Goal: Task Accomplishment & Management: Manage account settings

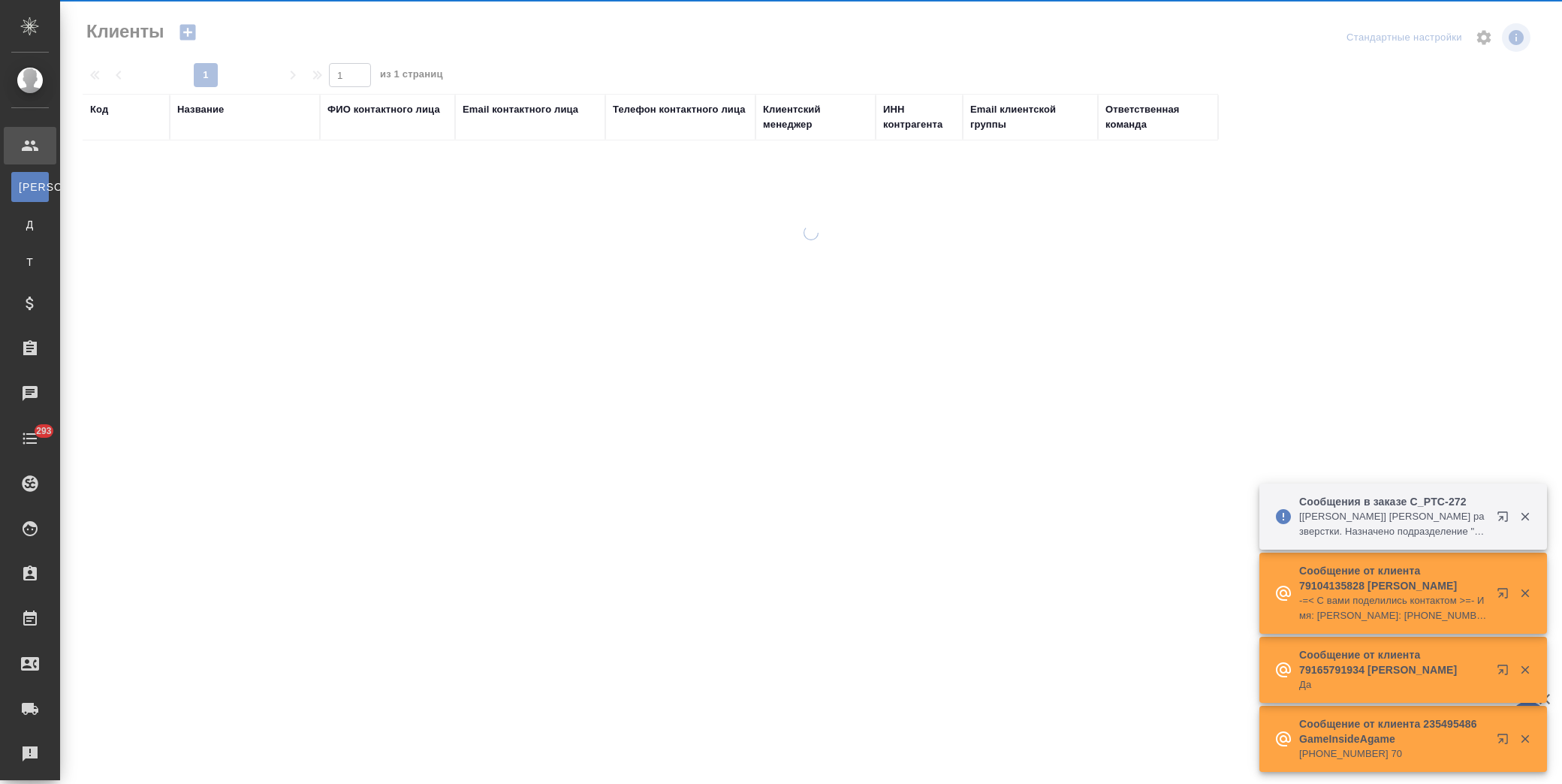
select select "RU"
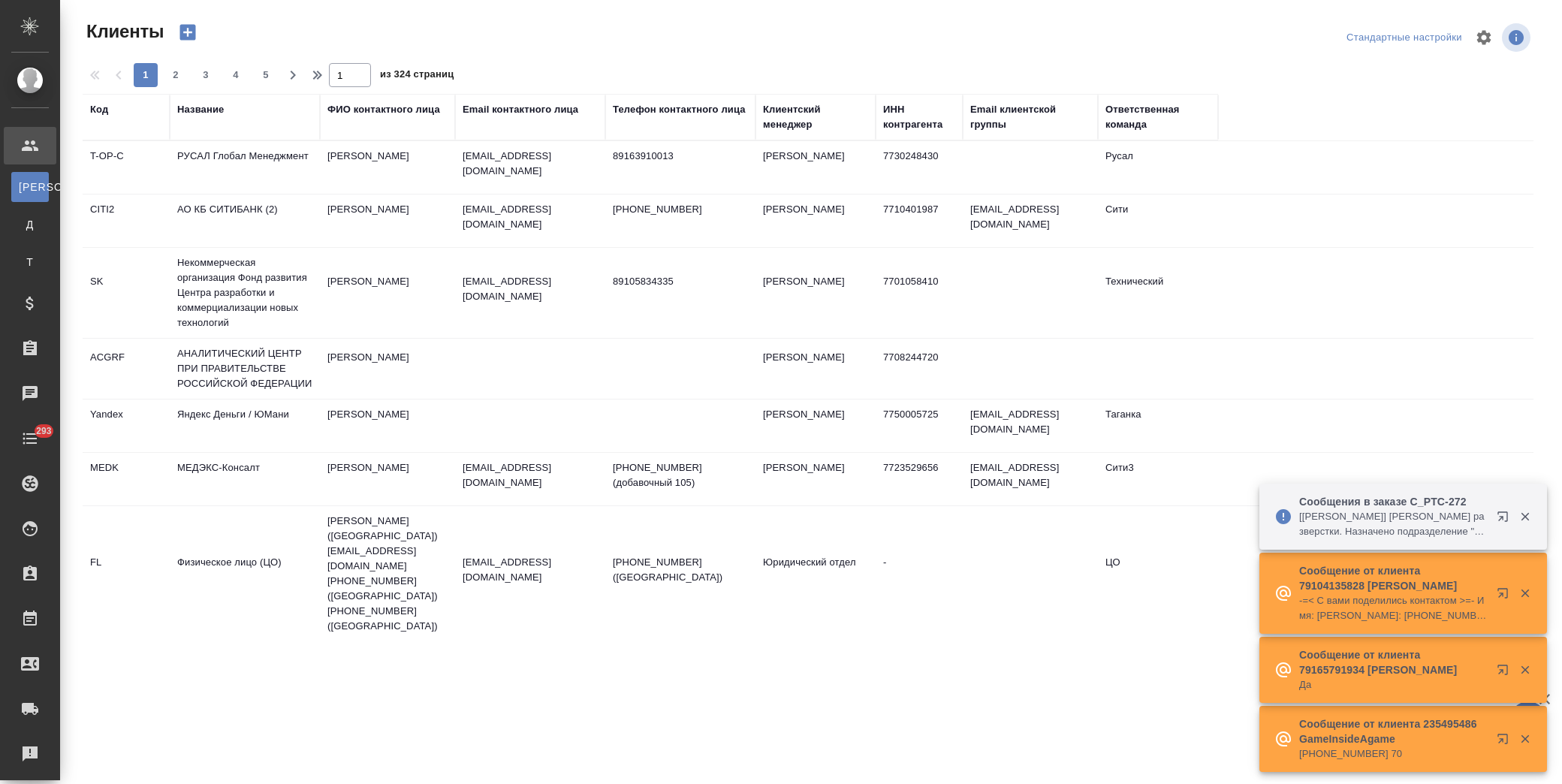
click at [218, 115] on div "Название" at bounding box center [200, 109] width 46 height 15
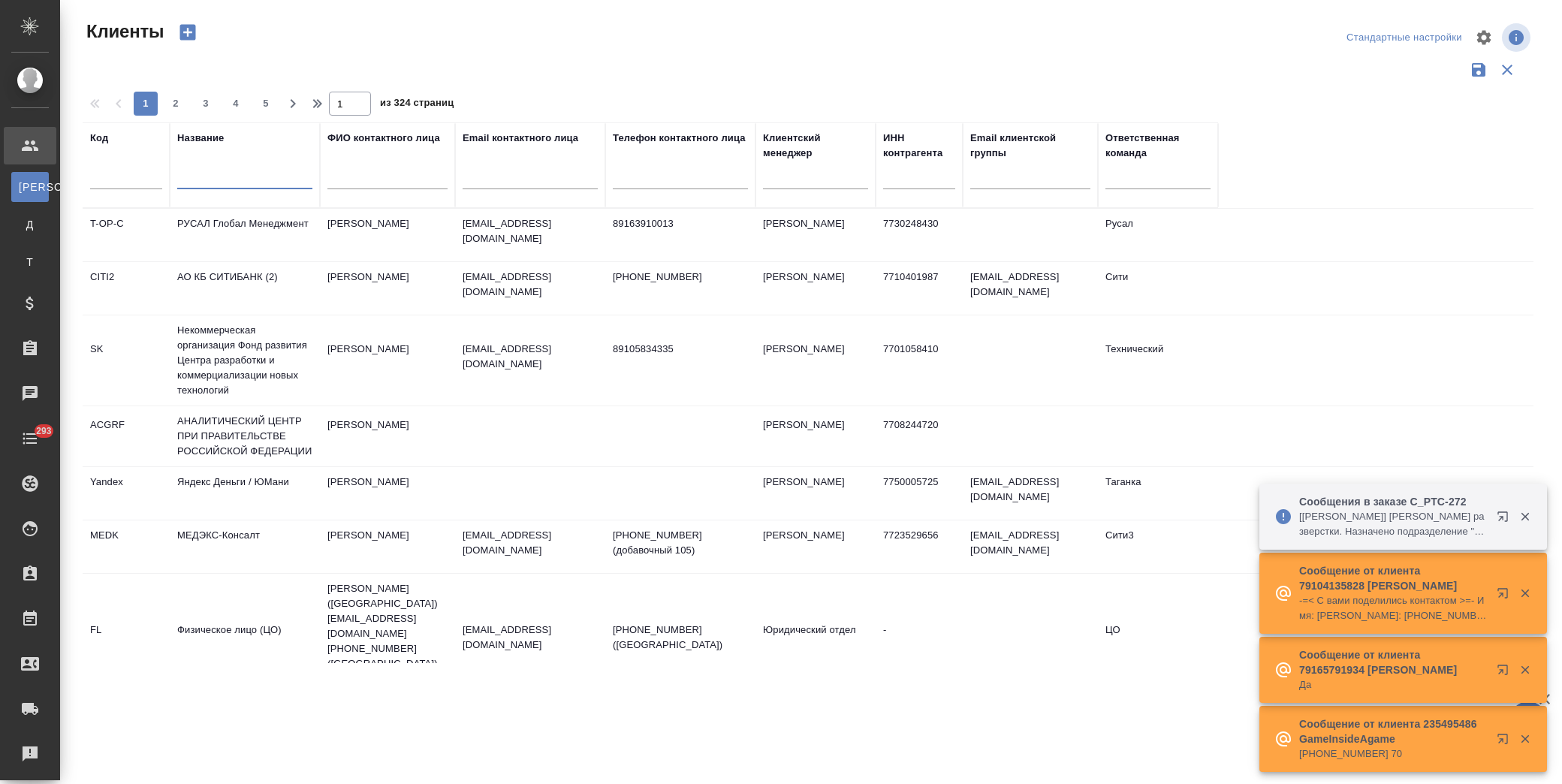
click at [237, 171] on input "text" at bounding box center [244, 179] width 135 height 18
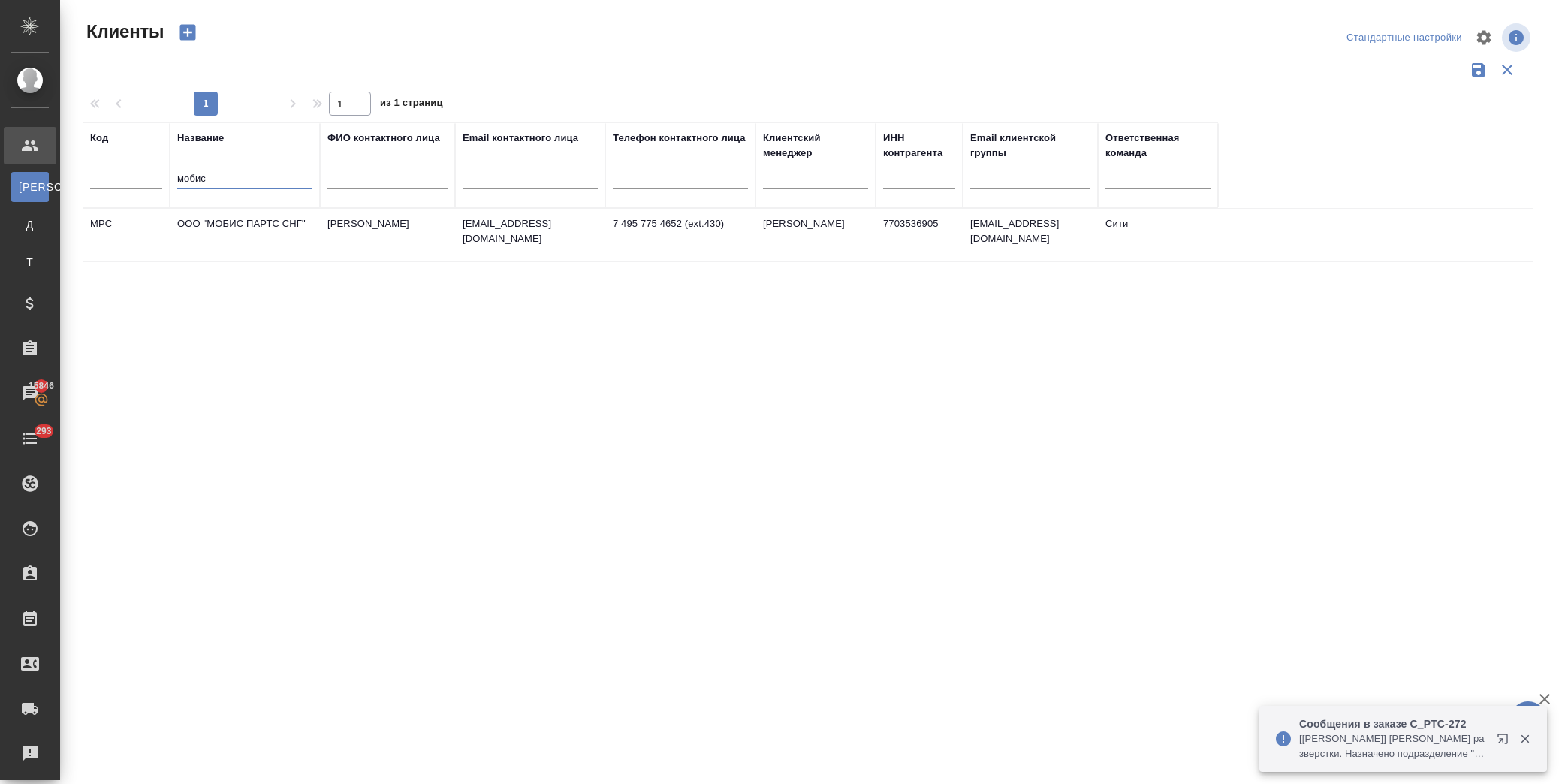
type input "мобис"
click at [234, 221] on td "ООО "МОБИС ПАРТС СНГ"" at bounding box center [244, 235] width 150 height 53
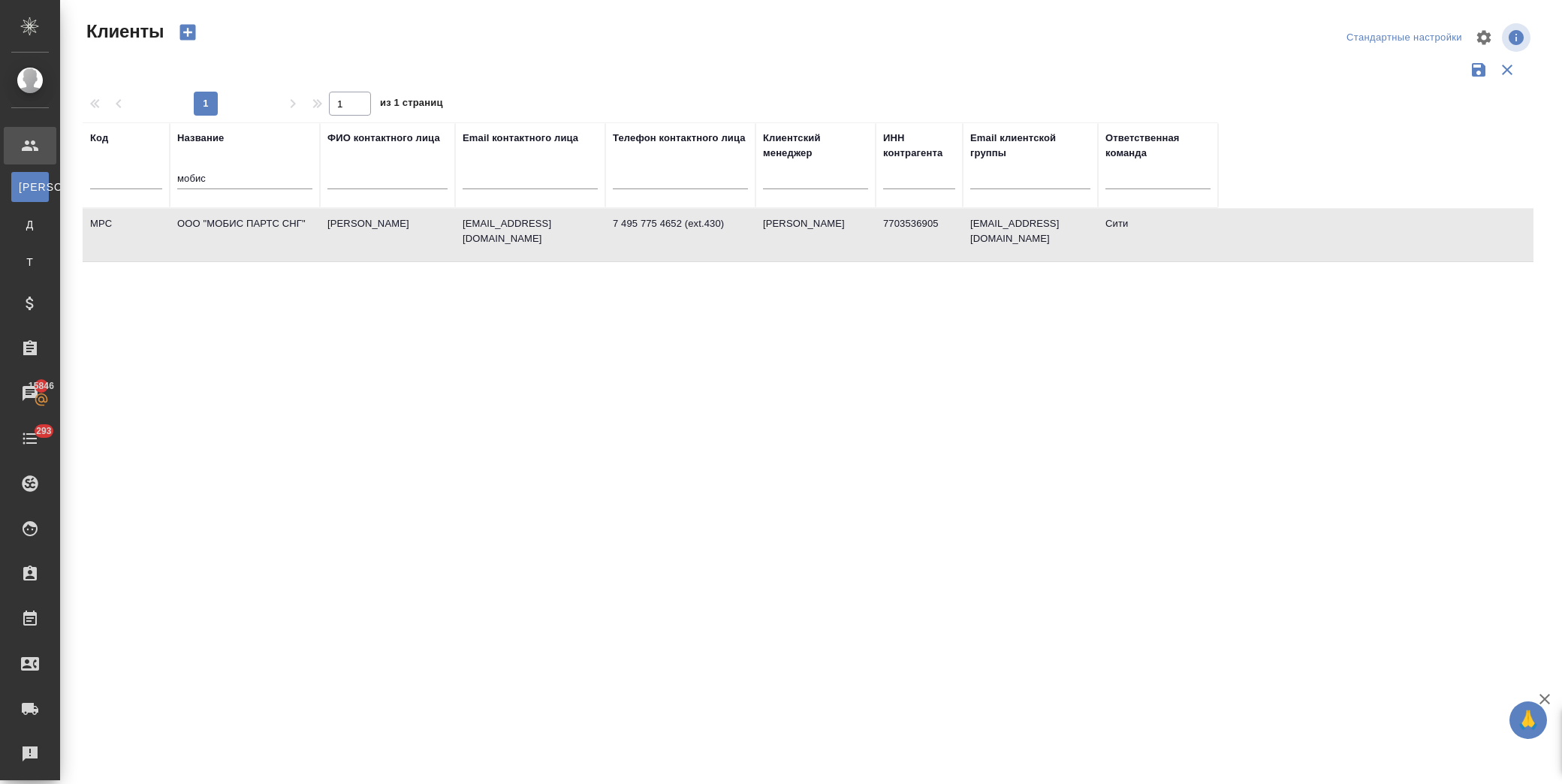
click at [237, 220] on td "ООО "МОБИС ПАРТС СНГ"" at bounding box center [244, 235] width 150 height 53
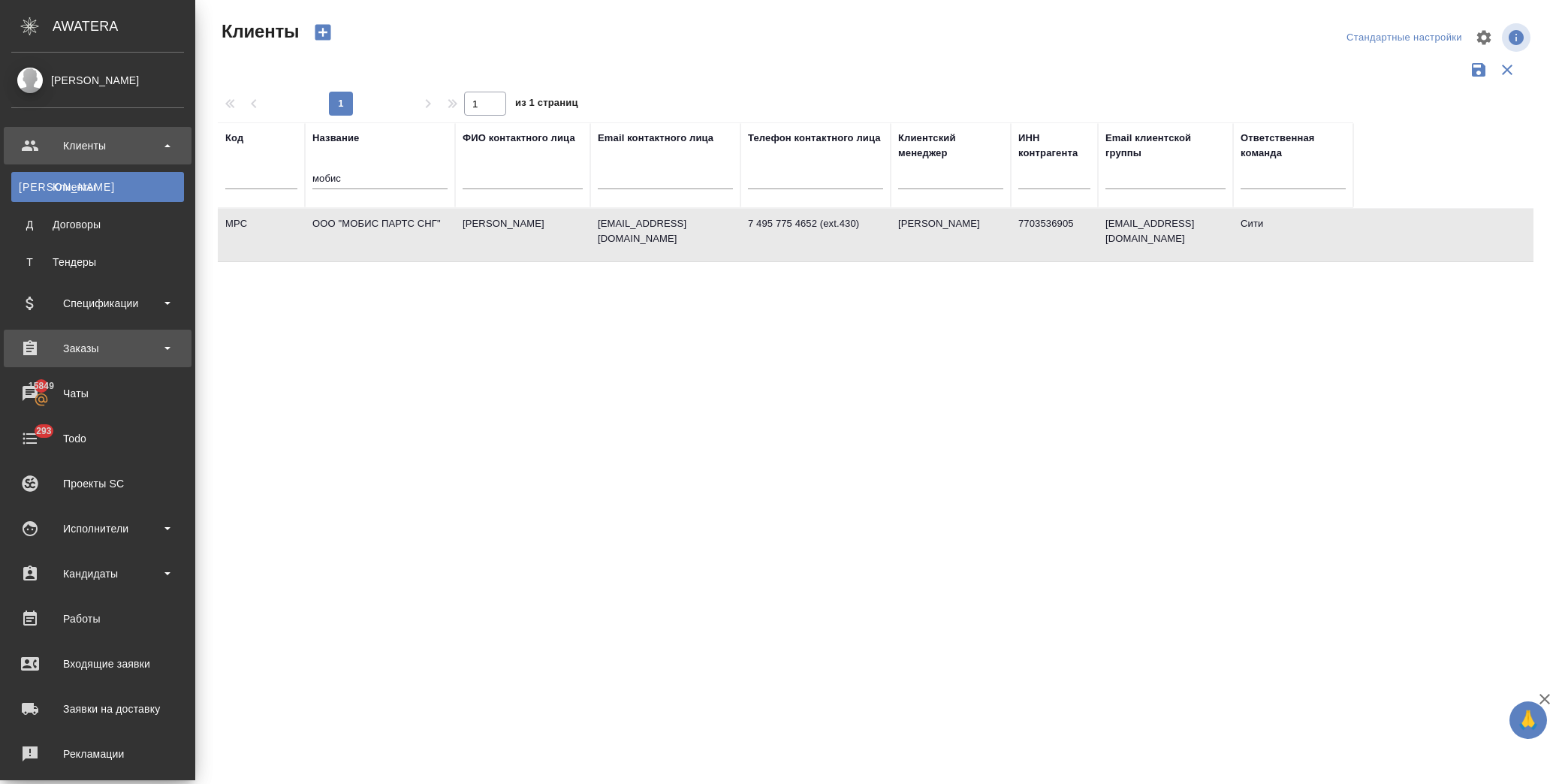
click at [107, 358] on div "Заказы" at bounding box center [98, 348] width 173 height 22
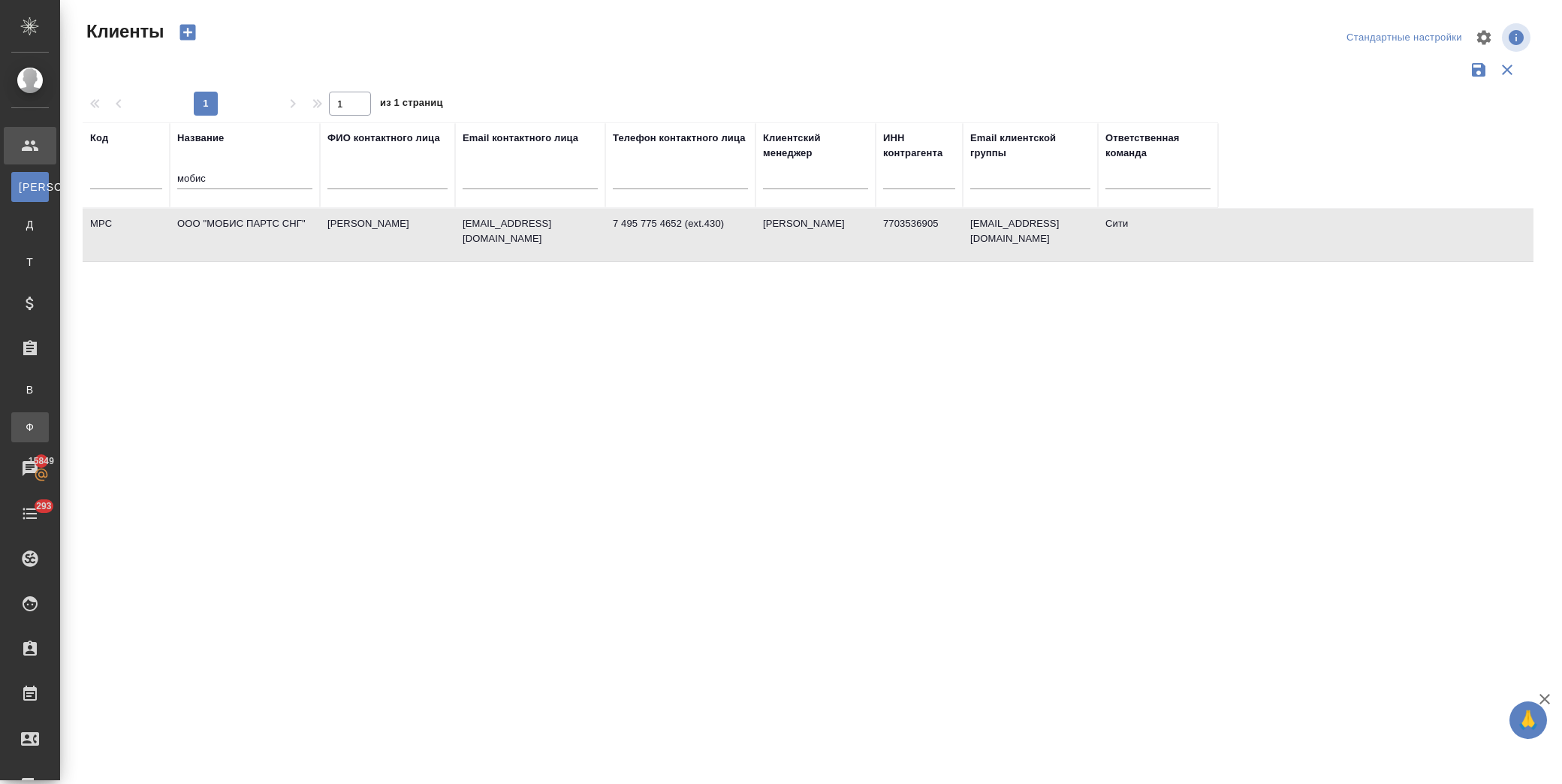
click at [22, 428] on div "Заказы физ. лиц" at bounding box center [11, 427] width 22 height 15
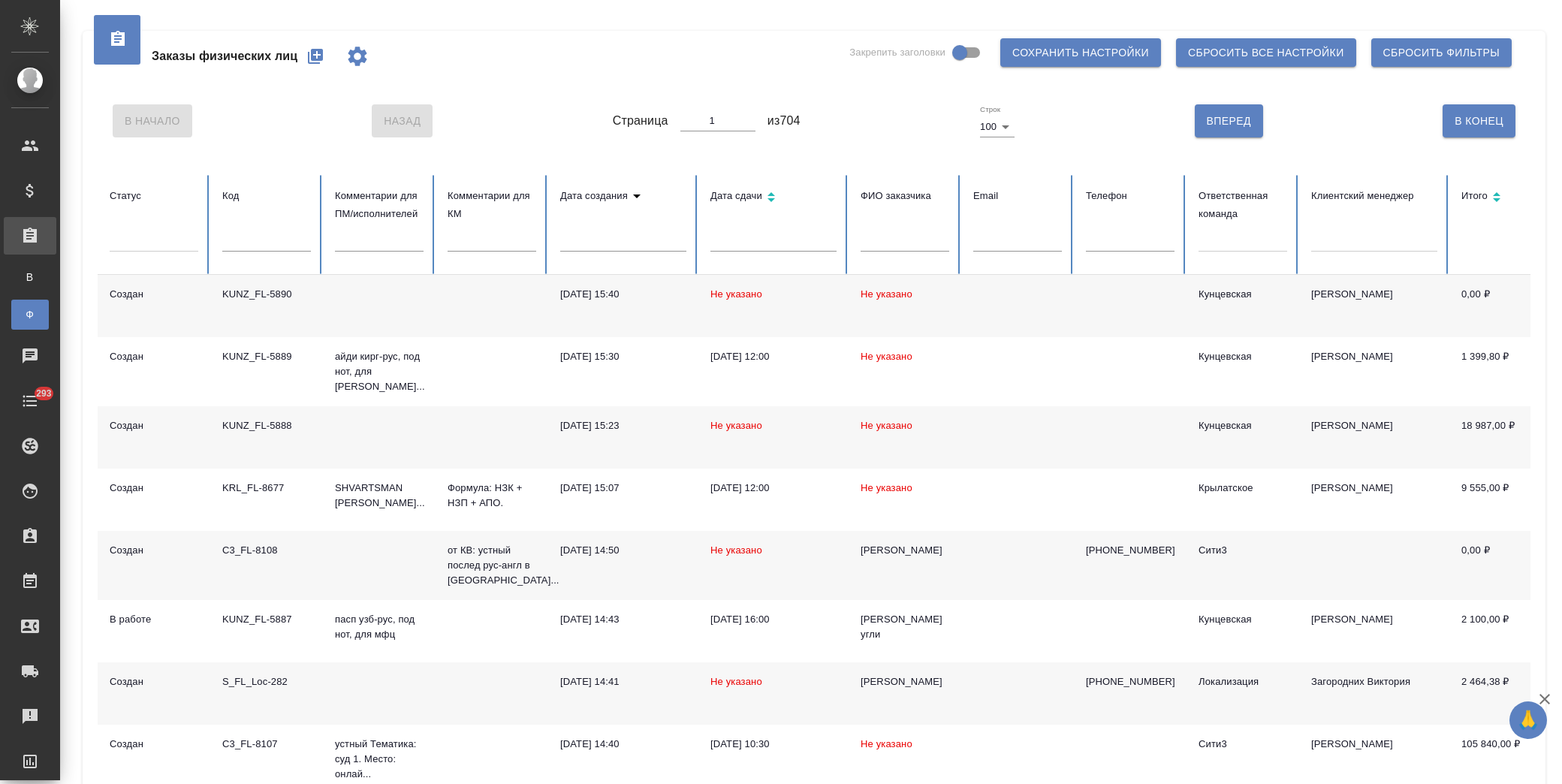
click at [313, 55] on icon "button" at bounding box center [315, 56] width 15 height 15
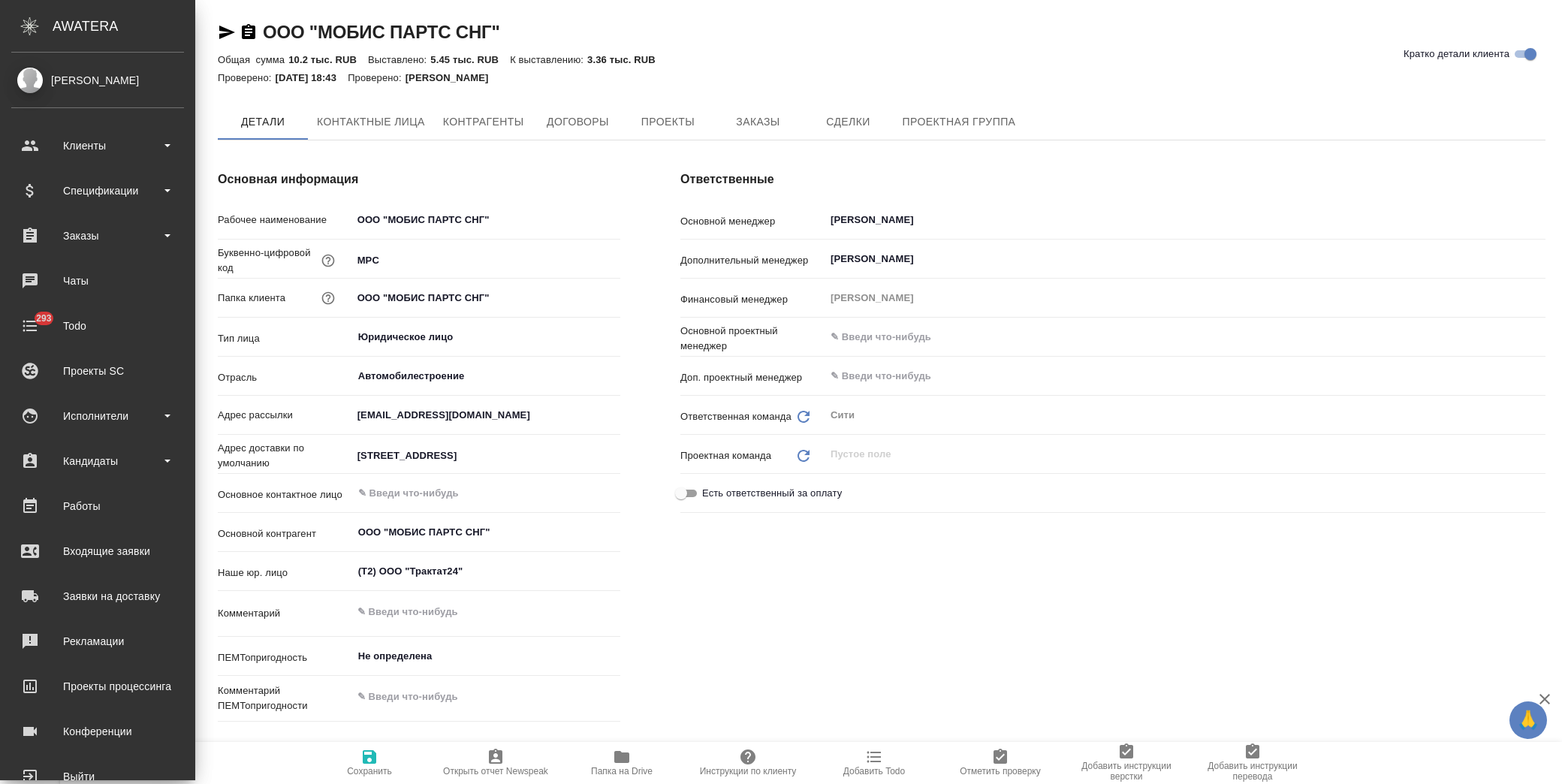
type textarea "x"
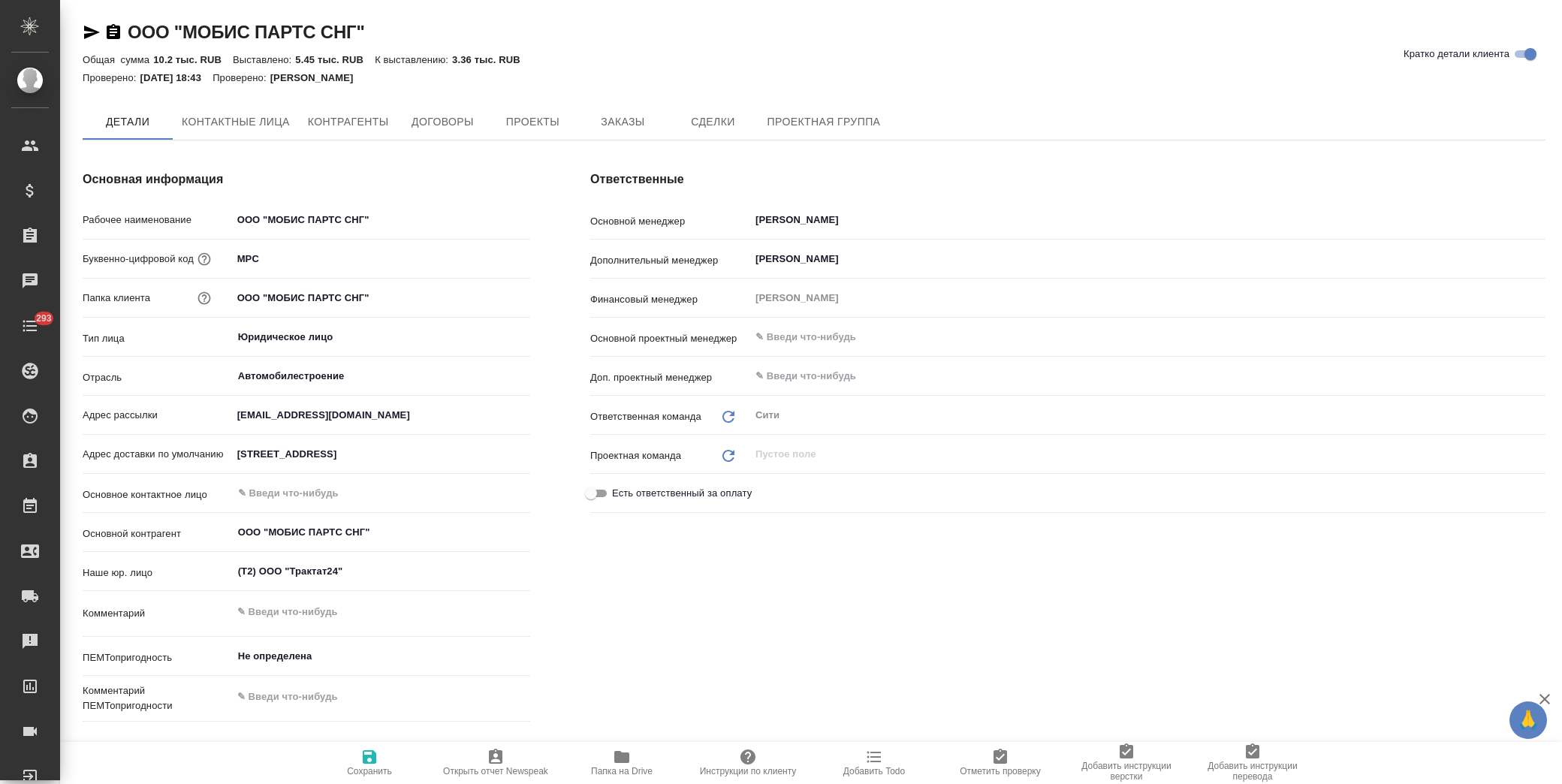
type textarea "x"
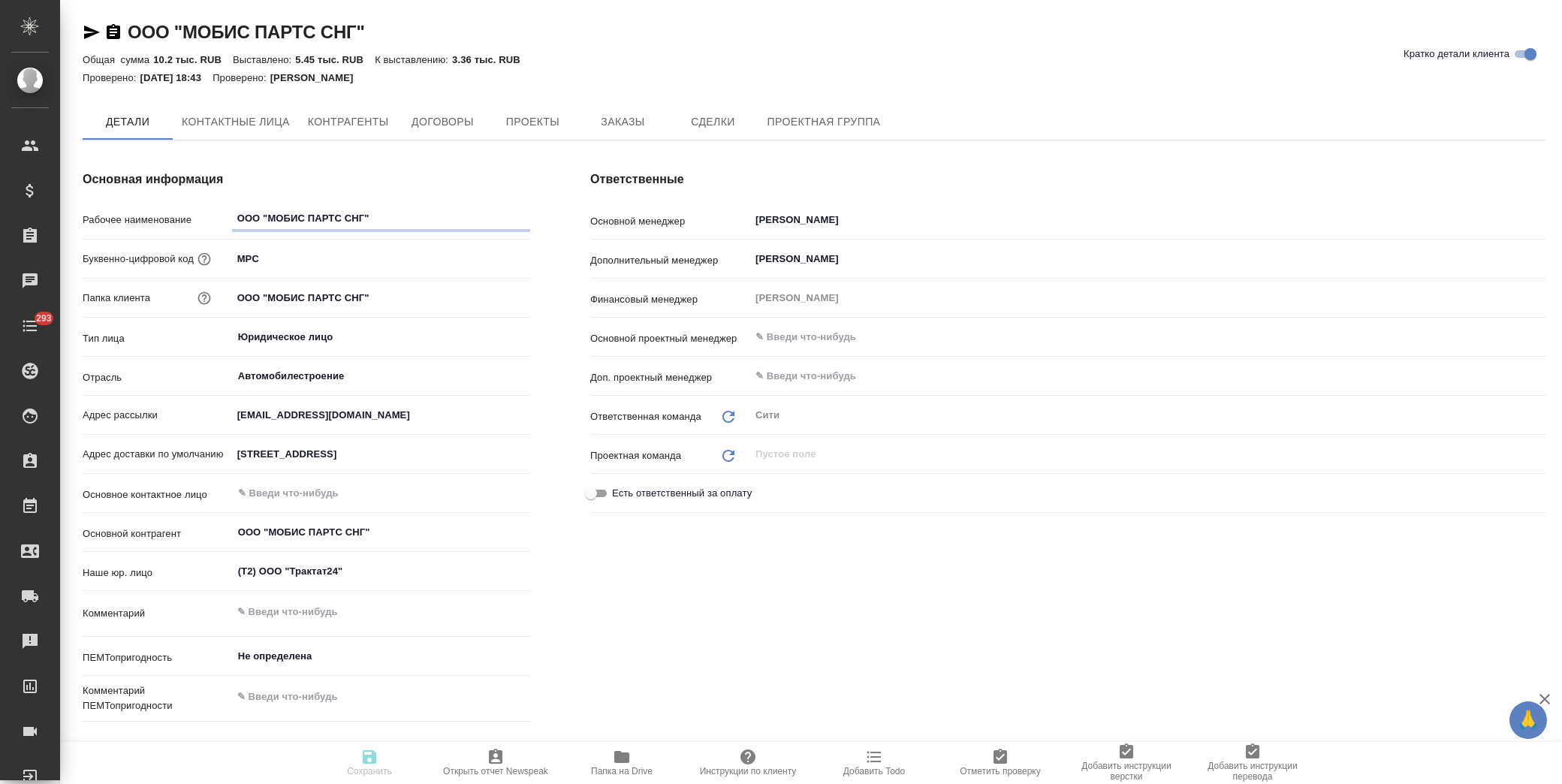
type textarea "x"
click at [93, 29] on icon "button" at bounding box center [91, 32] width 18 height 18
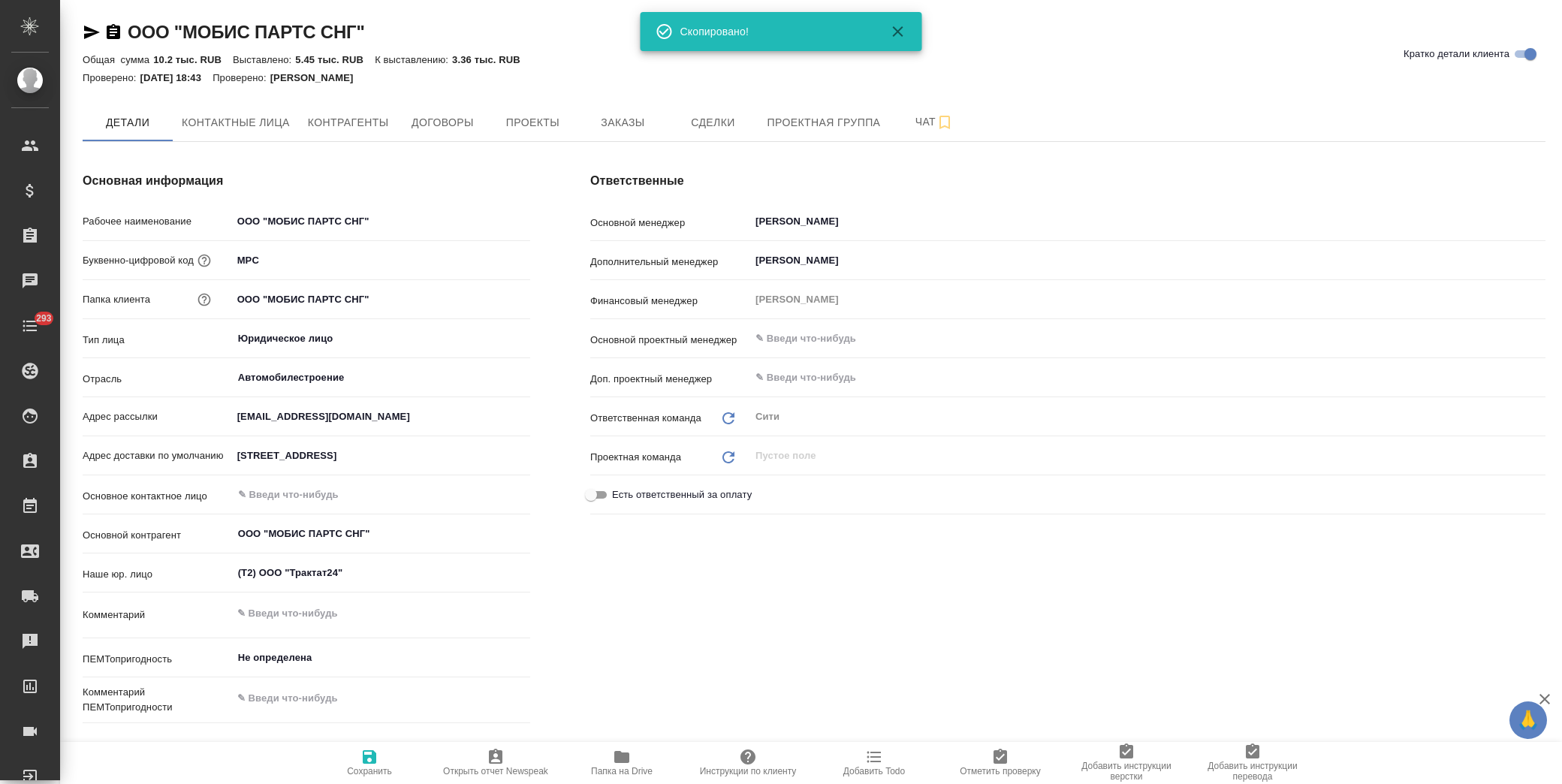
type textarea "x"
click at [451, 116] on span "Договоры" at bounding box center [442, 123] width 72 height 18
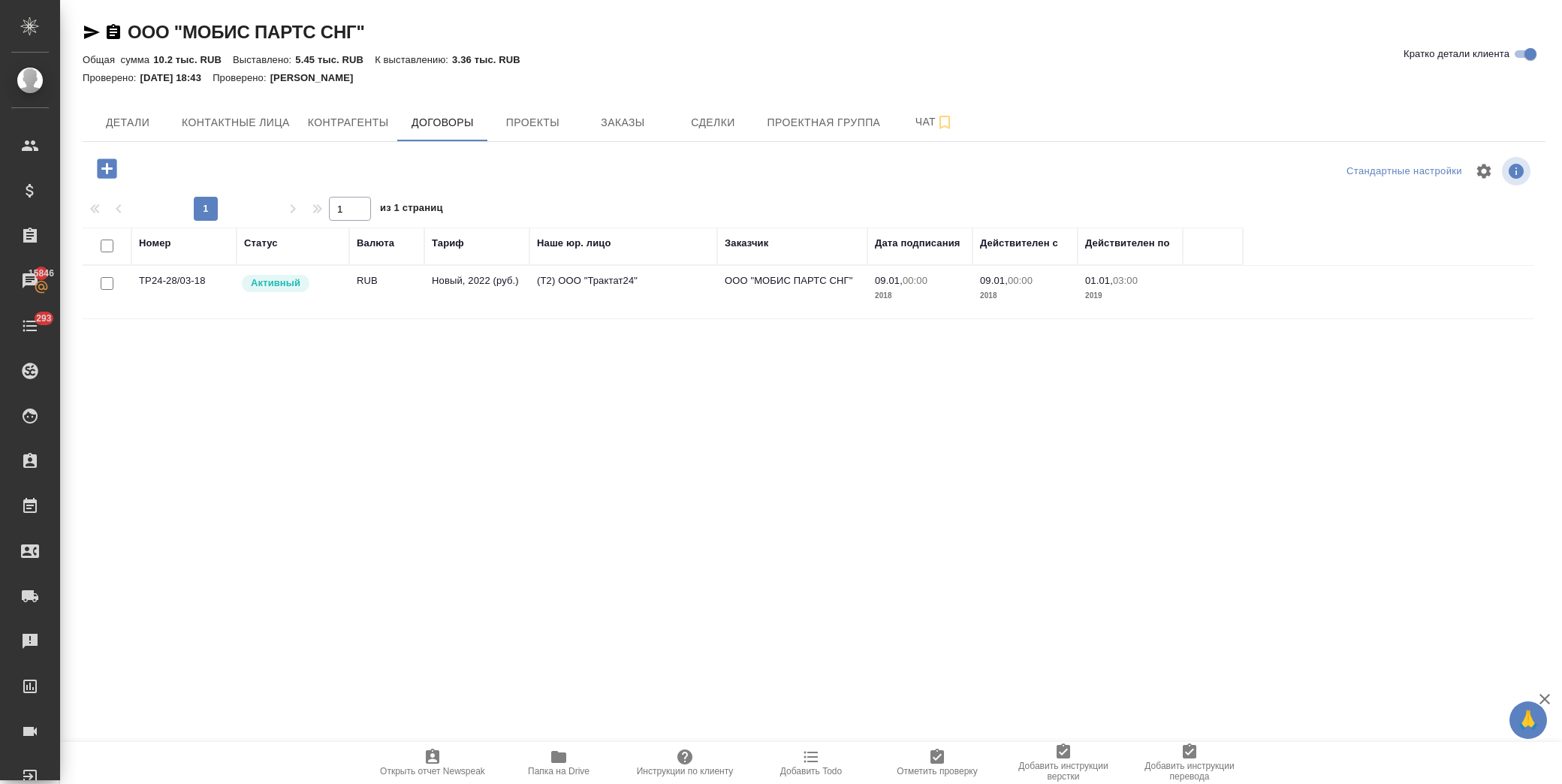
click at [719, 298] on td "ООО "МОБИС ПАРТС СНГ"" at bounding box center [791, 292] width 150 height 53
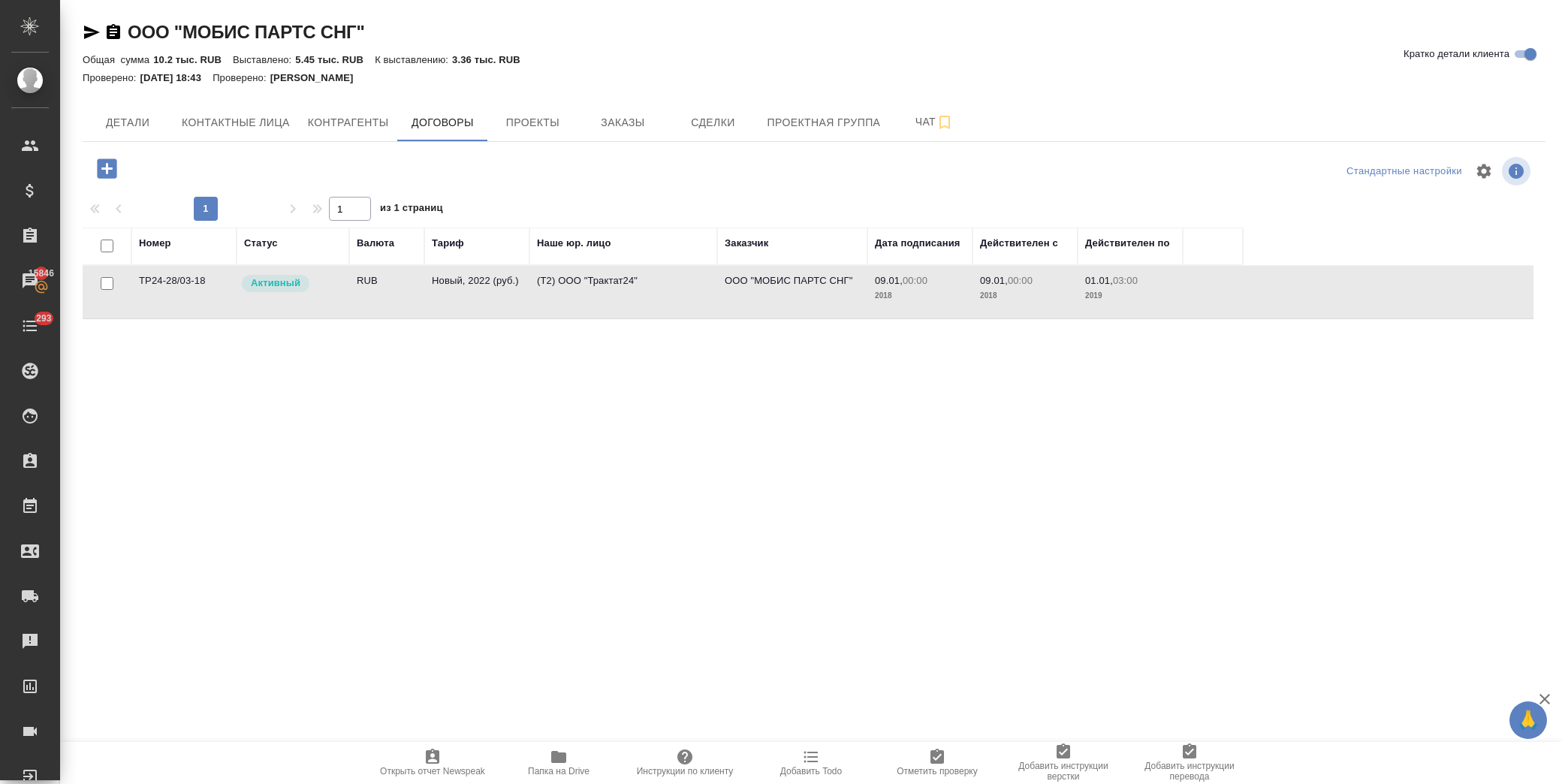
click at [719, 297] on td "ООО "МОБИС ПАРТС СНГ"" at bounding box center [791, 292] width 150 height 53
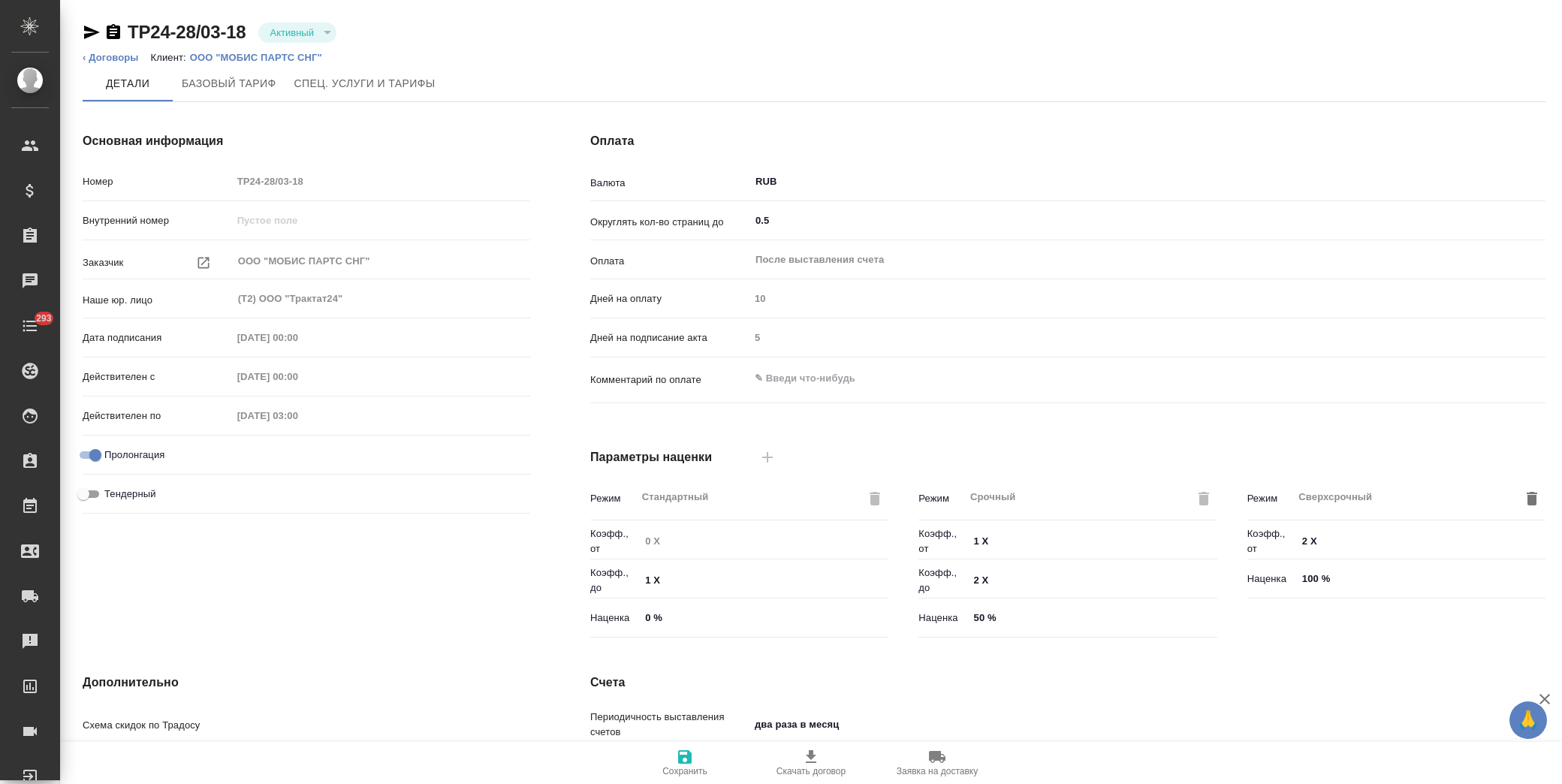
type input "Новый, 2022 (руб.)"
type input "Стандартный шаблон - 30-70-100 - ВЫБЕРИ МЕНЯ!"
click at [80, 30] on div "ТР24-28/03-18 Активный active ‹ Договоры Клиент: ООО "МОБИС ПАРТС СНГ" Детали Б…" at bounding box center [814, 510] width 1479 height 1021
drag, startPoint x: 88, startPoint y: 29, endPoint x: 131, endPoint y: 3, distance: 50.2
click at [88, 30] on icon "button" at bounding box center [92, 32] width 16 height 14
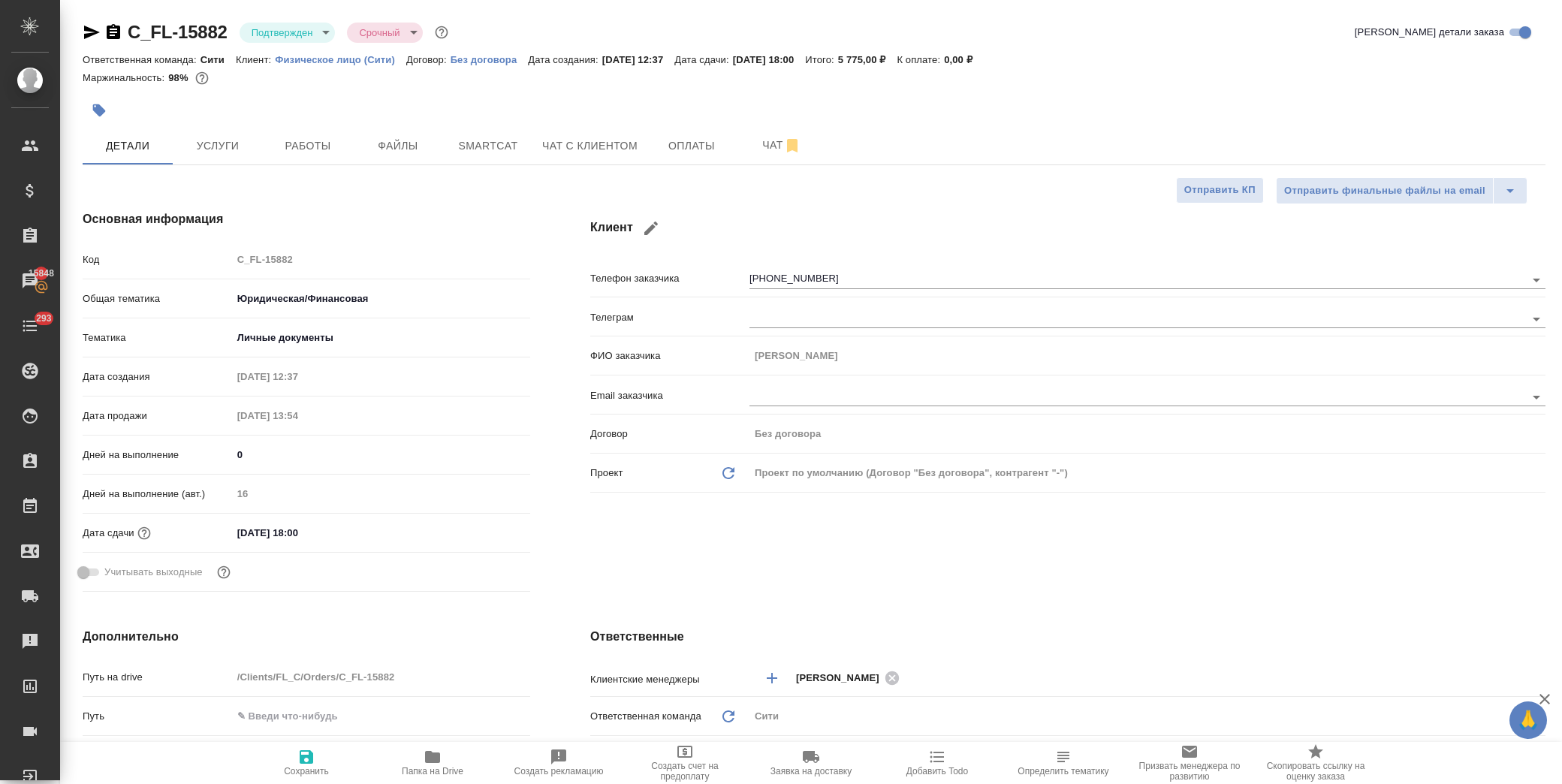
select select "RU"
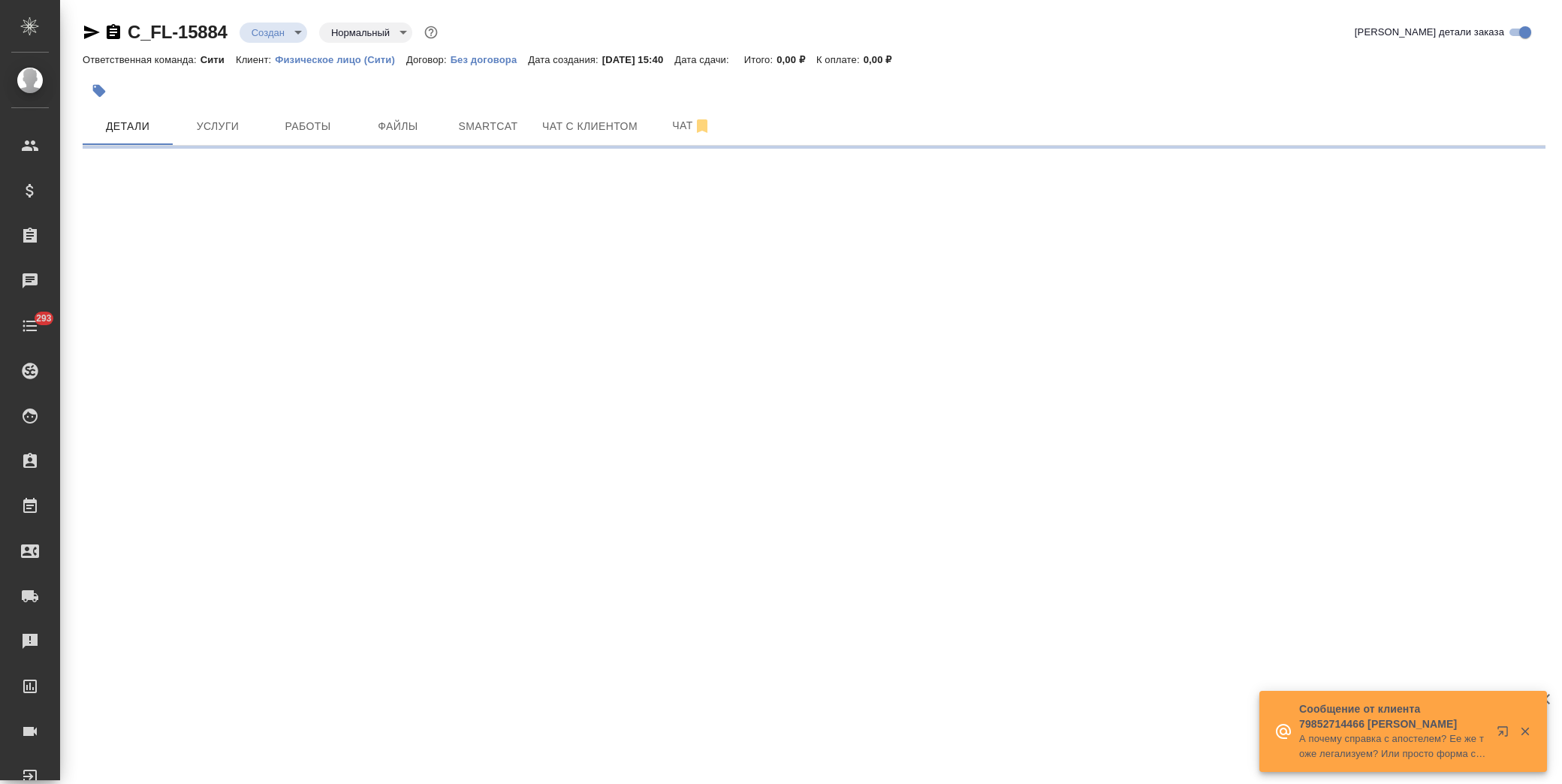
select select "RU"
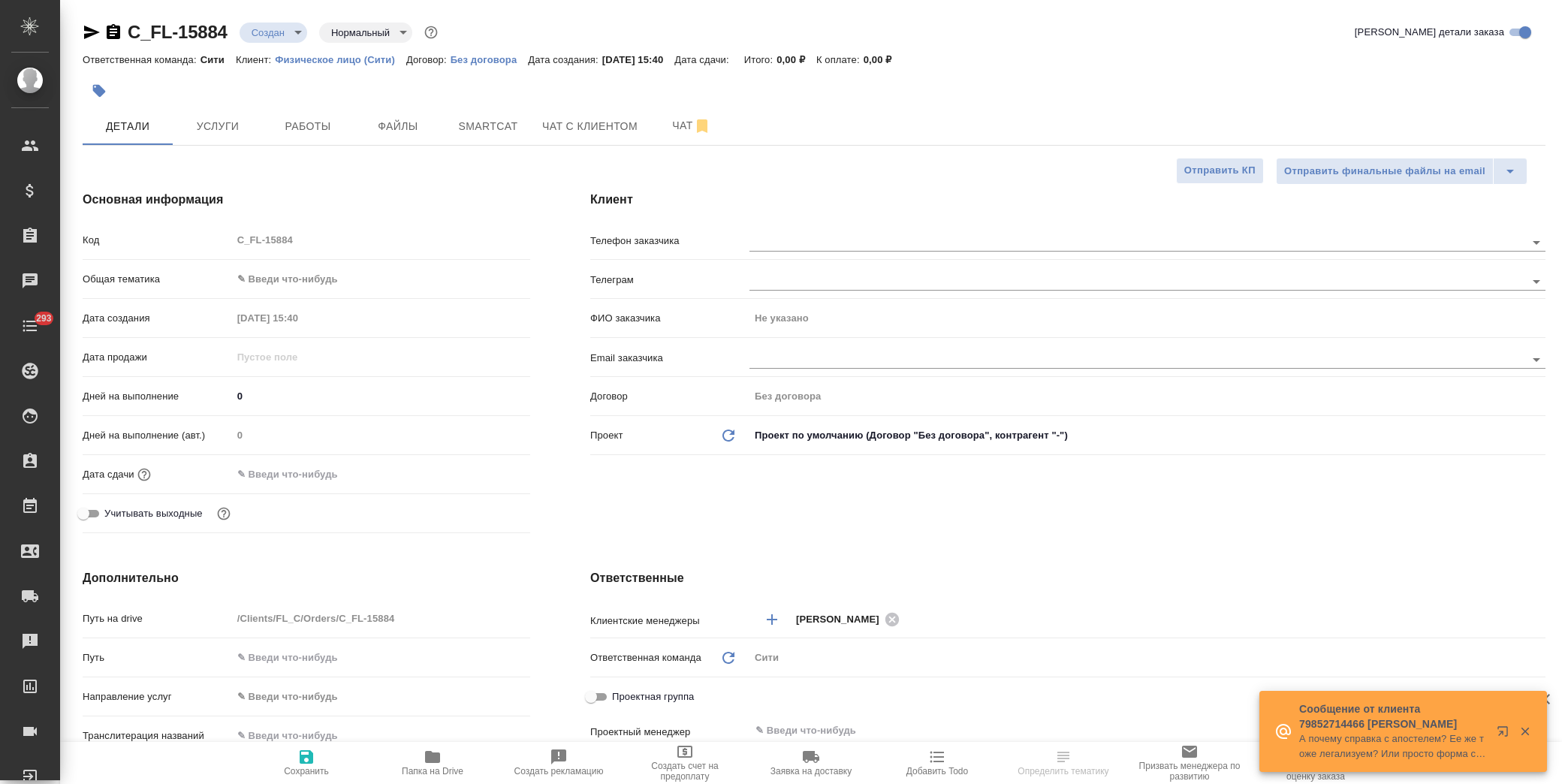
type textarea "x"
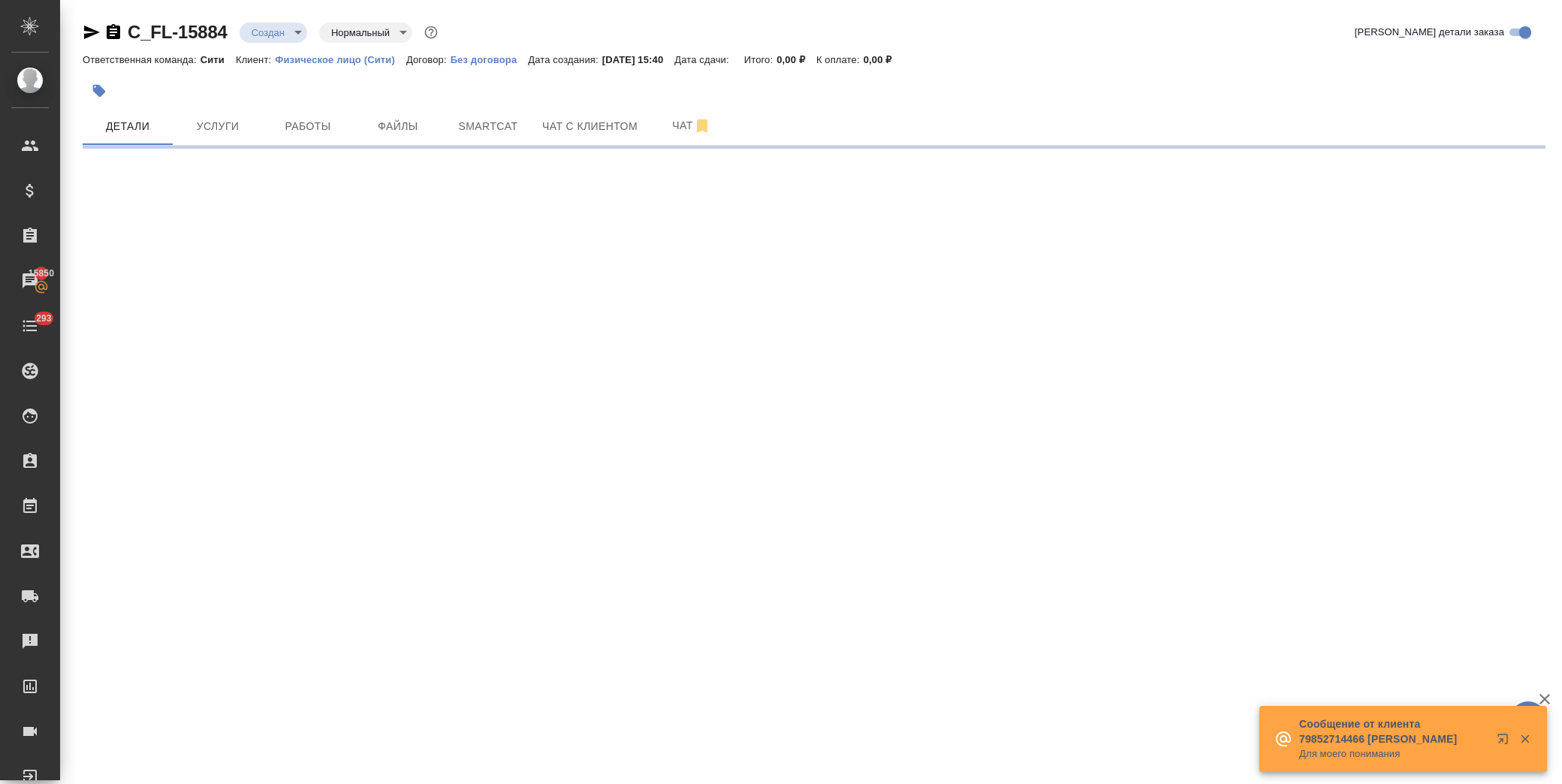
select select "RU"
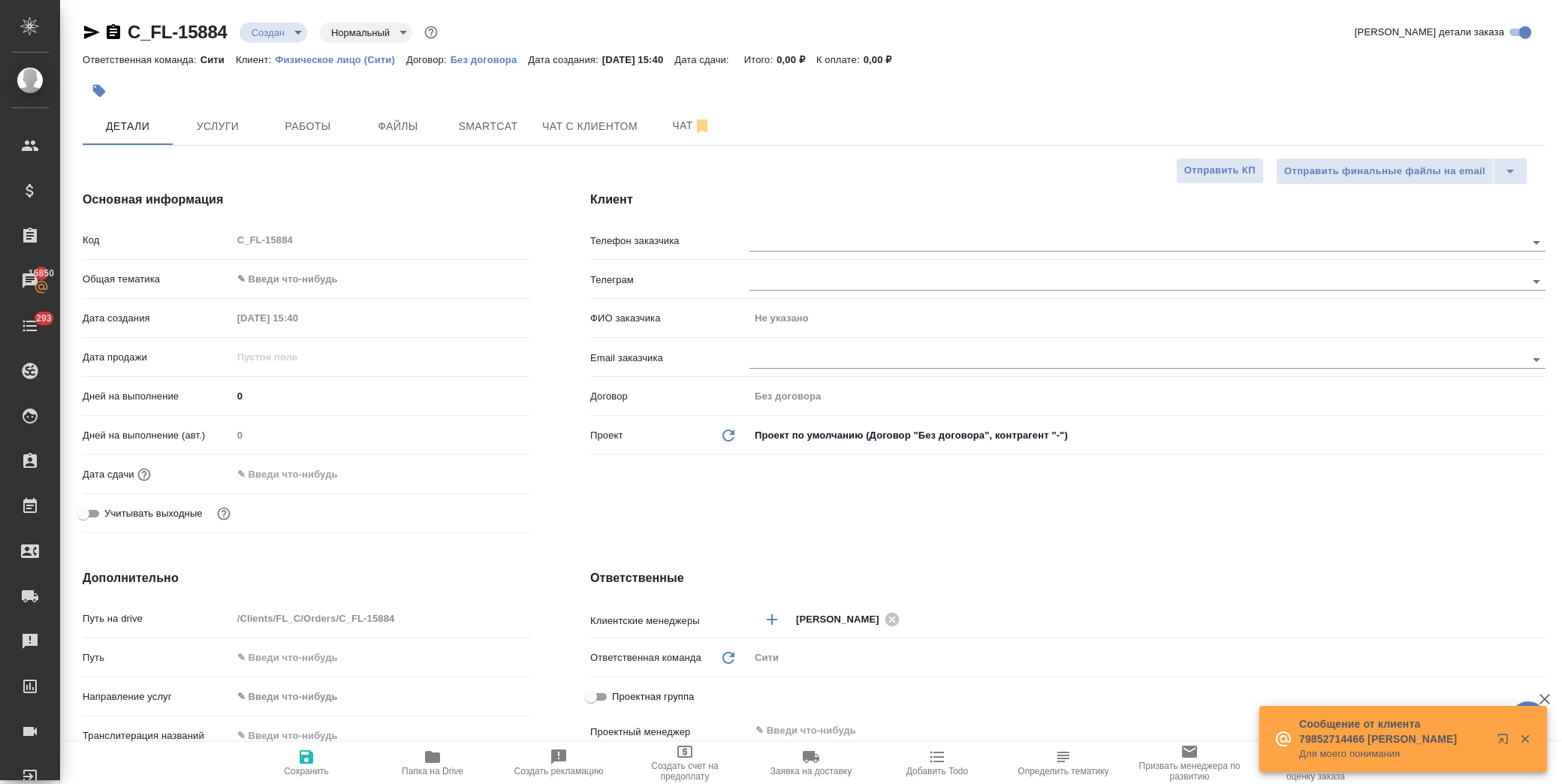
type textarea "x"
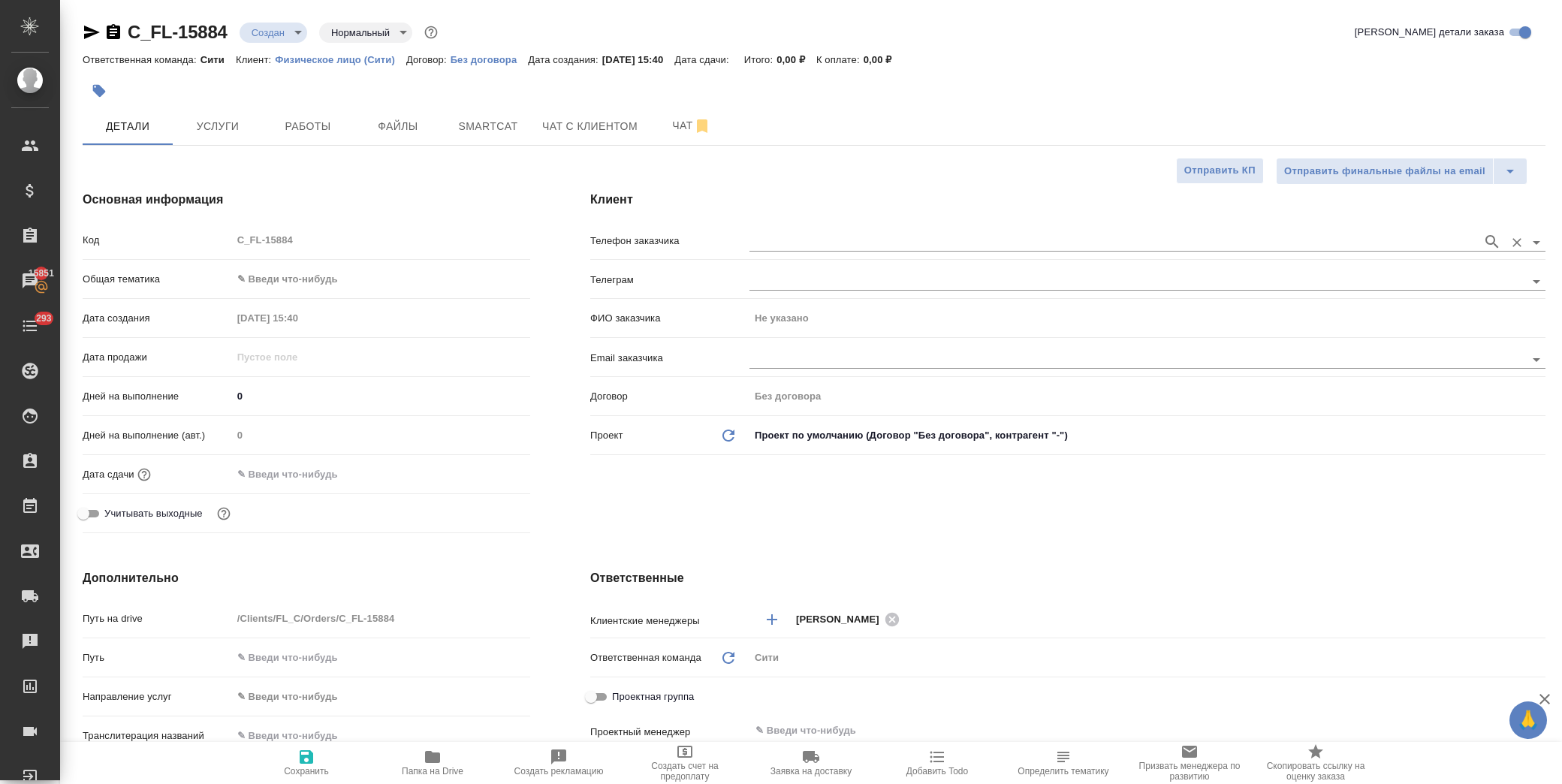
click at [822, 235] on input "text" at bounding box center [1111, 242] width 725 height 18
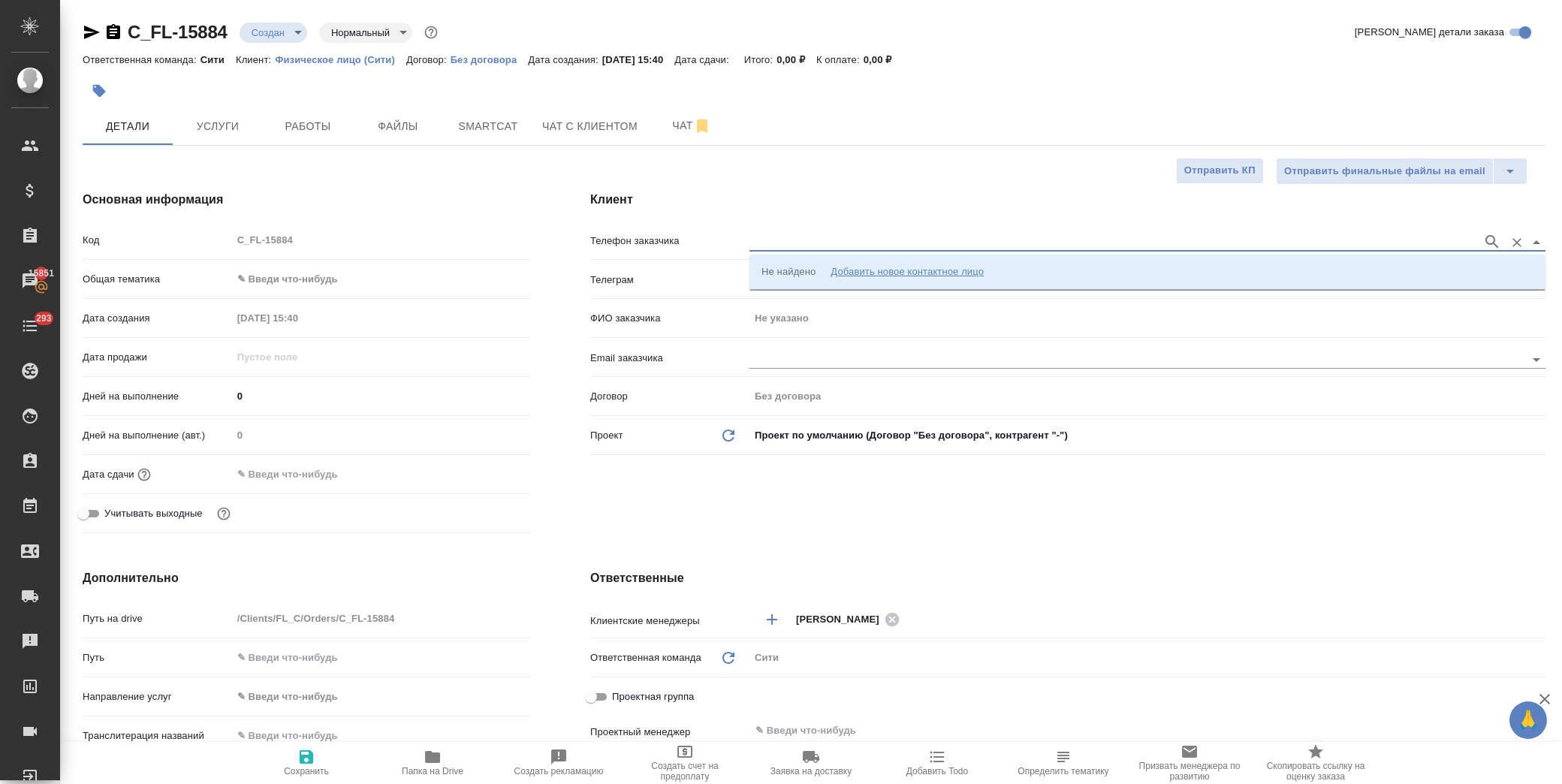
type input "9"
type input "[PHONE_NUMBER]"
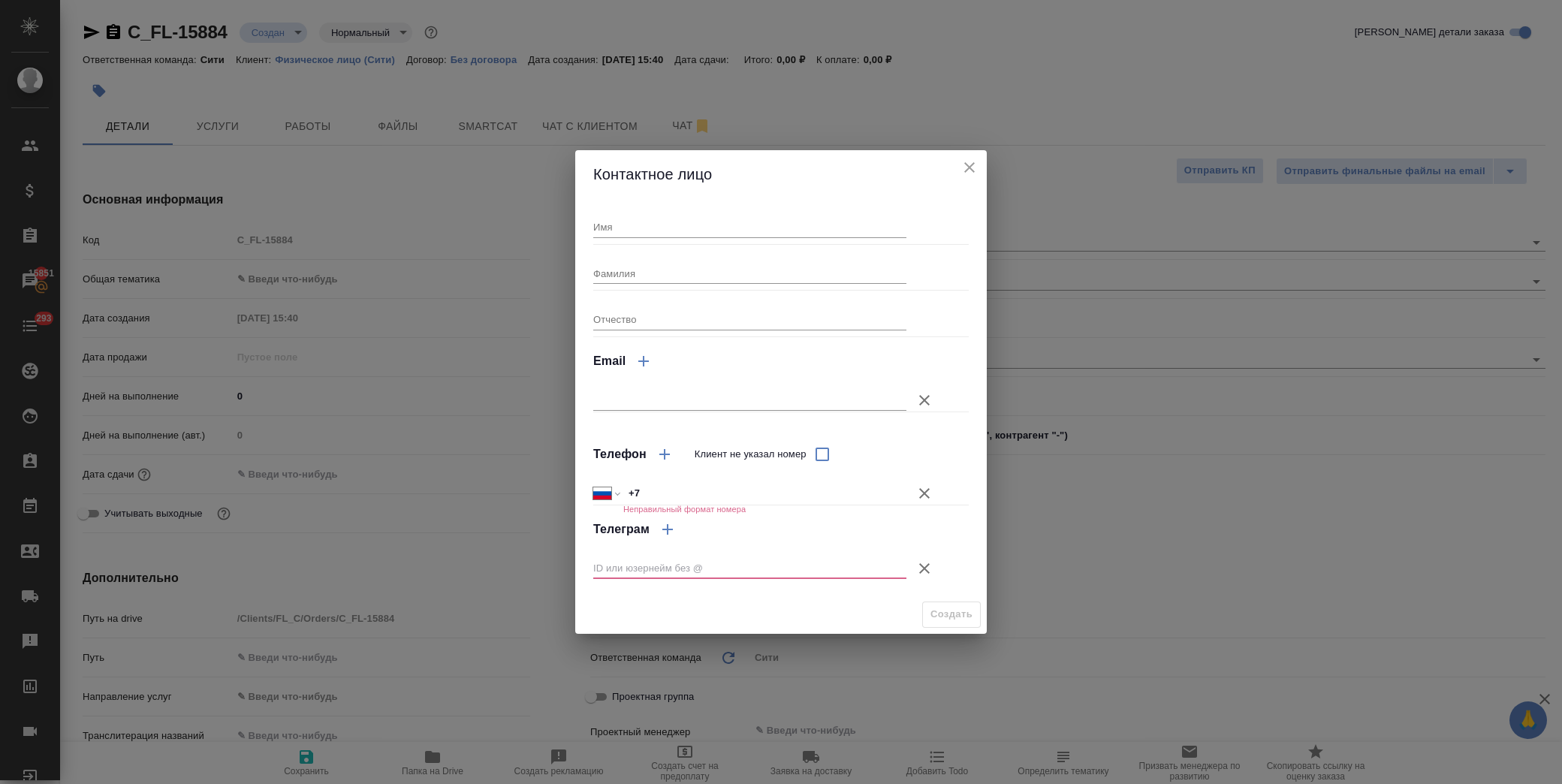
drag, startPoint x: 964, startPoint y: 163, endPoint x: 973, endPoint y: 169, distance: 10.8
click at [967, 163] on icon "close" at bounding box center [969, 167] width 18 height 18
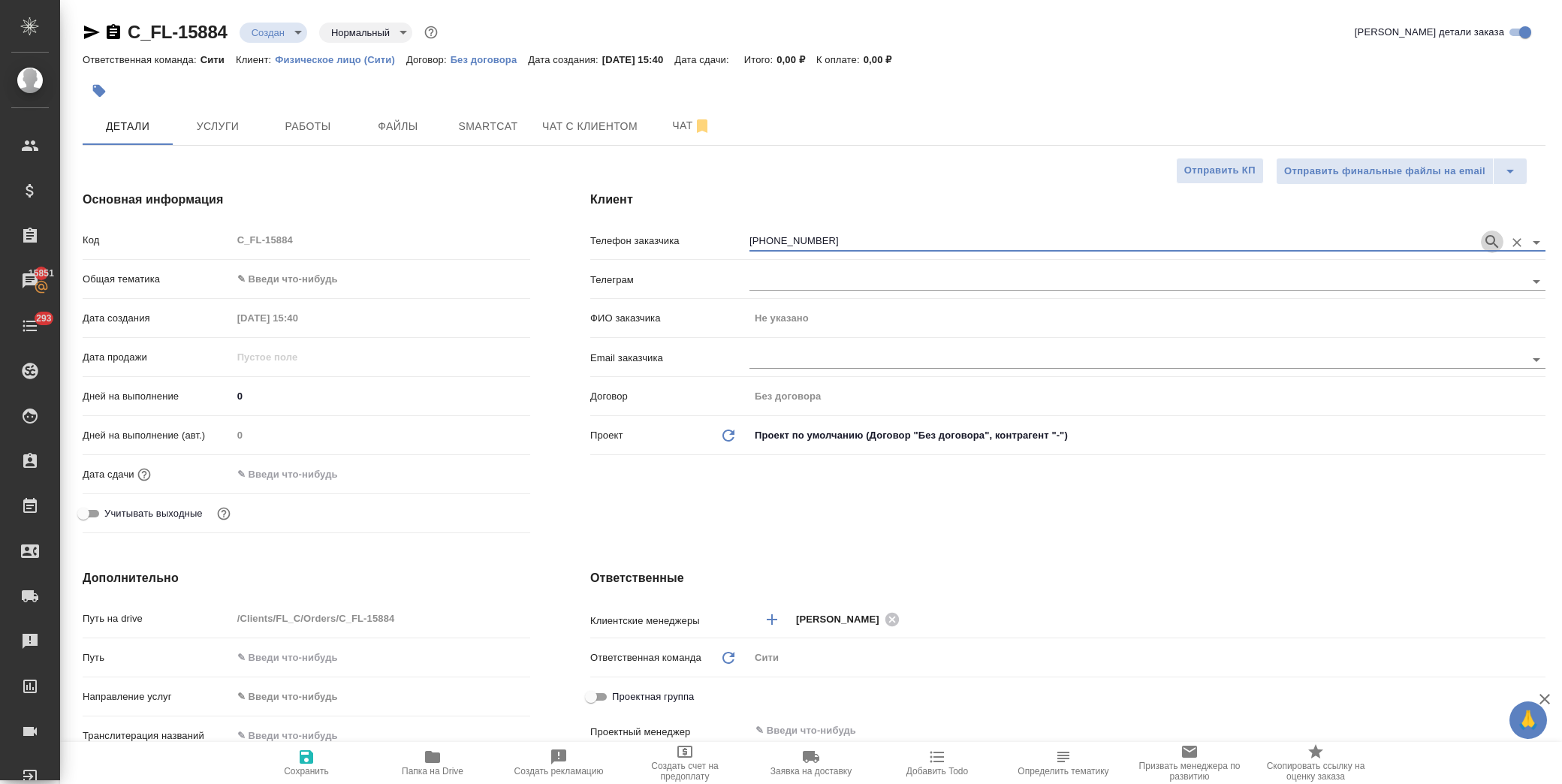
click at [1495, 241] on icon "button" at bounding box center [1492, 242] width 18 height 18
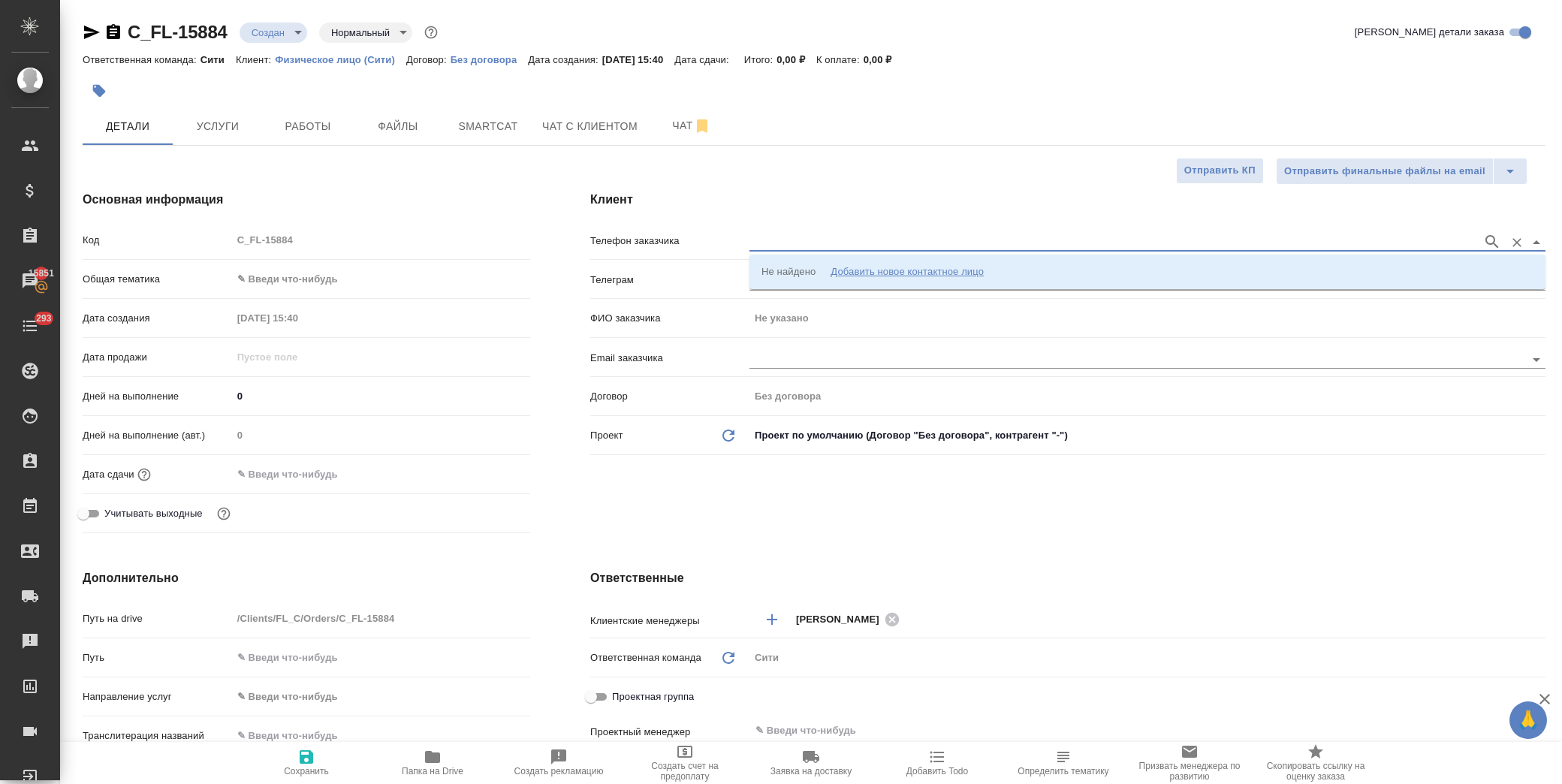
click at [1065, 245] on input "text" at bounding box center [1111, 242] width 725 height 18
type input "9167337660"
click at [1504, 242] on div "9167337660" at bounding box center [1147, 242] width 796 height 18
click at [1492, 243] on icon "button" at bounding box center [1492, 242] width 18 height 18
click at [889, 270] on div "Добавить новое контактное лицо" at bounding box center [907, 271] width 153 height 15
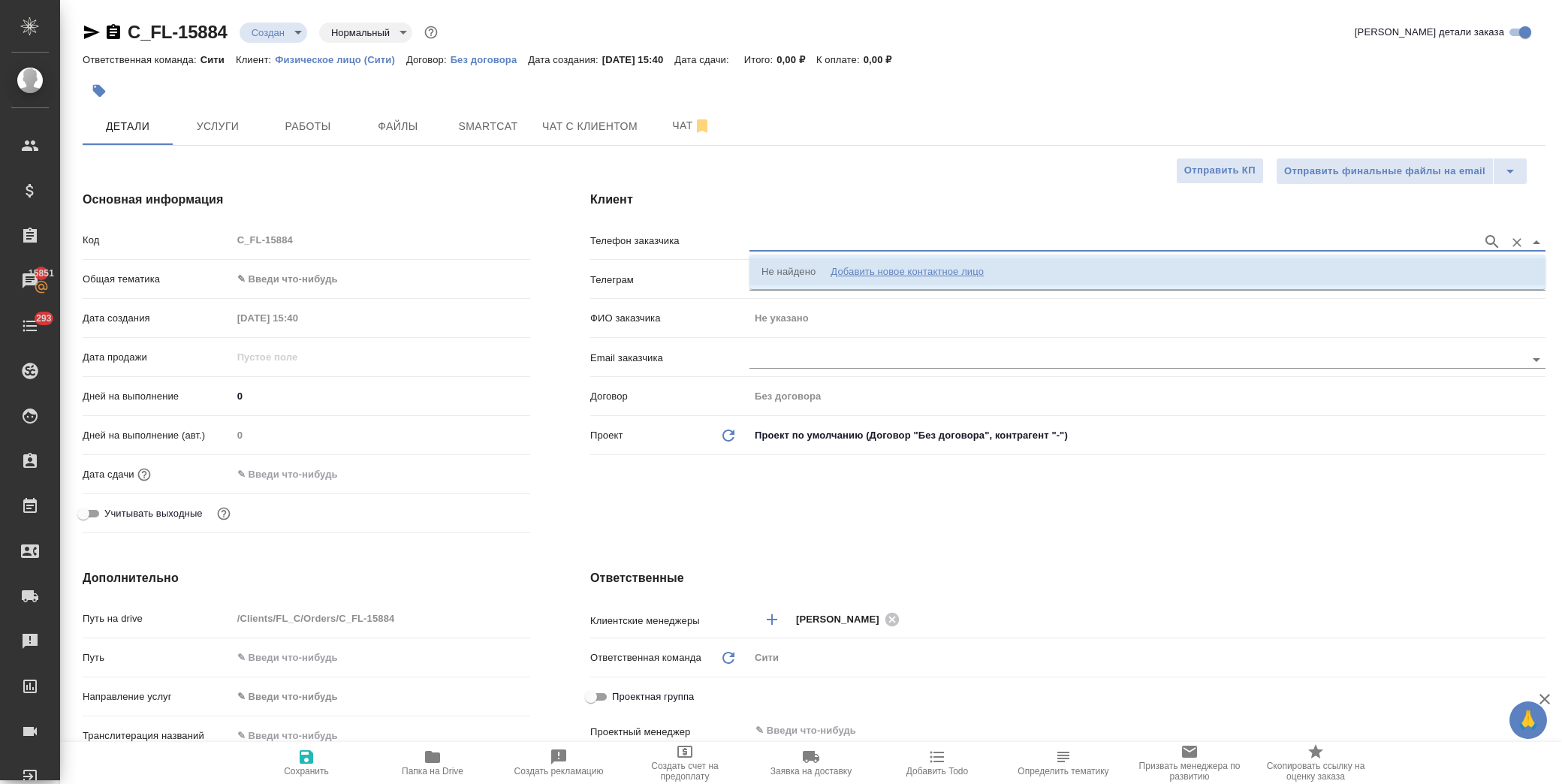
select select "ZZ"
type input "9167337660"
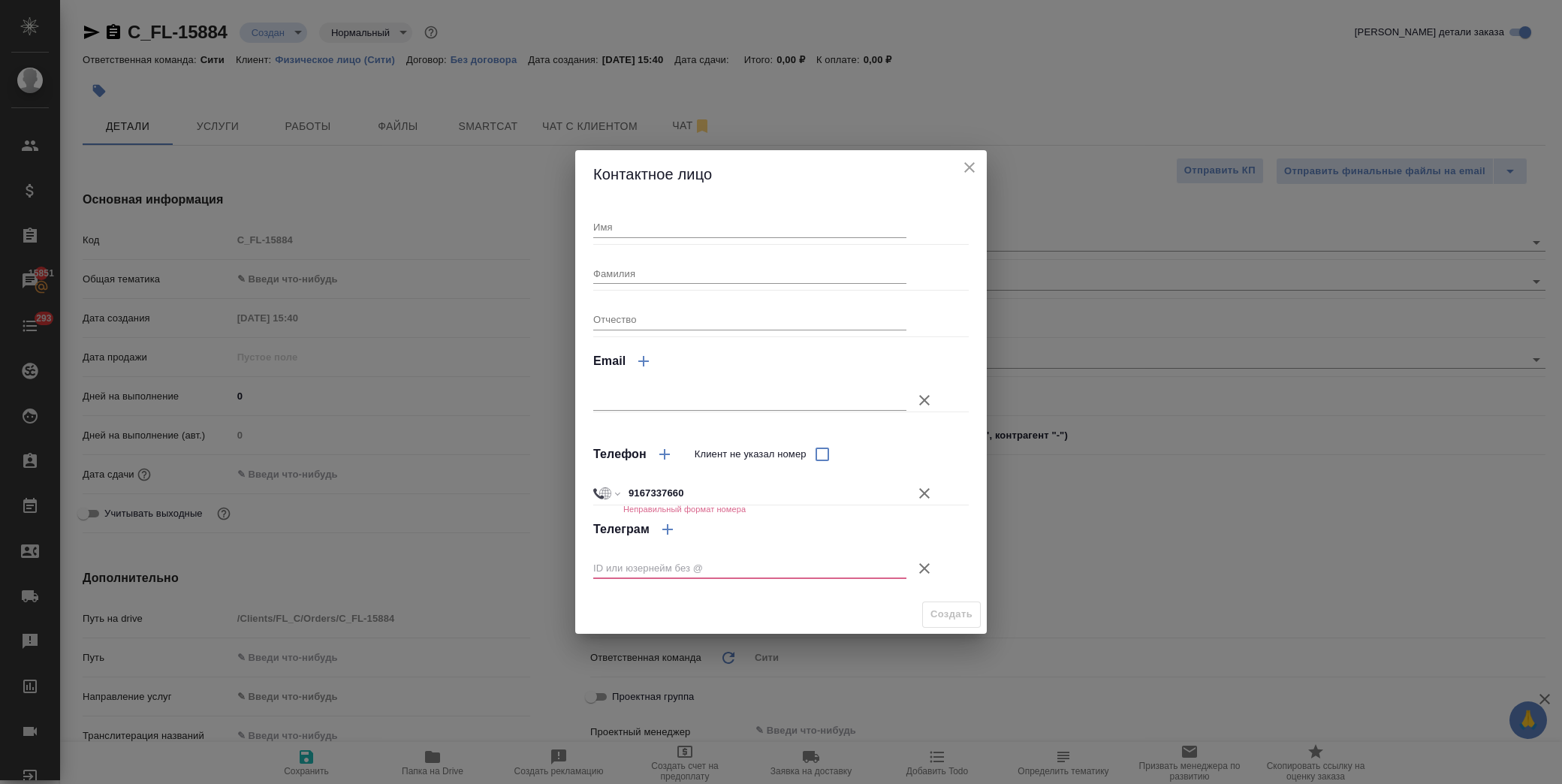
drag, startPoint x: 702, startPoint y: 229, endPoint x: 740, endPoint y: 215, distance: 40.5
click at [702, 229] on input "Имя" at bounding box center [749, 227] width 313 height 21
type input "[PERSON_NAME]"
click at [650, 490] on input "9167337660" at bounding box center [765, 493] width 282 height 22
drag, startPoint x: 628, startPoint y: 489, endPoint x: 692, endPoint y: 489, distance: 64.0
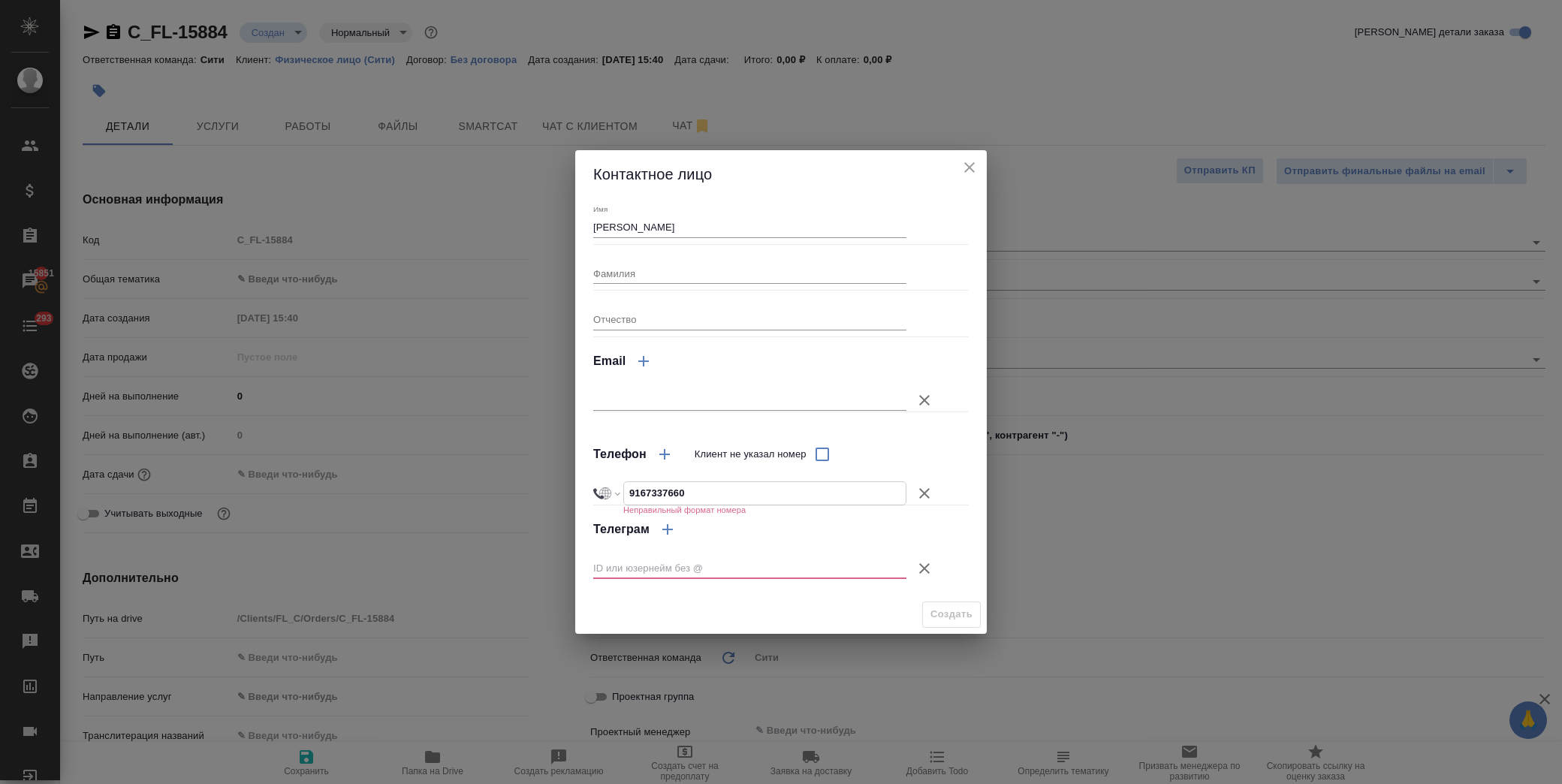
click at [630, 489] on input "9167337660" at bounding box center [765, 493] width 282 height 22
select select "IN"
type input "+91 6733 766 0"
select select "RU"
type input "+7 916 733 76 60"
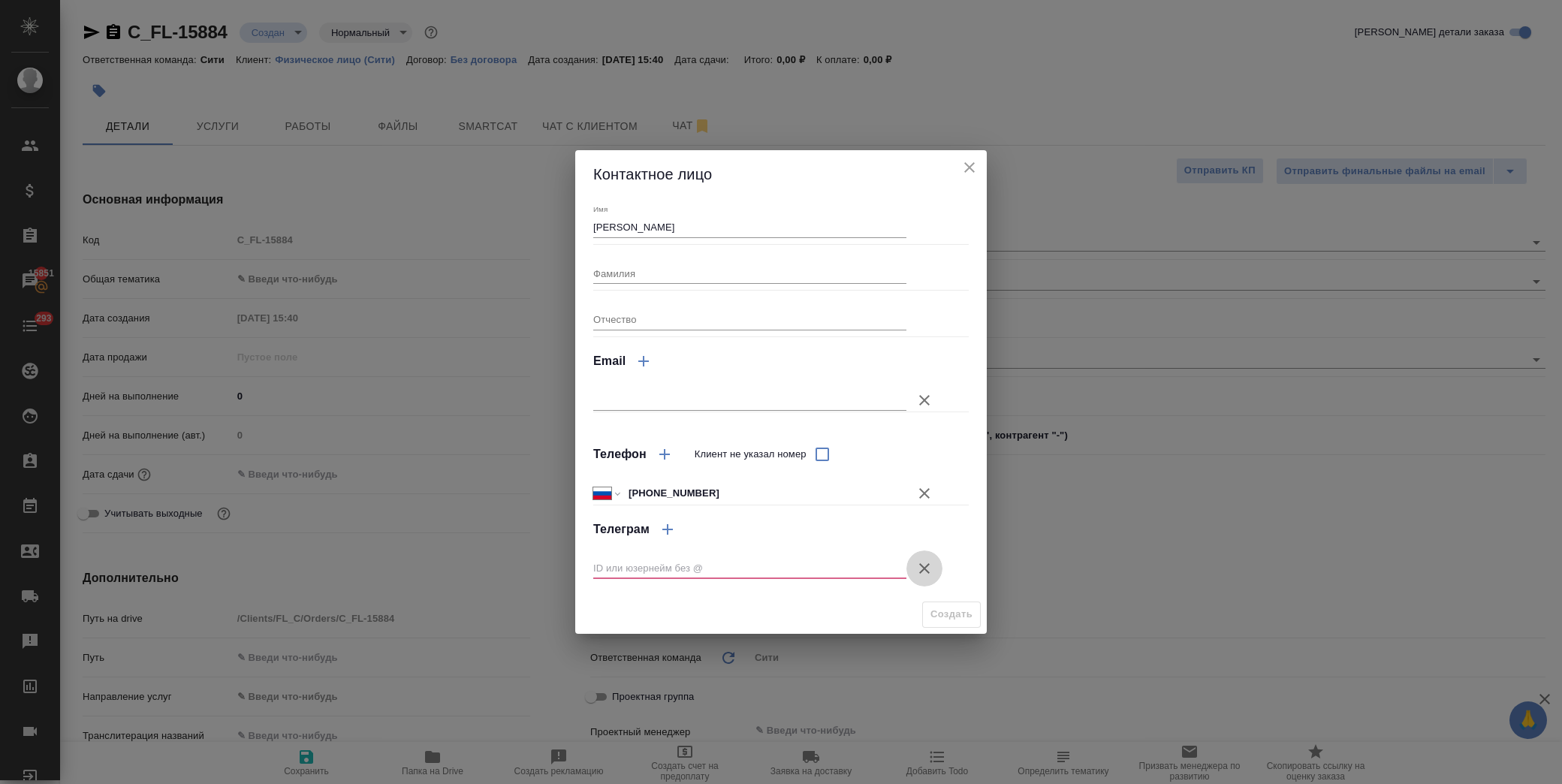
click at [932, 567] on icon "button" at bounding box center [924, 568] width 18 height 18
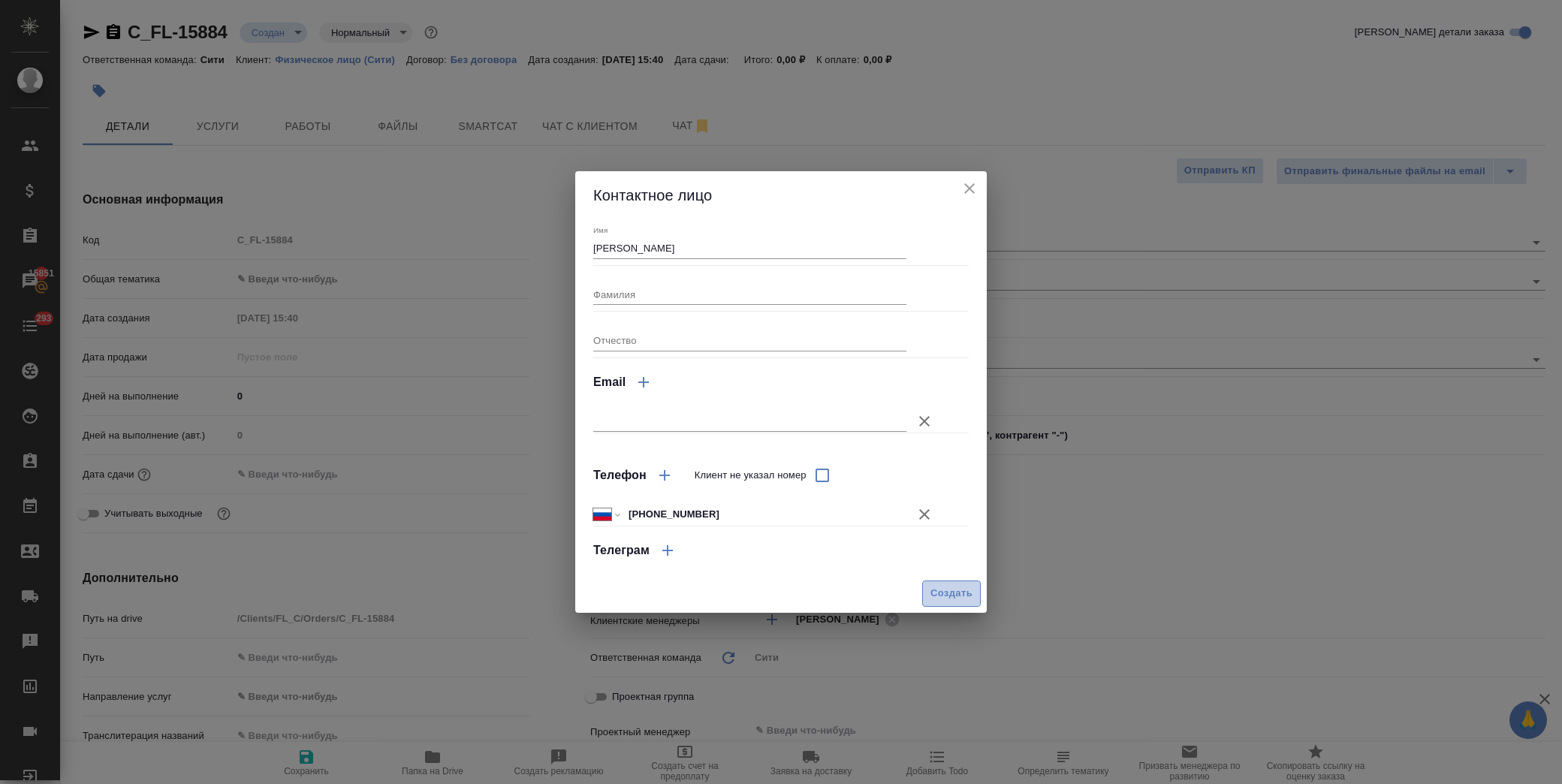
click at [948, 592] on span "Создать" at bounding box center [951, 593] width 42 height 18
type input "[PERSON_NAME]"
type textarea "x"
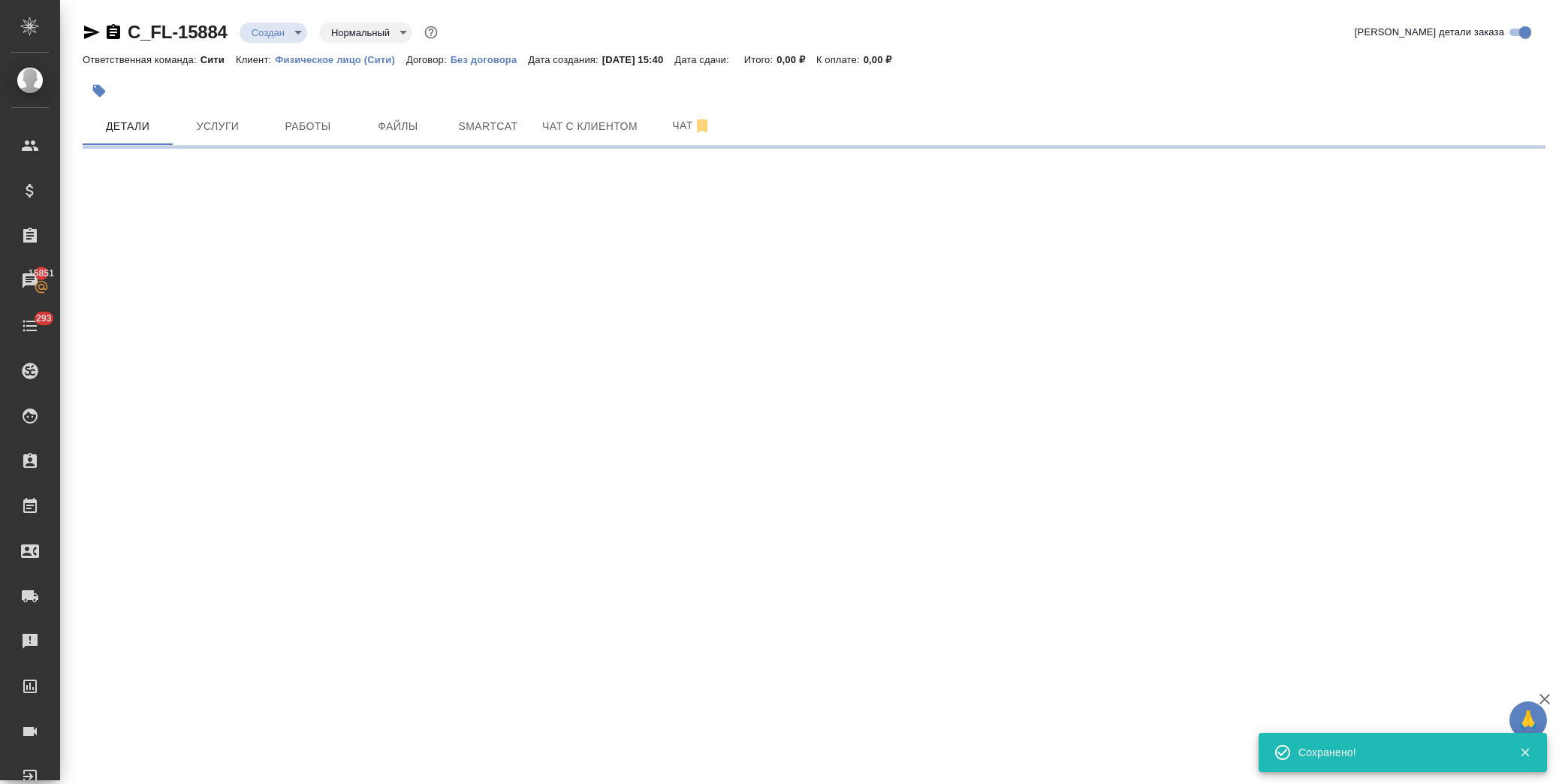
type input "holyTrinity"
select select "RU"
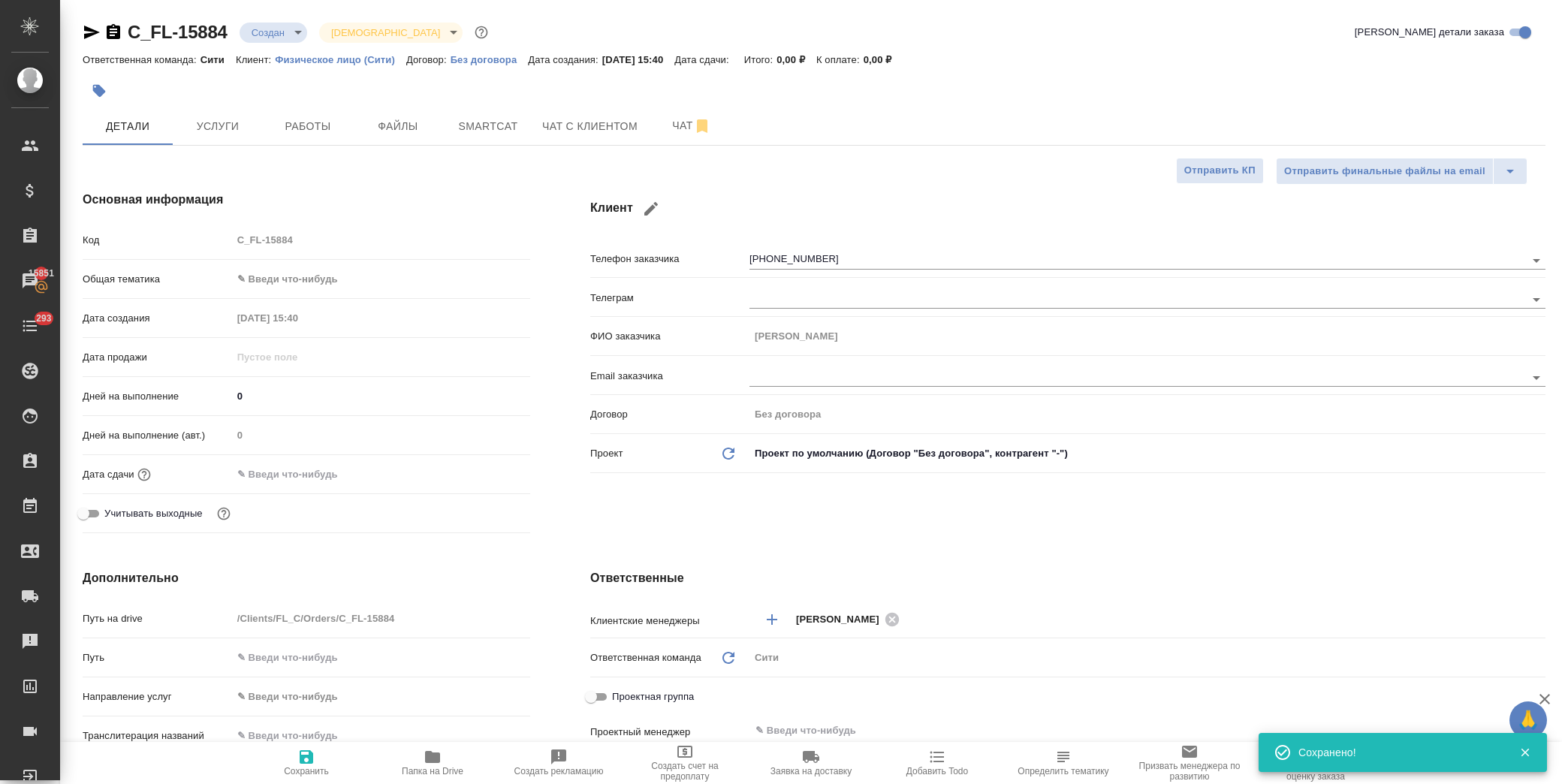
type textarea "x"
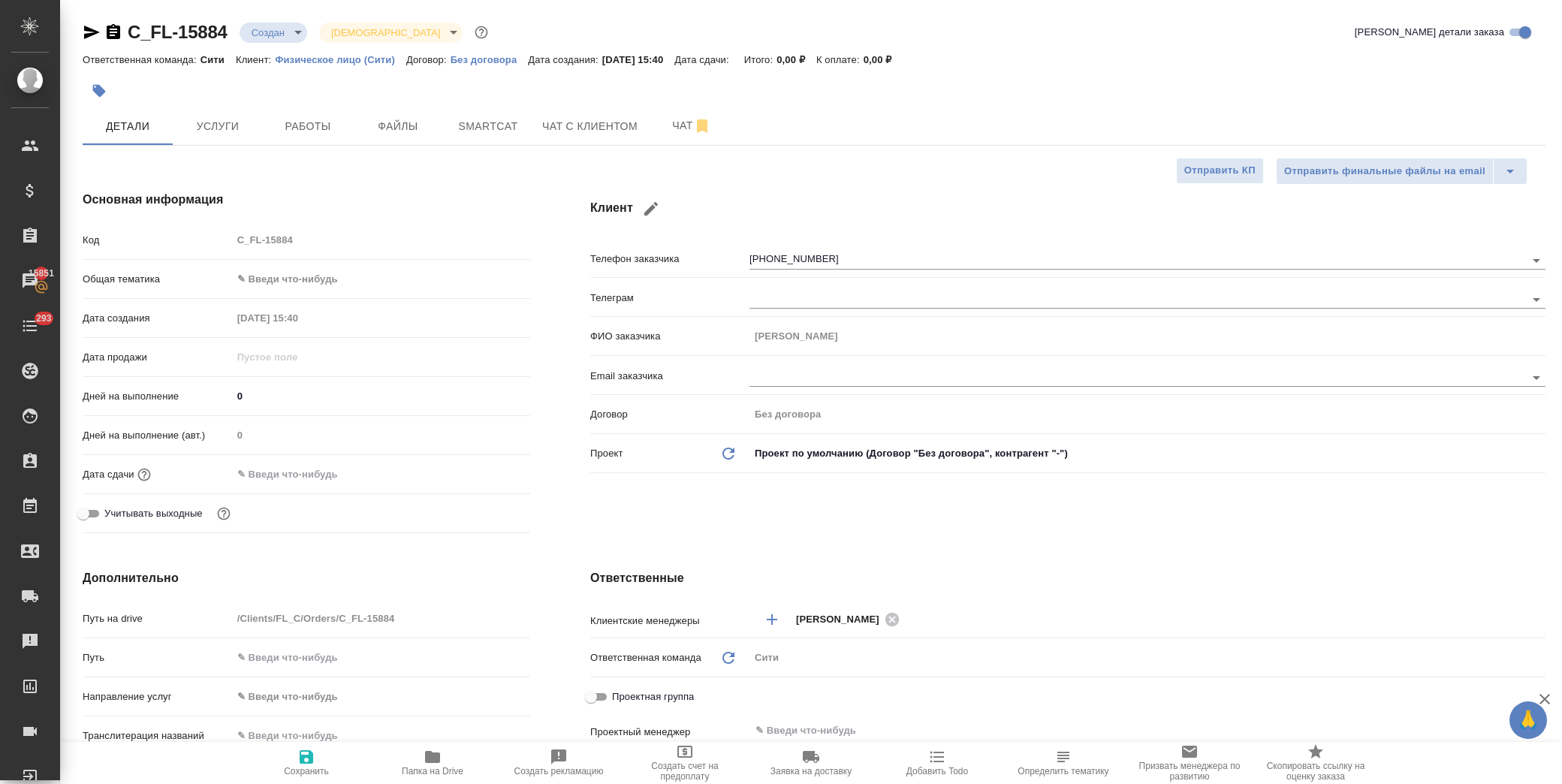
click at [301, 287] on body "🙏 .cls-1 fill:#fff; AWATERA Лофицкая Юлия Владимировна Клиенты Спецификации Зак…" at bounding box center [781, 392] width 1562 height 784
click at [377, 416] on li "Юридическая/Финансовая" at bounding box center [381, 424] width 298 height 24
type input "yr-fn"
type textarea "x"
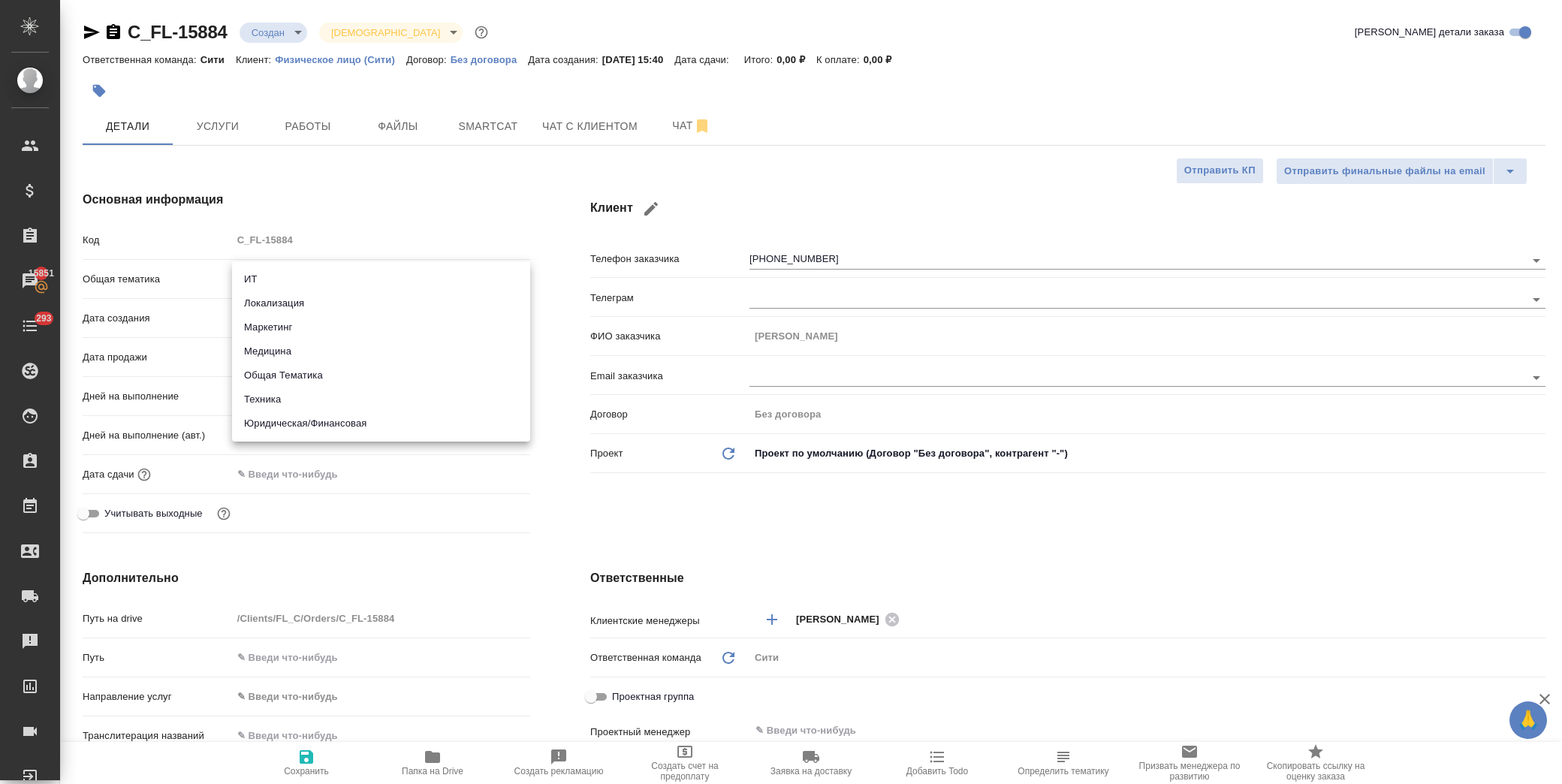
type textarea "x"
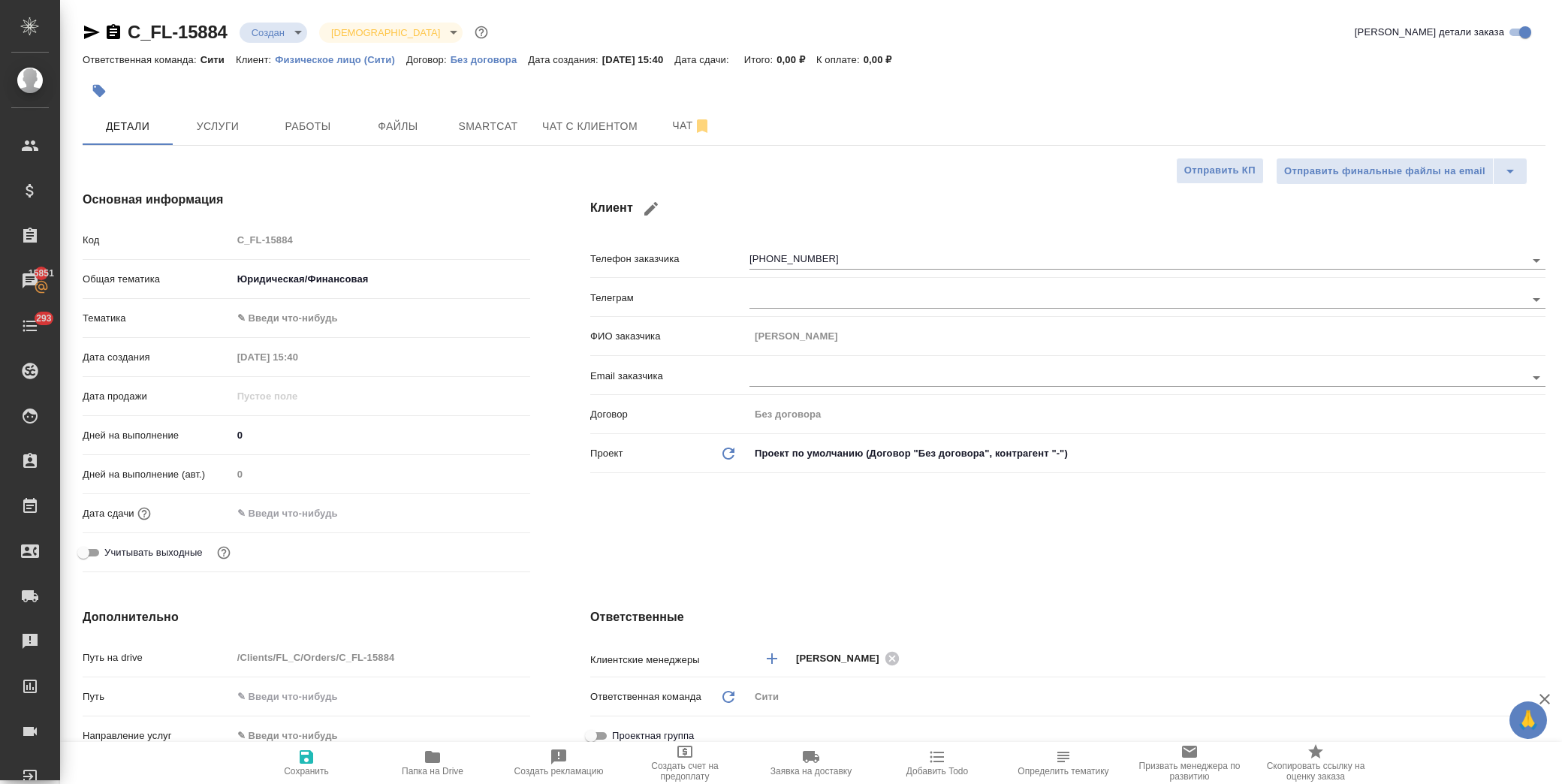
click at [340, 312] on body "🙏 .cls-1 fill:#fff; AWATERA Лофицкая Юлия Владимировна Клиенты Спецификации Зак…" at bounding box center [781, 392] width 1562 height 784
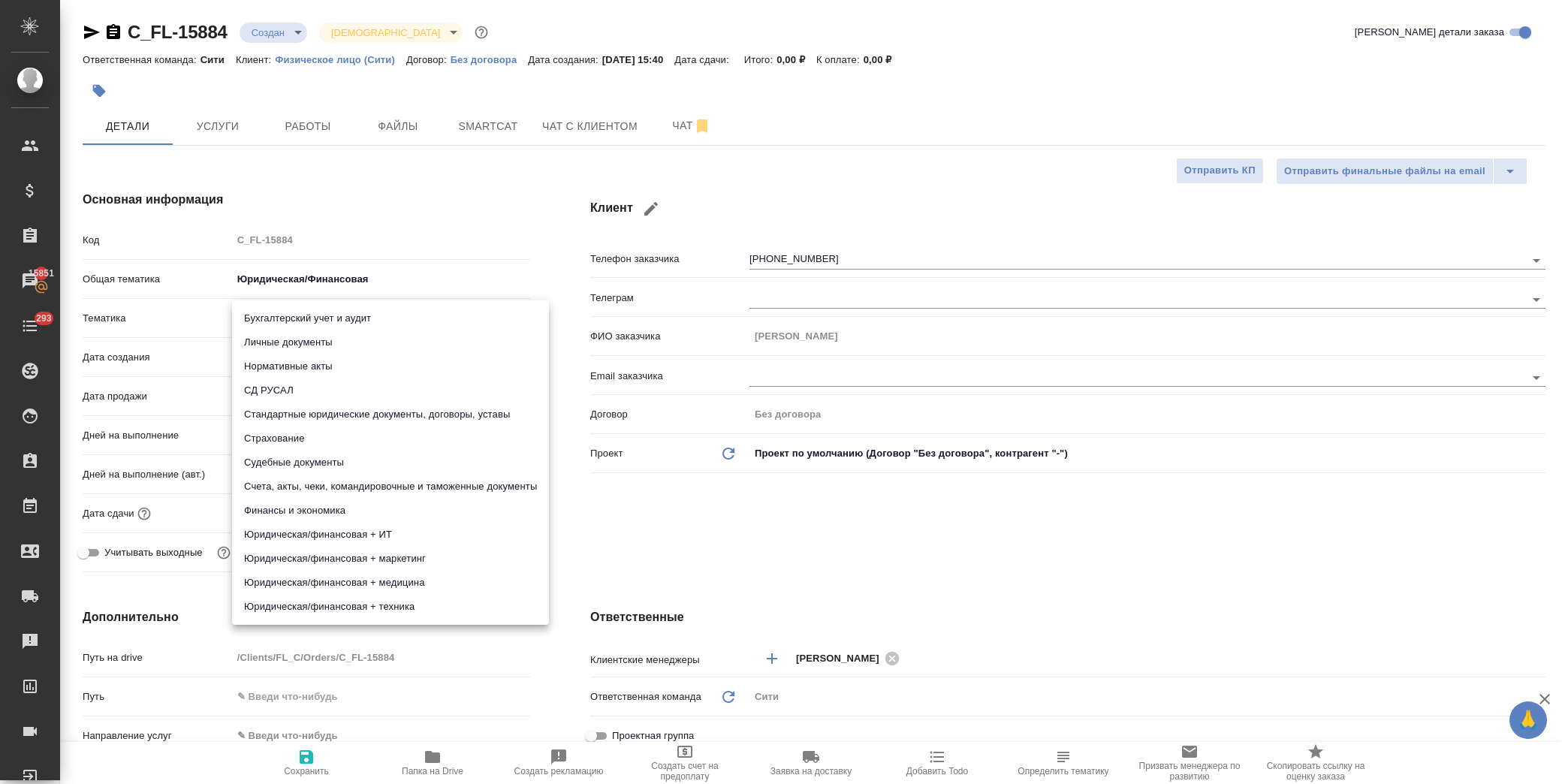
click at [340, 339] on li "Личные документы" at bounding box center [391, 342] width 317 height 24
type textarea "x"
type input "5a8b8b956a9677013d343cfe"
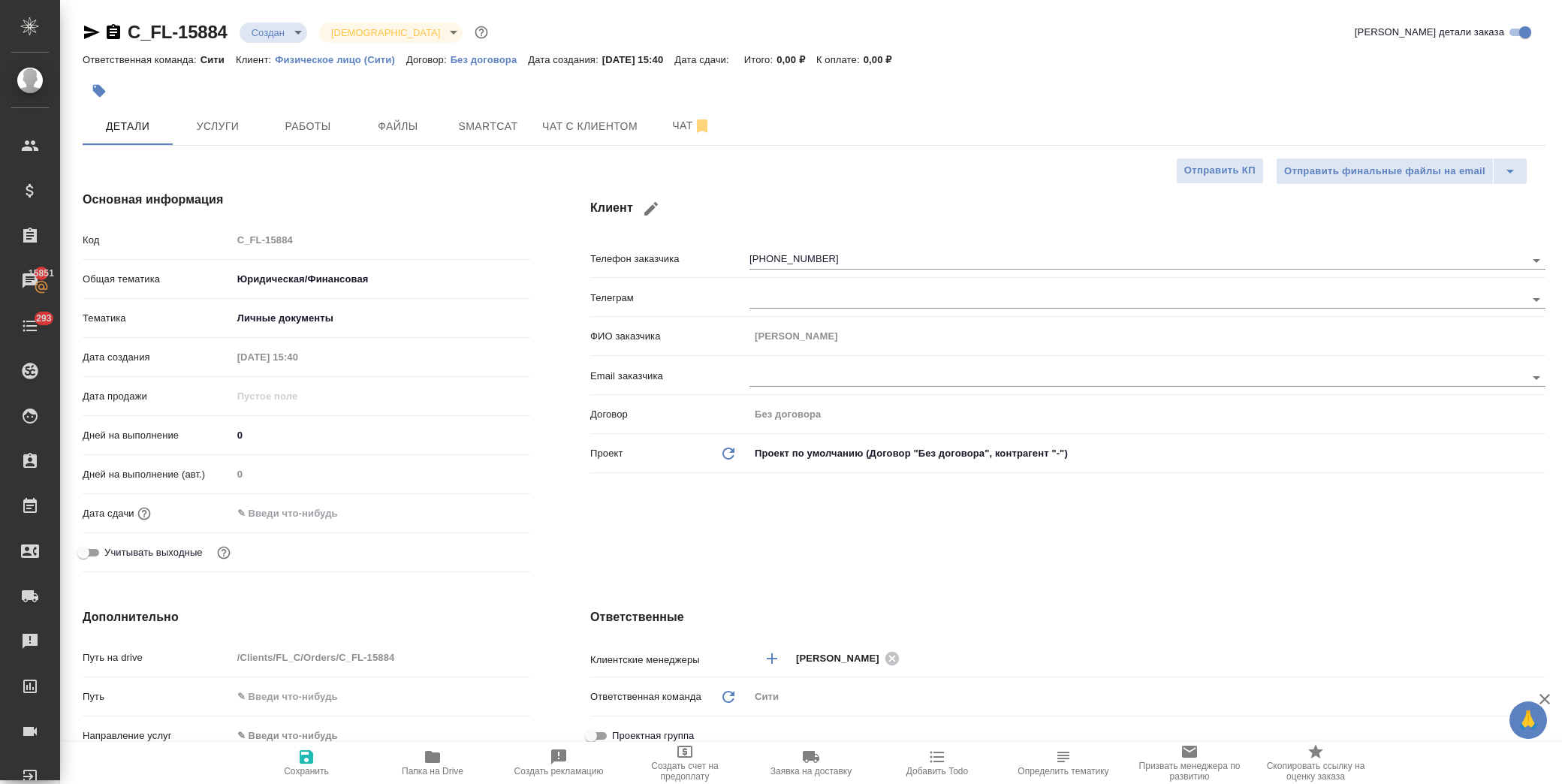
drag, startPoint x: 305, startPoint y: 517, endPoint x: 449, endPoint y: 517, distance: 144.0
click at [305, 517] on input "text" at bounding box center [298, 513] width 131 height 22
click at [321, 771] on span "Сохранить" at bounding box center [306, 770] width 45 height 10
type textarea "x"
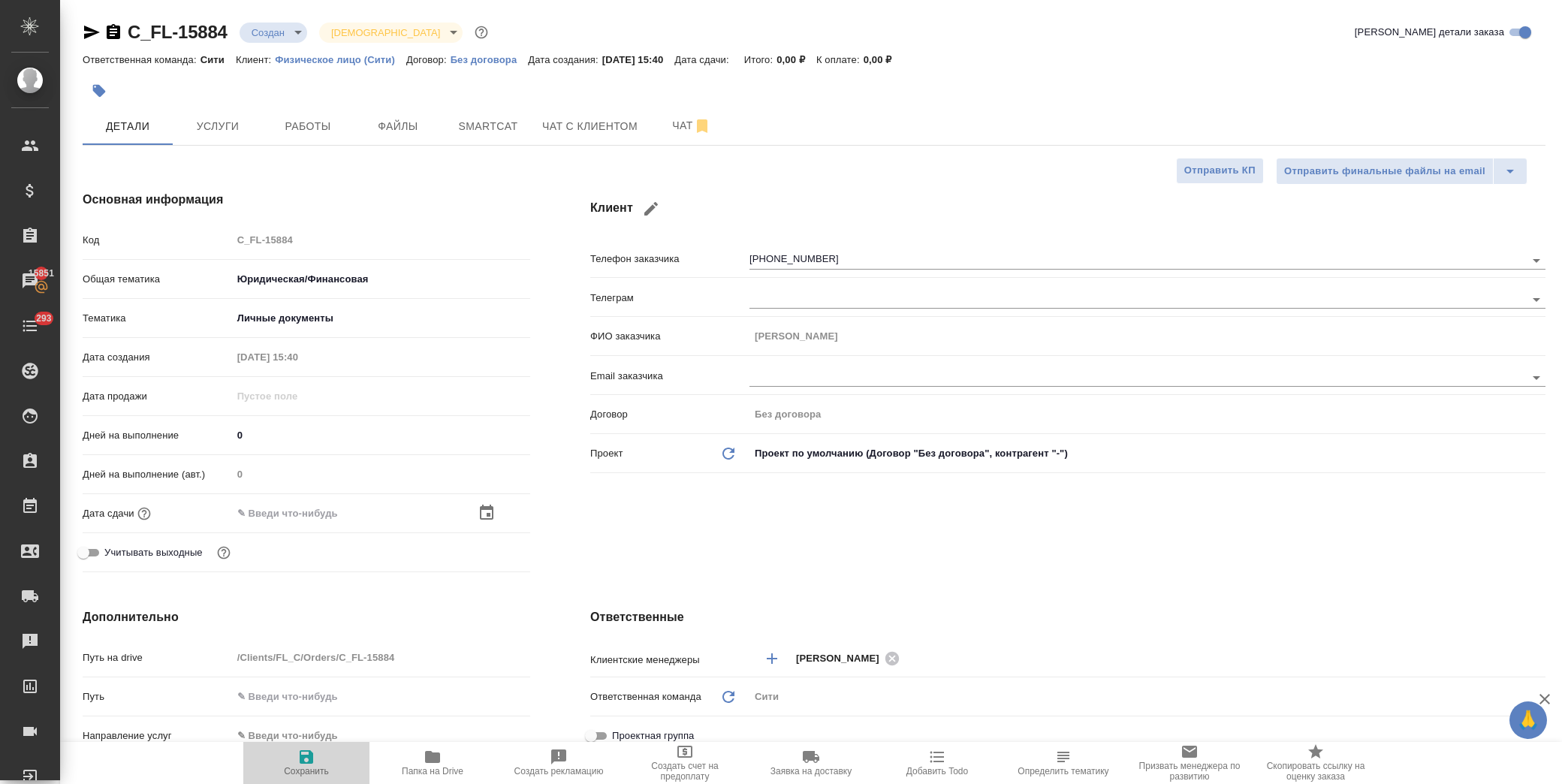
type textarea "x"
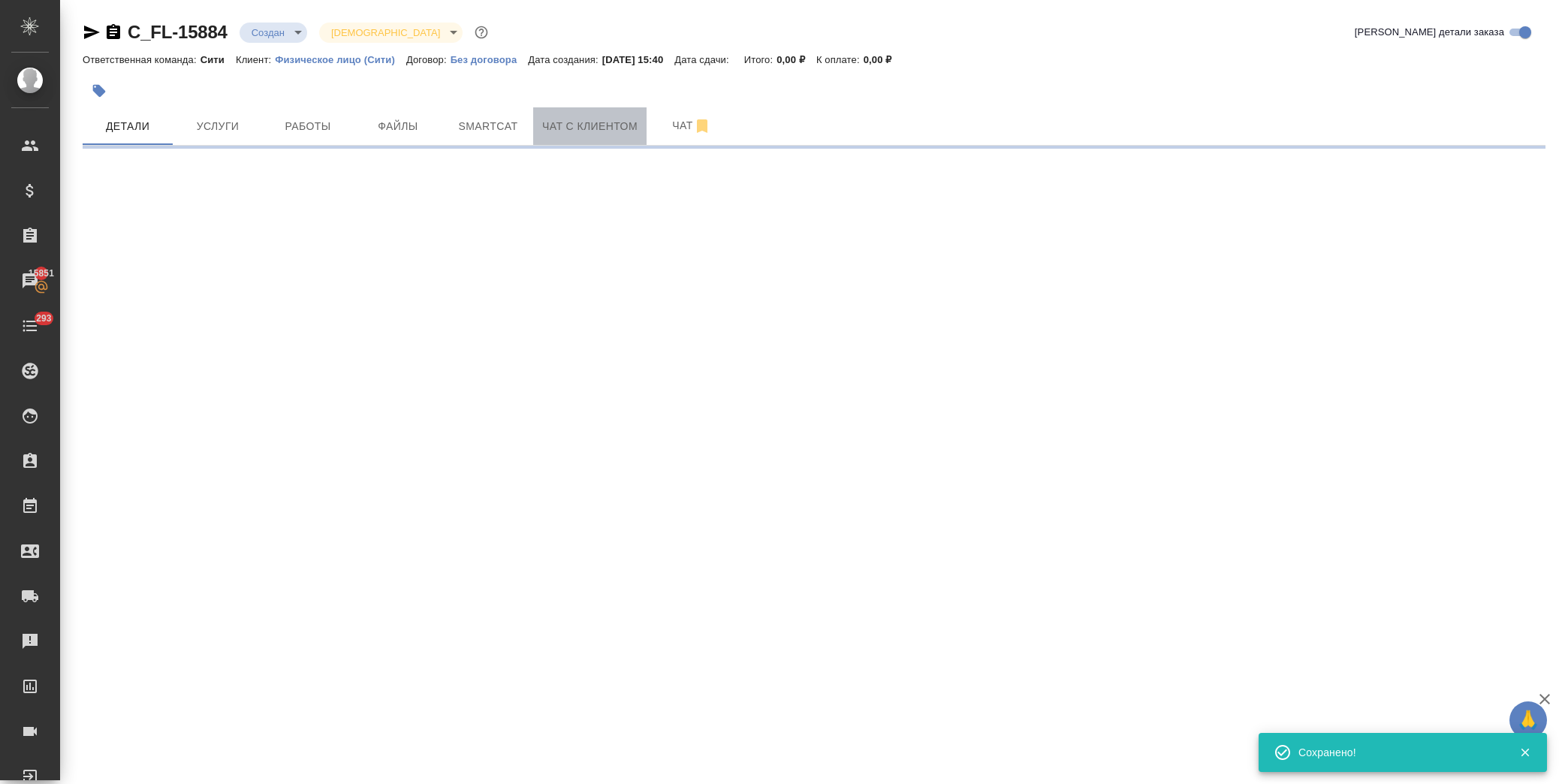
click at [574, 128] on span "Чат с клиентом" at bounding box center [590, 126] width 95 height 18
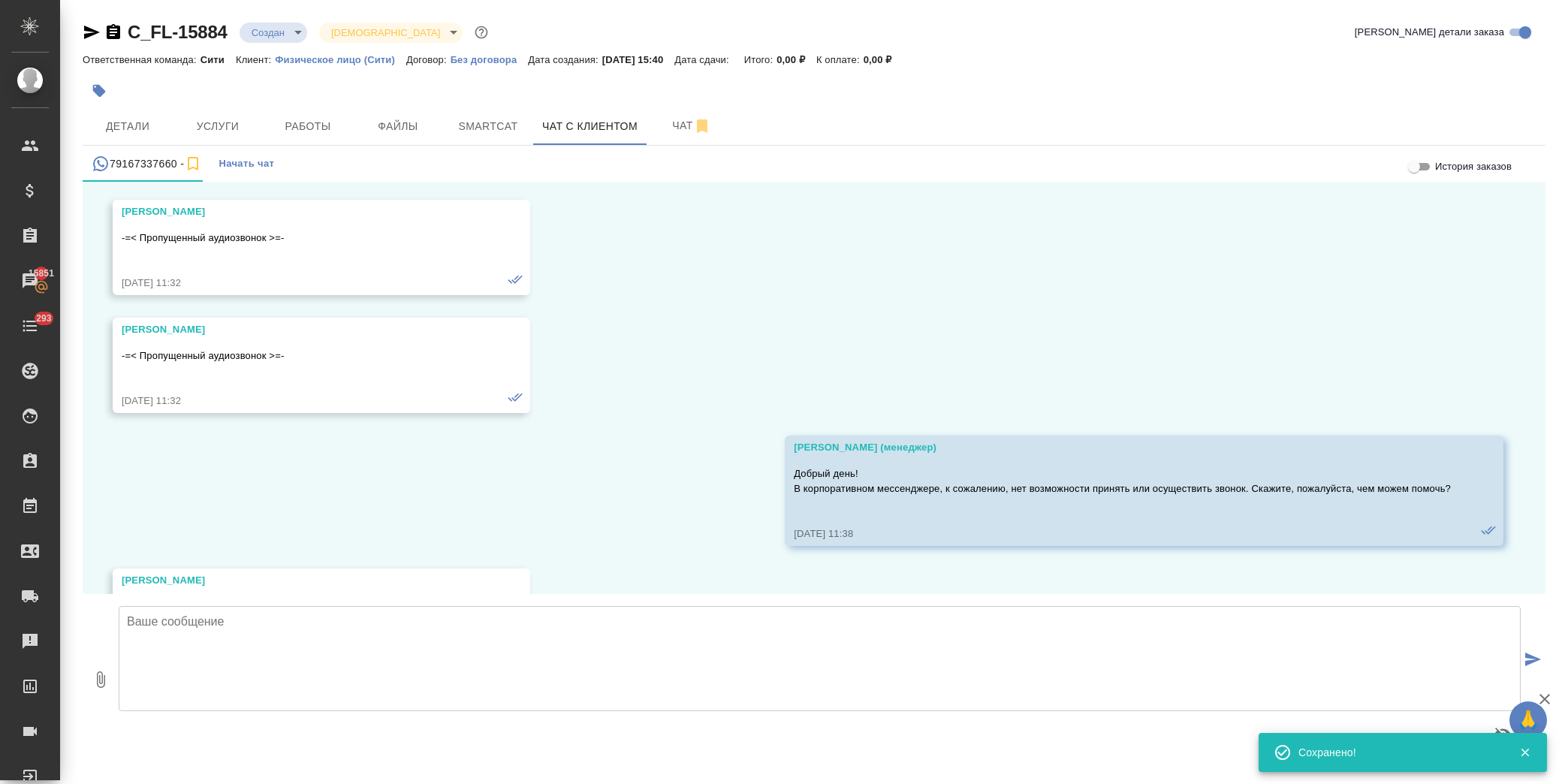
scroll to position [8642, 0]
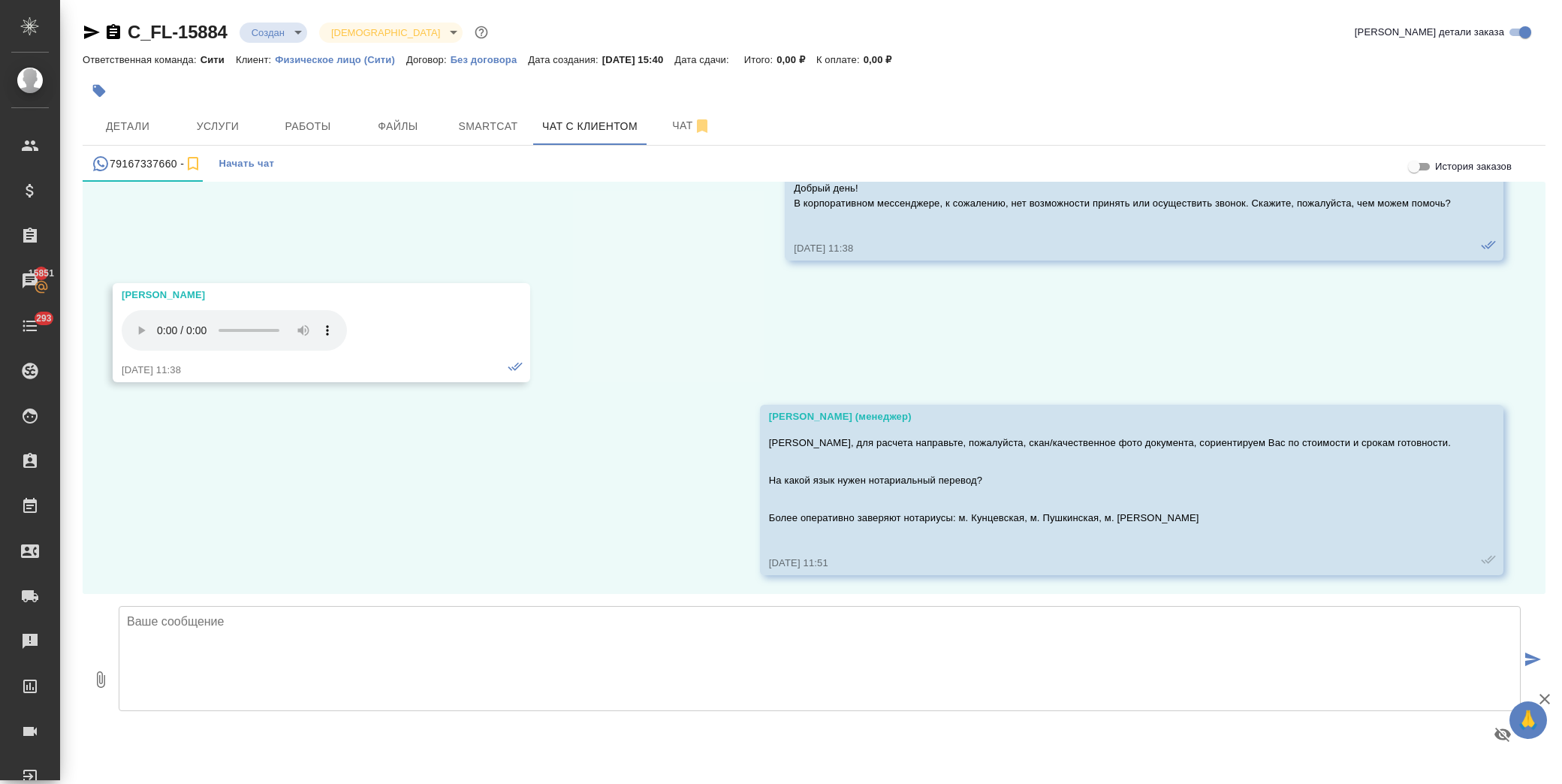
click at [354, 669] on textarea at bounding box center [819, 657] width 1402 height 105
type textarea "Екатерина, направьте, пожалуйста, скан документа"
click at [1532, 659] on icon "submit" at bounding box center [1533, 659] width 16 height 14
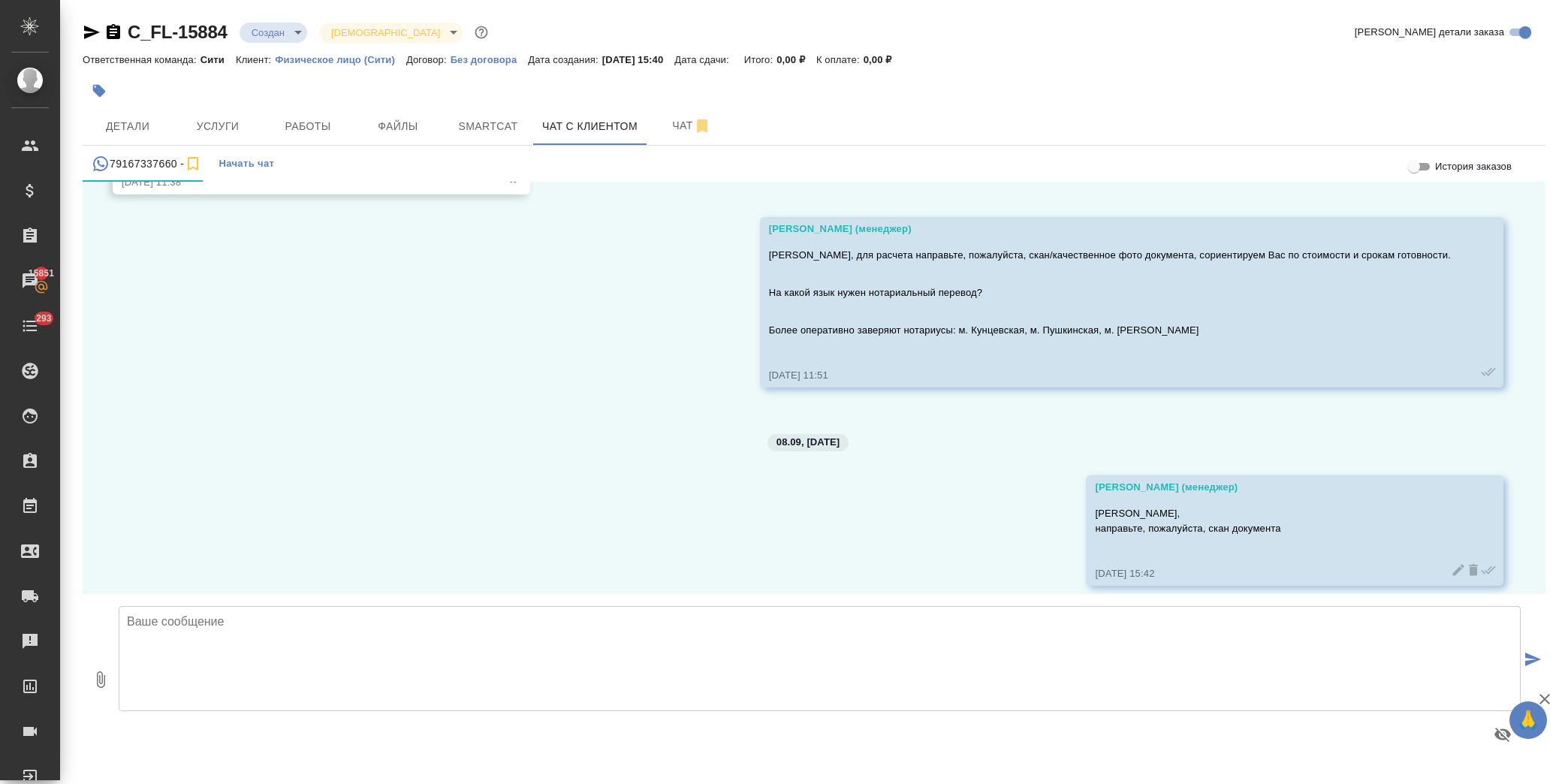
scroll to position [8840, 0]
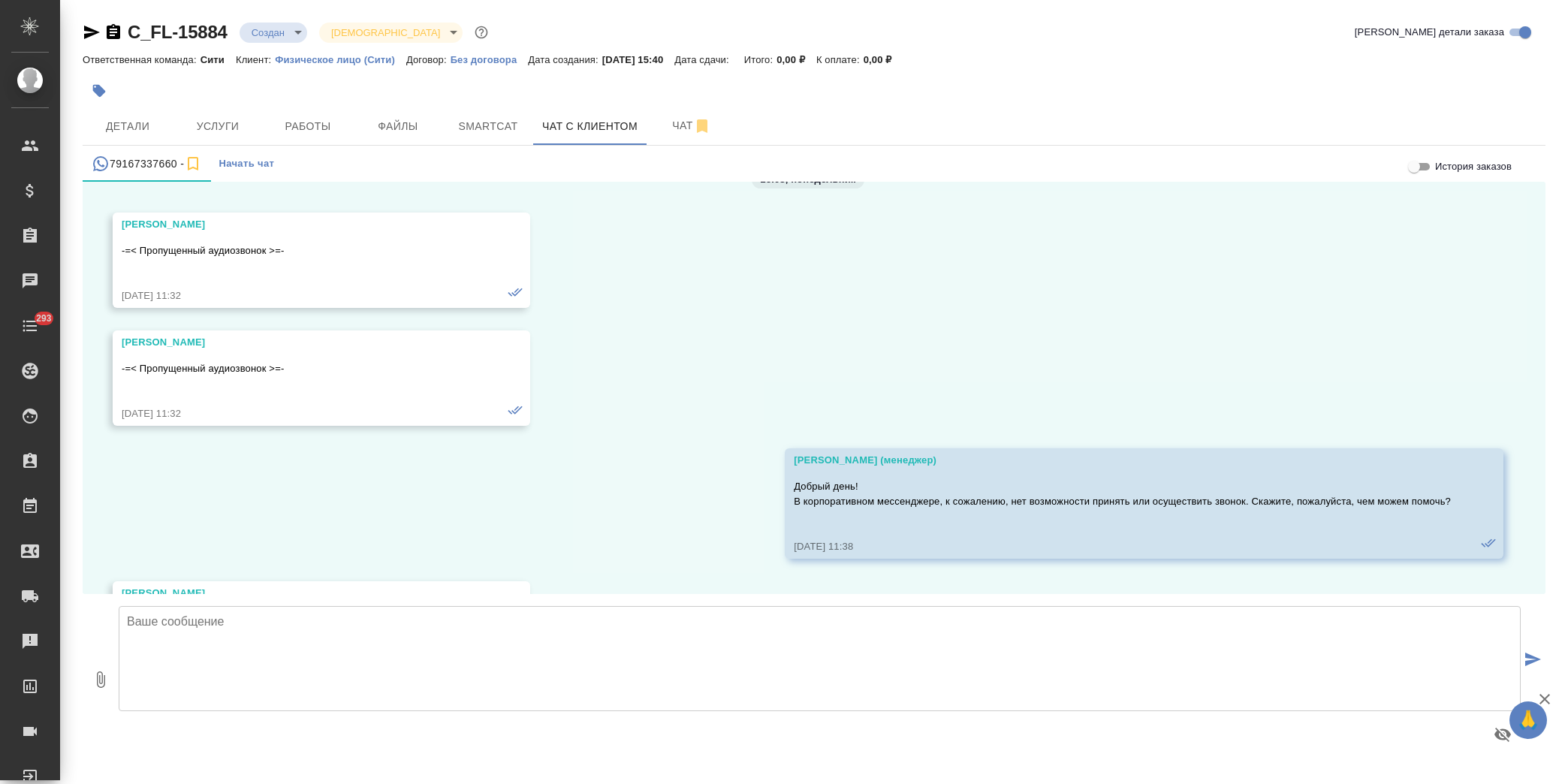
scroll to position [8840, 0]
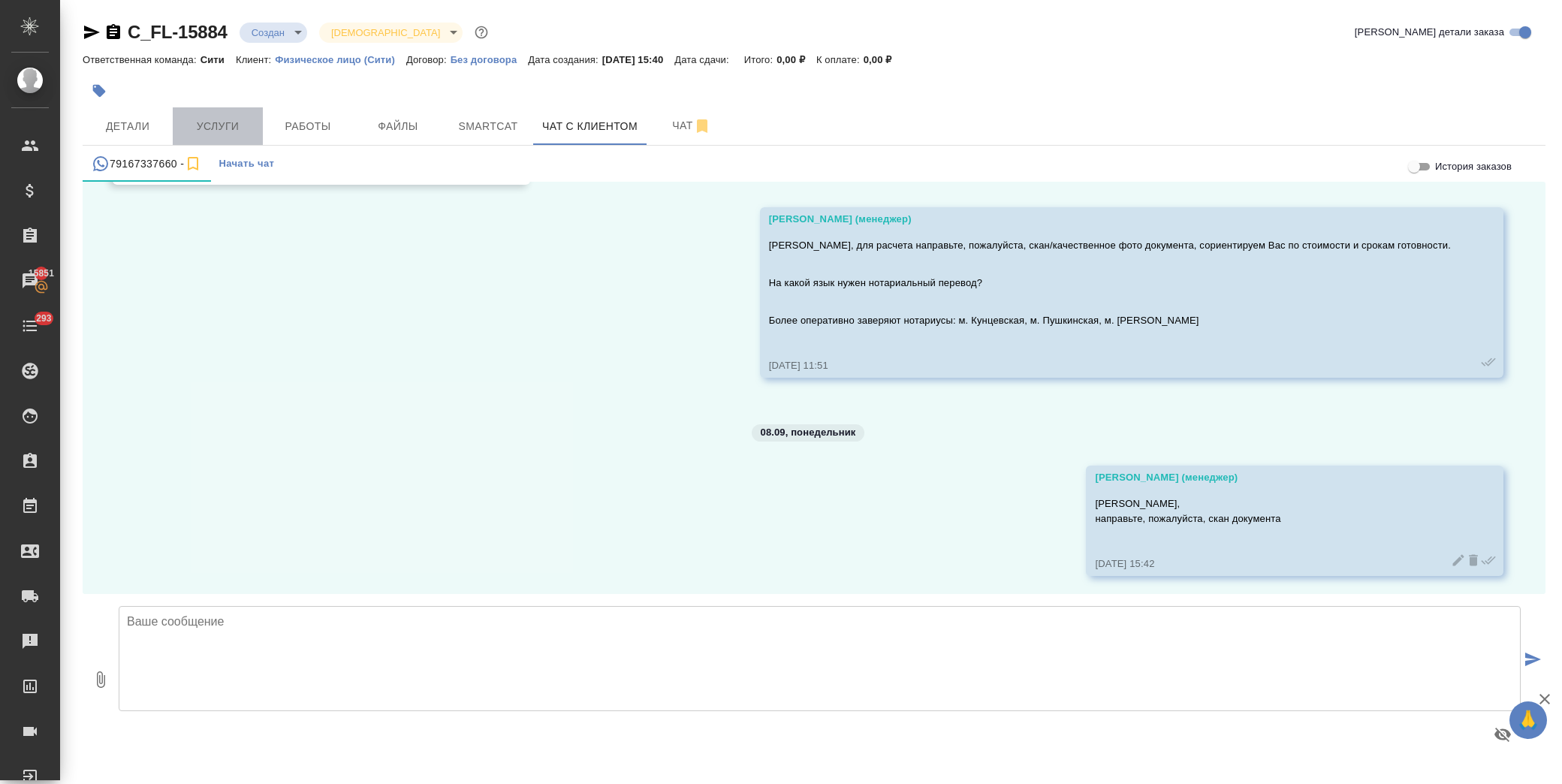
click at [213, 117] on span "Услуги" at bounding box center [218, 126] width 72 height 18
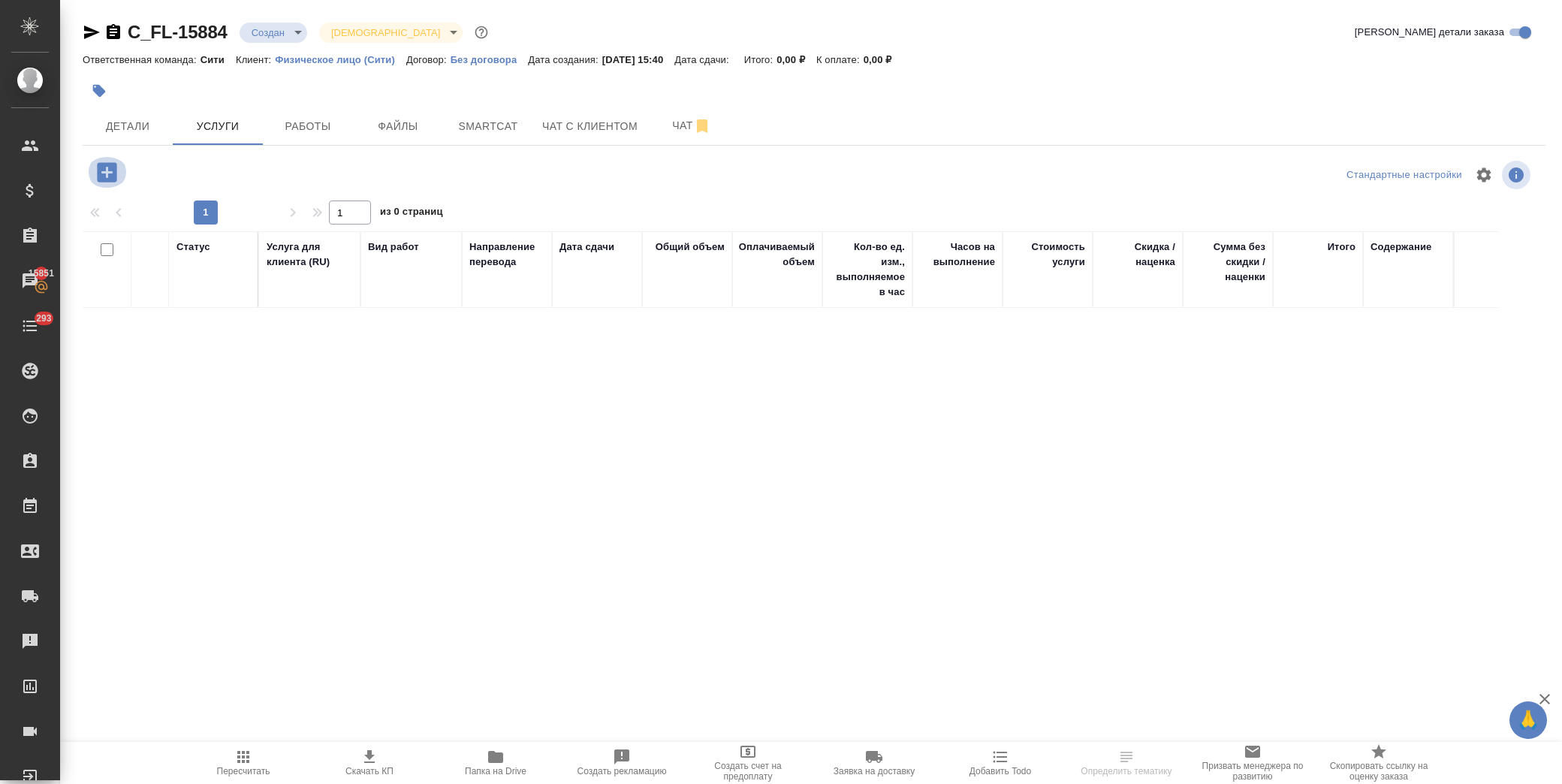
click at [114, 165] on icon "button" at bounding box center [107, 171] width 19 height 19
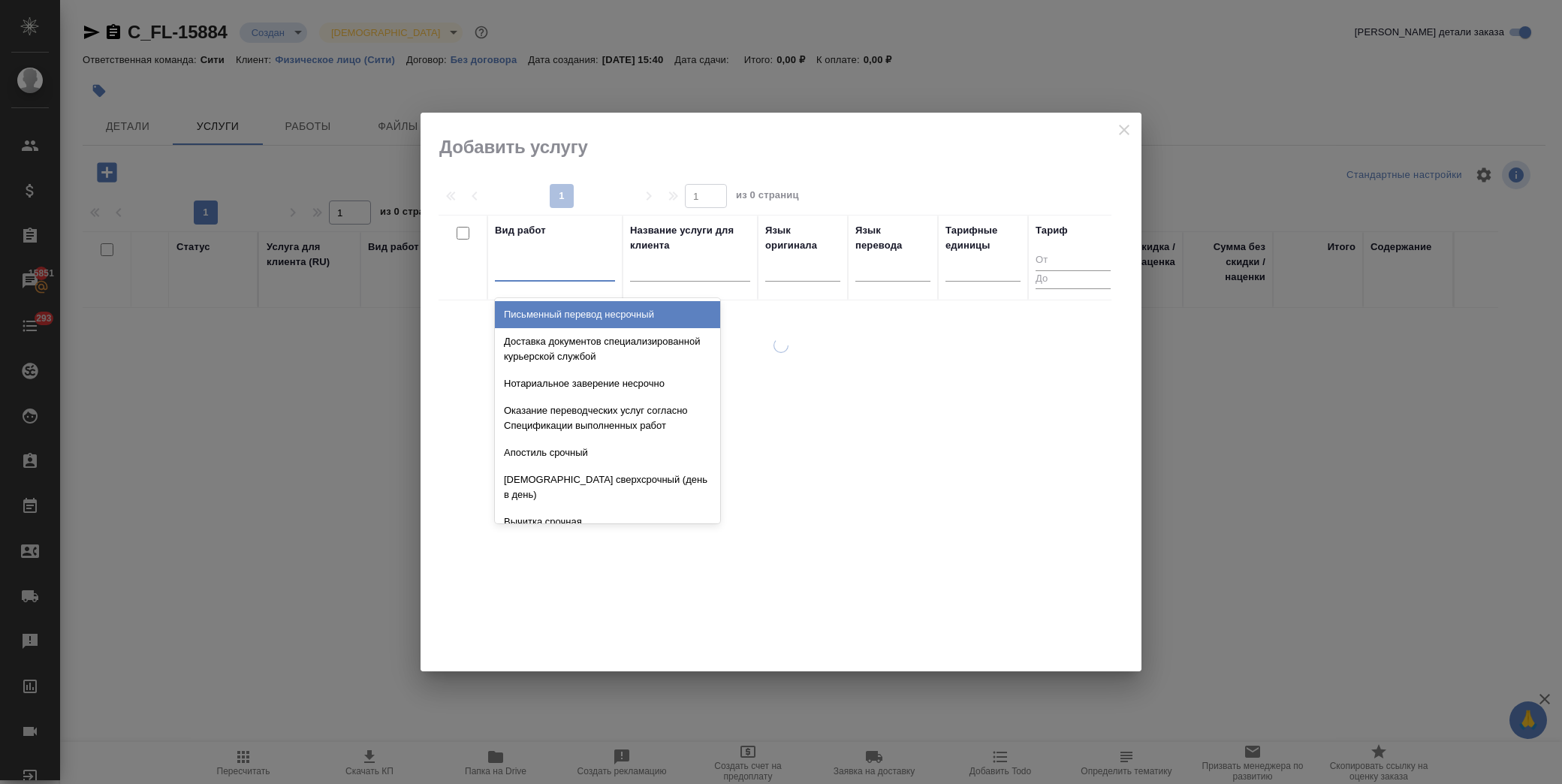
click at [506, 270] on div at bounding box center [555, 266] width 120 height 22
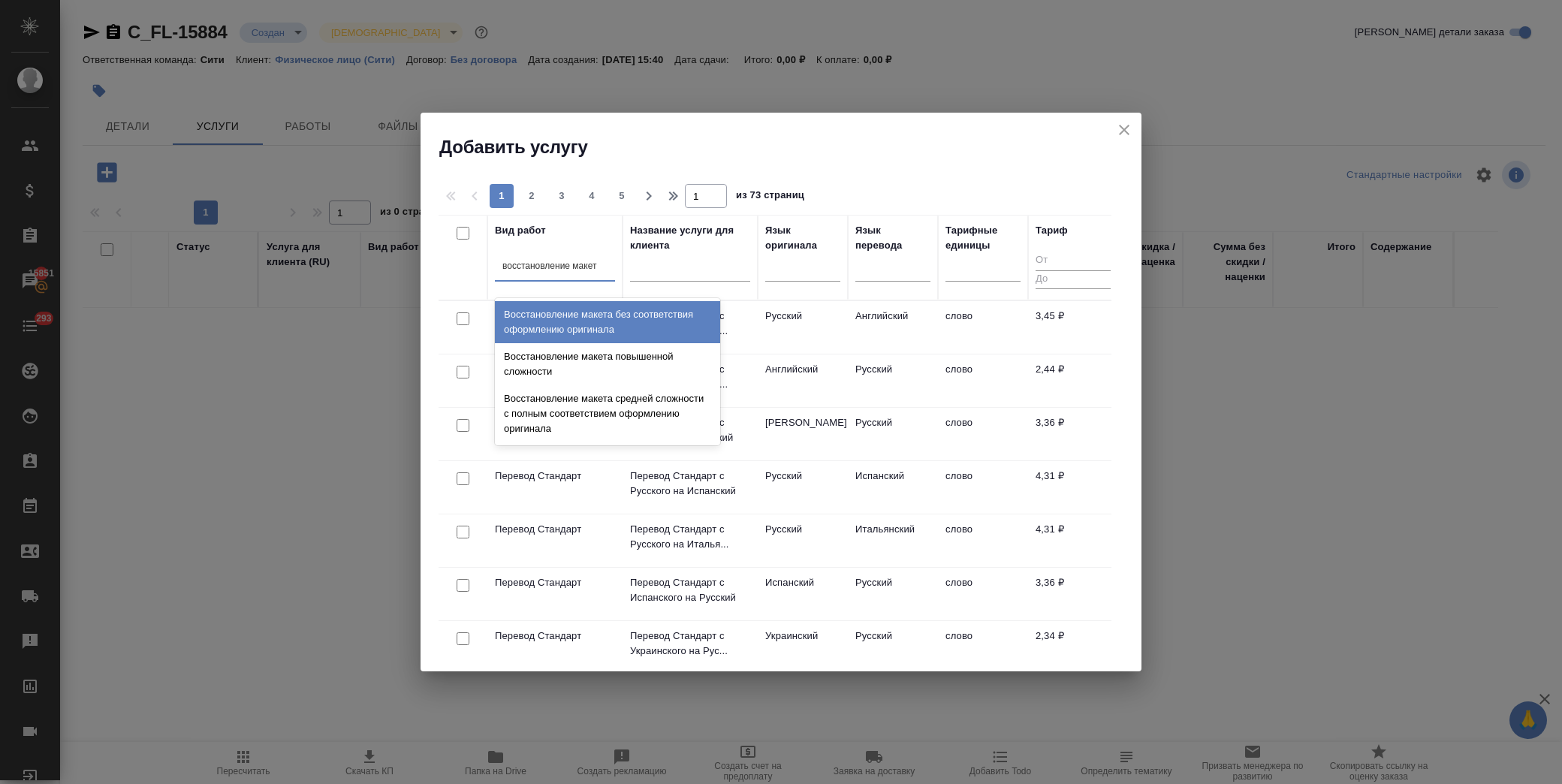
type input "восстановление макета"
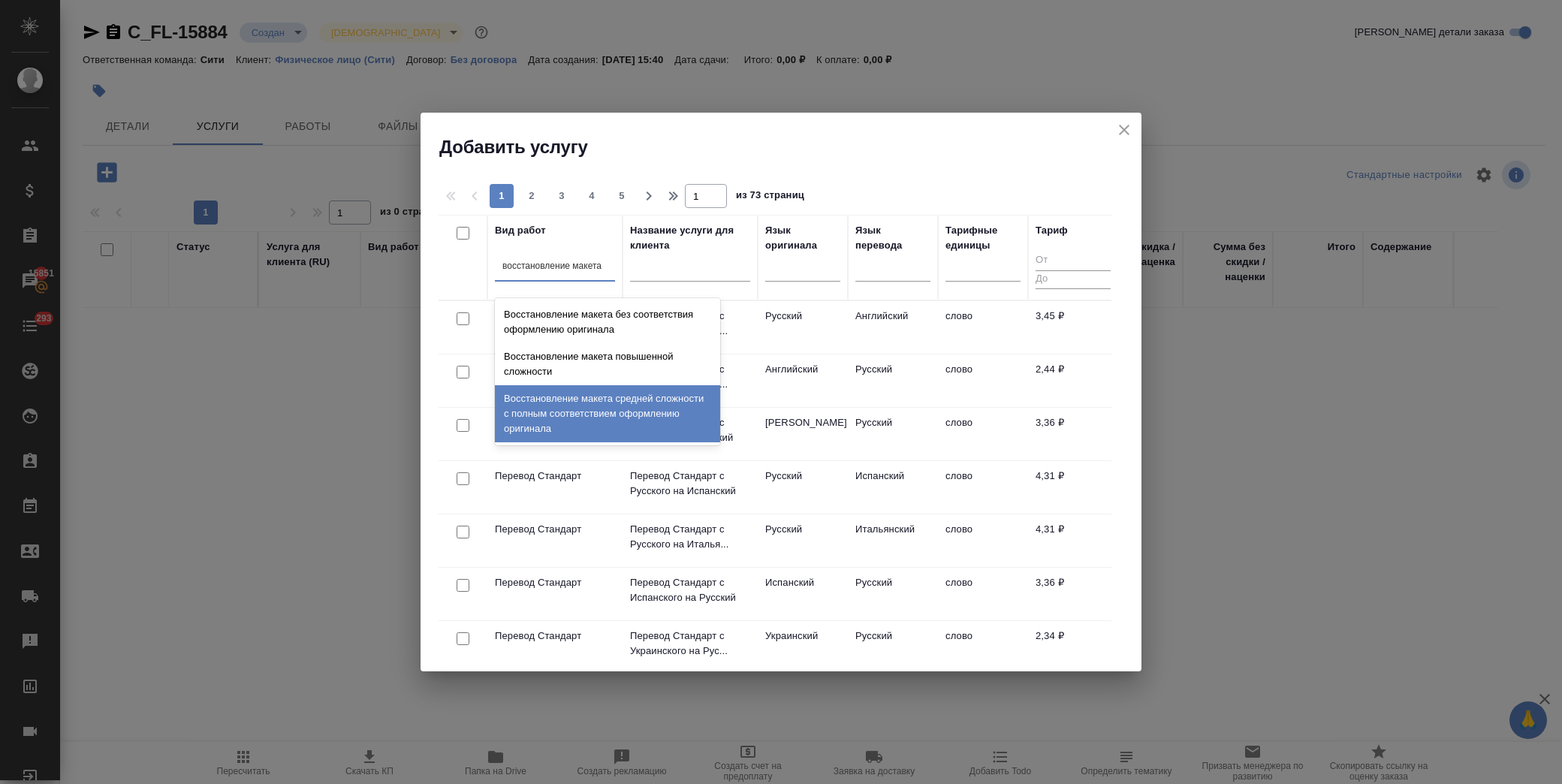
click at [590, 413] on div "Восстановление макета средней сложности с полным соответствием оформлению ориги…" at bounding box center [607, 413] width 225 height 57
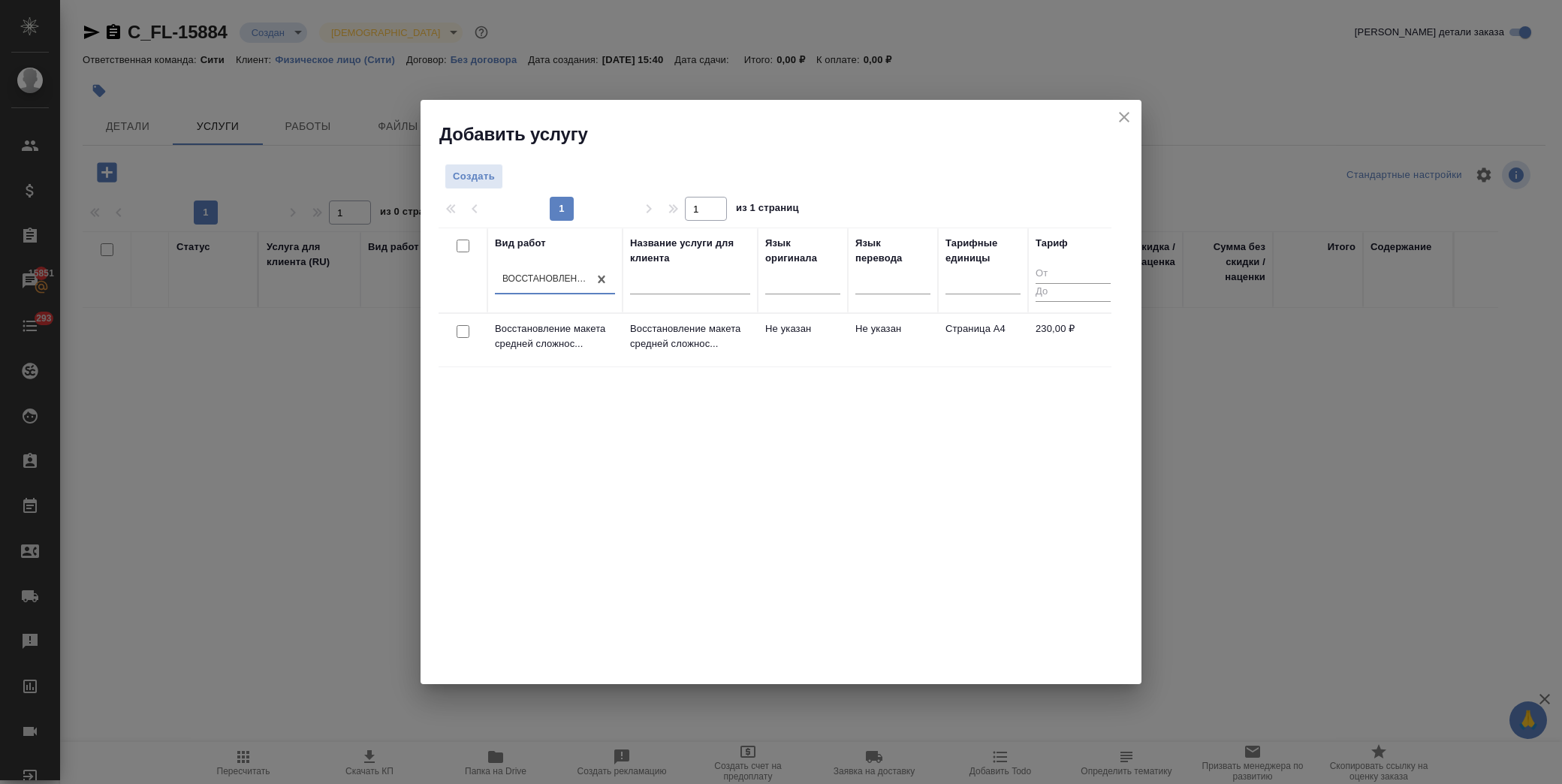
click at [465, 334] on input "checkbox" at bounding box center [463, 332] width 13 height 13
checkbox input "true"
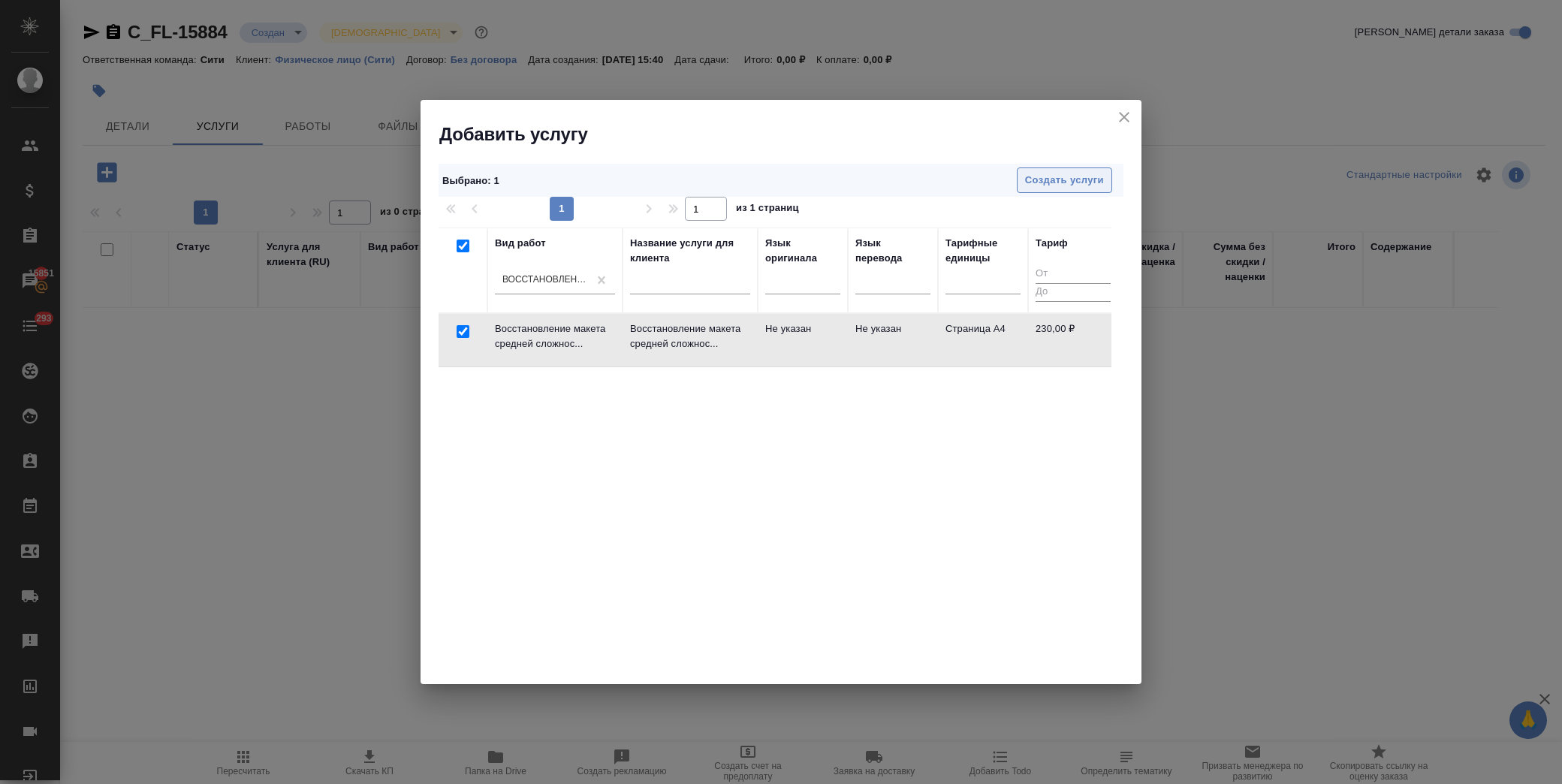
click at [1040, 179] on span "Создать услуги" at bounding box center [1064, 181] width 79 height 18
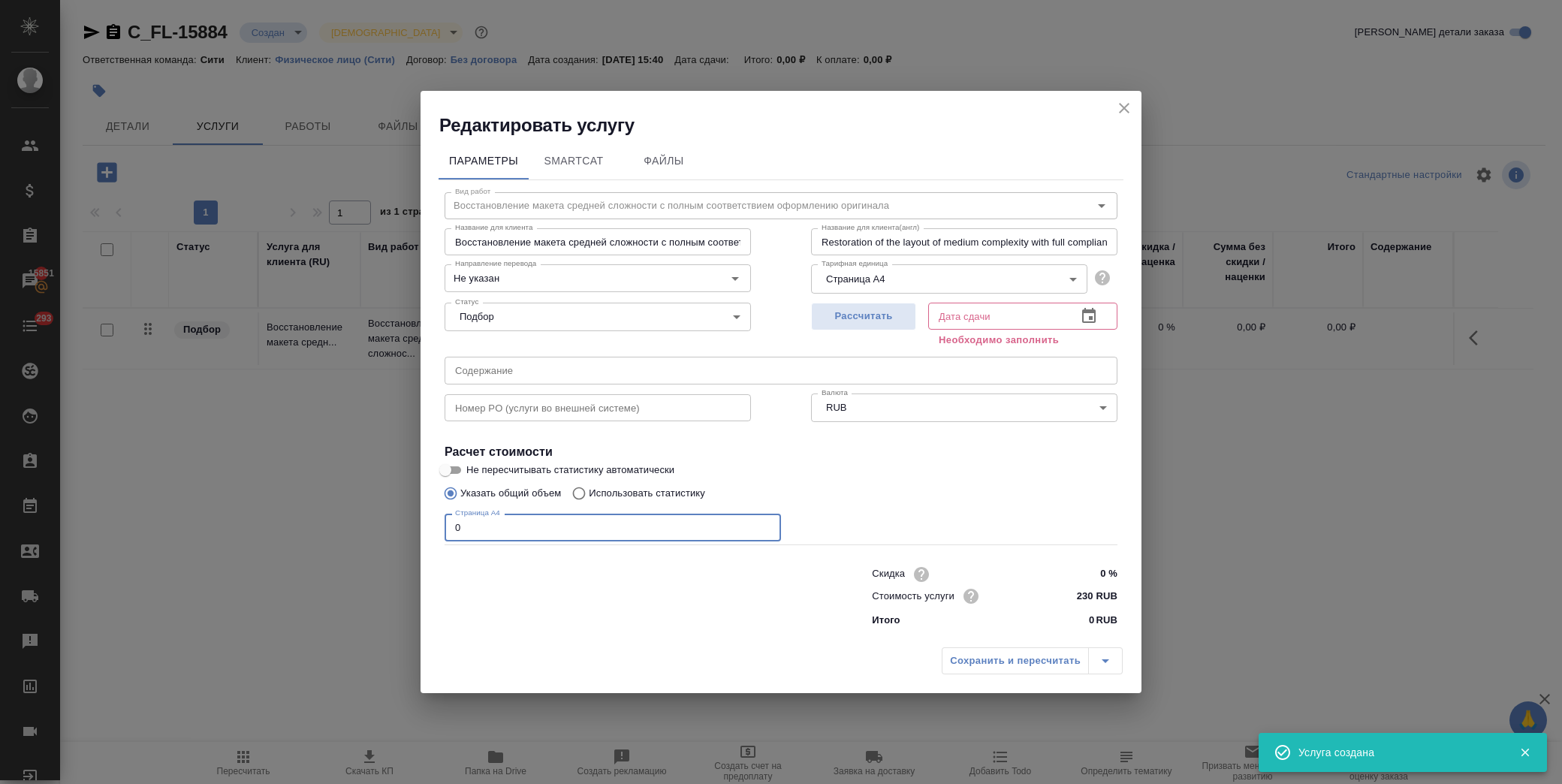
drag, startPoint x: 458, startPoint y: 531, endPoint x: 318, endPoint y: 535, distance: 140.1
click at [318, 535] on div "Редактировать услугу Параметры SmartCat Файлы Вид работ Восстановление макета с…" at bounding box center [781, 392] width 1562 height 784
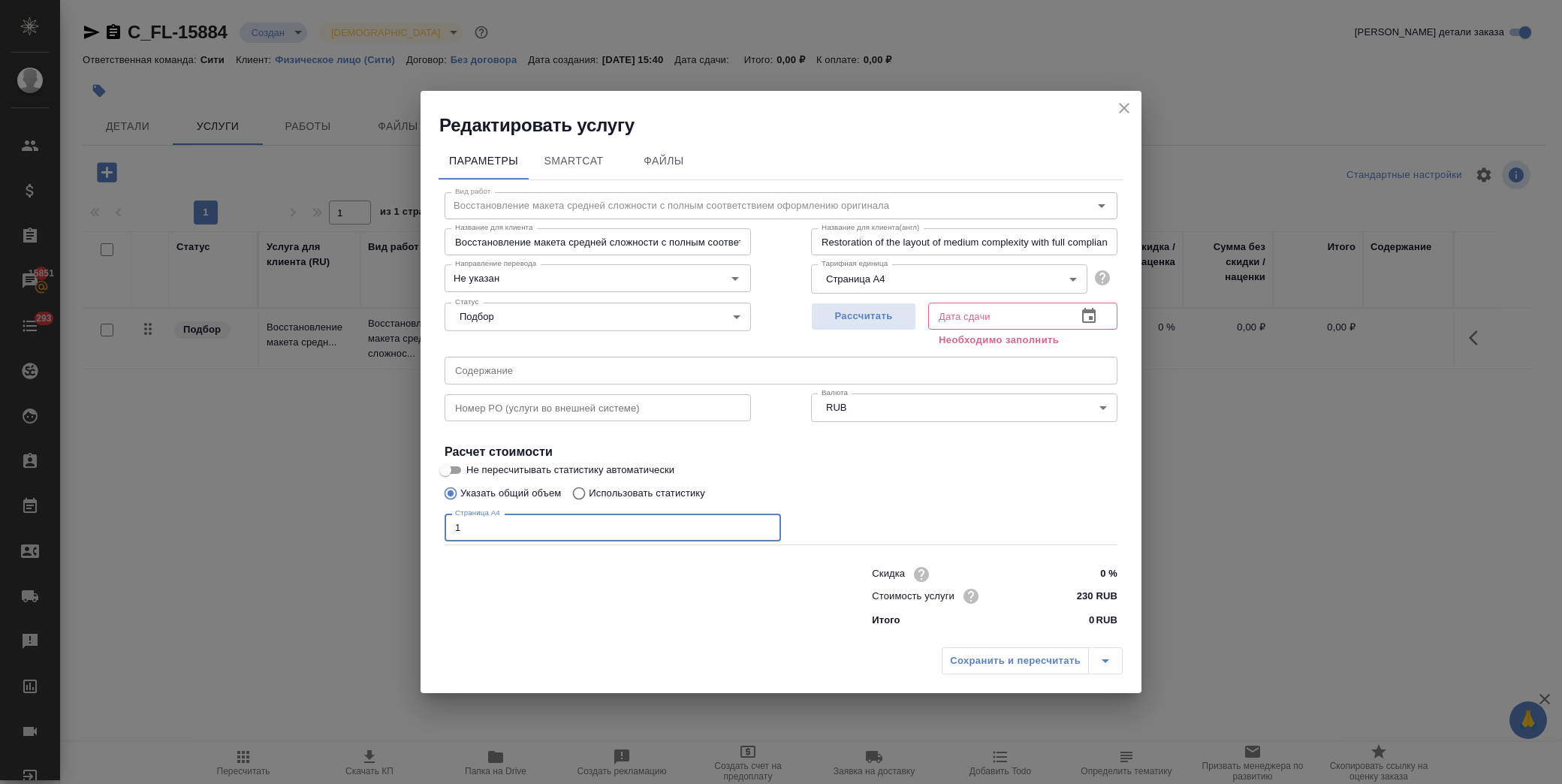
type input "1"
click at [1085, 308] on icon "button" at bounding box center [1089, 316] width 18 height 18
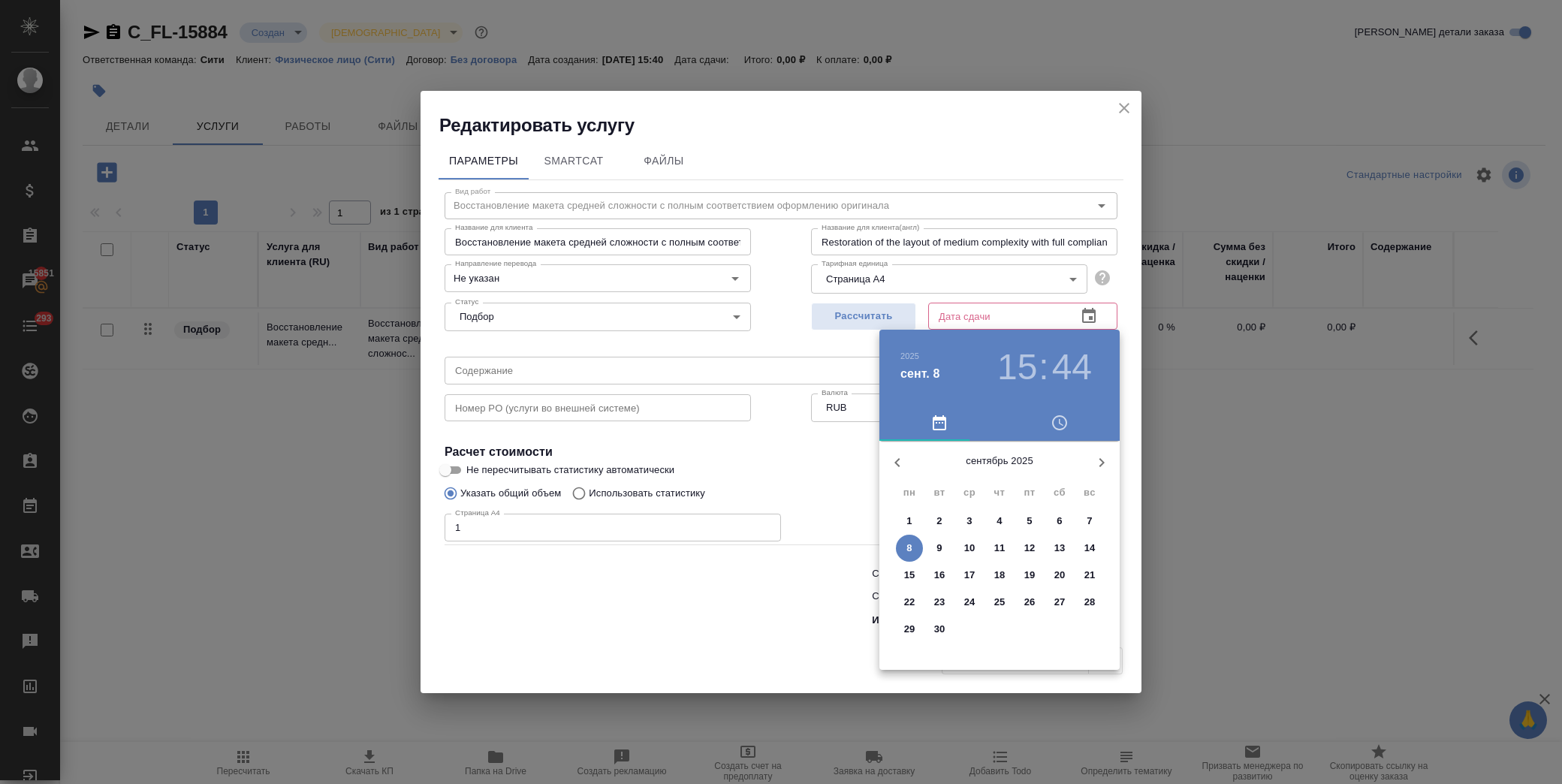
click at [916, 543] on span "8" at bounding box center [909, 548] width 27 height 15
type input "08.09.2025 15:44"
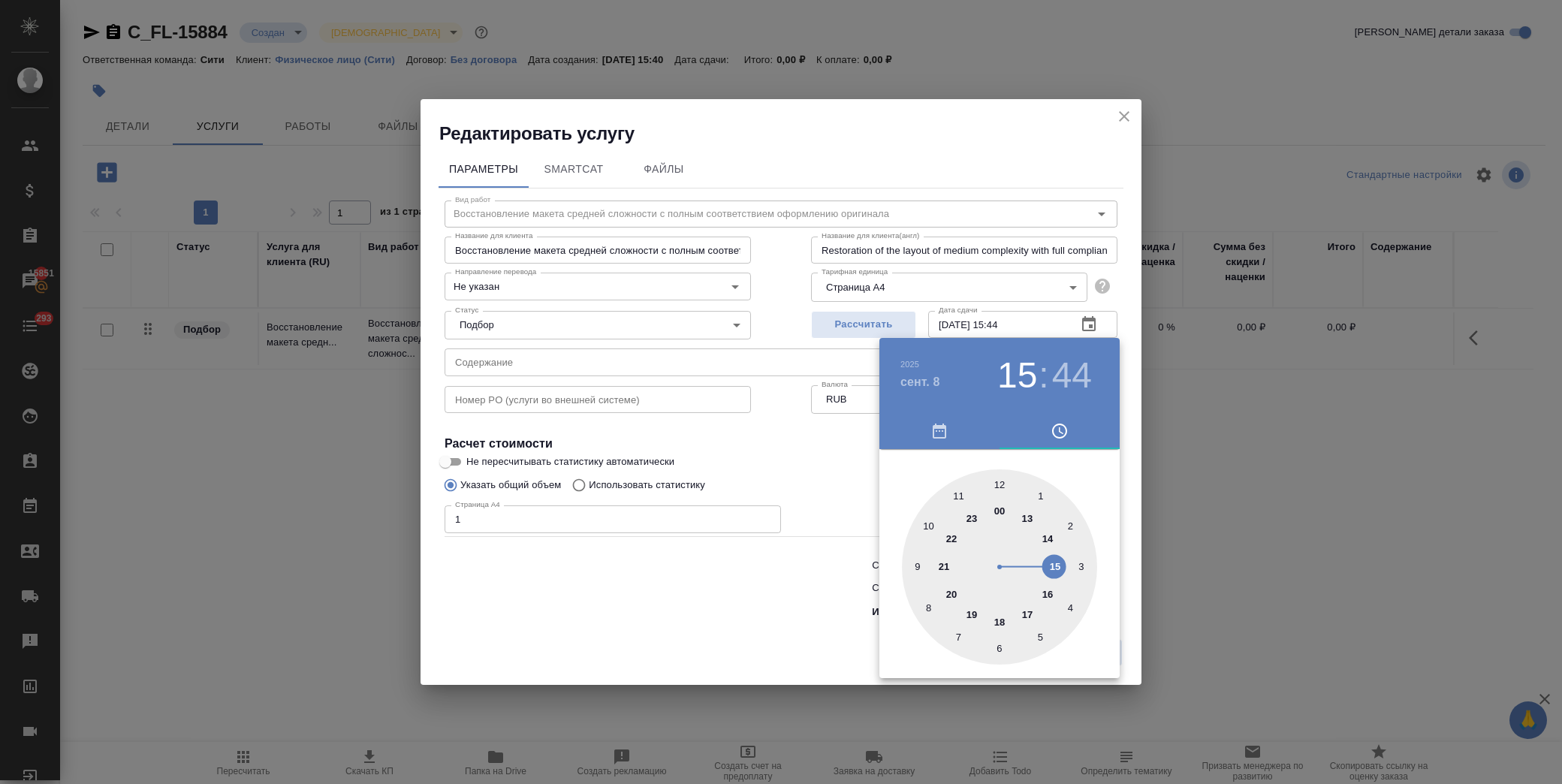
click at [790, 437] on div at bounding box center [781, 392] width 1562 height 784
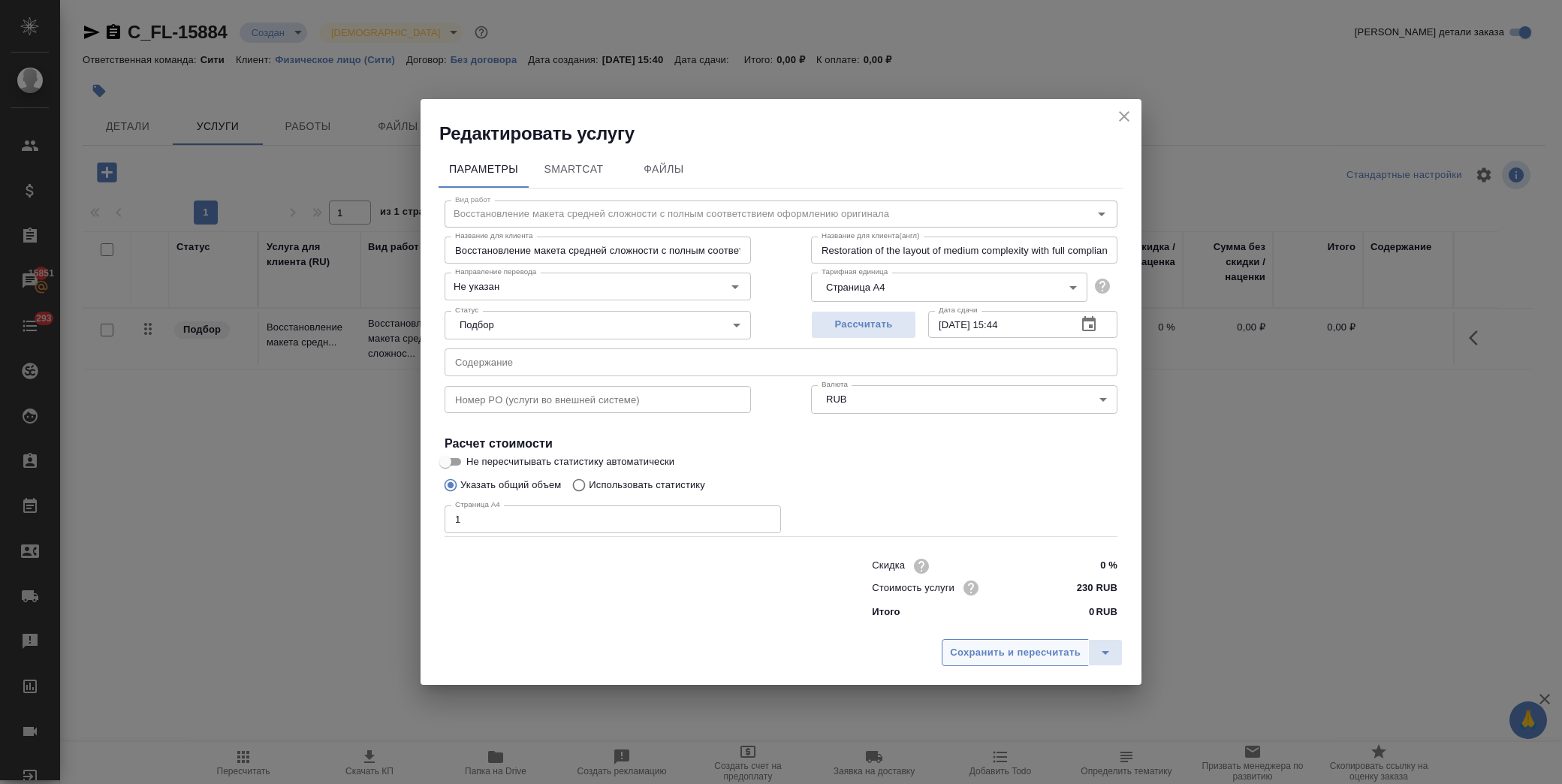
click at [988, 653] on span "Сохранить и пересчитать" at bounding box center [1015, 653] width 131 height 18
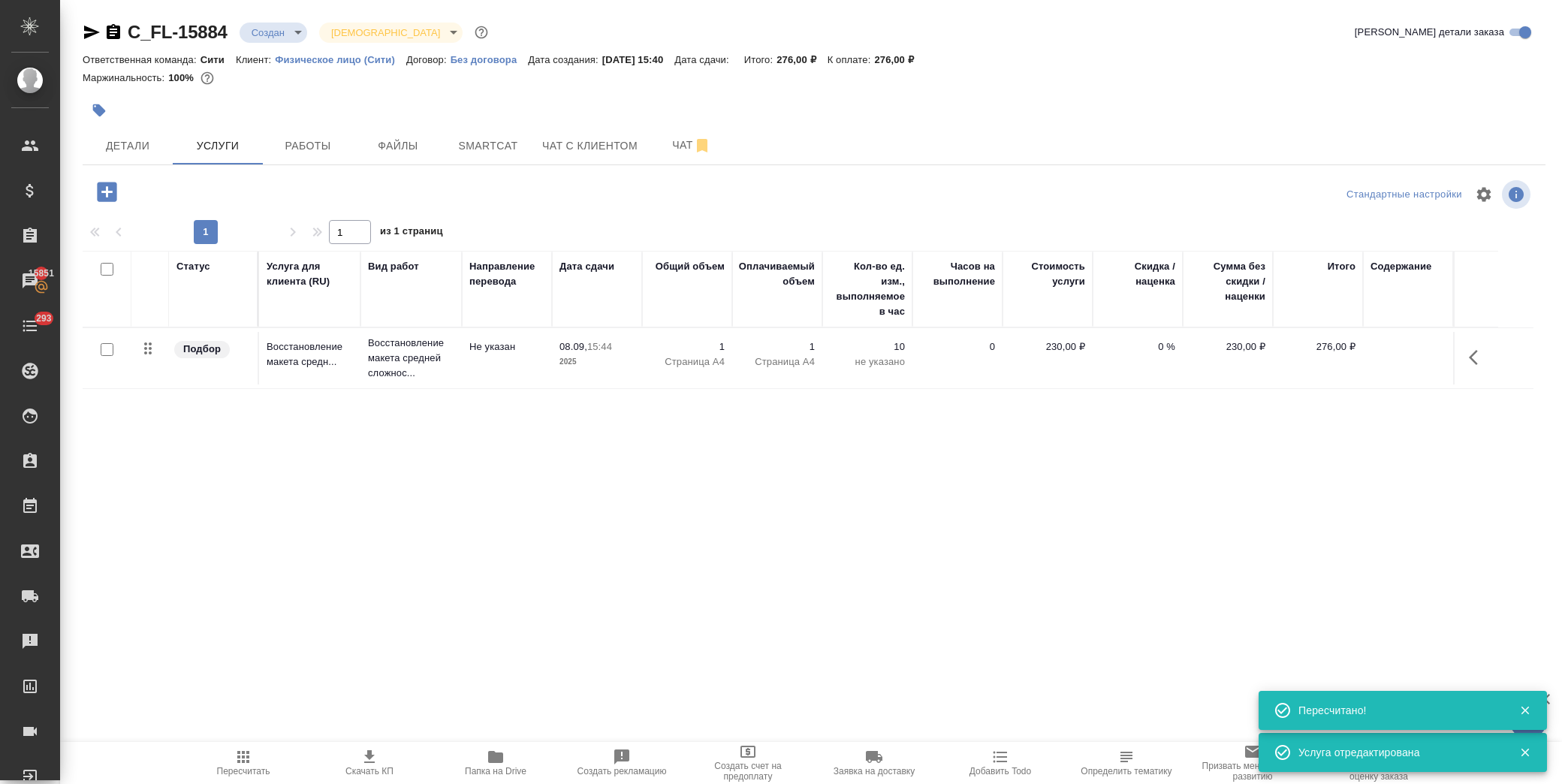
click at [103, 191] on icon "button" at bounding box center [107, 191] width 26 height 26
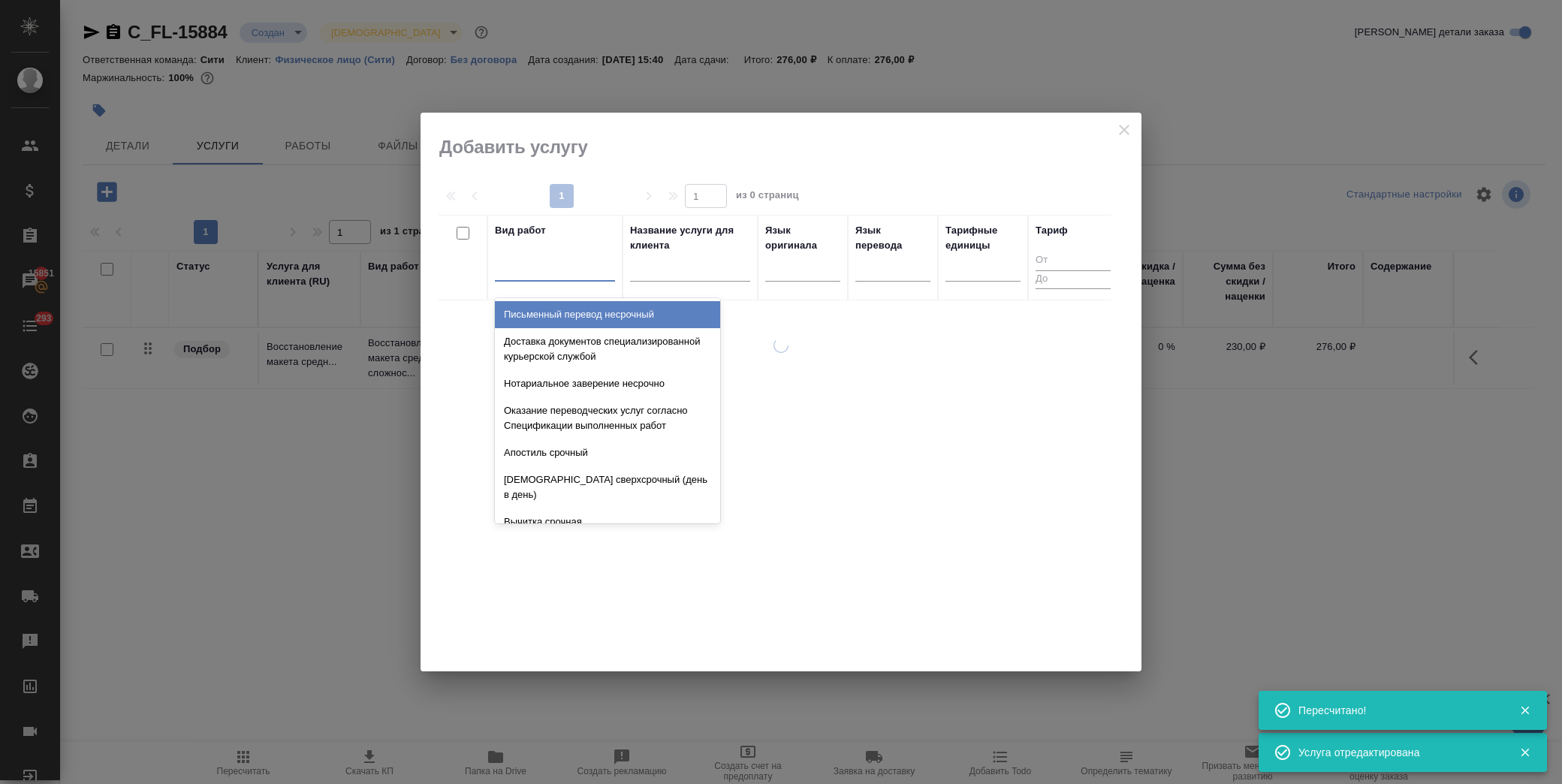
click at [522, 271] on div at bounding box center [555, 266] width 120 height 22
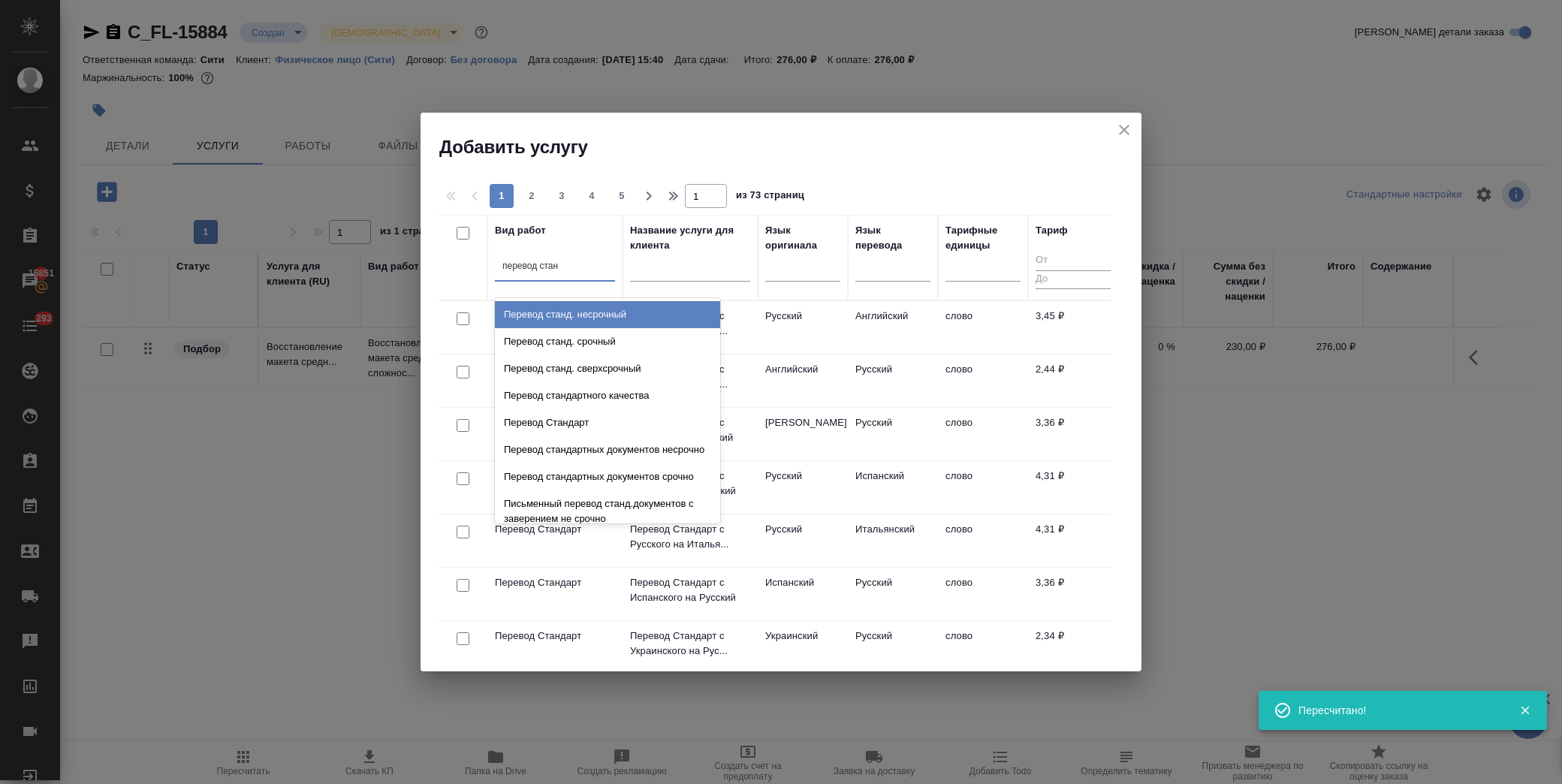
type input "перевод станд"
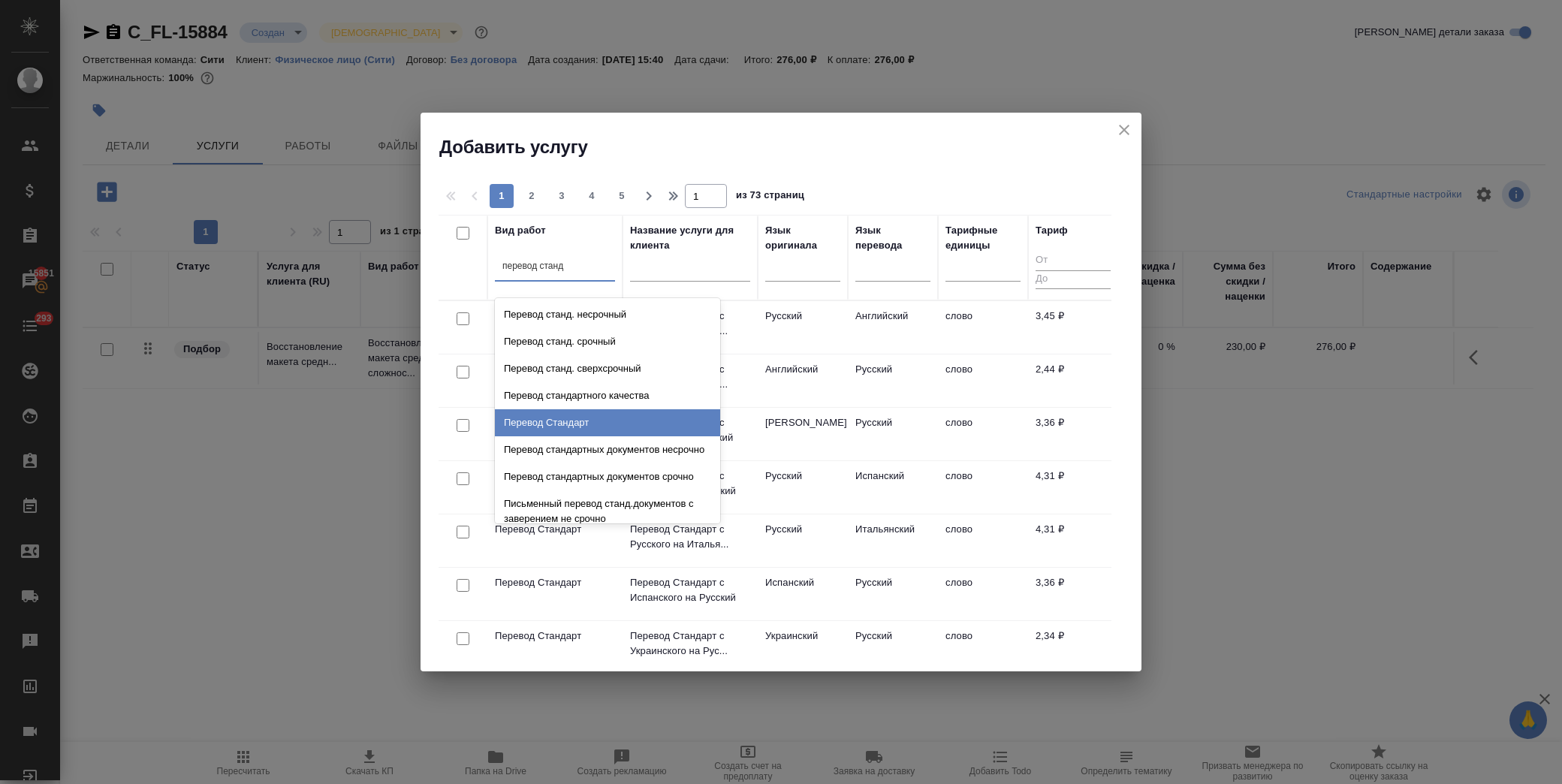
click at [602, 420] on div "Перевод Стандарт" at bounding box center [607, 423] width 225 height 27
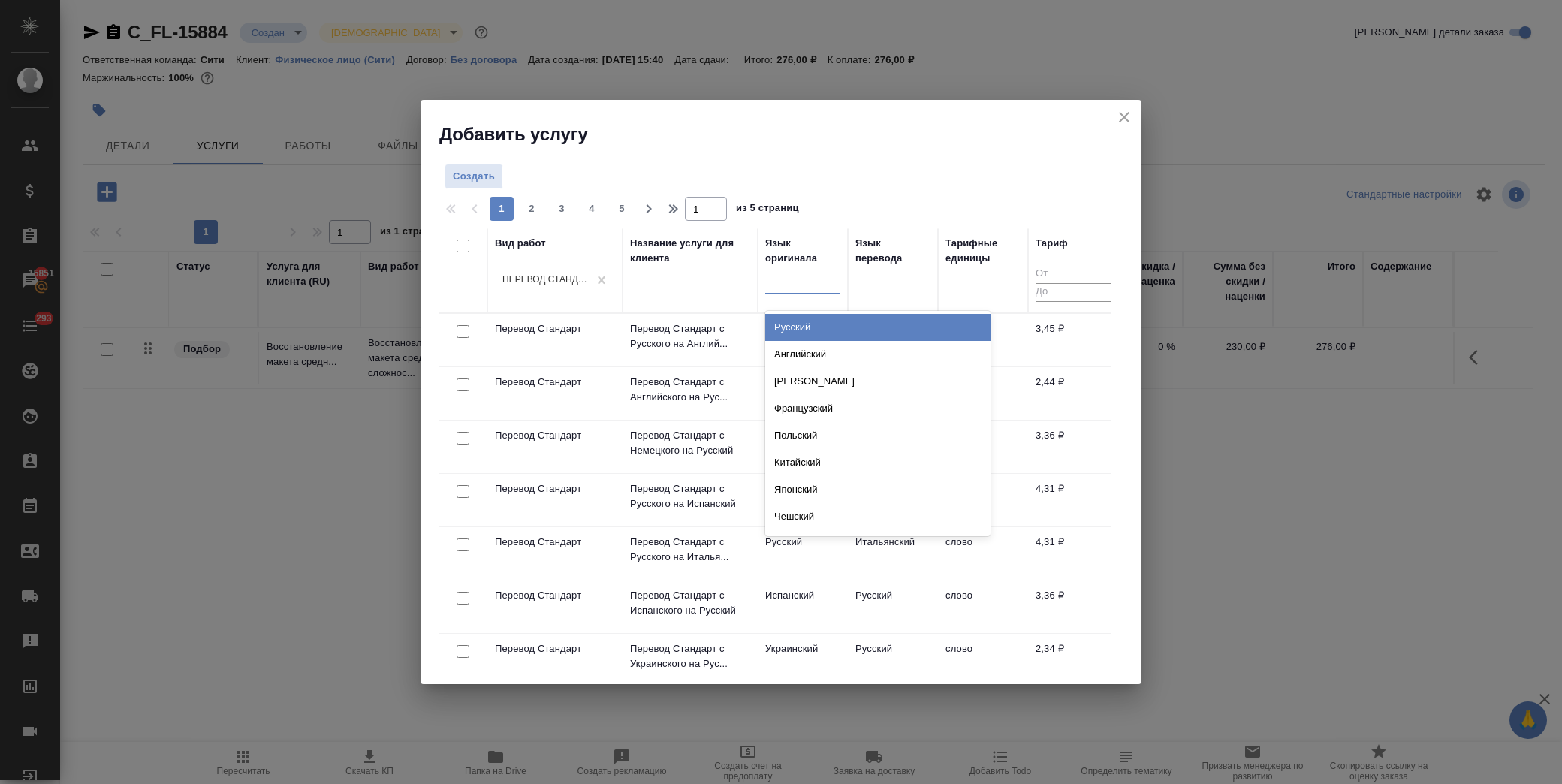
click at [776, 281] on div at bounding box center [803, 279] width 75 height 22
type input "фр"
click at [790, 327] on div "Французский" at bounding box center [877, 328] width 225 height 27
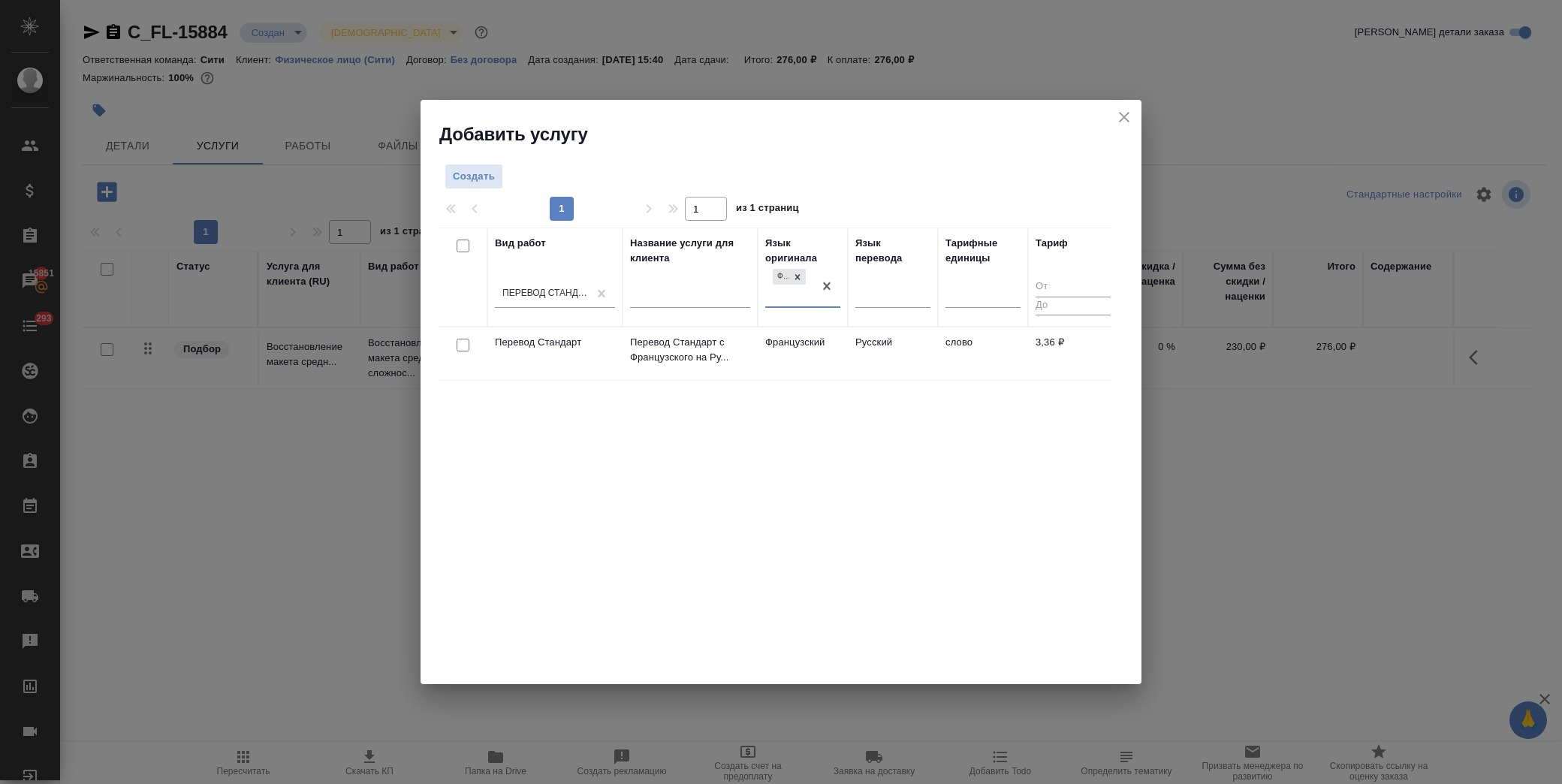
drag, startPoint x: 462, startPoint y: 340, endPoint x: 526, endPoint y: 316, distance: 68.4
click at [463, 340] on input "checkbox" at bounding box center [463, 345] width 13 height 13
checkbox input "true"
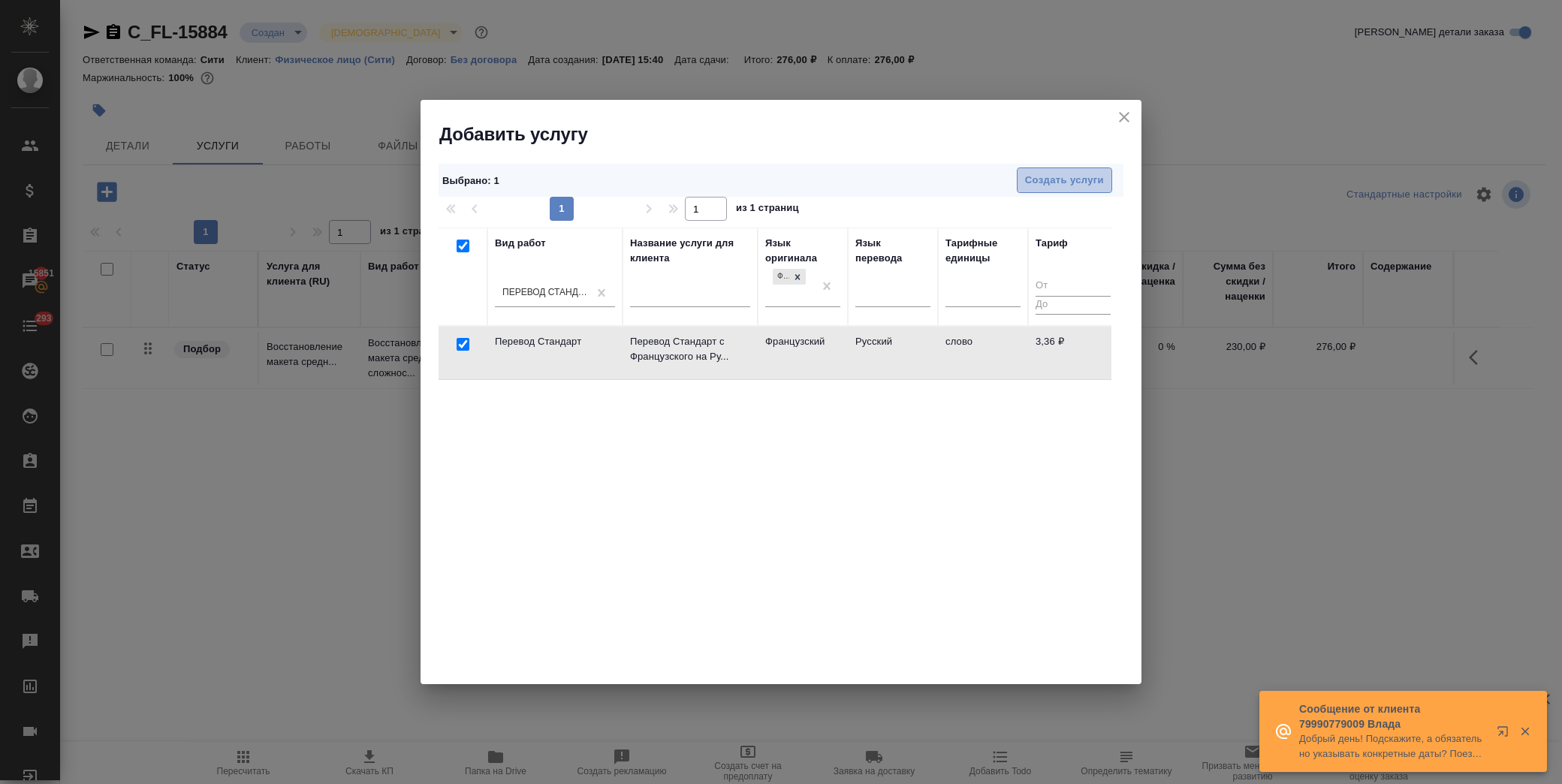
click at [1027, 175] on span "Создать услуги" at bounding box center [1064, 181] width 79 height 18
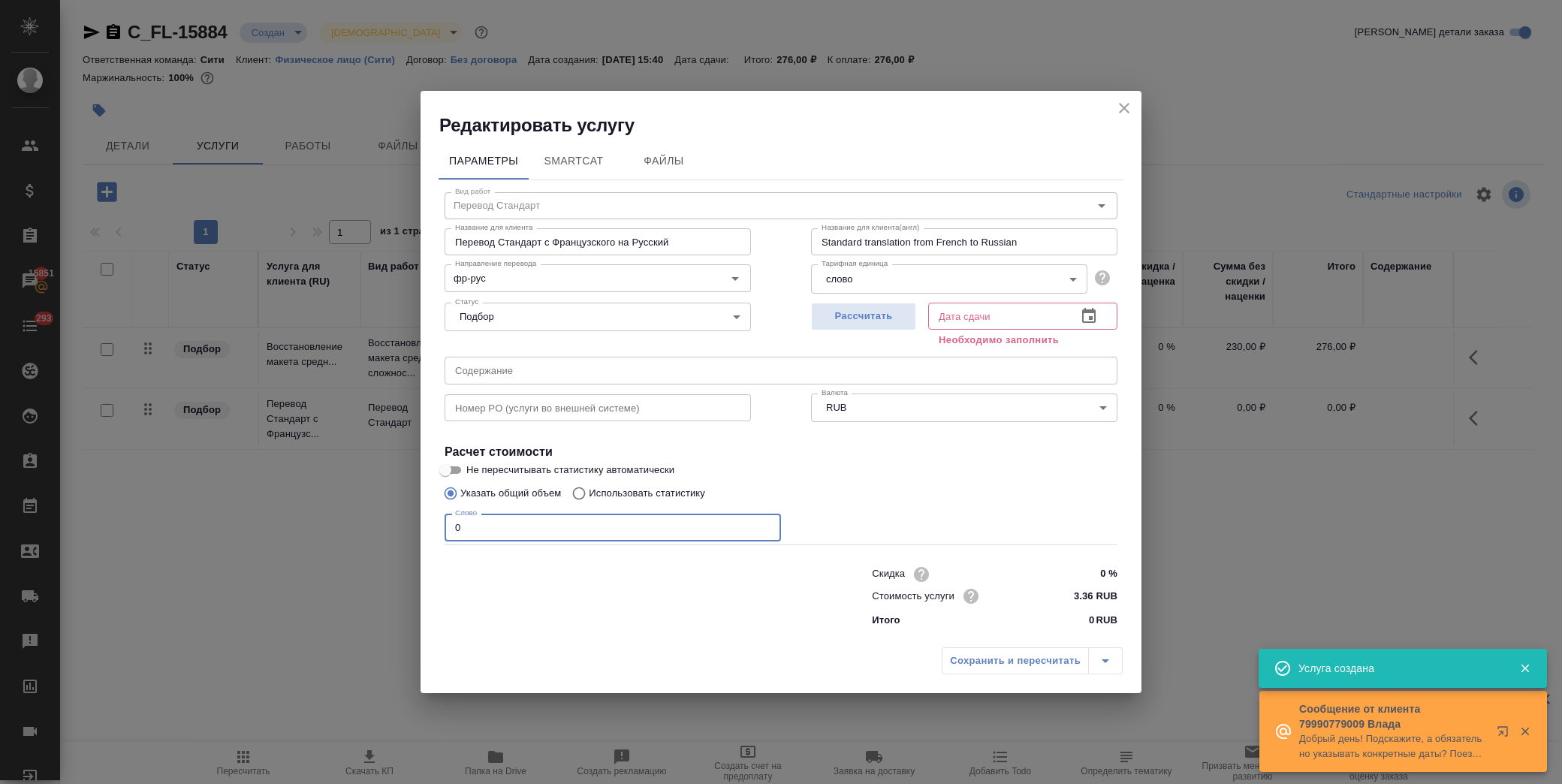
drag, startPoint x: 488, startPoint y: 535, endPoint x: 198, endPoint y: 533, distance: 290.0
click at [198, 533] on div "Редактировать услугу Параметры SmartCat Файлы Вид работ Перевод Стандарт Вид ра…" at bounding box center [781, 392] width 1562 height 784
type input "250"
click at [1087, 307] on icon "button" at bounding box center [1089, 316] width 18 height 18
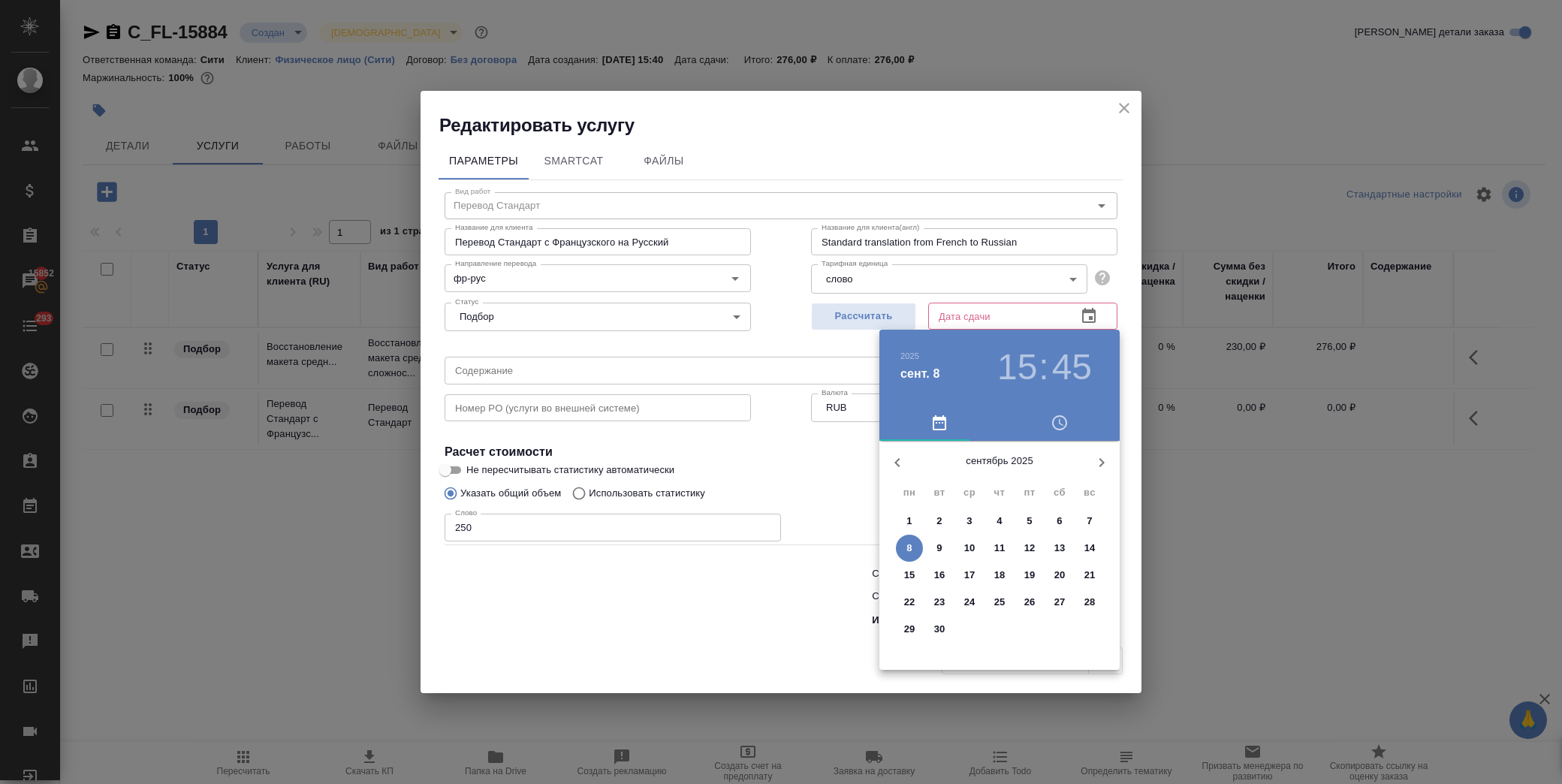
drag, startPoint x: 909, startPoint y: 548, endPoint x: 872, endPoint y: 519, distance: 47.0
click at [906, 548] on p "8" at bounding box center [908, 548] width 6 height 15
type input "08.09.2025 15:45"
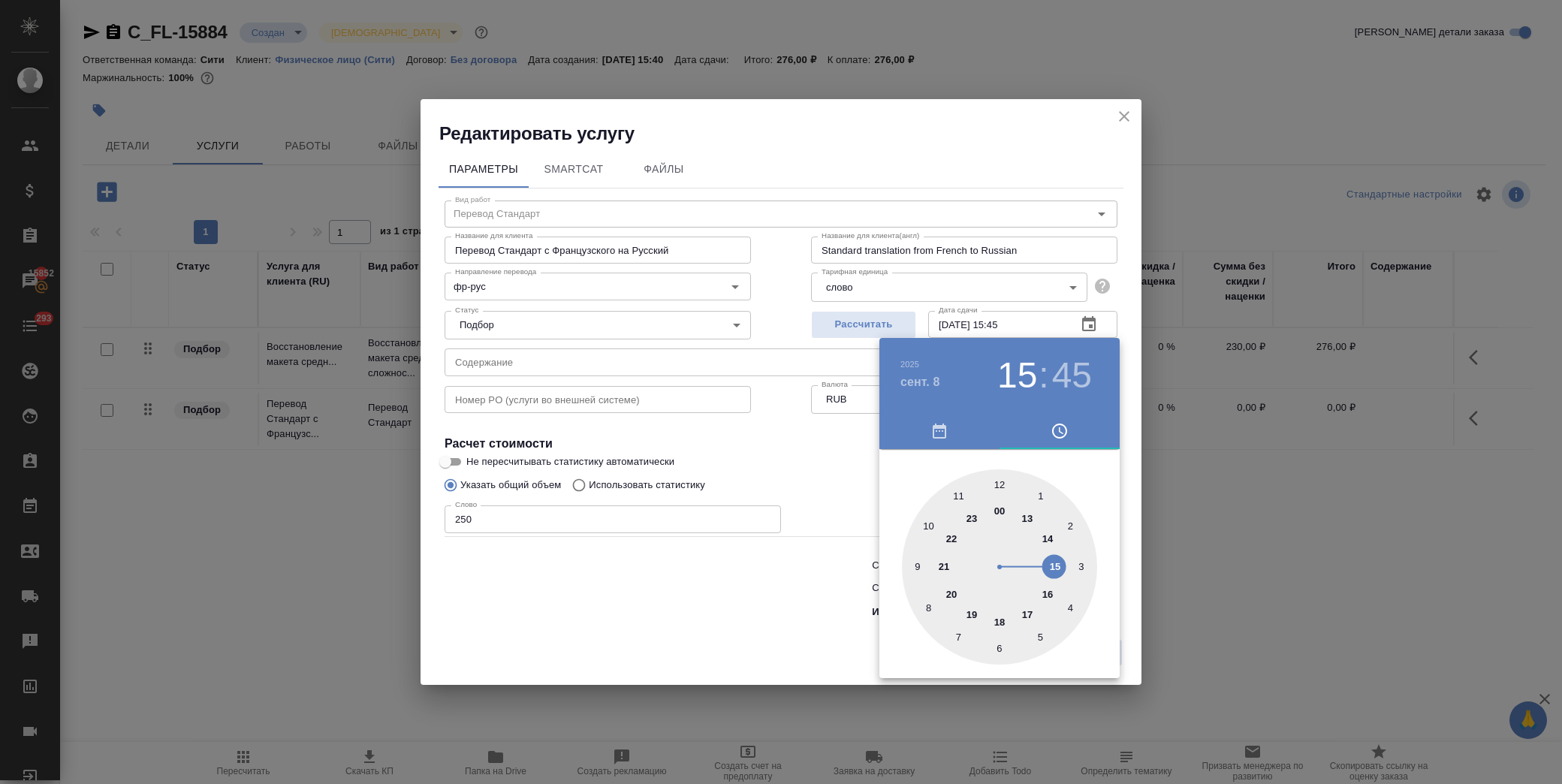
click at [823, 476] on div at bounding box center [781, 392] width 1562 height 784
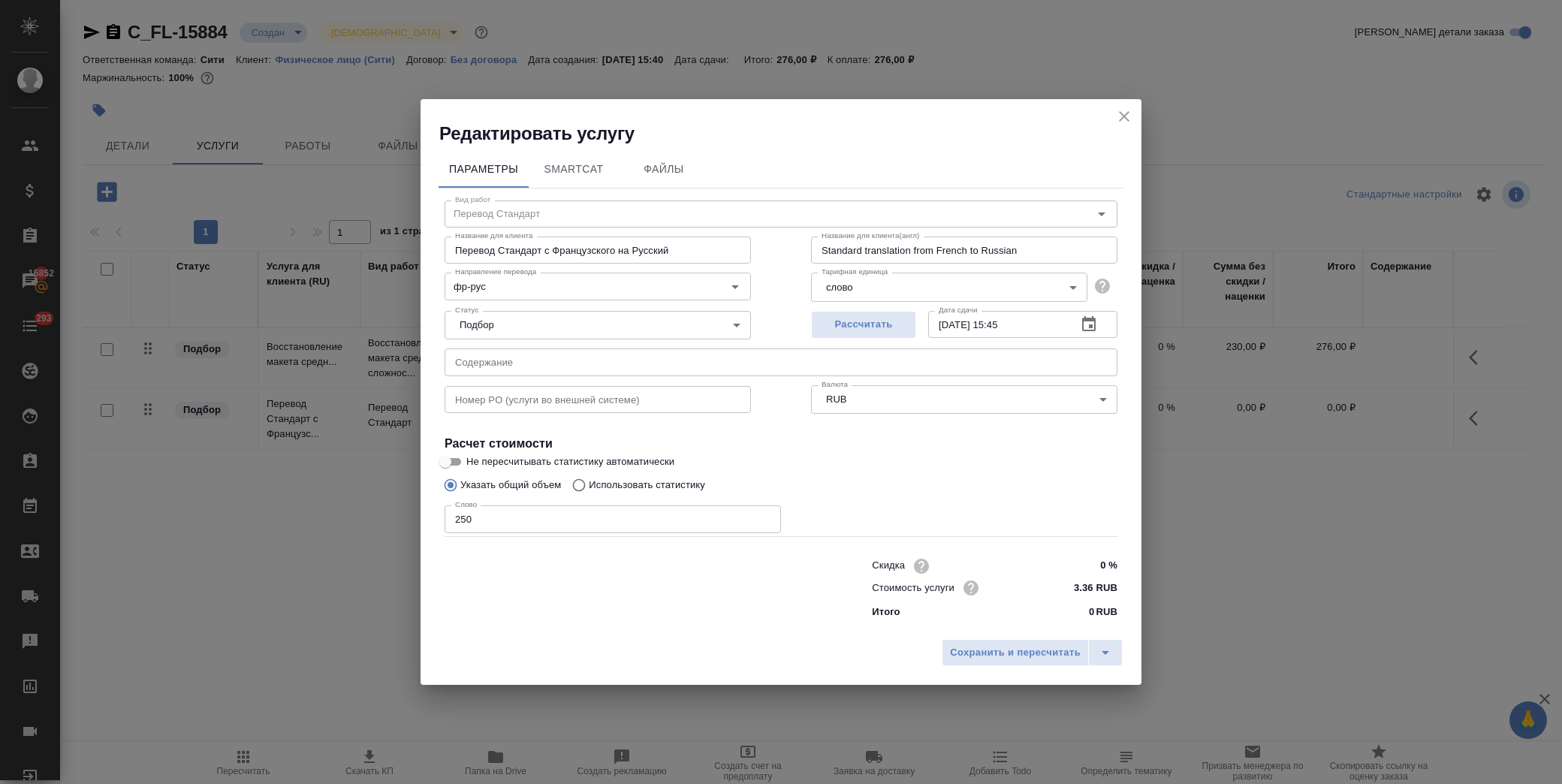
click at [1092, 561] on input "0 %" at bounding box center [1089, 565] width 56 height 22
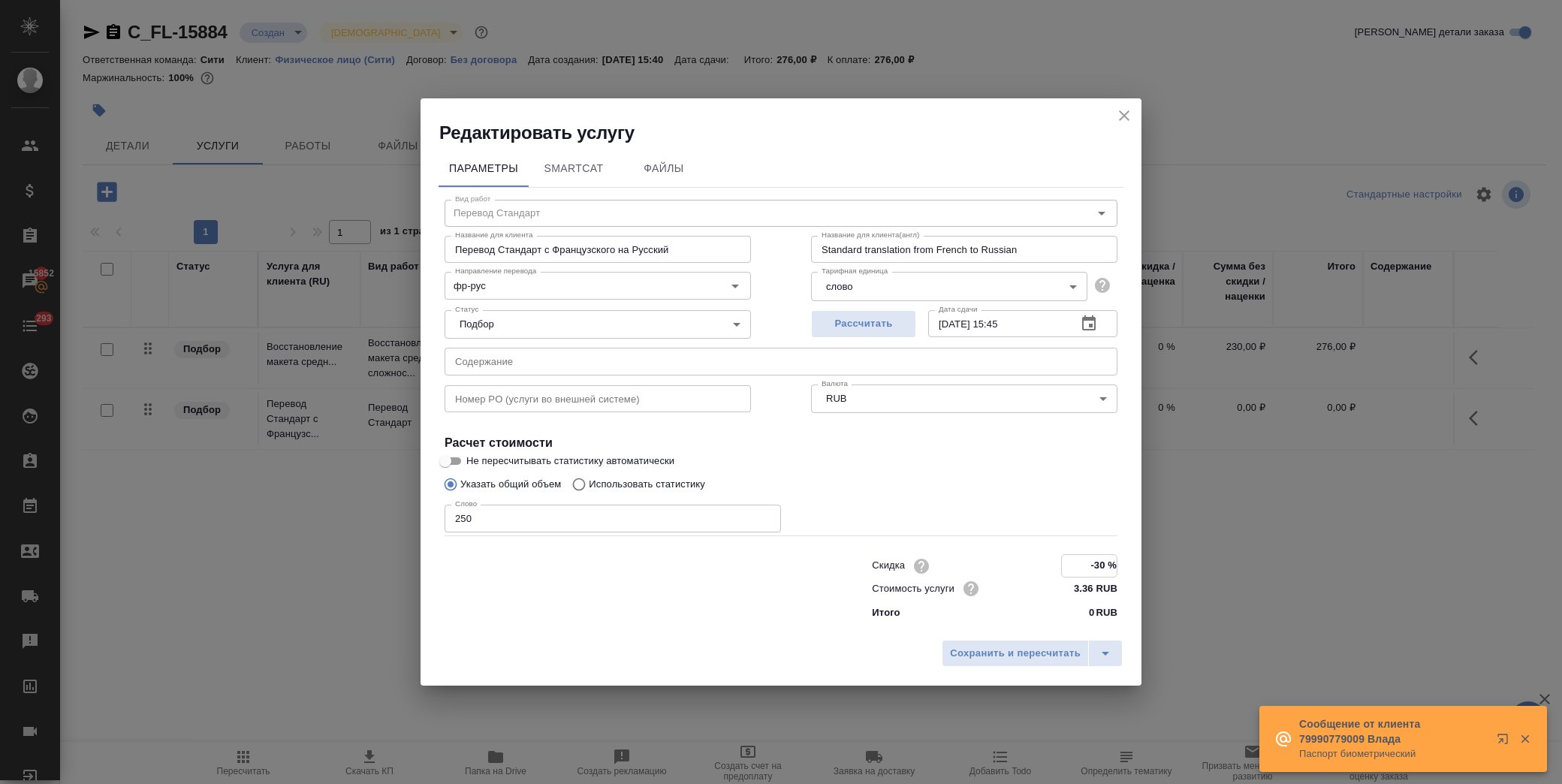
type input "-30 %"
drag, startPoint x: 1000, startPoint y: 668, endPoint x: 1000, endPoint y: 649, distance: 19.0
click at [1000, 665] on div "Сохранить и пересчитать" at bounding box center [781, 657] width 721 height 54
click at [1000, 648] on span "Сохранить и пересчитать" at bounding box center [1015, 653] width 131 height 18
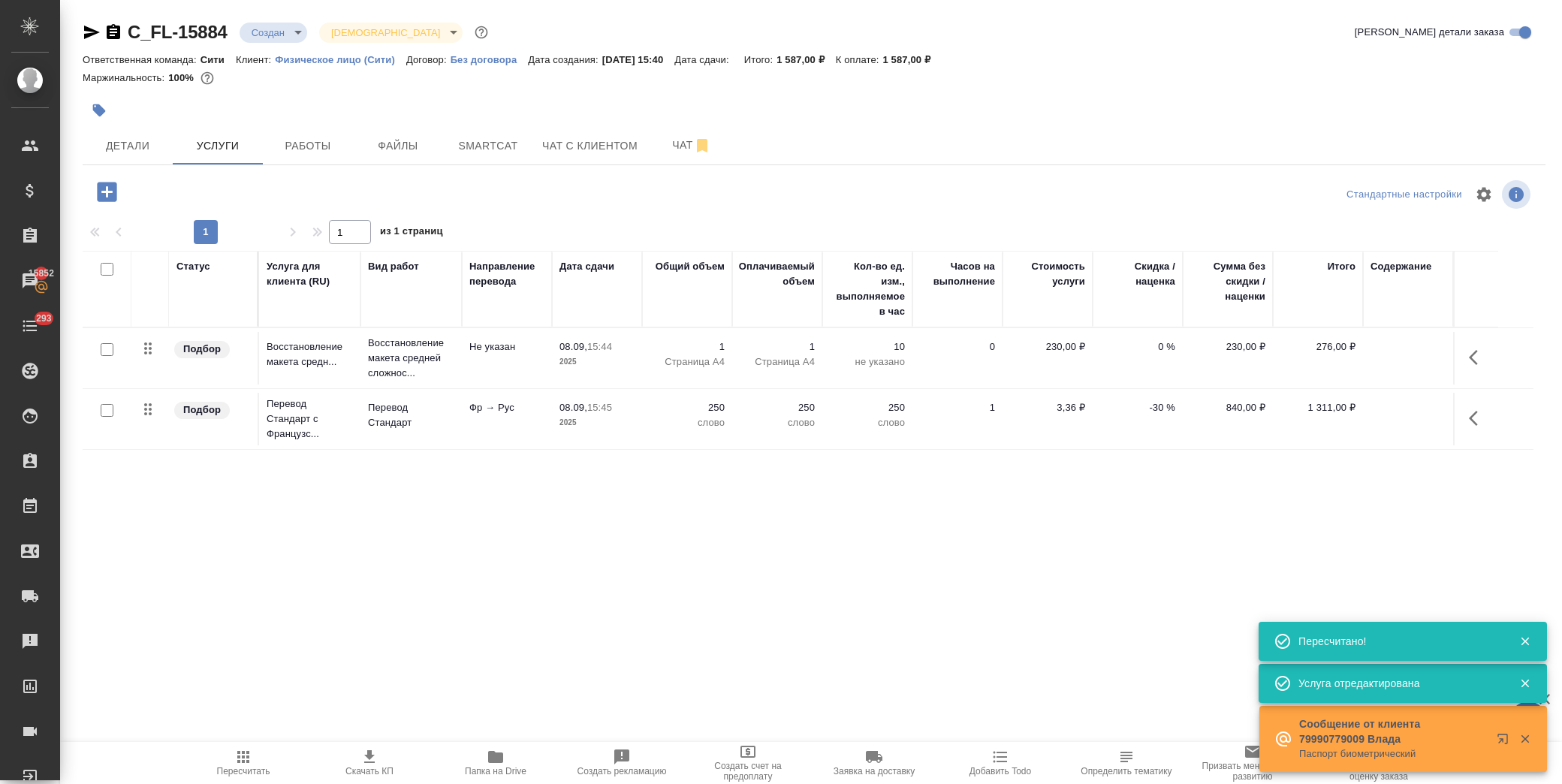
click at [83, 180] on div at bounding box center [326, 191] width 487 height 30
click at [98, 197] on icon "button" at bounding box center [107, 191] width 26 height 26
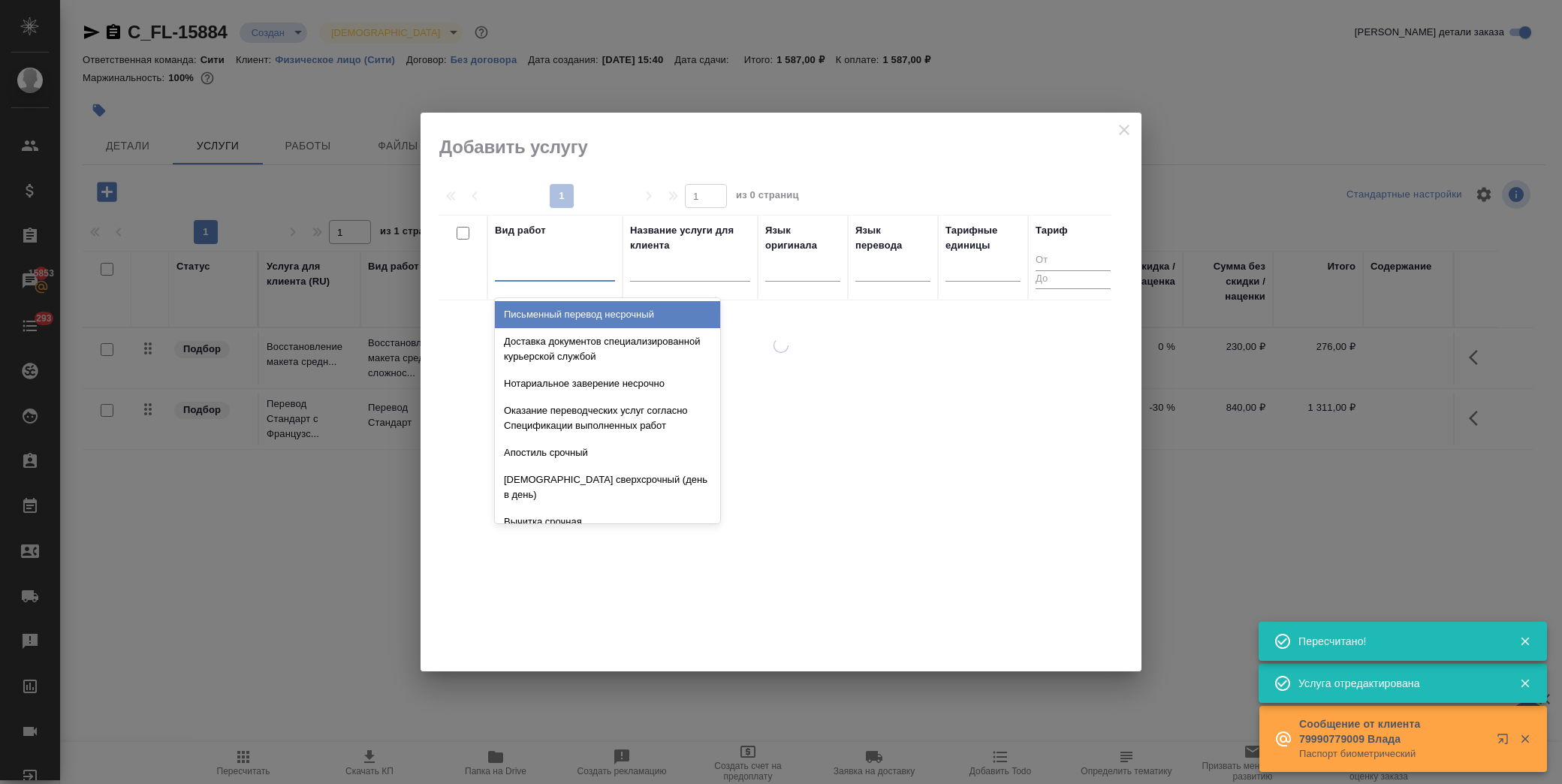
click at [554, 263] on div at bounding box center [555, 266] width 120 height 22
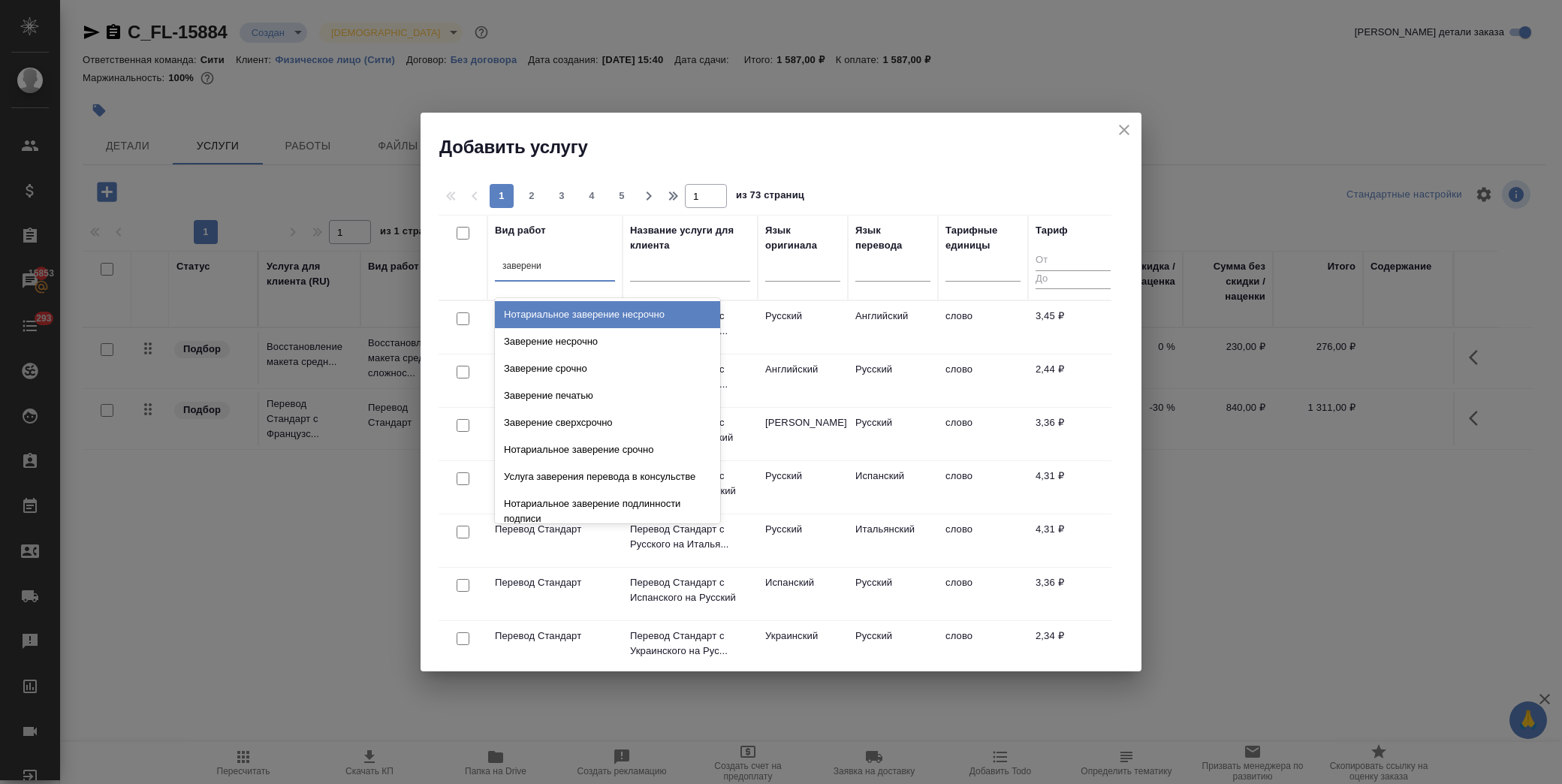
type input "заверение"
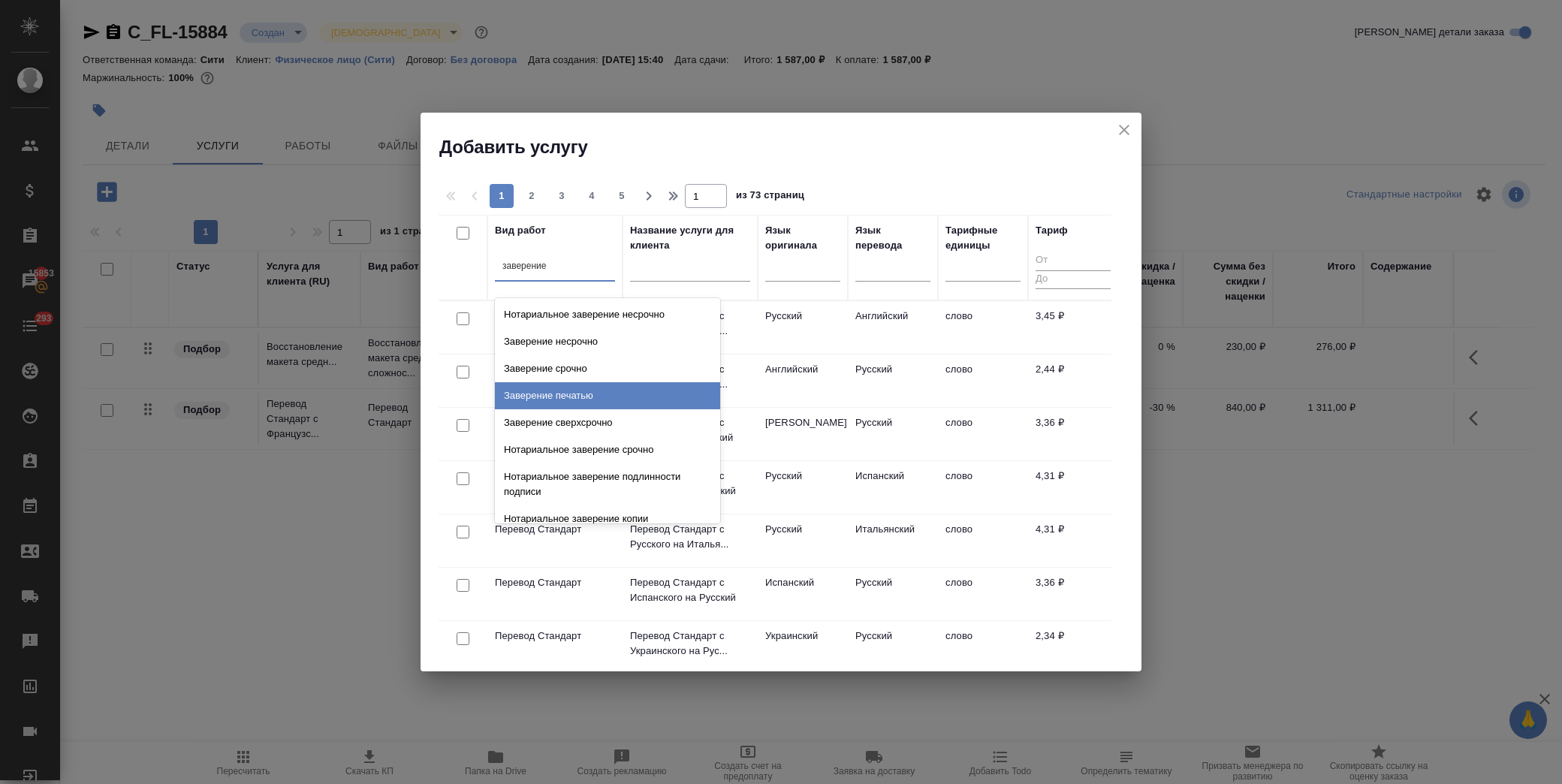
click at [618, 395] on div "Заверение печатью" at bounding box center [607, 396] width 225 height 27
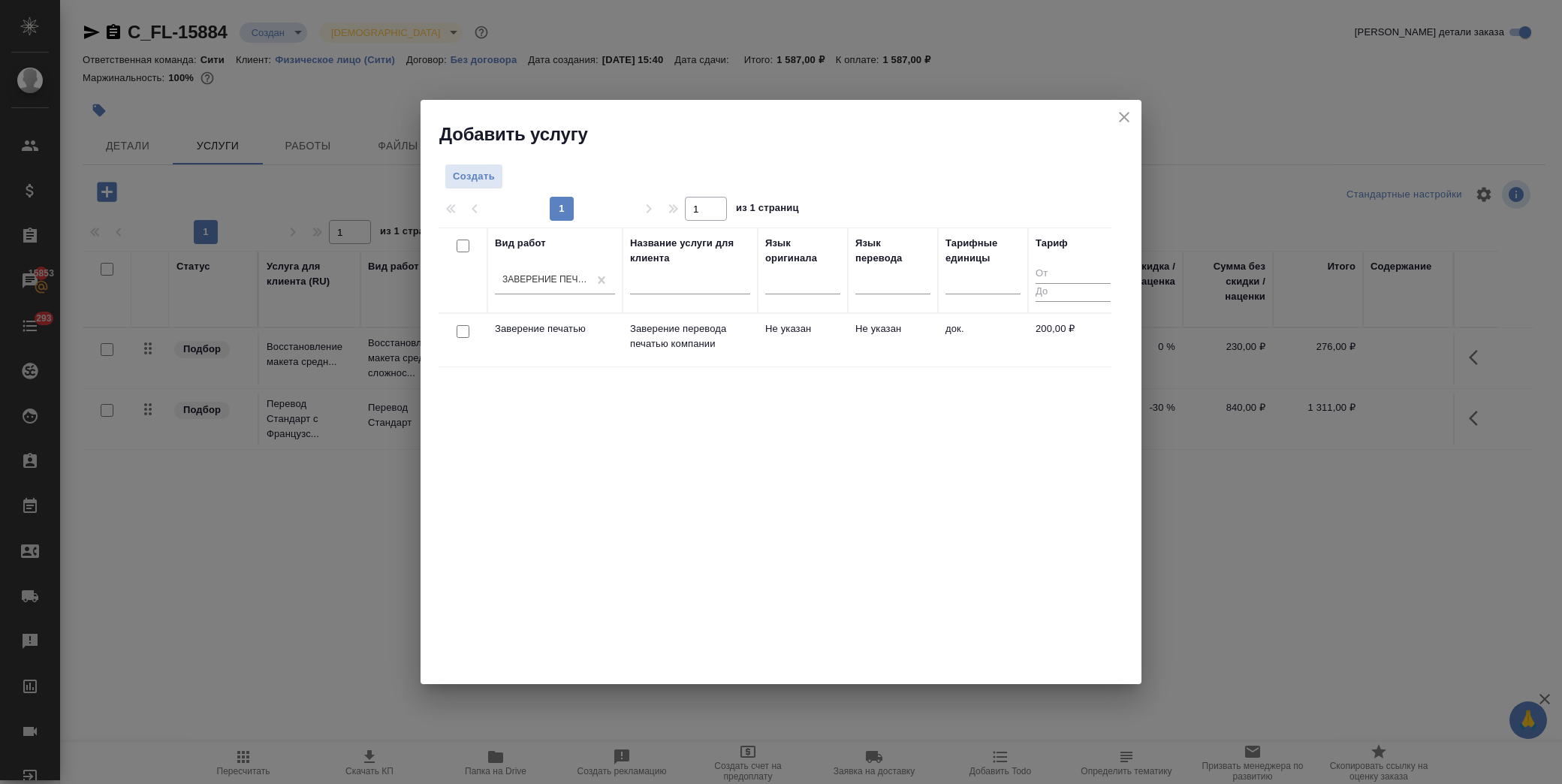
click at [467, 332] on input "checkbox" at bounding box center [463, 332] width 13 height 13
checkbox input "true"
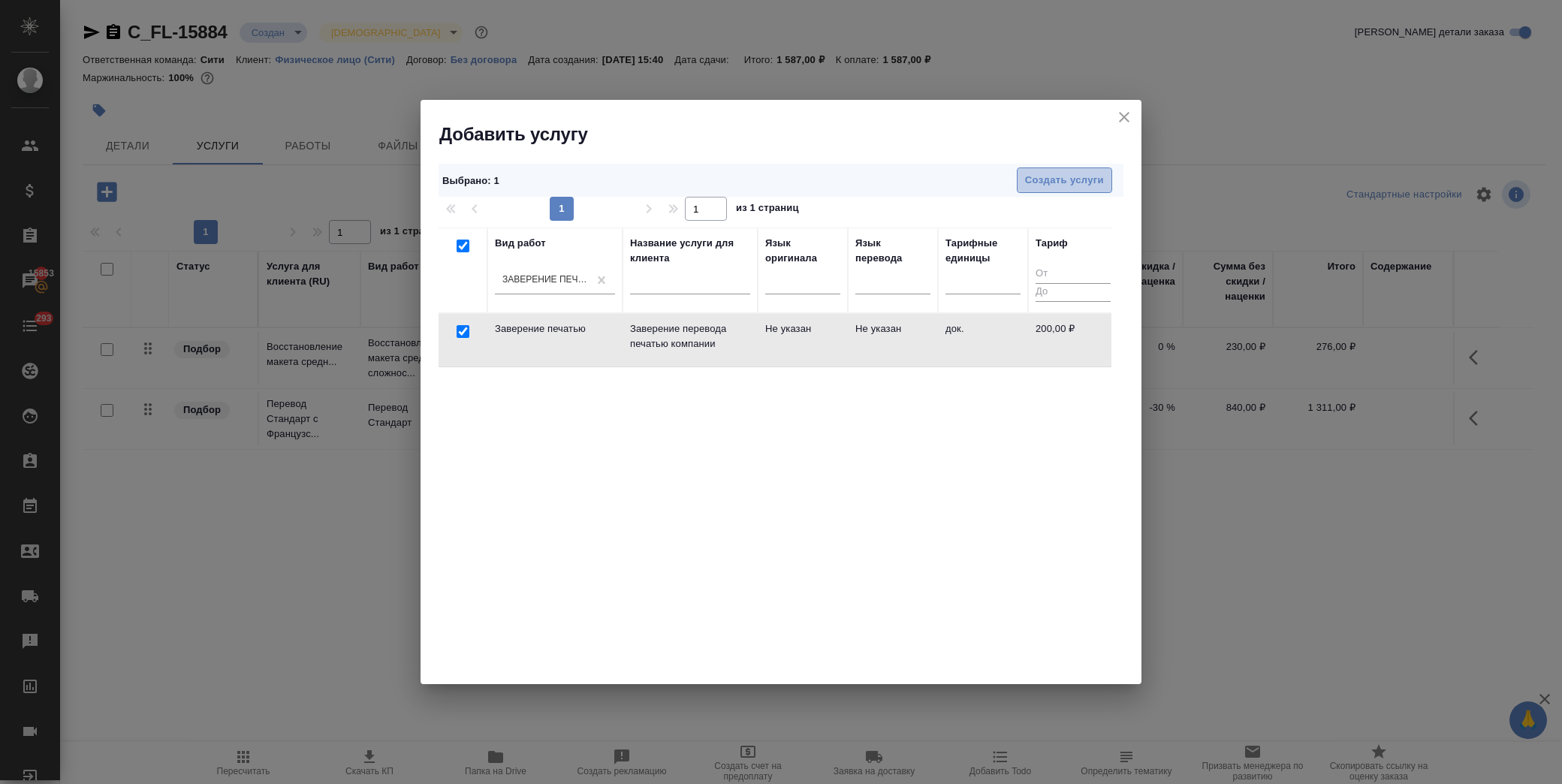
click at [1063, 167] on button "Создать услуги" at bounding box center [1064, 180] width 95 height 26
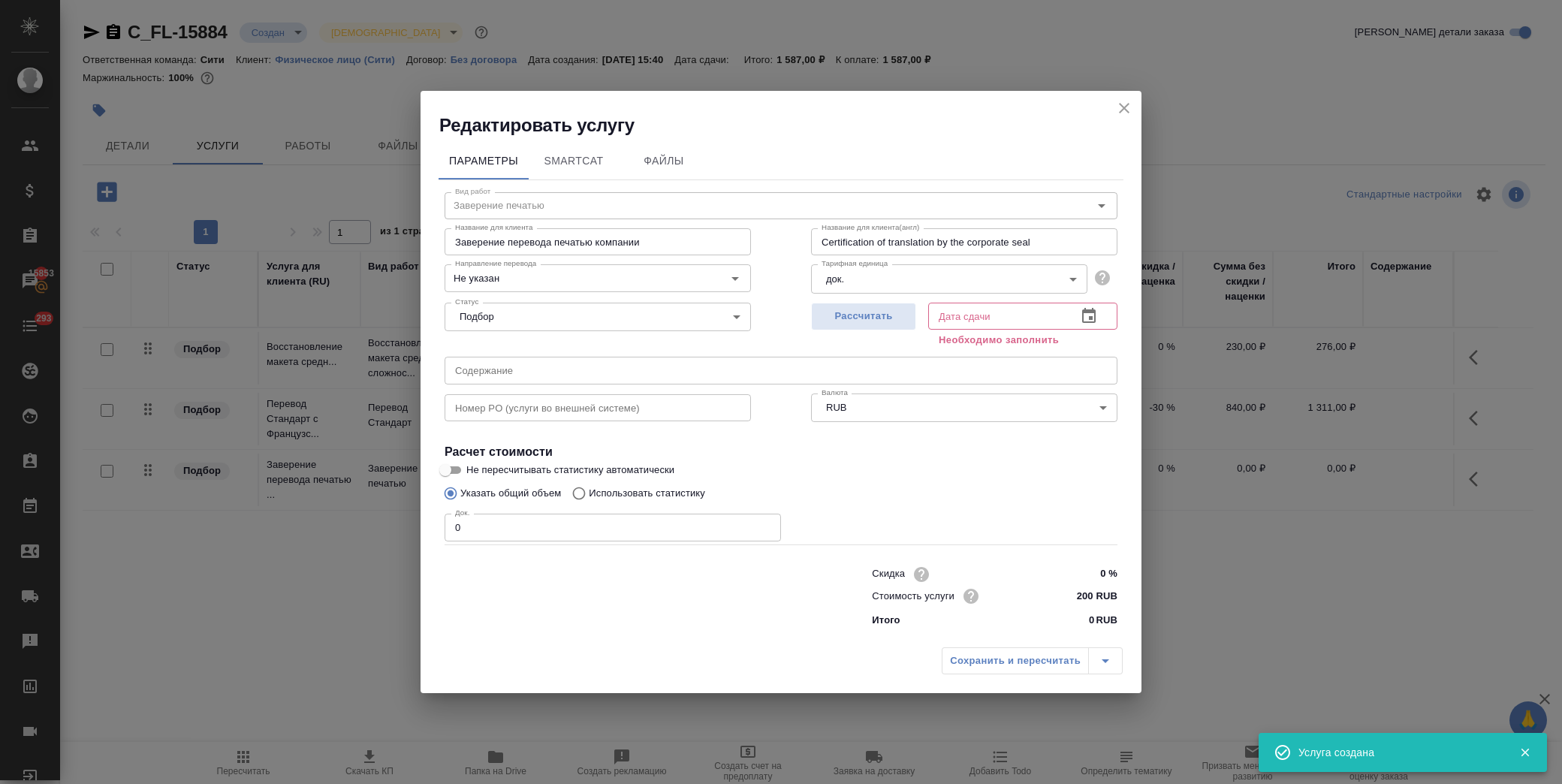
drag, startPoint x: 500, startPoint y: 538, endPoint x: 256, endPoint y: 541, distance: 244.0
click at [256, 541] on div "Редактировать услугу Параметры SmartCat Файлы Вид работ Заверение печатью Вид р…" at bounding box center [781, 392] width 1562 height 784
type input "1"
click at [1097, 312] on icon "button" at bounding box center [1089, 316] width 18 height 18
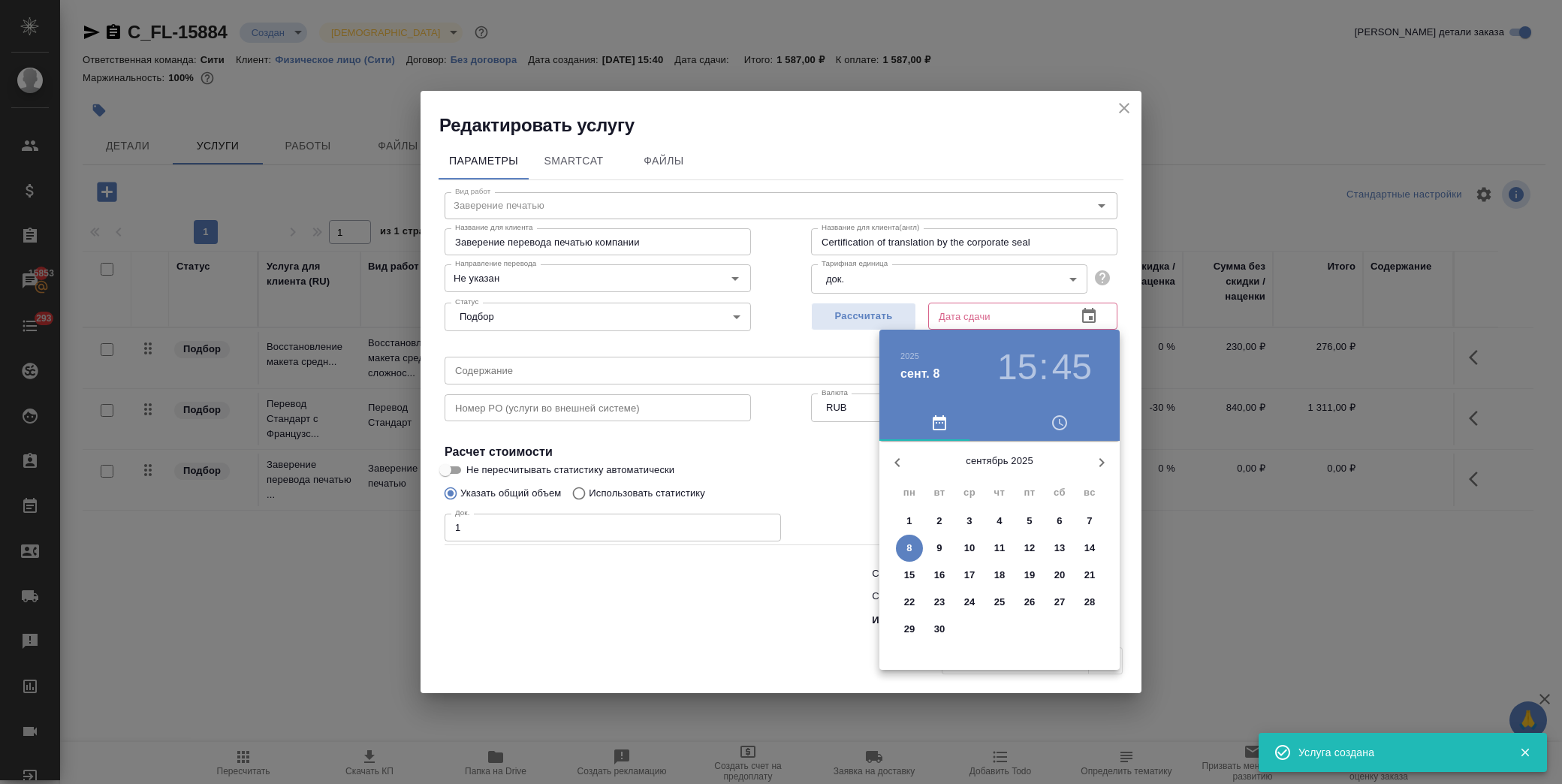
click at [906, 548] on p "8" at bounding box center [908, 548] width 6 height 15
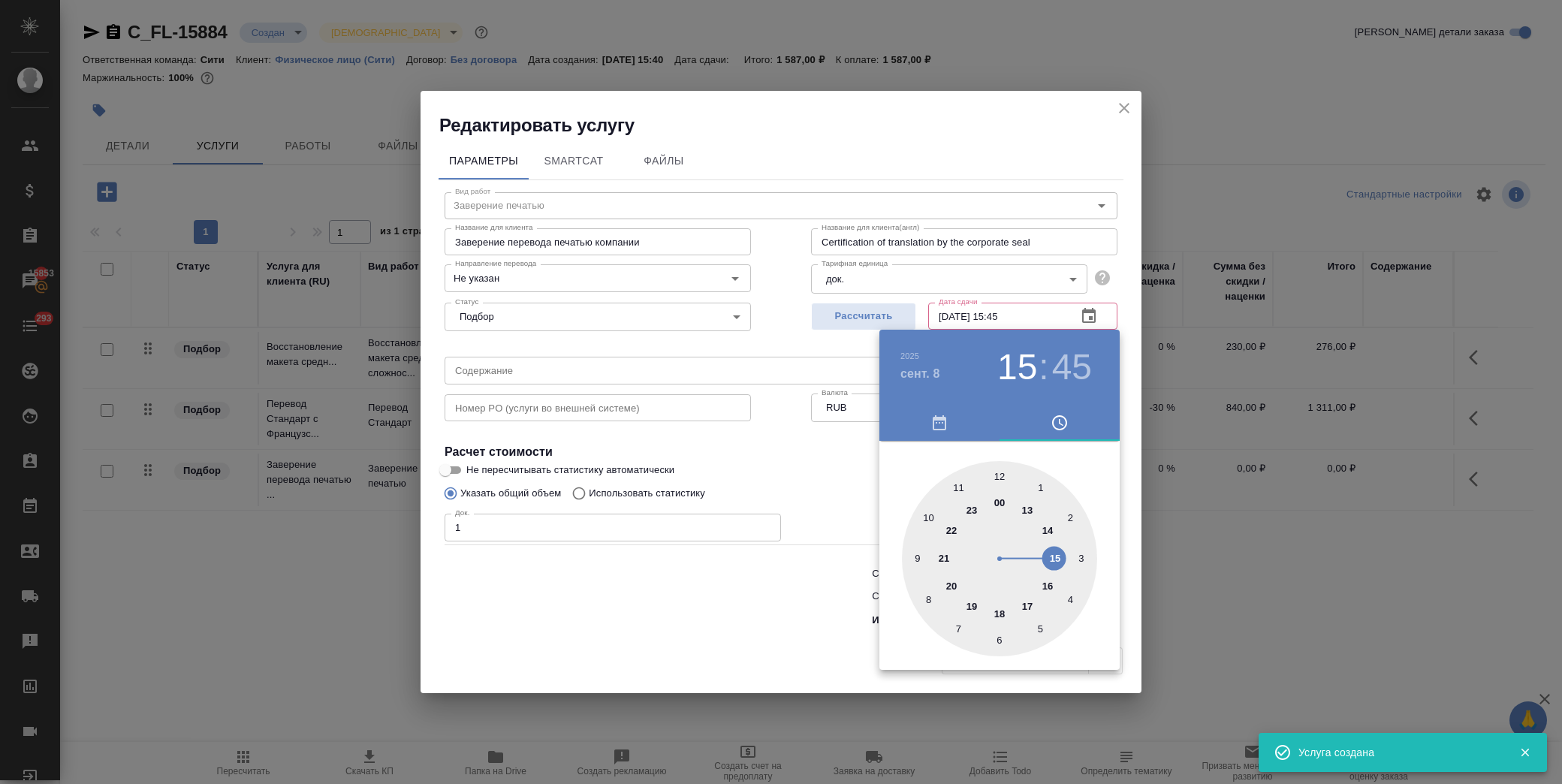
type input "08.09.2025 15:45"
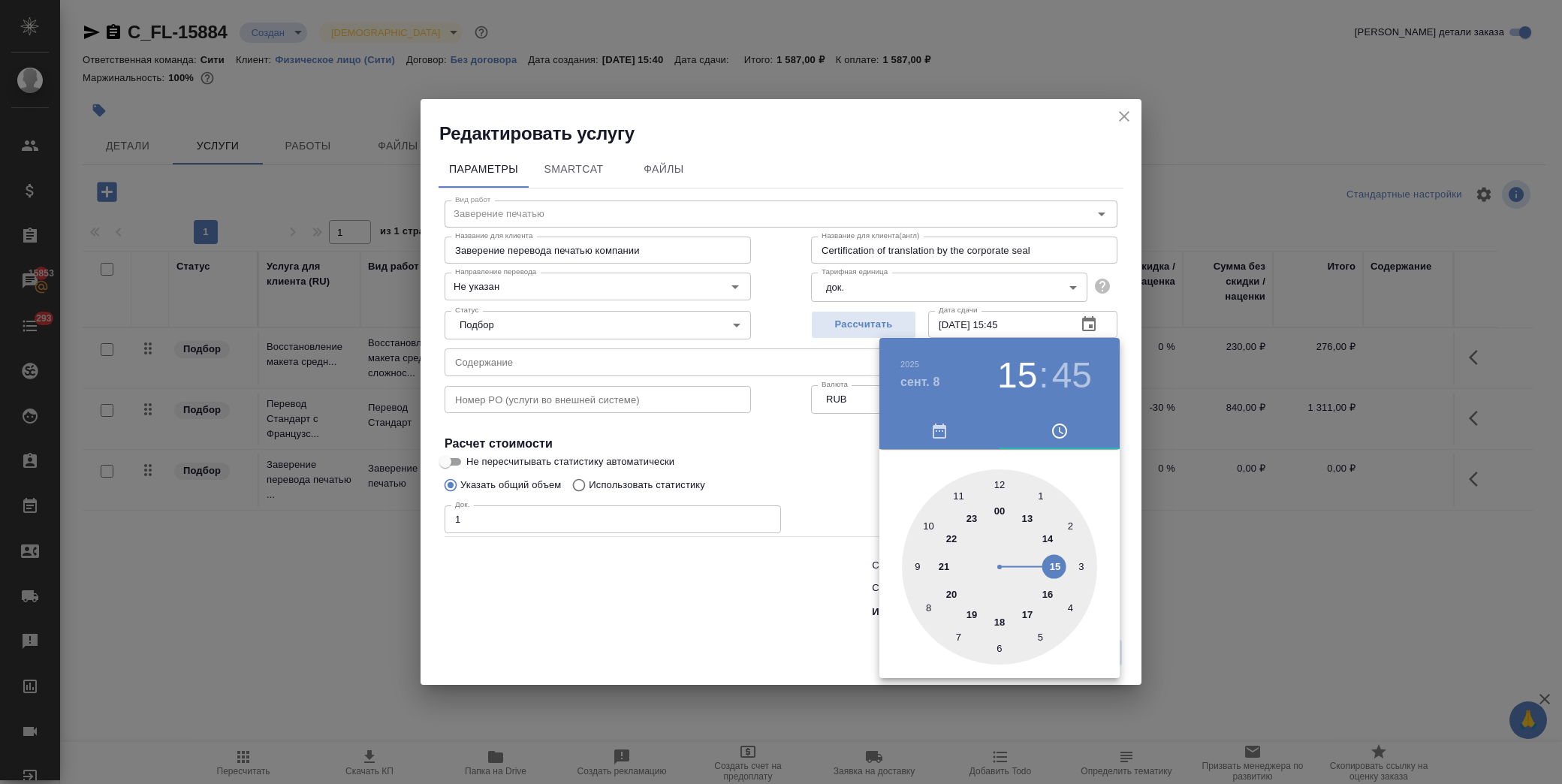
click at [781, 463] on div at bounding box center [781, 392] width 1562 height 784
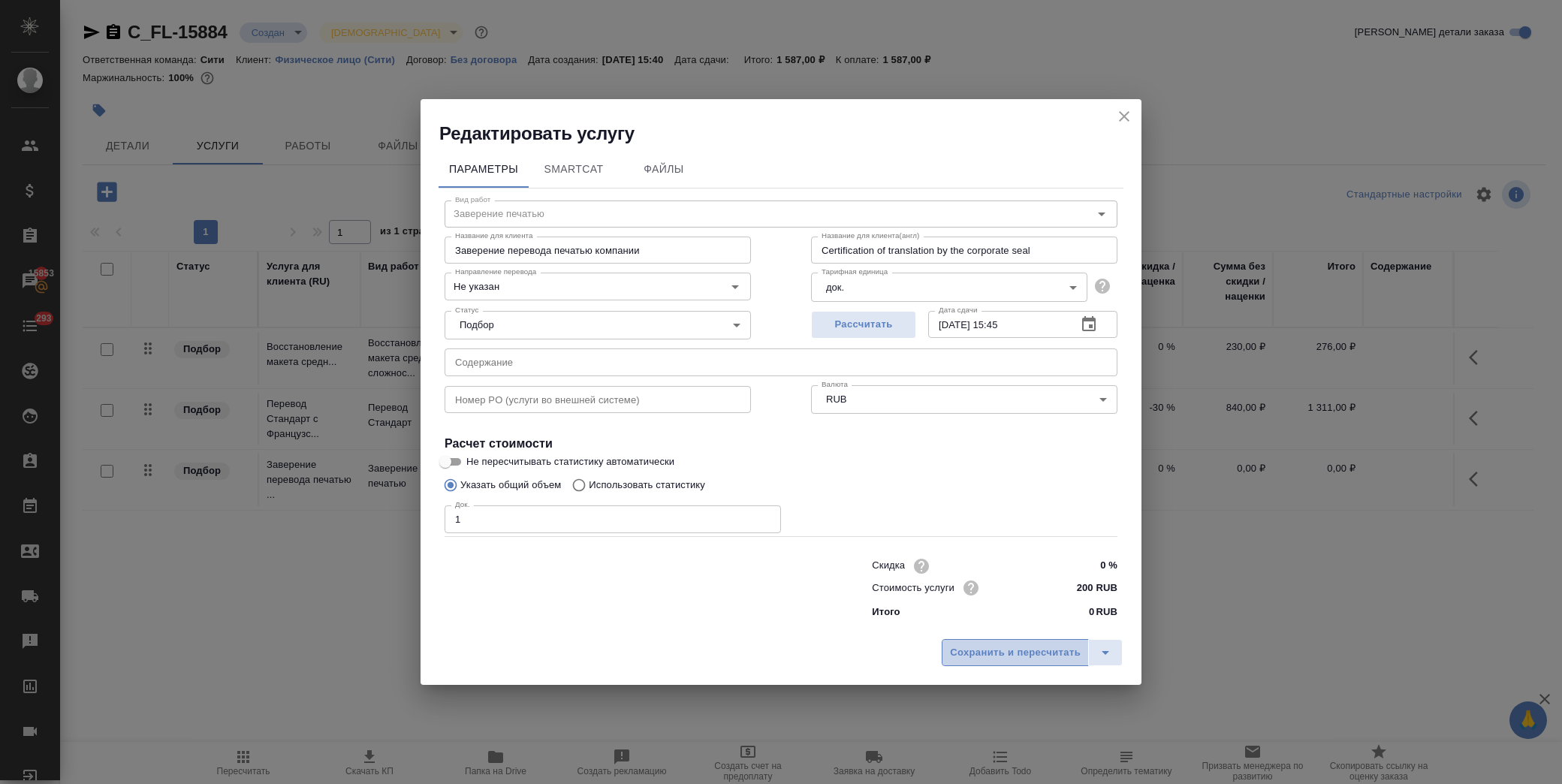
click at [976, 665] on button "Сохранить и пересчитать" at bounding box center [1015, 653] width 147 height 27
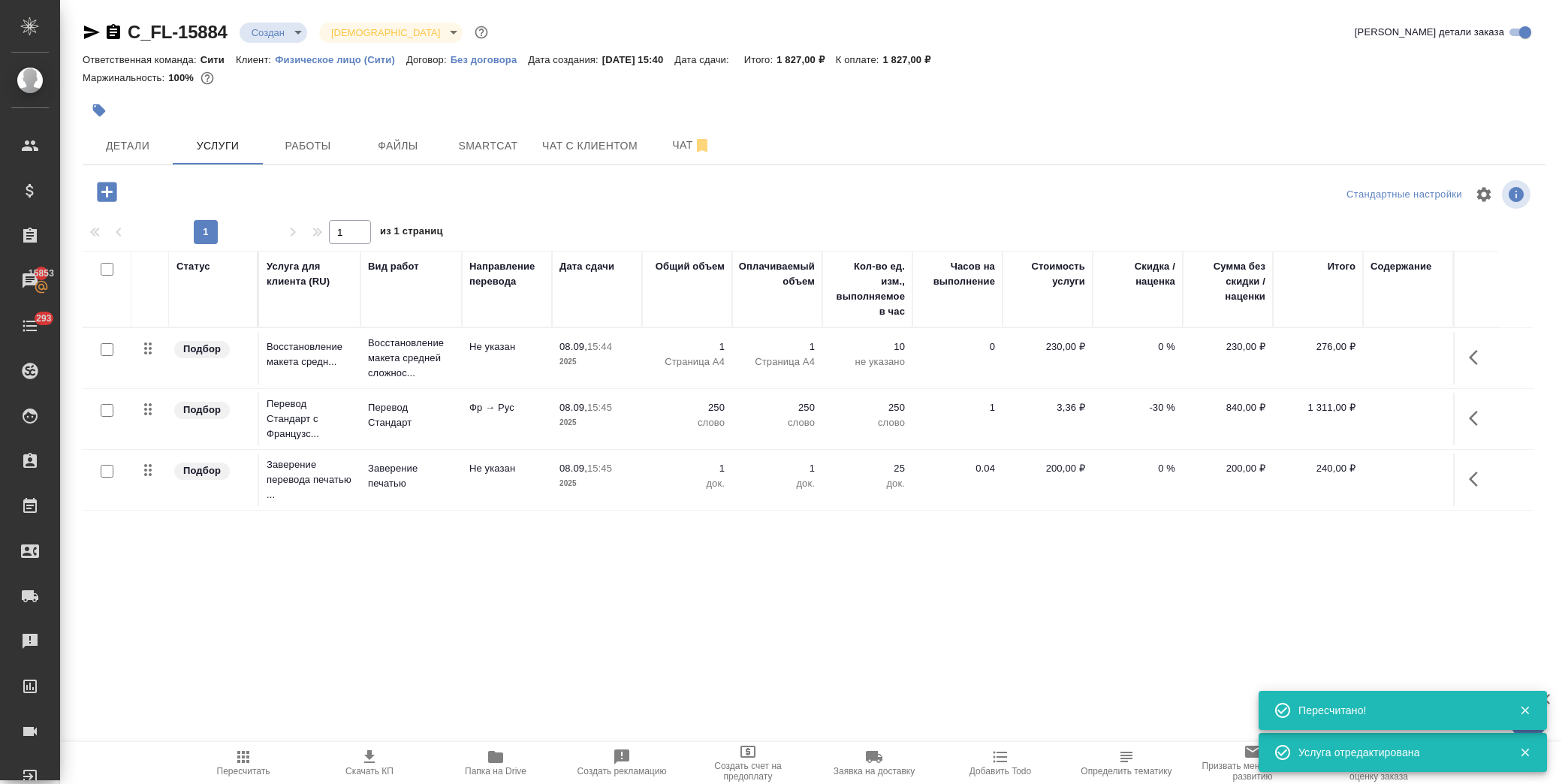
click at [117, 190] on icon "button" at bounding box center [107, 191] width 26 height 26
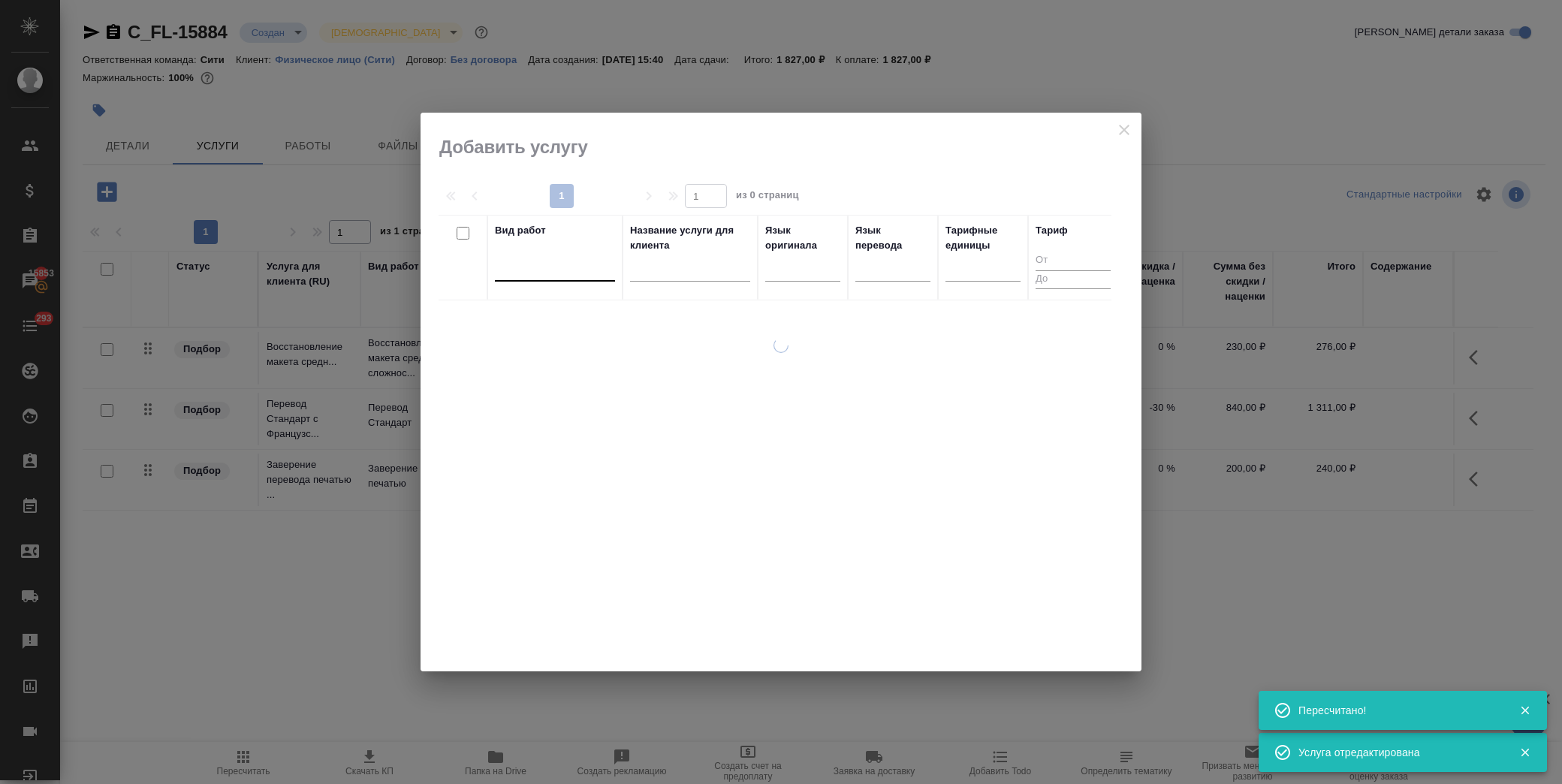
click at [572, 275] on div at bounding box center [555, 266] width 120 height 22
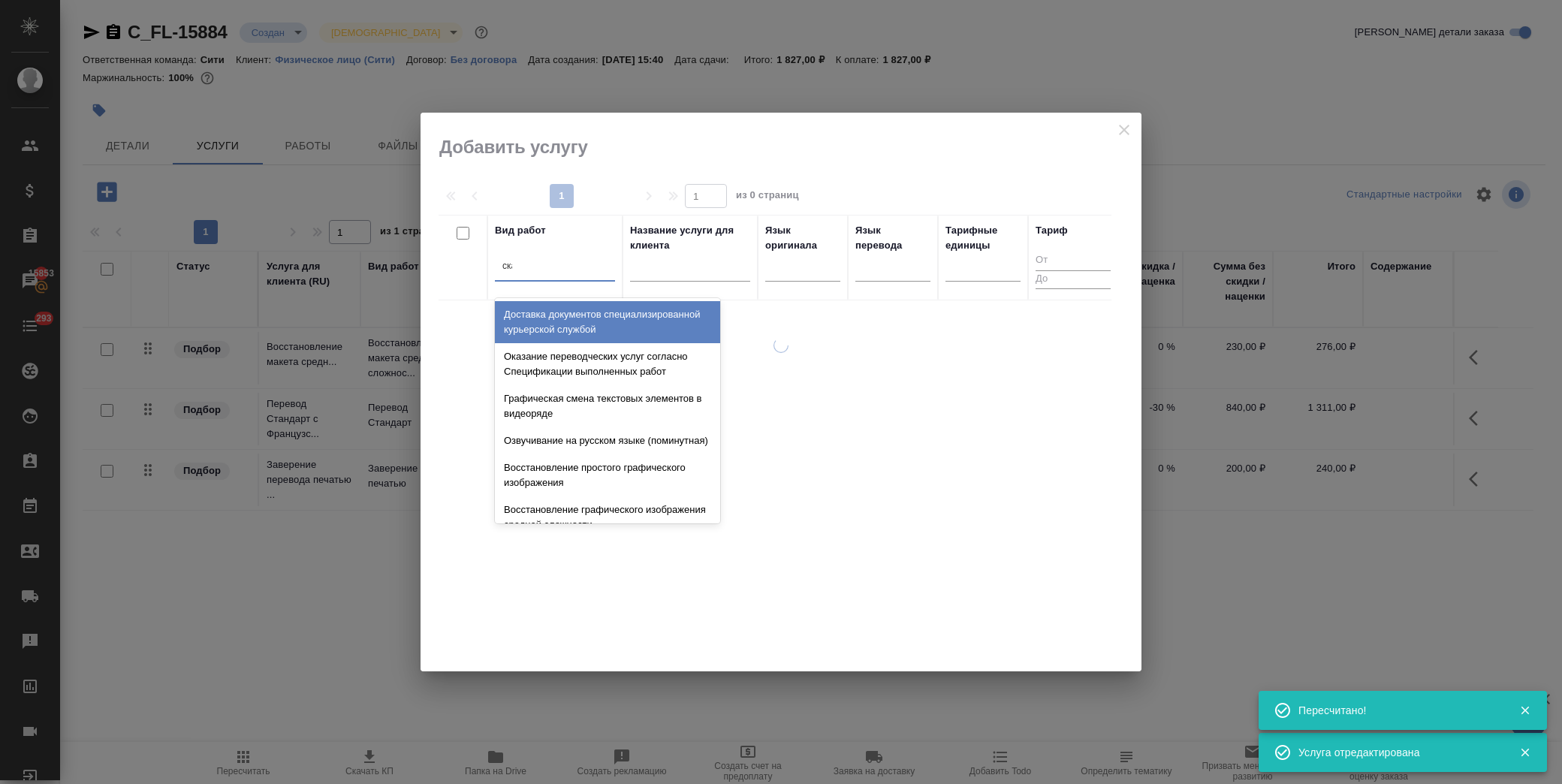
type input "скан"
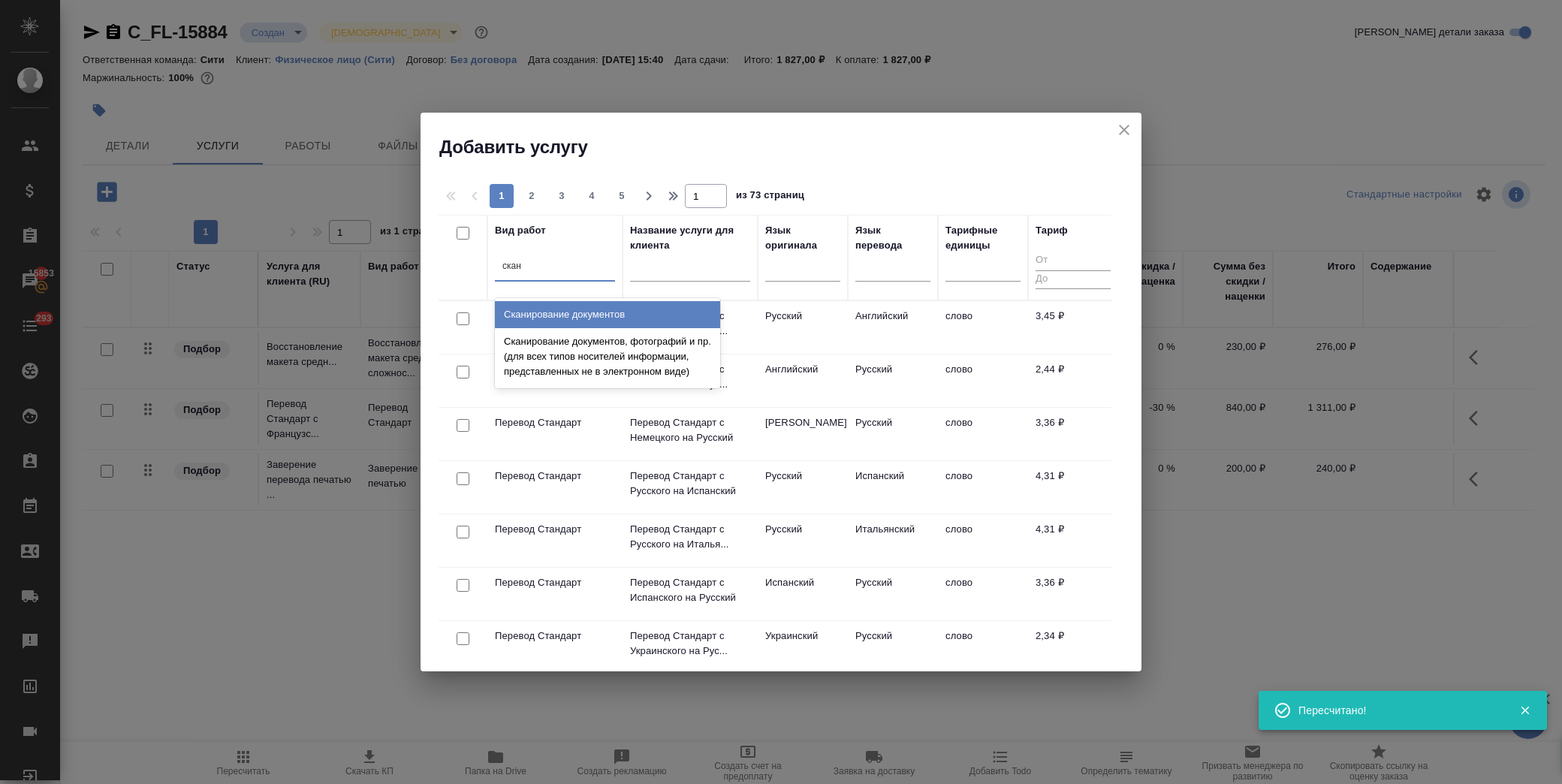
click at [590, 316] on div "Сканирование документов" at bounding box center [607, 315] width 225 height 27
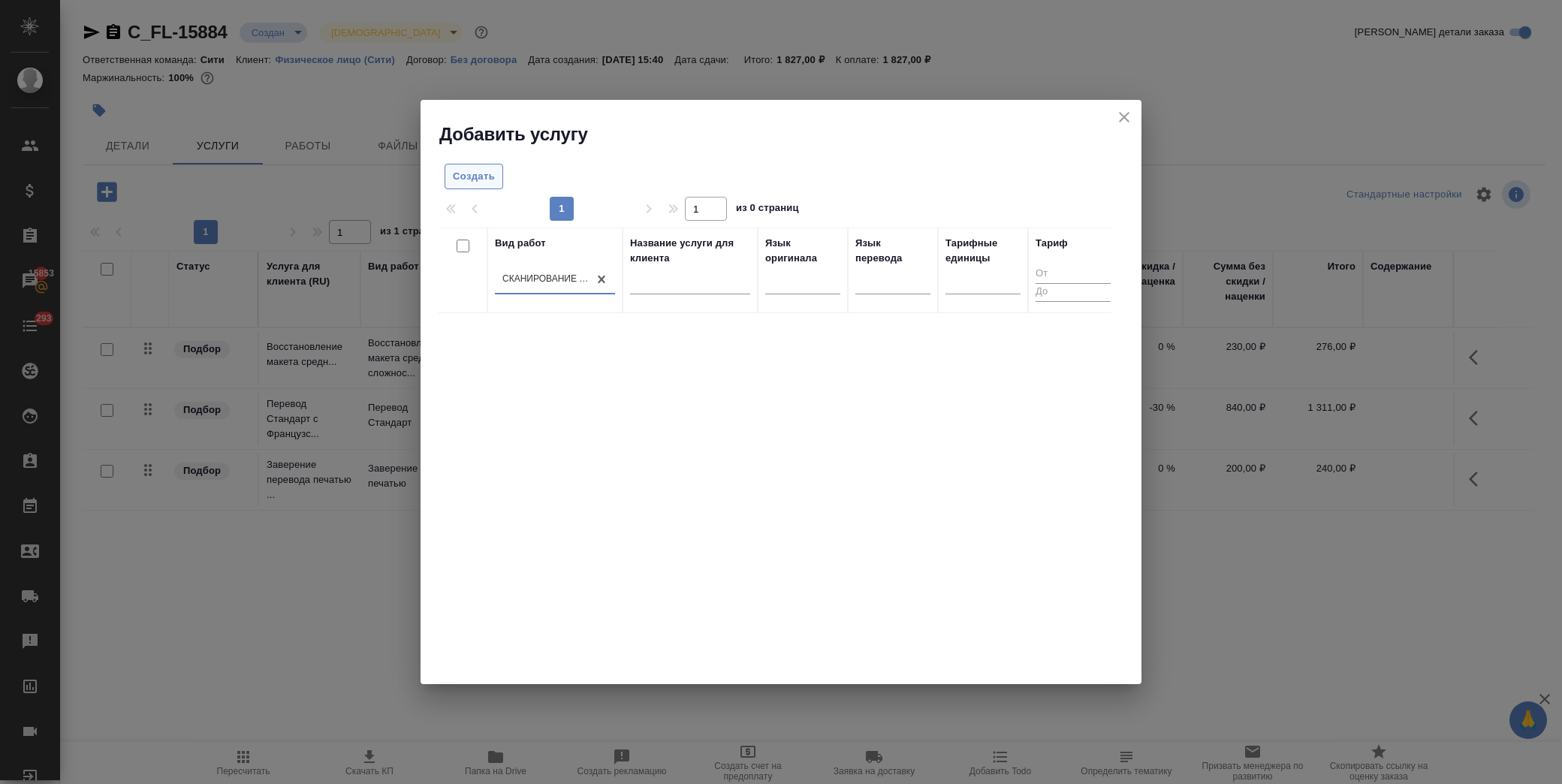
click at [485, 178] on span "Создать" at bounding box center [473, 177] width 42 height 18
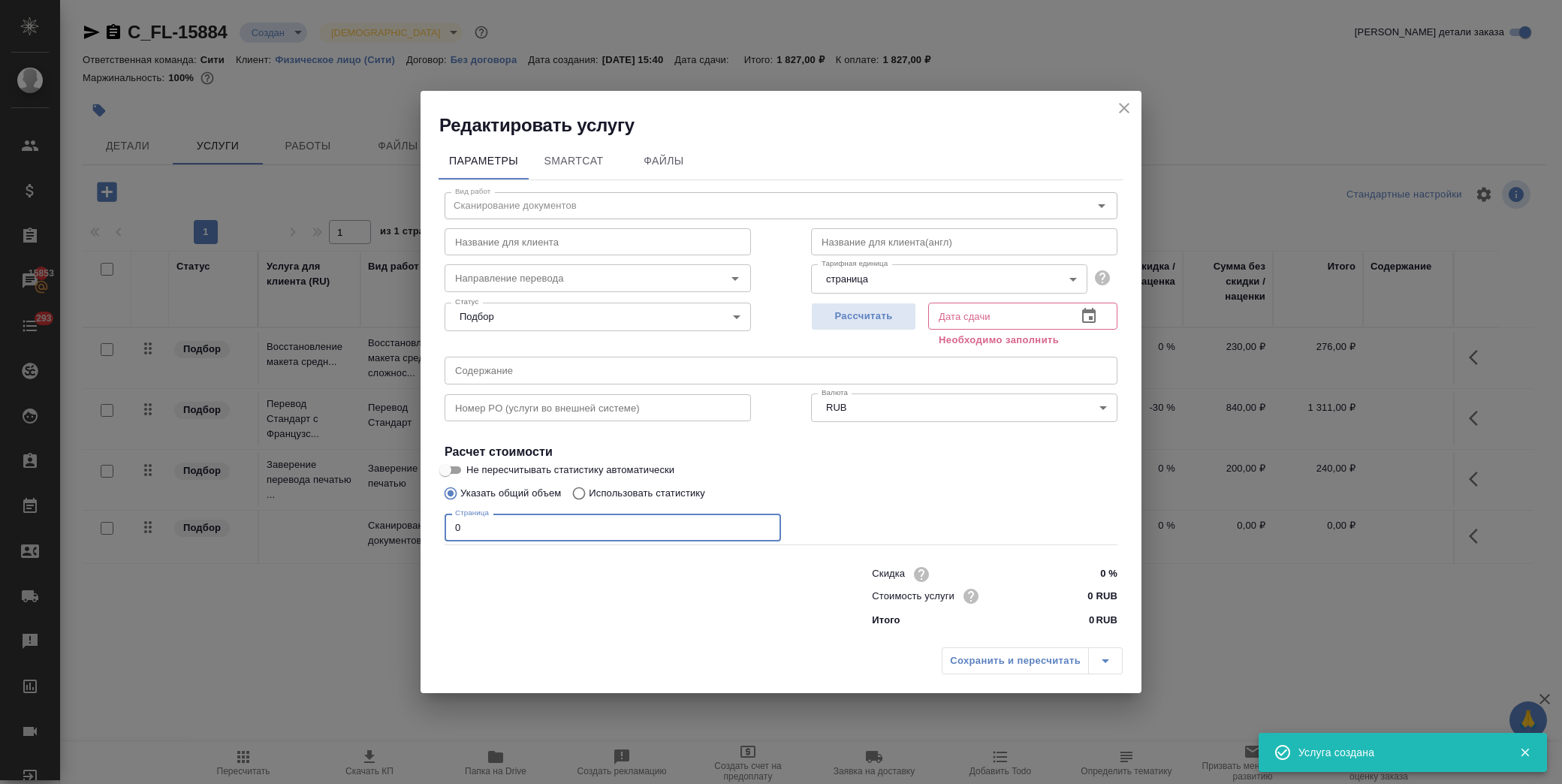
drag, startPoint x: 501, startPoint y: 522, endPoint x: 345, endPoint y: 522, distance: 156.0
click at [345, 522] on div "Редактировать услугу Параметры SmartCat Файлы Вид работ Сканирование документов…" at bounding box center [781, 392] width 1562 height 784
type input "3"
click at [1087, 316] on icon "button" at bounding box center [1089, 316] width 18 height 18
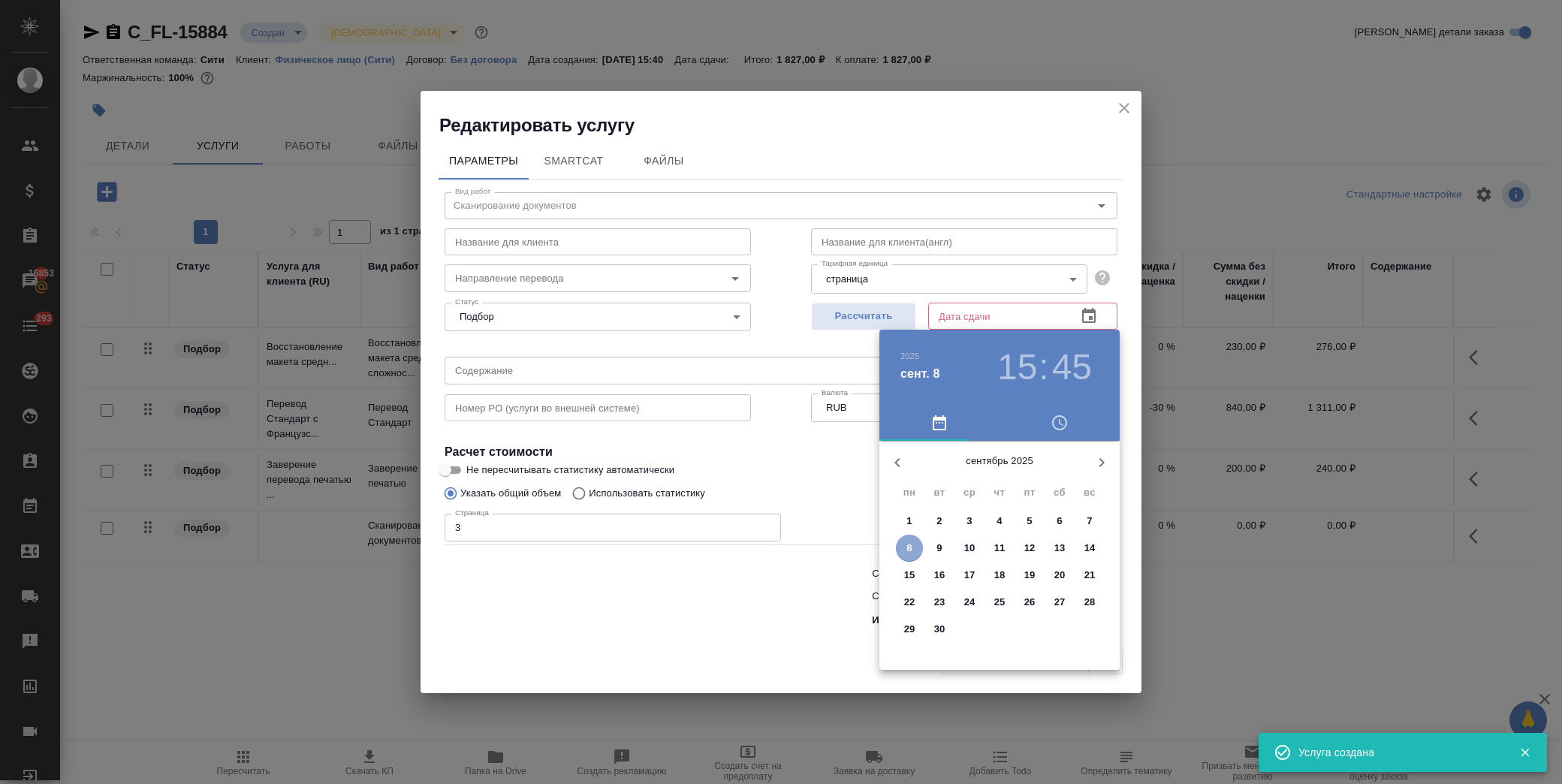
click at [916, 541] on span "8" at bounding box center [909, 548] width 27 height 15
type input "08.09.2025 15:45"
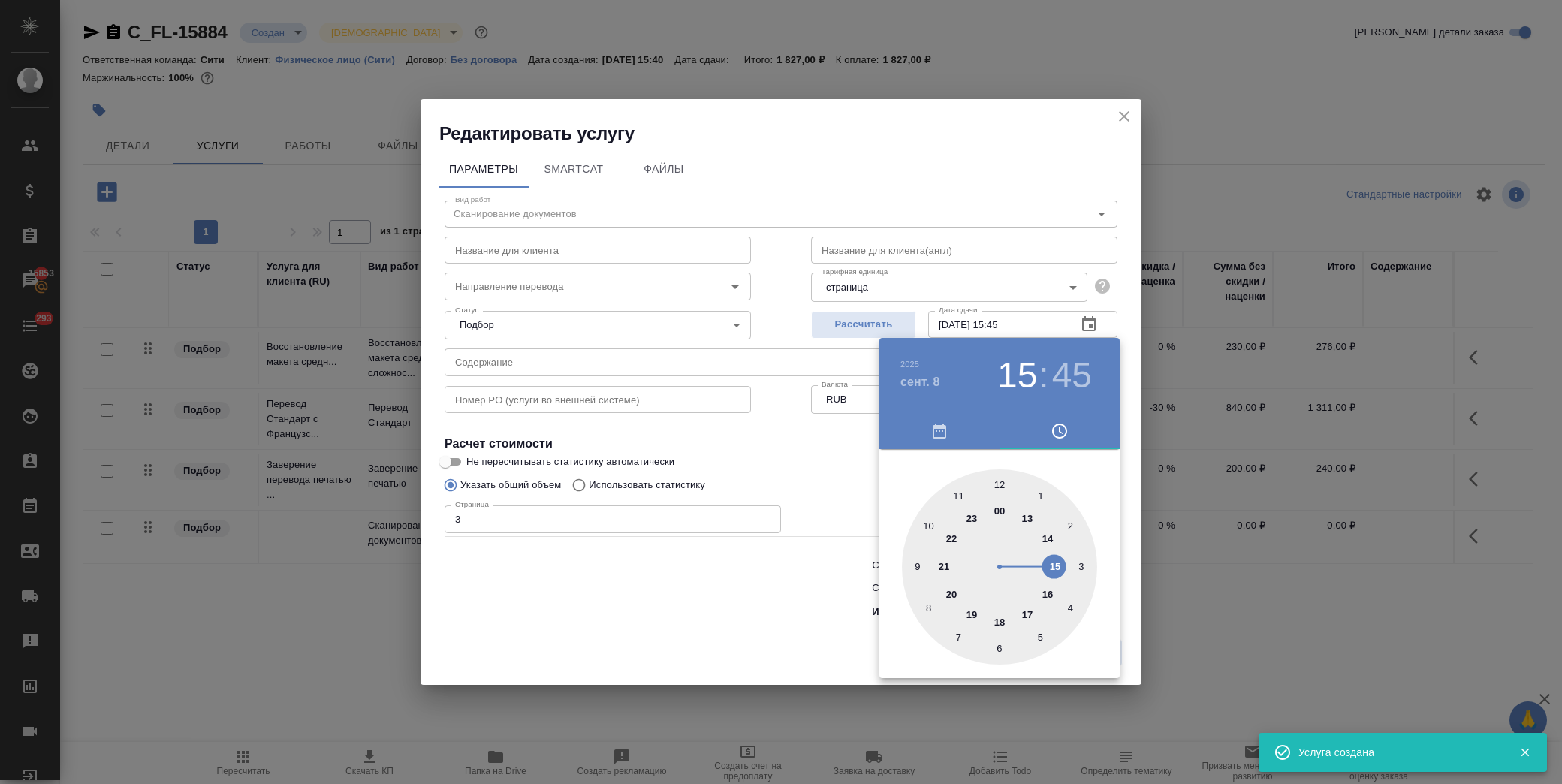
click at [822, 482] on div at bounding box center [781, 392] width 1562 height 784
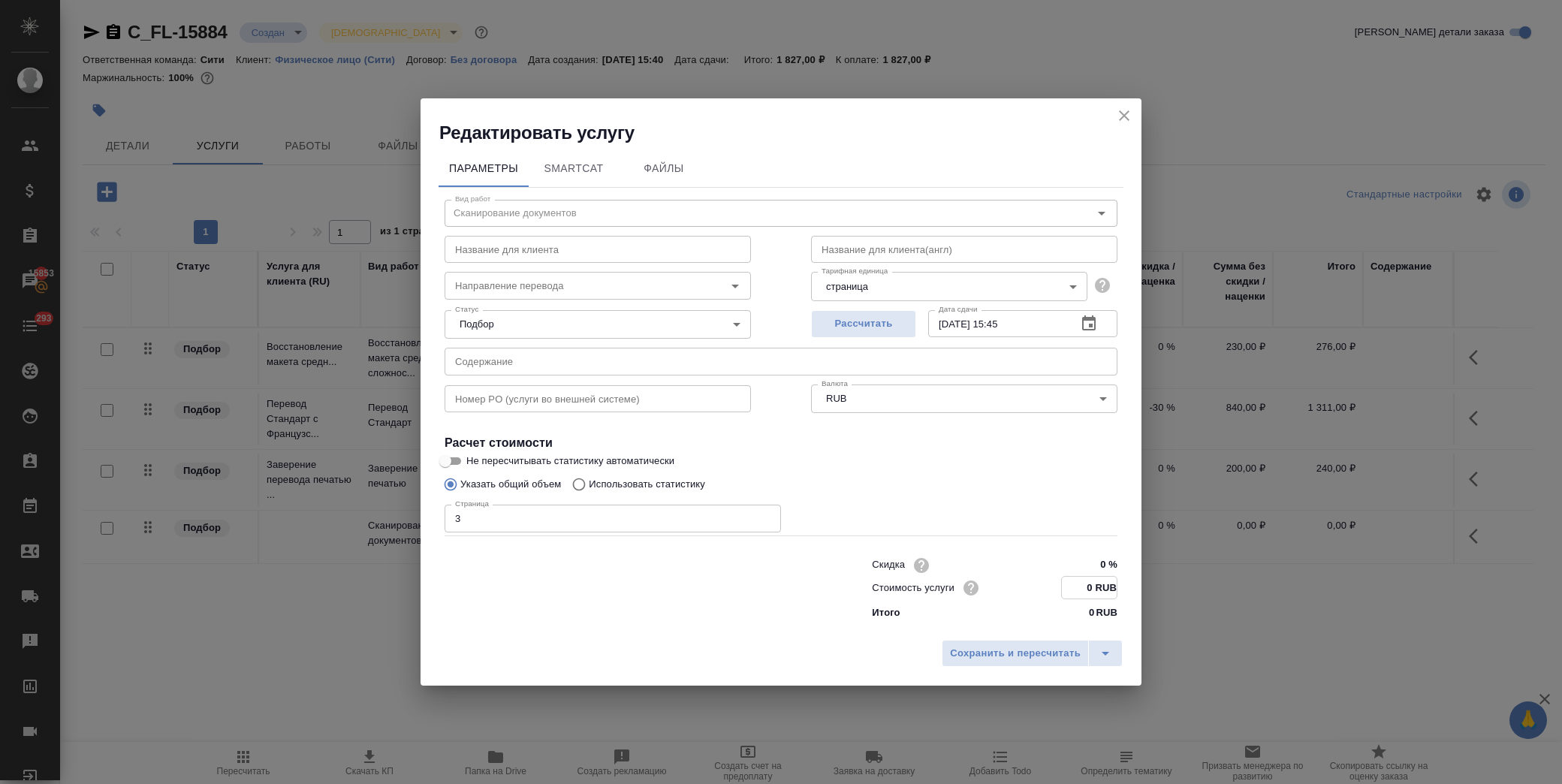
click at [1069, 589] on input "0 RUB" at bounding box center [1089, 587] width 54 height 22
type input "30 RUB"
click at [1049, 653] on span "Сохранить и пересчитать" at bounding box center [1015, 653] width 131 height 18
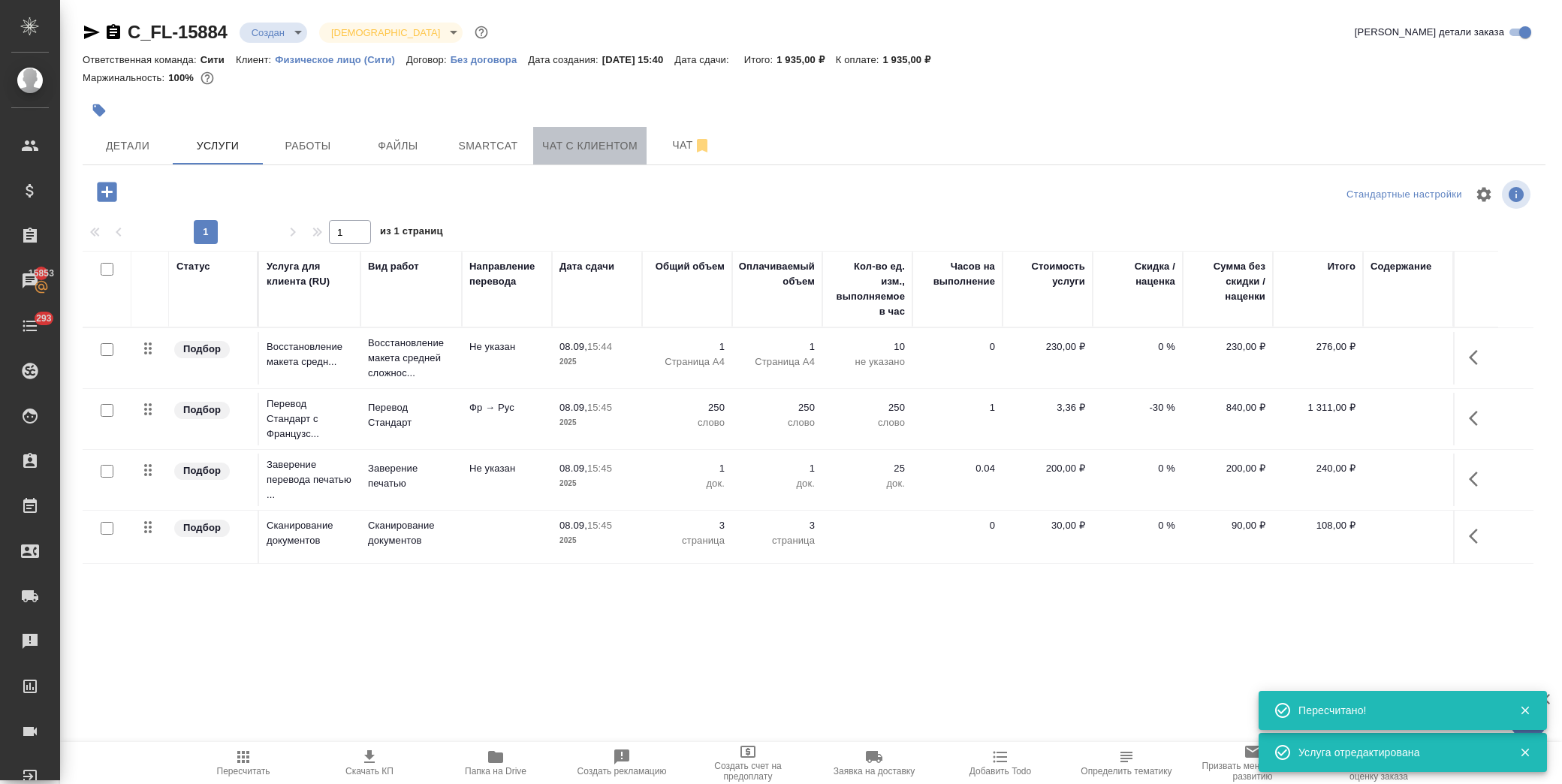
click at [594, 138] on span "Чат с клиентом" at bounding box center [590, 146] width 95 height 18
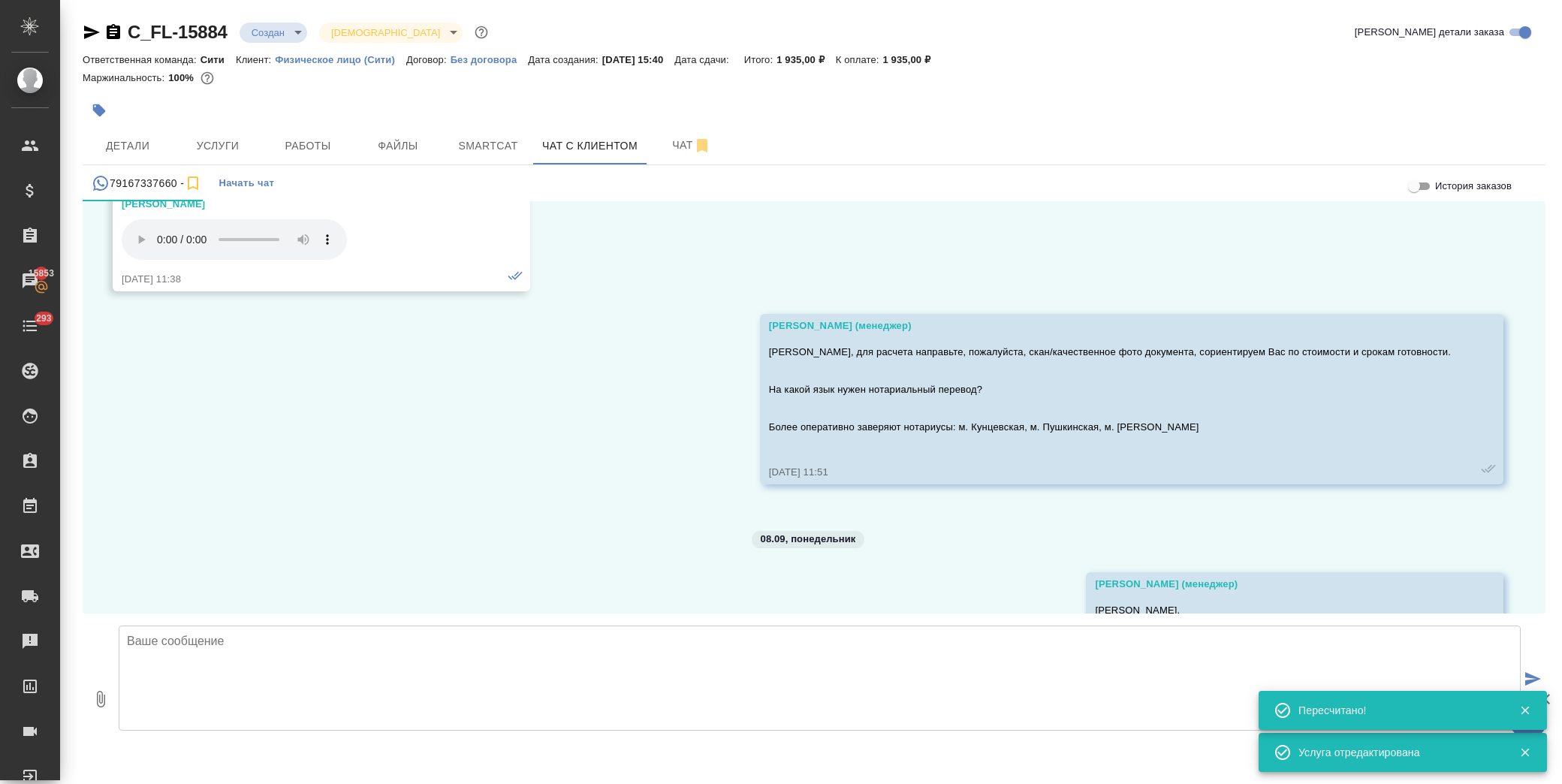
scroll to position [8840, 0]
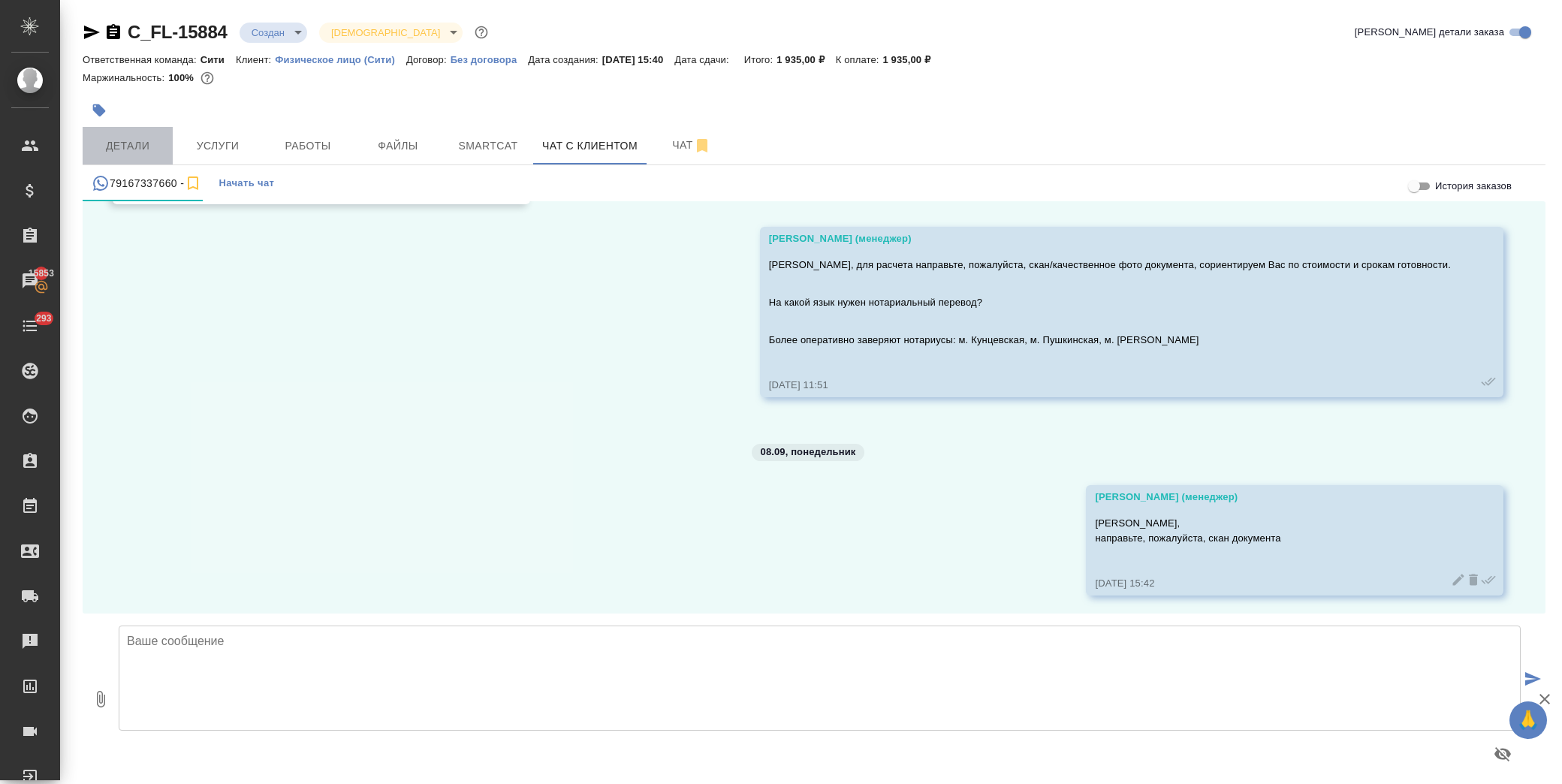
click at [117, 139] on span "Детали" at bounding box center [127, 146] width 72 height 18
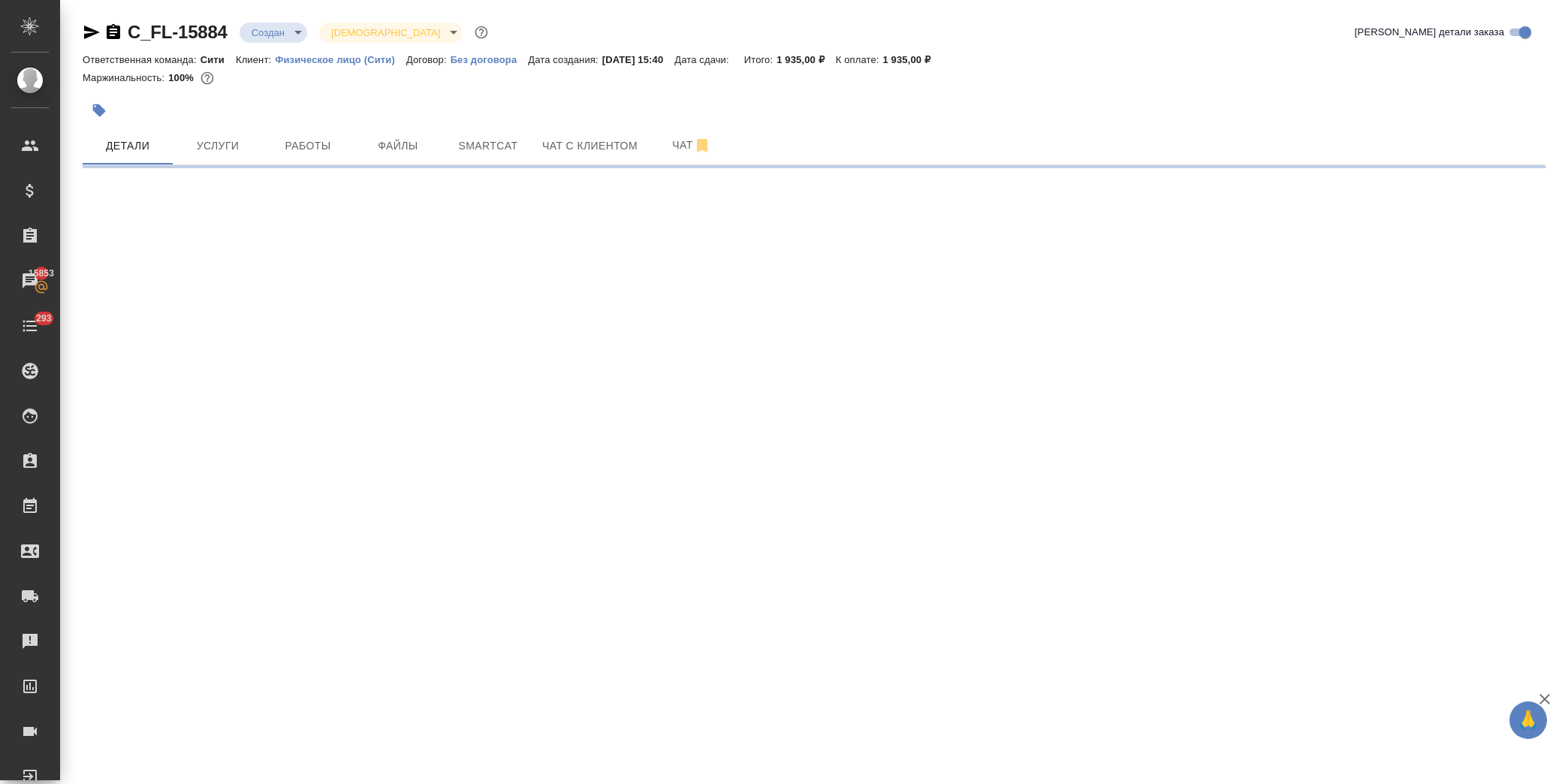
select select "RU"
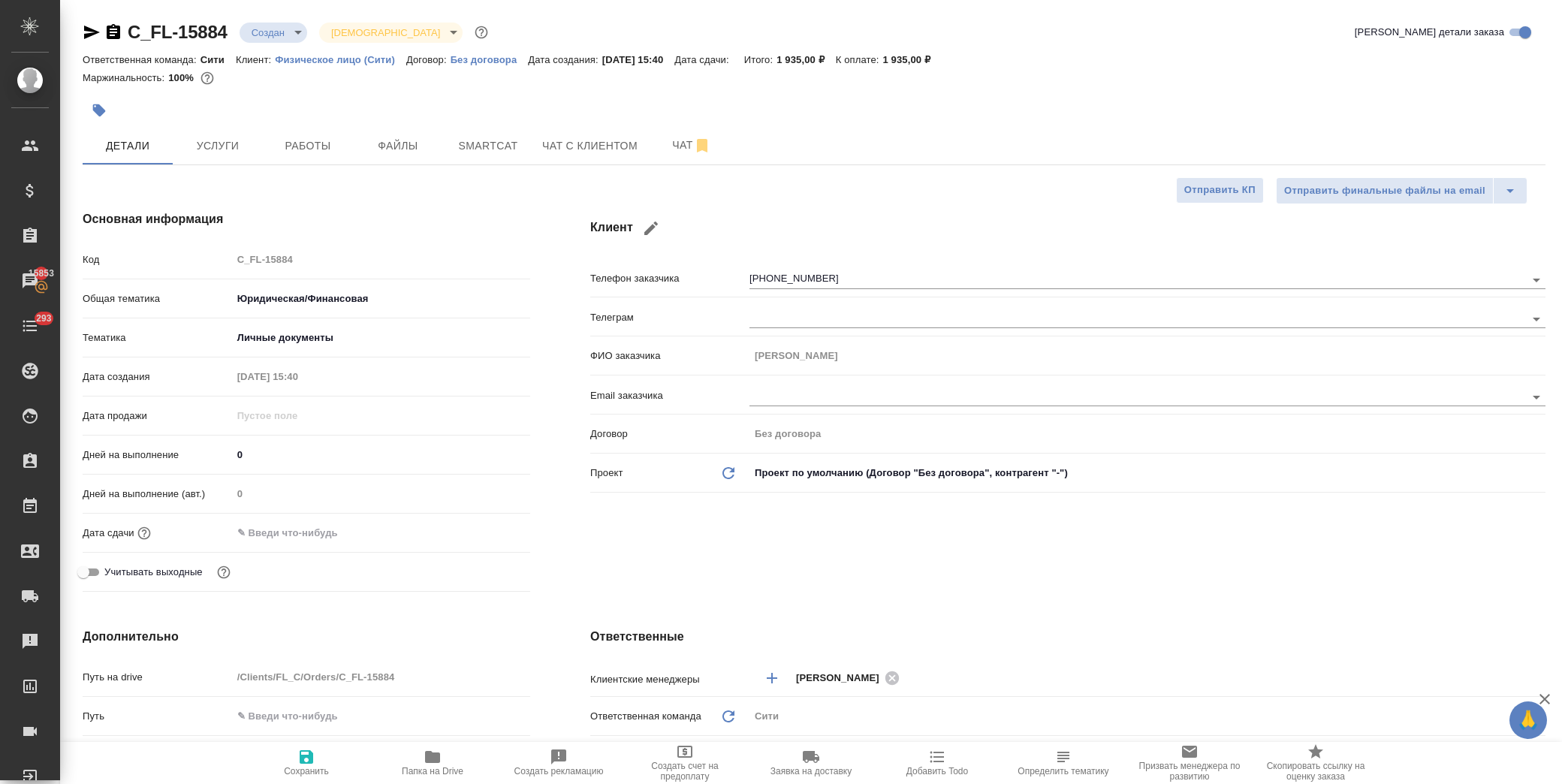
type textarea "x"
click at [605, 141] on span "Чат с клиентом" at bounding box center [590, 146] width 95 height 18
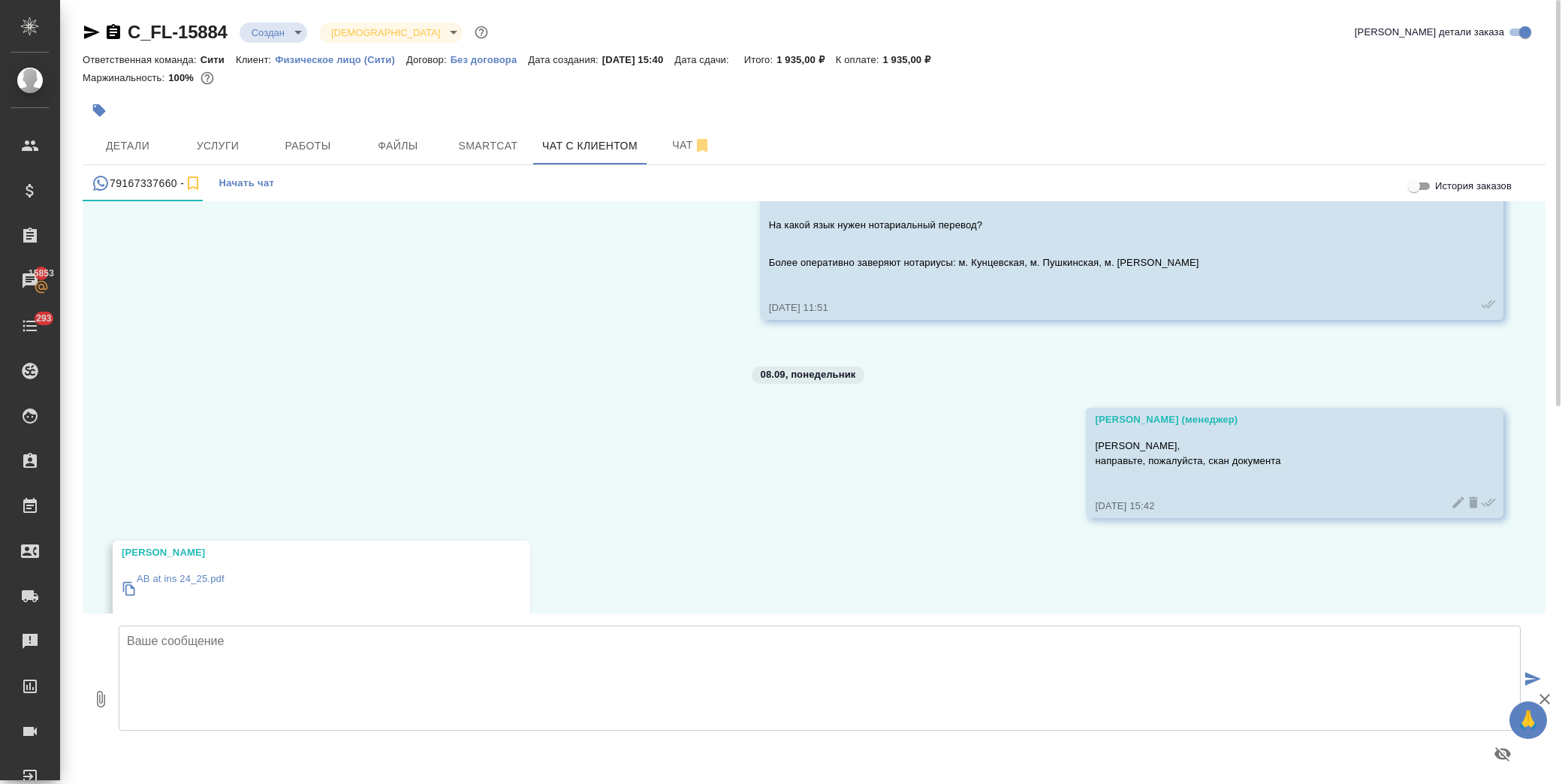
scroll to position [8959, 0]
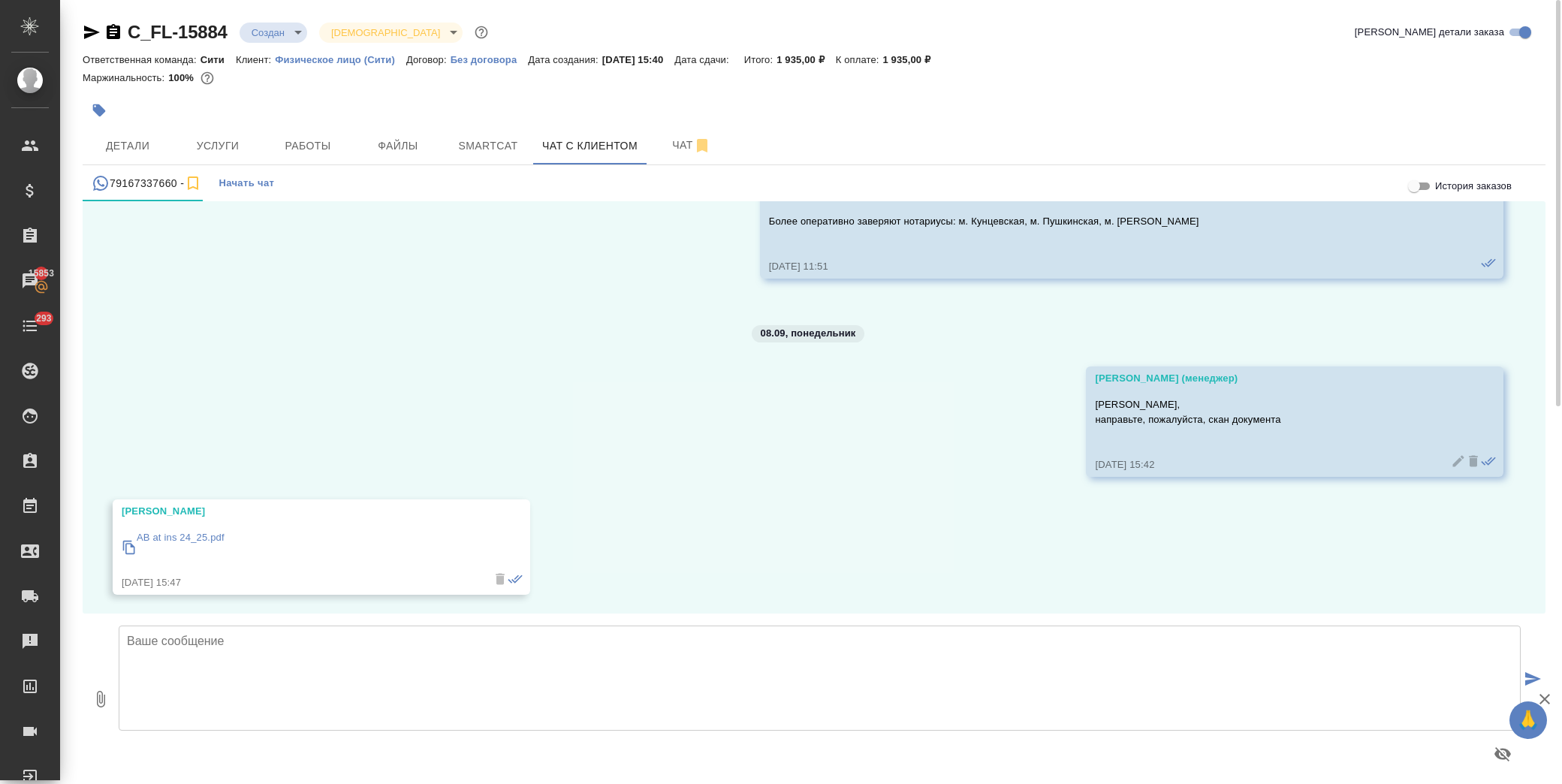
click at [162, 530] on p "AB at ins 24_25.pdf" at bounding box center [181, 537] width 88 height 15
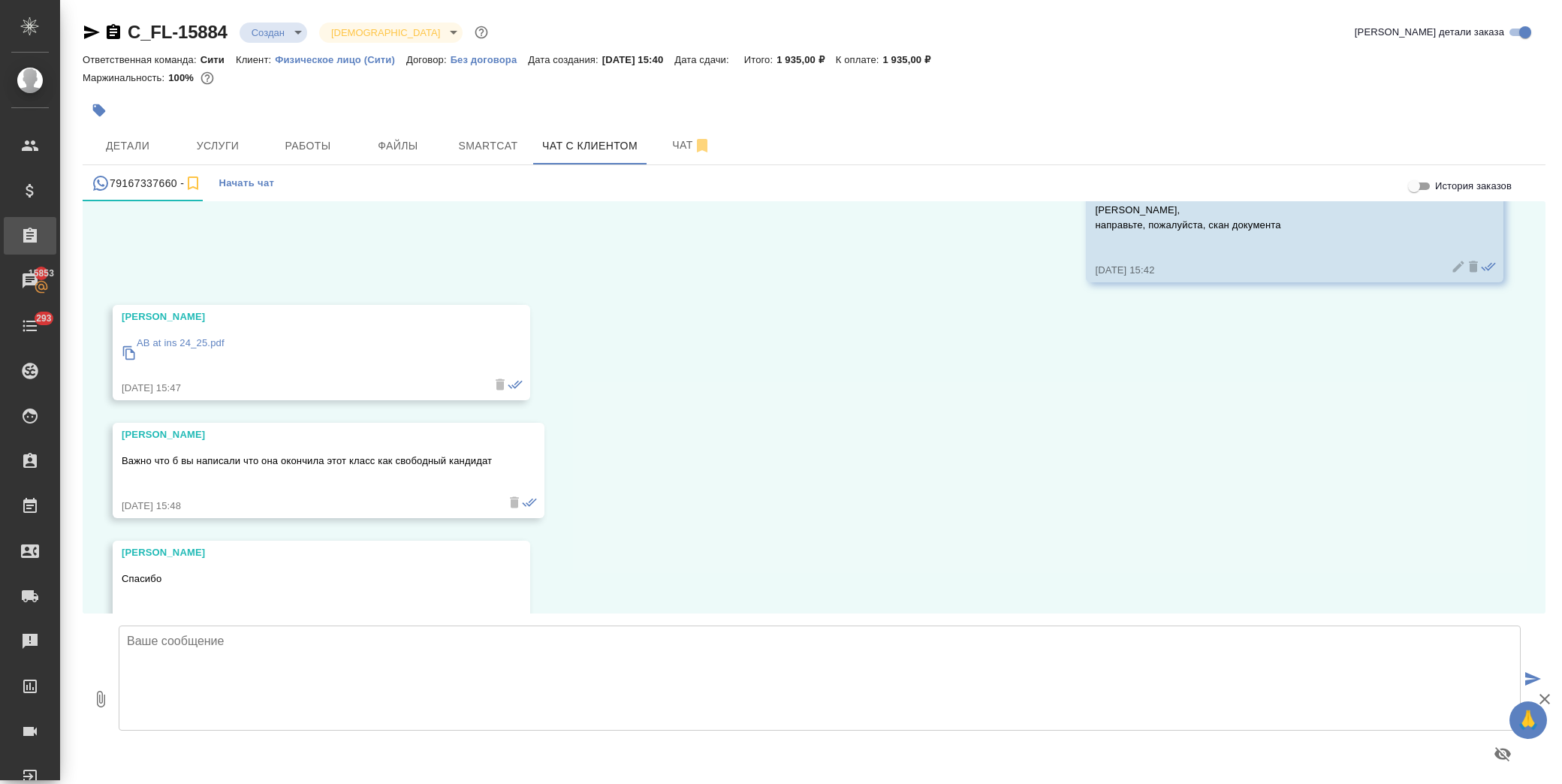
scroll to position [9193, 0]
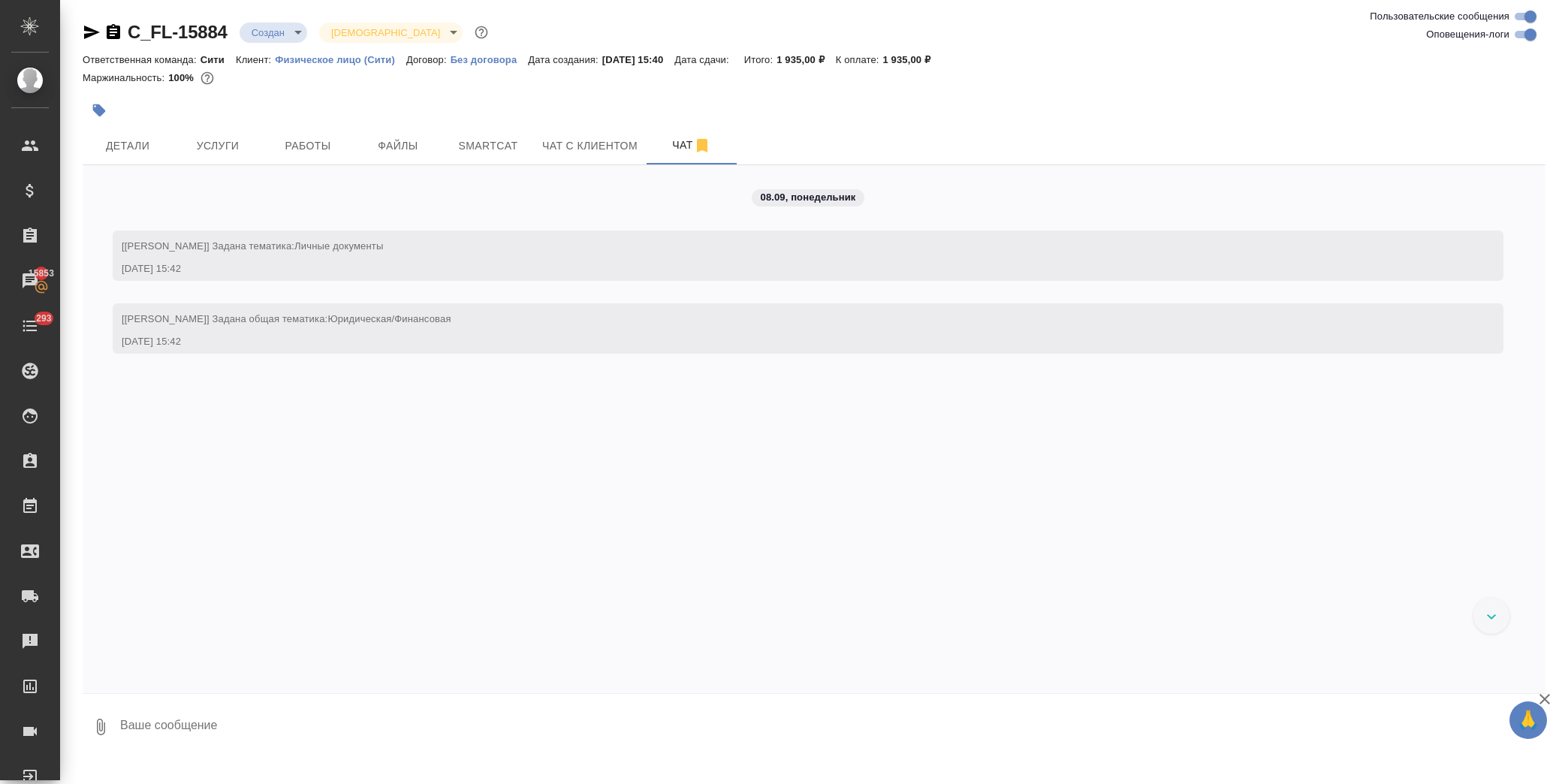
click at [203, 712] on textarea at bounding box center [831, 726] width 1427 height 51
paste textarea
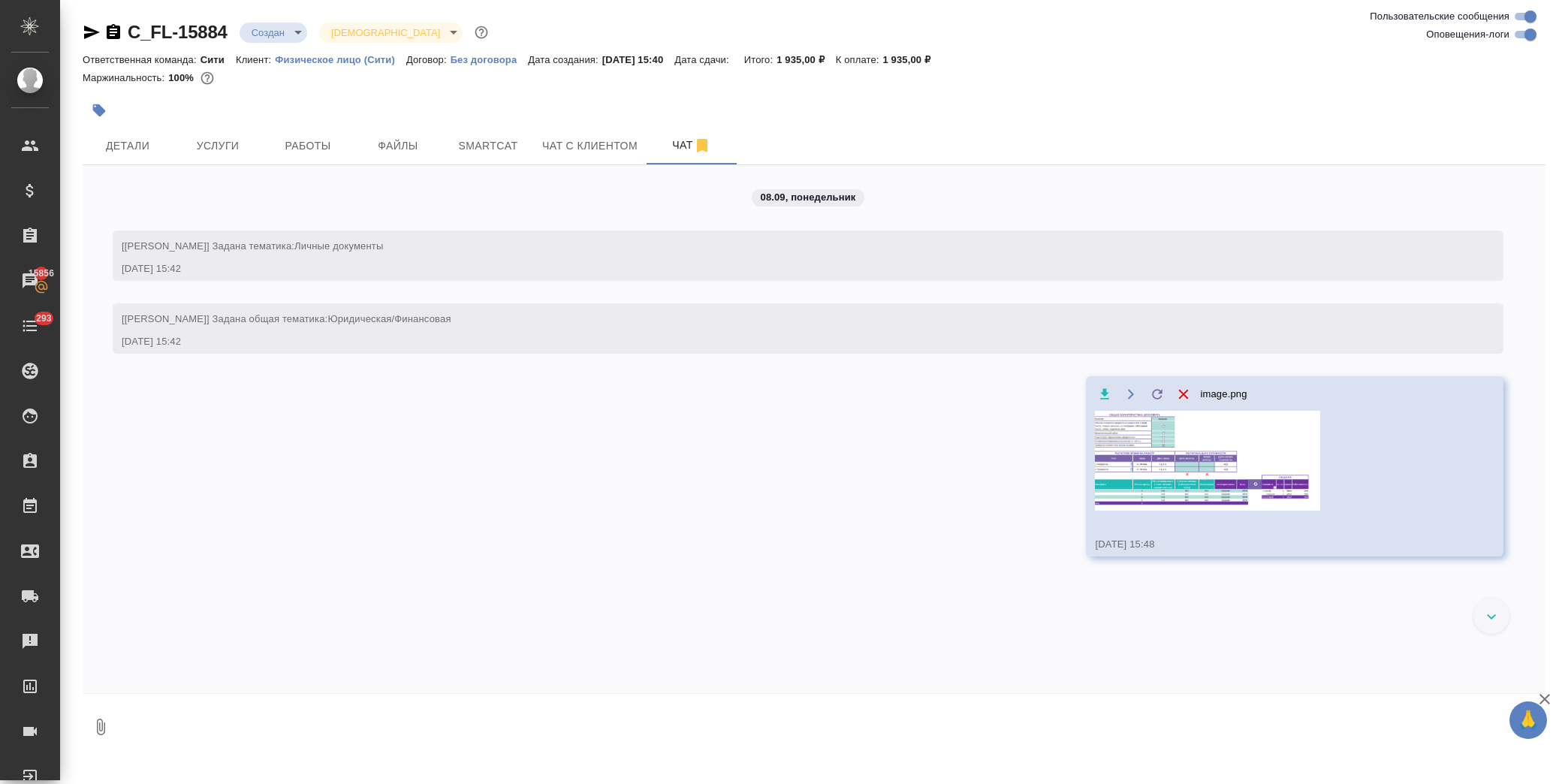
click at [242, 722] on textarea at bounding box center [831, 726] width 1427 height 51
click at [545, 140] on span "Чат с клиентом" at bounding box center [590, 146] width 95 height 18
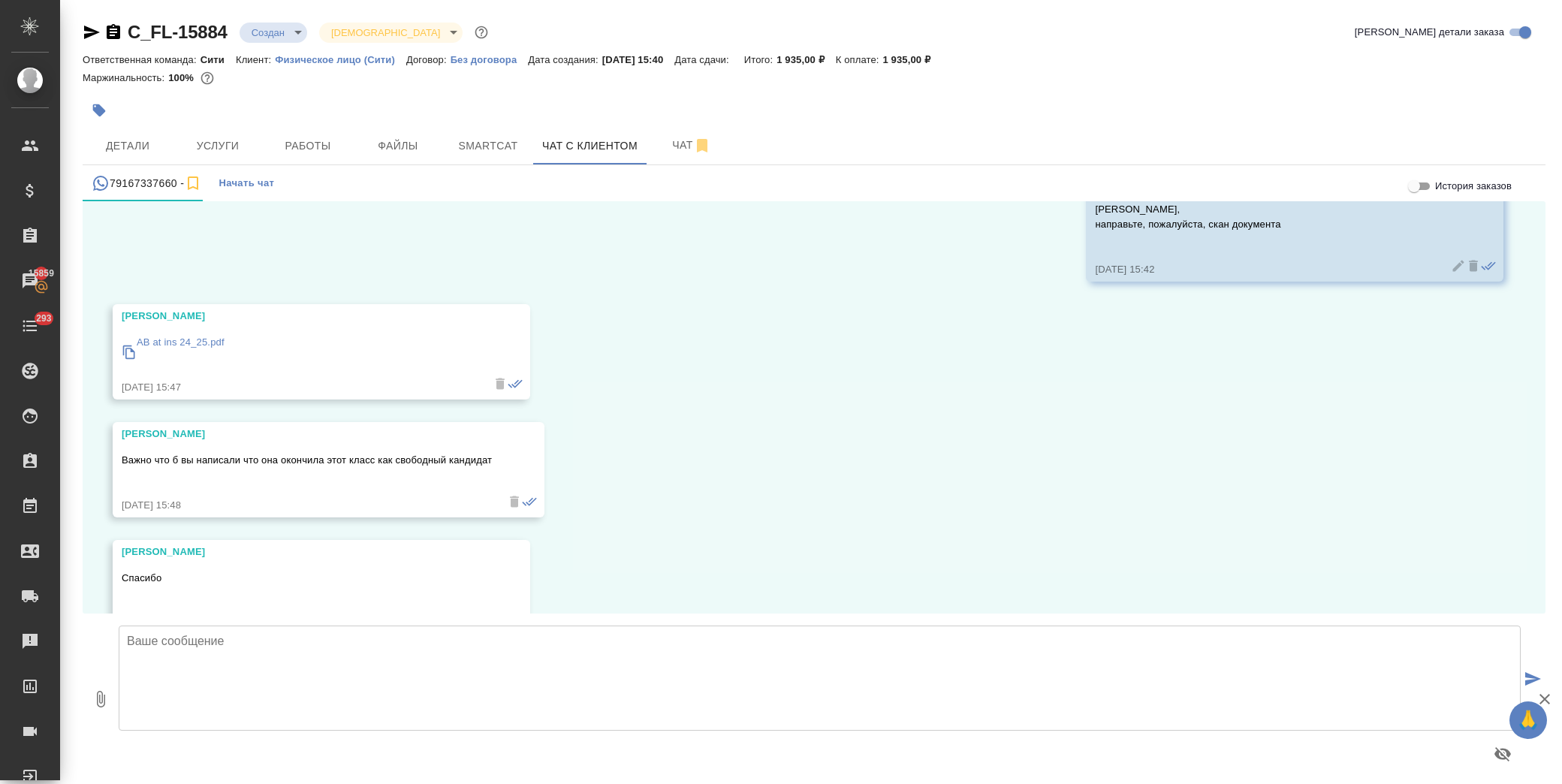
scroll to position [9193, 0]
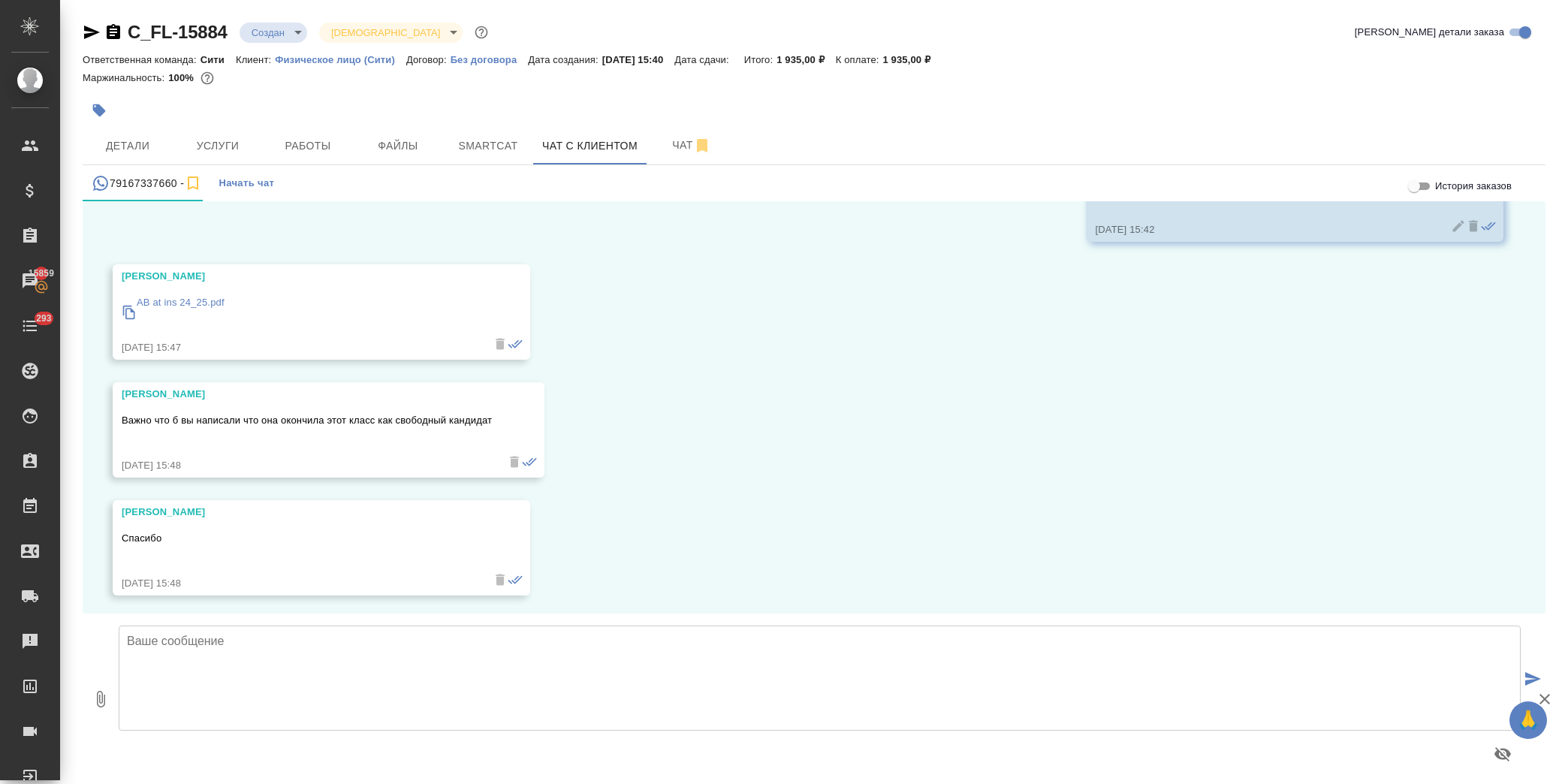
click at [209, 648] on textarea at bounding box center [819, 677] width 1402 height 105
type textarea "Екатерина, уточняю сроки перевода в проектном отделе"
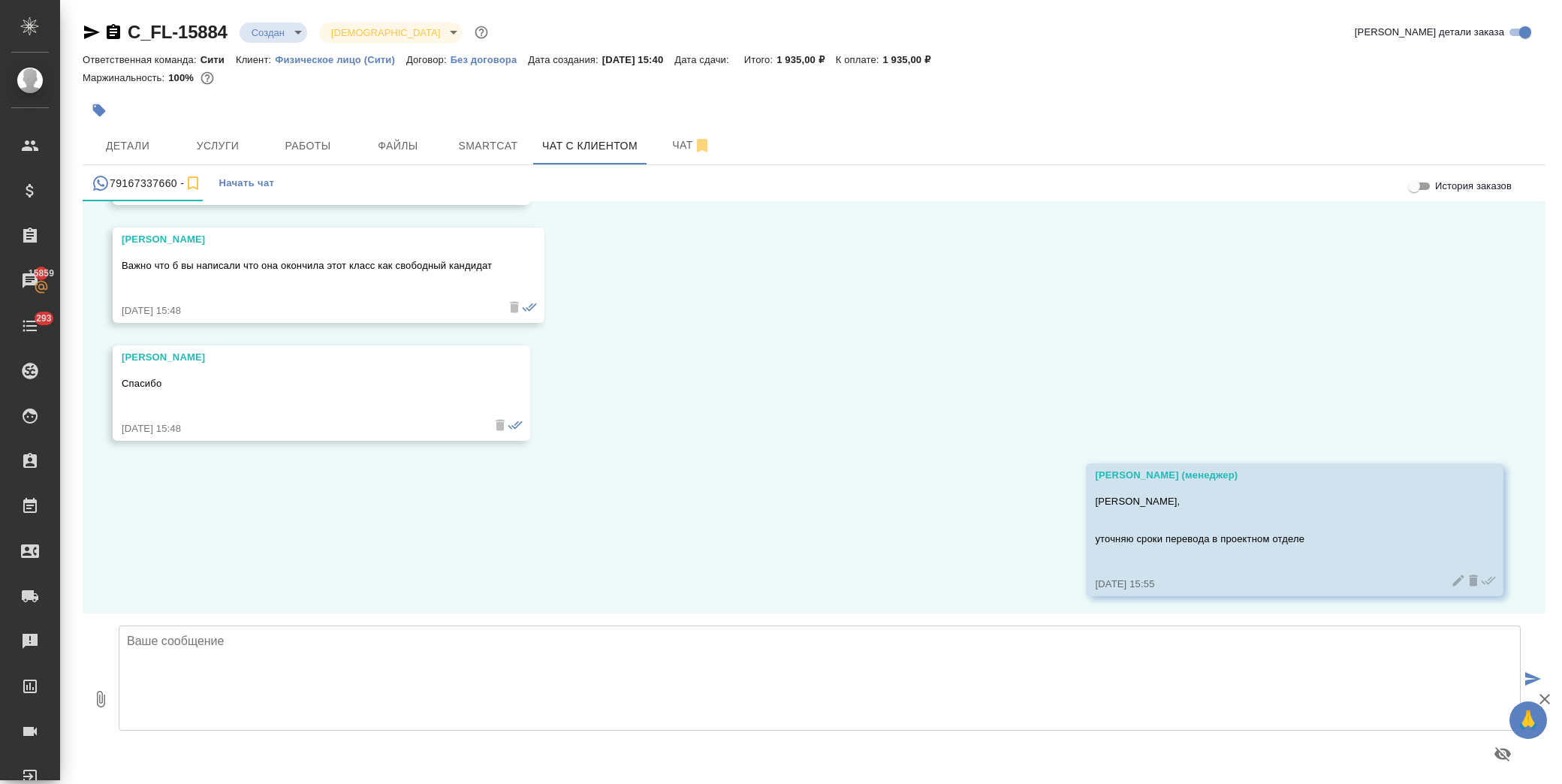
scroll to position [9350, 0]
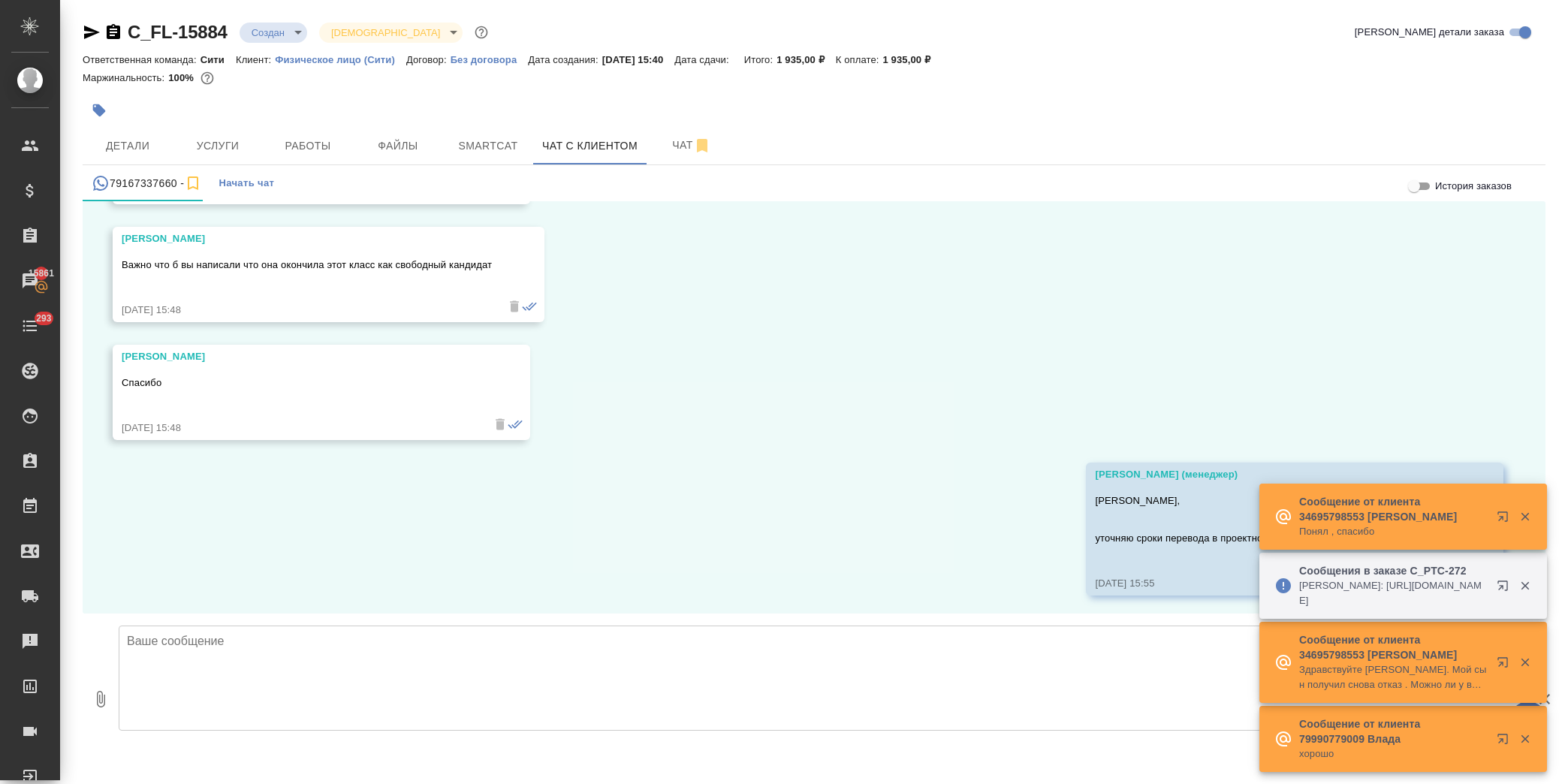
click at [225, 636] on textarea at bounding box center [819, 677] width 1402 height 105
paste textarea "Екатерина, Срок исполнения: сегодня до конца рабочего дня Стоимость срочного за…"
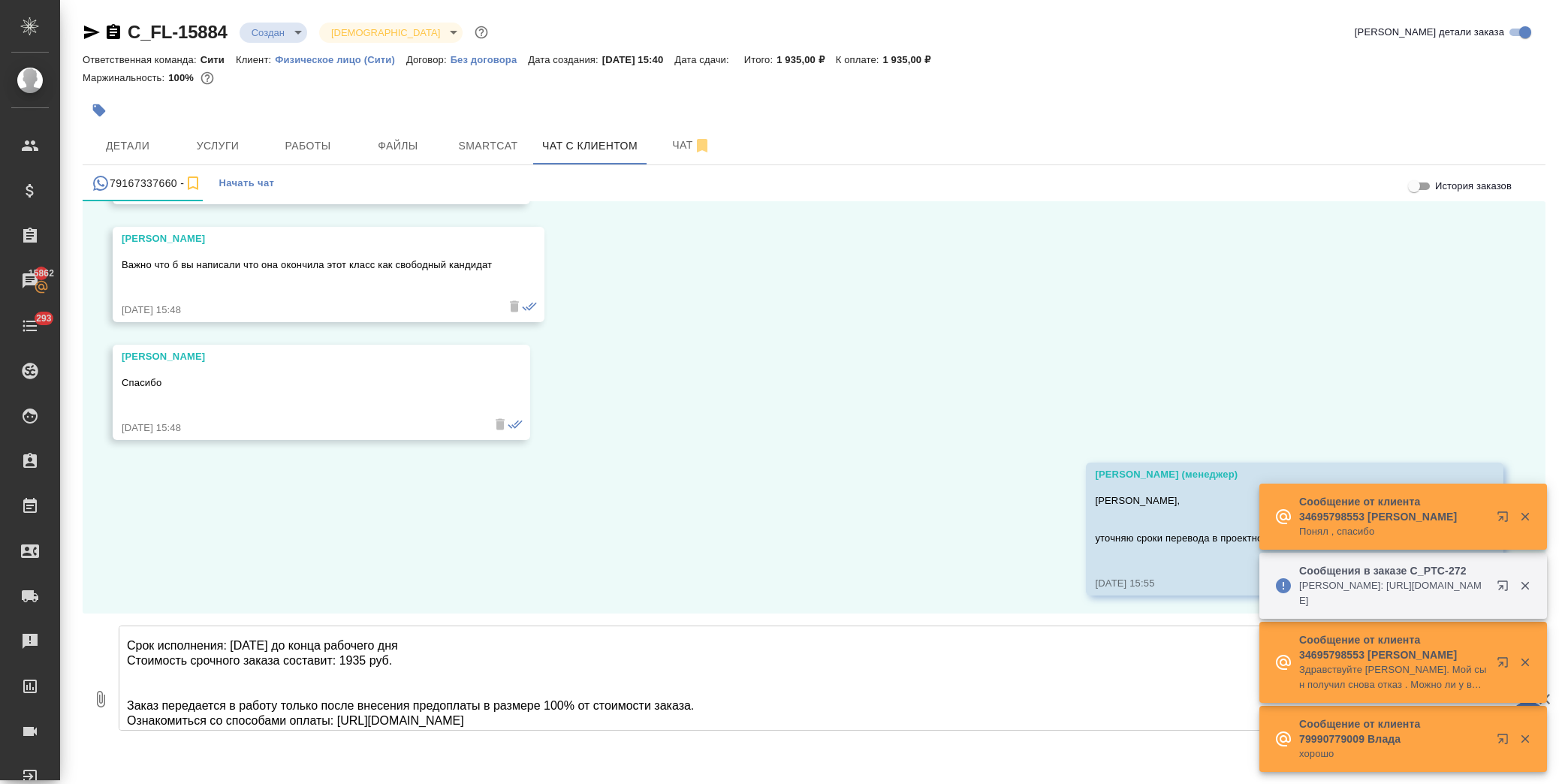
scroll to position [0, 0]
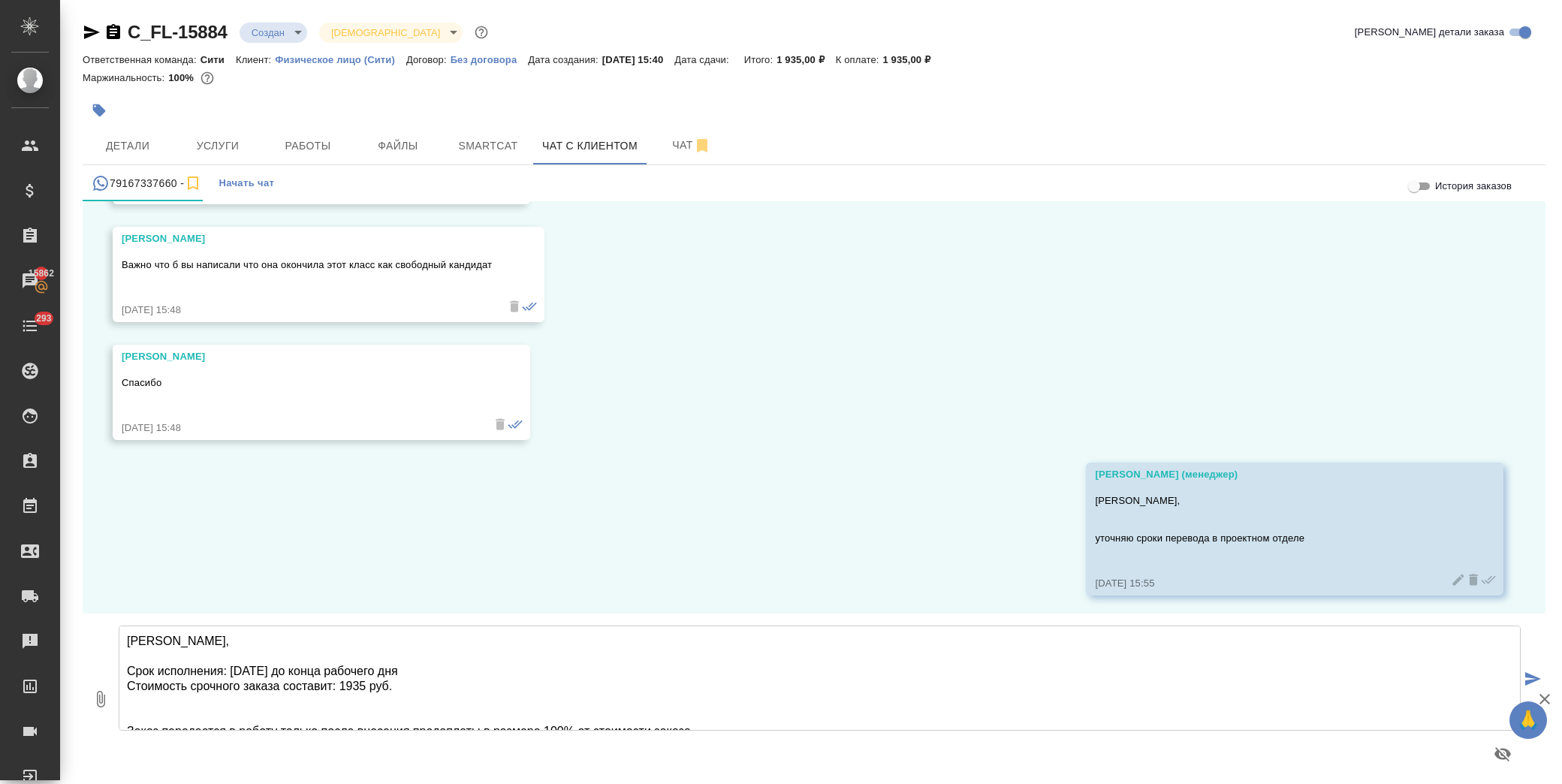
click at [419, 668] on textarea "Екатерина, Срок исполнения: сегодня до конца рабочего дня Стоимость срочного за…" at bounding box center [819, 677] width 1402 height 105
type textarea "Екатерина, Срок исполнения: сегодня до конца рабочего дня (нужно запустить в ра…"
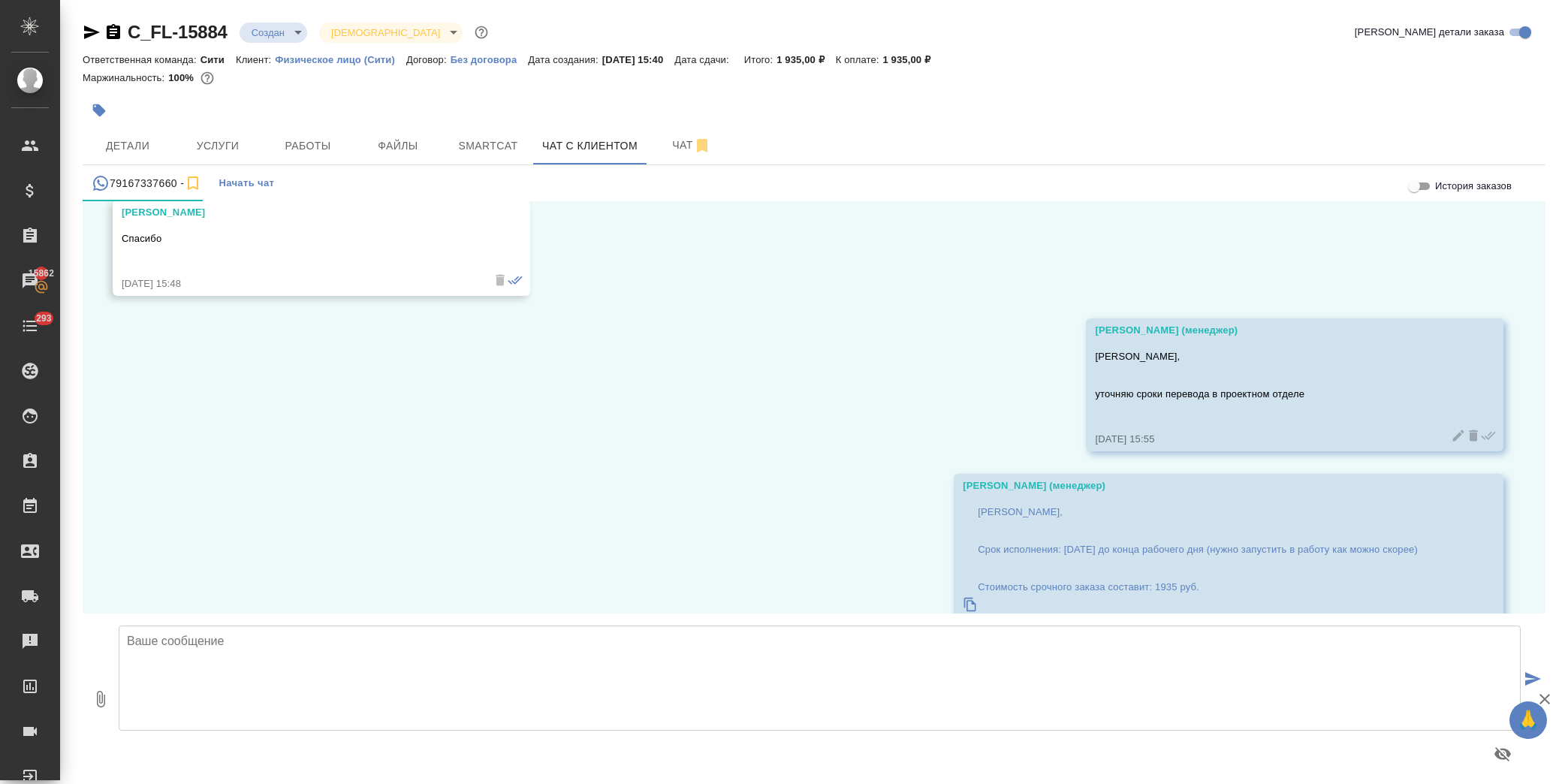
scroll to position [9633, 0]
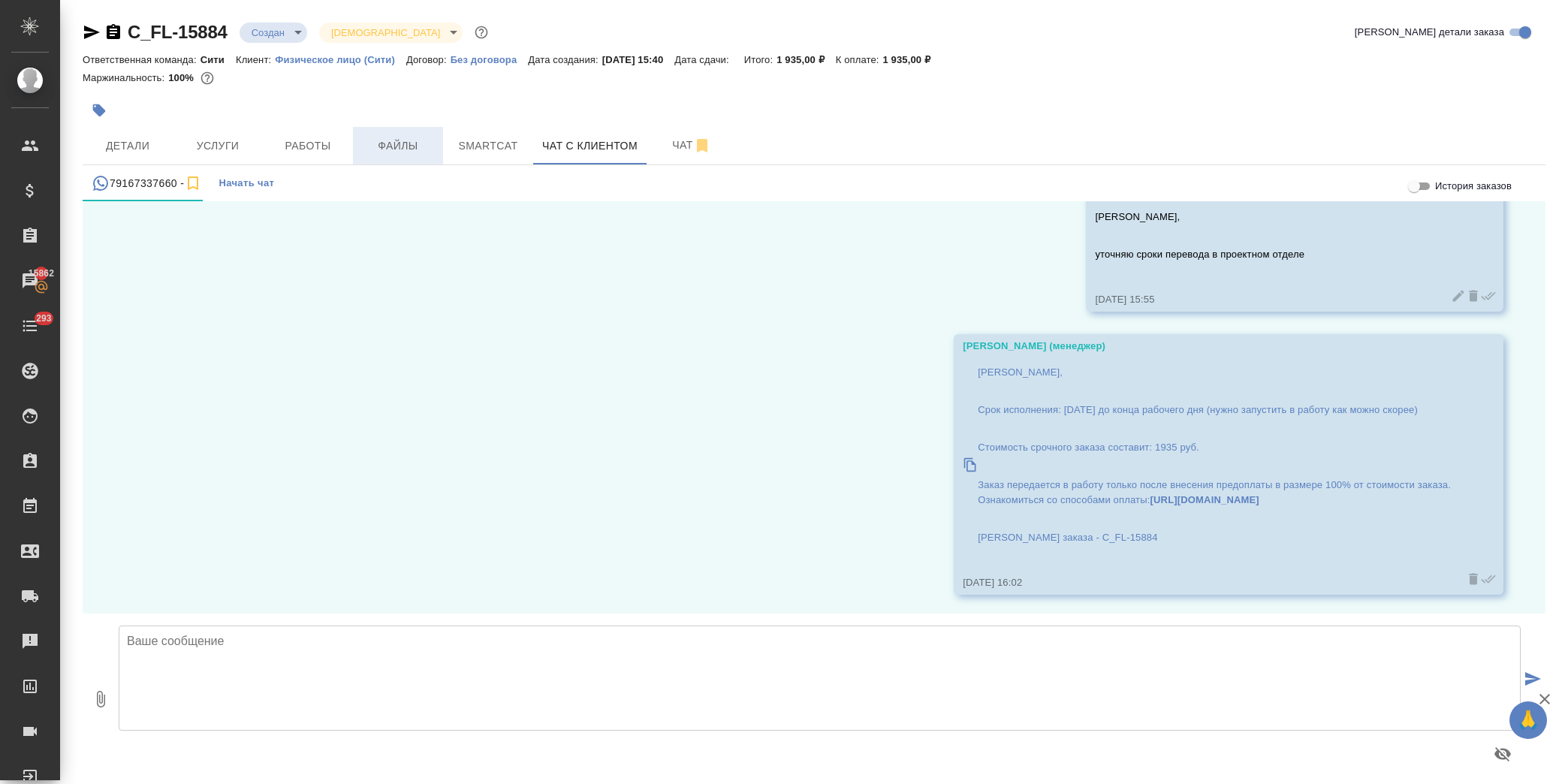
click at [383, 139] on span "Файлы" at bounding box center [398, 146] width 72 height 18
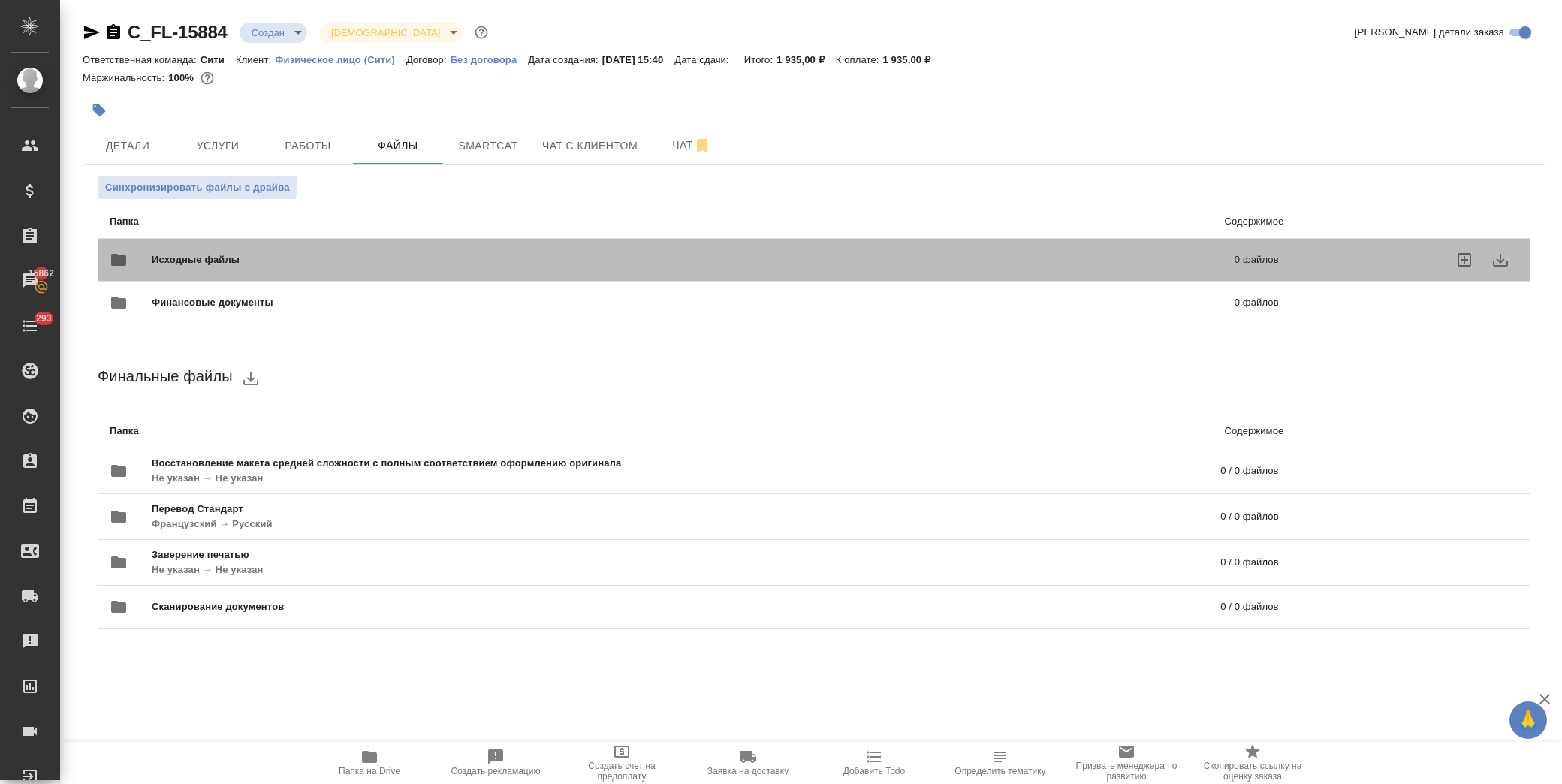
click at [243, 248] on div "Исходные файлы 0 файлов" at bounding box center [694, 259] width 1169 height 36
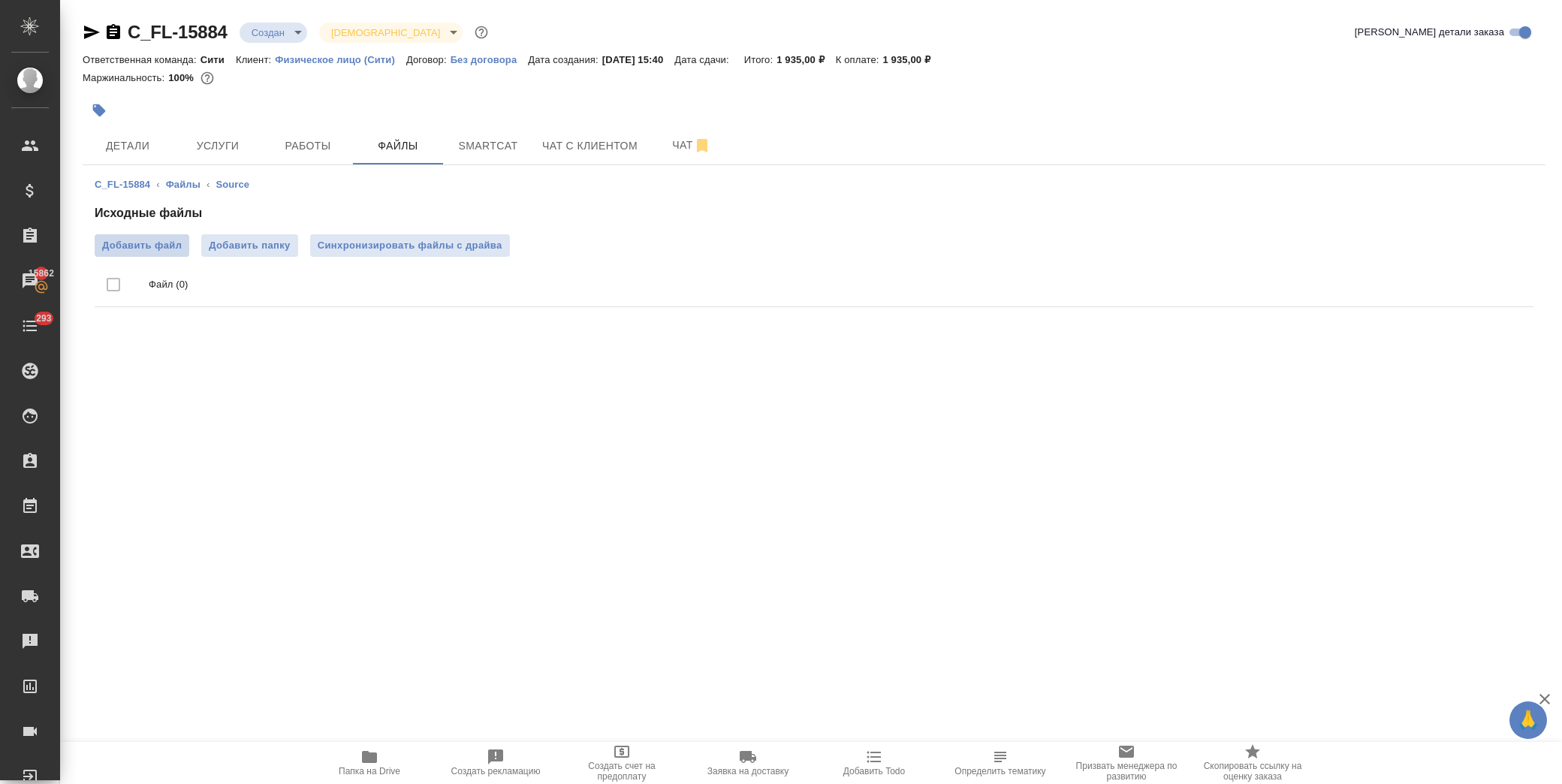
click at [153, 243] on span "Добавить файл" at bounding box center [141, 245] width 79 height 15
click at [0, 0] on input "Добавить файл" at bounding box center [0, 0] width 0 height 0
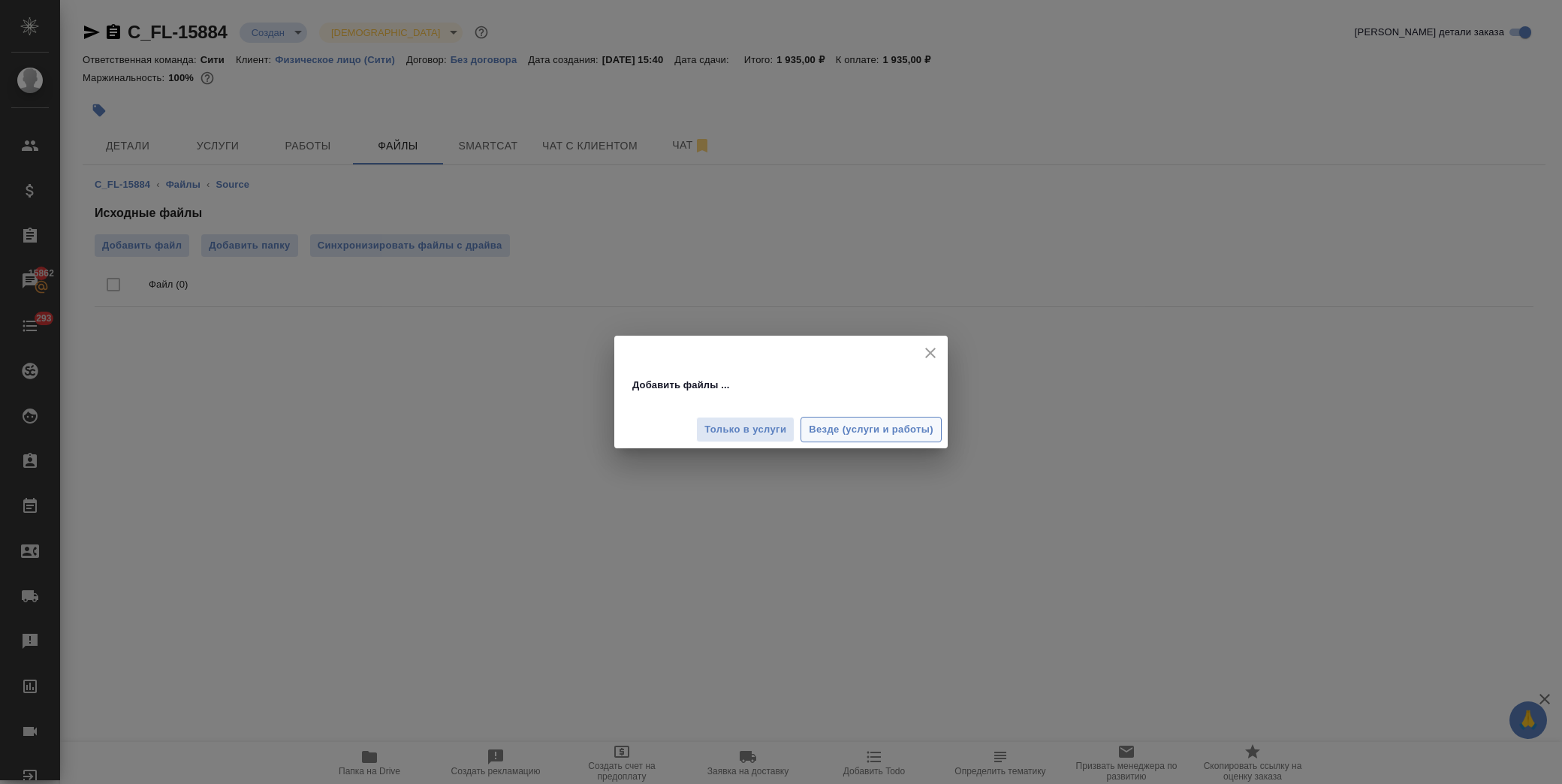
click at [872, 421] on span "Везде (услуги и работы)" at bounding box center [872, 430] width 125 height 18
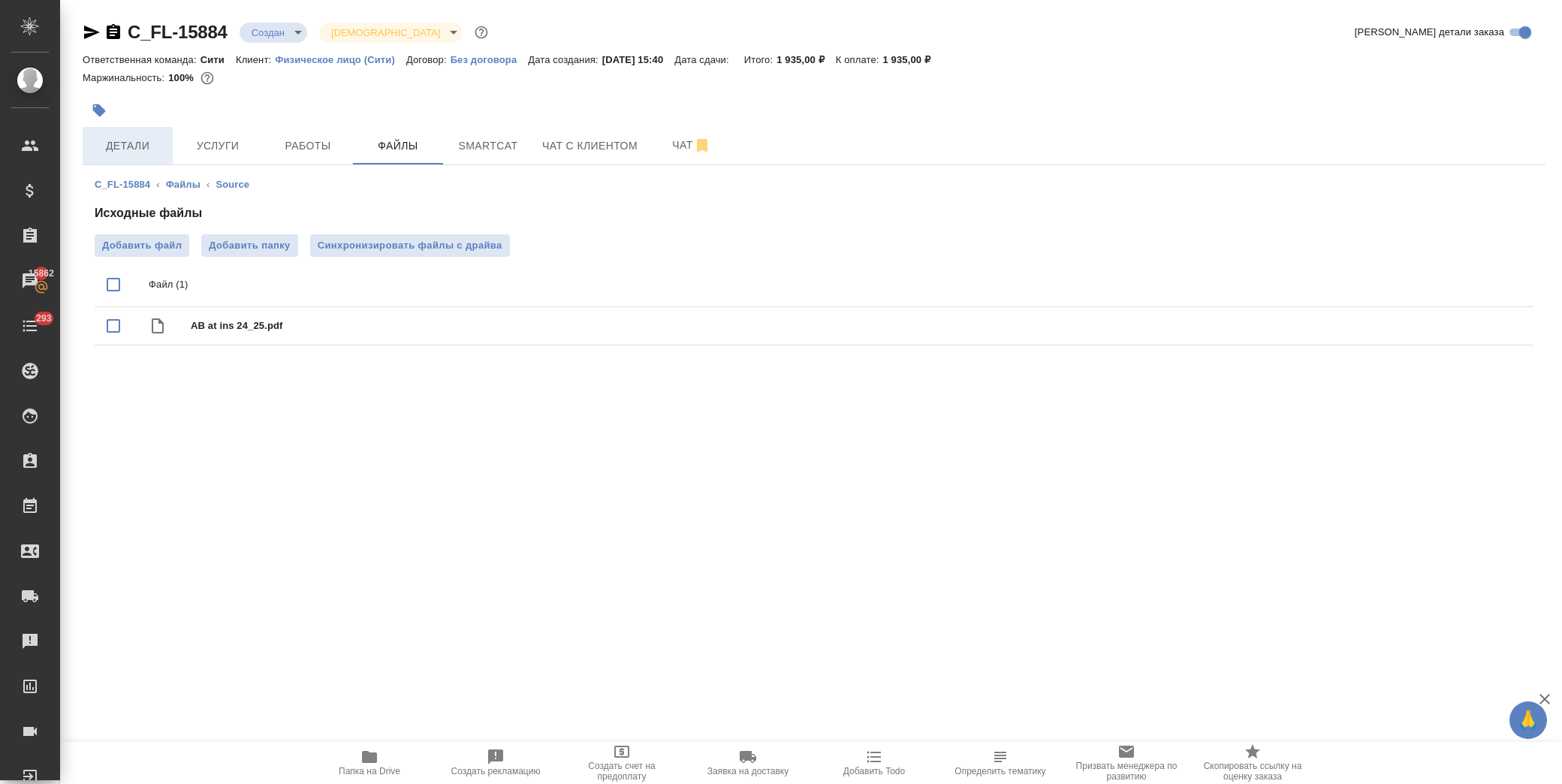
click at [143, 133] on button "Детали" at bounding box center [127, 145] width 90 height 38
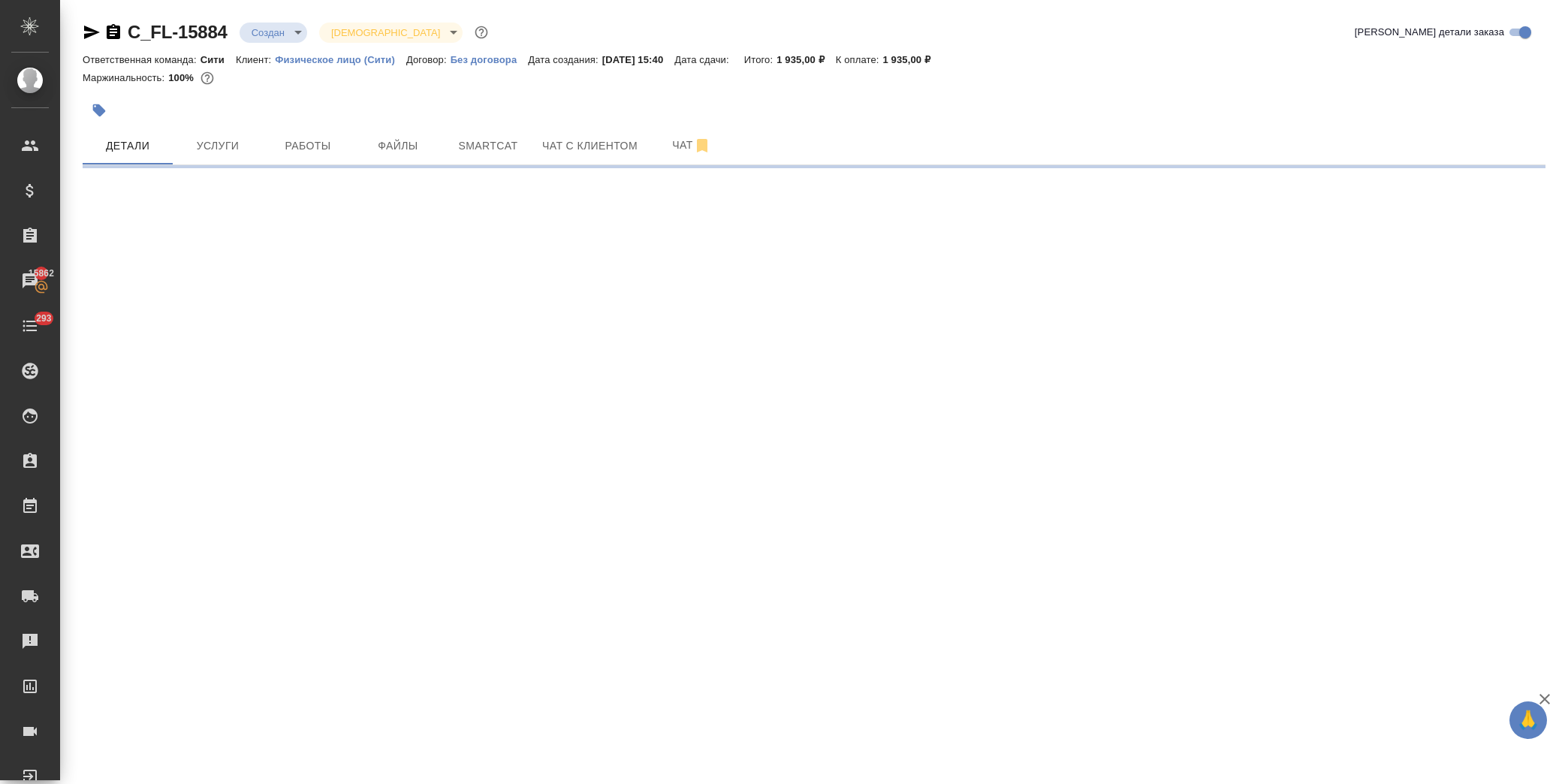
select select "RU"
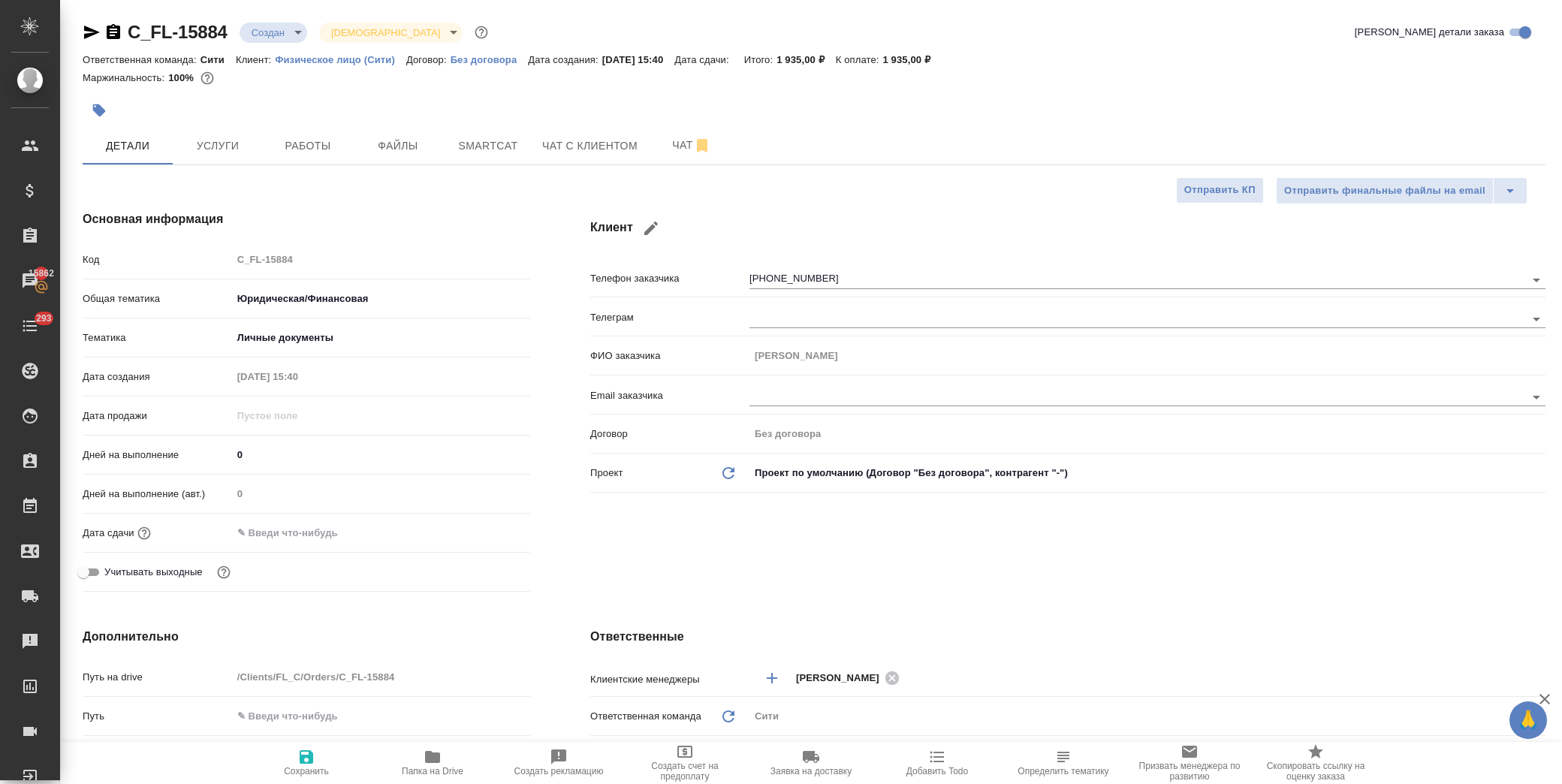
type textarea "x"
drag, startPoint x: 288, startPoint y: 530, endPoint x: 347, endPoint y: 529, distance: 59.0
click at [288, 529] on input "text" at bounding box center [298, 532] width 131 height 22
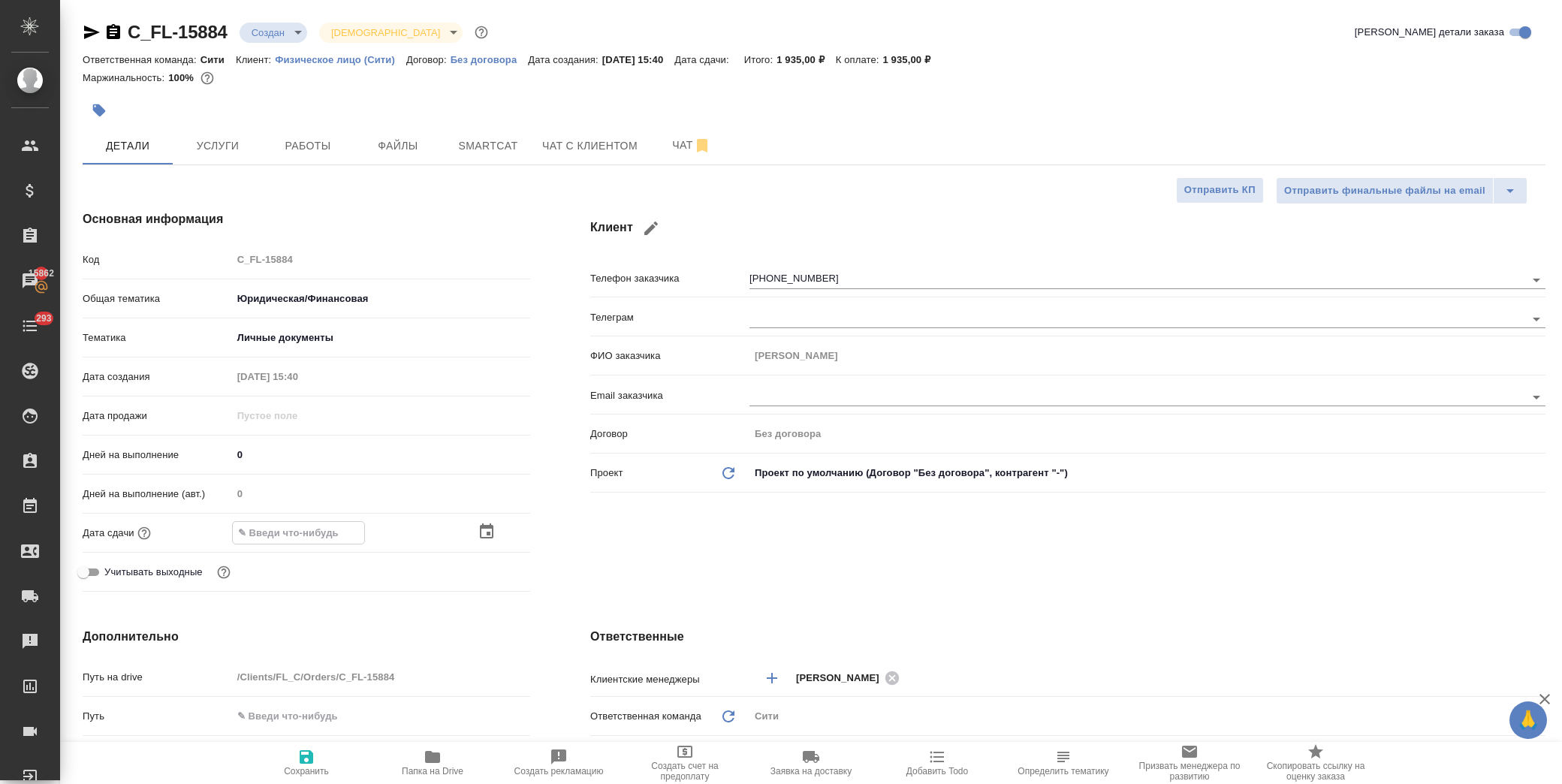
click at [480, 528] on icon "button" at bounding box center [486, 530] width 14 height 15
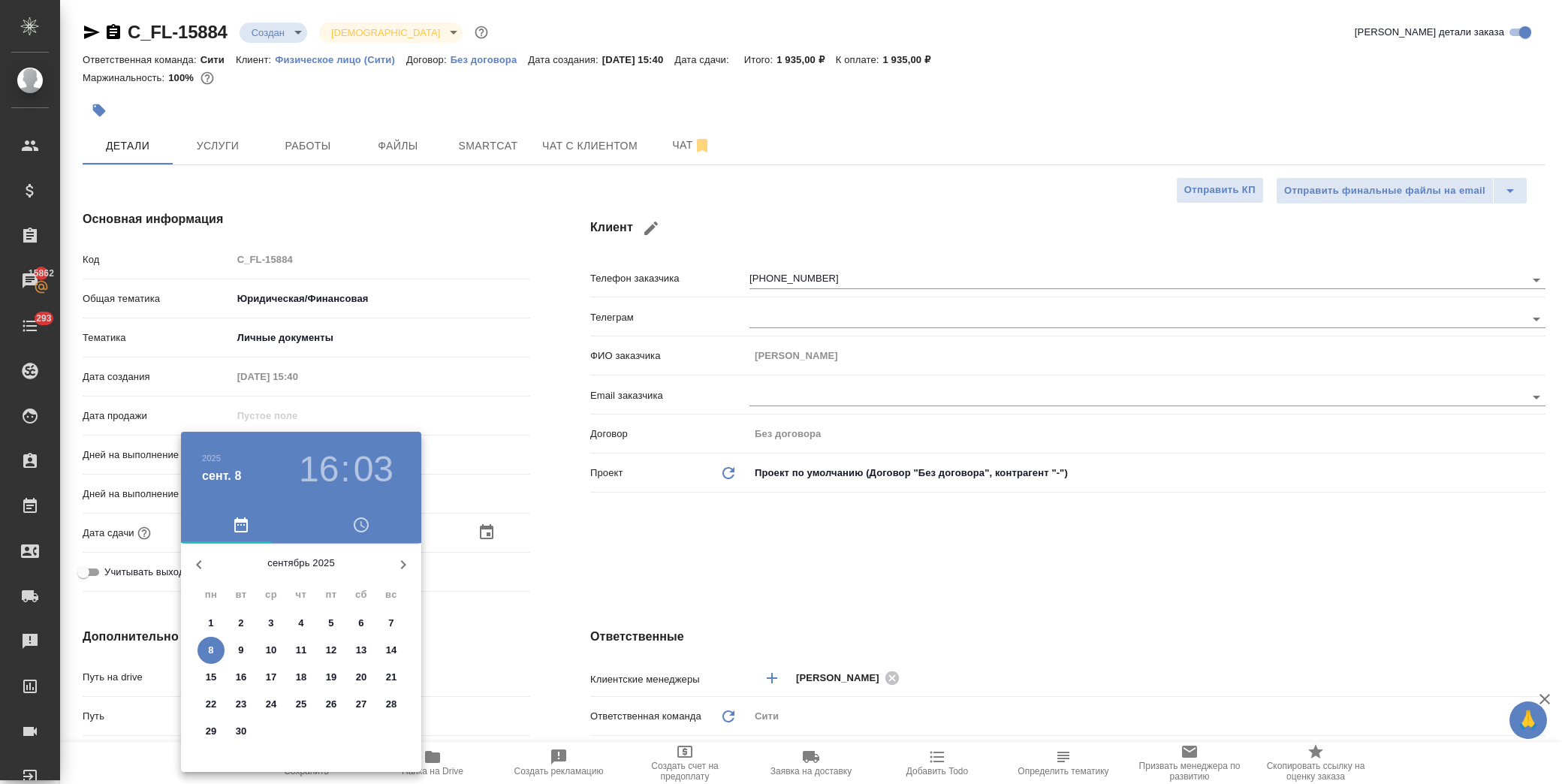
click at [211, 651] on p "8" at bounding box center [211, 649] width 6 height 15
type input "08.09.2025 16:03"
type textarea "x"
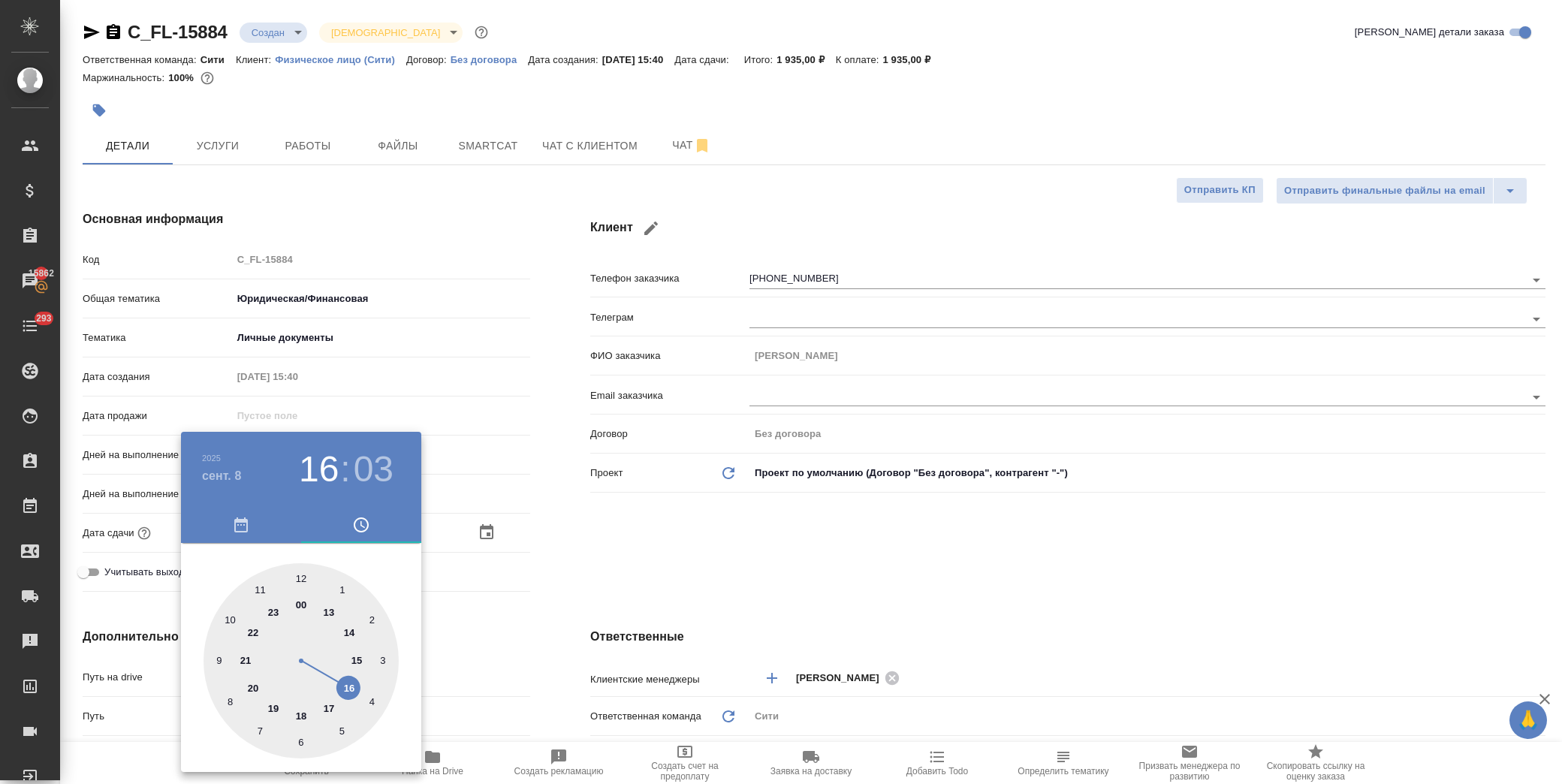
drag, startPoint x: 302, startPoint y: 714, endPoint x: 302, endPoint y: 670, distance: 44.0
click at [302, 713] on div at bounding box center [301, 661] width 195 height 195
type input "08.09.2025 18:03"
type textarea "x"
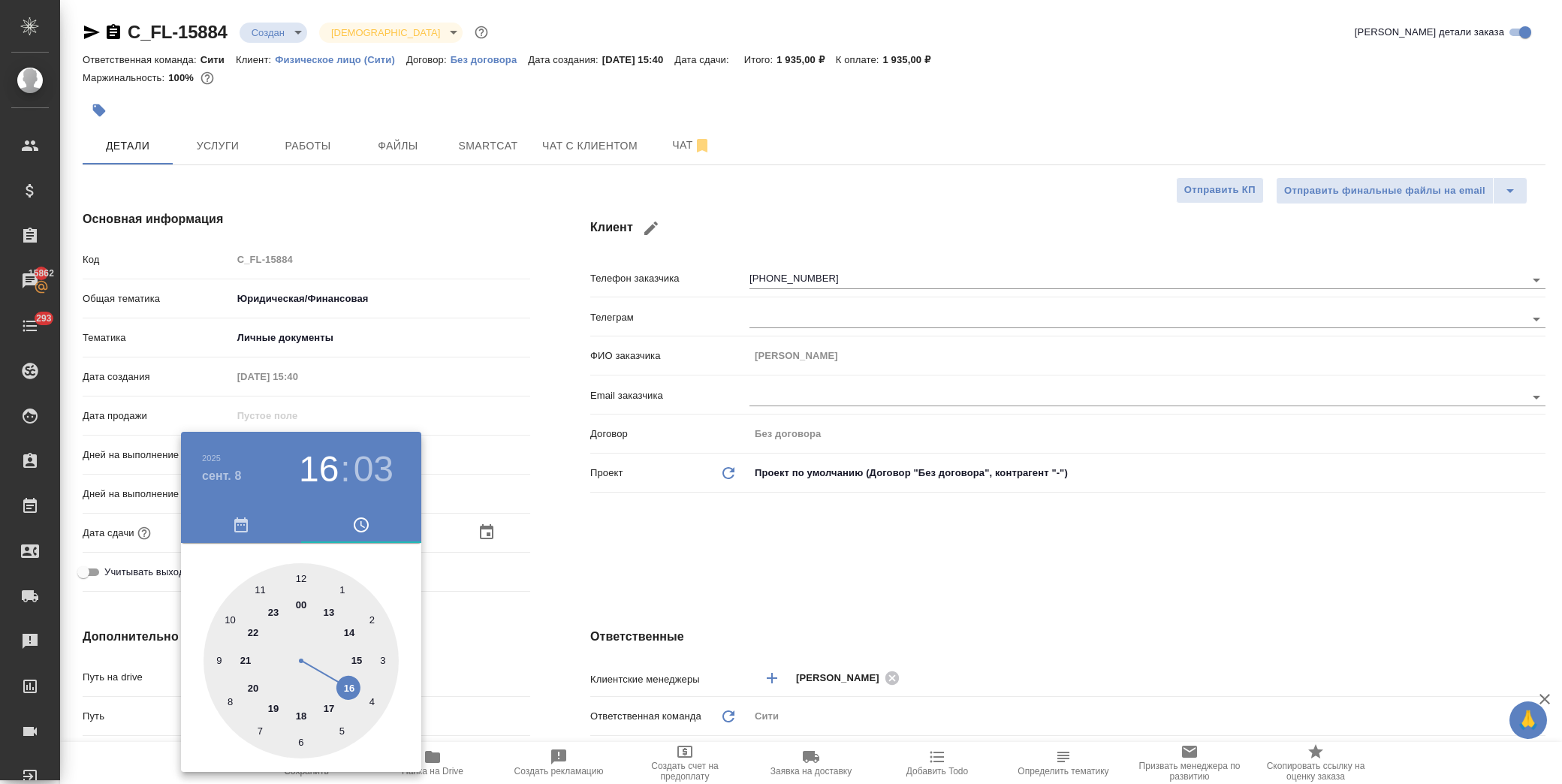
type textarea "x"
type input "08.09.2025 18:00"
type textarea "x"
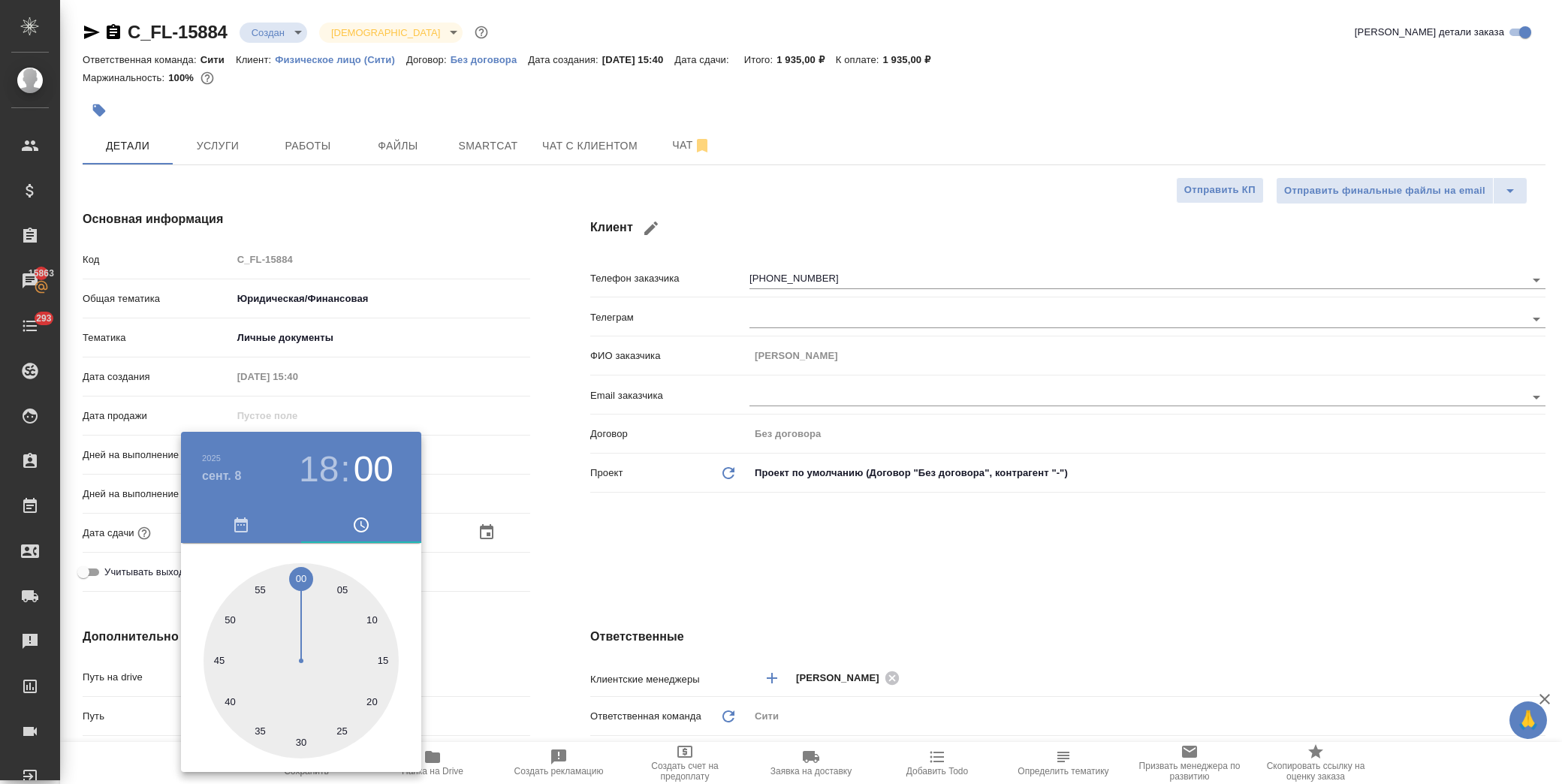
click at [298, 577] on div at bounding box center [301, 661] width 195 height 195
type textarea "x"
click at [757, 573] on div at bounding box center [781, 392] width 1562 height 784
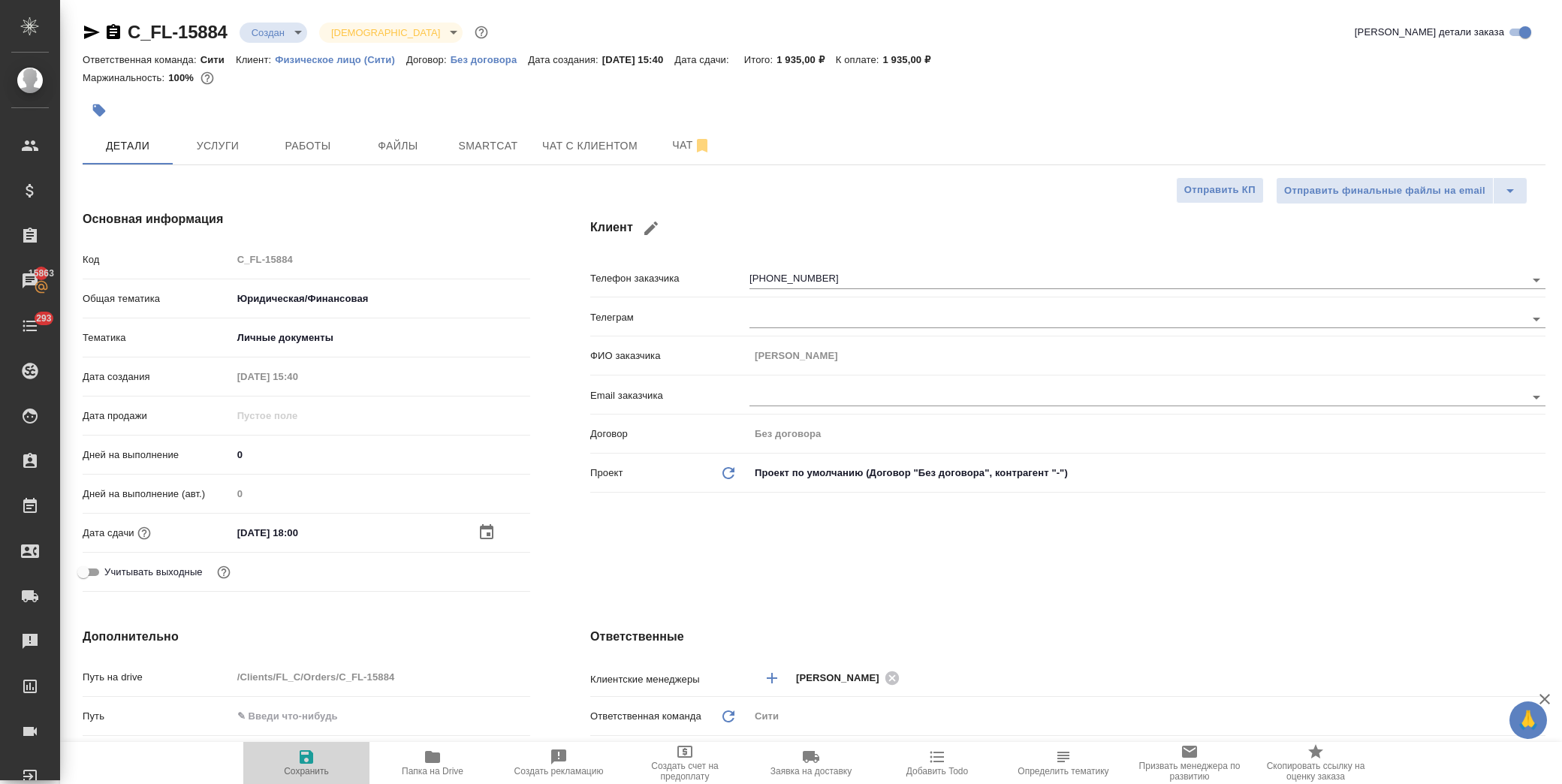
click at [312, 754] on icon "button" at bounding box center [306, 756] width 14 height 14
type textarea "x"
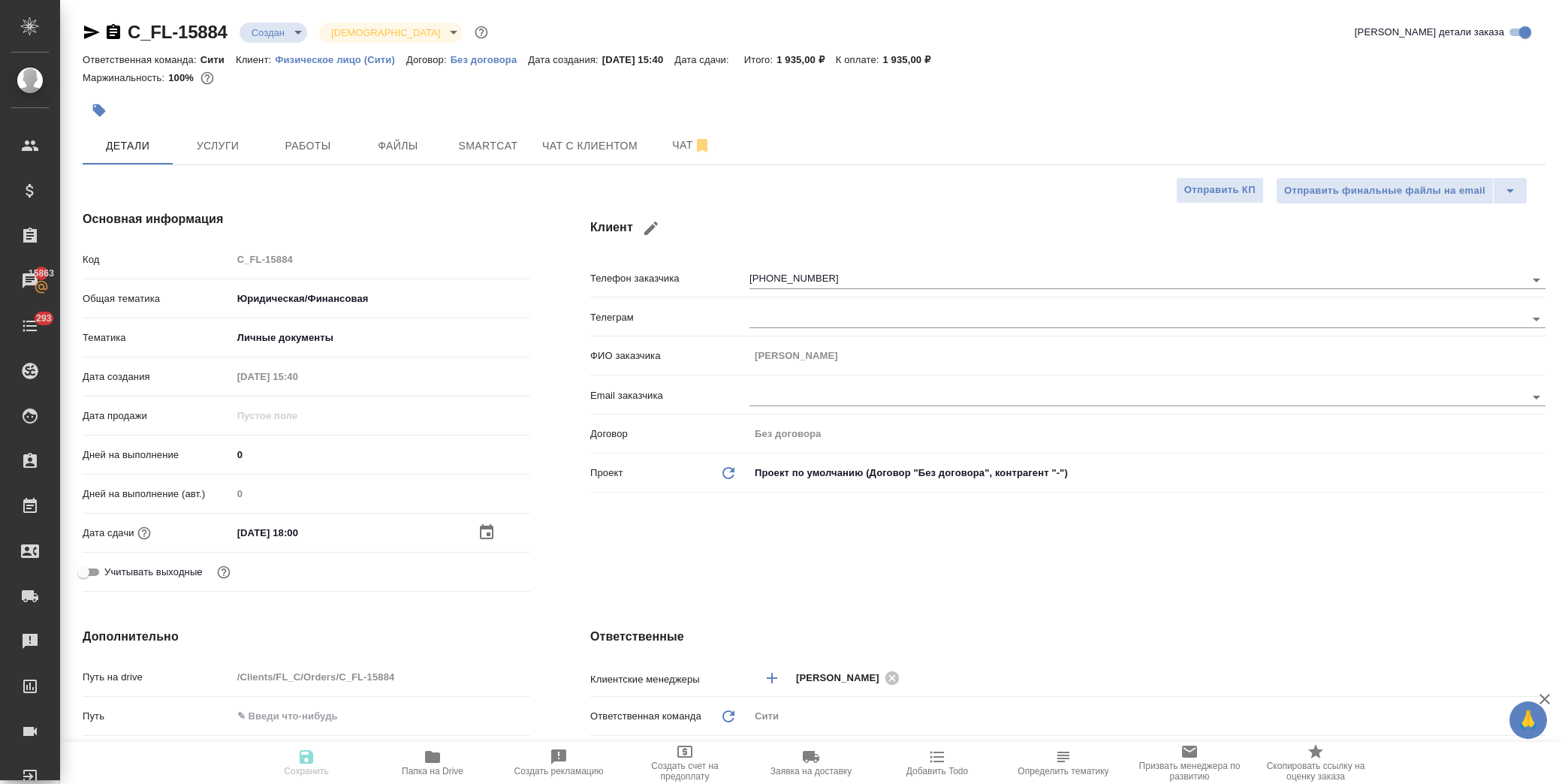
type textarea "x"
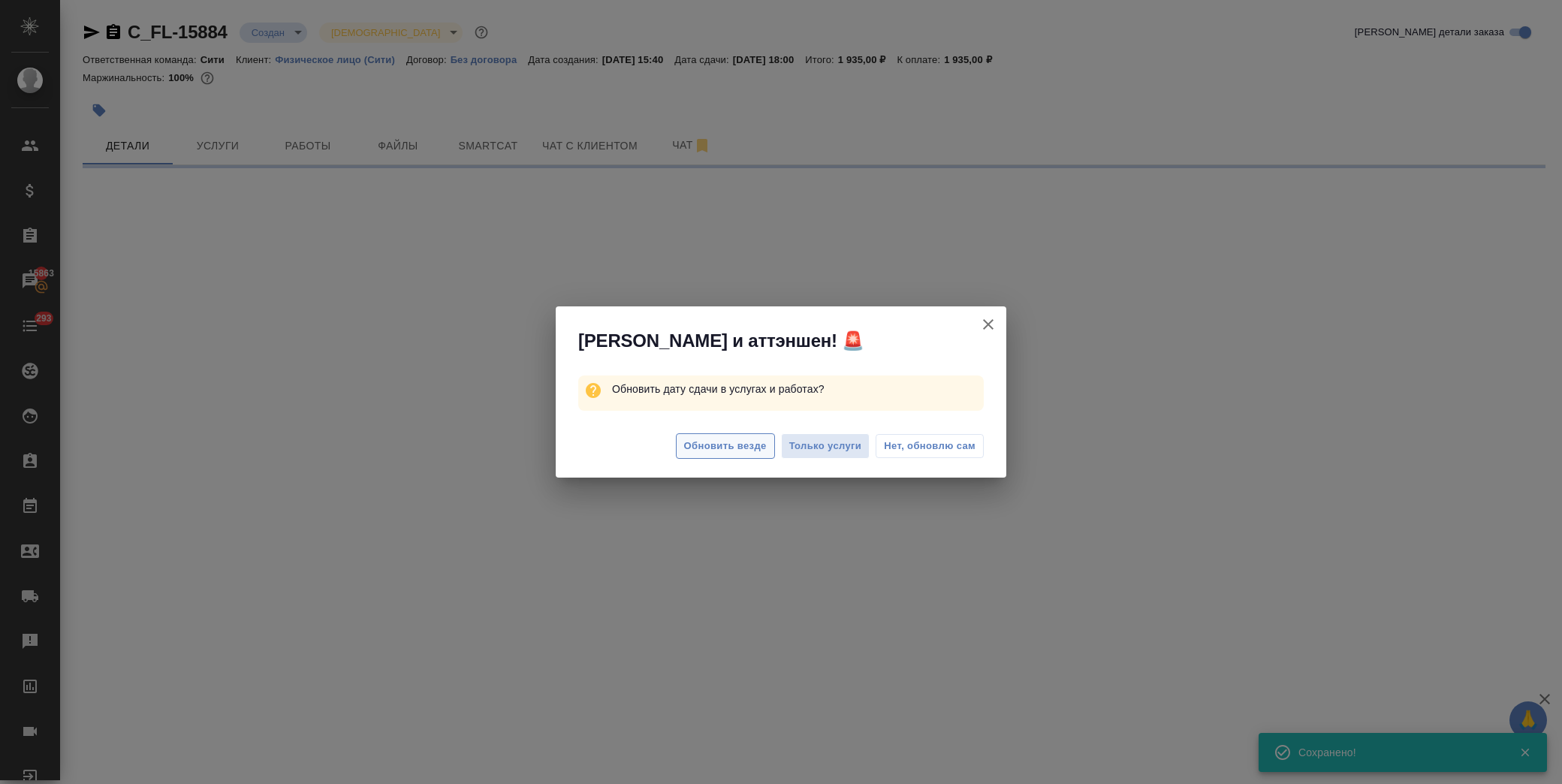
click at [752, 456] on button "Обновить везде" at bounding box center [726, 446] width 99 height 26
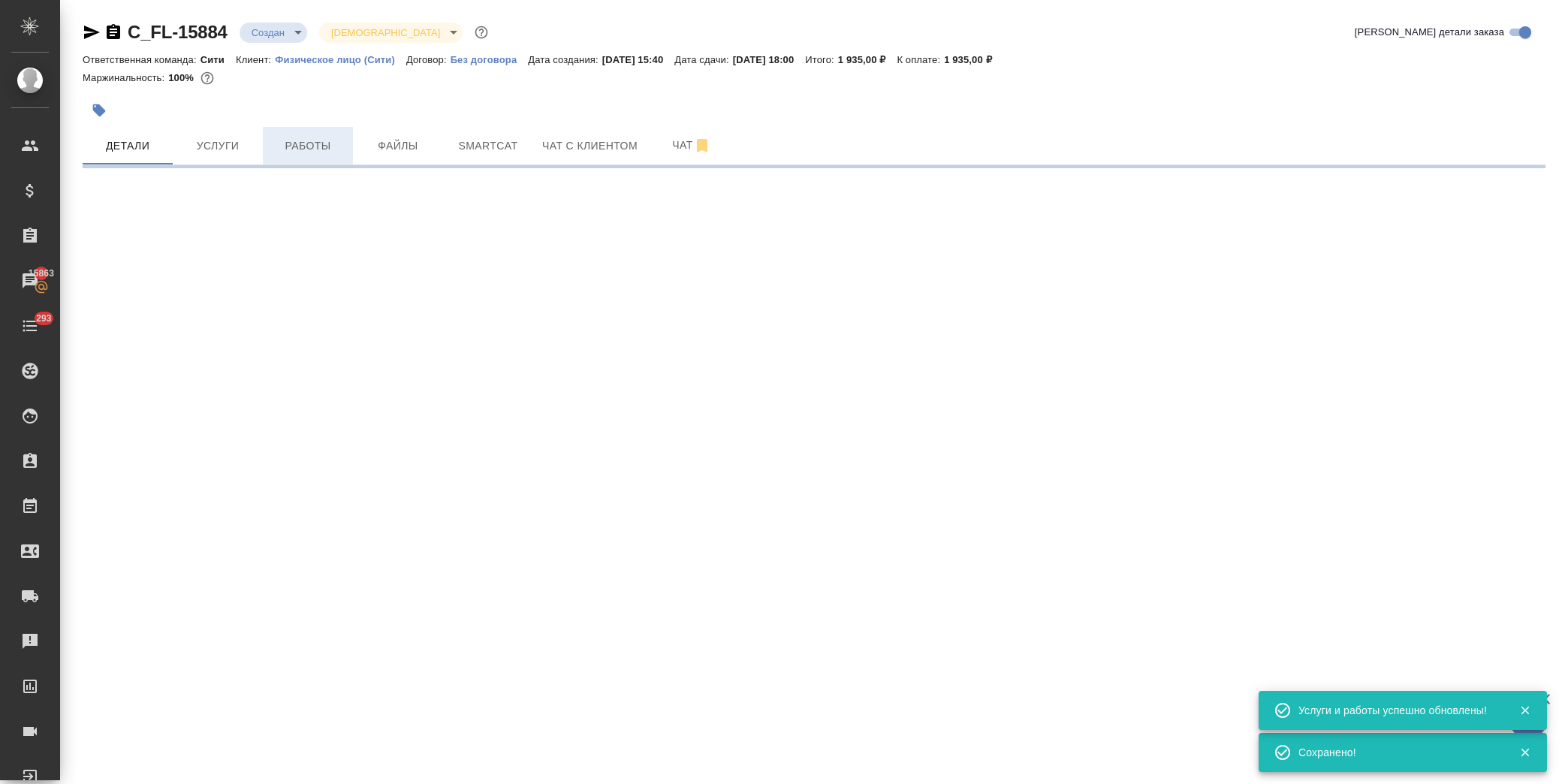
click at [305, 139] on span "Работы" at bounding box center [308, 146] width 72 height 18
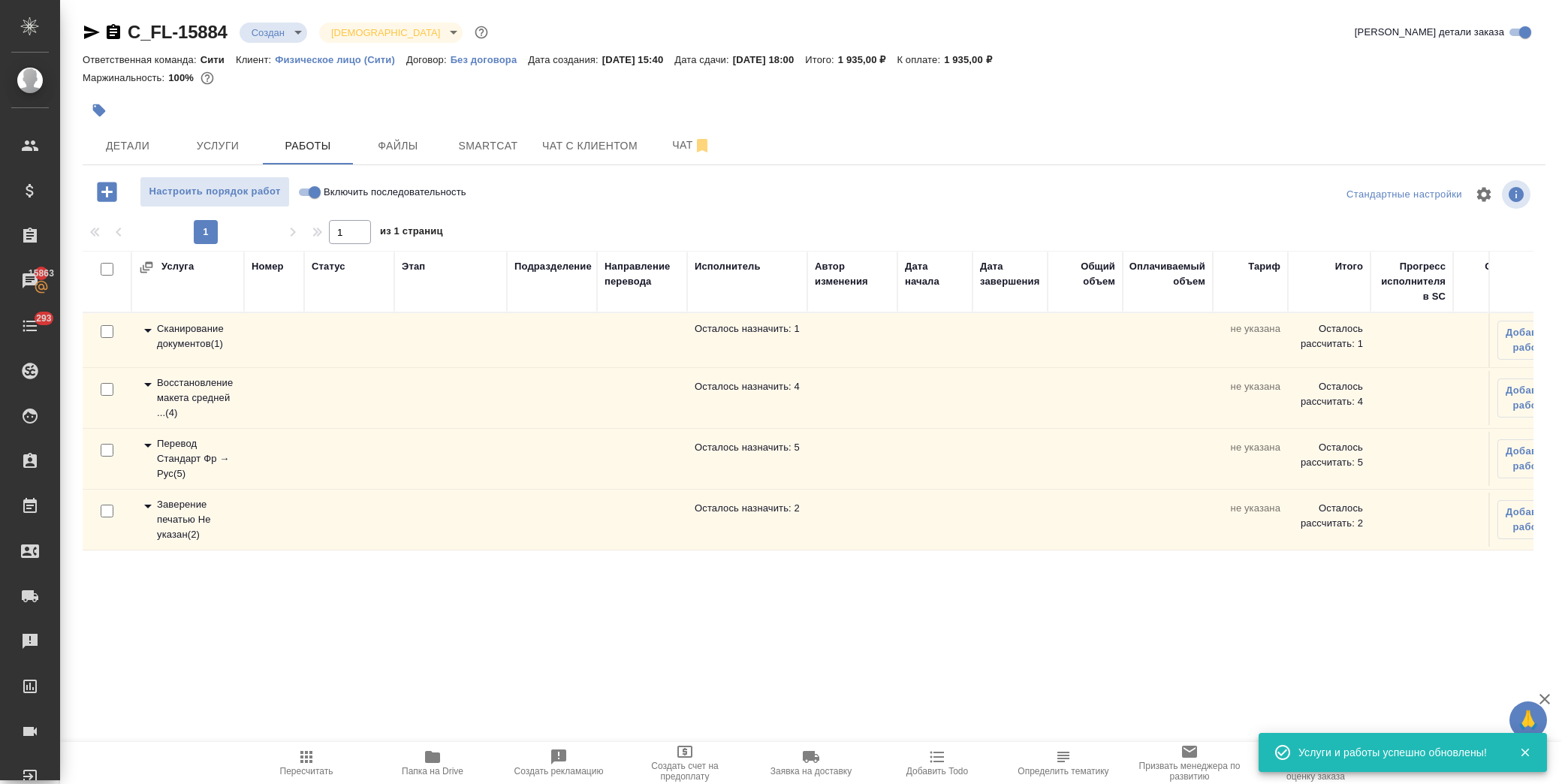
click at [105, 513] on input "checkbox" at bounding box center [107, 511] width 13 height 13
checkbox input "true"
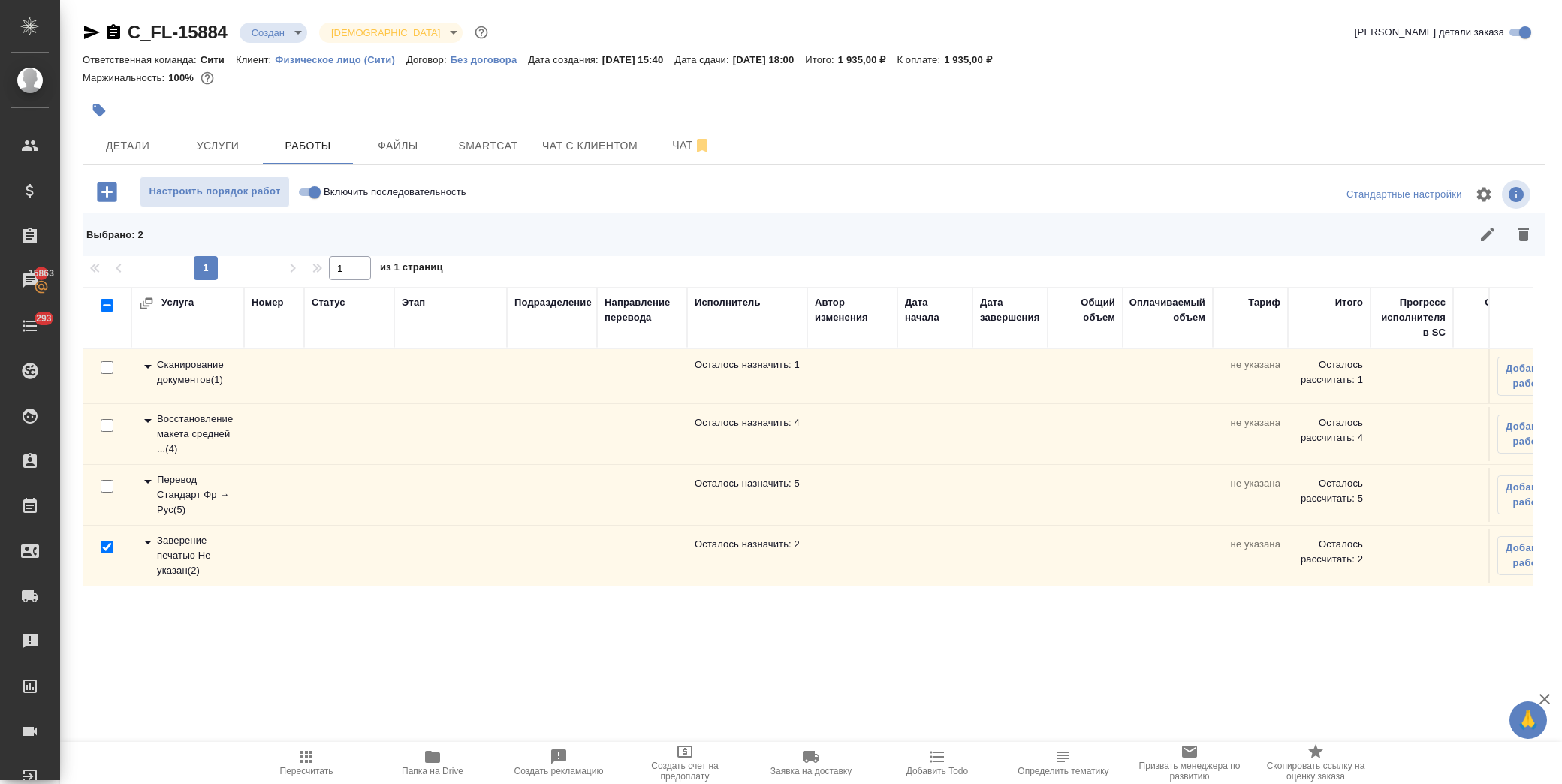
click at [110, 365] on input "checkbox" at bounding box center [107, 368] width 13 height 13
checkbox input "true"
click at [1509, 233] on button "button" at bounding box center [1523, 234] width 36 height 36
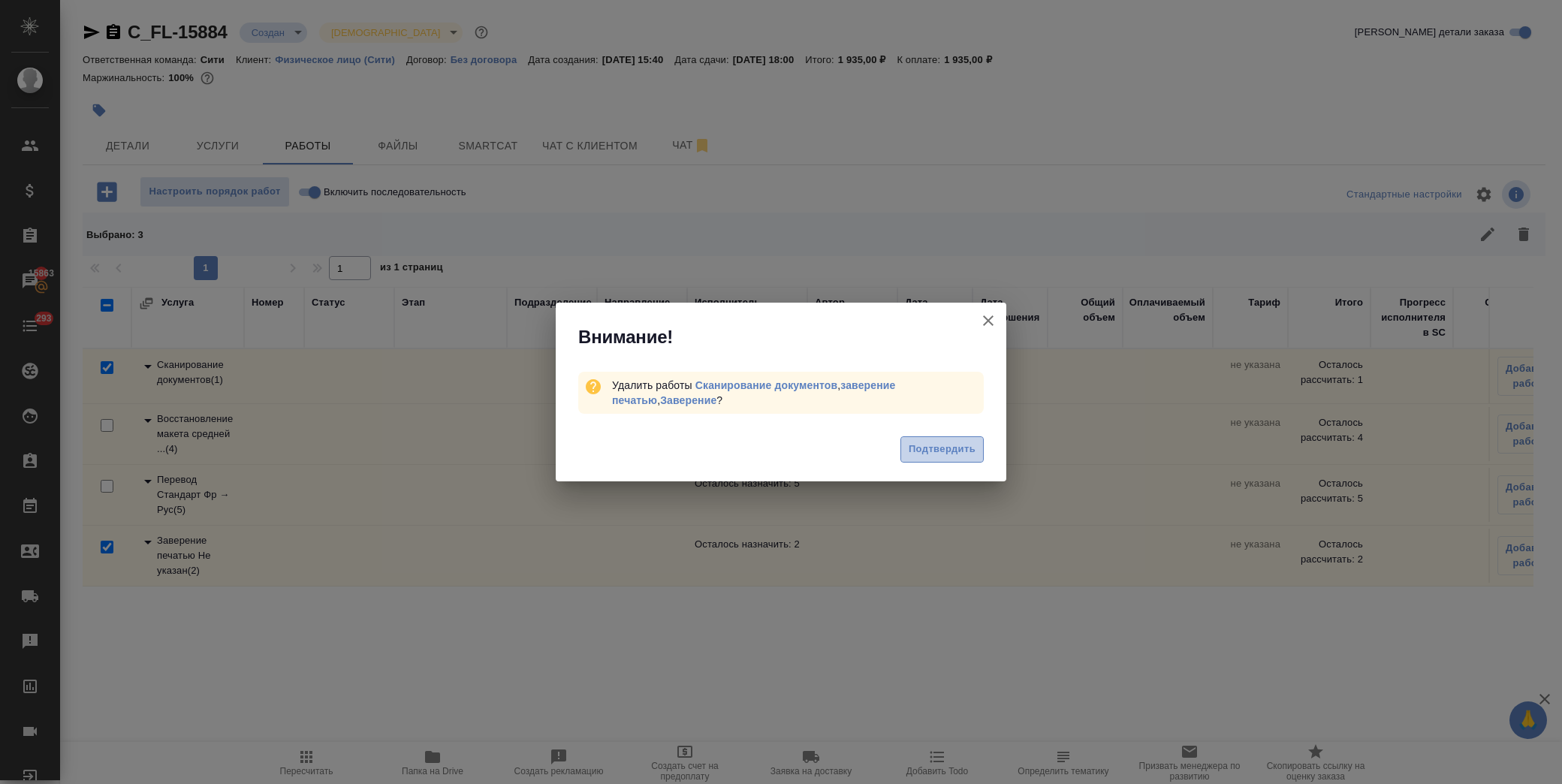
click at [947, 438] on button "Подтвердить" at bounding box center [942, 449] width 83 height 26
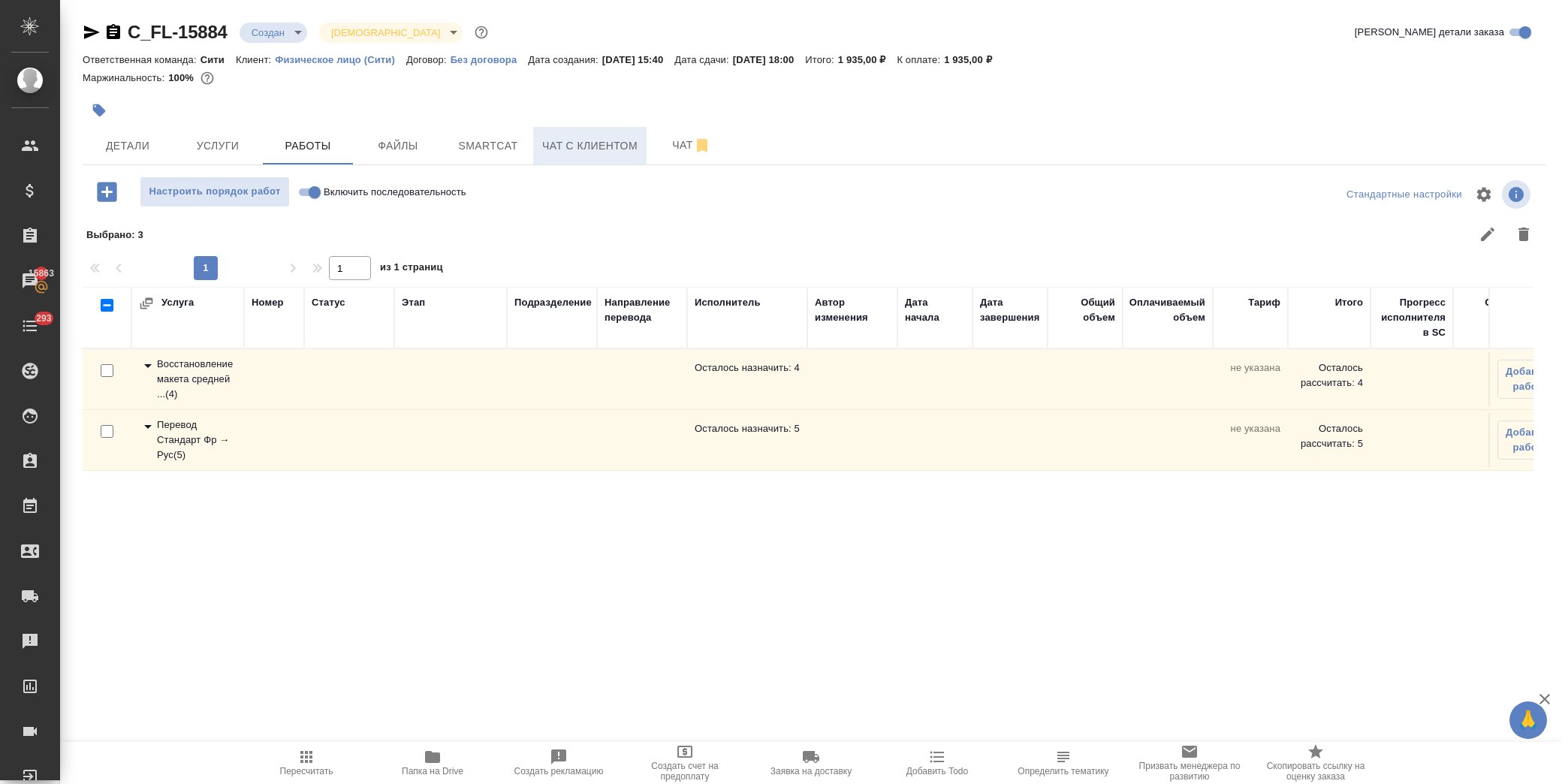
click at [583, 147] on span "Чат с клиентом" at bounding box center [590, 146] width 95 height 18
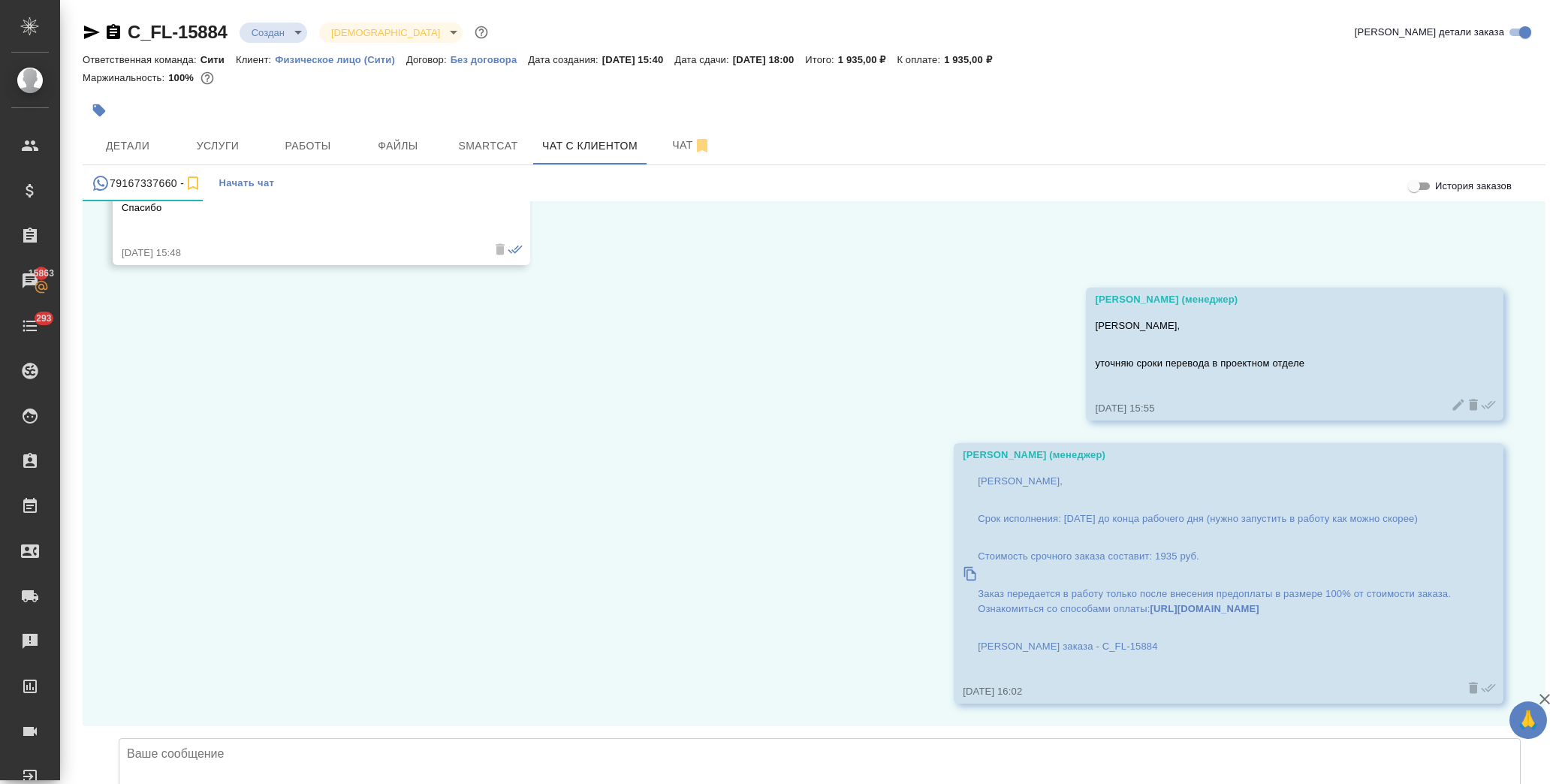
scroll to position [9299, 0]
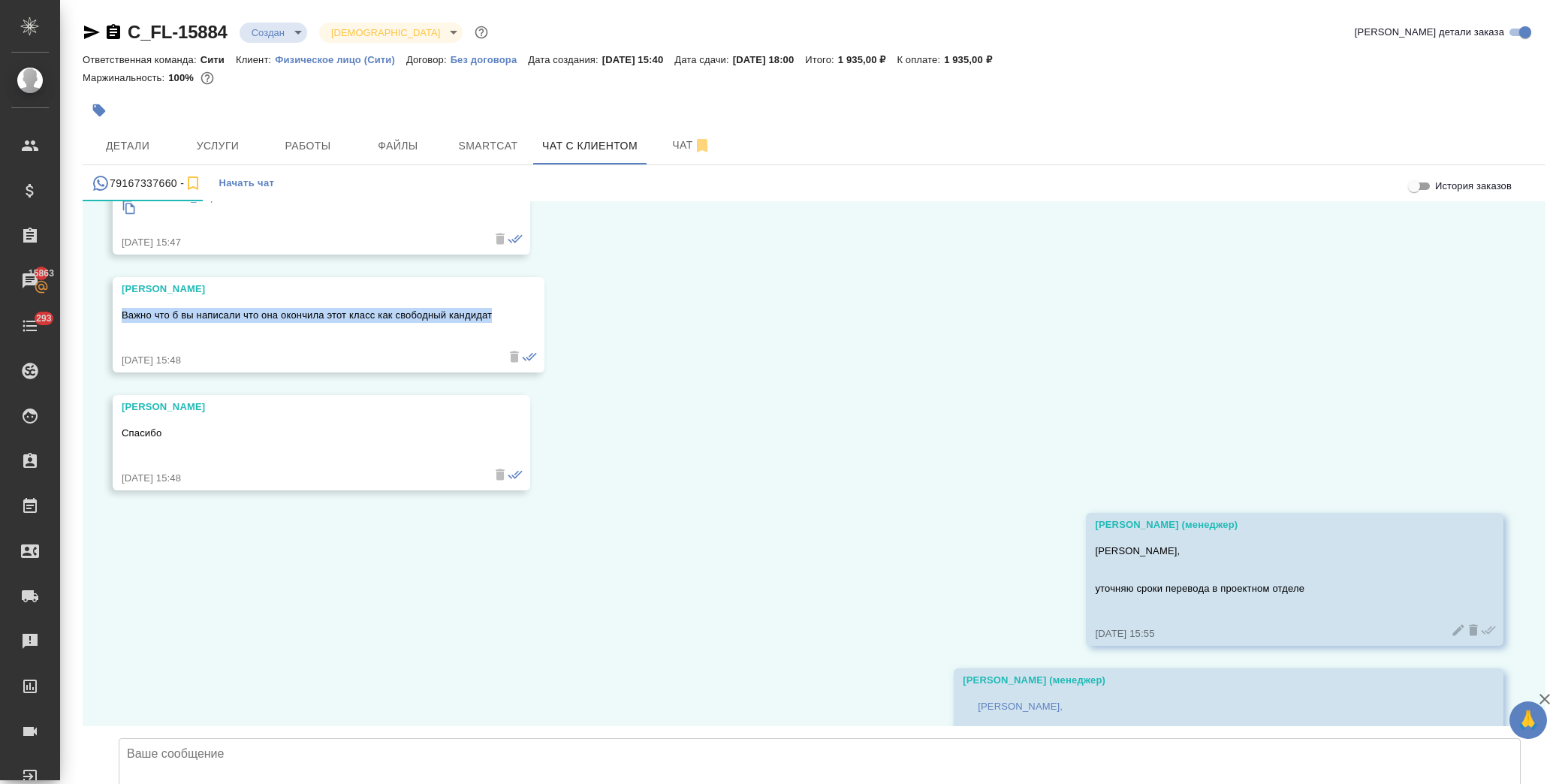
drag, startPoint x: 123, startPoint y: 314, endPoint x: 492, endPoint y: 311, distance: 369.0
click at [492, 311] on div "Екатерина Важно что б вы написали что она окончила этот класс как свободный кан…" at bounding box center [328, 324] width 432 height 95
copy p "Важно что б вы написали что она окончила этот класс как свободный кандидат"
click at [147, 147] on span "Детали" at bounding box center [127, 146] width 72 height 18
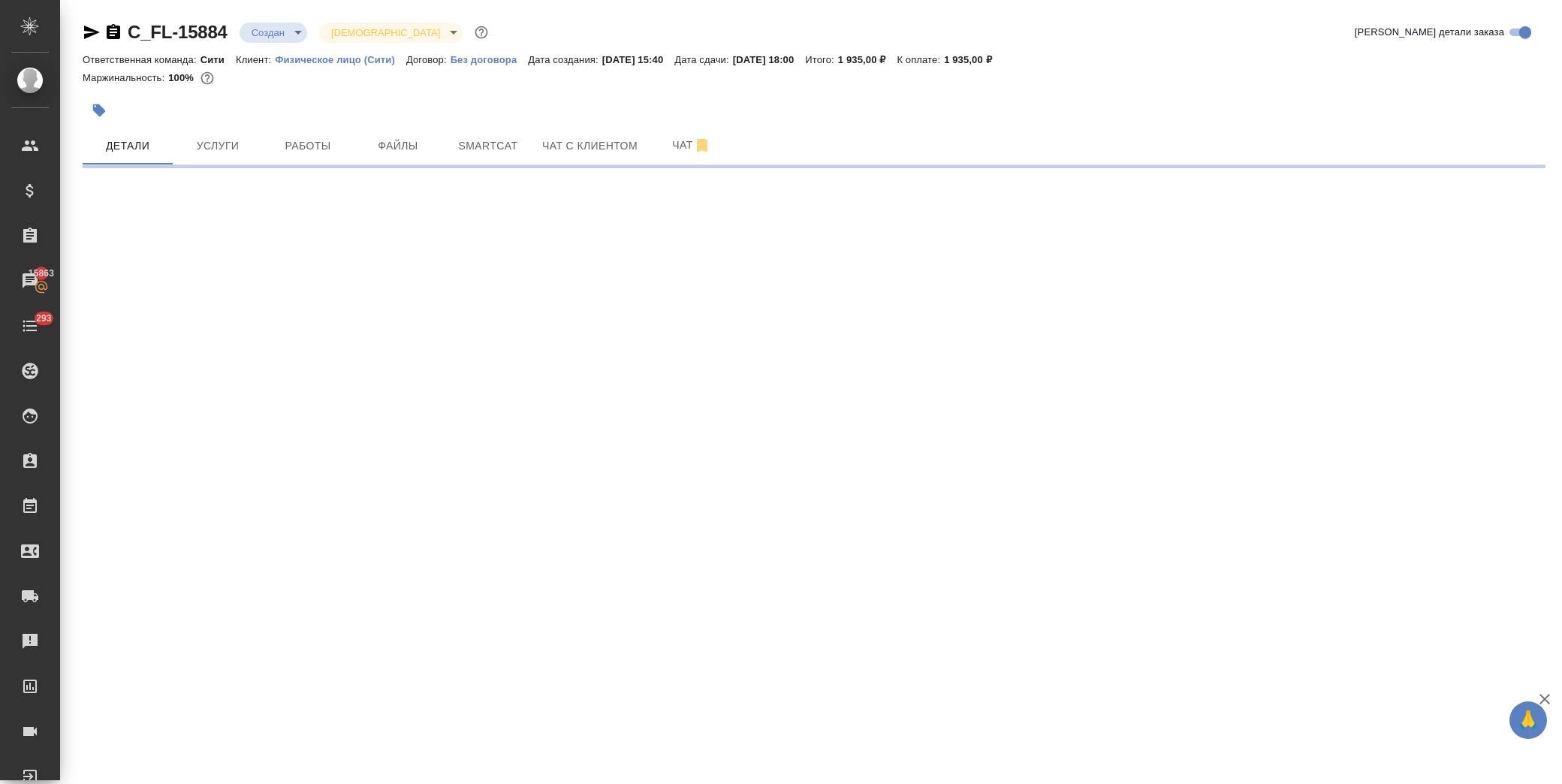
select select "RU"
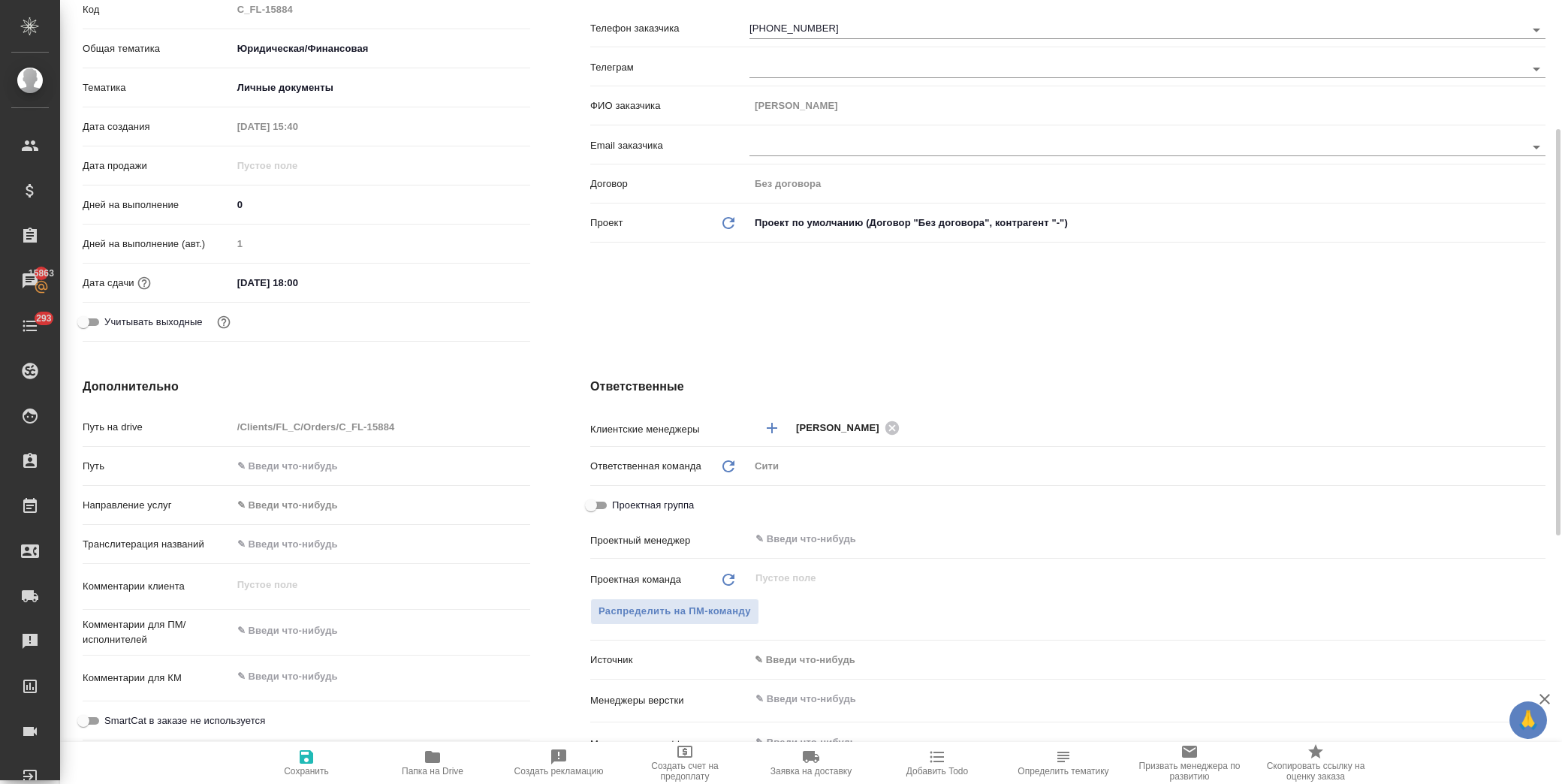
scroll to position [500, 0]
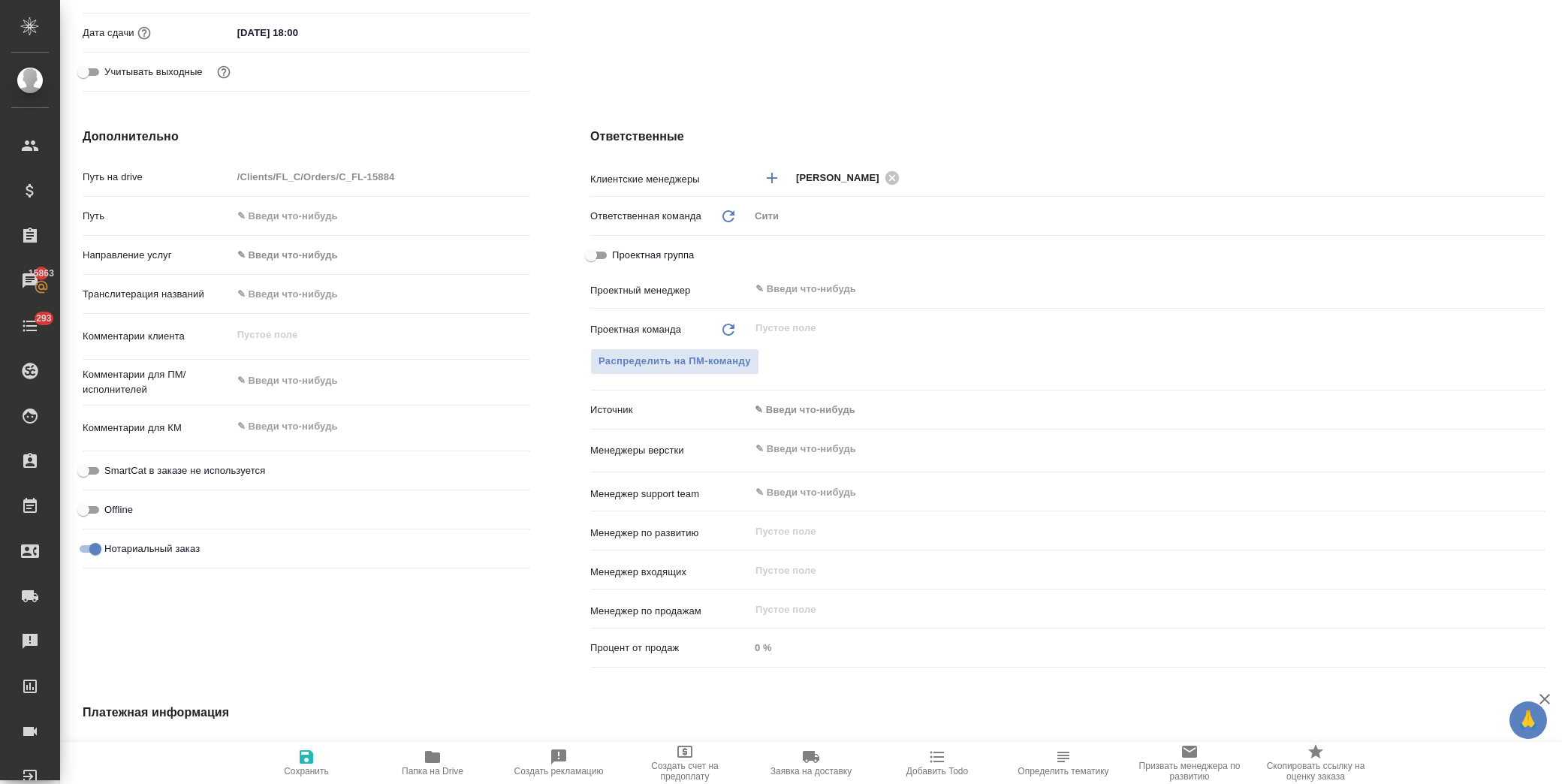
type textarea "x"
click at [282, 383] on textarea at bounding box center [381, 381] width 296 height 26
type textarea "о"
type textarea "x"
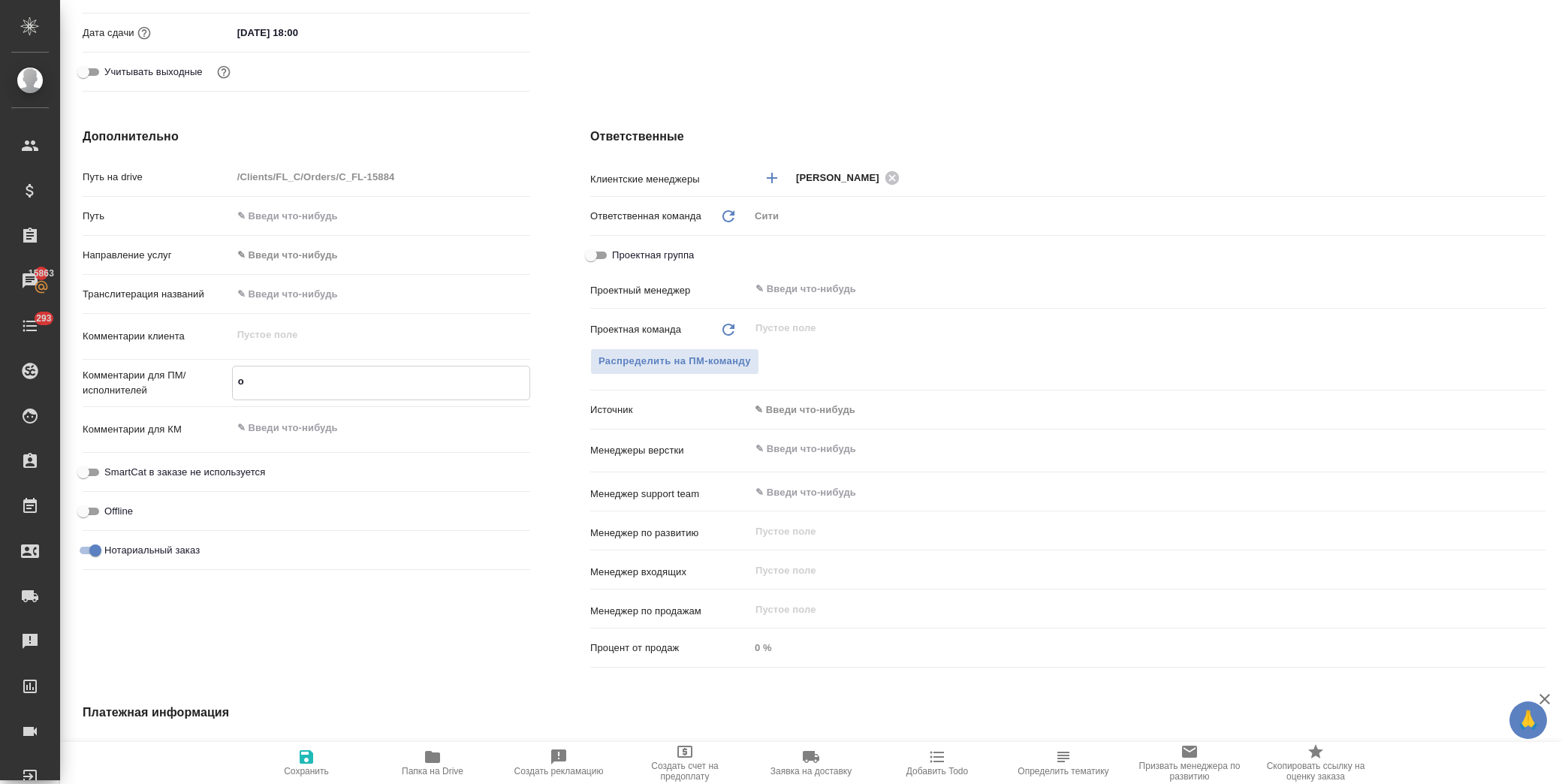
type textarea "x"
type textarea "от"
type textarea "x"
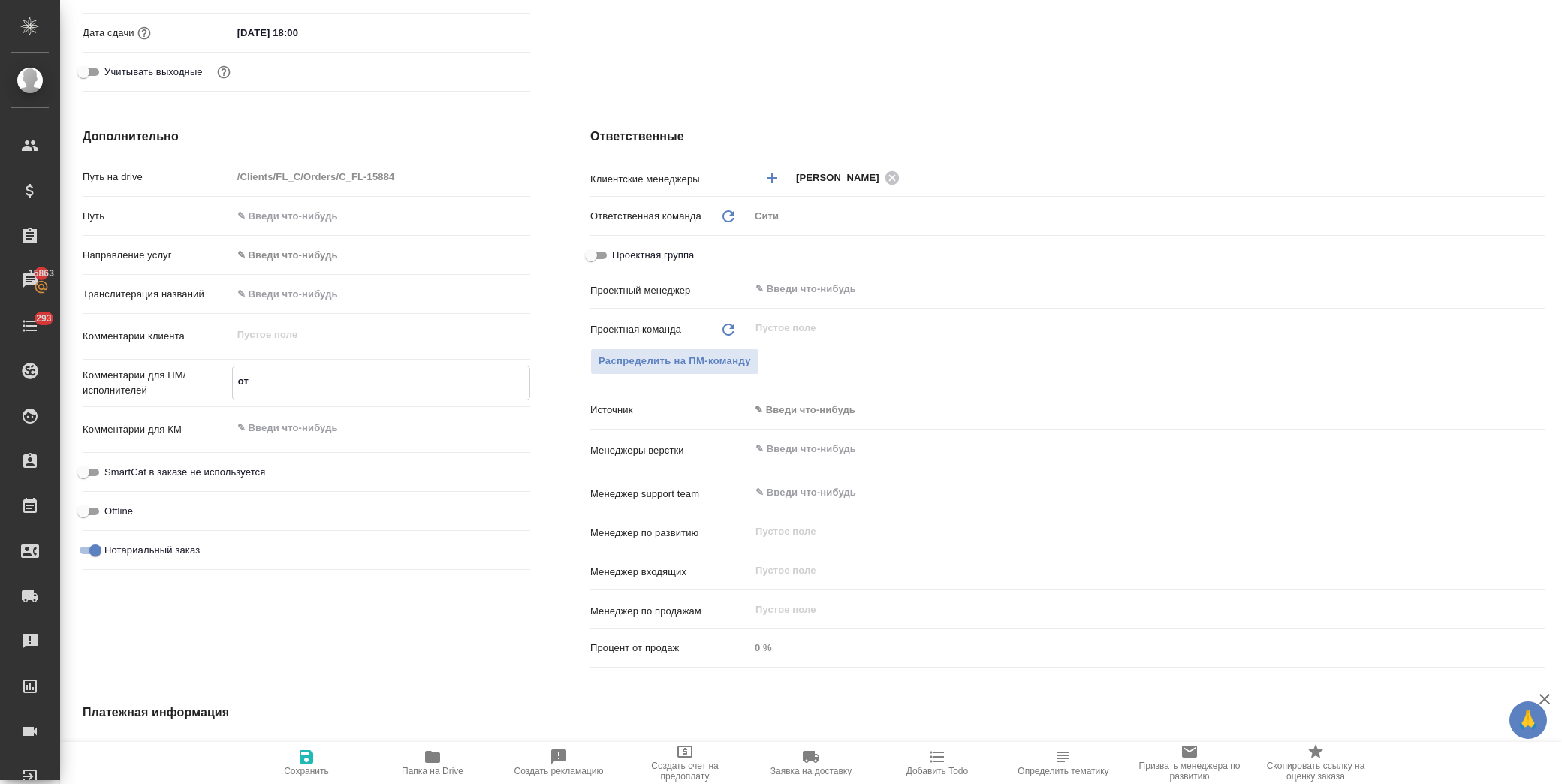
type textarea "x"
type textarea "от"
type textarea "x"
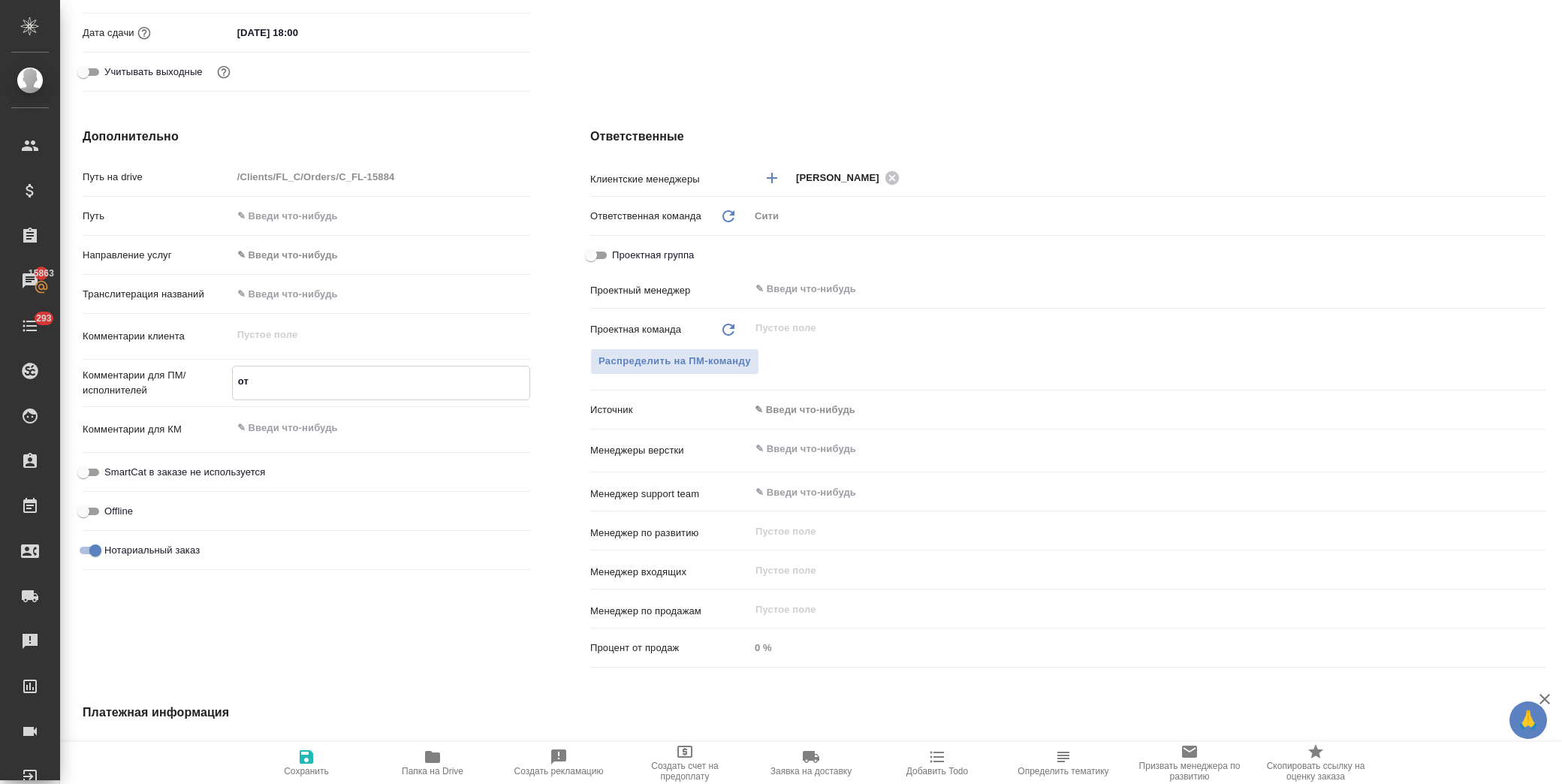
type textarea "от к"
type textarea "x"
type textarea "от кл"
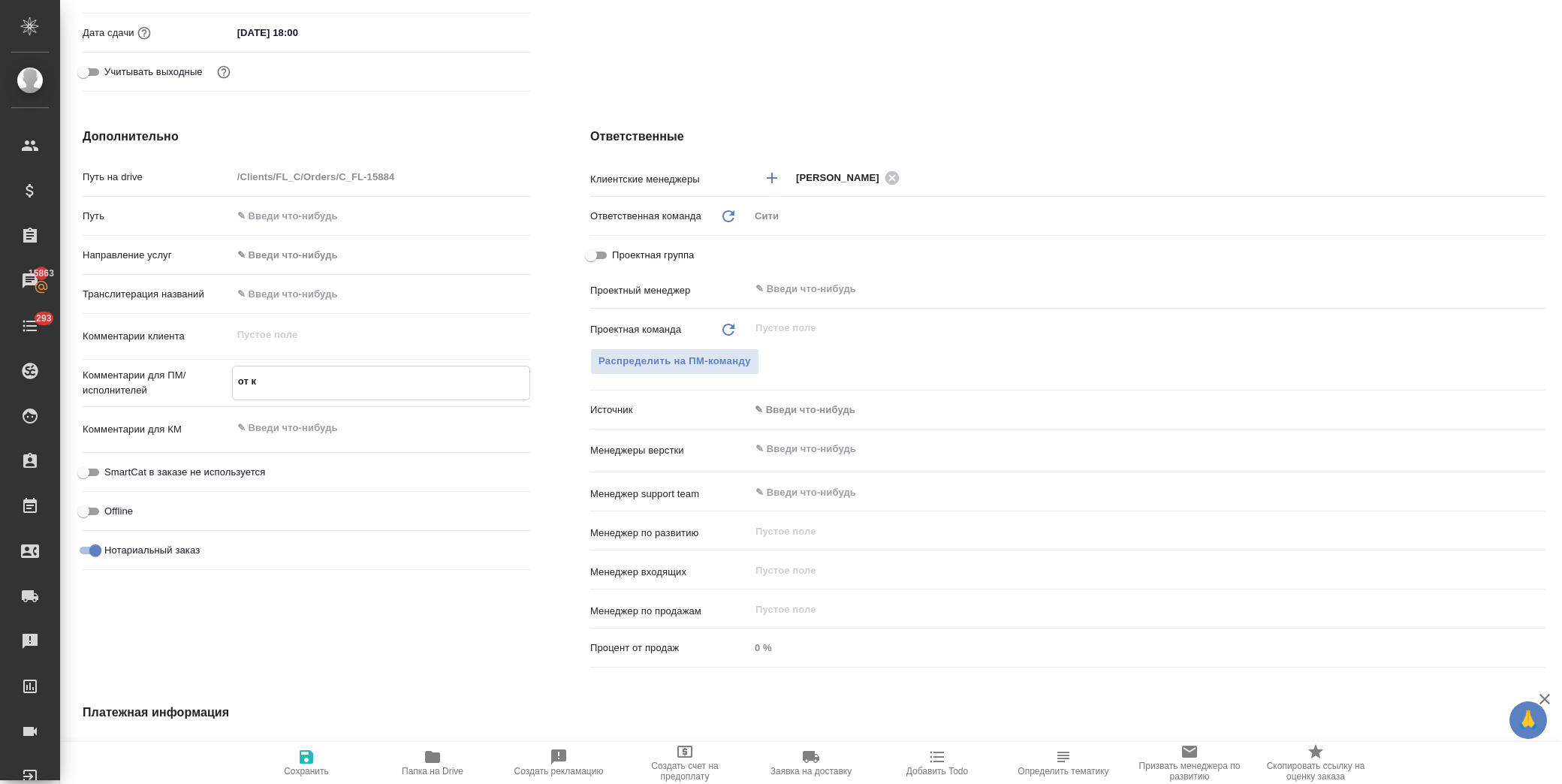
type textarea "x"
type textarea "от кли"
type textarea "x"
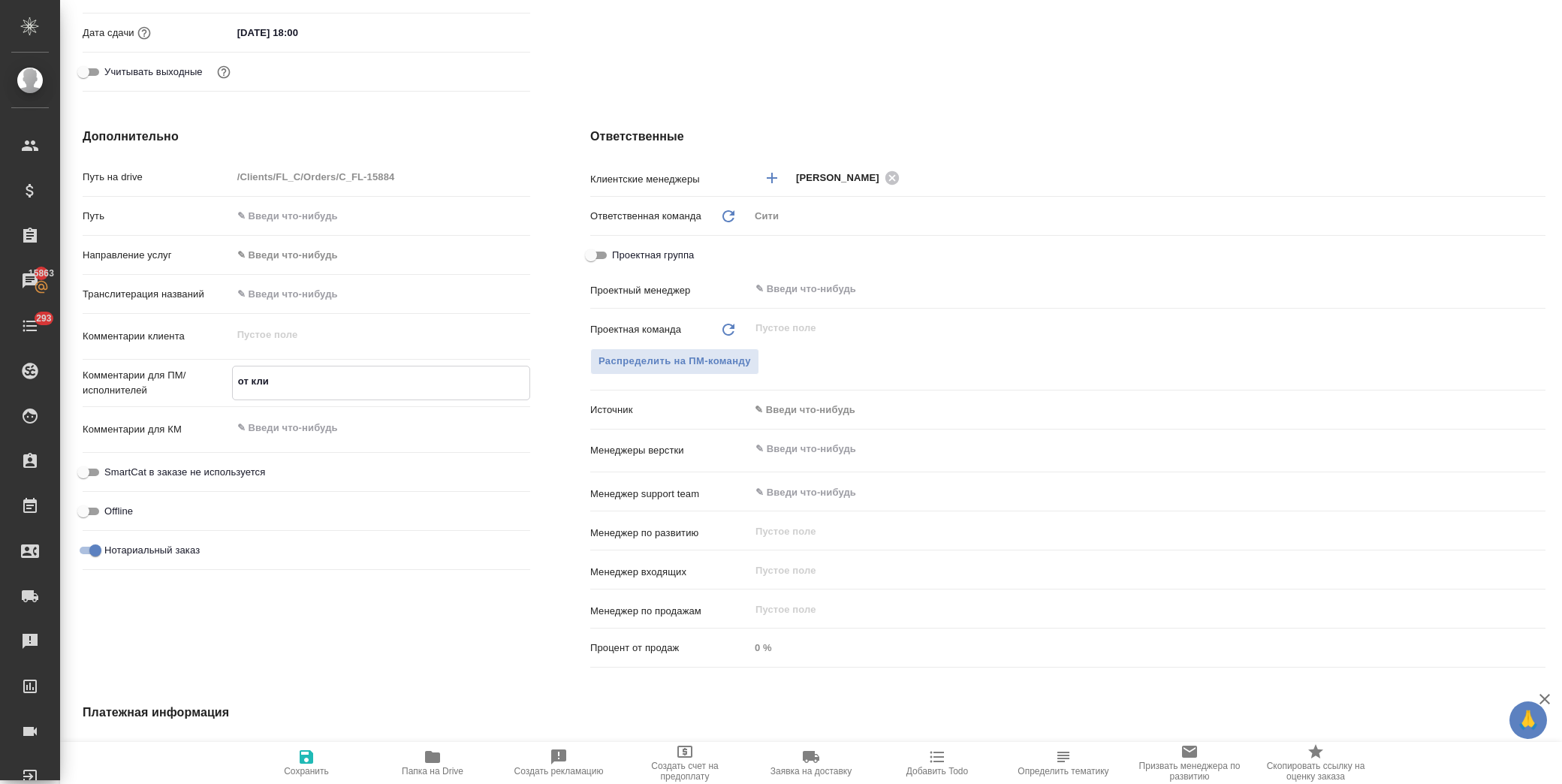
type textarea "x"
type textarea "от клие"
type textarea "x"
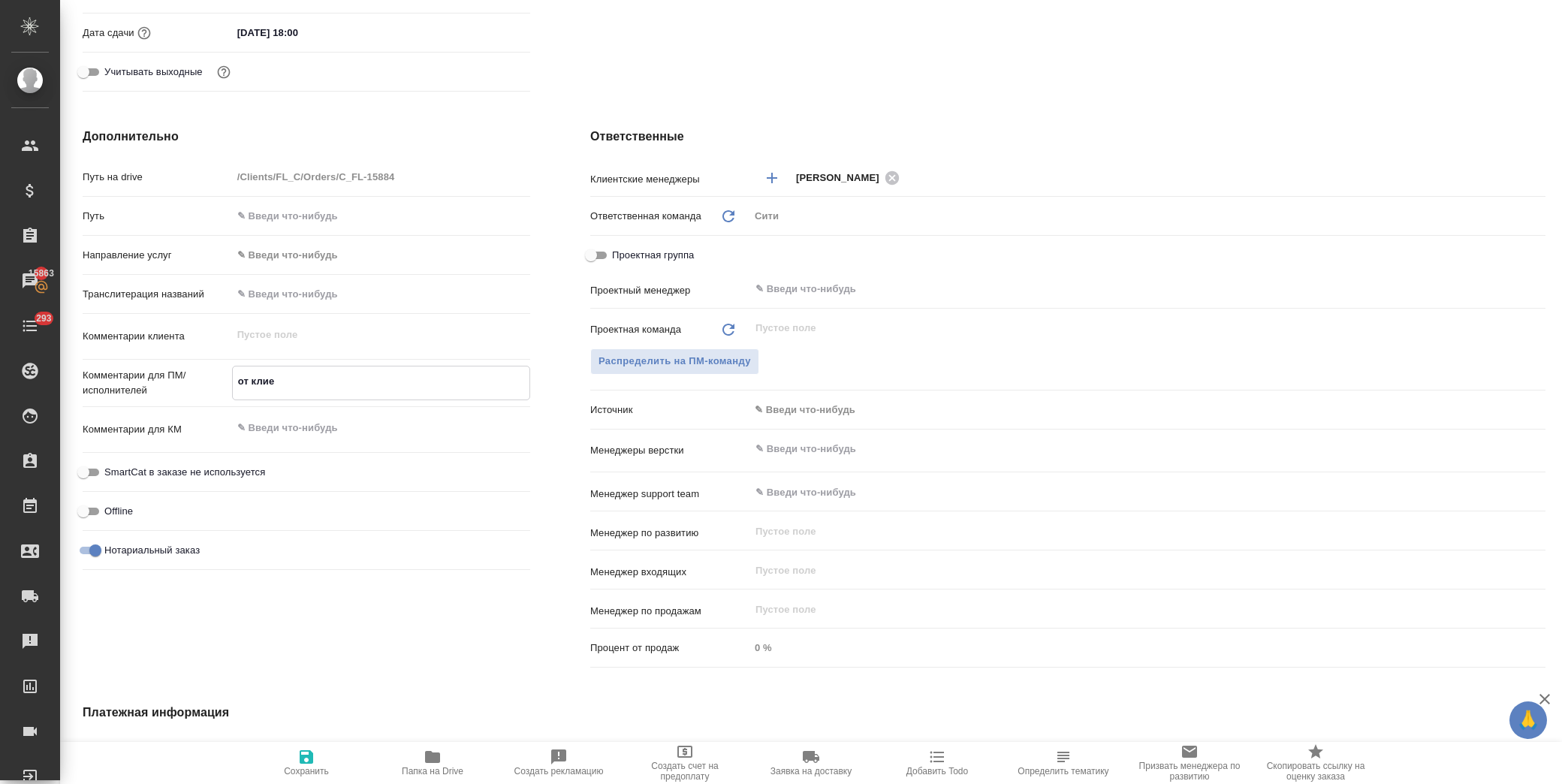
type textarea "x"
type textarea "от клиен"
type textarea "x"
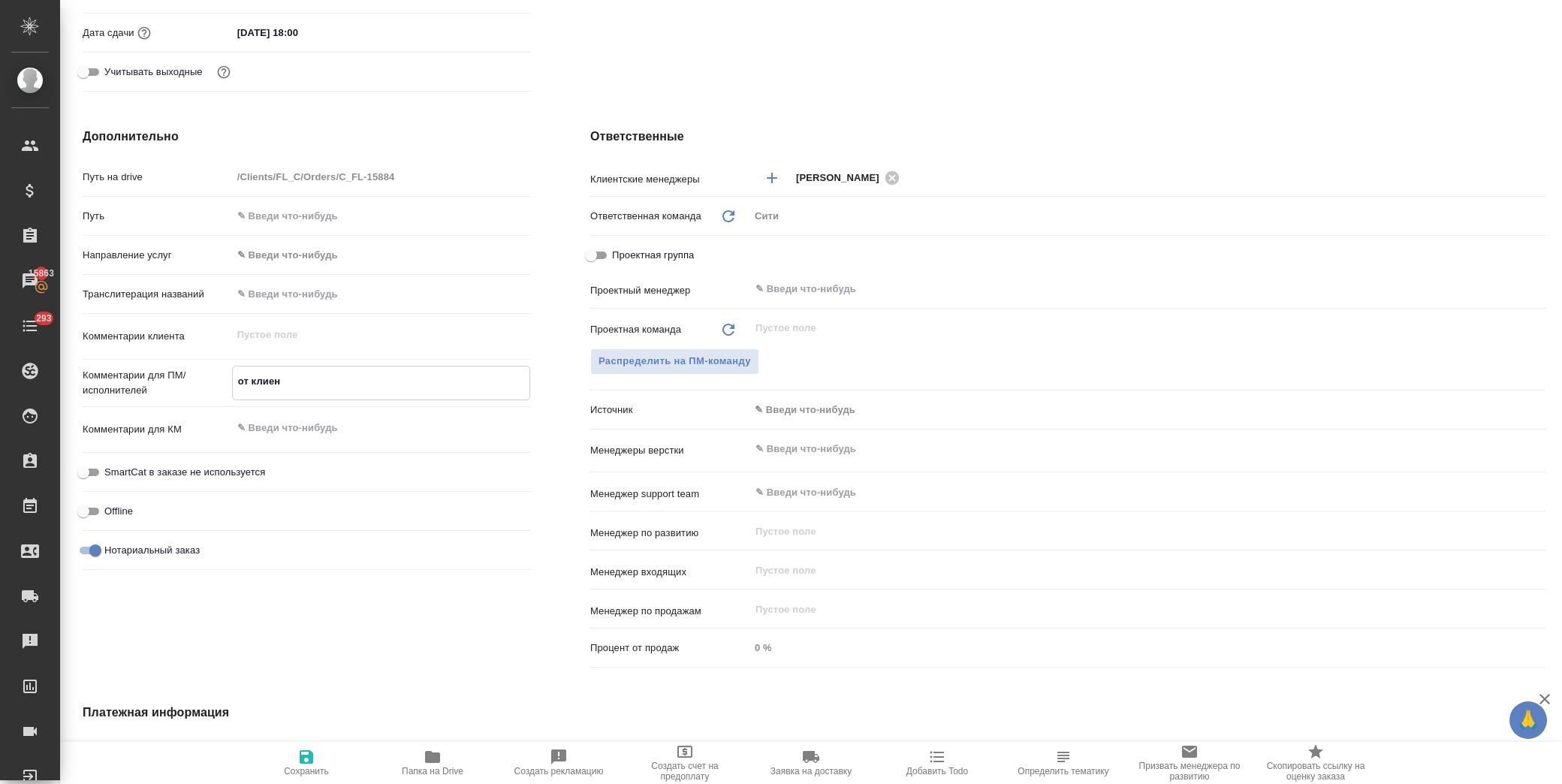
type textarea "от клиент"
type textarea "x"
type textarea "от клиента"
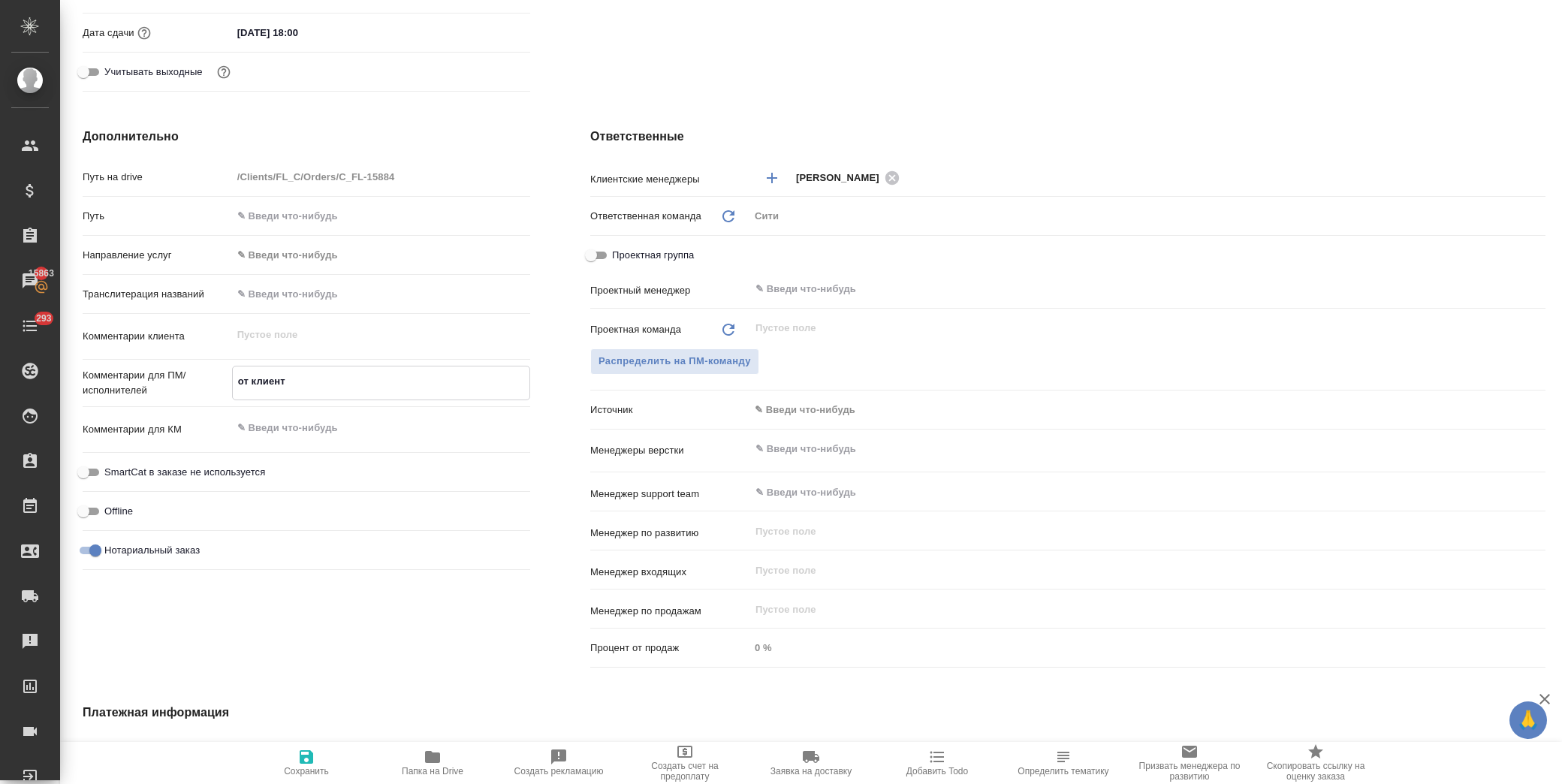
type textarea "x"
type textarea "от клиента:"
type textarea "x"
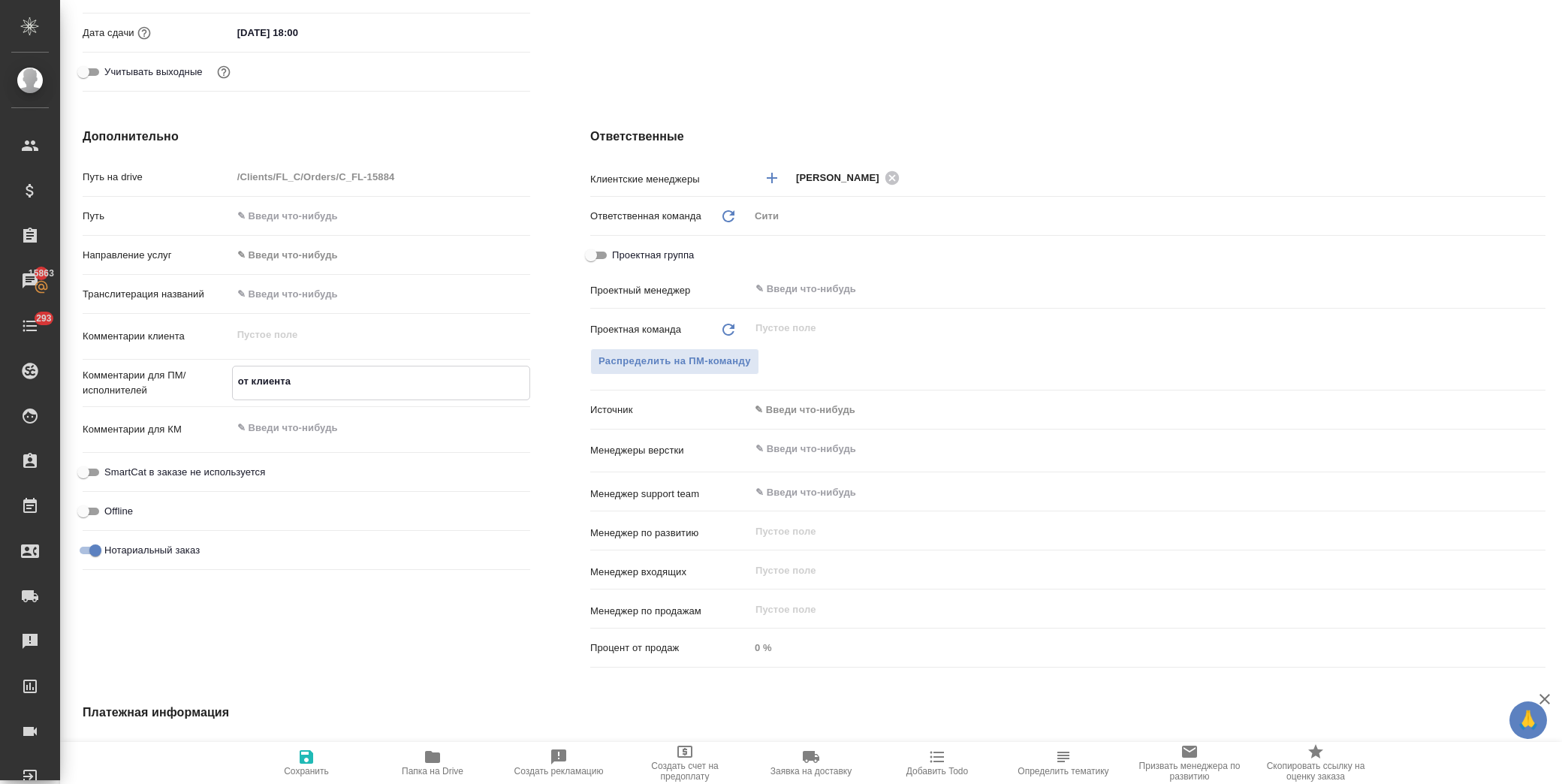
type textarea "x"
type textarea "от клиента:"
type textarea "x"
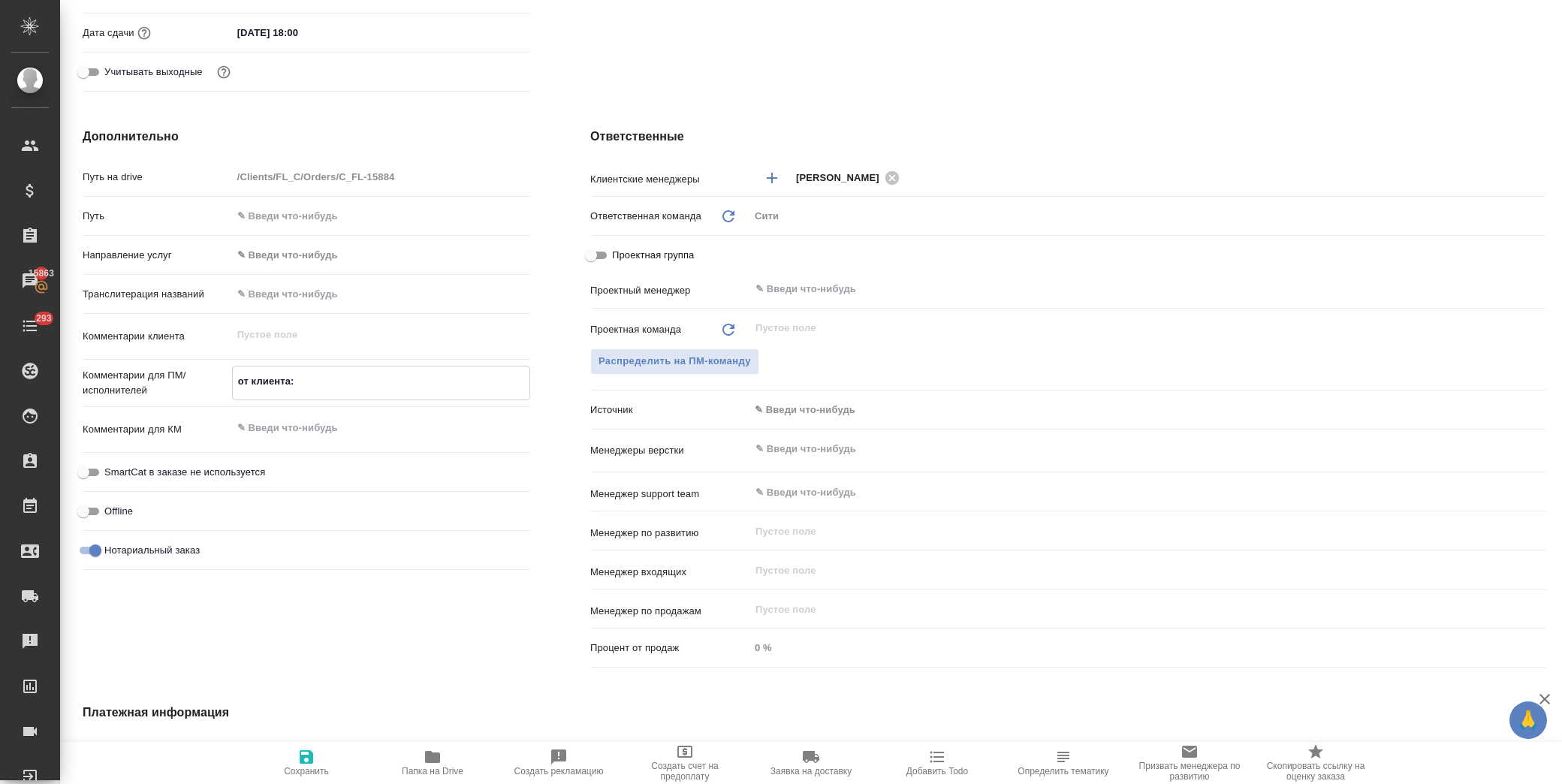
paste textarea "Важно что б вы написали что она окончила этот класс как свободный кандидат"
type textarea "x"
type textarea "от клиента: Важно что б вы написали что она окончила этот класс как свободный к…"
type textarea "x"
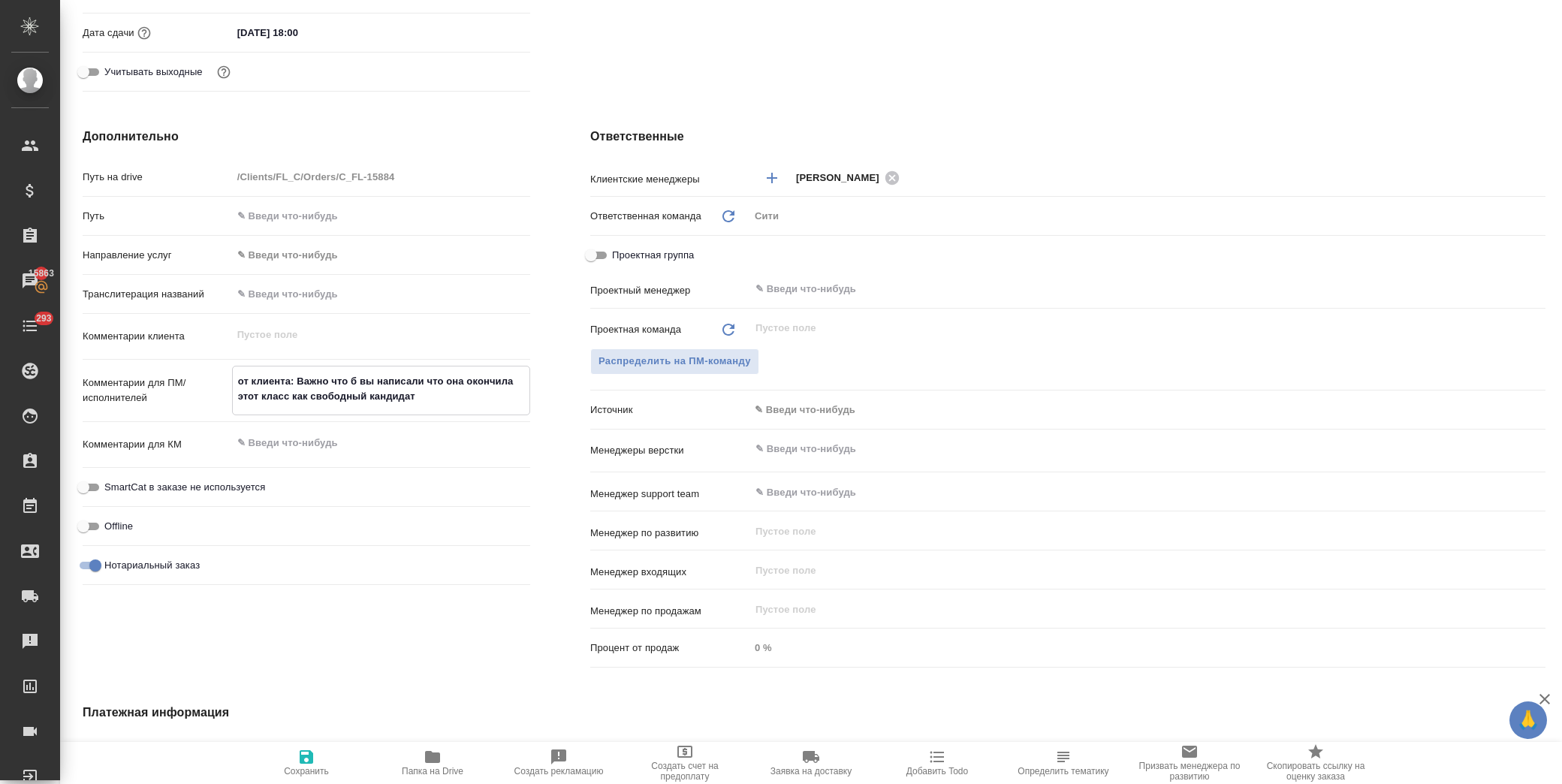
type textarea "от клиента: Важно что б вы написали что она окончила этот класс как свободный к…"
type textarea "x"
click at [313, 756] on icon "button" at bounding box center [306, 757] width 18 height 18
type textarea "x"
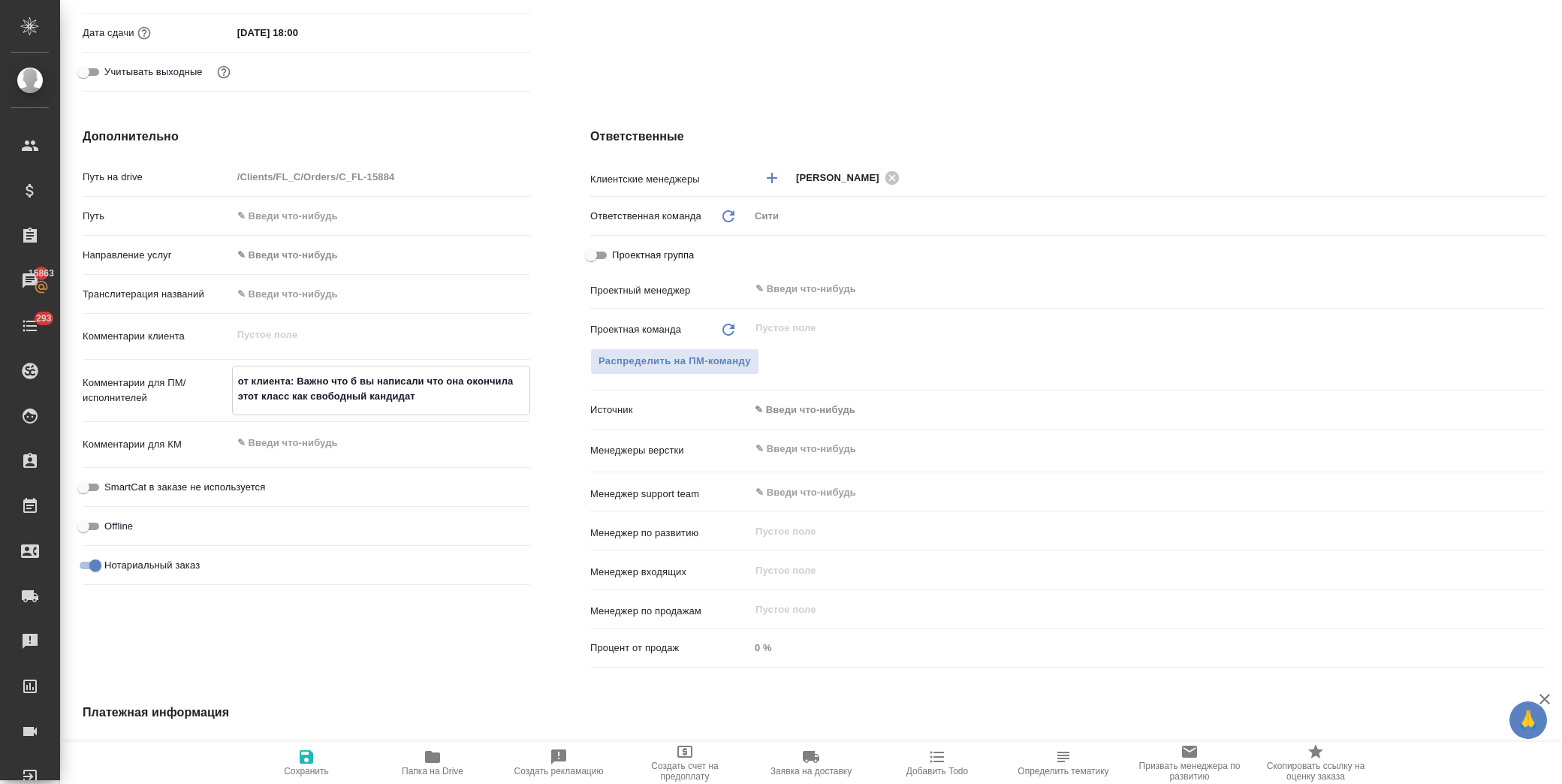
type textarea "x"
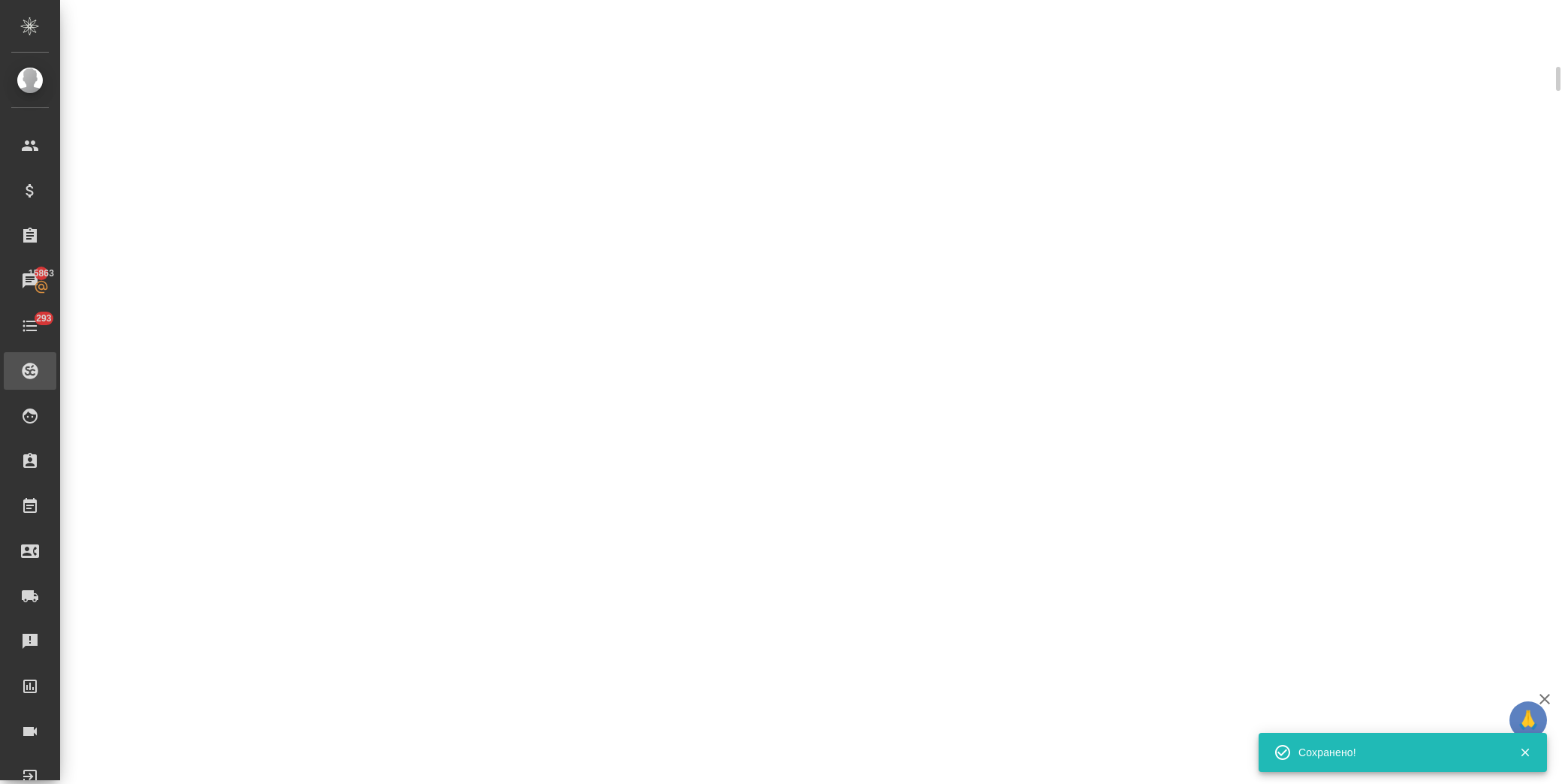
scroll to position [0, 0]
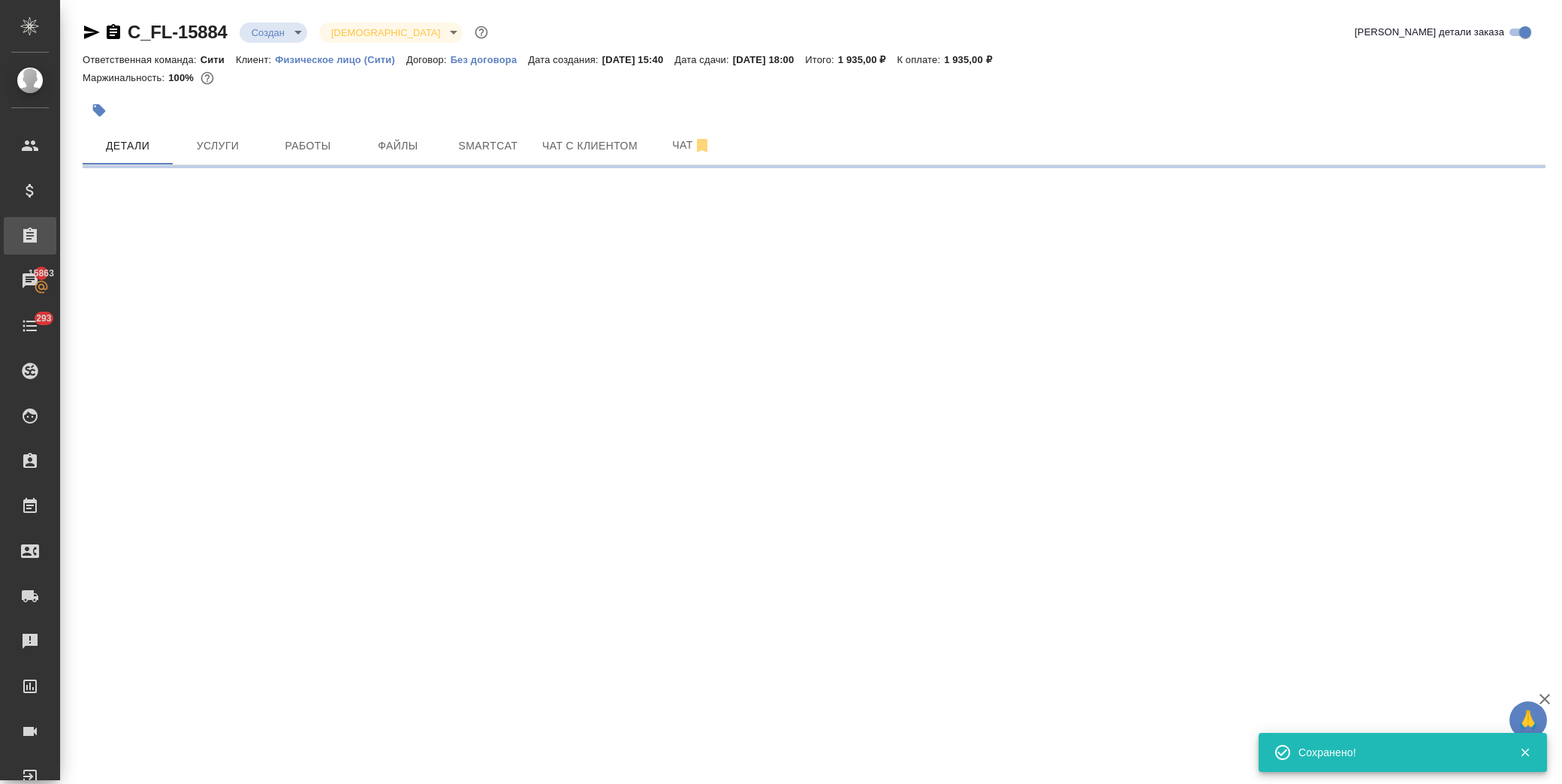
select select "RU"
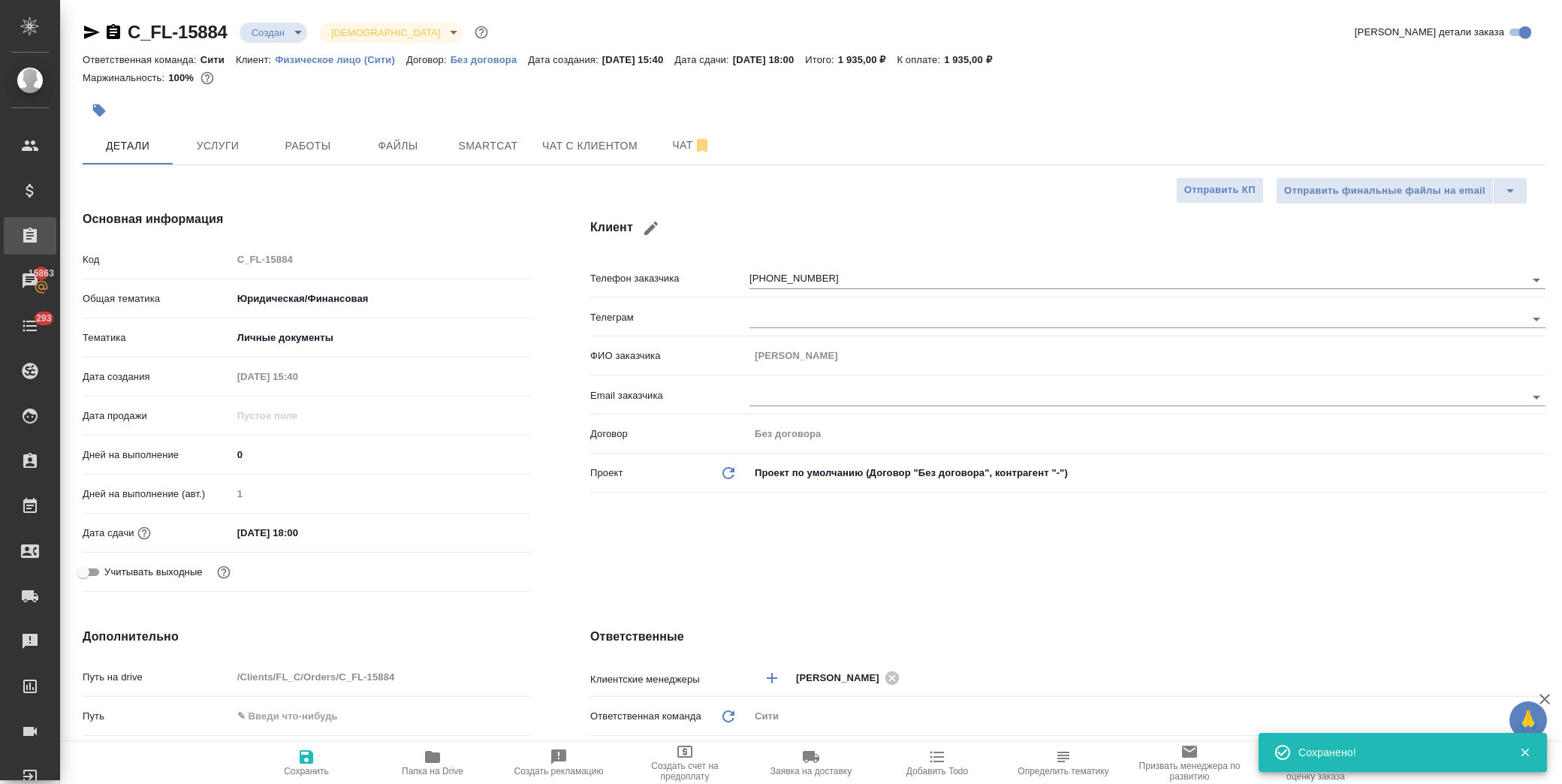
type textarea "x"
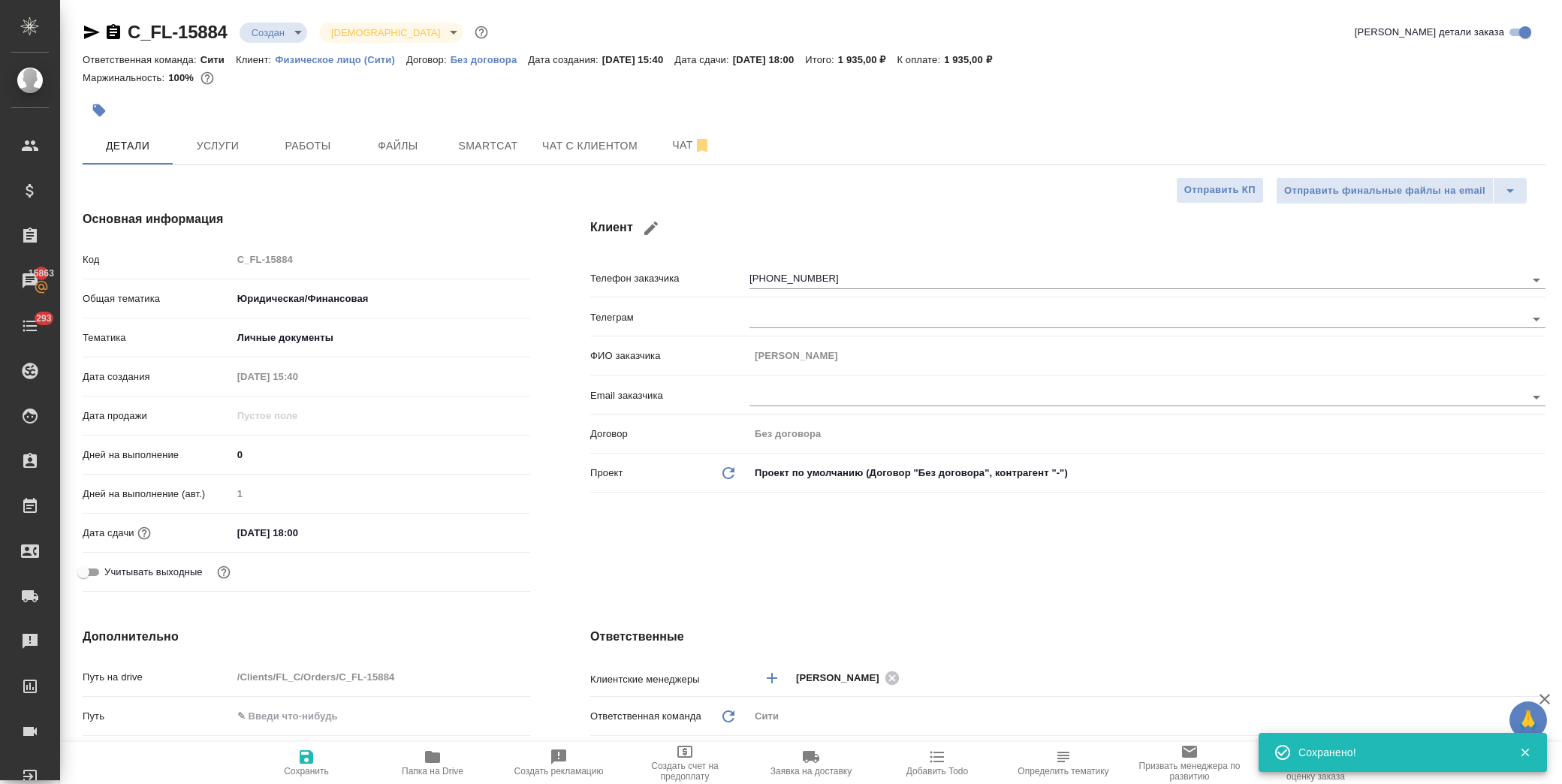
type textarea "x"
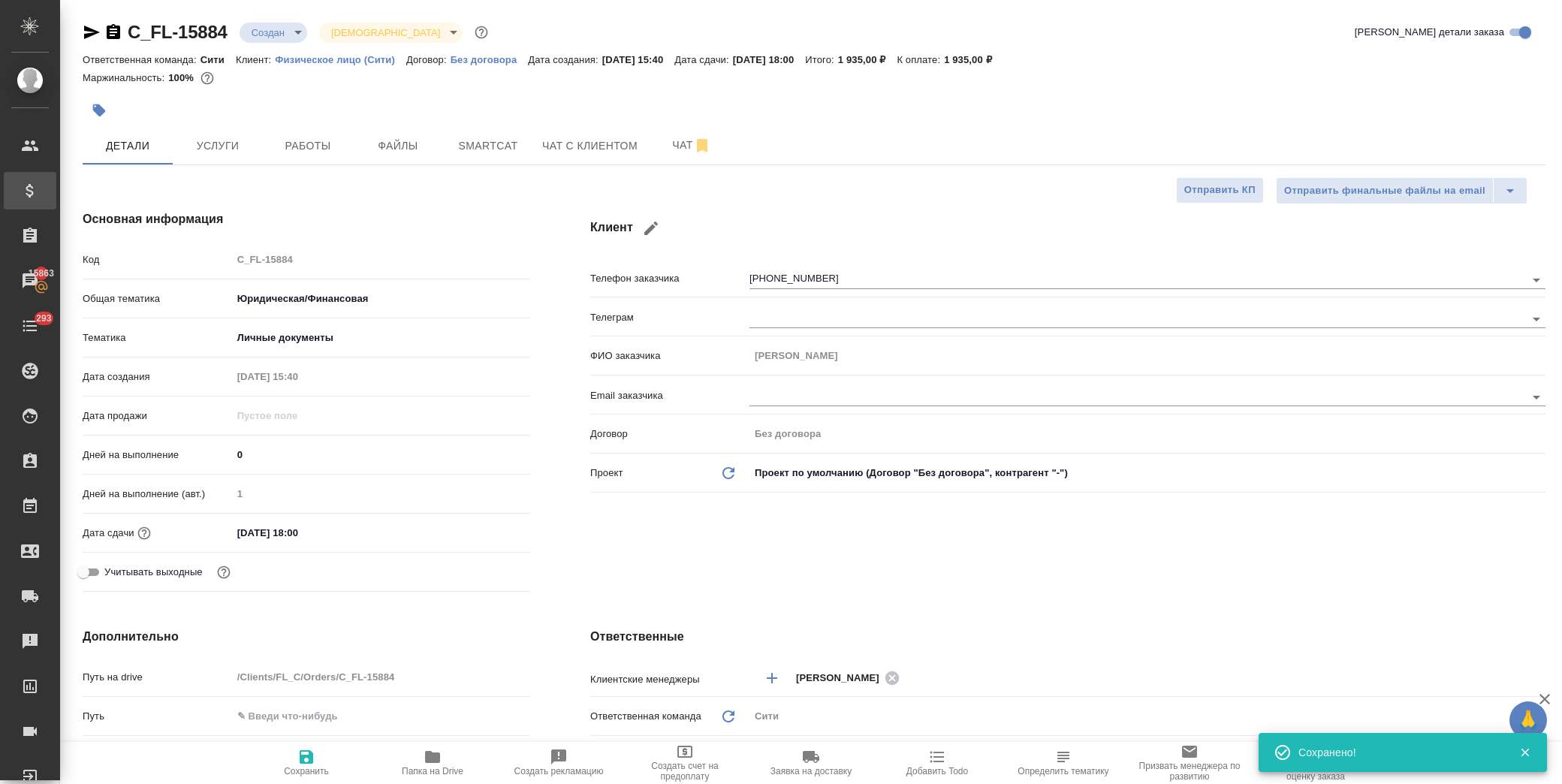
type textarea "x"
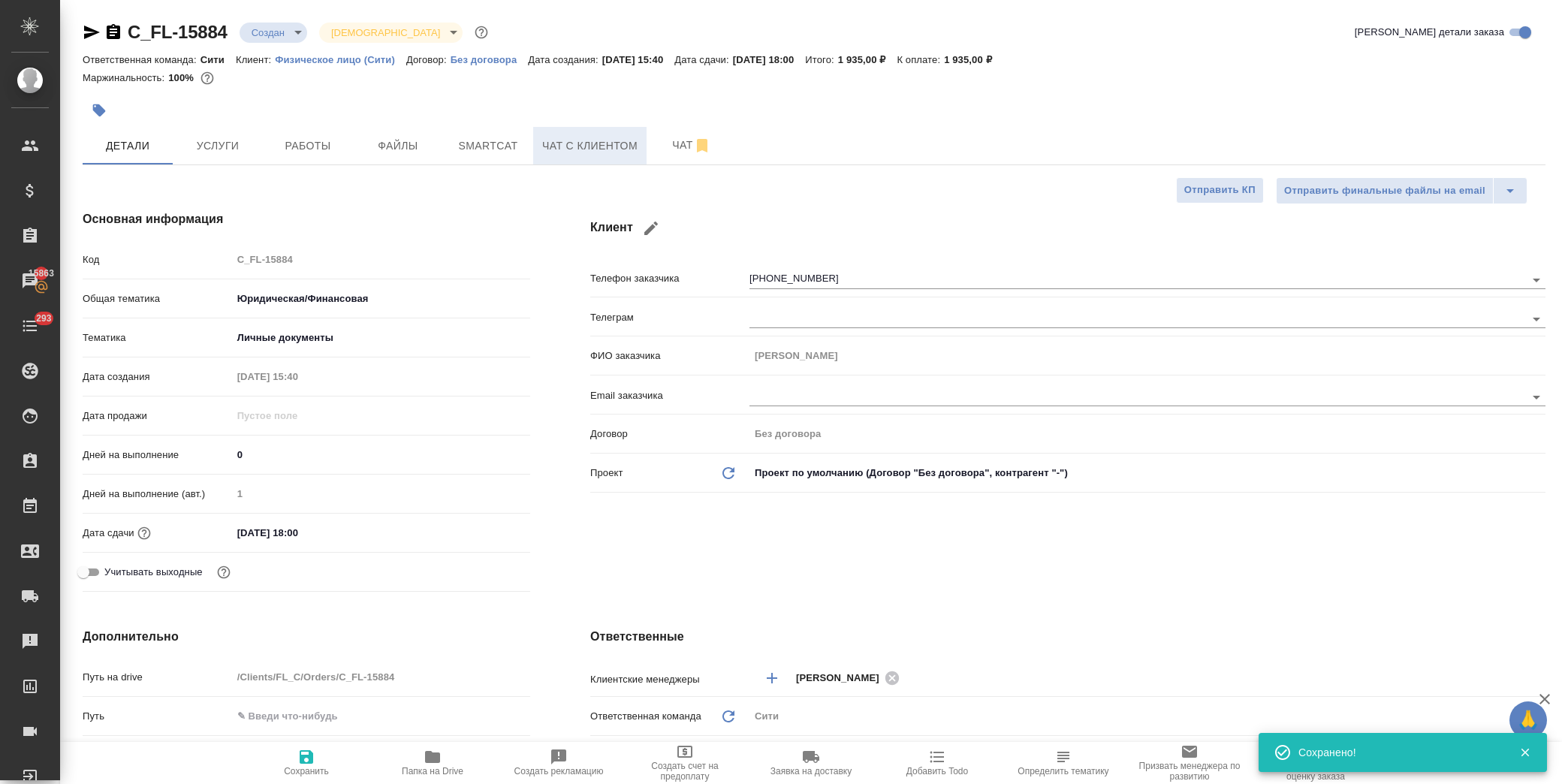
click at [606, 151] on span "Чат с клиентом" at bounding box center [590, 146] width 95 height 18
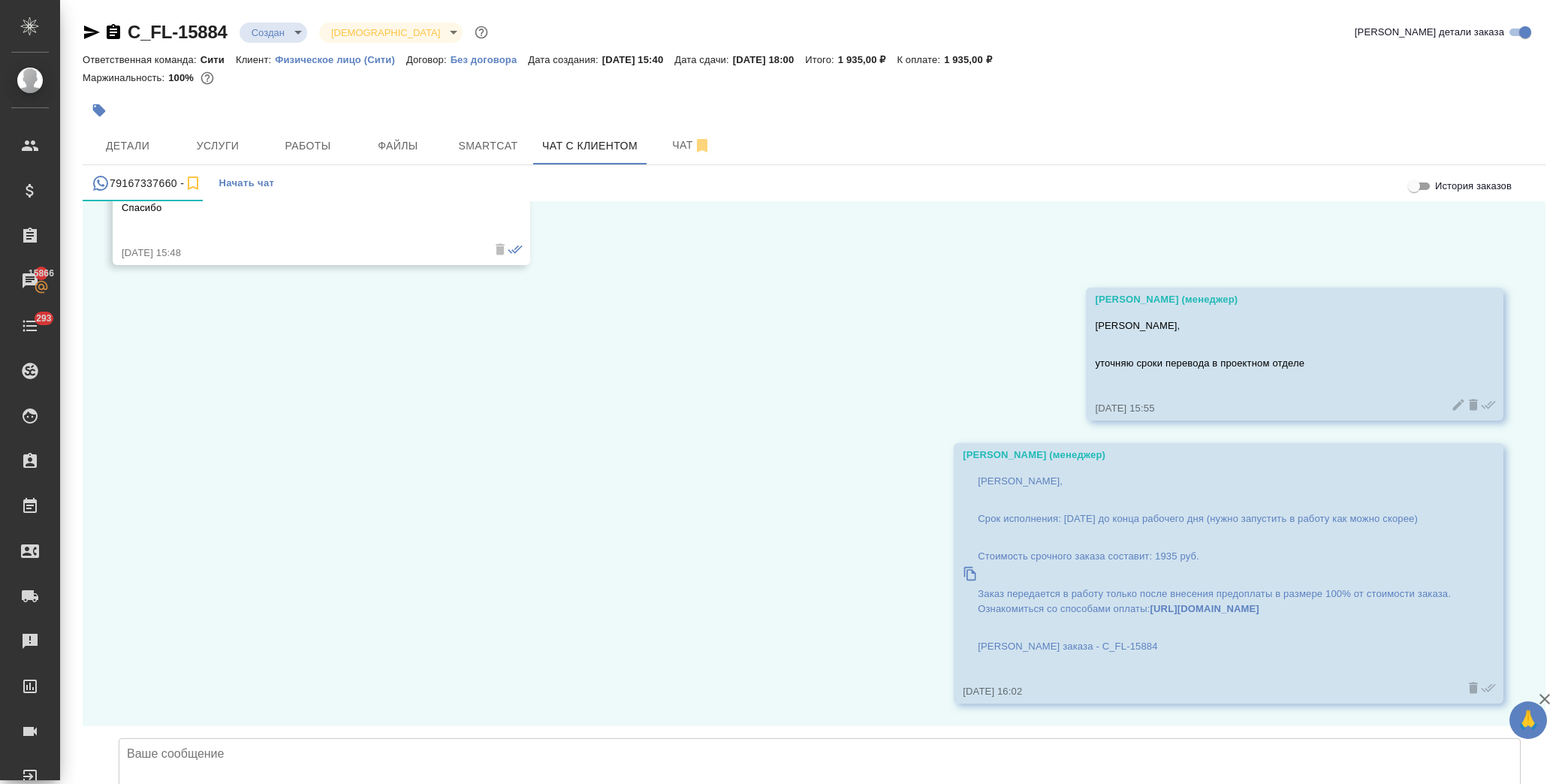
scroll to position [8, 0]
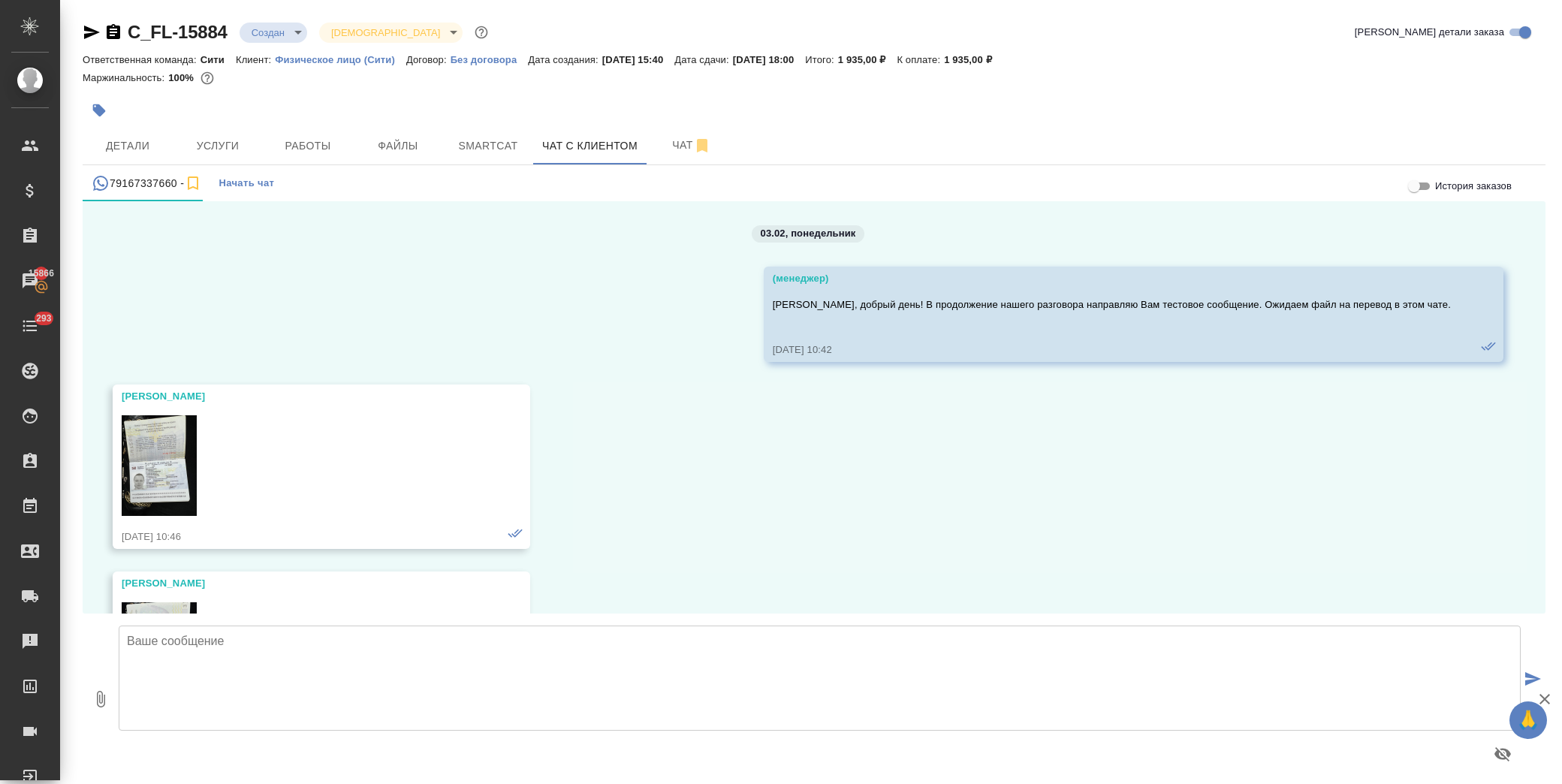
scroll to position [9633, 0]
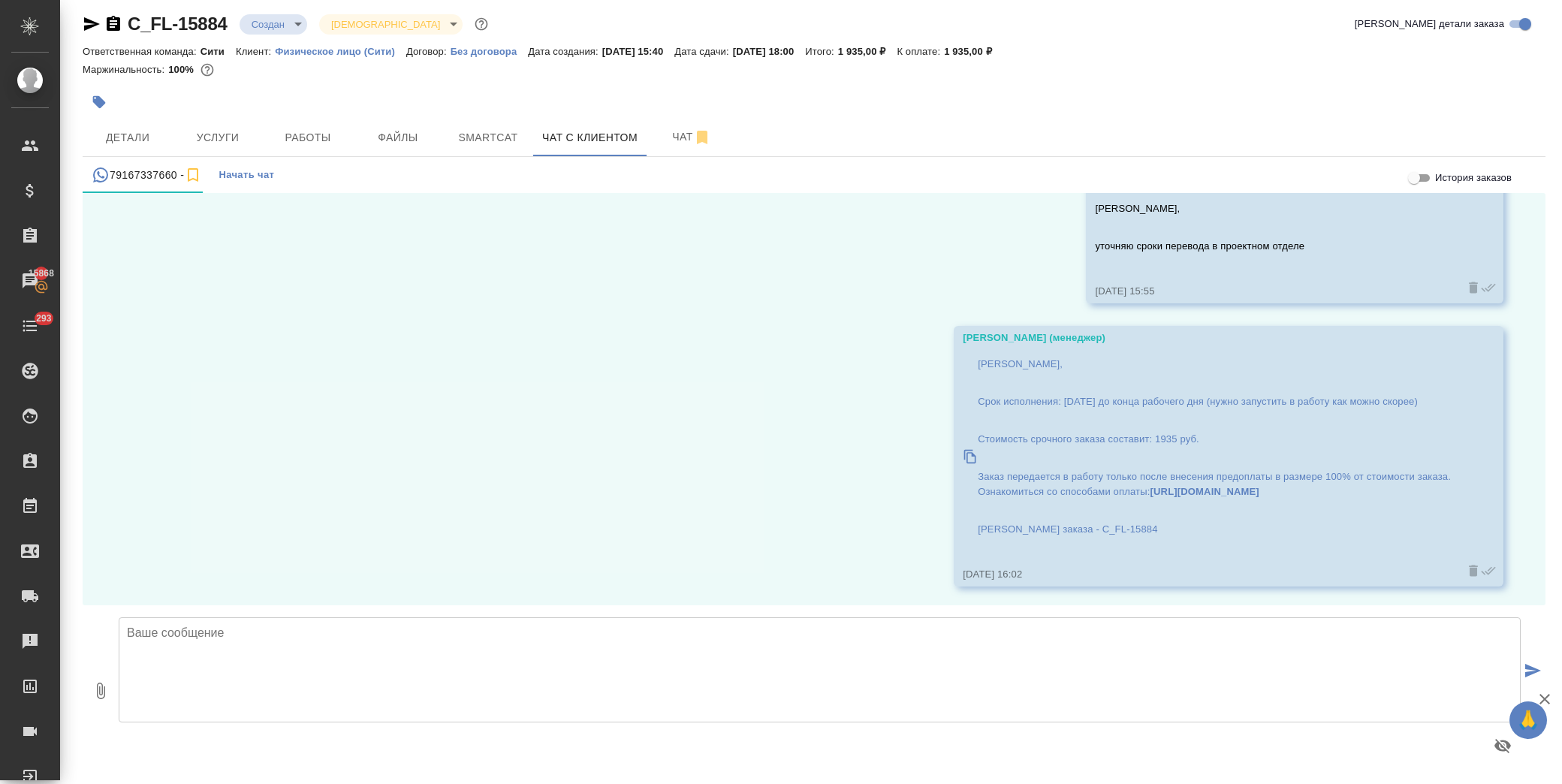
click at [324, 656] on textarea at bounding box center [819, 669] width 1402 height 105
type textarea "Екатерина, можем запускать в работу?"
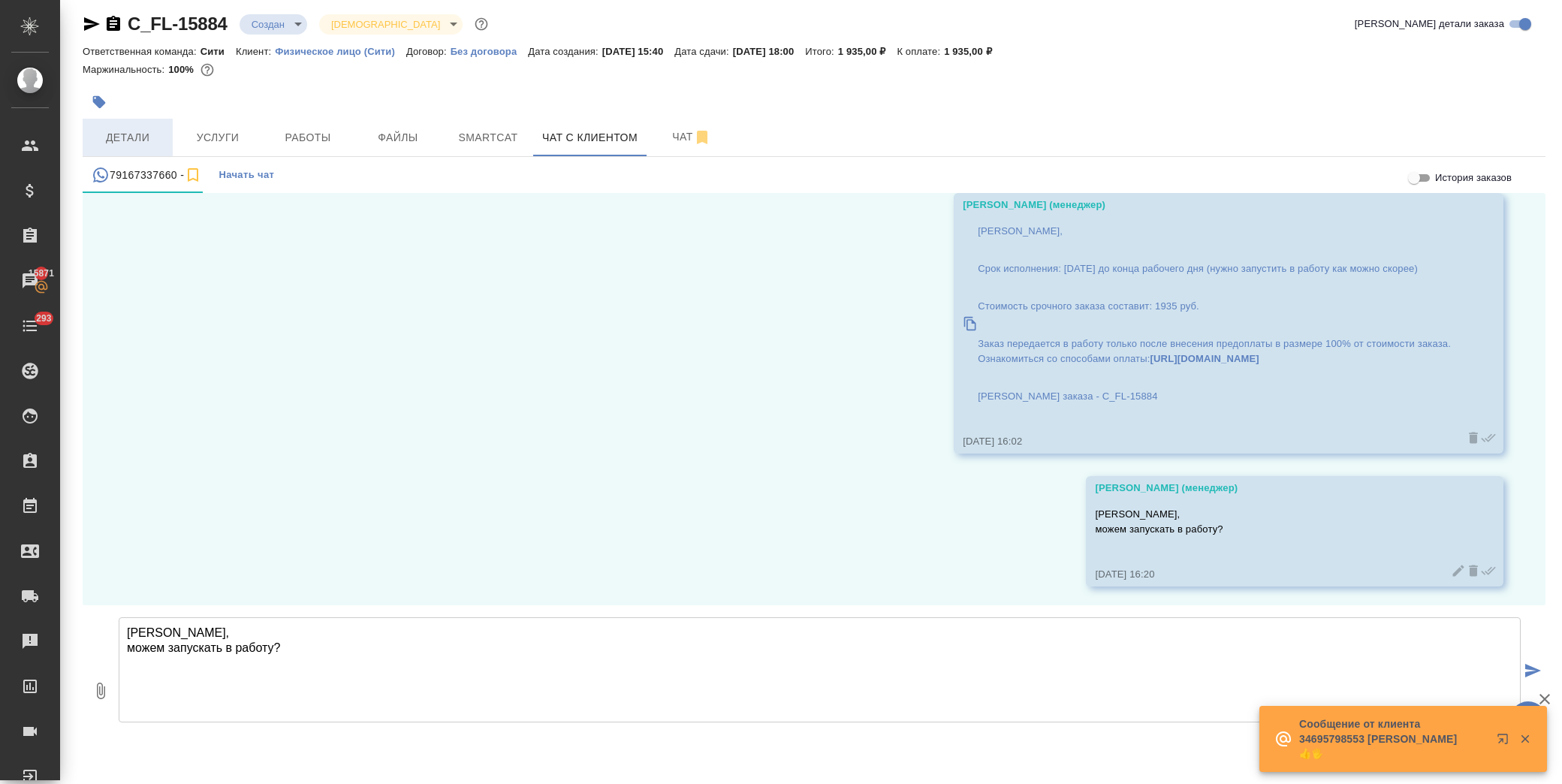
click at [126, 122] on button "Детали" at bounding box center [127, 137] width 90 height 38
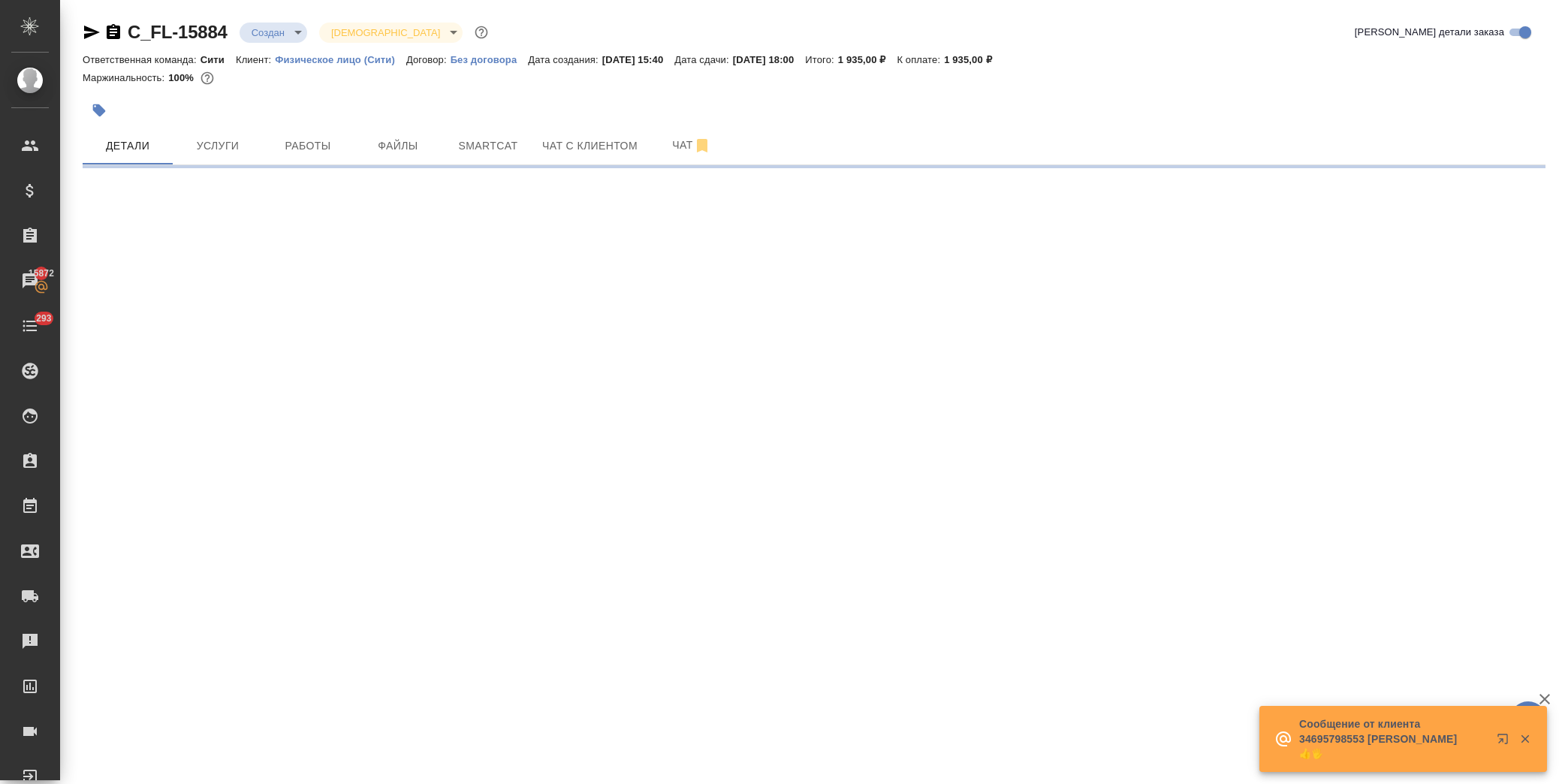
select select "RU"
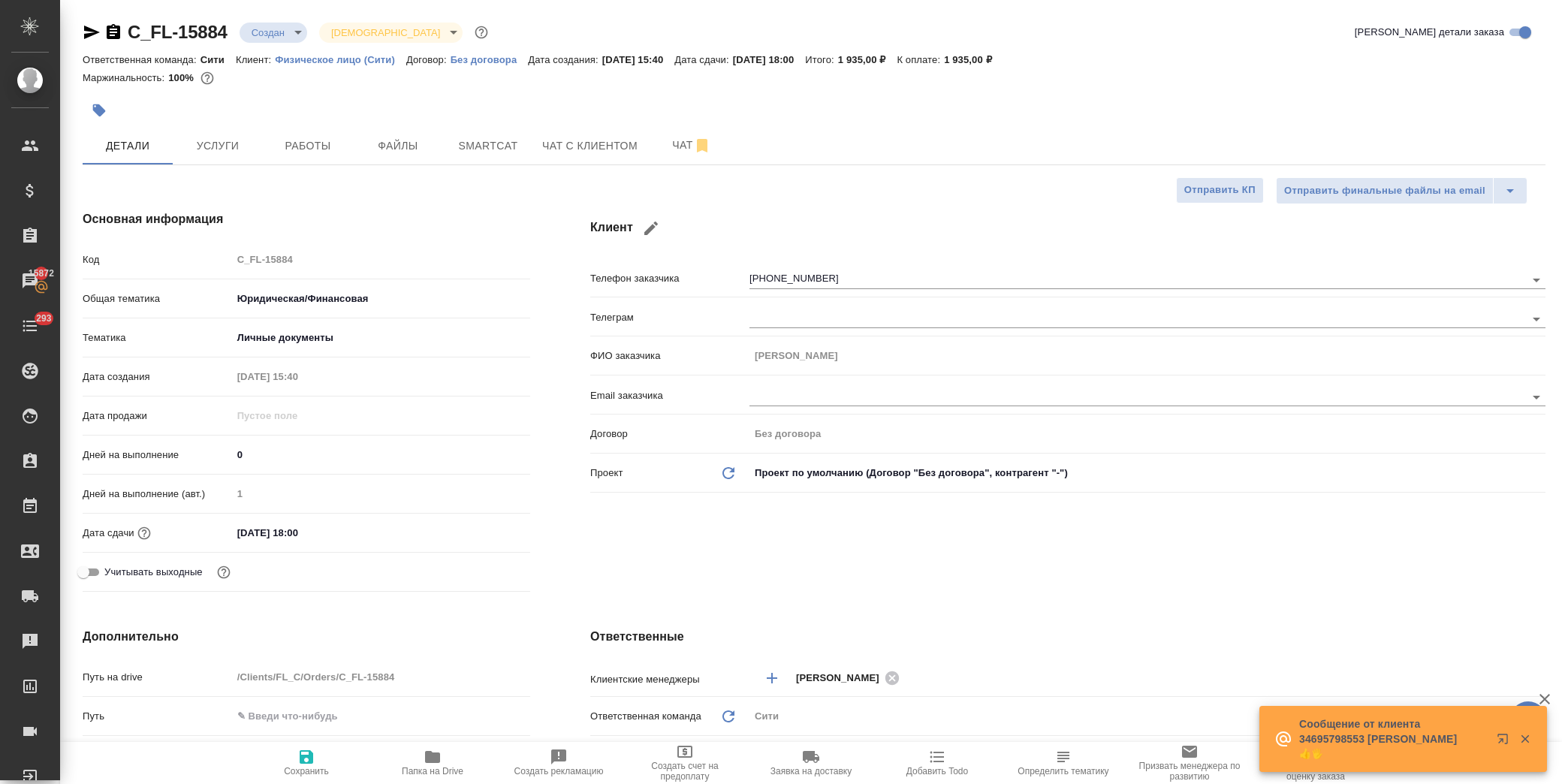
type textarea "x"
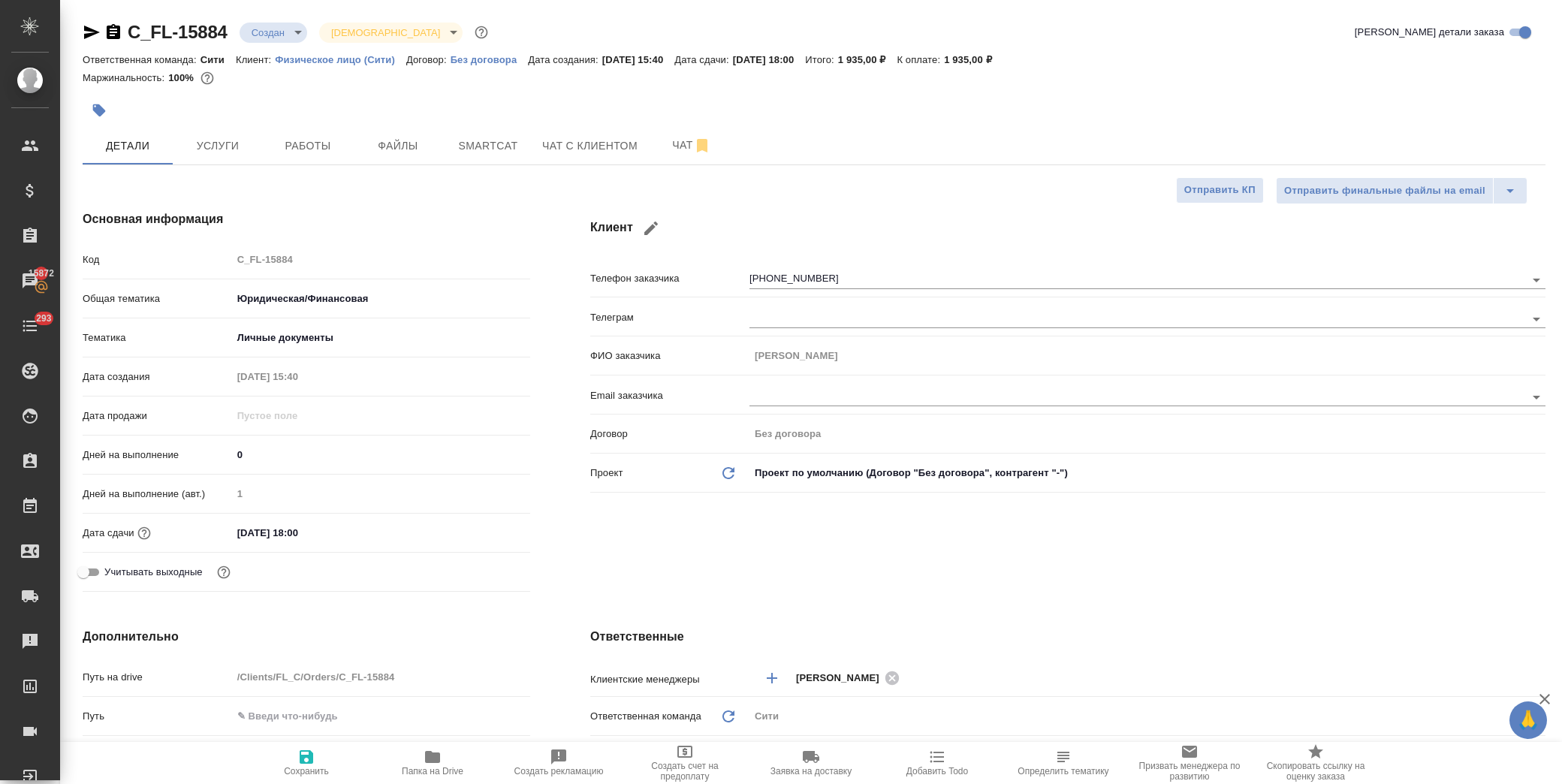
type textarea "x"
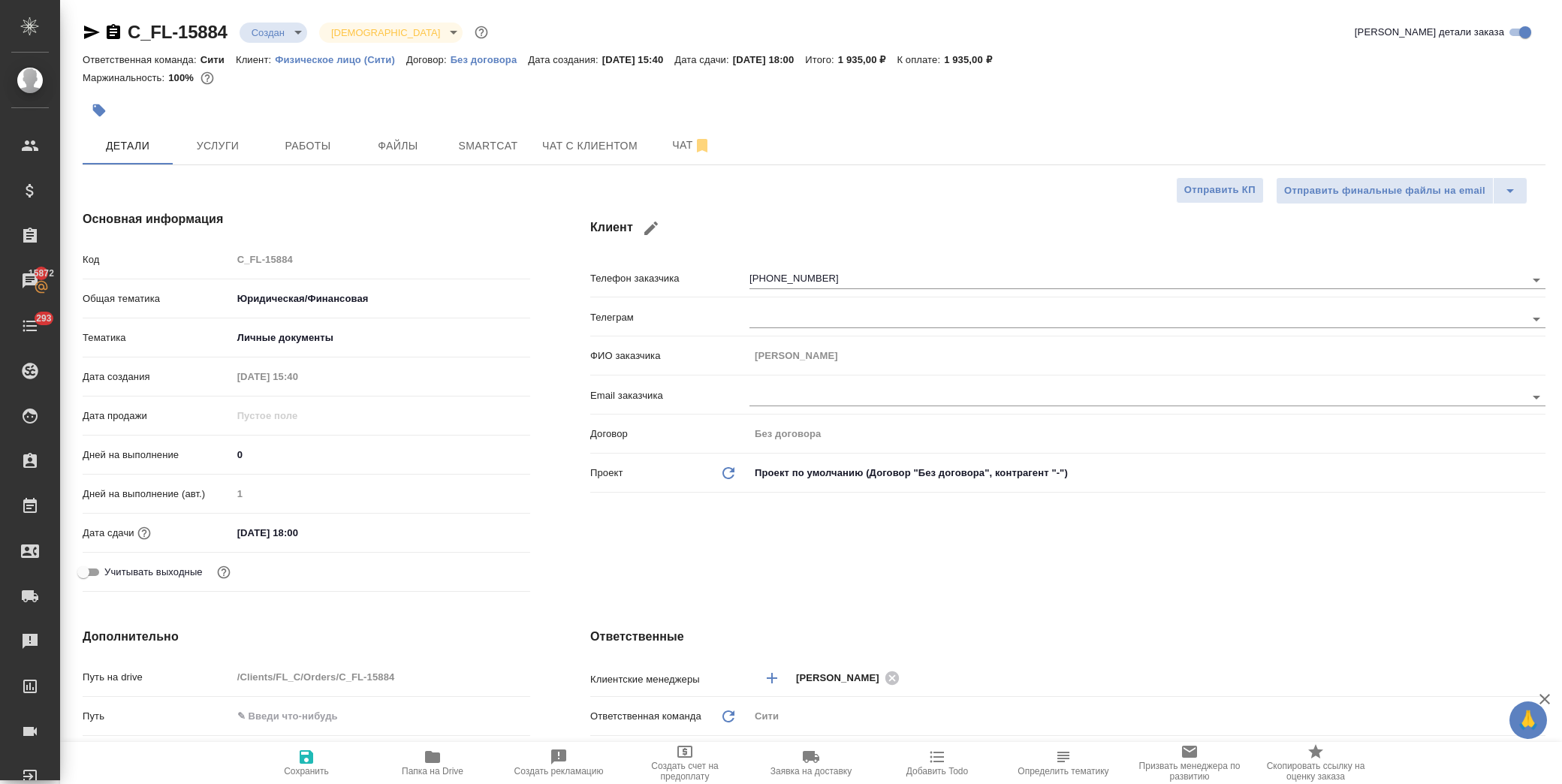
type textarea "x"
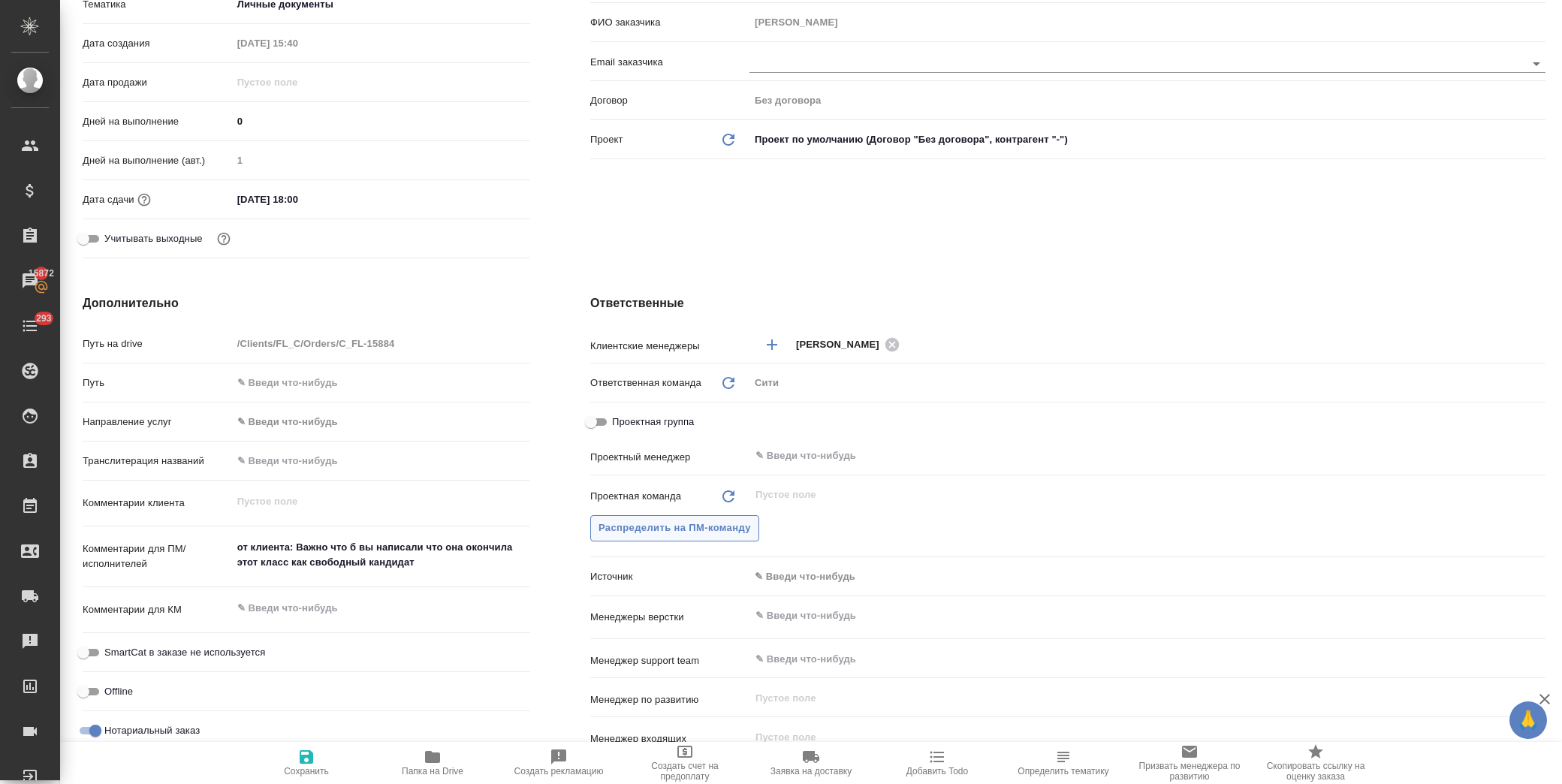
click at [700, 537] on button "Распределить на ПМ-команду" at bounding box center [674, 528] width 169 height 26
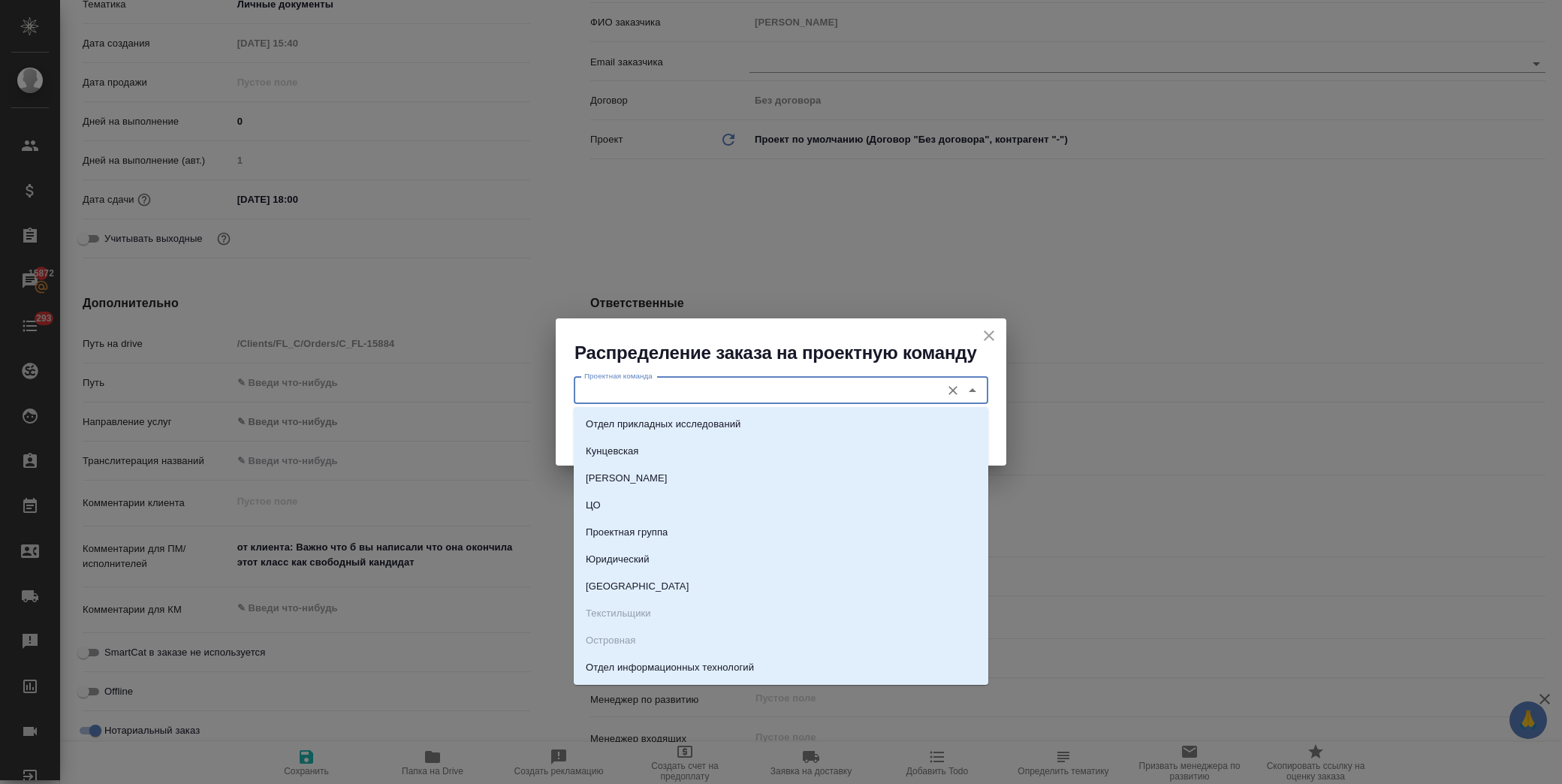
click at [683, 386] on input "Проектная команда" at bounding box center [755, 390] width 355 height 18
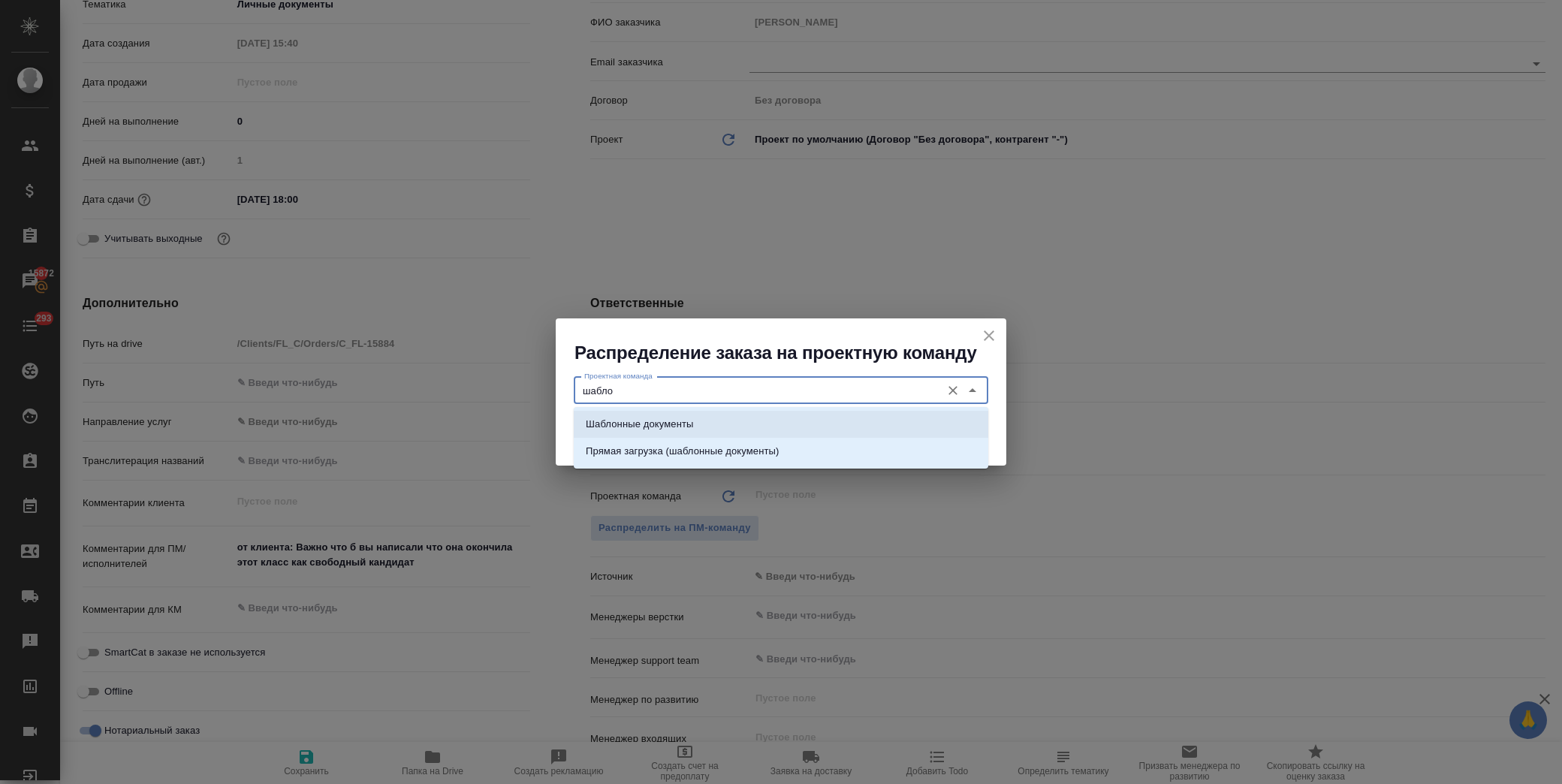
drag, startPoint x: 686, startPoint y: 419, endPoint x: 713, endPoint y: 425, distance: 27.7
click at [686, 417] on p "Шаблонные документы" at bounding box center [639, 424] width 107 height 15
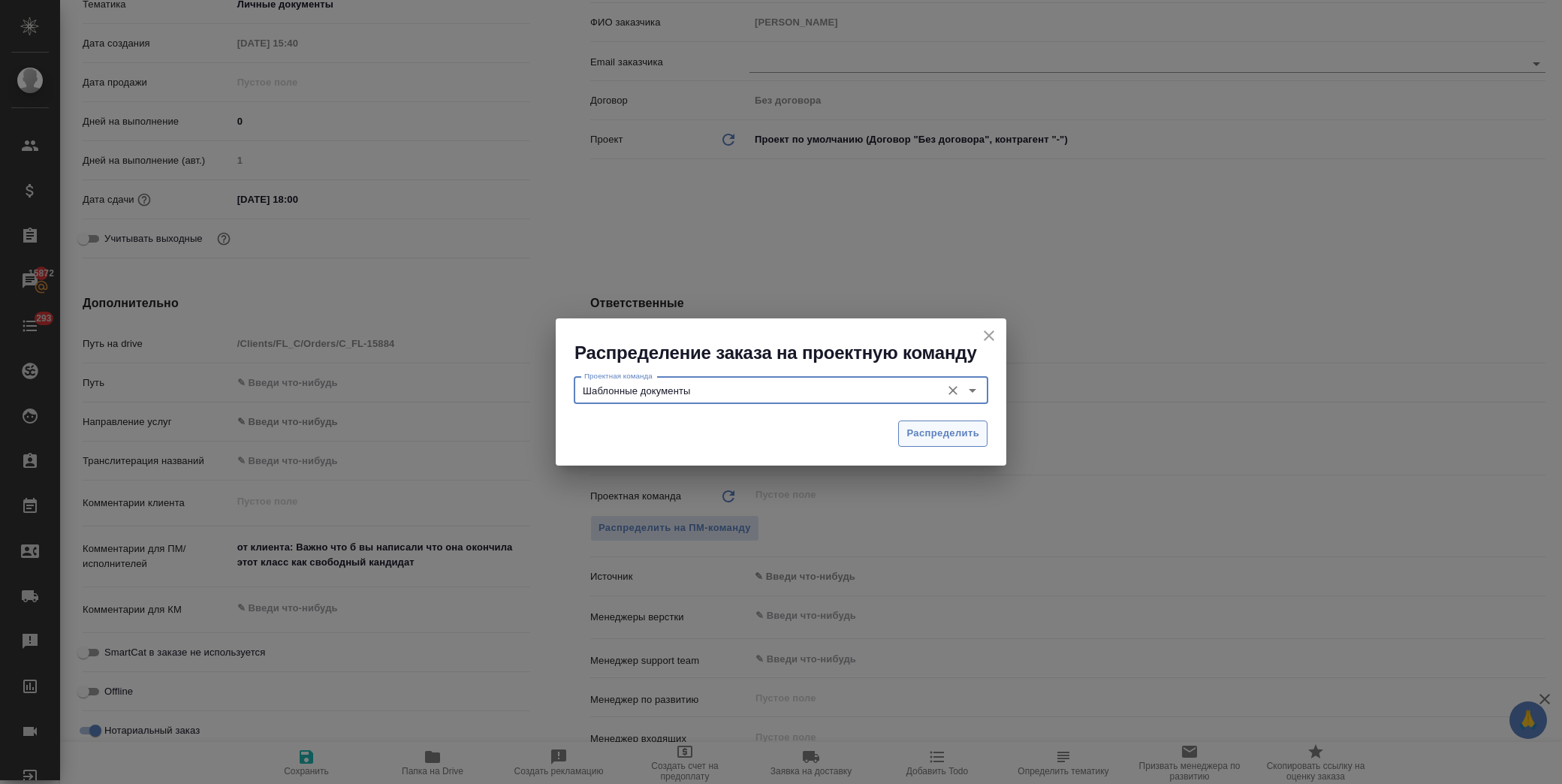
type input "Шаблонные документы"
click at [916, 430] on span "Распределить" at bounding box center [942, 434] width 73 height 18
type textarea "x"
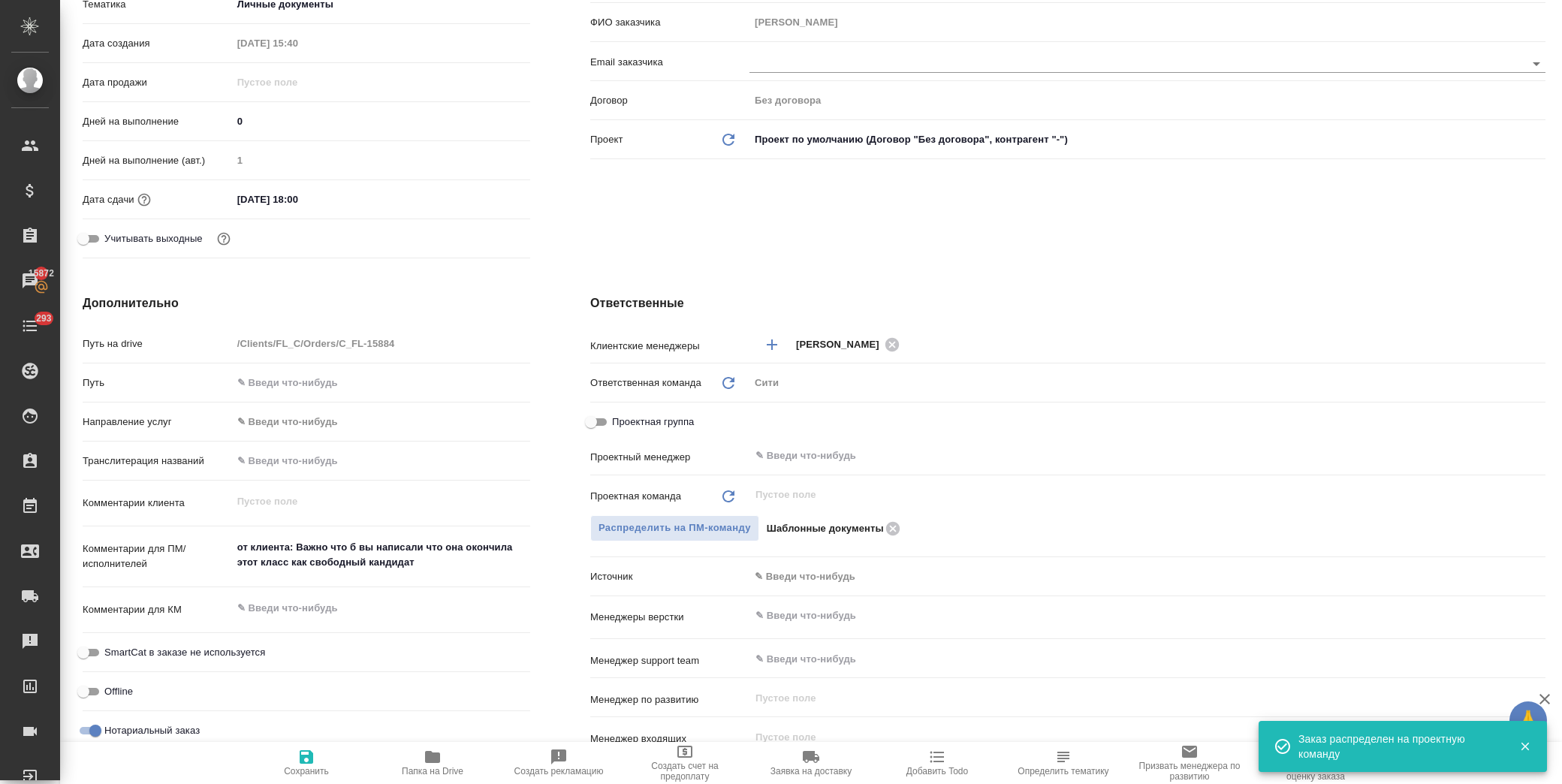
click at [295, 771] on span "Сохранить" at bounding box center [306, 770] width 45 height 10
type textarea "x"
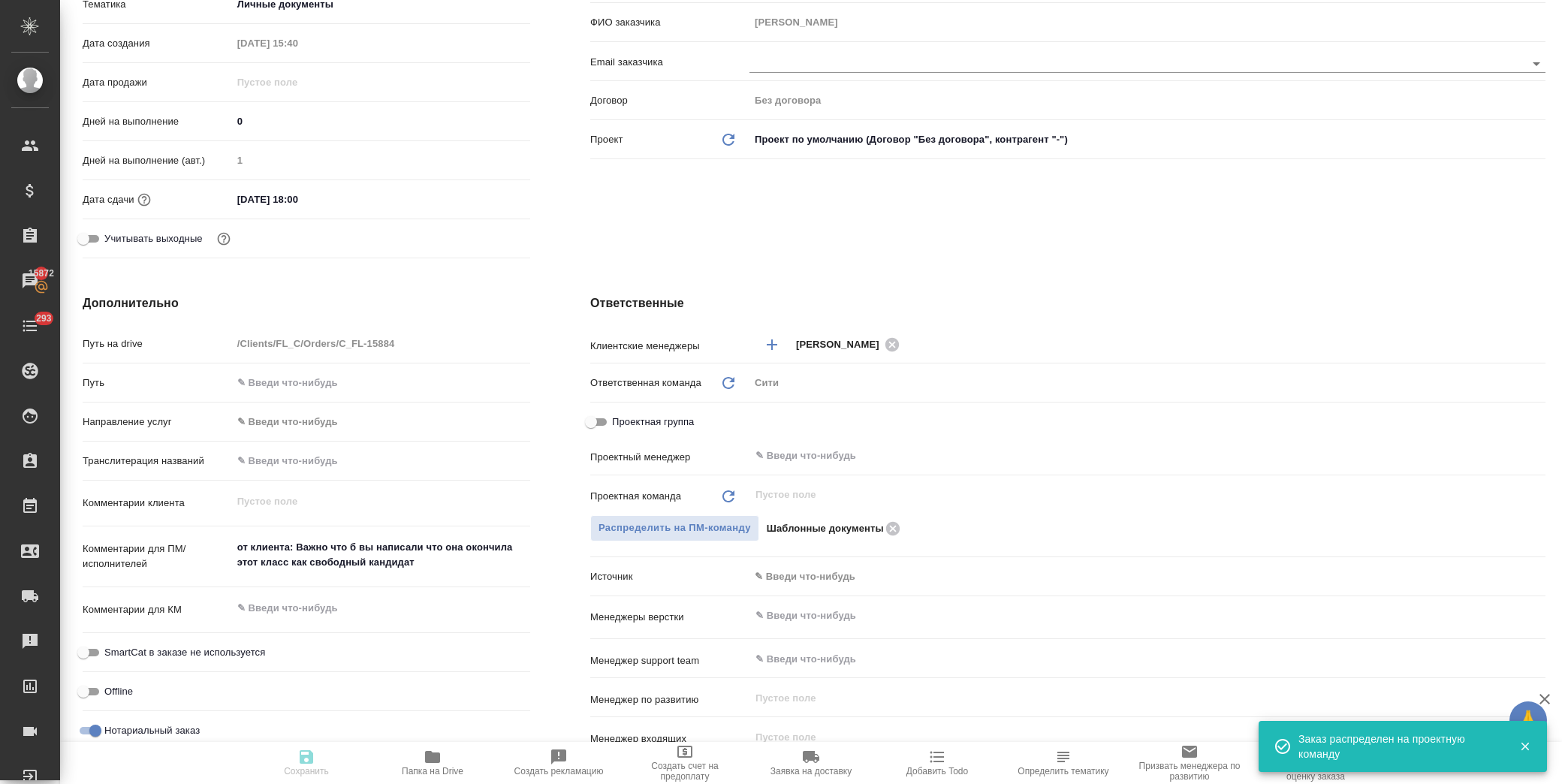
type textarea "x"
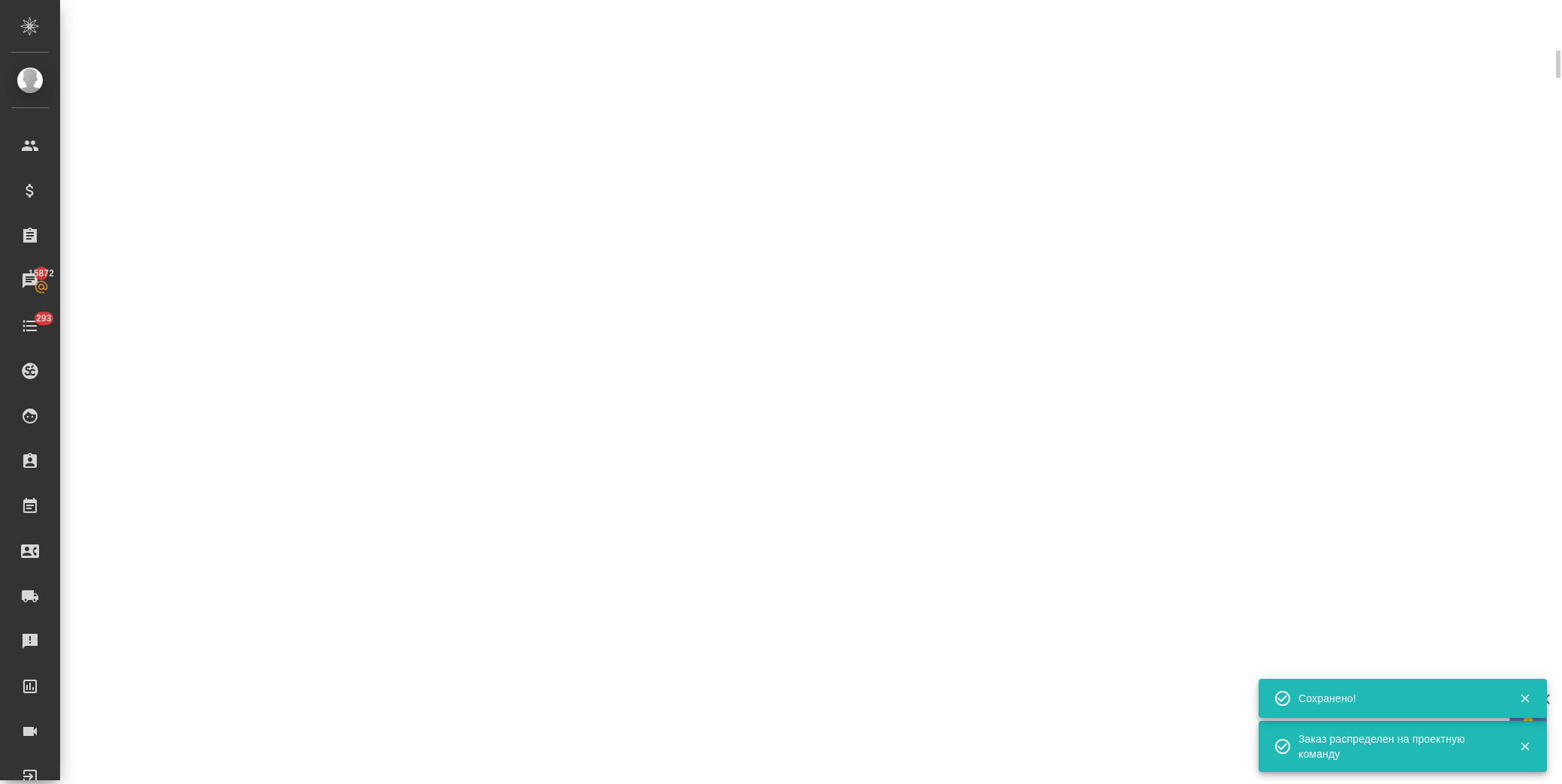
scroll to position [321, 0]
select select "RU"
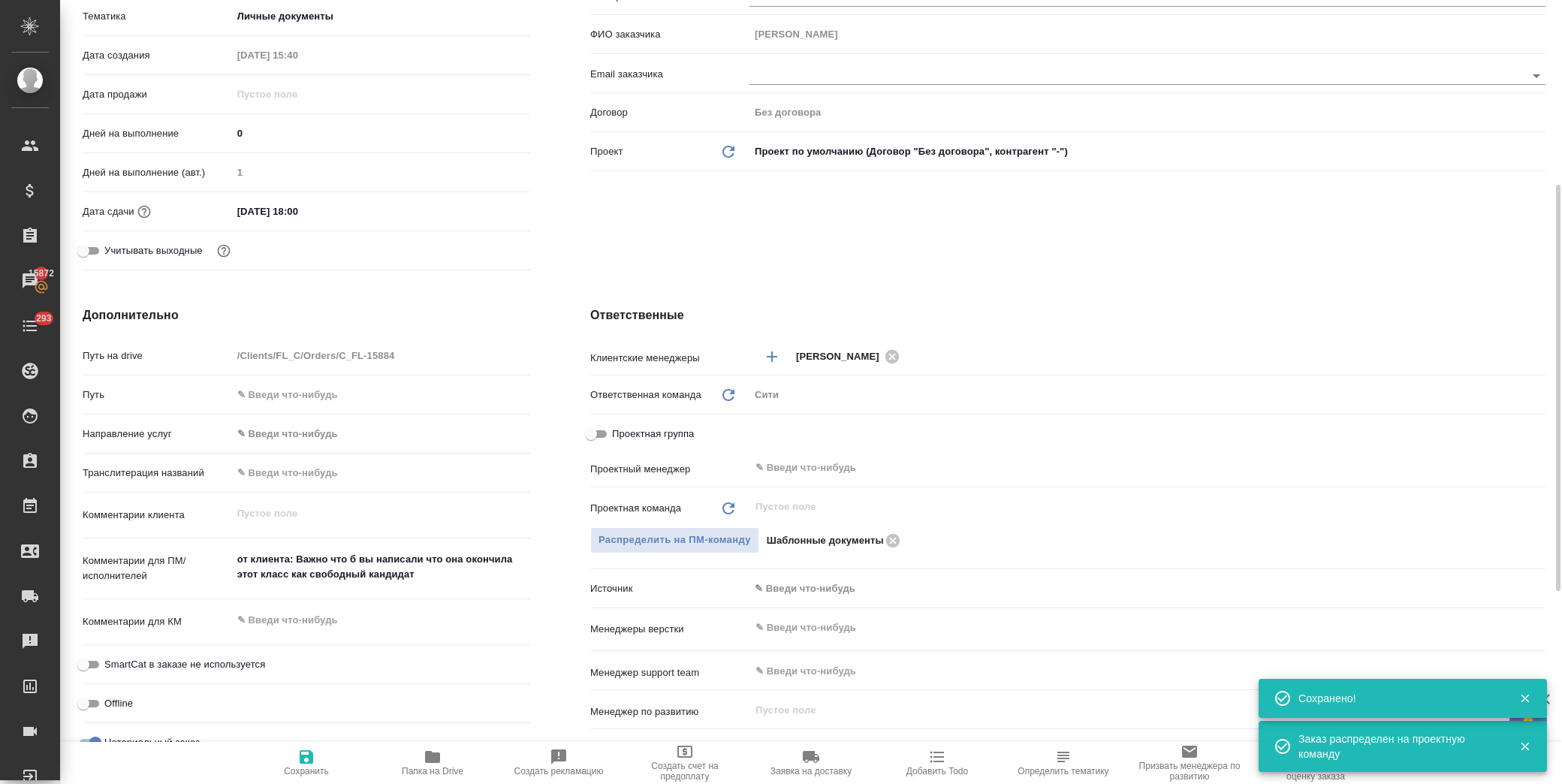
scroll to position [333, 0]
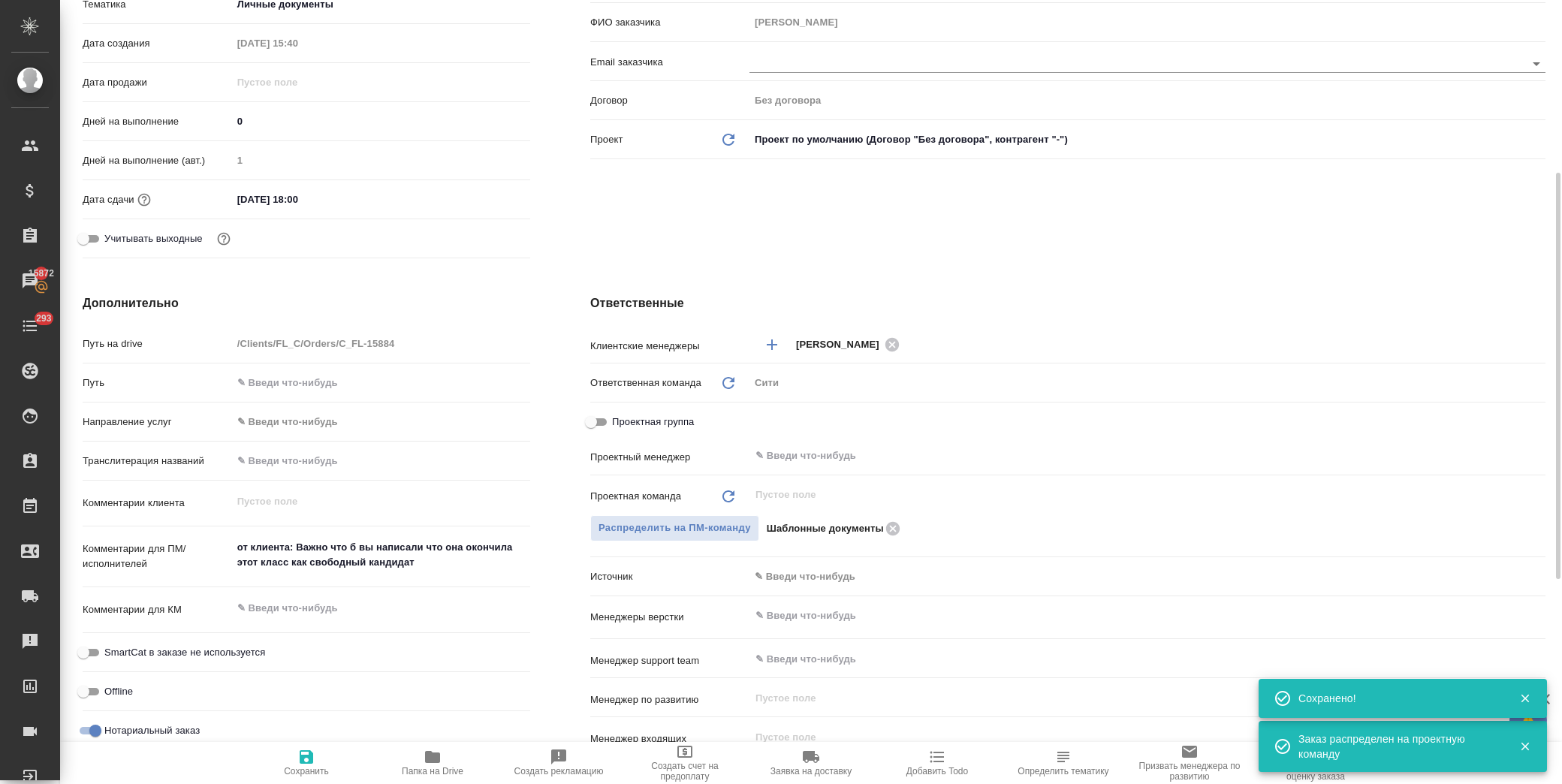
type textarea "x"
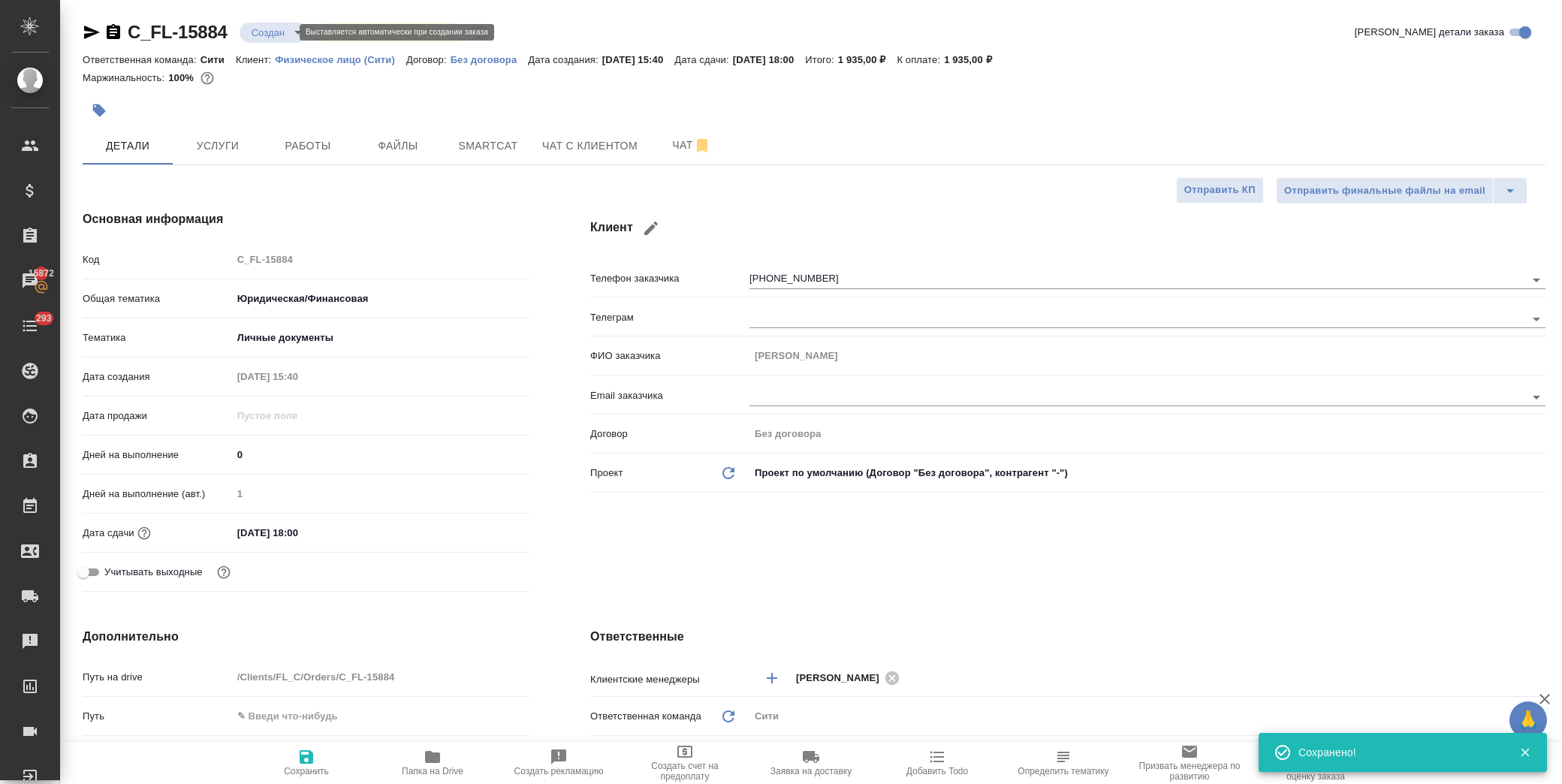
click at [259, 27] on body "🙏 .cls-1 fill:#fff; AWATERA Лофицкая Юлия Владимировна Клиенты Спецификации Зак…" at bounding box center [781, 392] width 1562 height 784
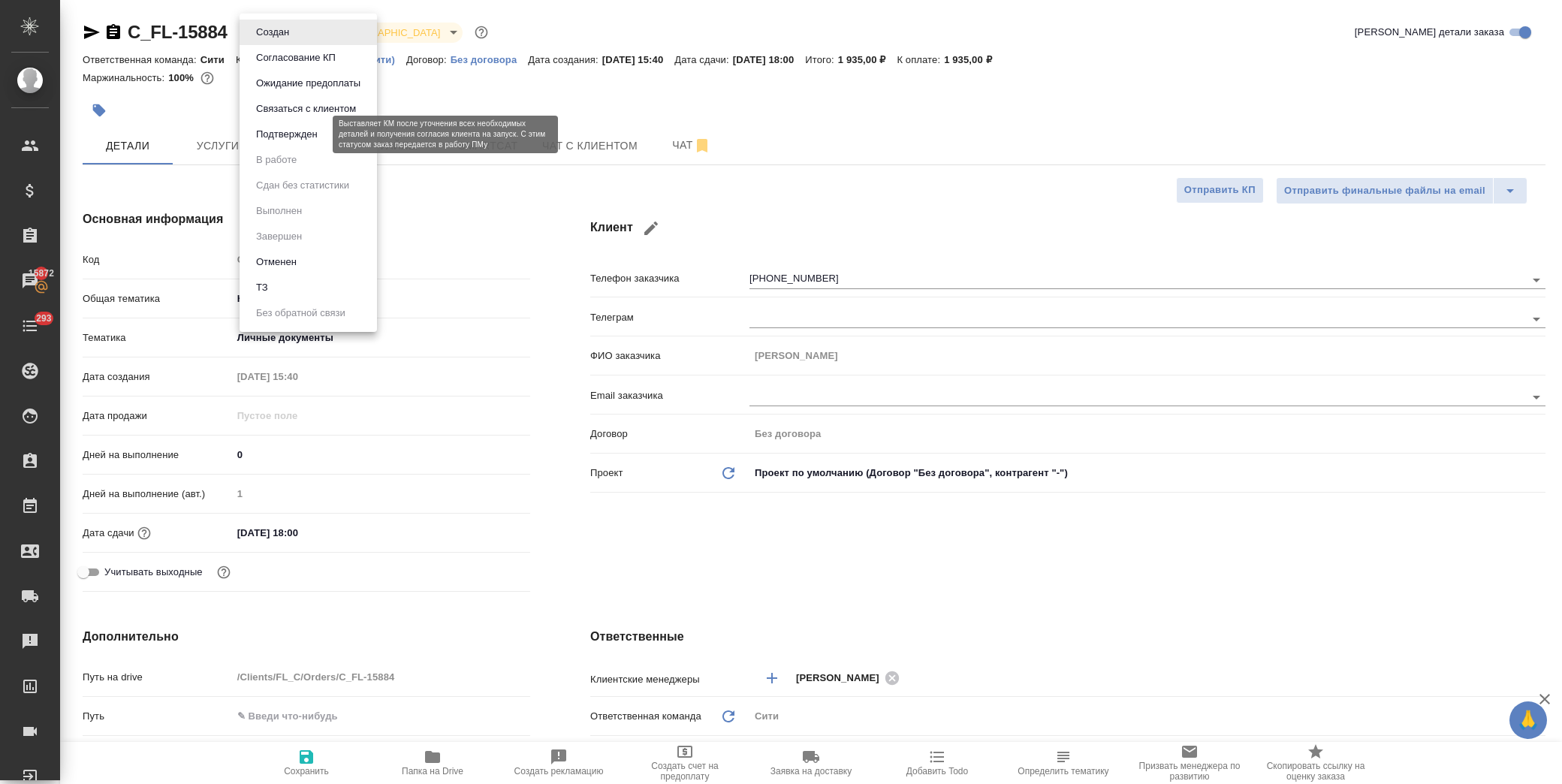
click at [298, 130] on button "Подтвержден" at bounding box center [287, 134] width 70 height 17
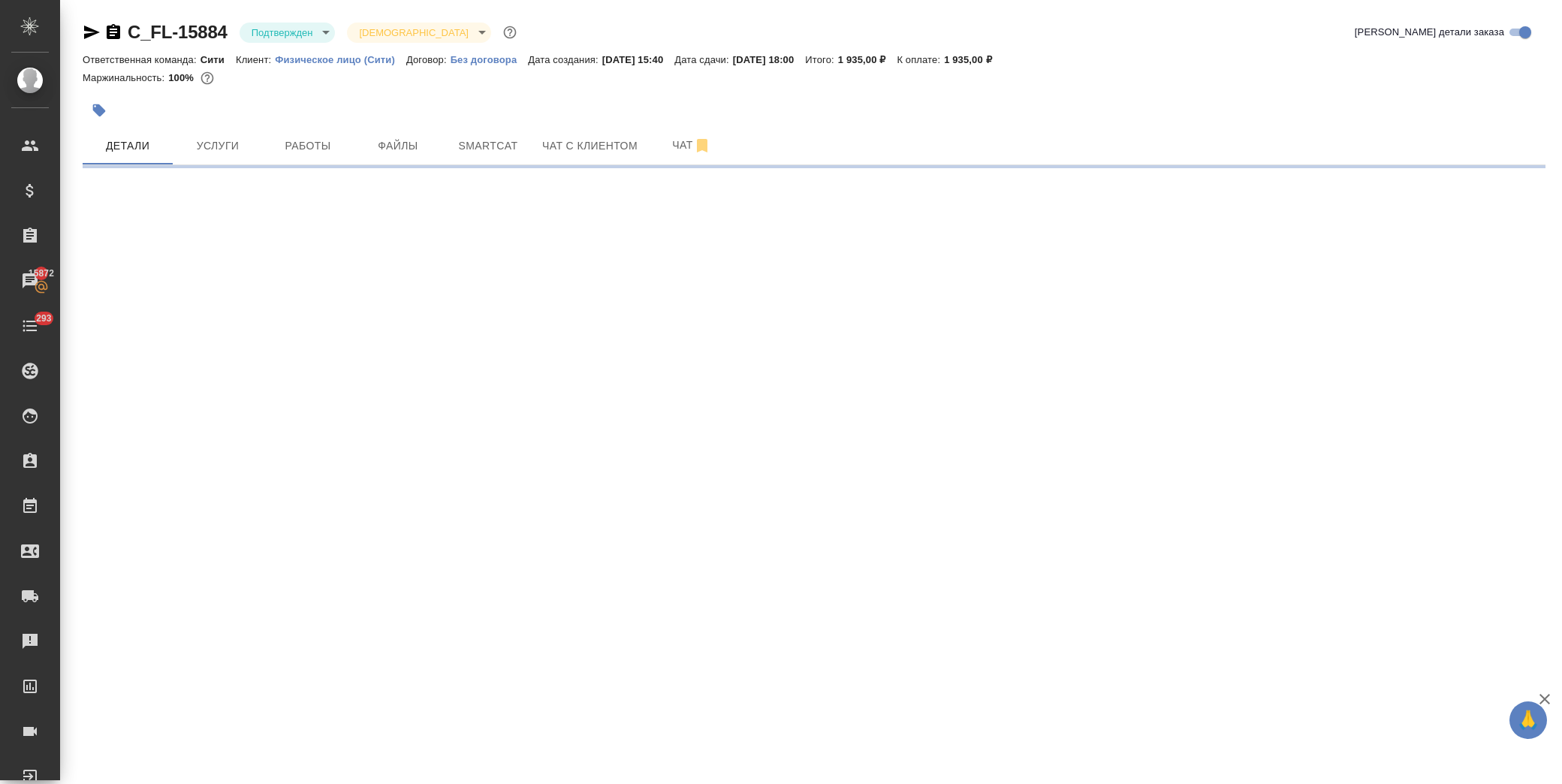
click at [80, 35] on div "C_FL-15884 Подтвержден confirmed Святая троица holyTrinity Кратко детали заказа…" at bounding box center [814, 88] width 1479 height 176
click at [85, 27] on icon "button" at bounding box center [92, 32] width 16 height 14
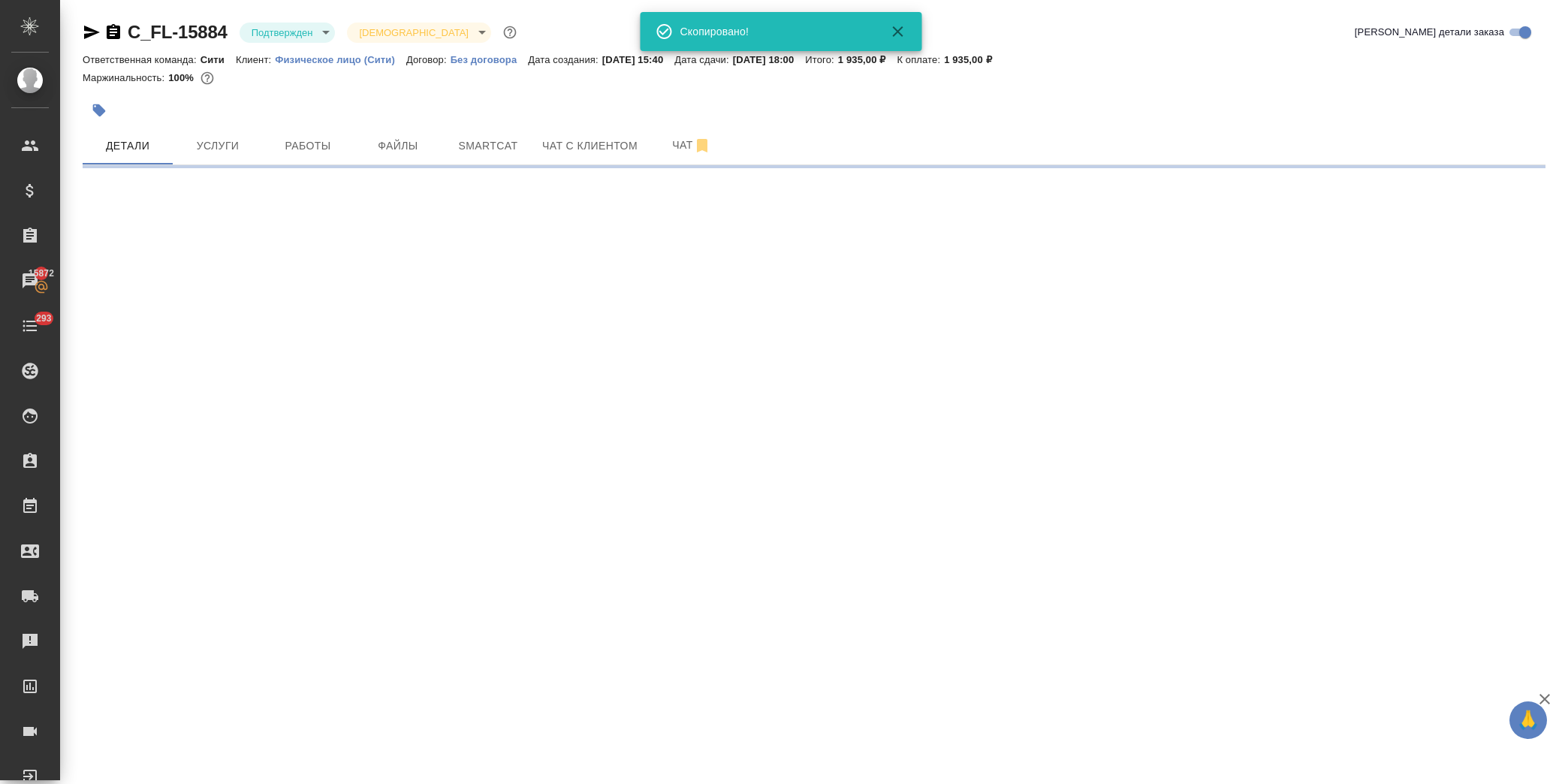
select select "RU"
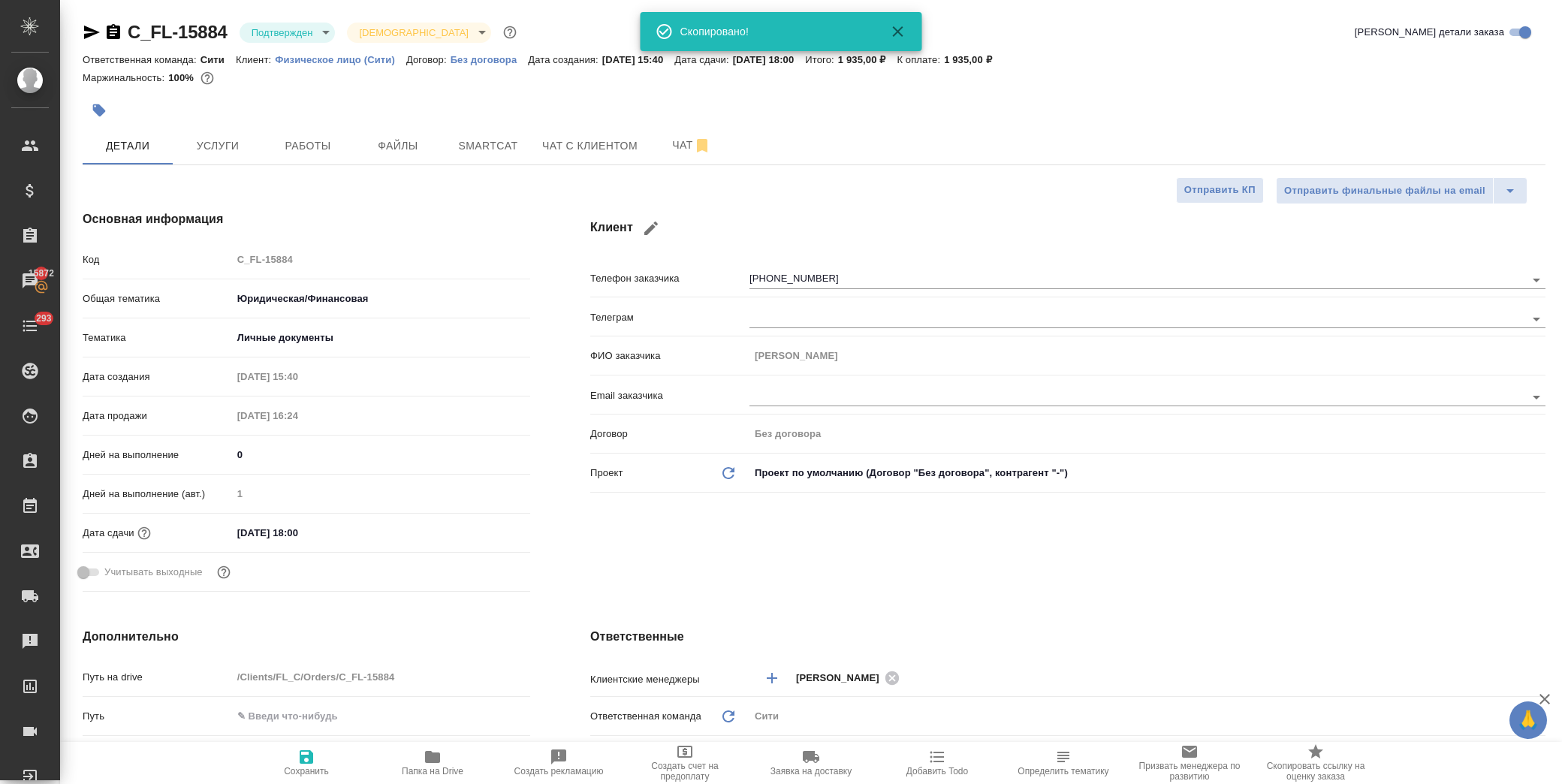
type textarea "x"
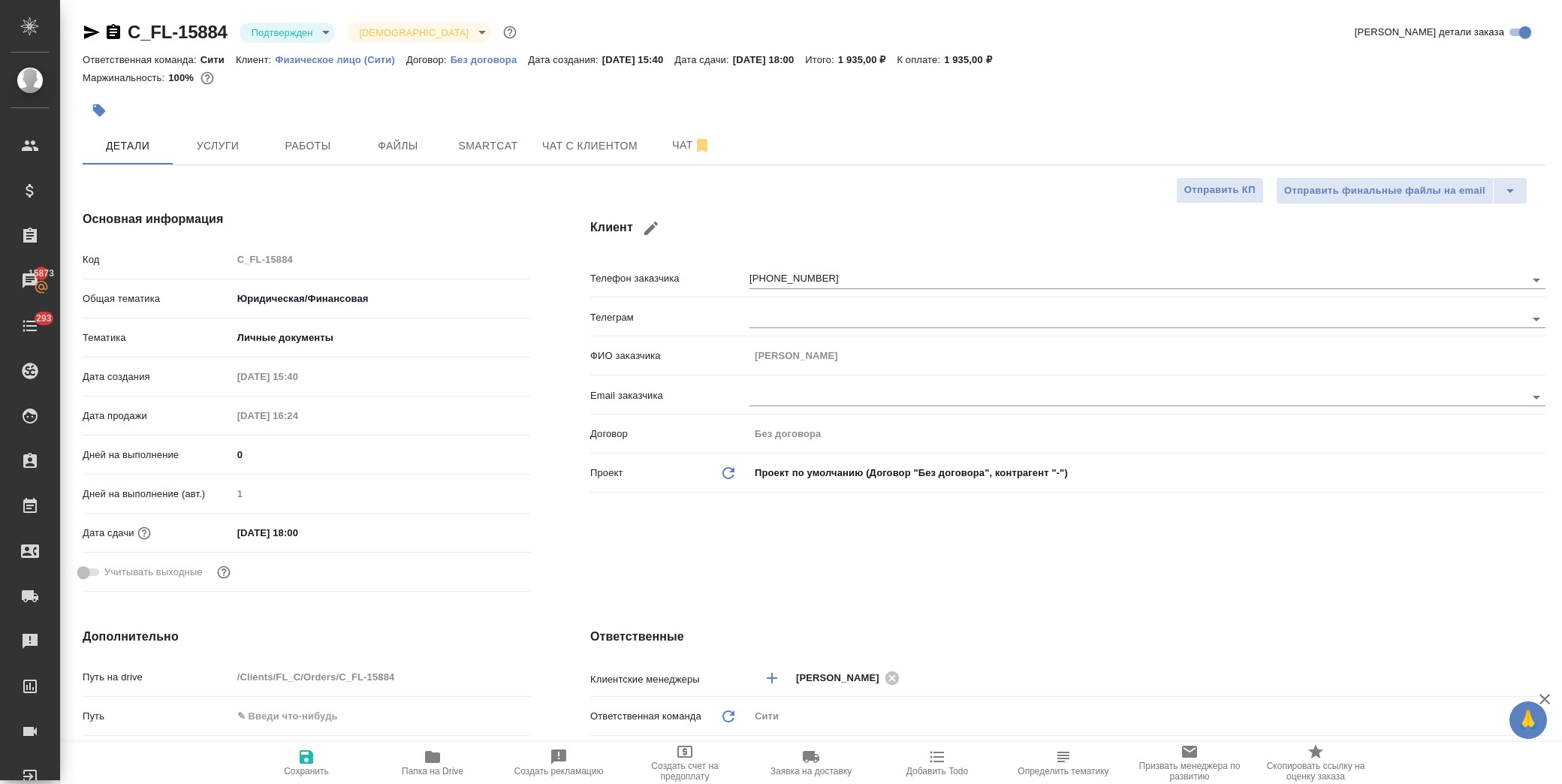
type textarea "x"
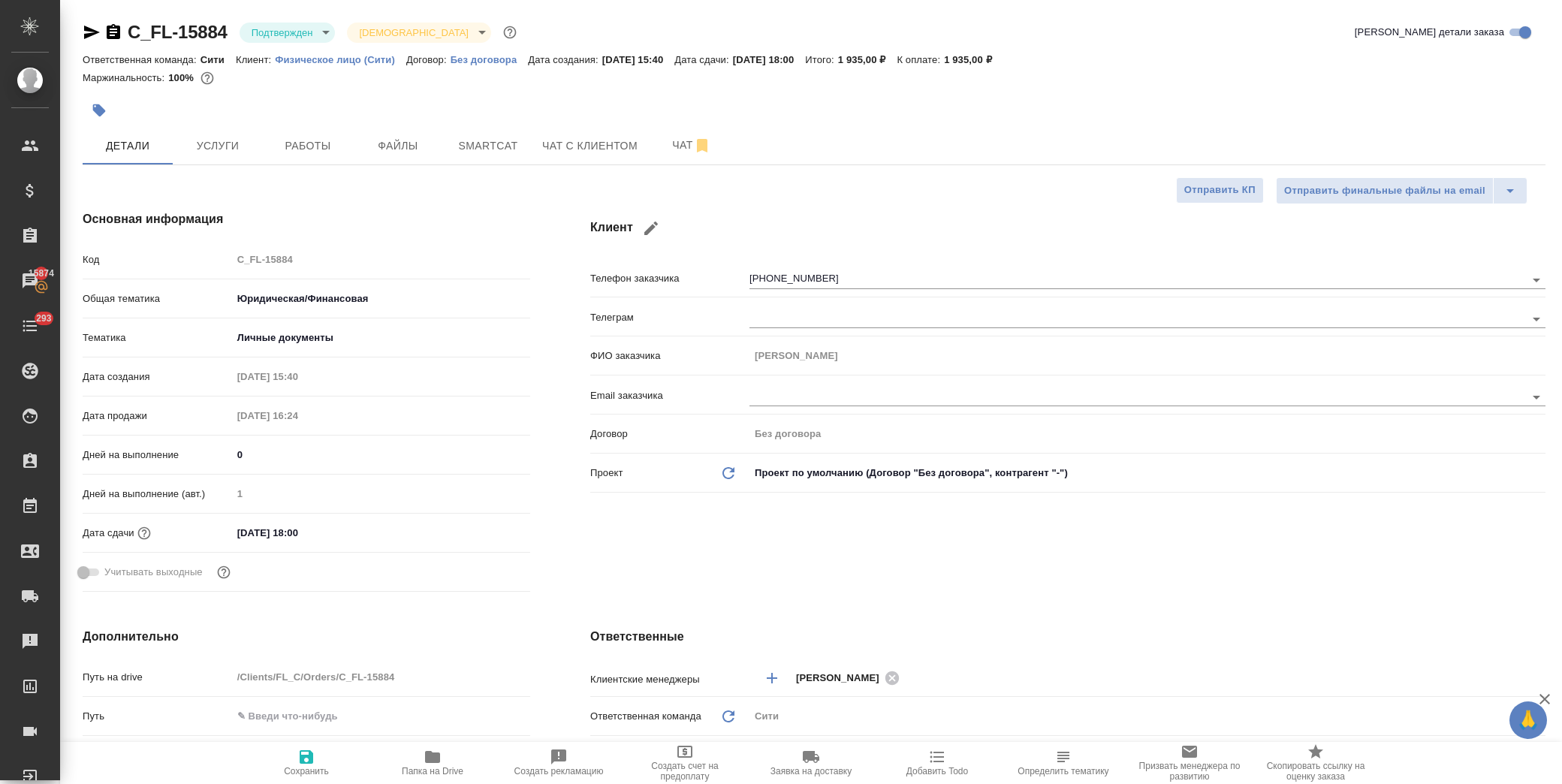
type textarea "x"
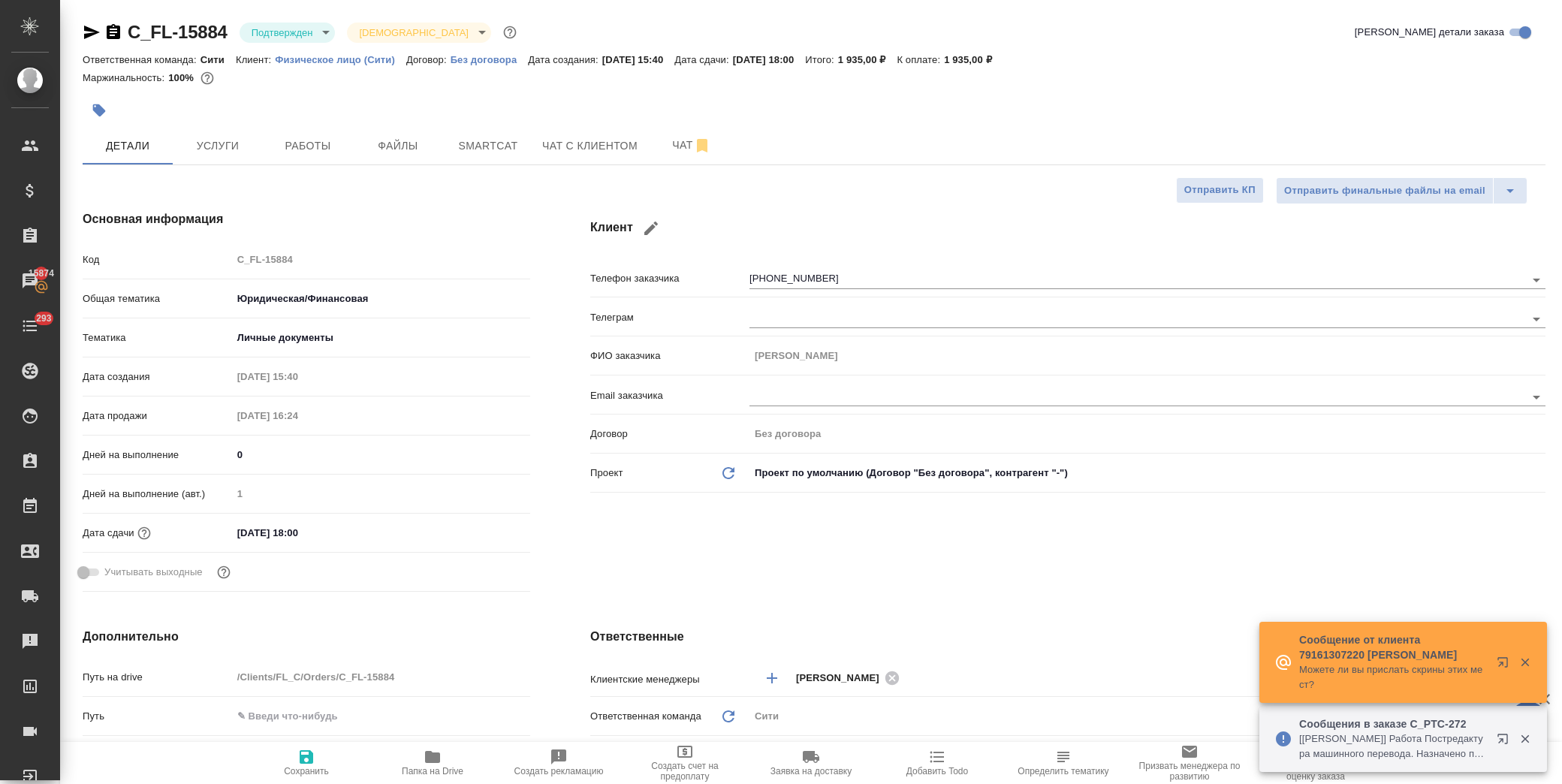
type textarea "x"
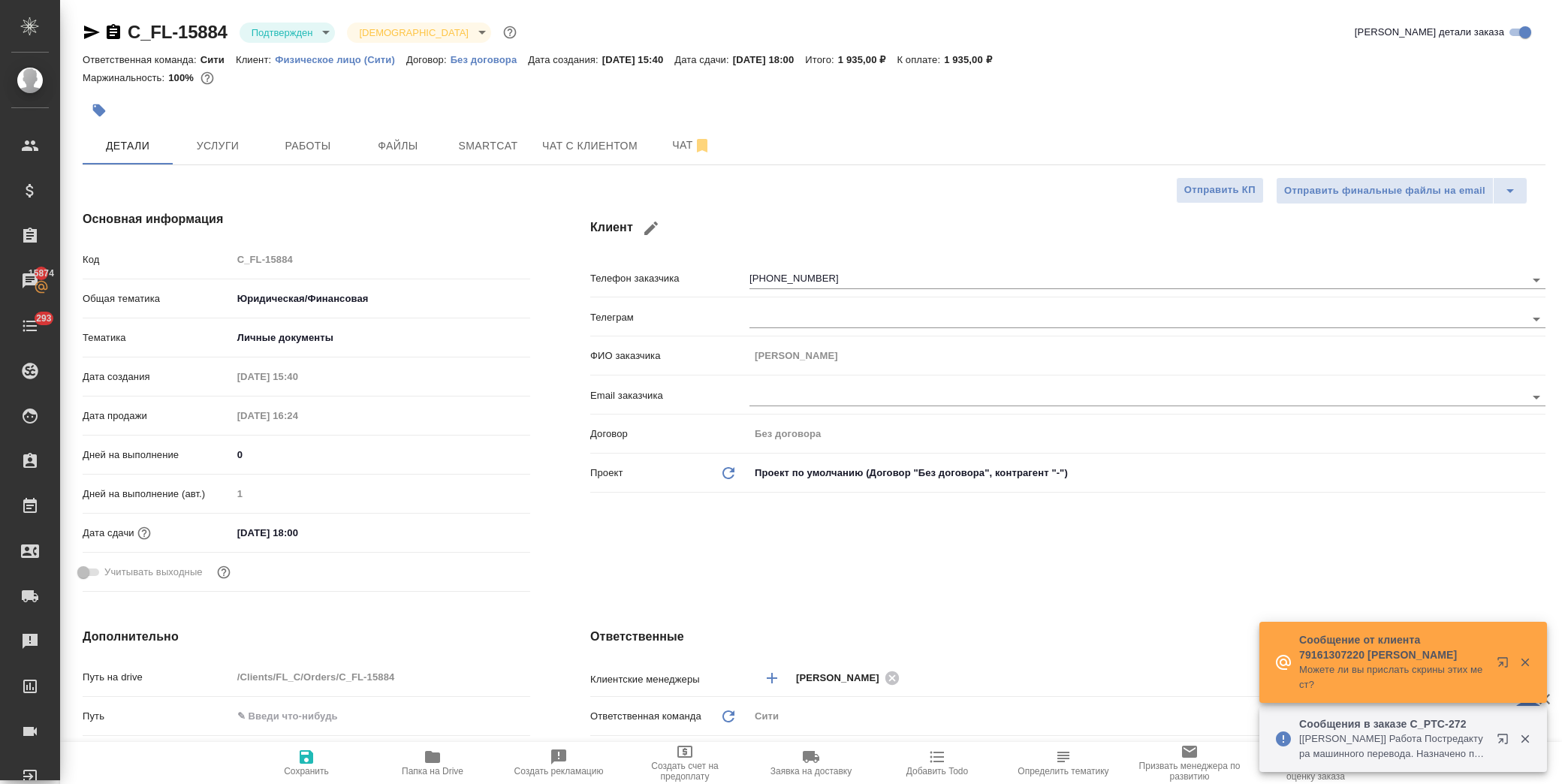
type textarea "x"
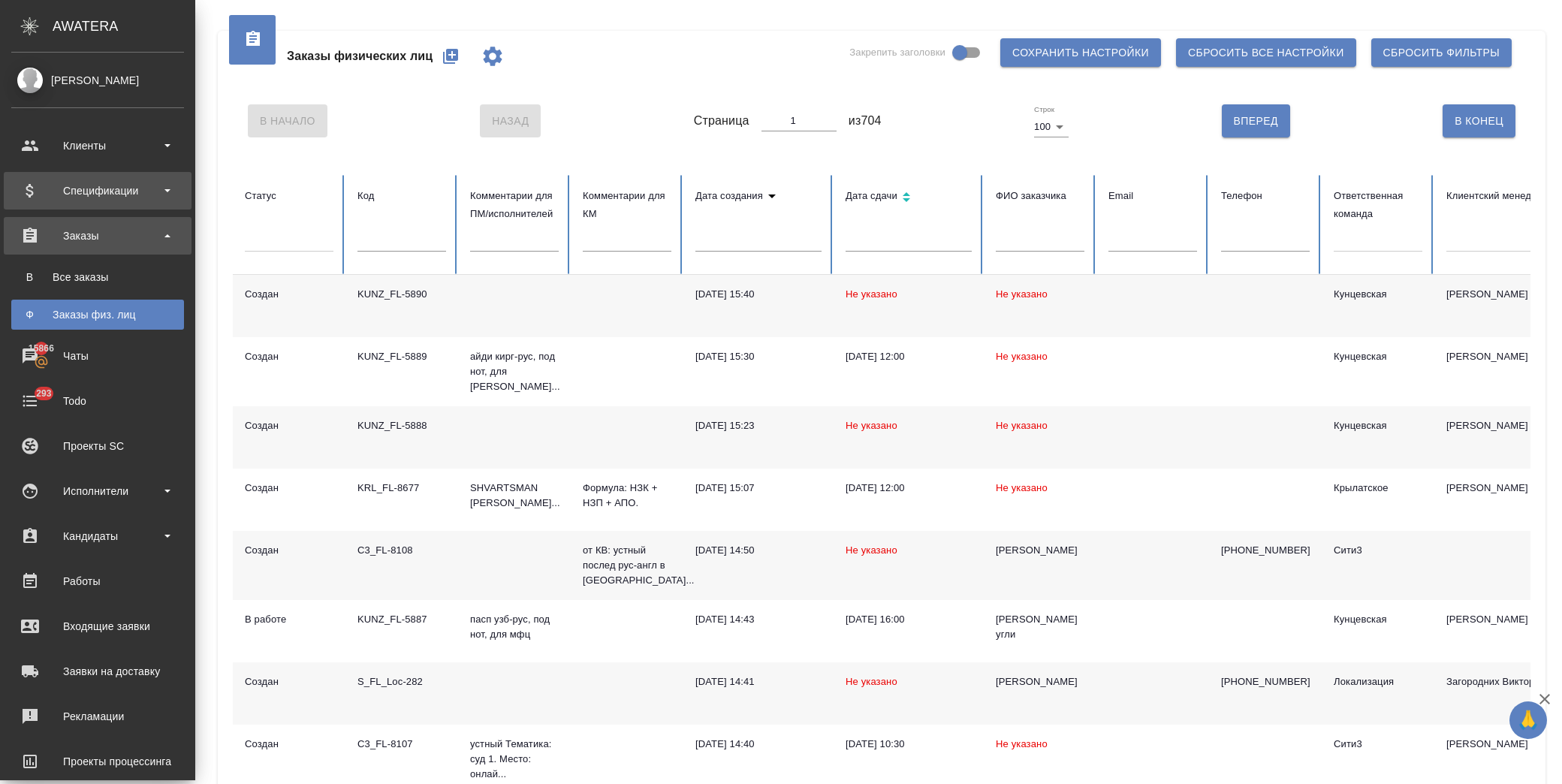
click at [132, 198] on div "Спецификации" at bounding box center [98, 191] width 173 height 22
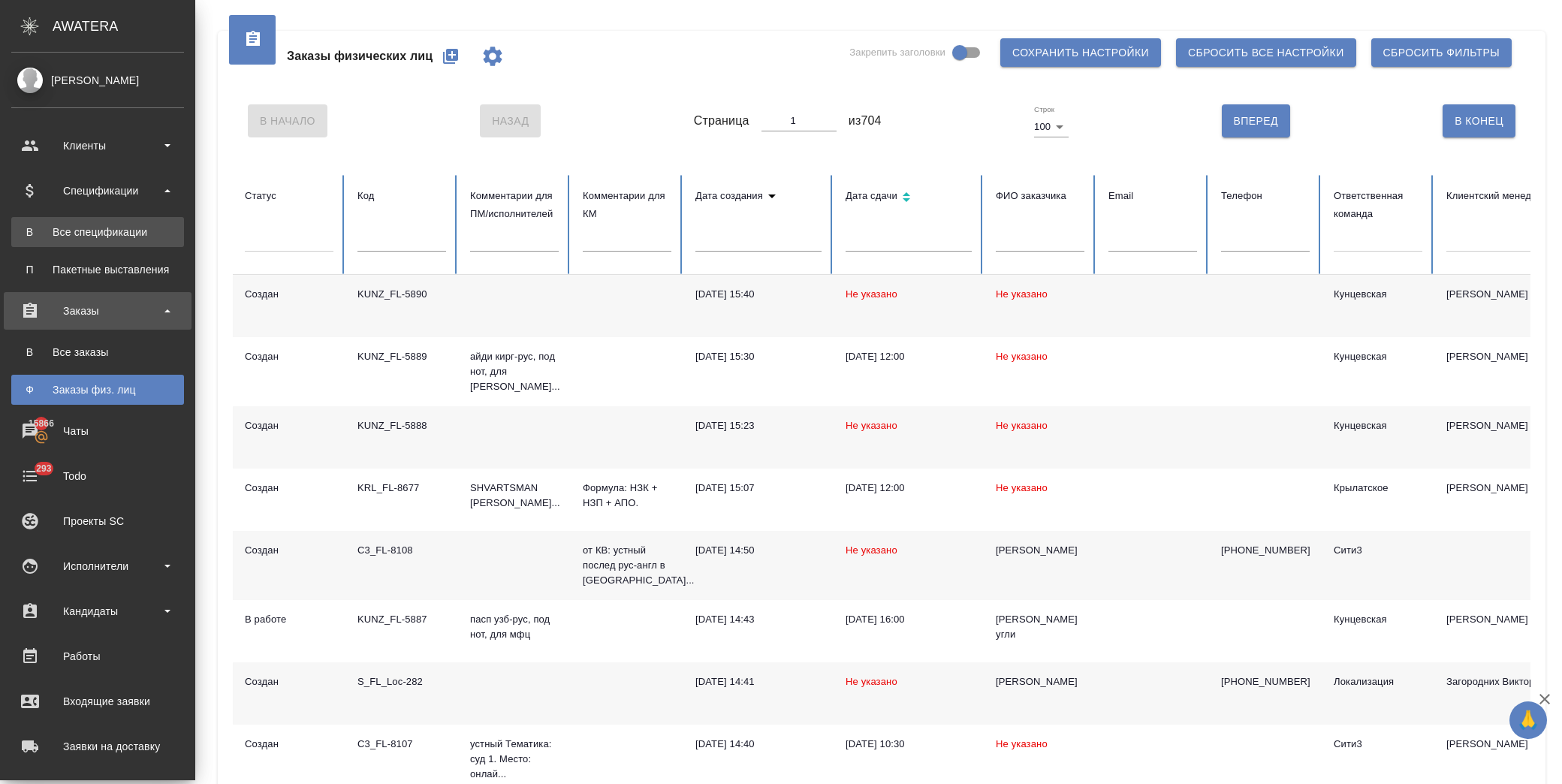
click at [122, 230] on div "Все спецификации" at bounding box center [97, 231] width 158 height 15
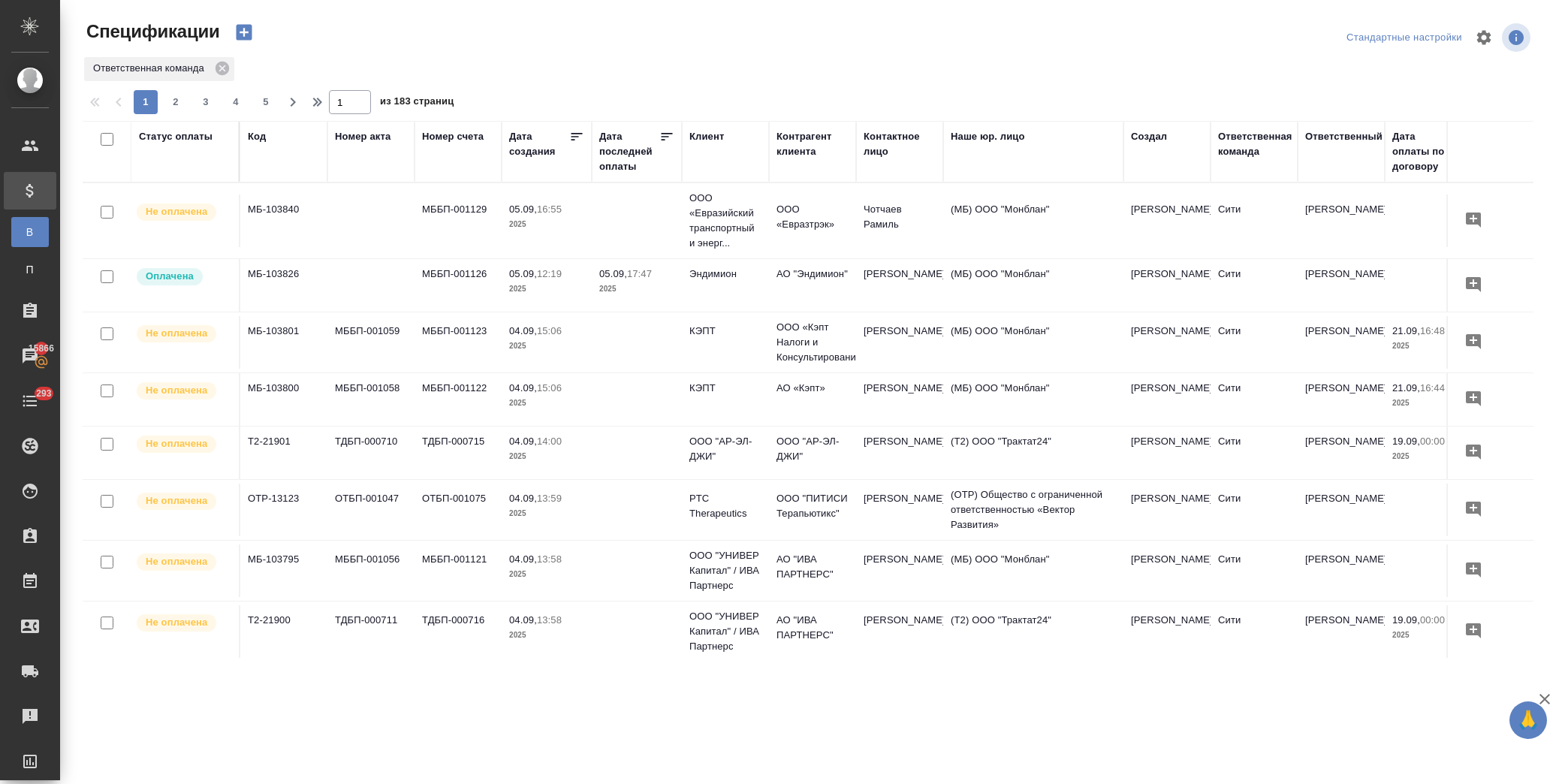
click at [191, 137] on div "Статус оплаты" at bounding box center [175, 136] width 74 height 15
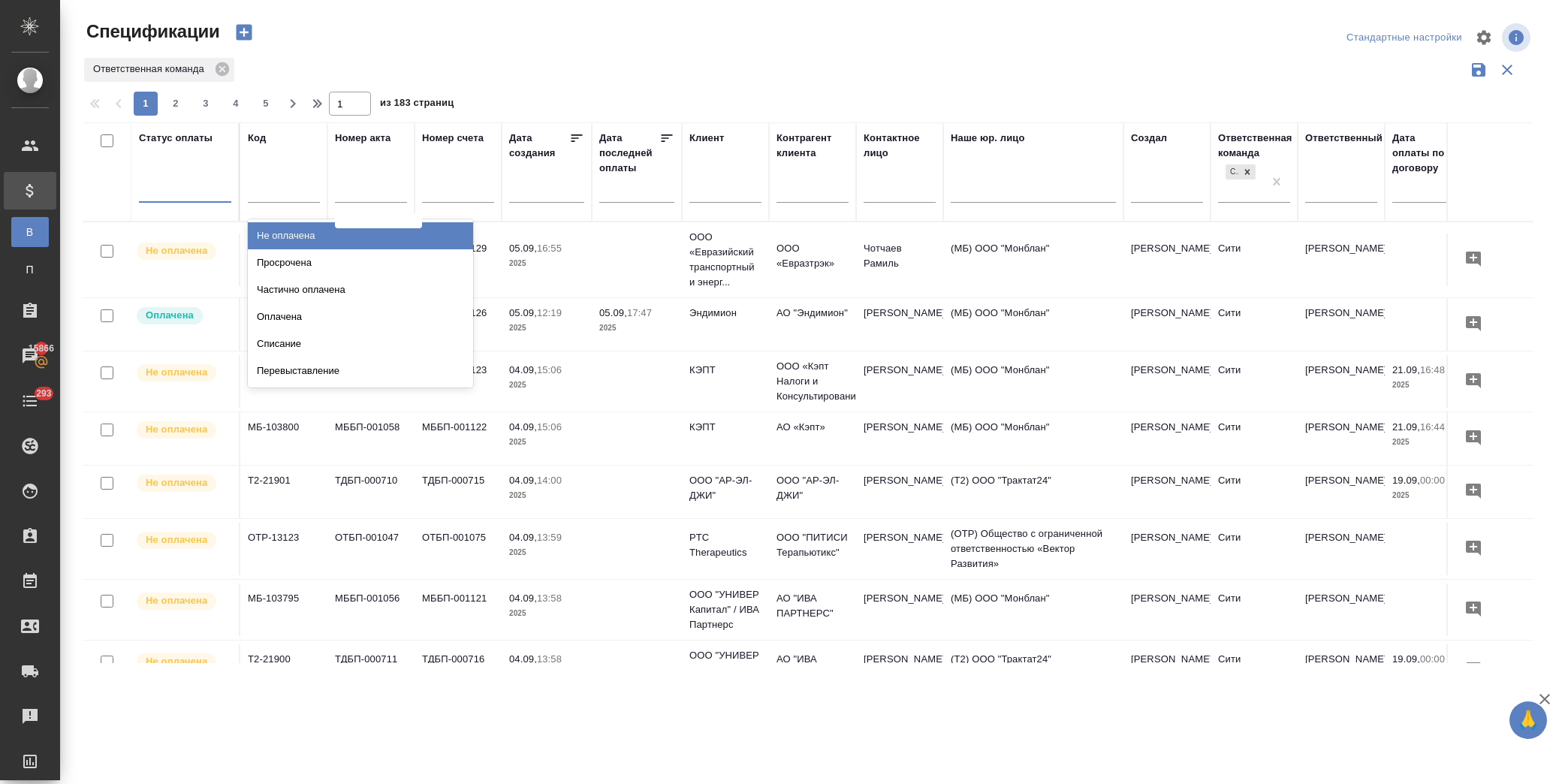
click at [207, 188] on div at bounding box center [184, 187] width 92 height 22
type input "прос"
click at [324, 231] on div "Просрочена" at bounding box center [360, 235] width 225 height 27
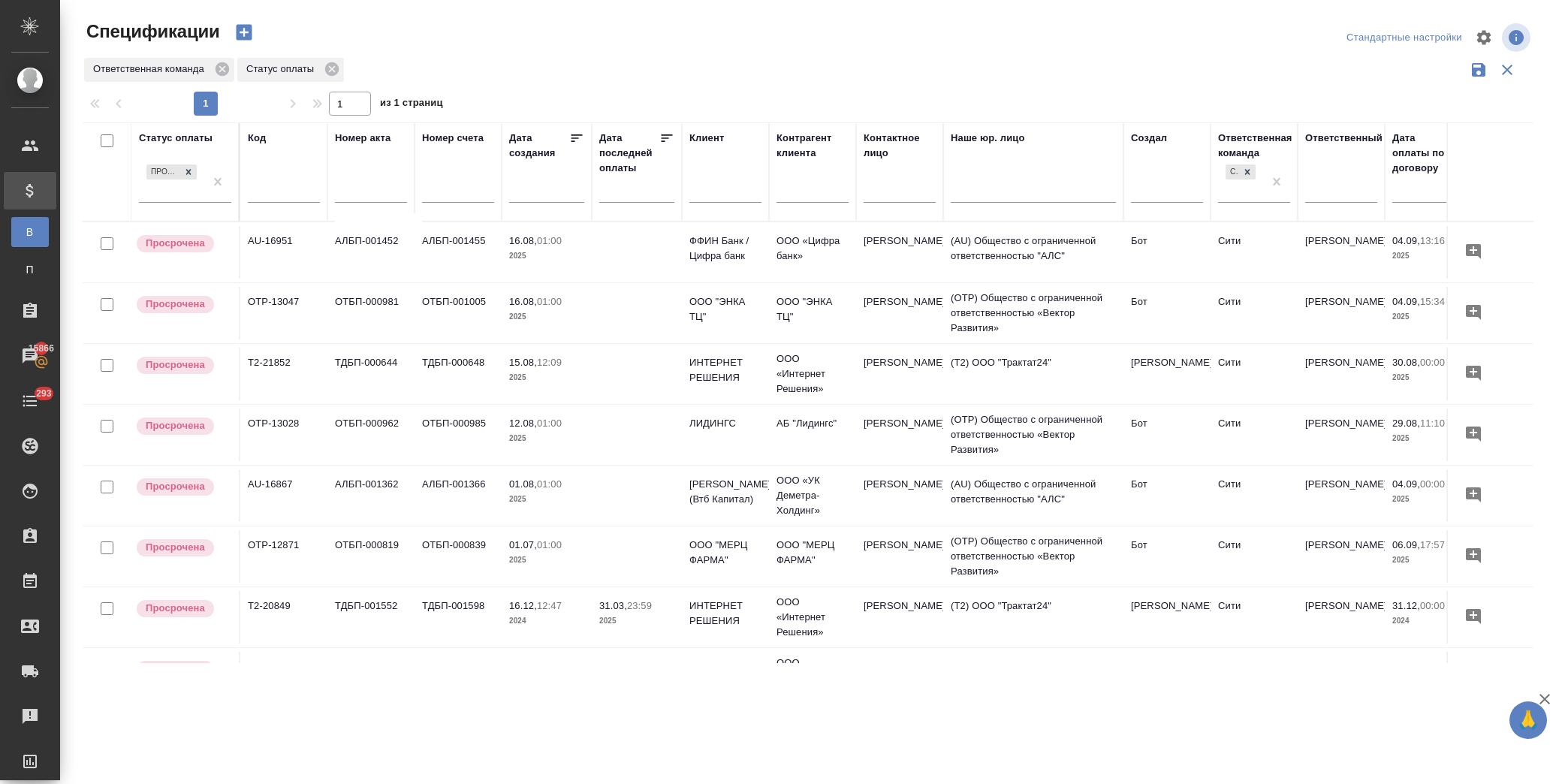
click at [916, 482] on td "[PERSON_NAME]" at bounding box center [900, 496] width 87 height 53
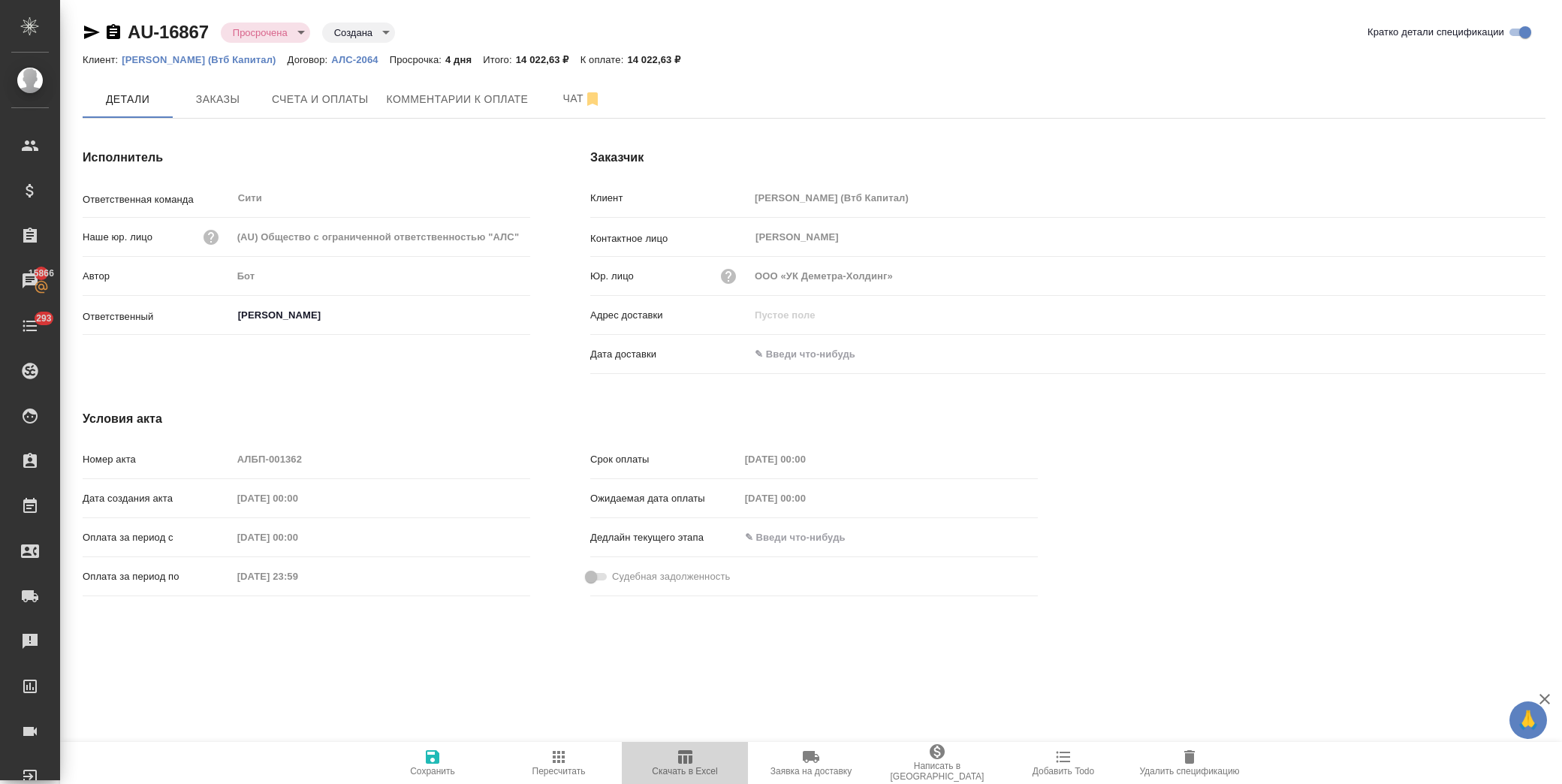
click at [680, 766] on span "Скачать в Excel" at bounding box center [685, 770] width 66 height 10
click at [312, 102] on span "Счета и оплаты" at bounding box center [320, 99] width 97 height 18
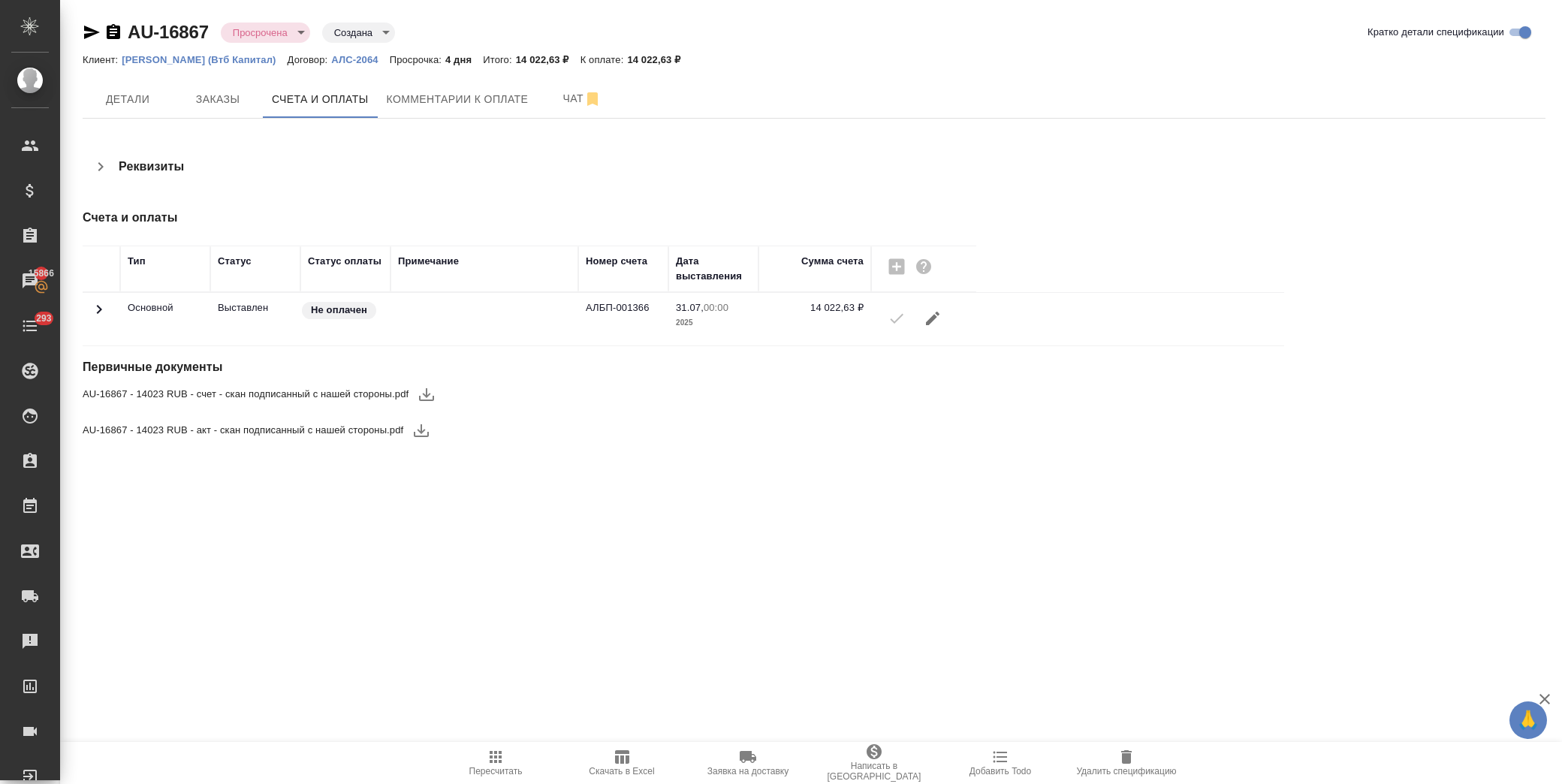
click at [429, 400] on icon "button" at bounding box center [426, 394] width 18 height 18
click at [422, 432] on icon "button" at bounding box center [421, 431] width 15 height 13
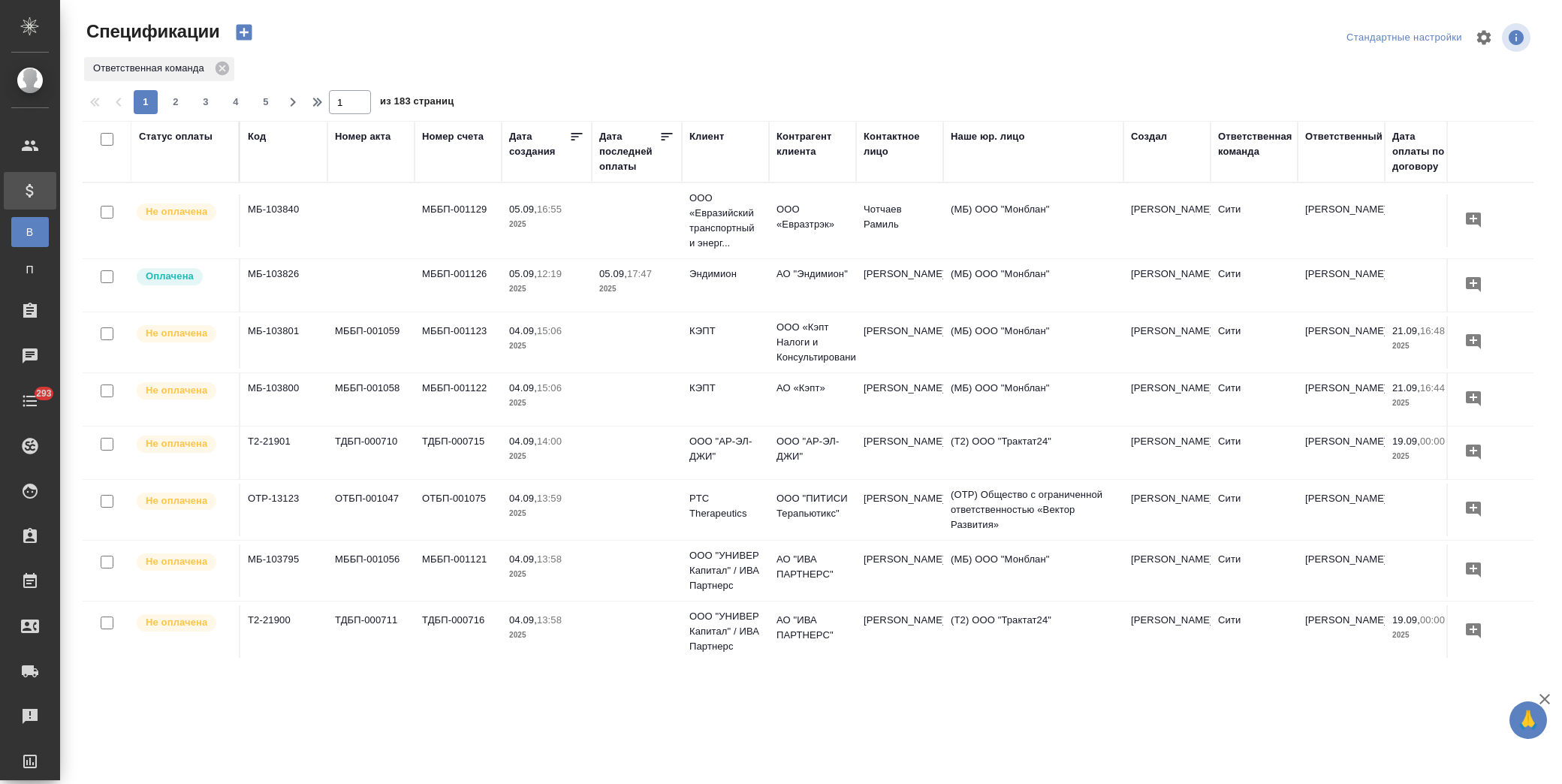
click at [708, 138] on div "Клиент" at bounding box center [706, 136] width 34 height 15
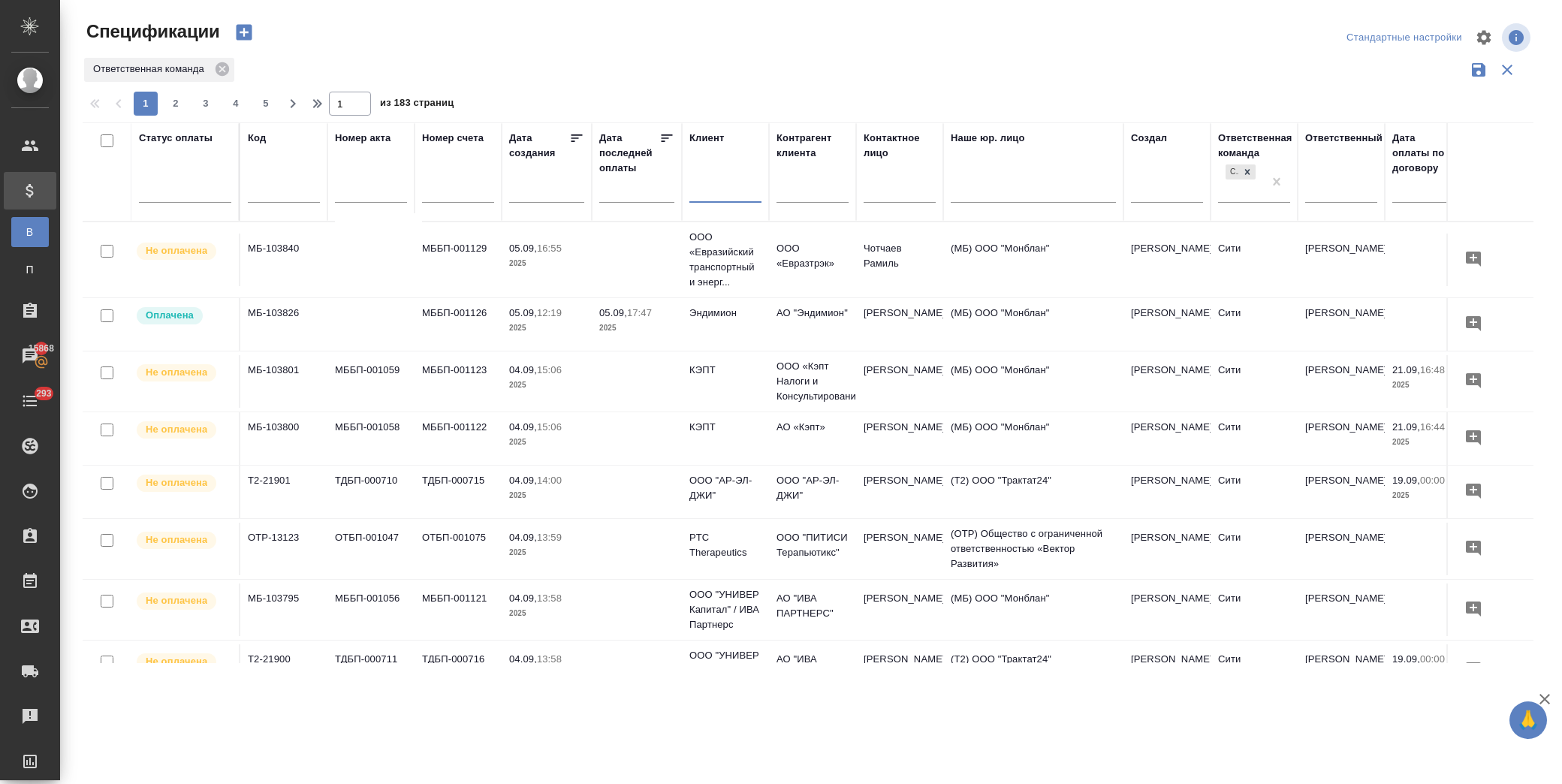
click at [719, 191] on input "text" at bounding box center [725, 192] width 72 height 18
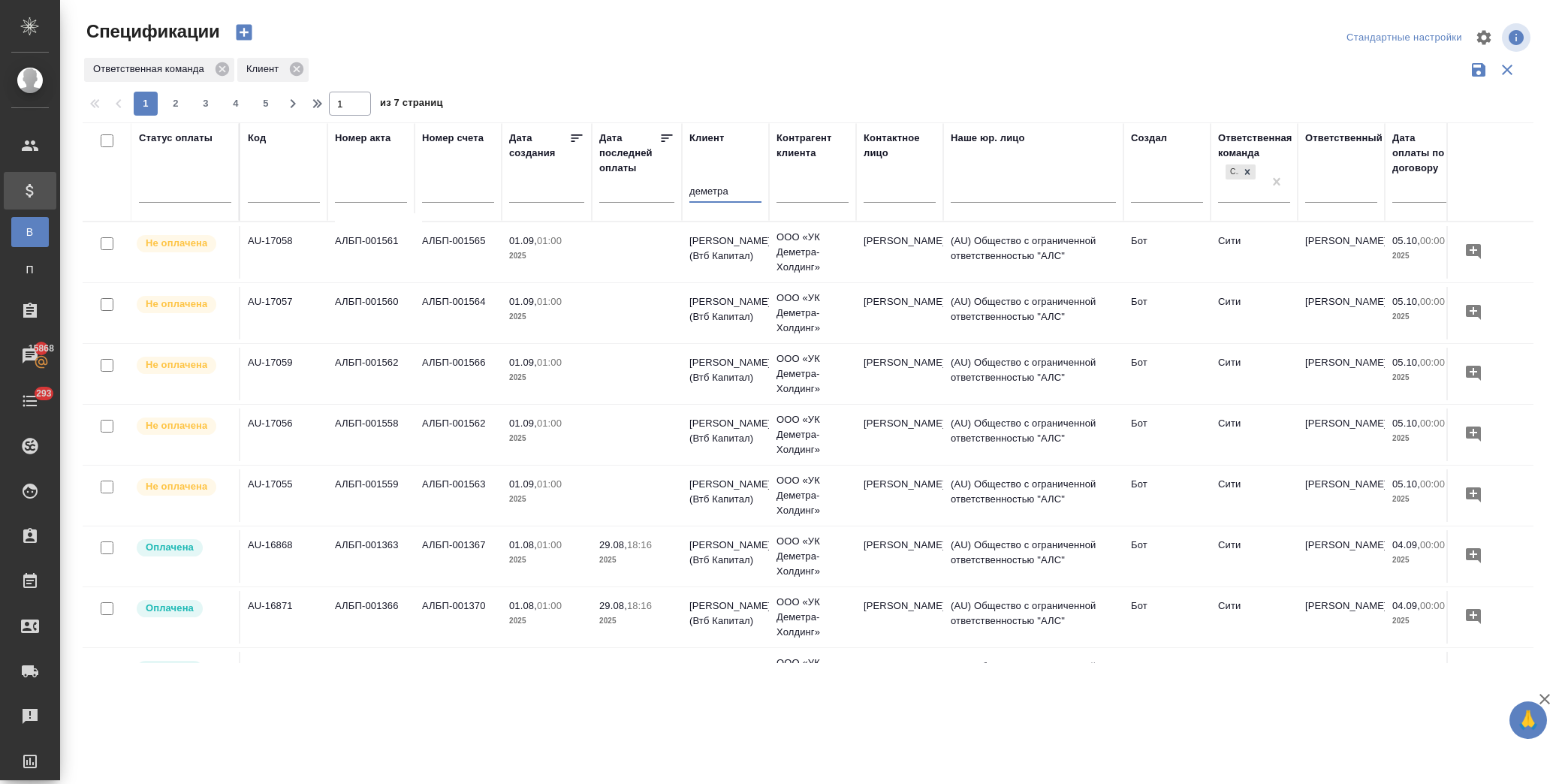
type input "деметра"
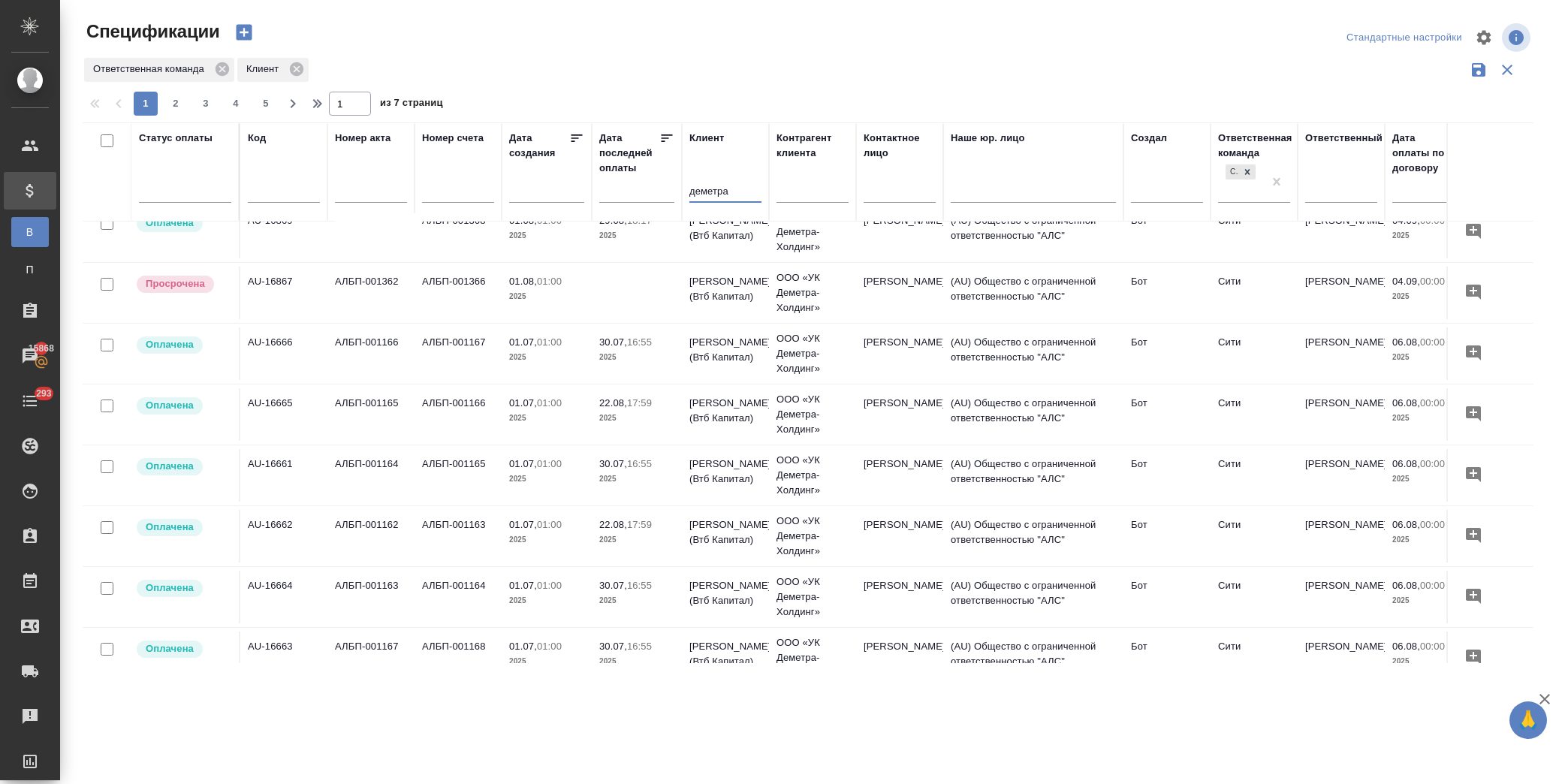
scroll to position [500, 0]
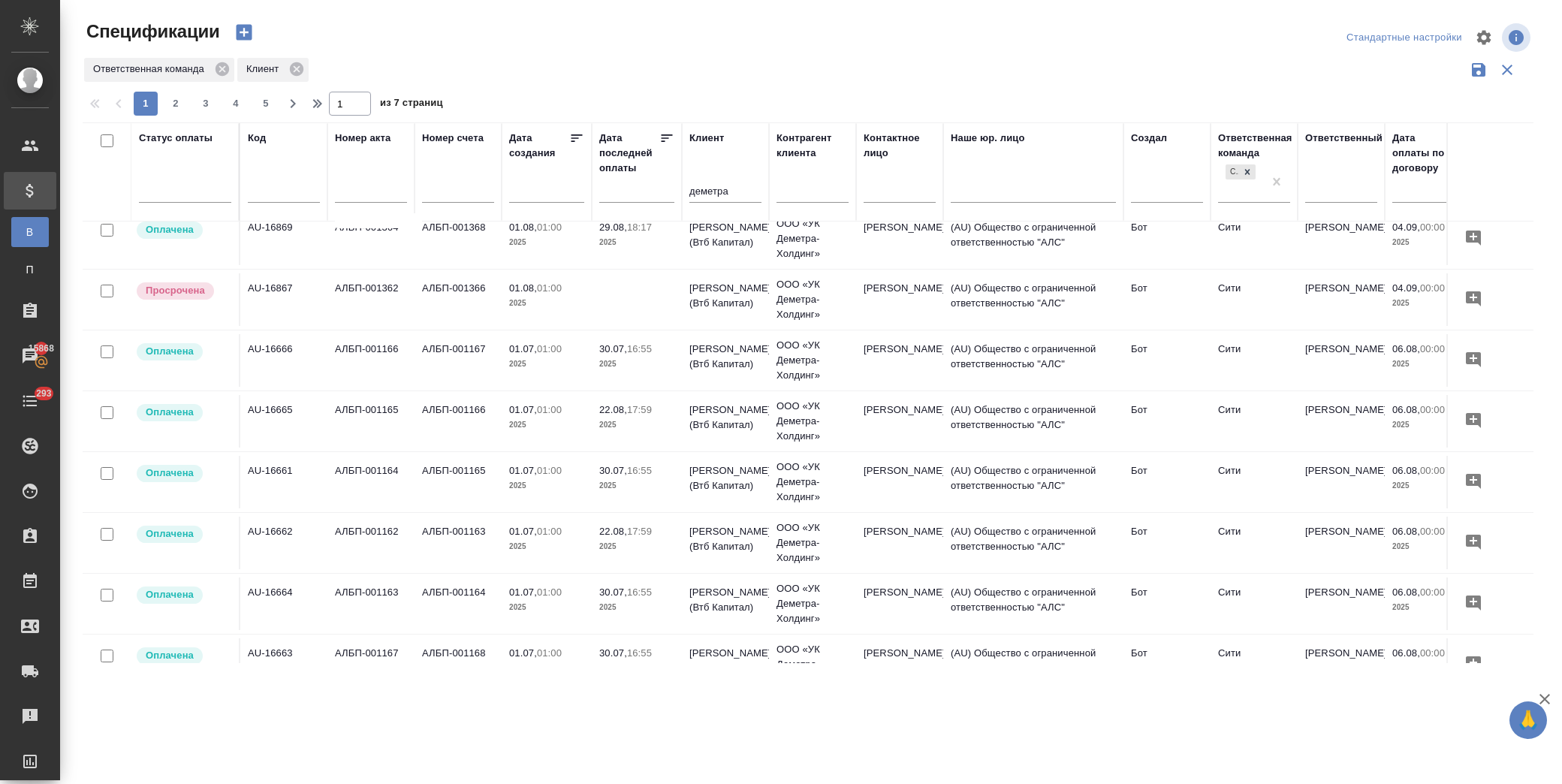
click at [866, 303] on td "Рябоконь [PERSON_NAME]" at bounding box center [900, 300] width 87 height 53
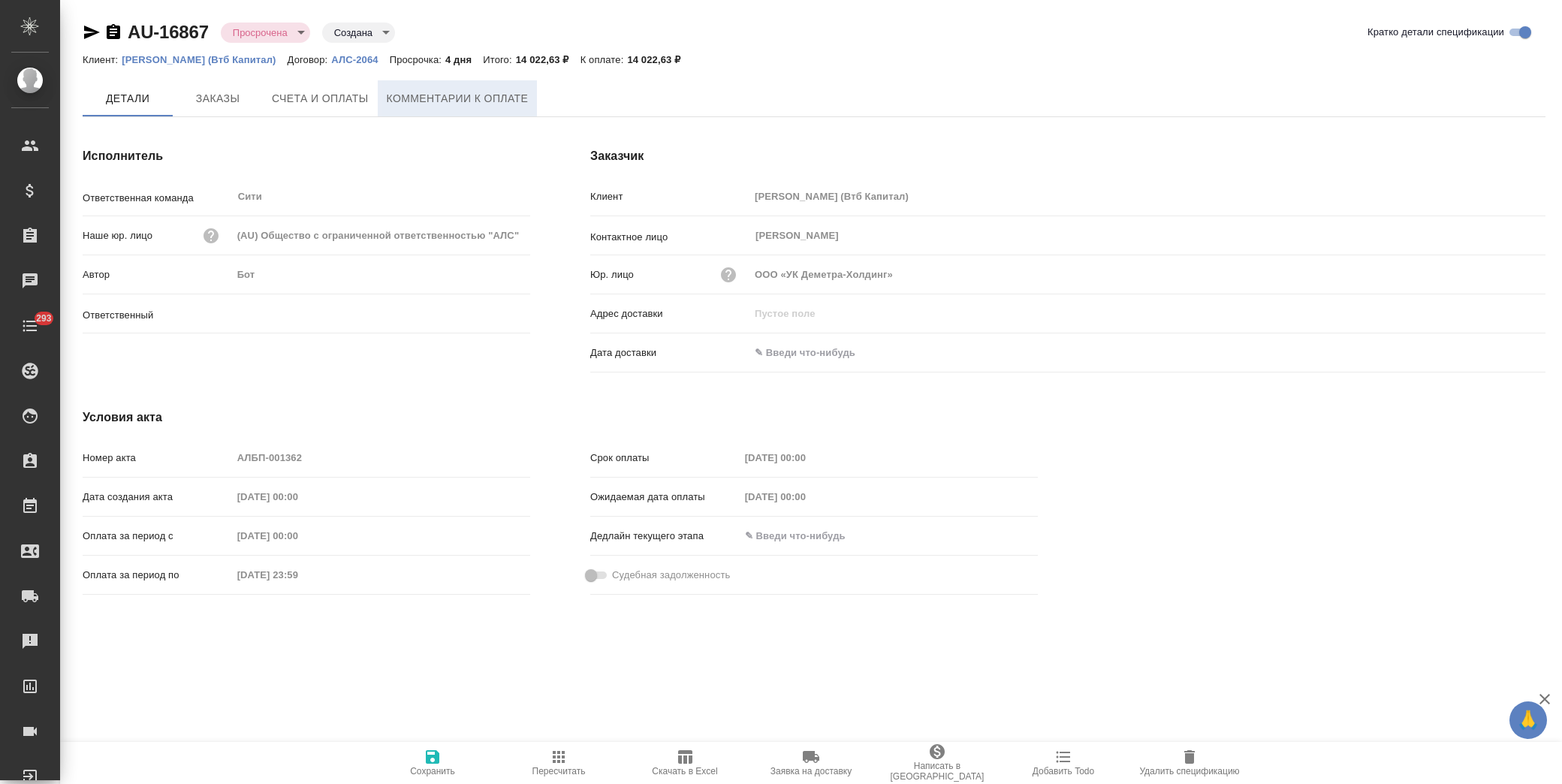
type input "[PERSON_NAME]"
click at [426, 100] on span "Комментарии к оплате" at bounding box center [457, 99] width 142 height 18
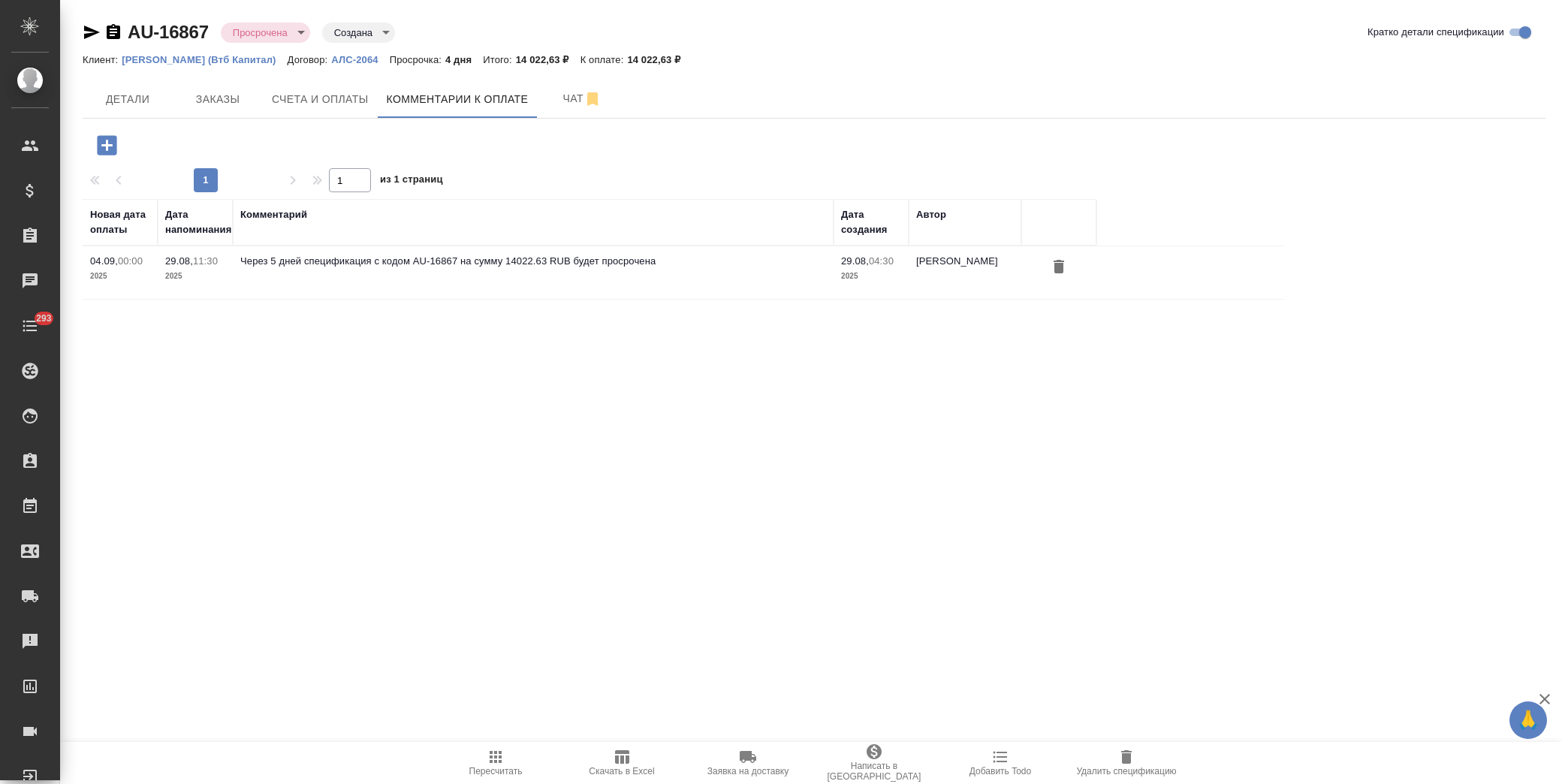
click at [111, 147] on icon "button" at bounding box center [107, 145] width 19 height 19
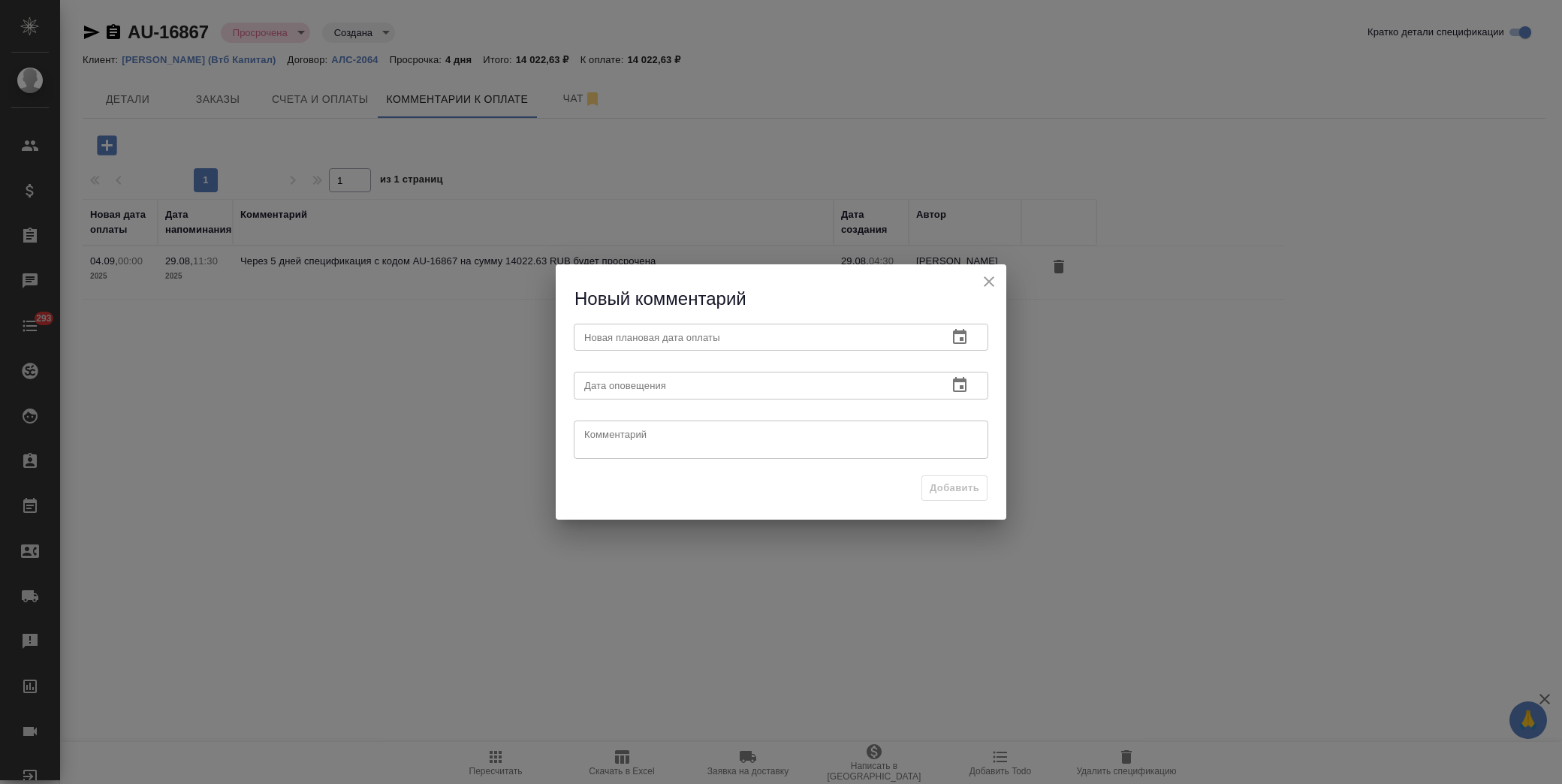
click at [956, 334] on icon "button" at bounding box center [960, 337] width 18 height 18
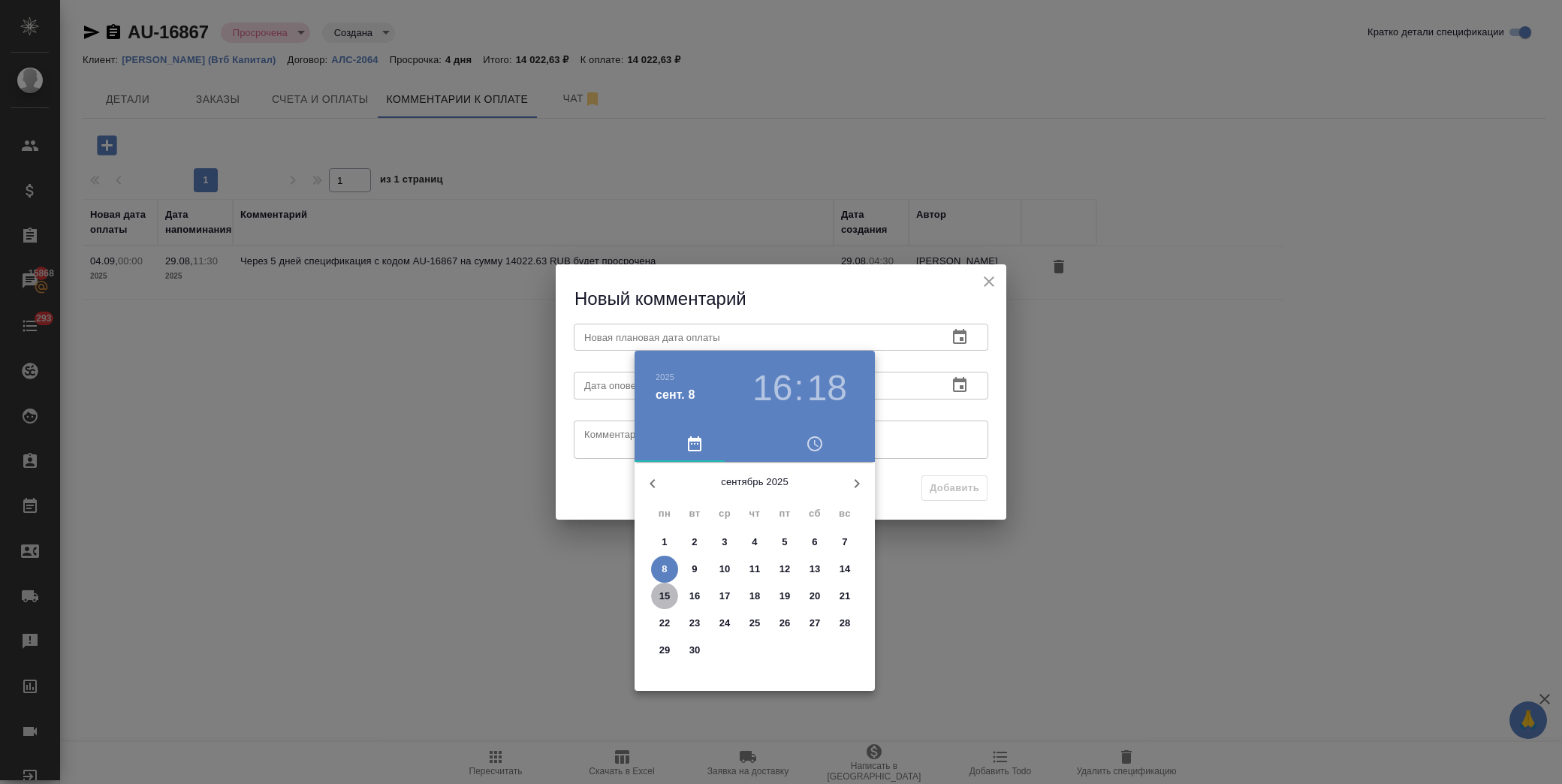
click at [670, 599] on p "15" at bounding box center [665, 596] width 11 height 15
type input "[DATE] 16:18"
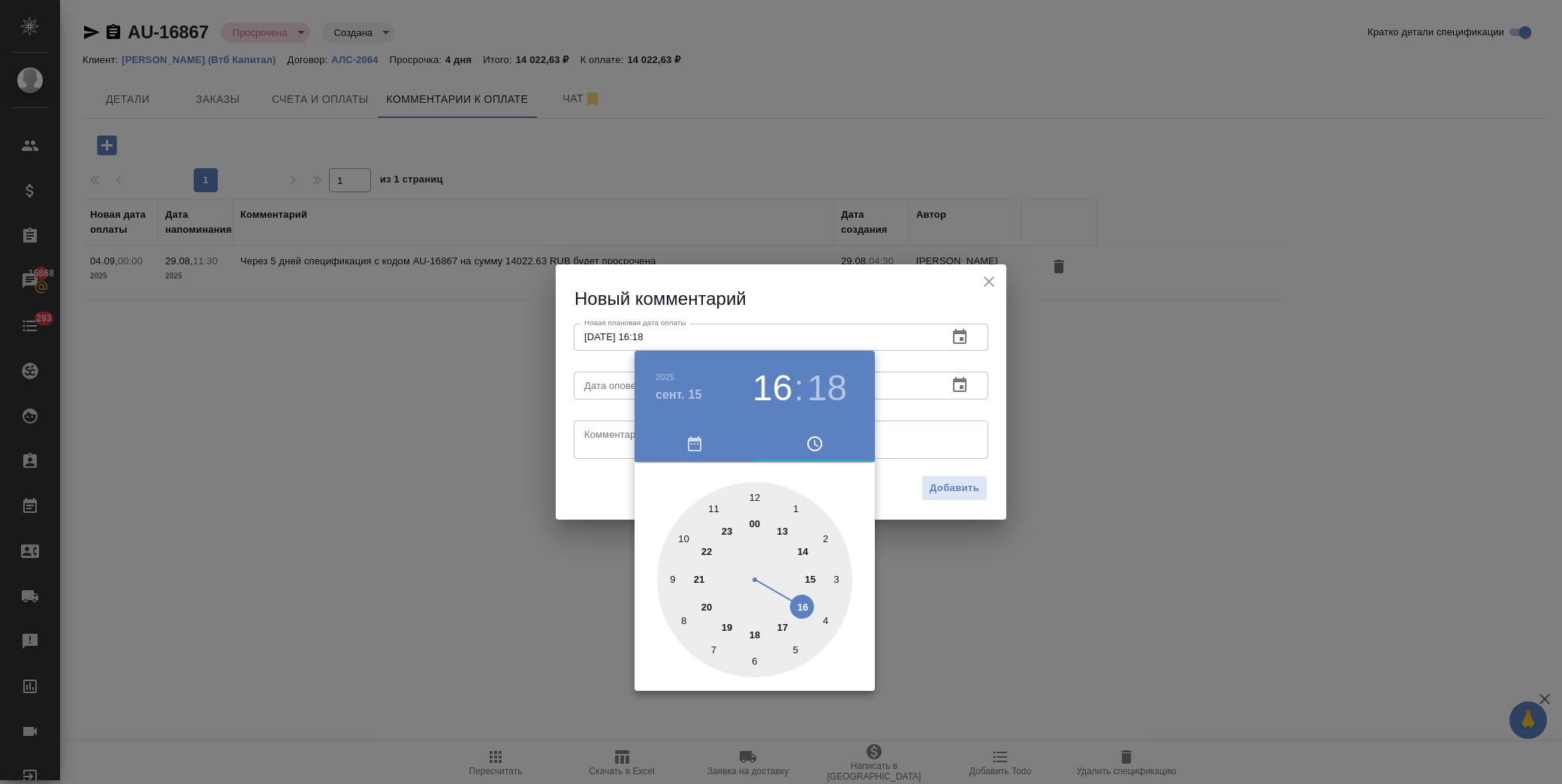
click at [606, 416] on div at bounding box center [781, 392] width 1562 height 784
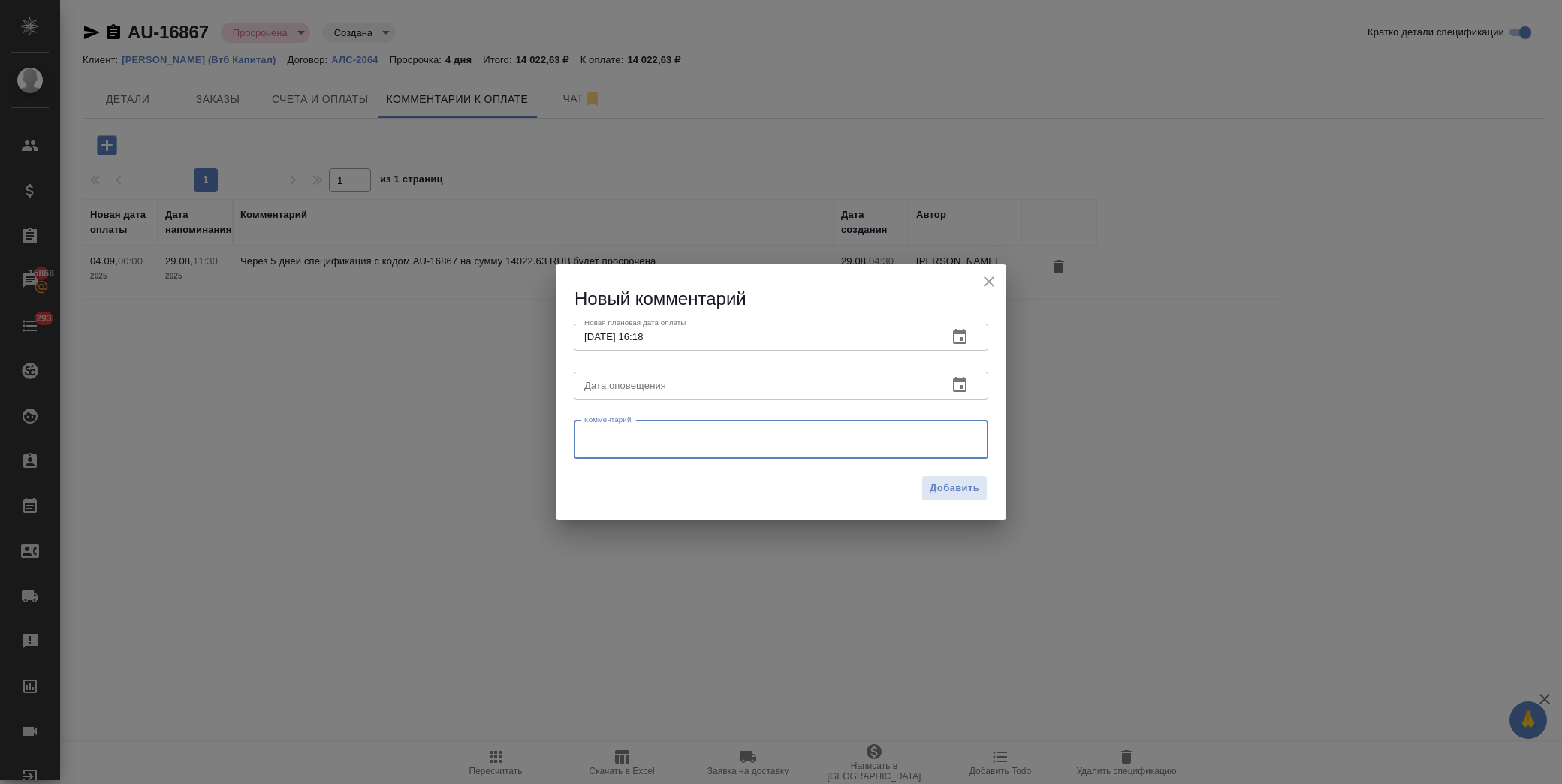
click at [635, 432] on textarea at bounding box center [780, 439] width 393 height 22
type textarea "Написала ответственному по оплате. уточняю, когда оплатят"
drag, startPoint x: 944, startPoint y: 489, endPoint x: 949, endPoint y: 481, distance: 9.4
click at [949, 481] on span "Добавить" at bounding box center [954, 488] width 50 height 18
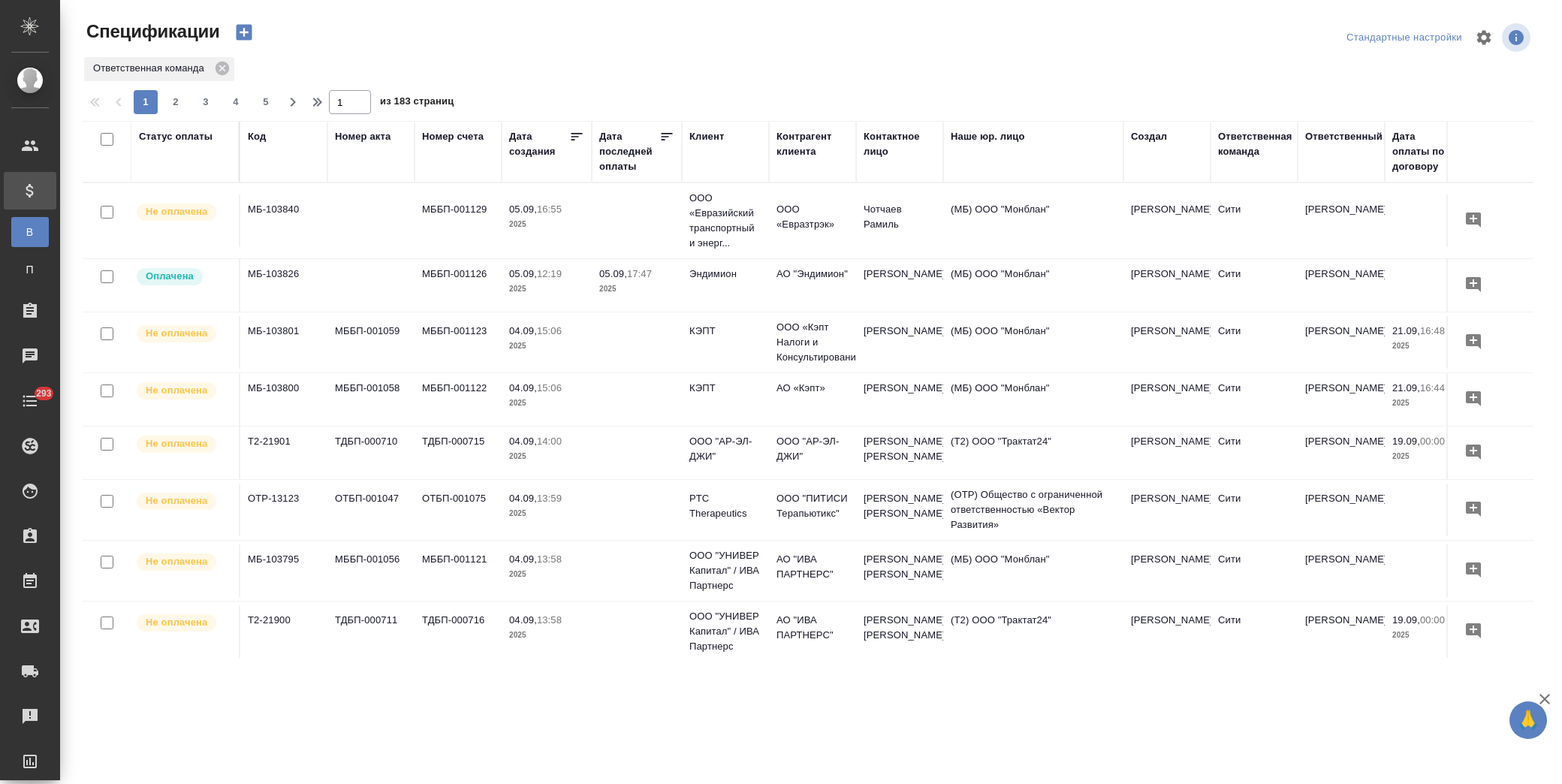
click at [186, 129] on div "Статус оплаты" at bounding box center [175, 136] width 74 height 15
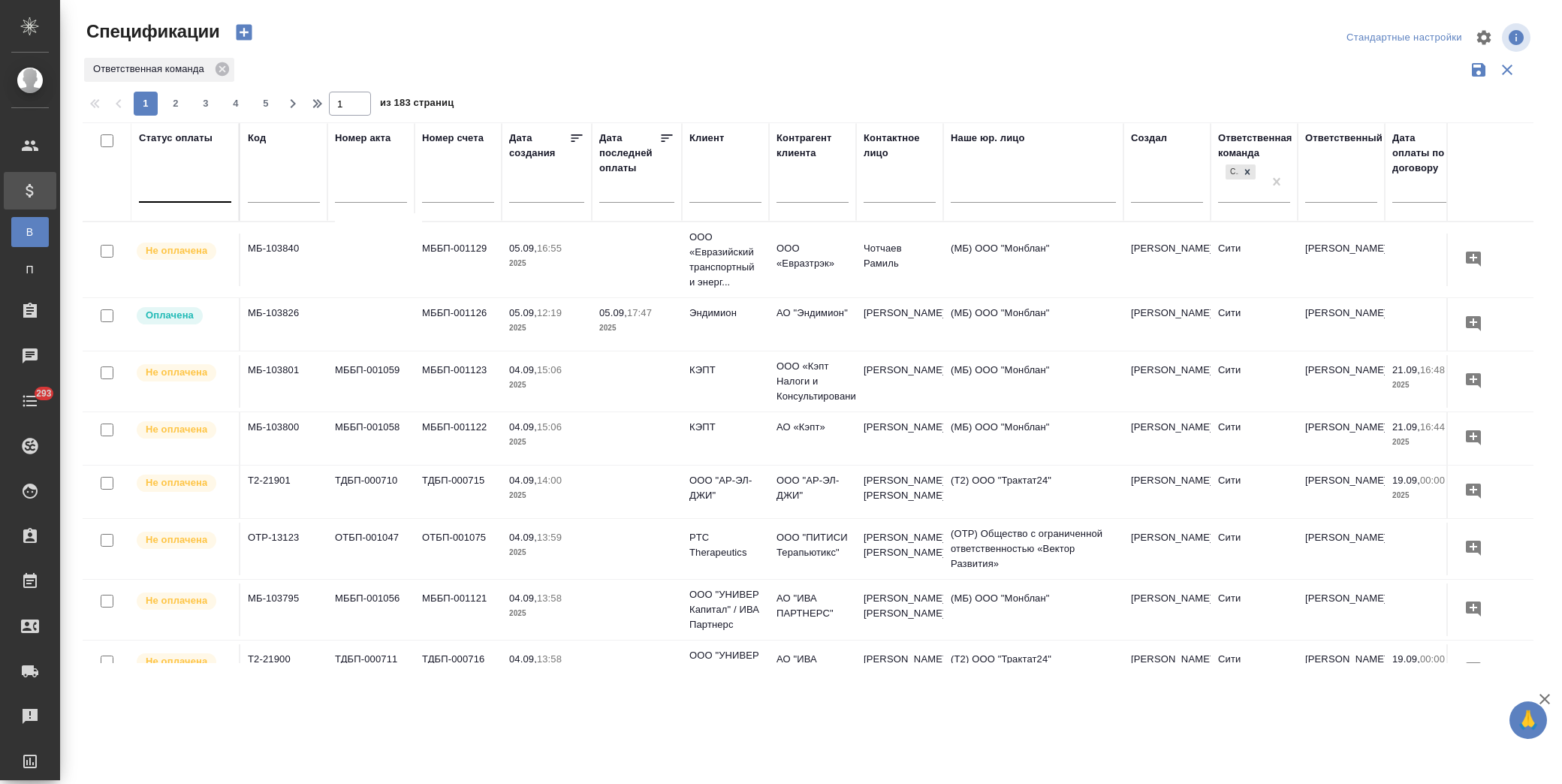
click at [192, 178] on div at bounding box center [184, 187] width 92 height 22
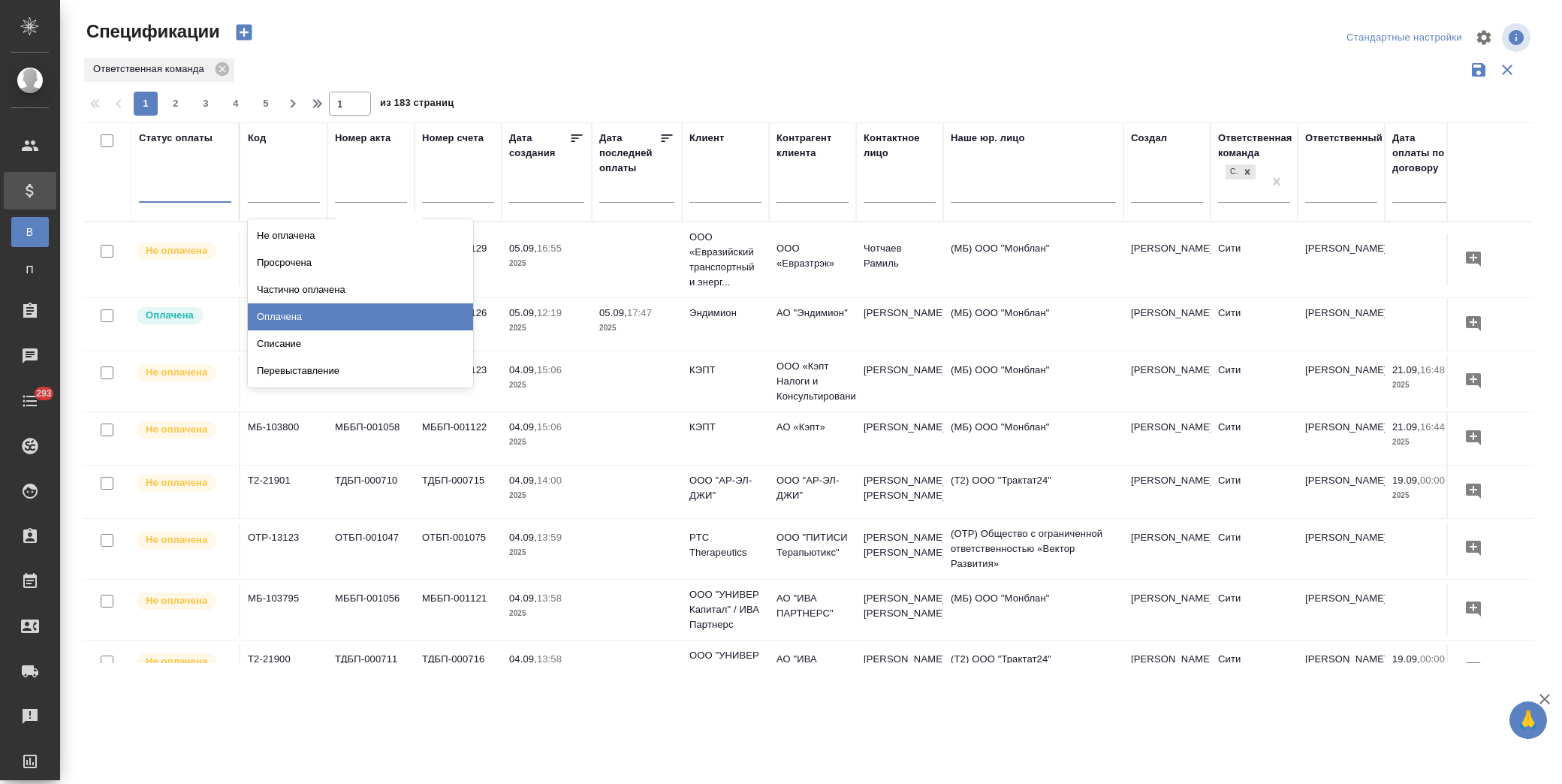
click at [313, 320] on div "Оплачена" at bounding box center [360, 317] width 225 height 27
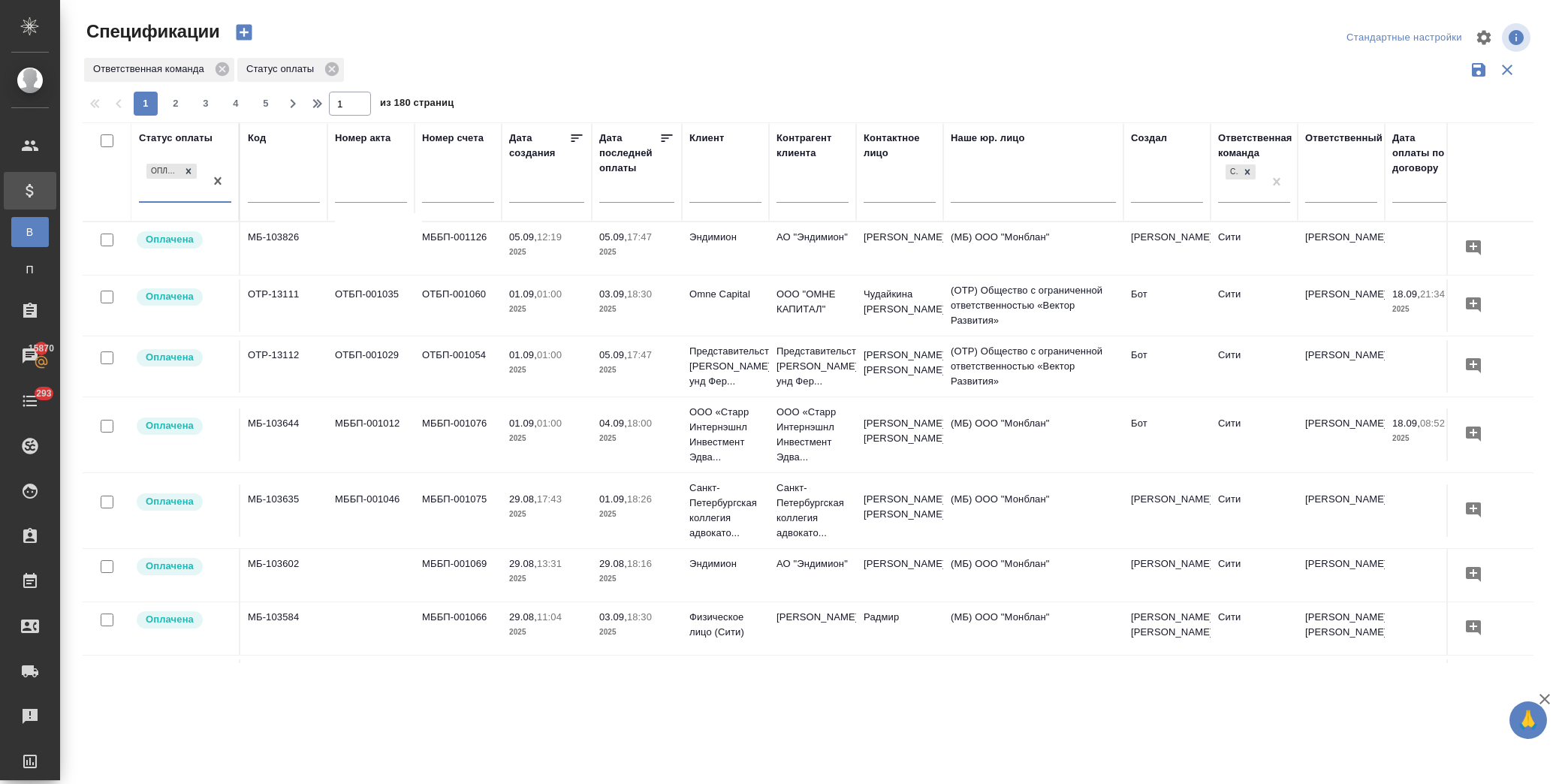
click at [661, 141] on icon at bounding box center [666, 138] width 15 height 15
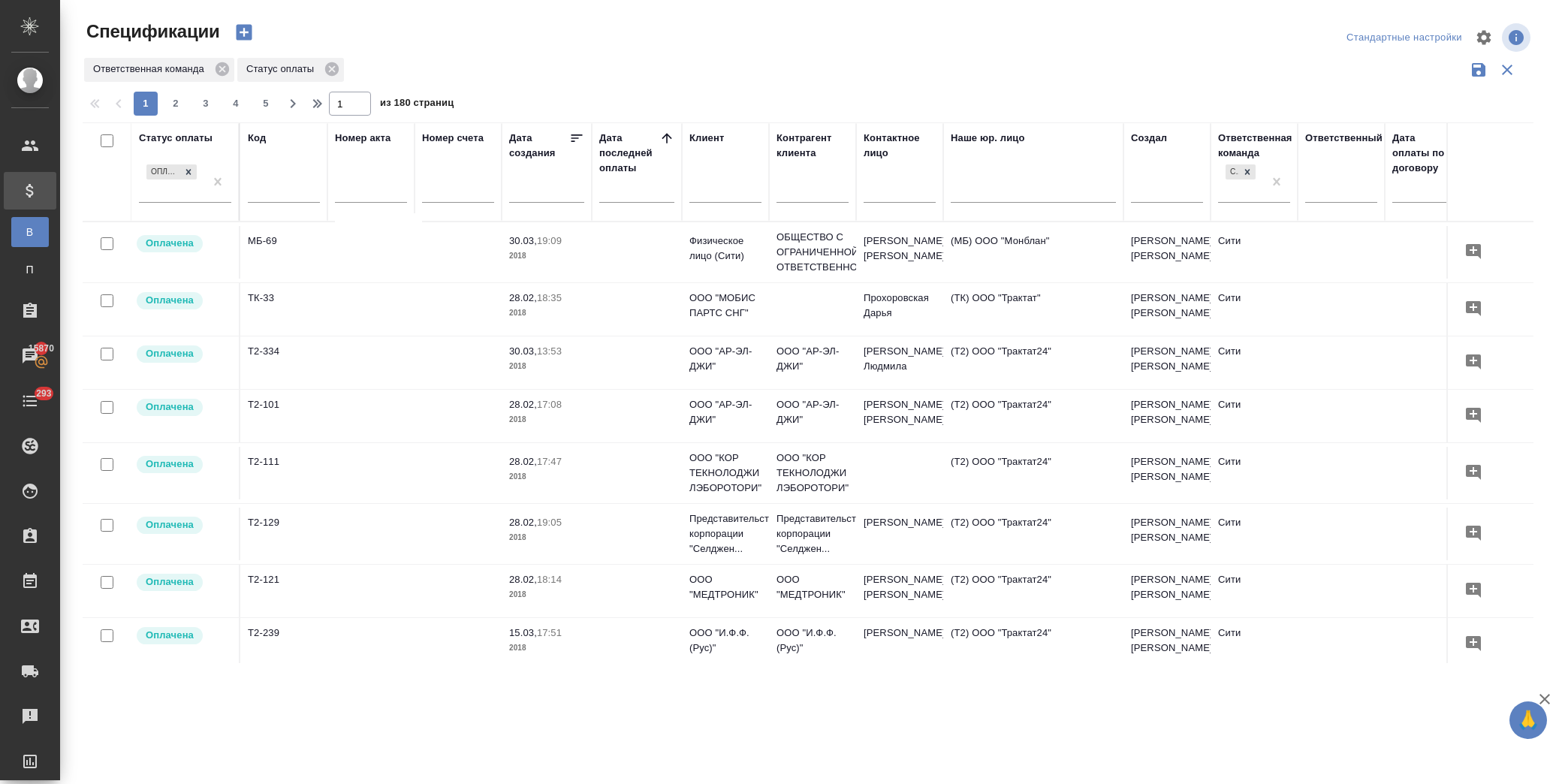
click at [666, 136] on icon at bounding box center [666, 138] width 15 height 15
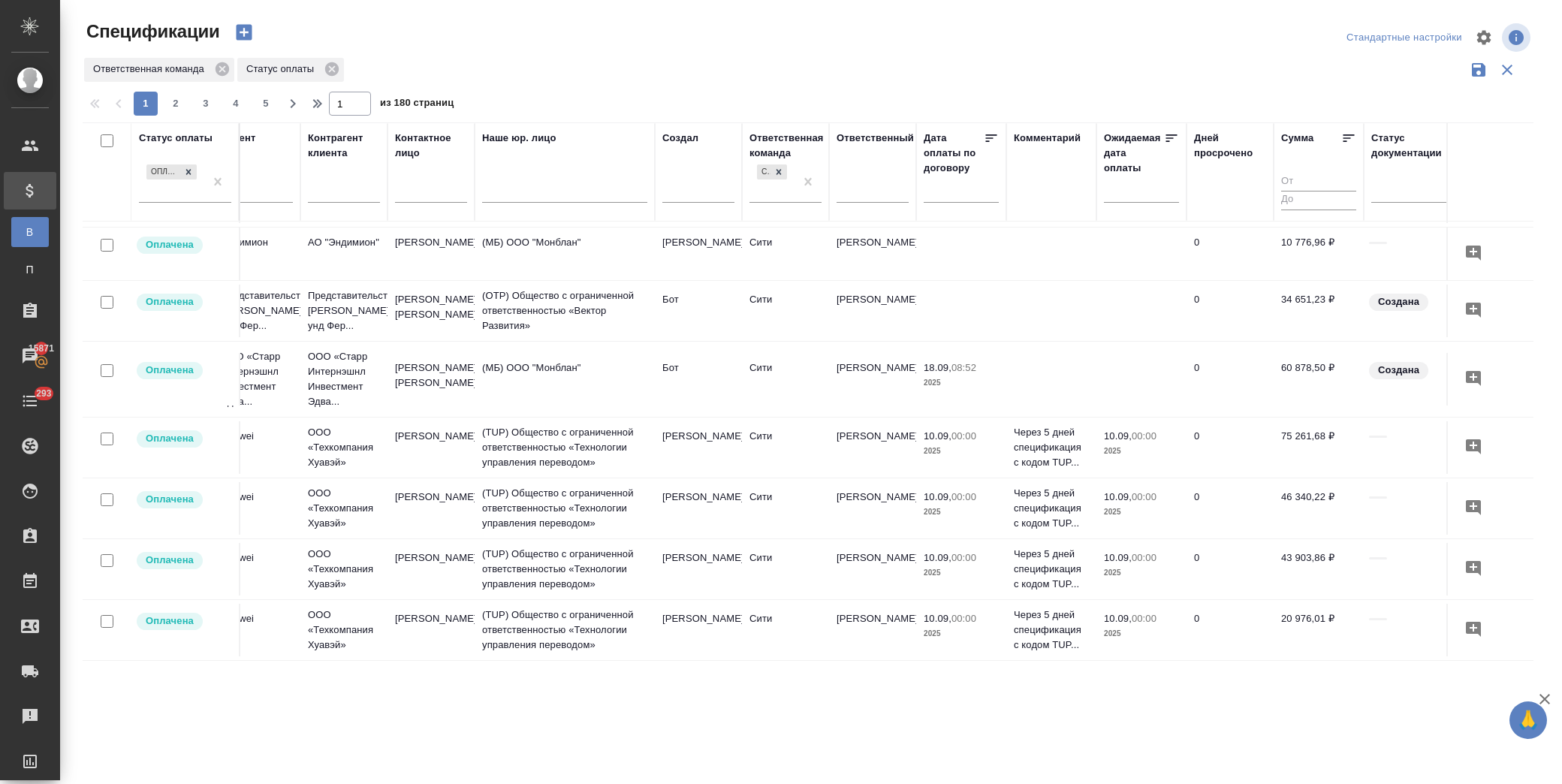
scroll to position [0, 469]
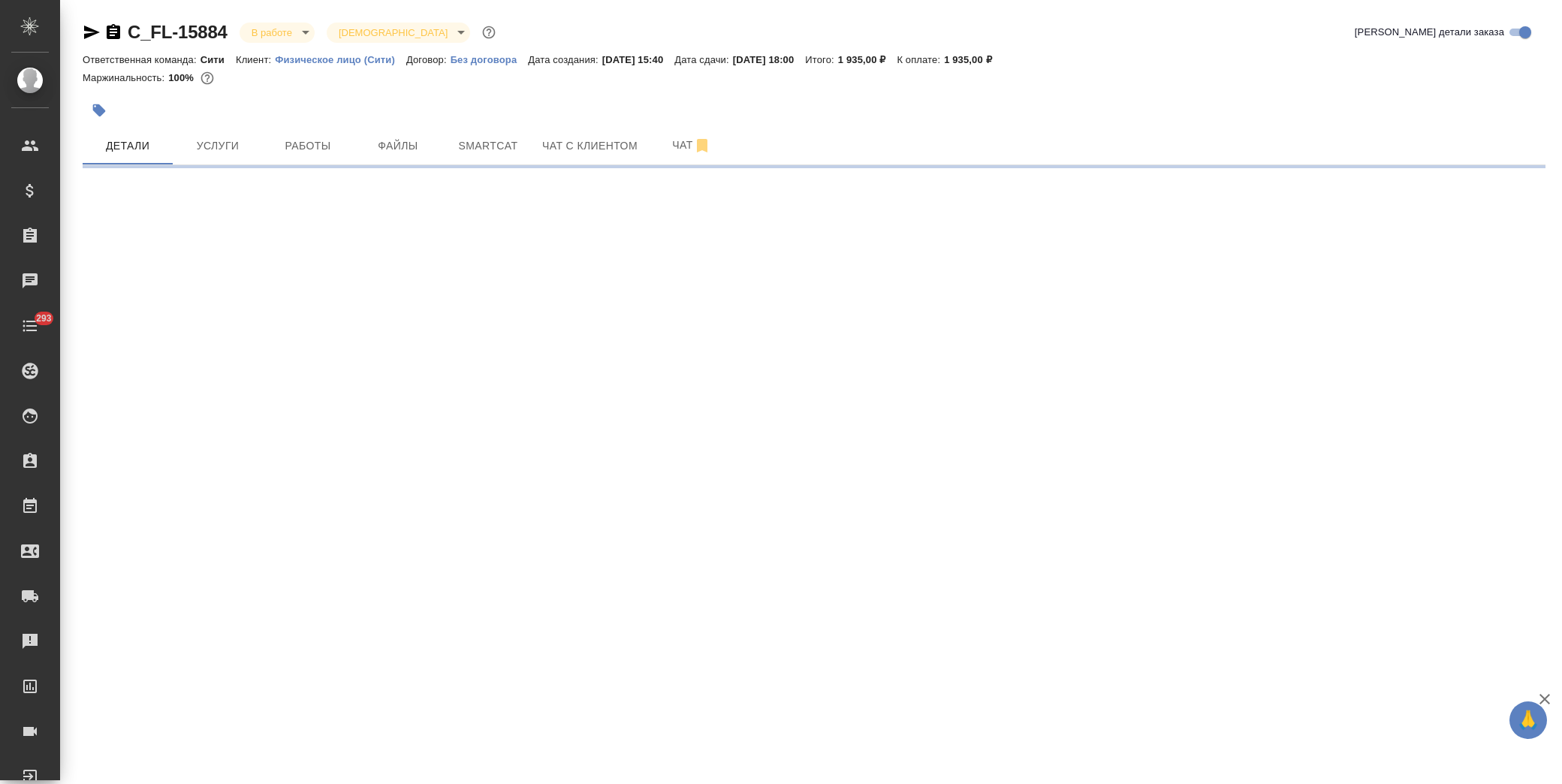
select select "RU"
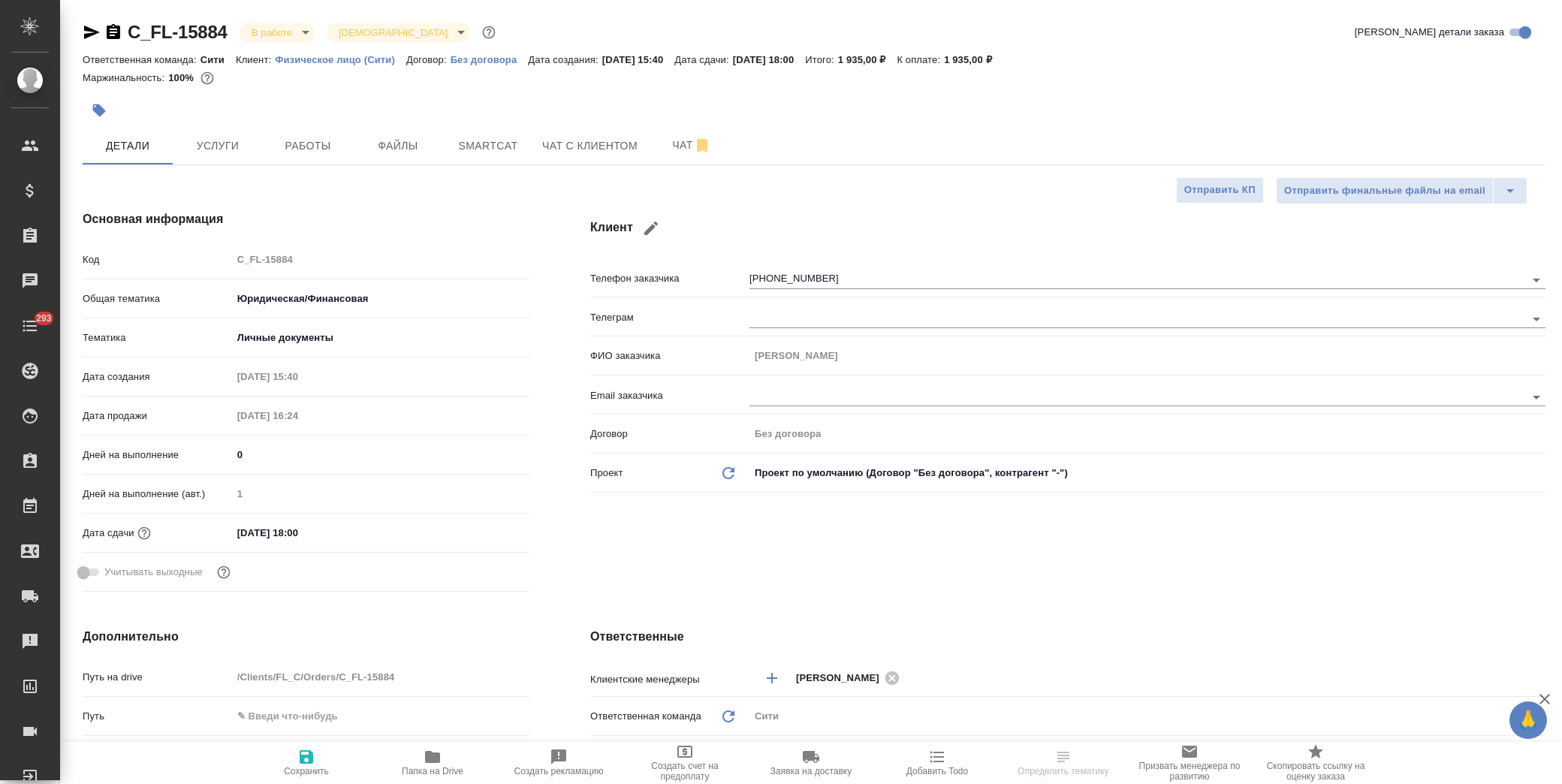
type textarea "x"
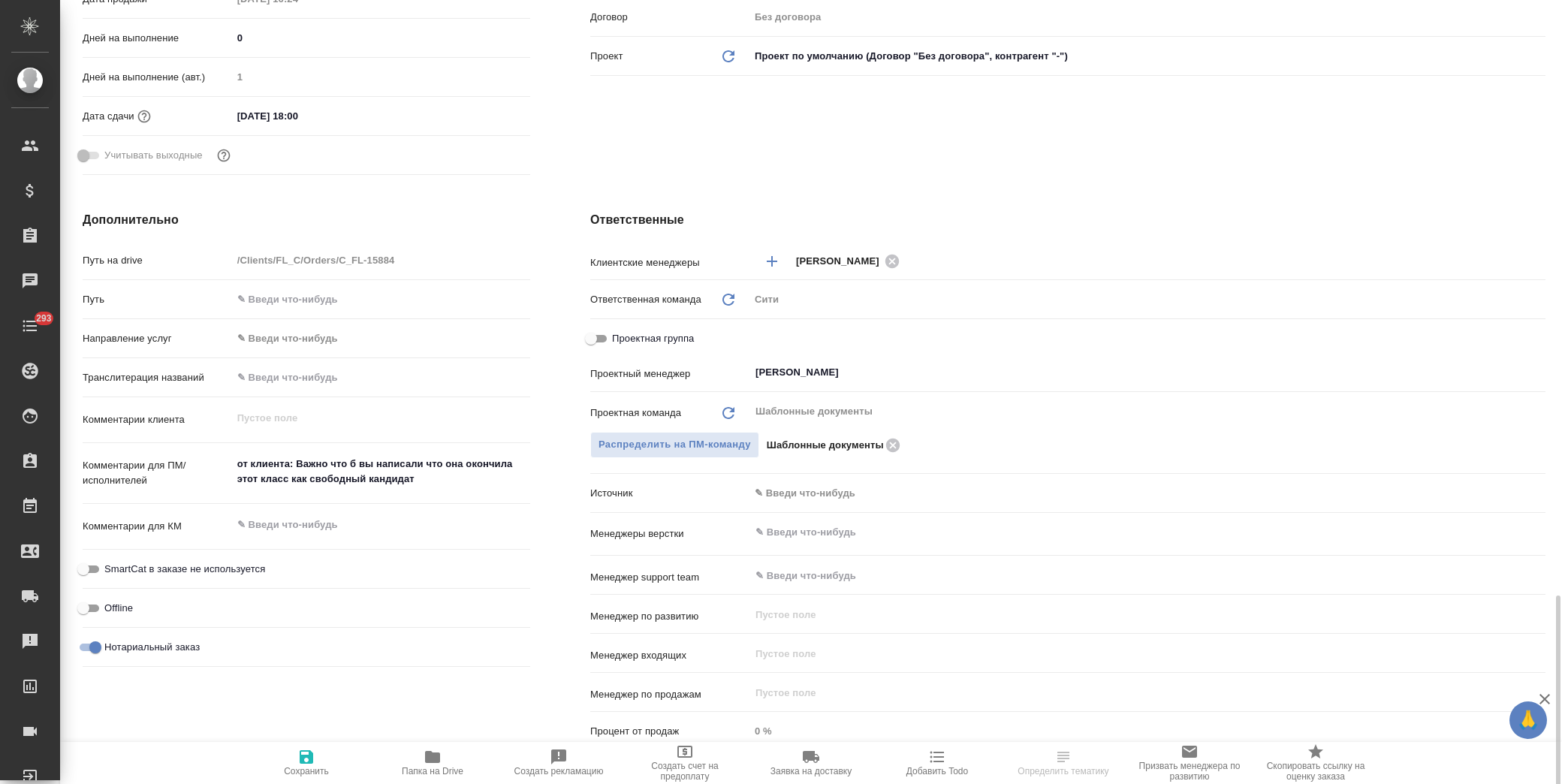
scroll to position [726, 0]
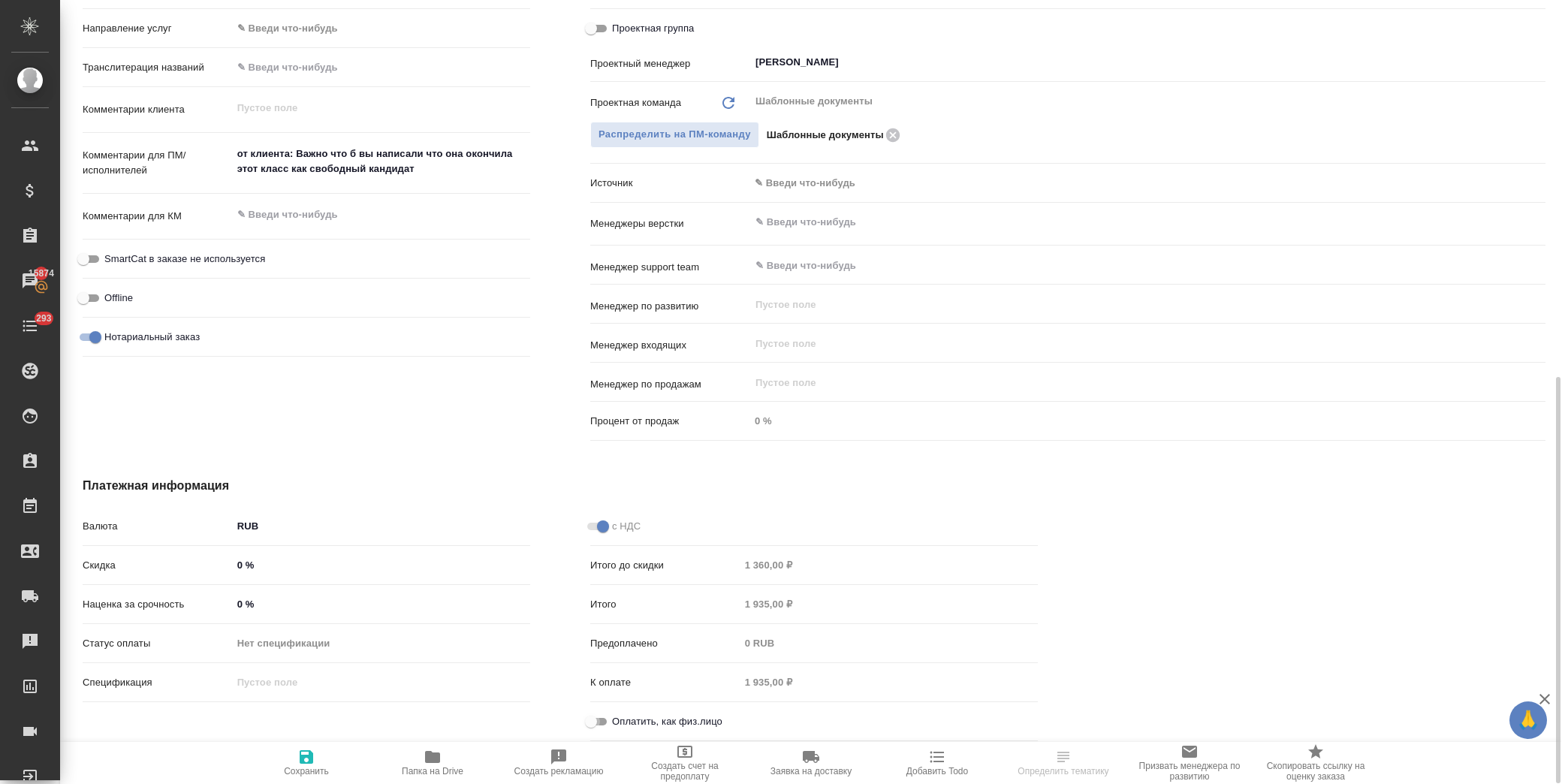
click at [606, 716] on input "Оплатить, как физ.лицо" at bounding box center [590, 722] width 54 height 18
checkbox input "true"
type textarea "x"
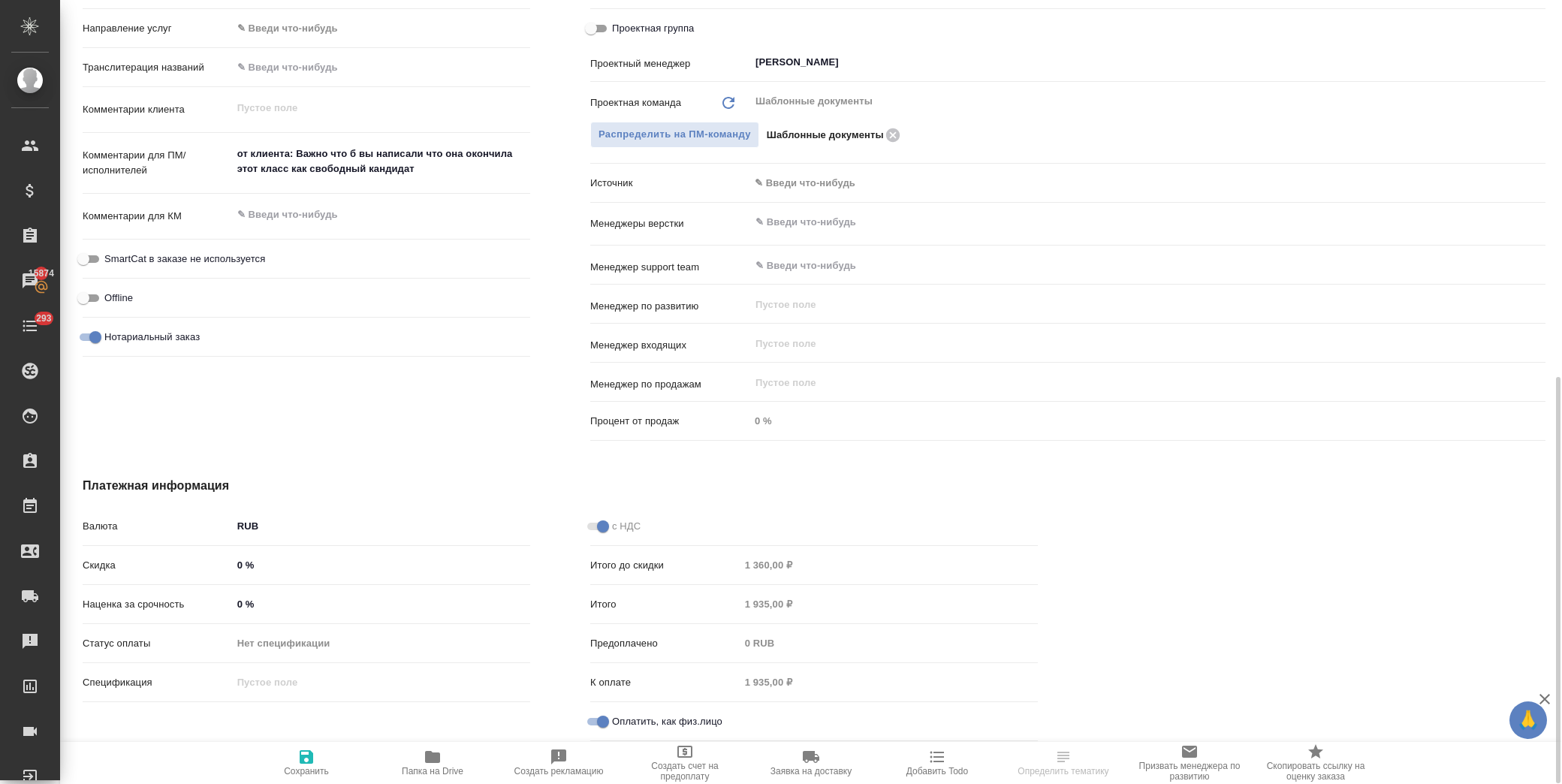
click at [295, 763] on span "Сохранить" at bounding box center [306, 762] width 108 height 29
type textarea "x"
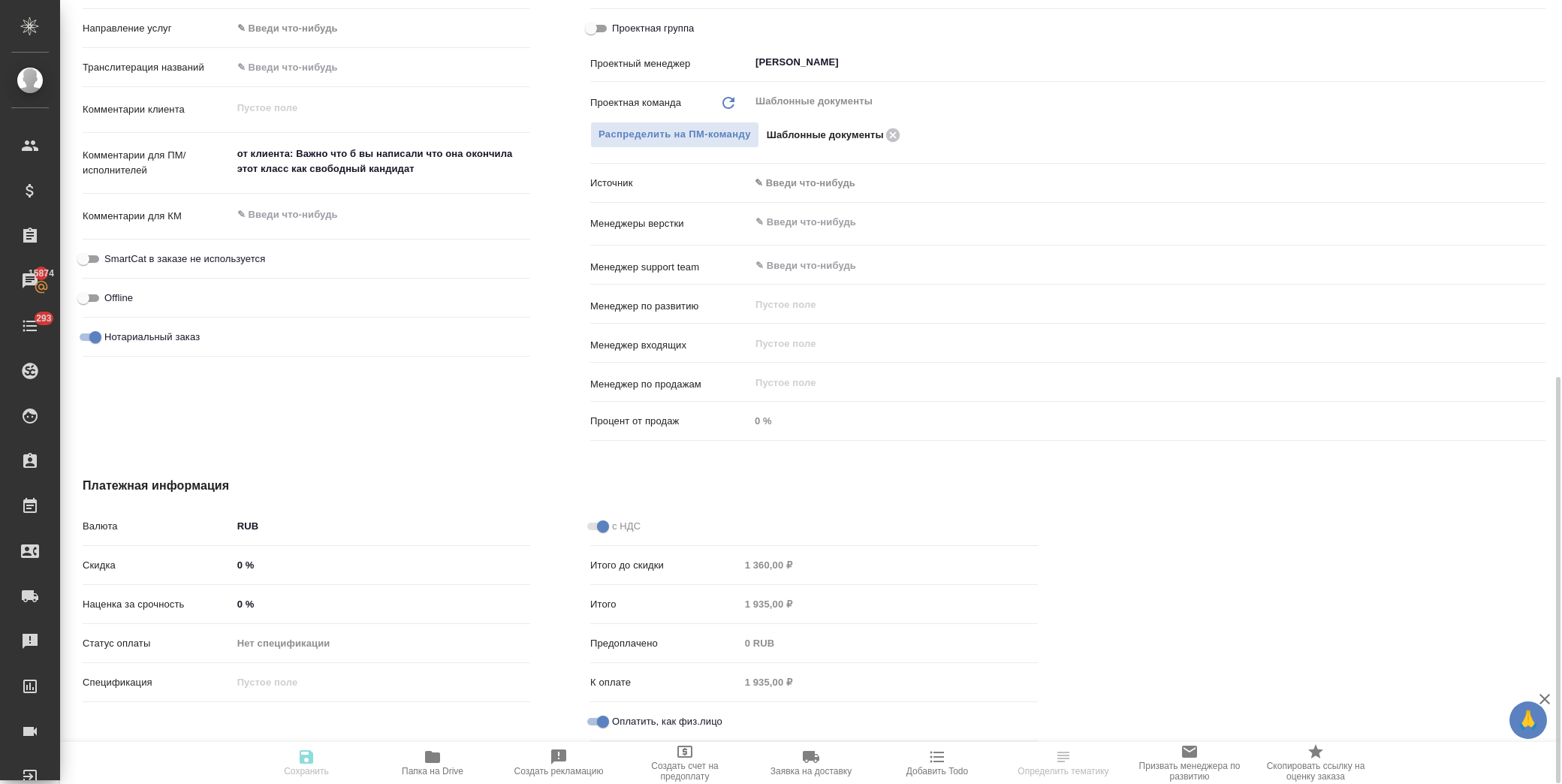
type textarea "x"
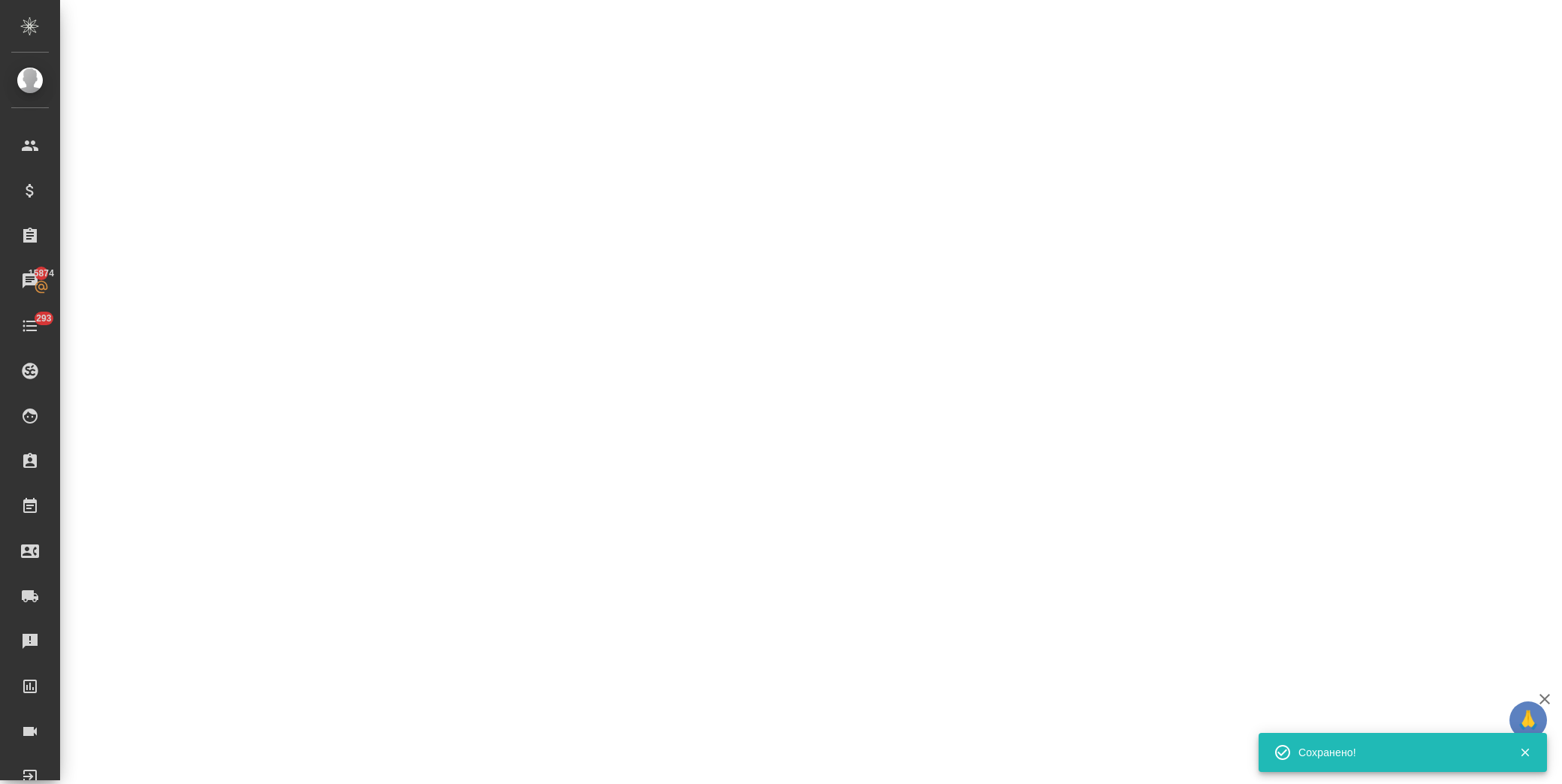
select select "RU"
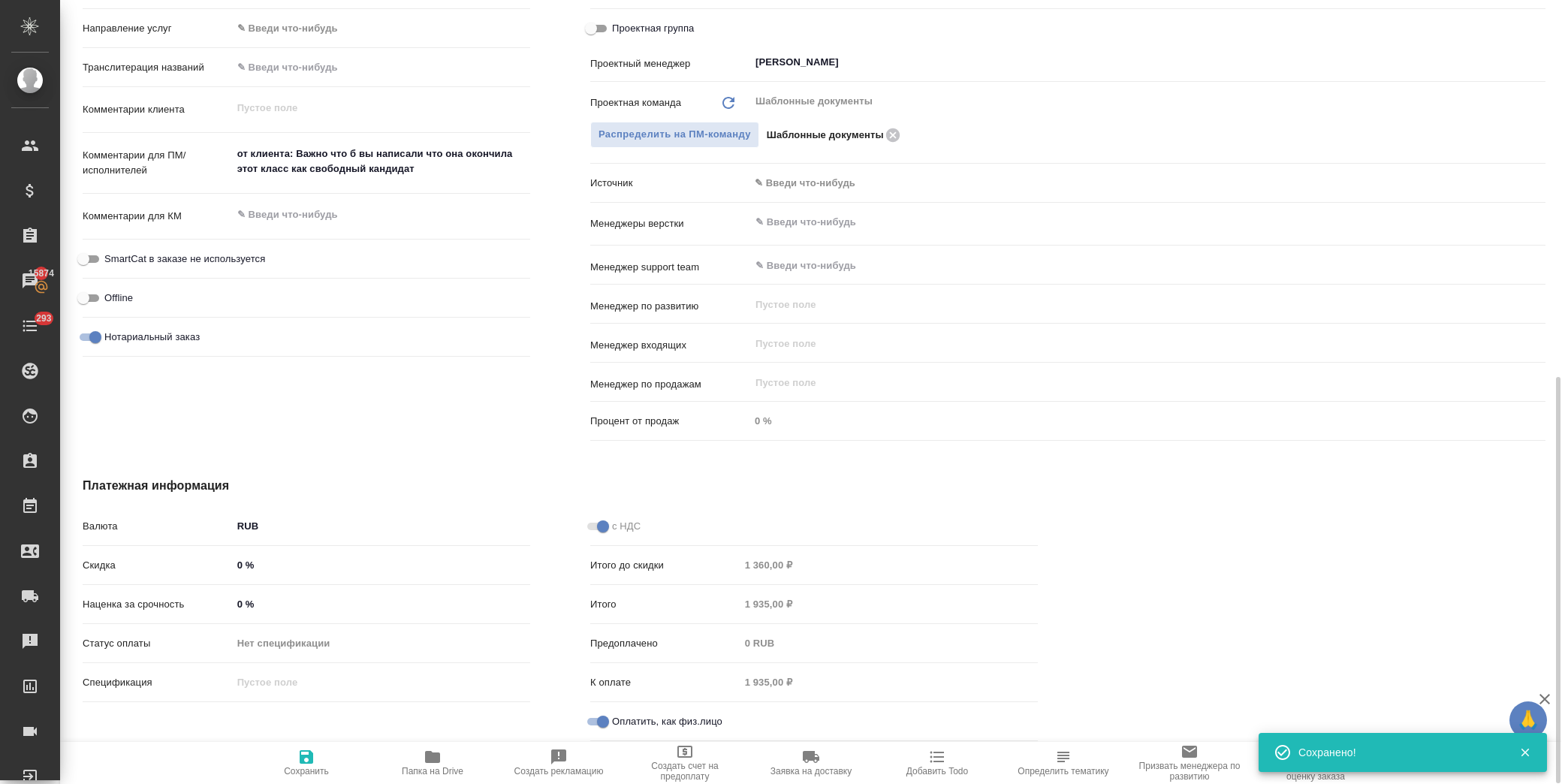
type textarea "x"
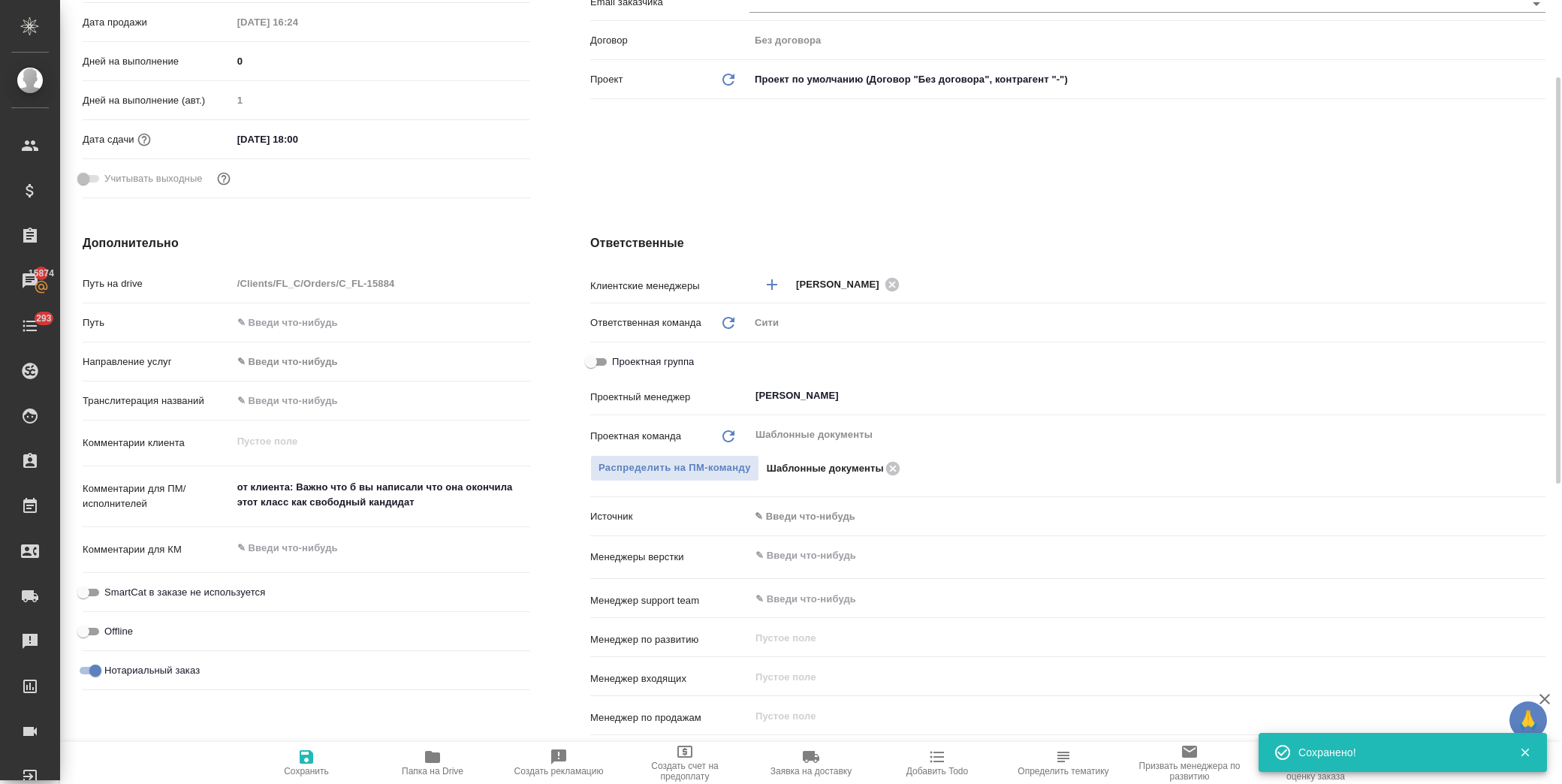
scroll to position [0, 0]
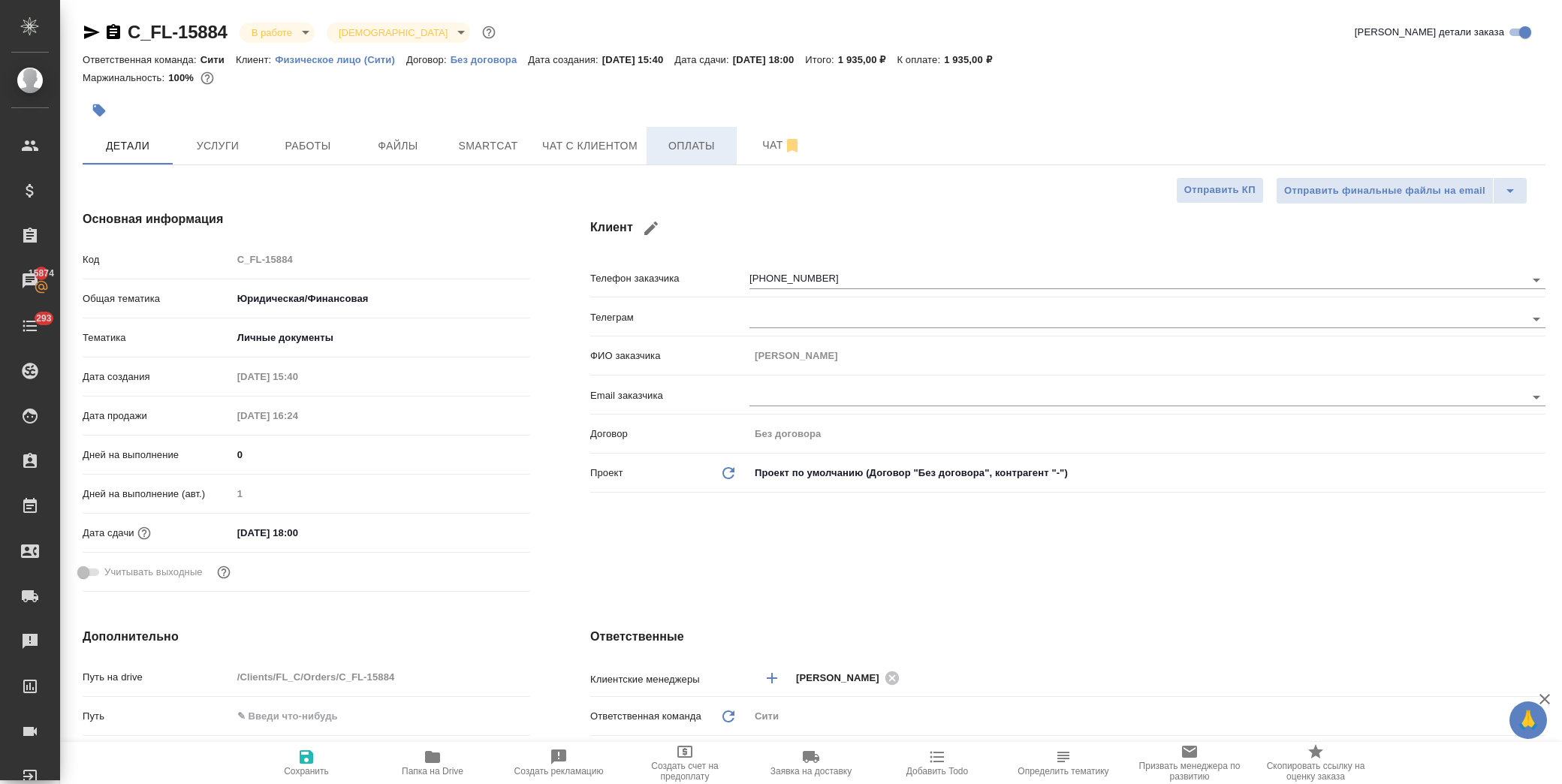
type textarea "x"
click at [683, 147] on span "Оплаты" at bounding box center [691, 146] width 72 height 18
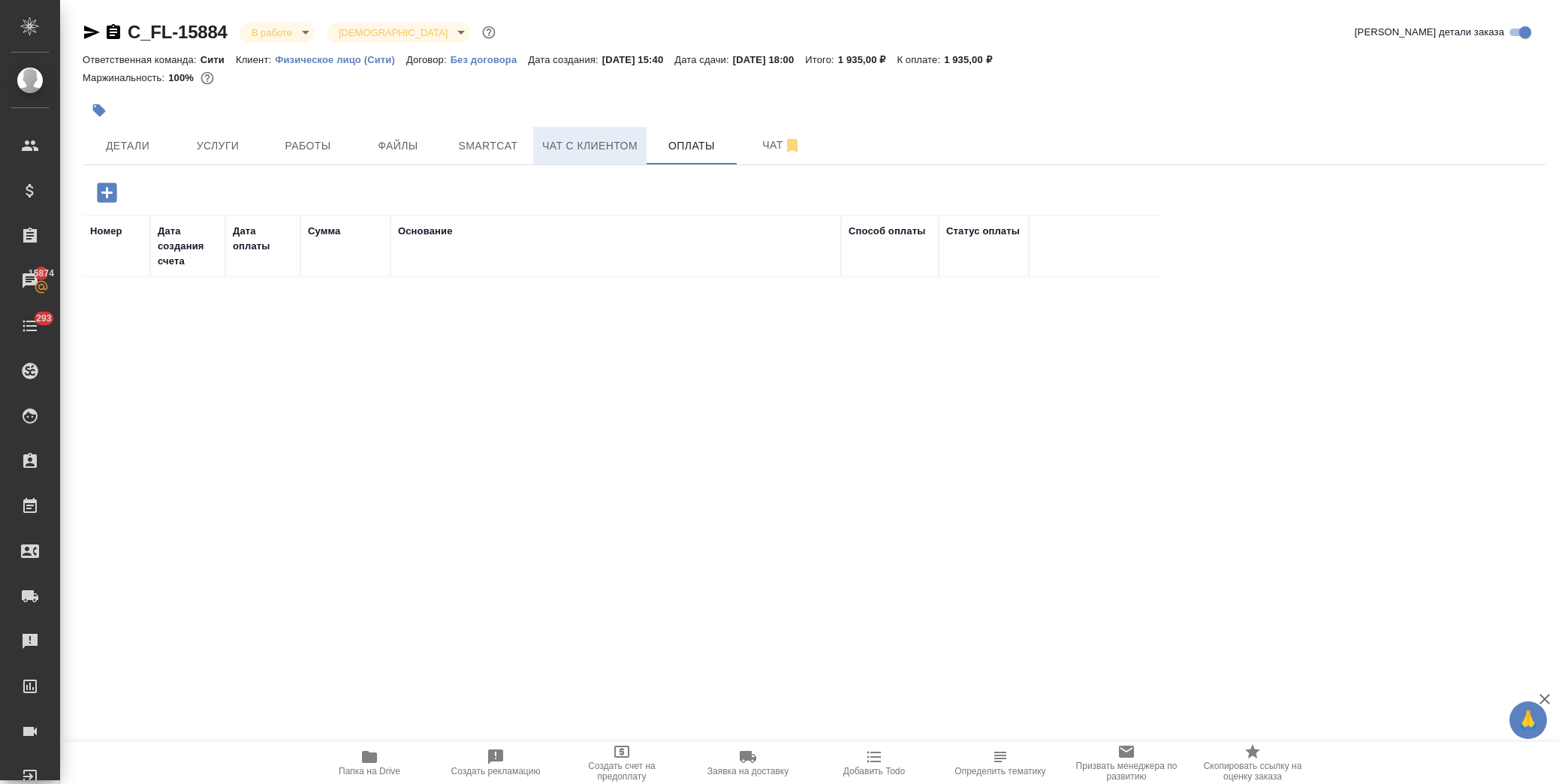
click at [558, 146] on span "Чат с клиентом" at bounding box center [590, 146] width 95 height 18
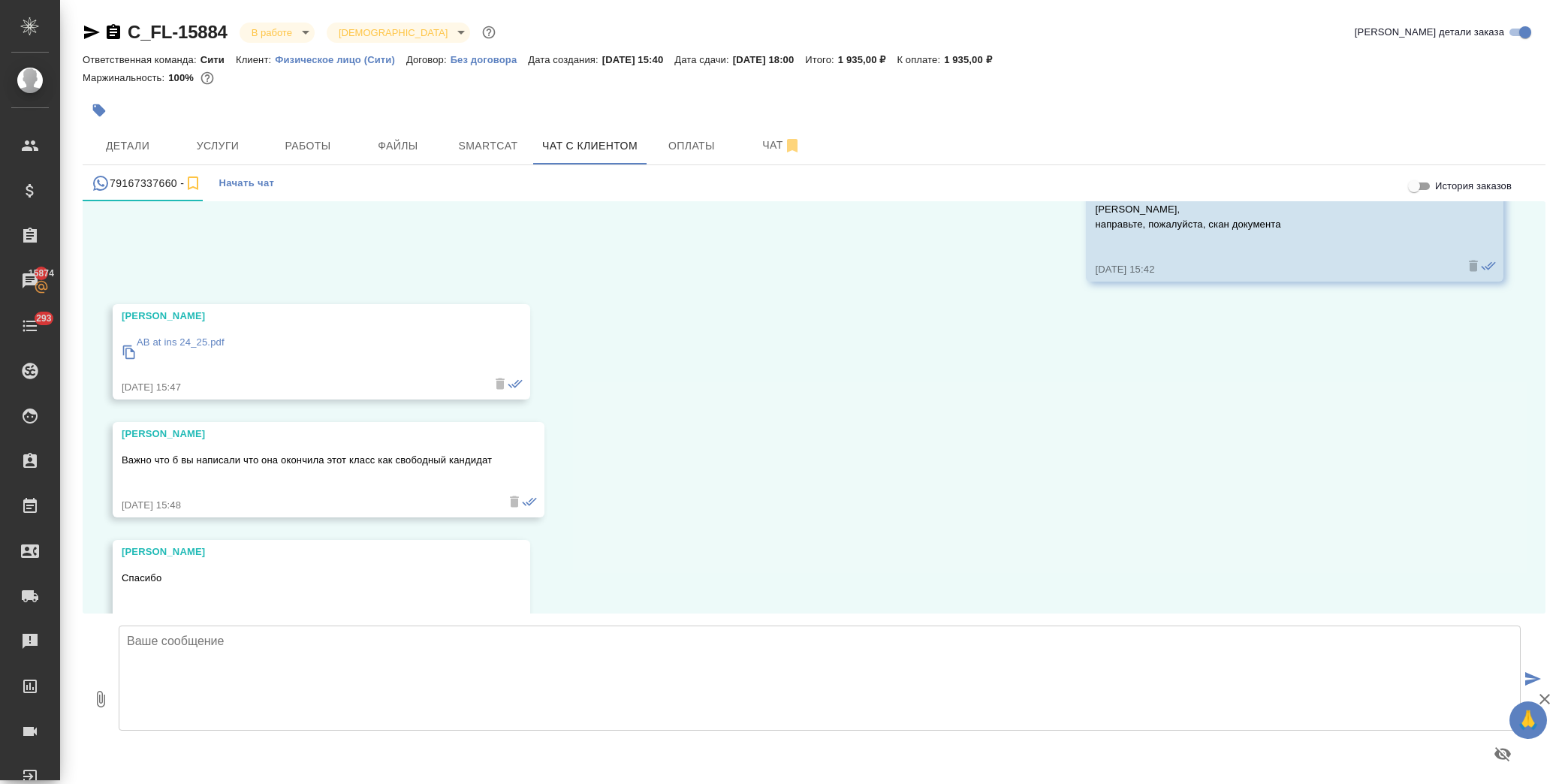
scroll to position [9883, 0]
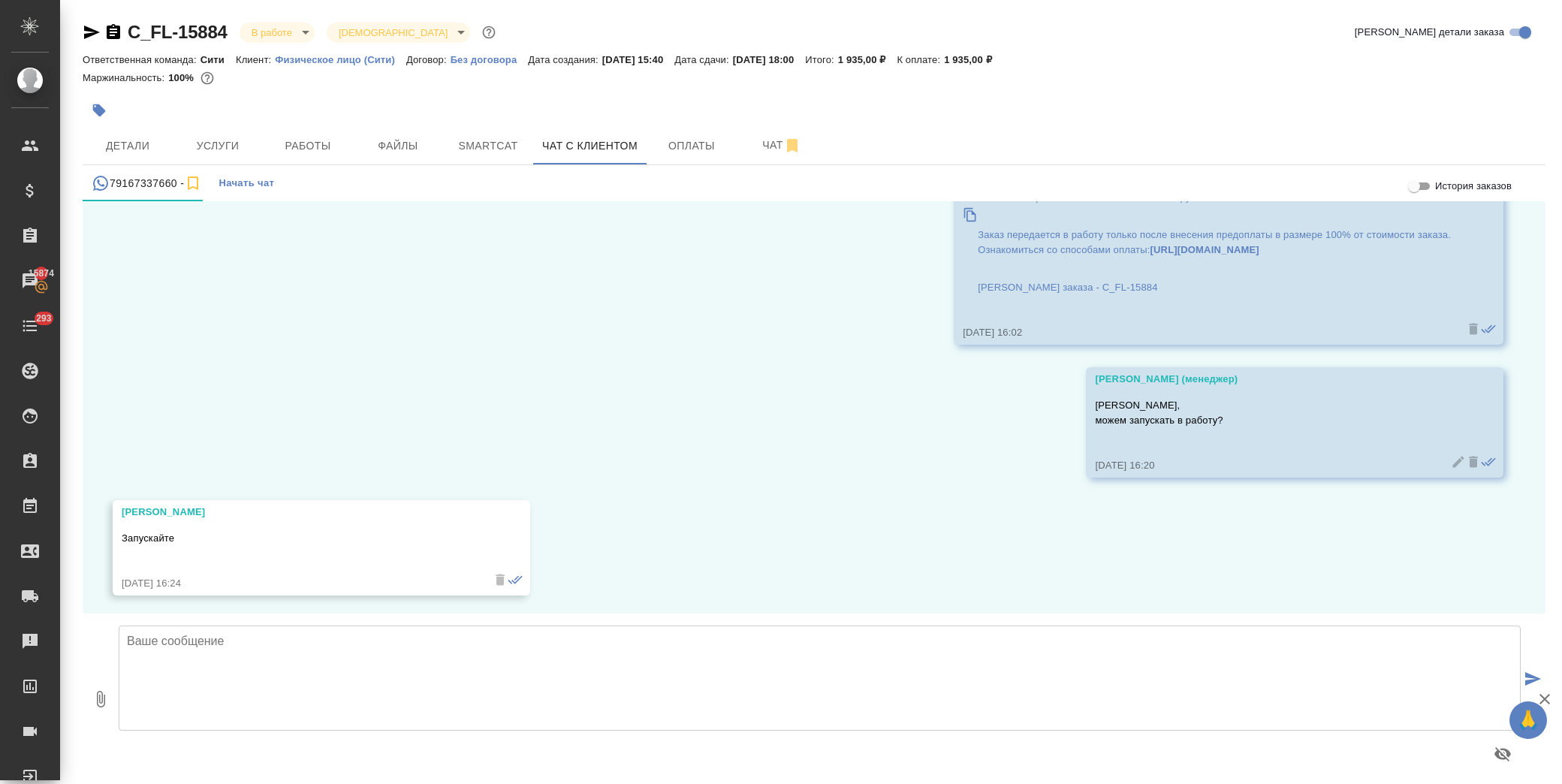
click at [508, 576] on icon at bounding box center [515, 580] width 14 height 8
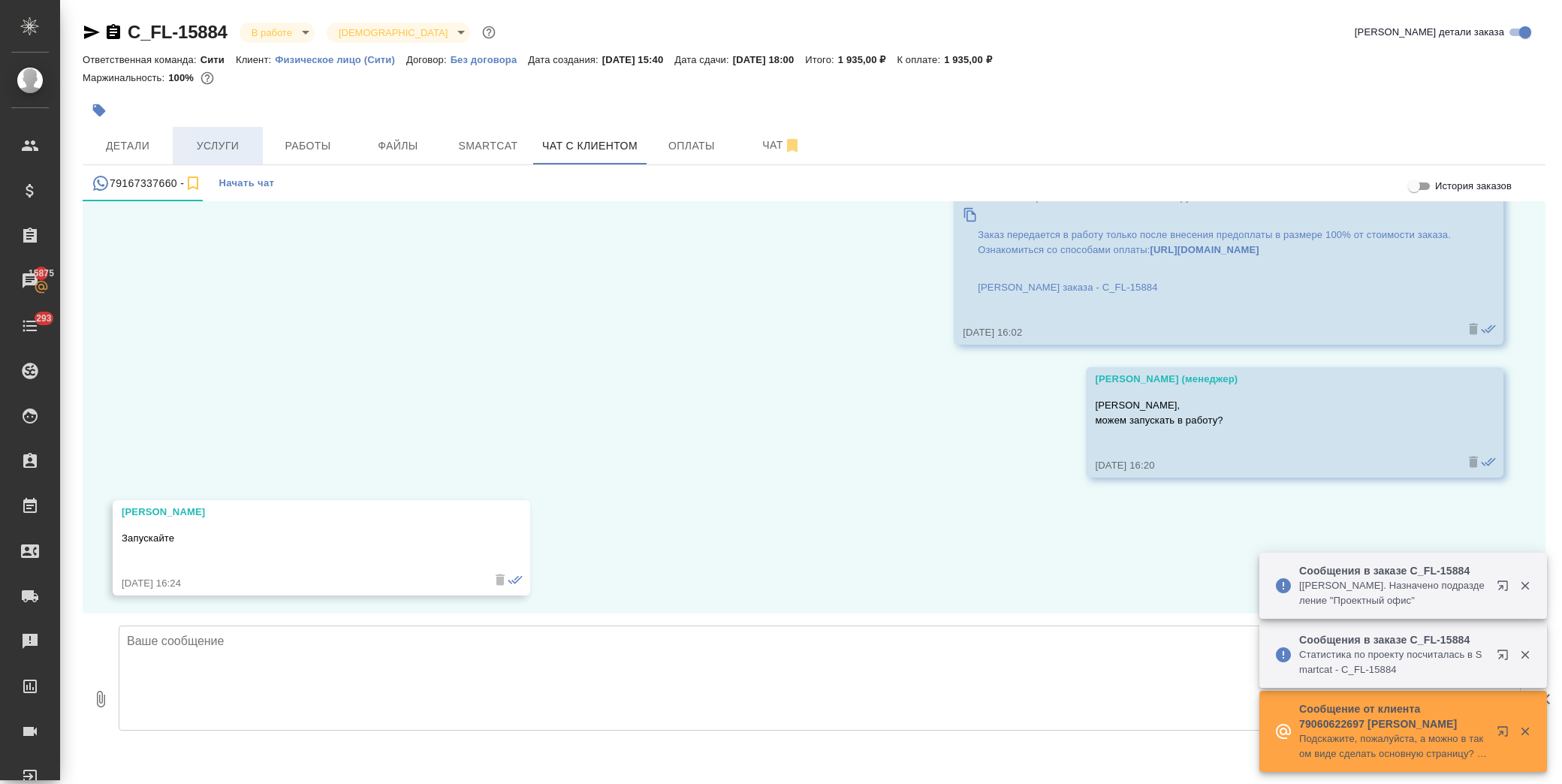
click at [215, 144] on span "Услуги" at bounding box center [218, 146] width 72 height 18
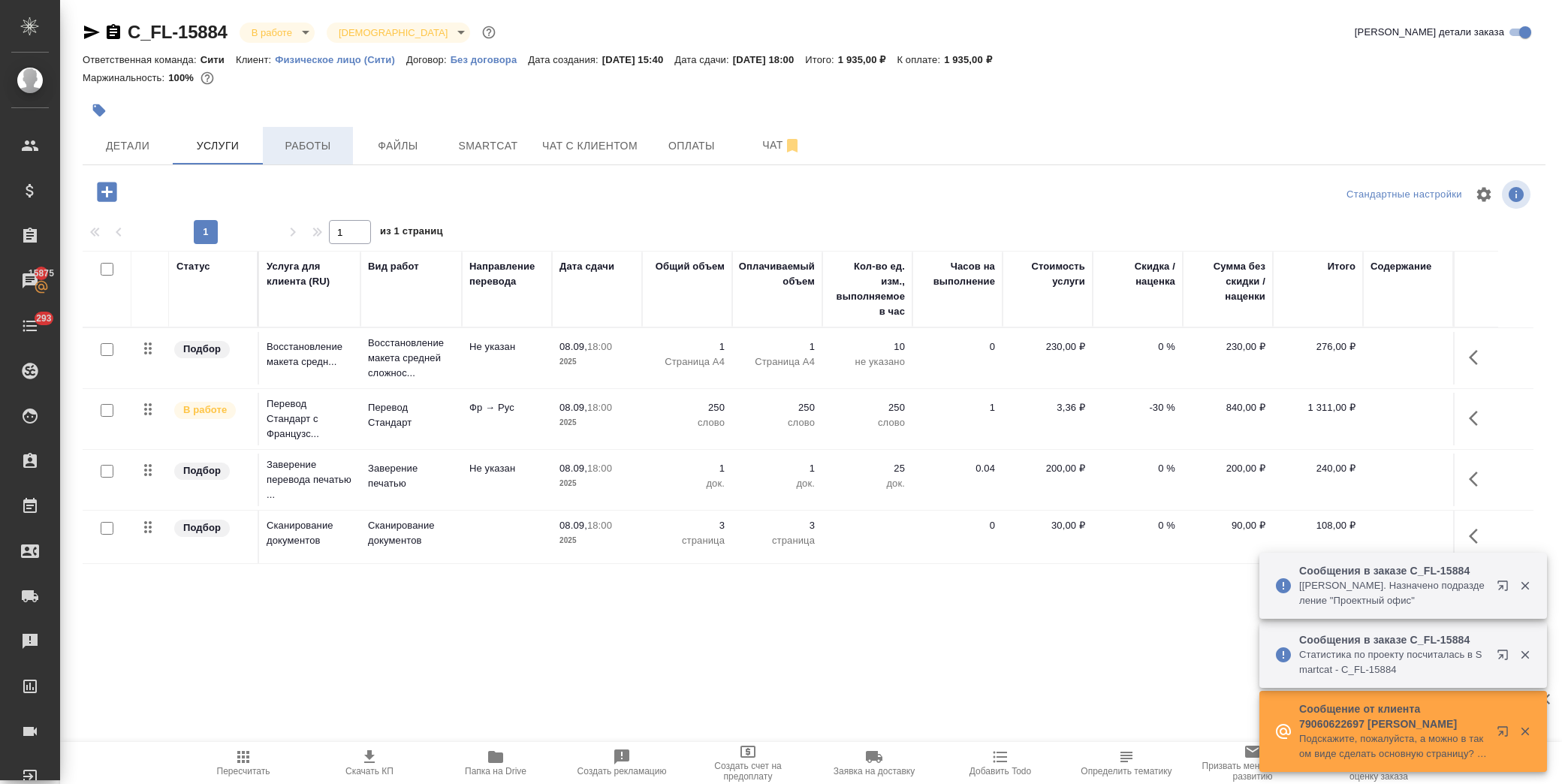
click at [312, 154] on span "Работы" at bounding box center [308, 146] width 72 height 18
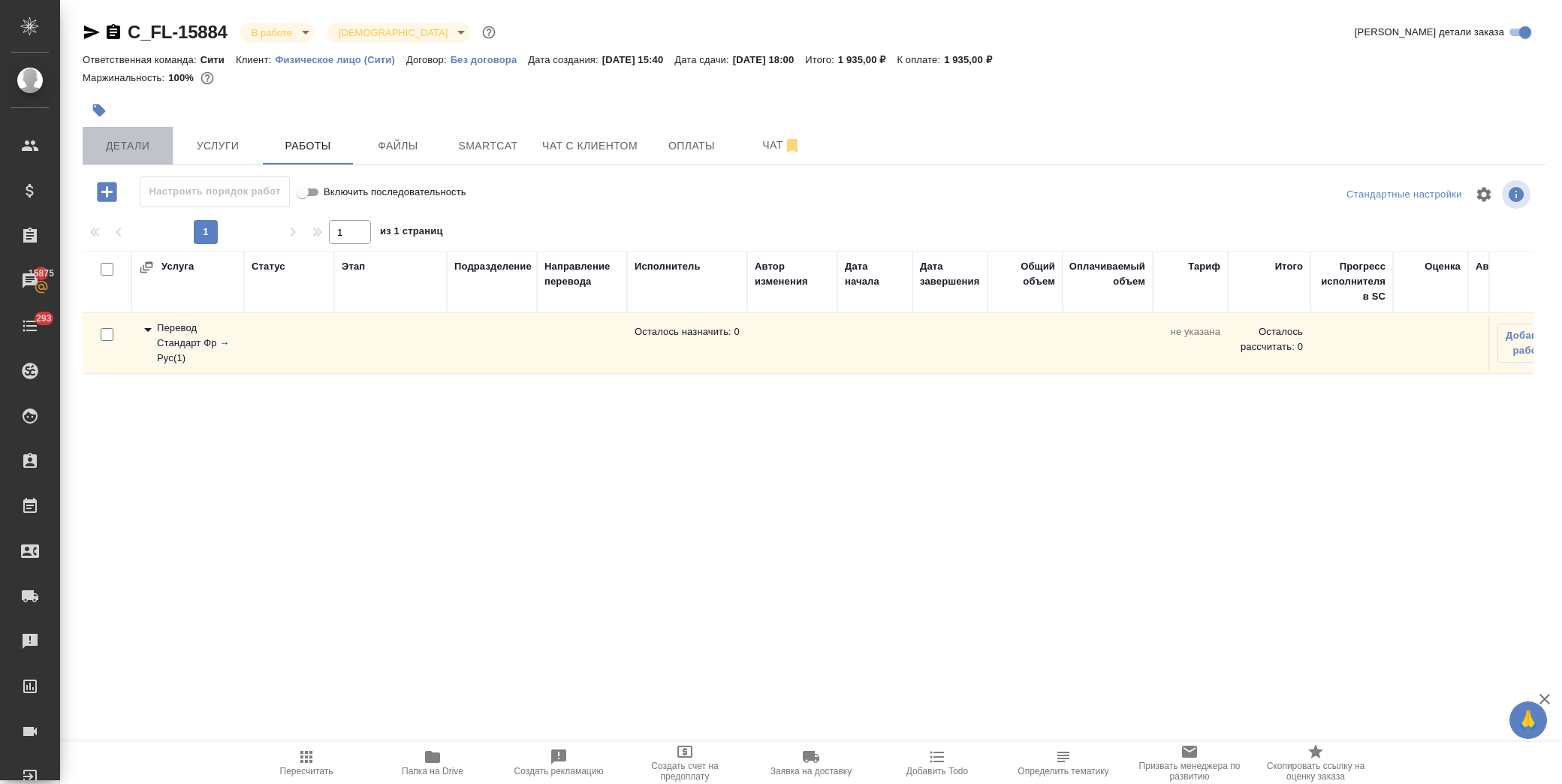
click at [133, 137] on span "Детали" at bounding box center [127, 146] width 72 height 18
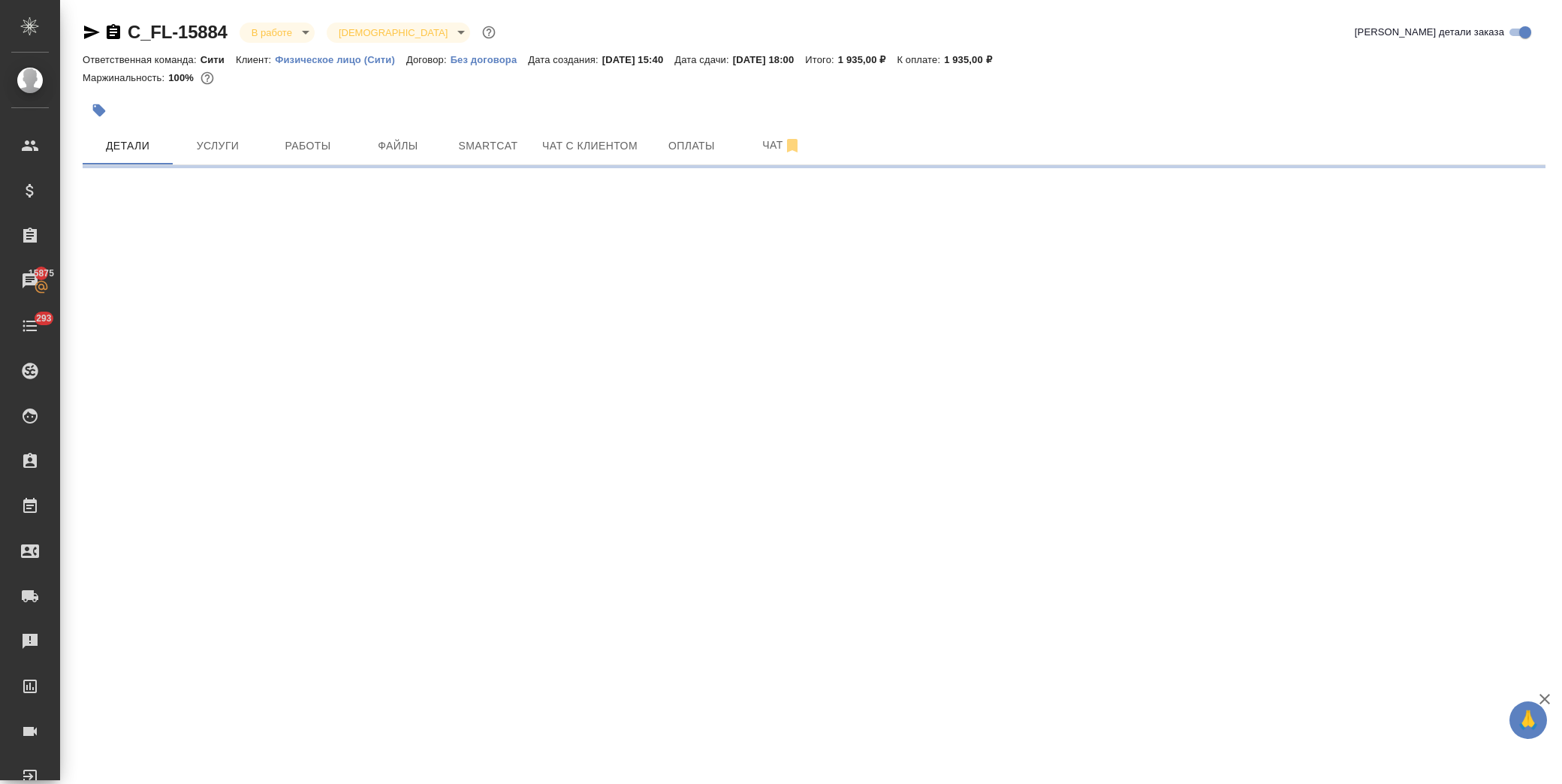
select select "RU"
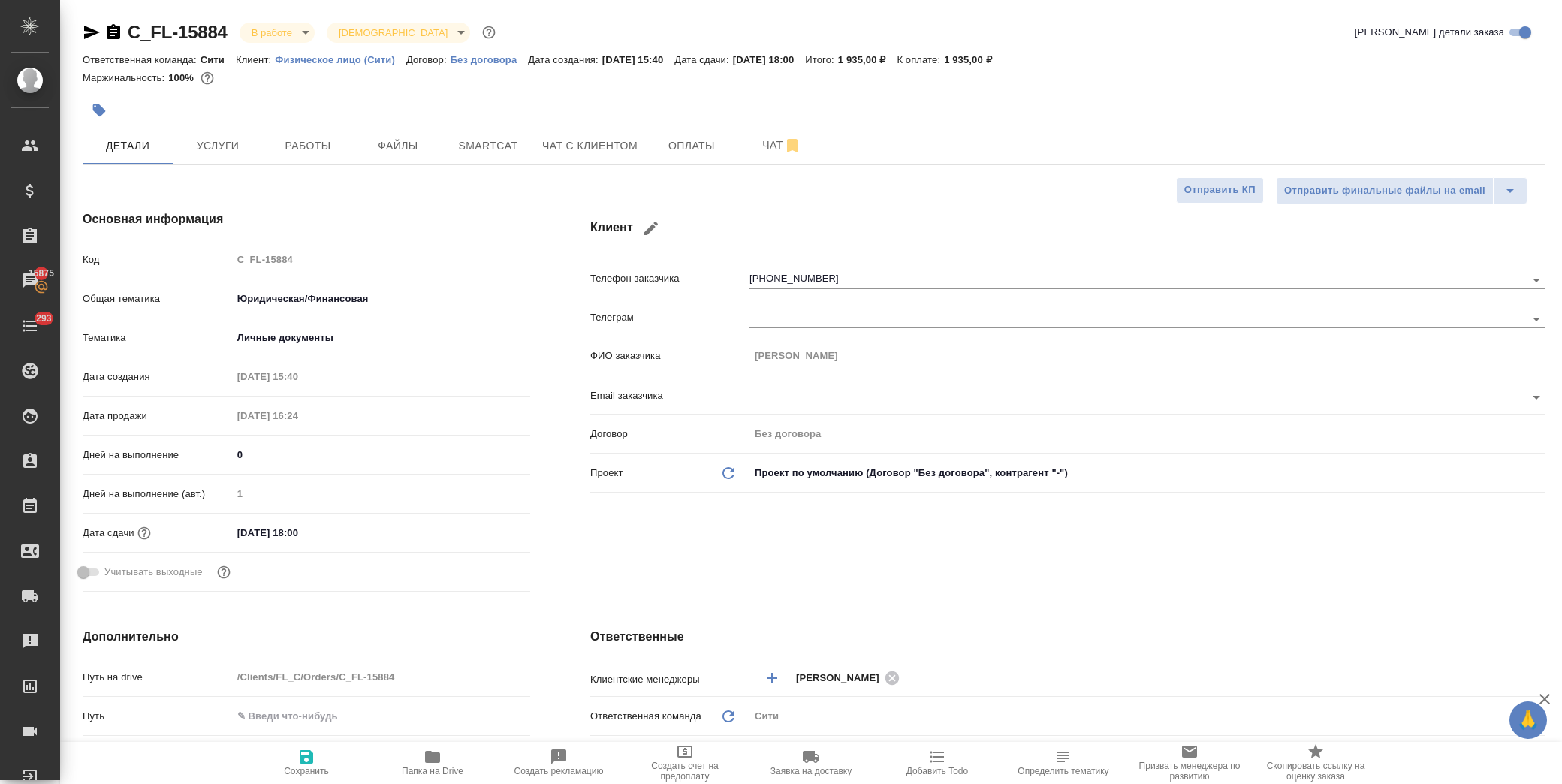
type textarea "x"
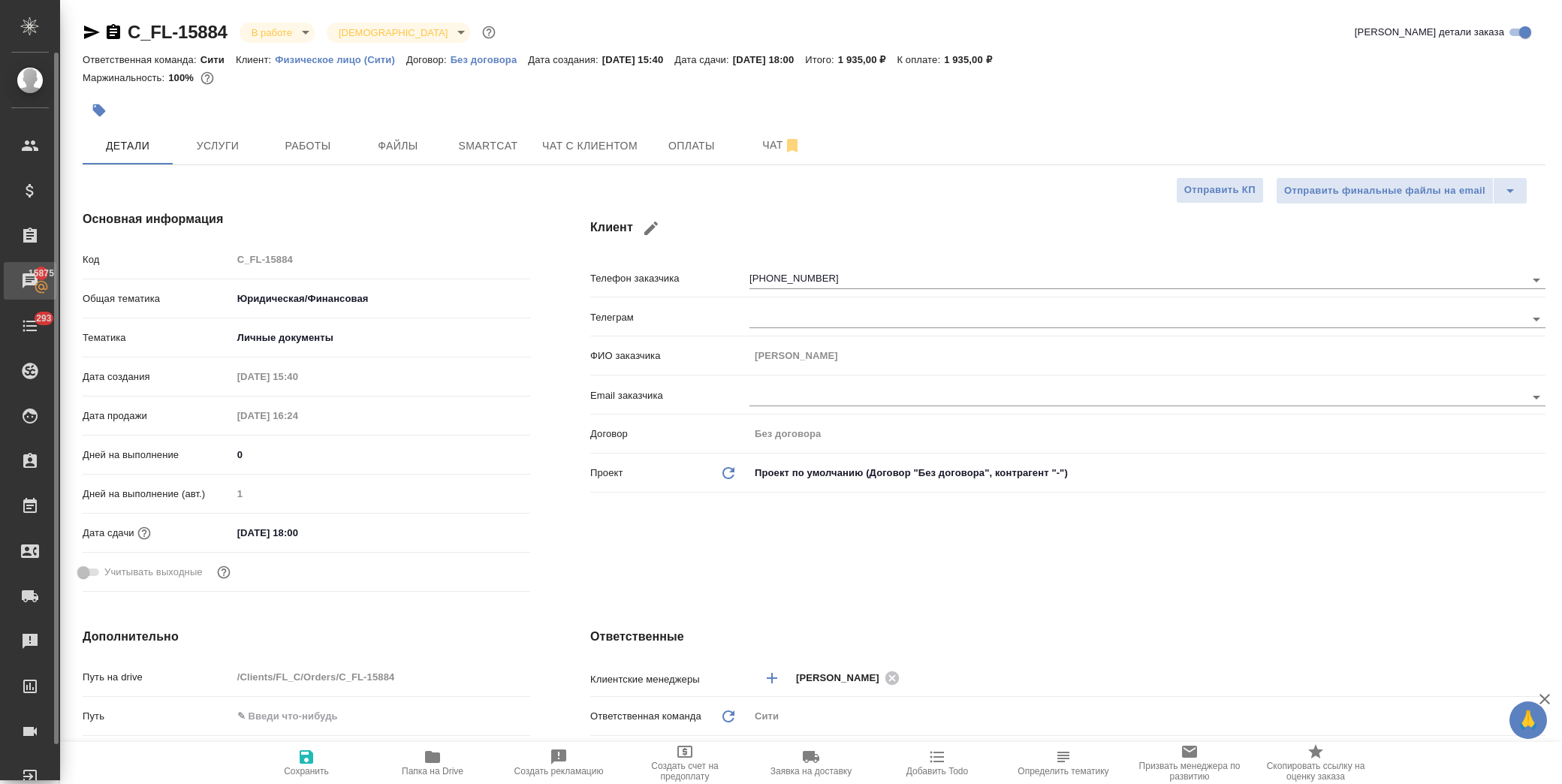
type textarea "x"
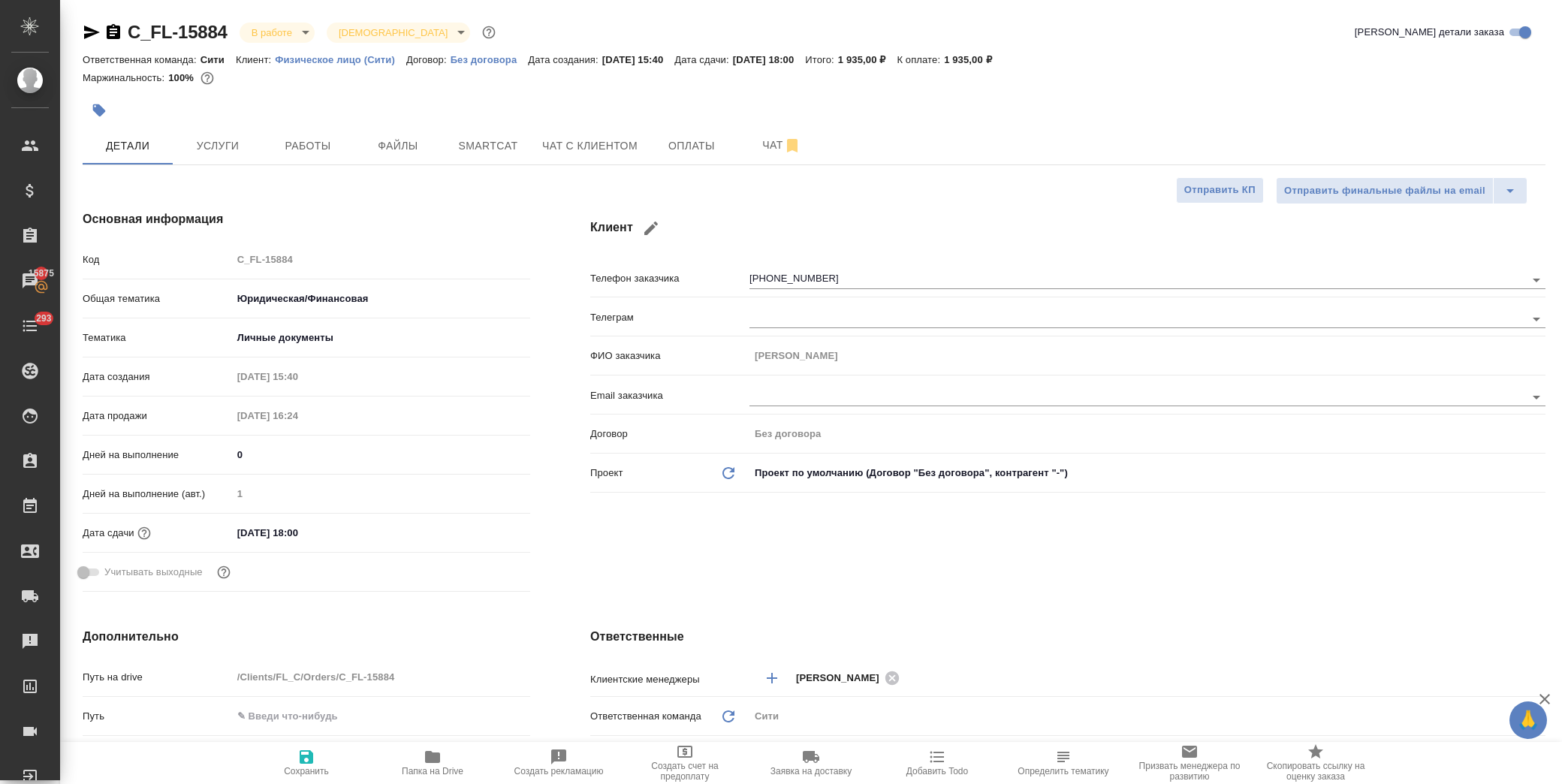
type textarea "x"
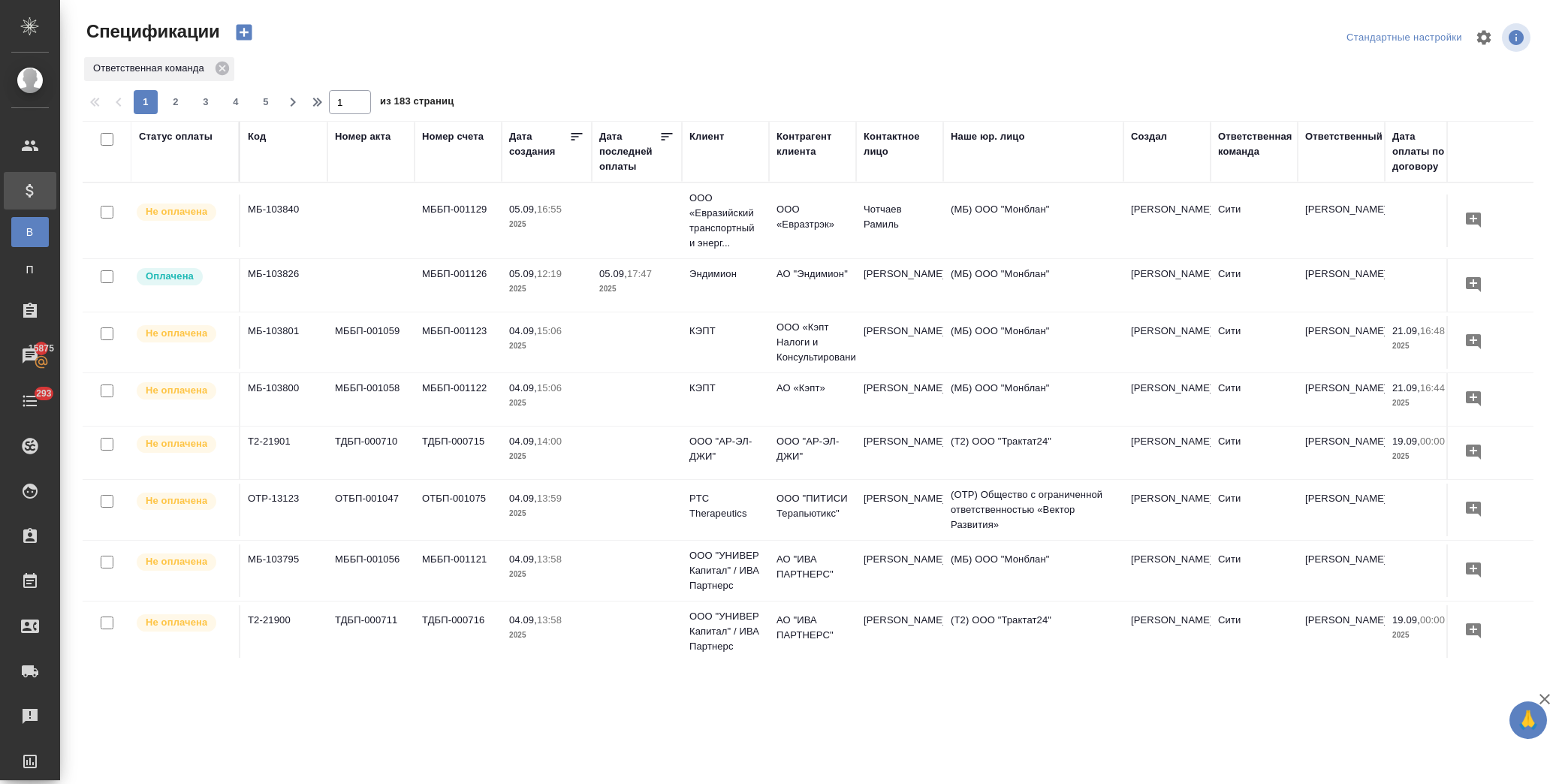
click at [156, 138] on div "Статус оплаты" at bounding box center [175, 136] width 74 height 15
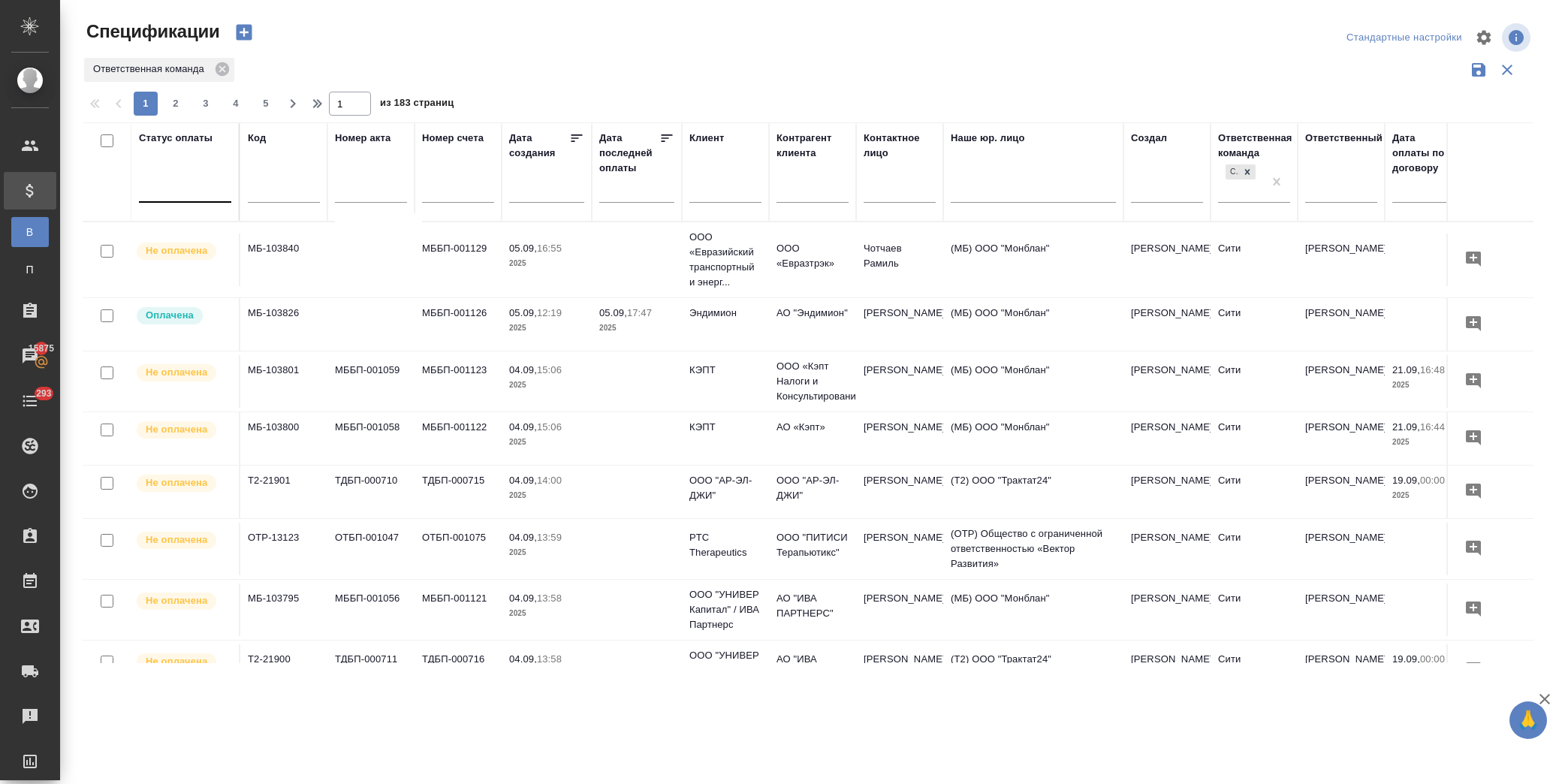
click at [188, 190] on div at bounding box center [184, 187] width 92 height 22
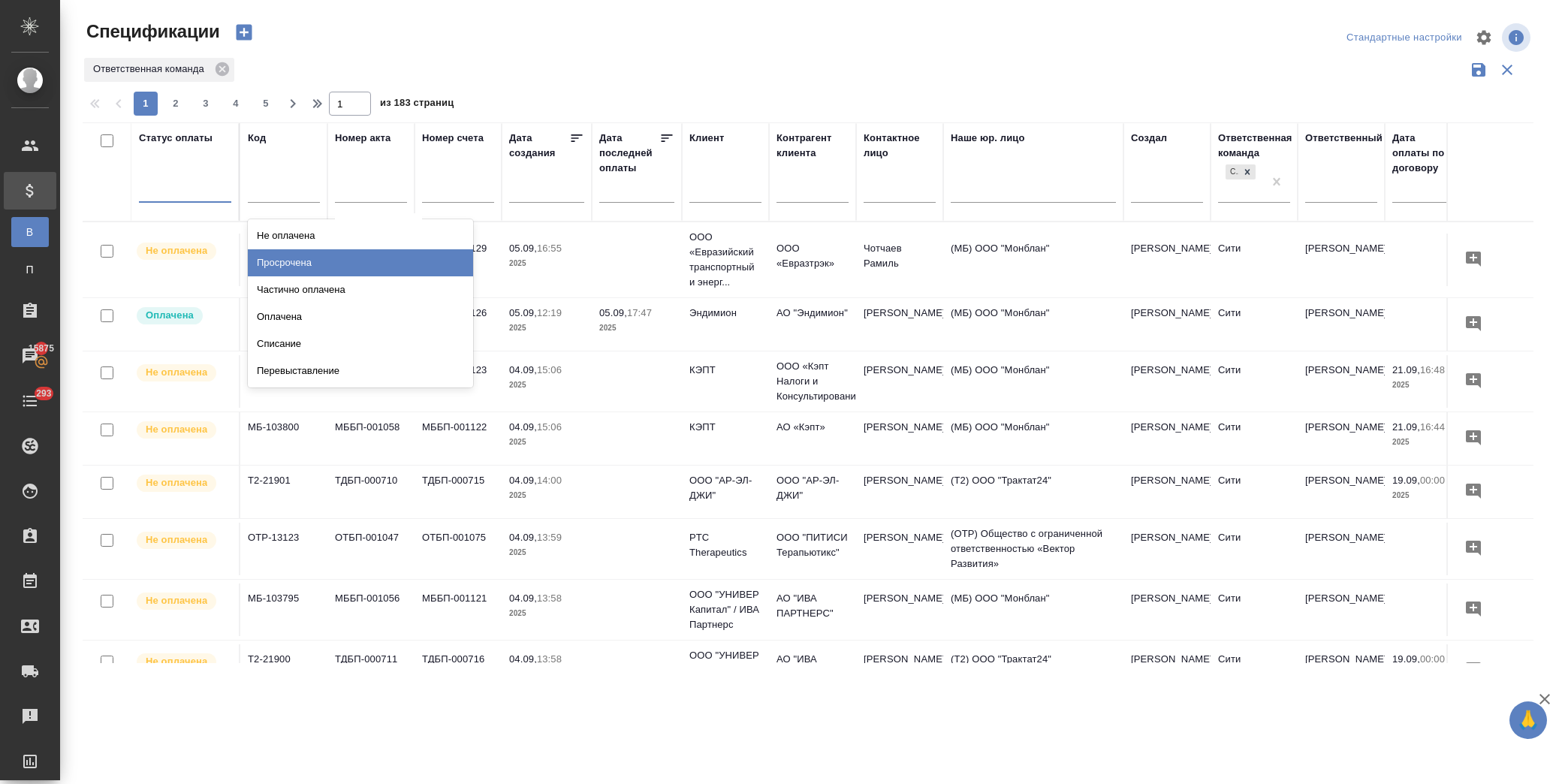
click at [318, 256] on div "Просрочена" at bounding box center [360, 263] width 225 height 27
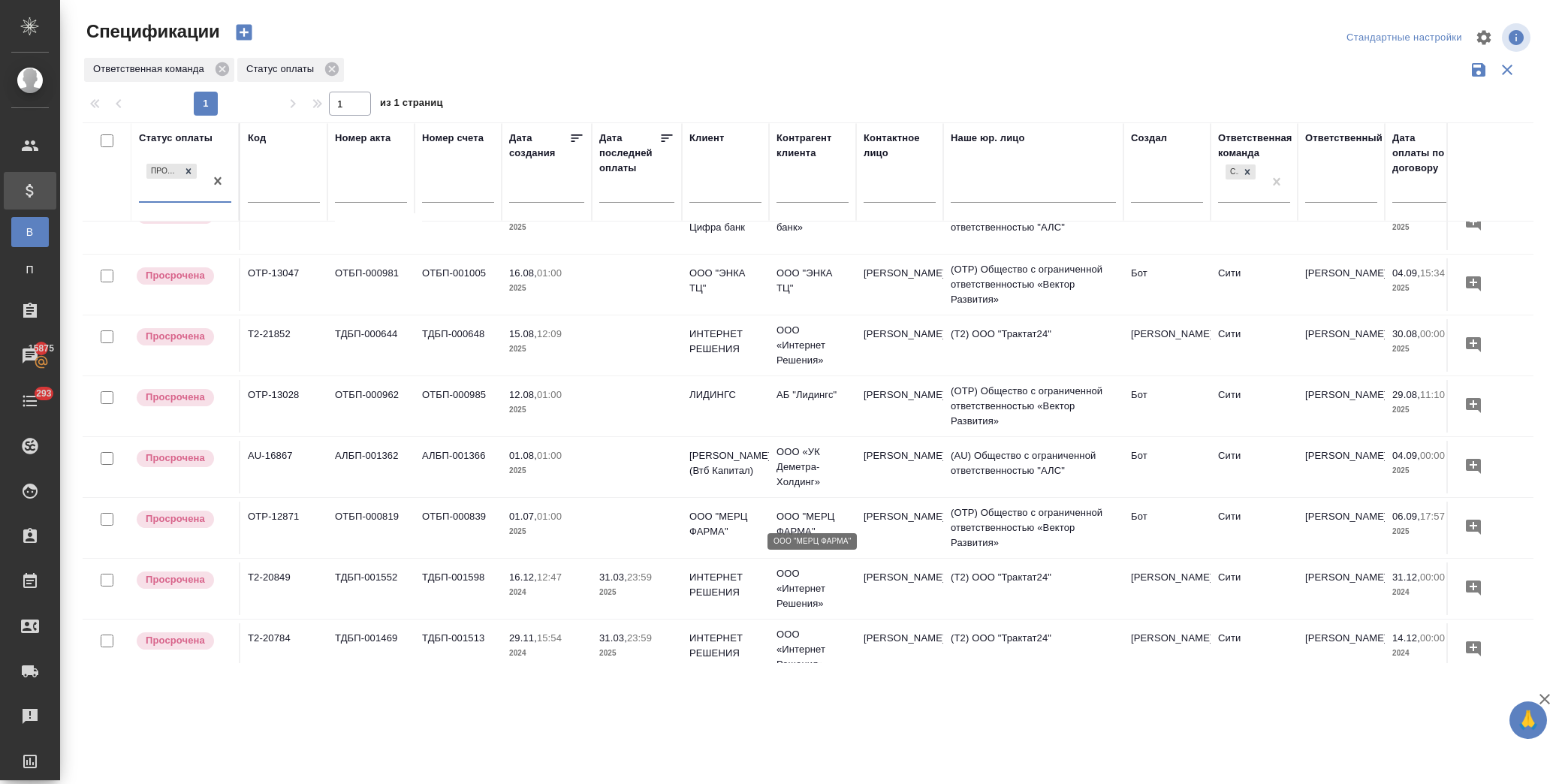
scroll to position [58, 0]
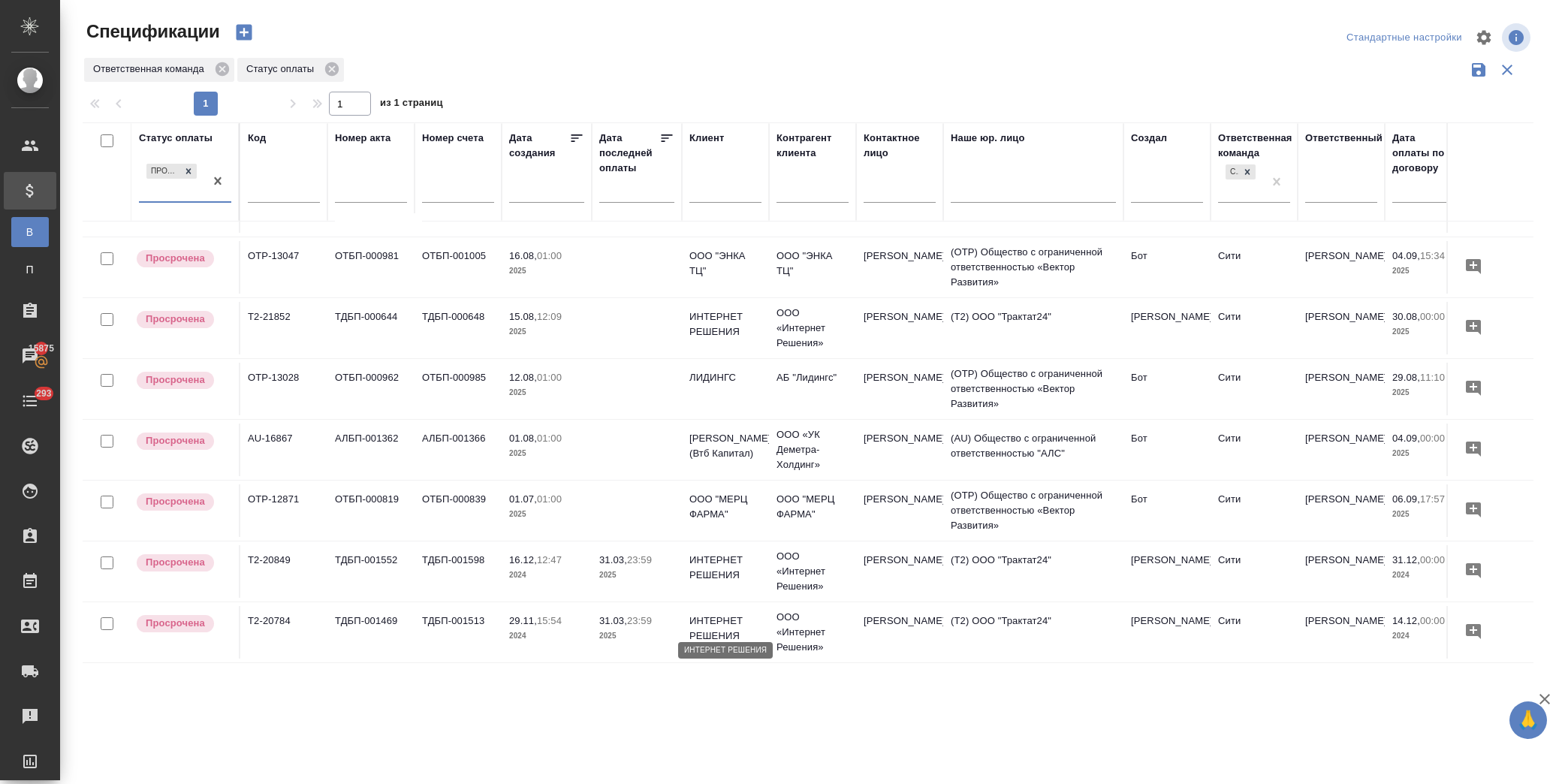
click at [725, 617] on p "ИНТЕРНЕТ РЕШЕНИЯ" at bounding box center [725, 628] width 72 height 30
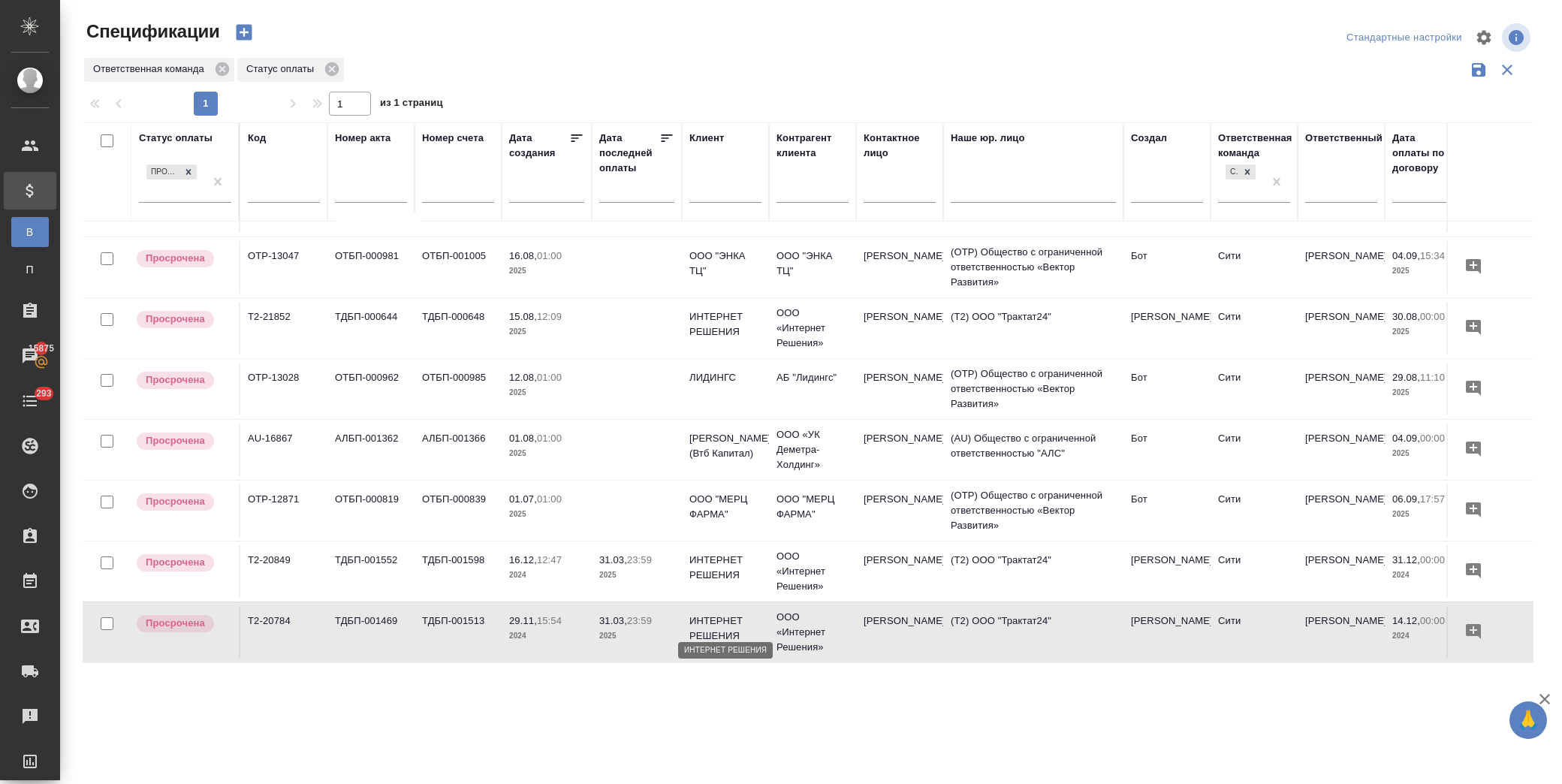
click at [725, 617] on p "ИНТЕРНЕТ РЕШЕНИЯ" at bounding box center [725, 628] width 72 height 30
click at [721, 569] on p "ИНТЕРНЕТ РЕШЕНИЯ" at bounding box center [725, 567] width 72 height 30
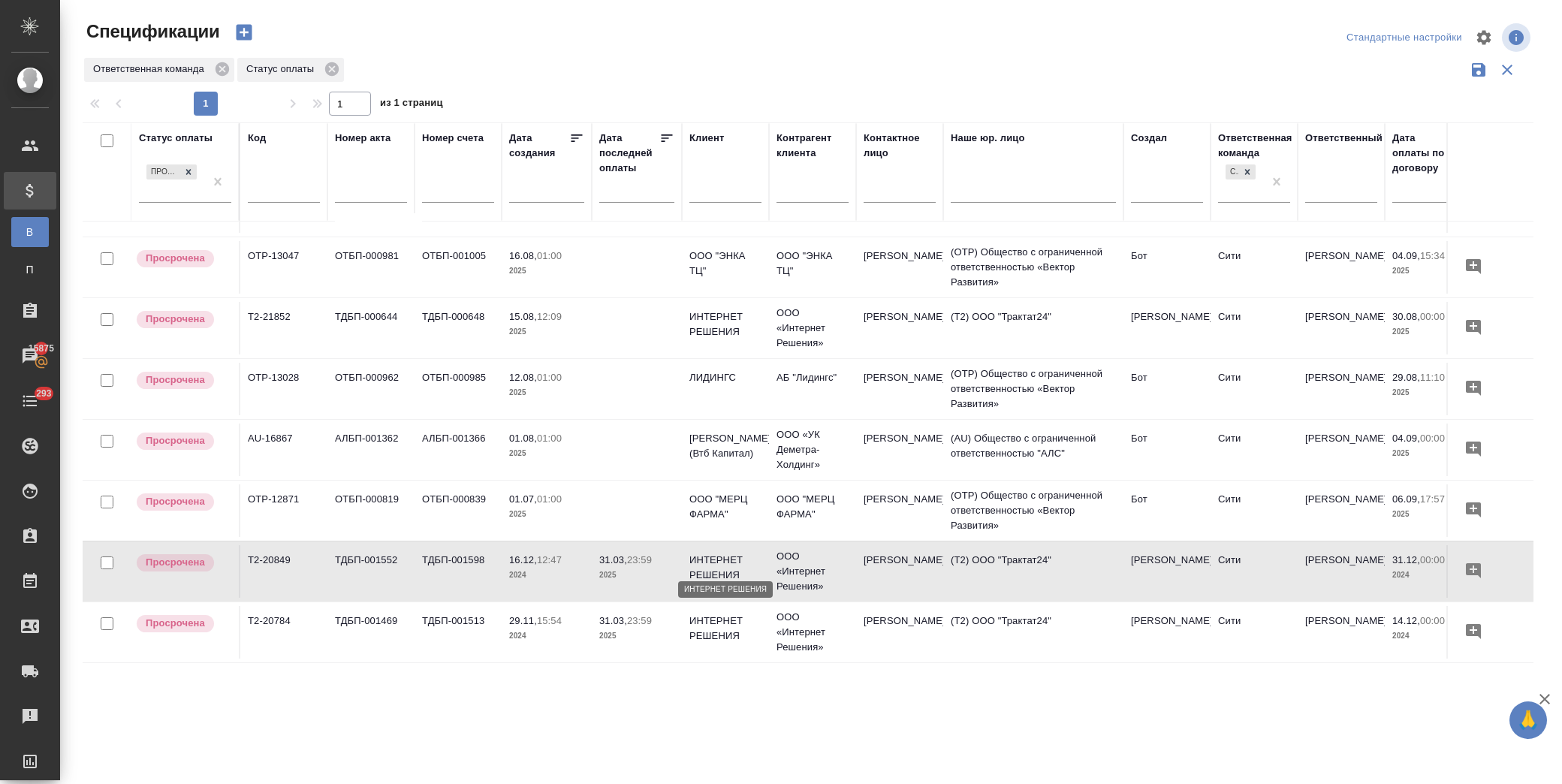
click at [721, 569] on p "ИНТЕРНЕТ РЕШЕНИЯ" at bounding box center [725, 567] width 72 height 30
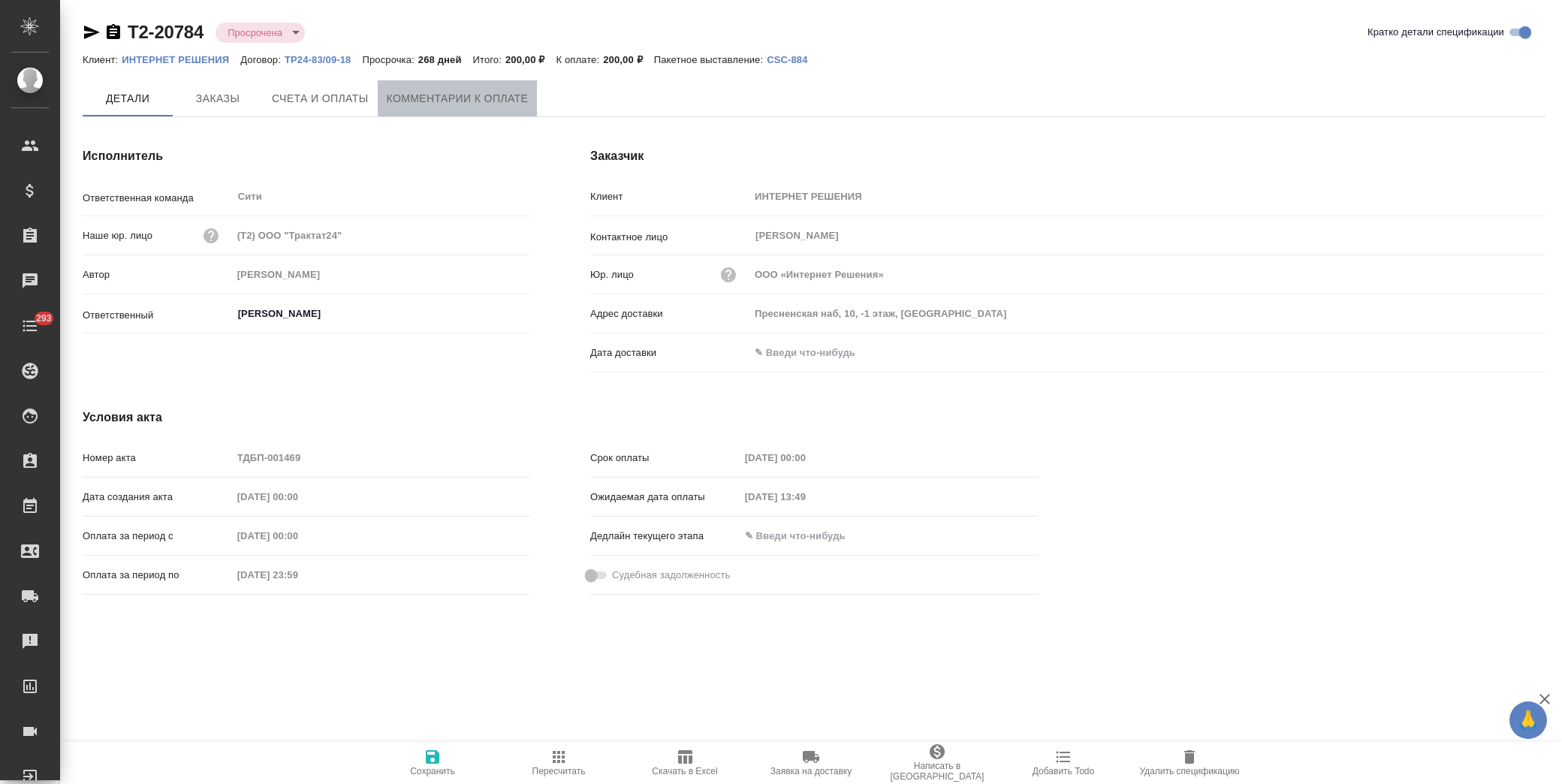
click at [437, 107] on span "Комментарии к оплате" at bounding box center [457, 99] width 142 height 18
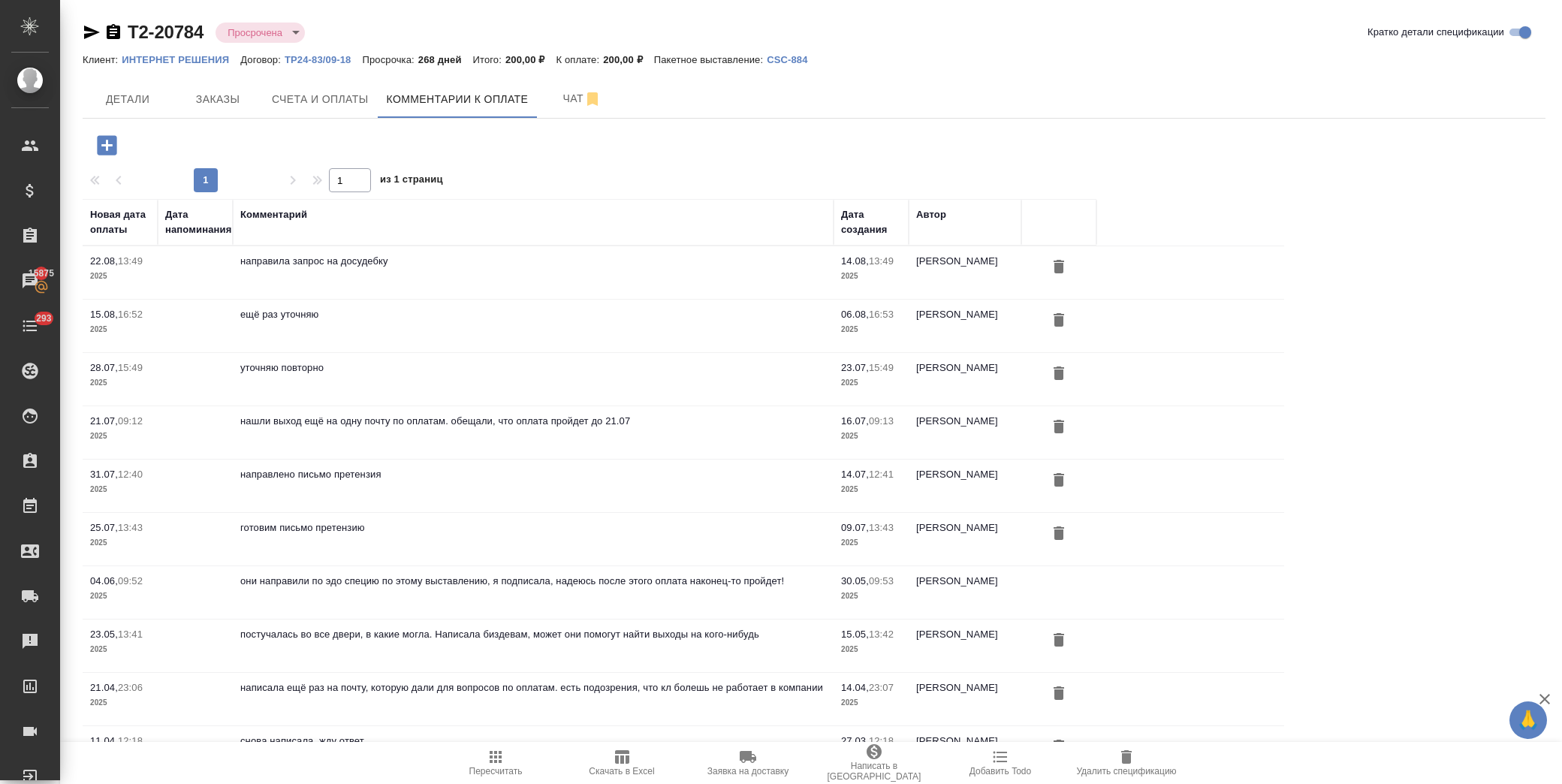
click at [105, 145] on icon "button" at bounding box center [107, 145] width 26 height 26
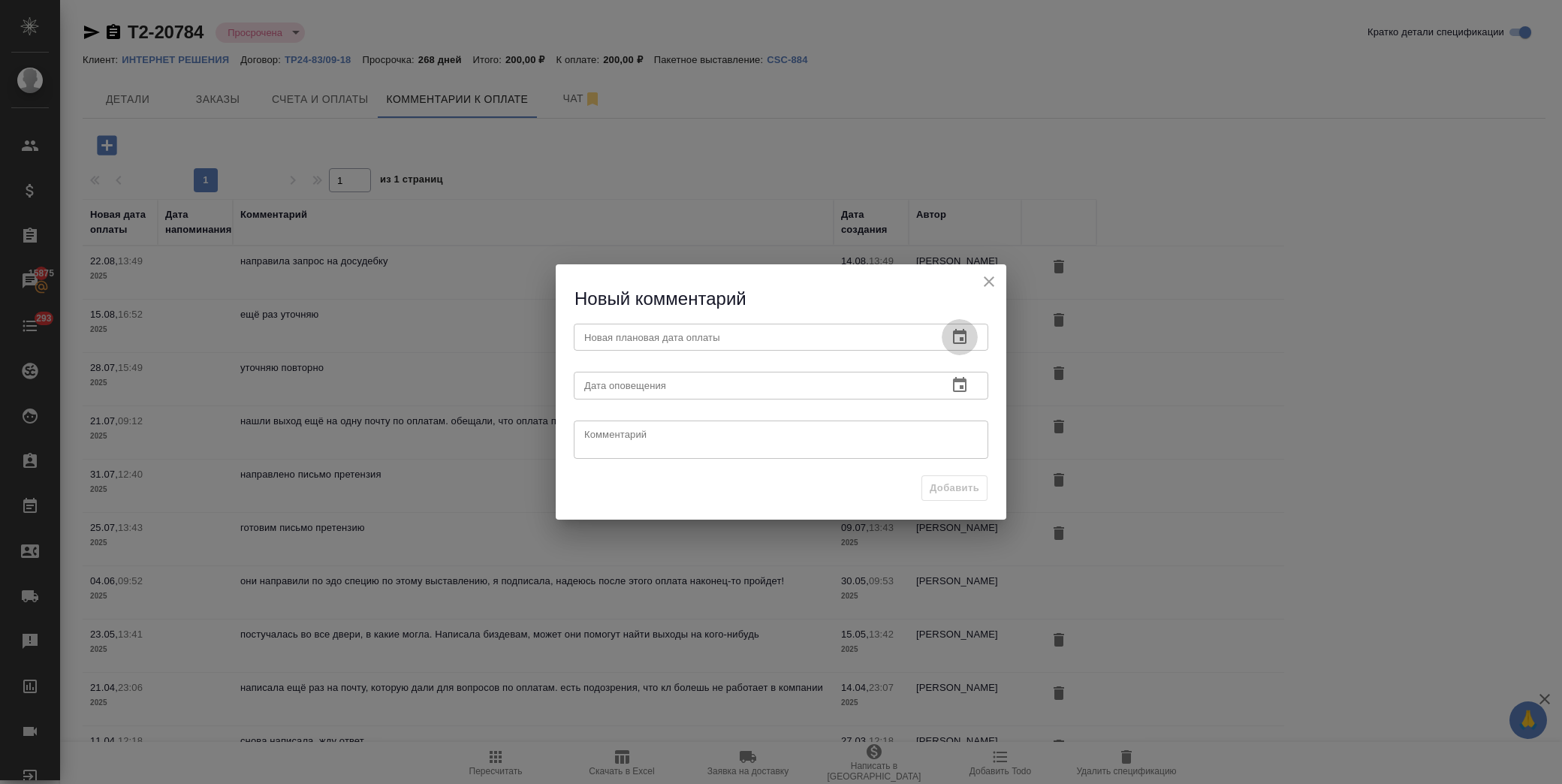
click at [962, 340] on icon "button" at bounding box center [959, 336] width 14 height 15
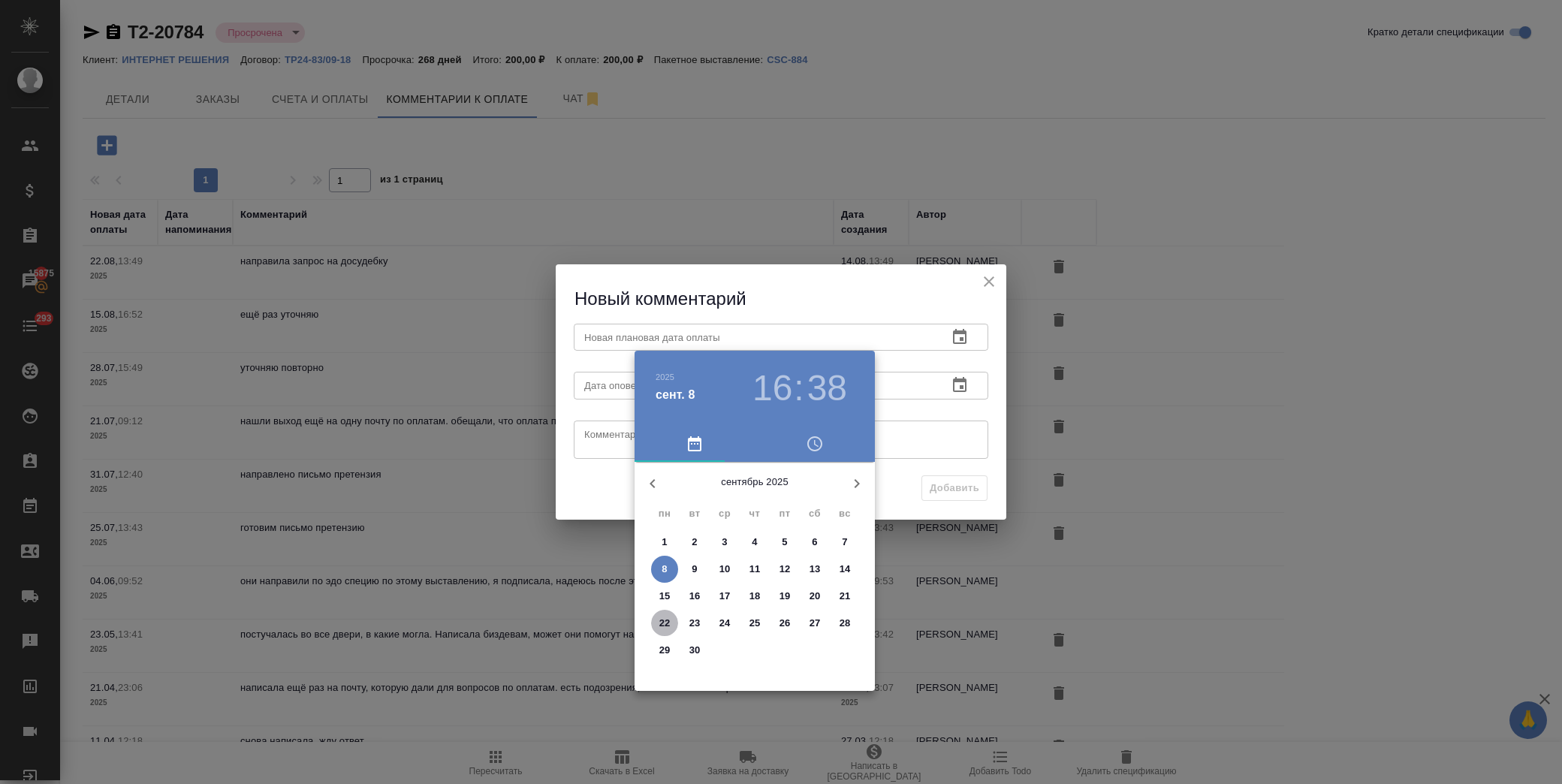
click at [665, 617] on p "22" at bounding box center [665, 623] width 11 height 15
type input "[DATE] 16:38"
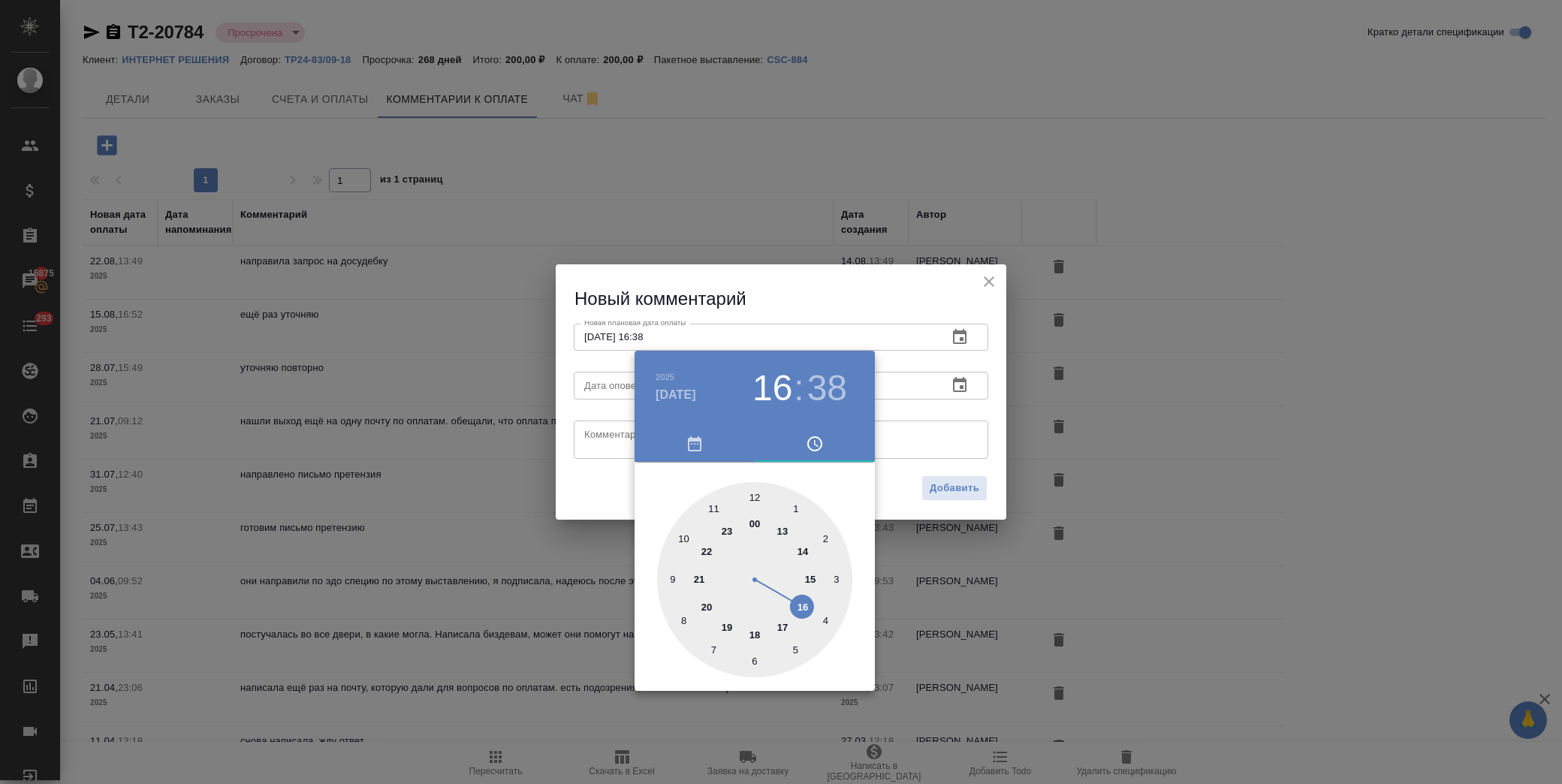
click at [617, 443] on div at bounding box center [781, 392] width 1562 height 784
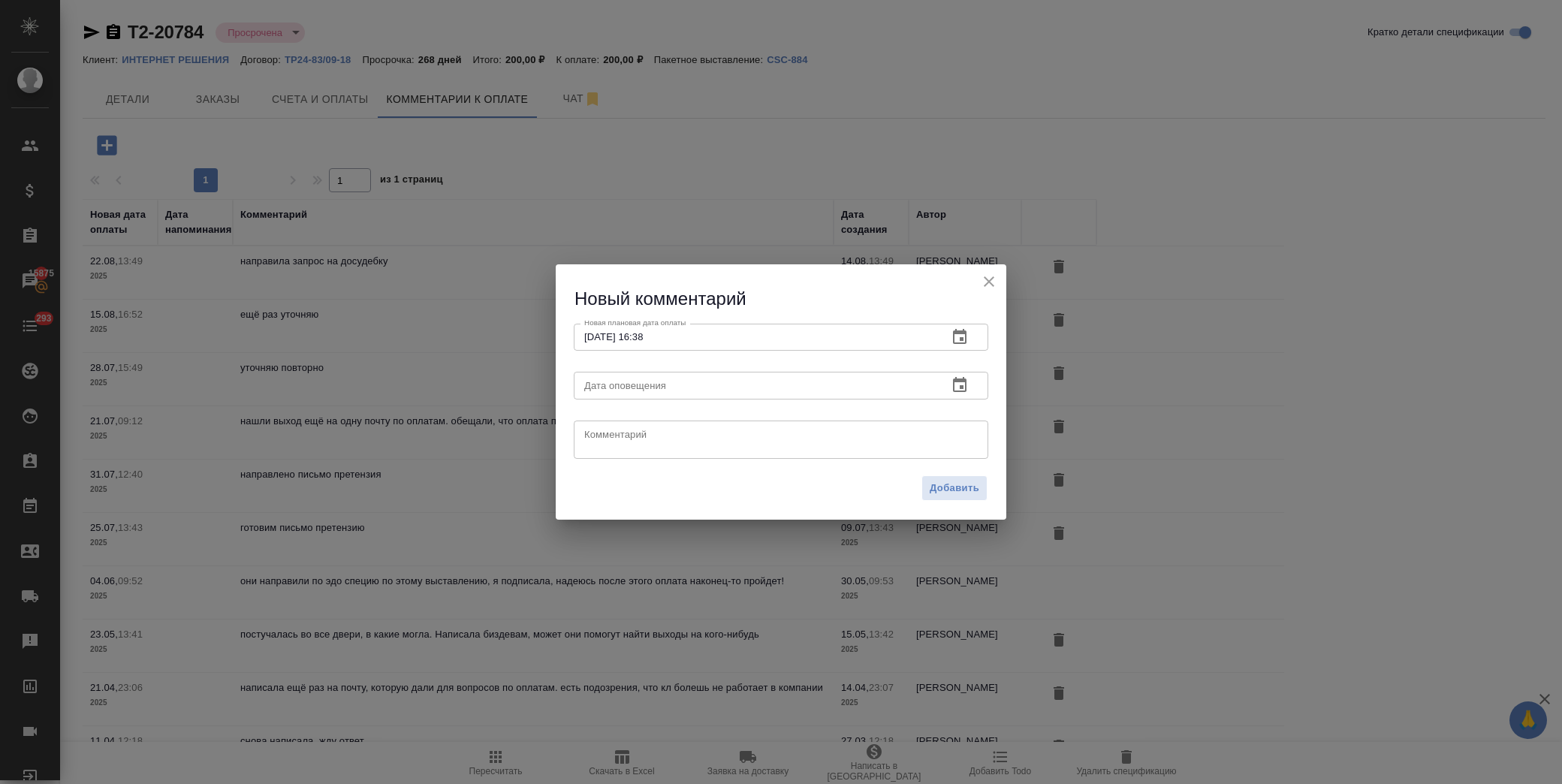
click at [618, 438] on textarea at bounding box center [780, 439] width 393 height 22
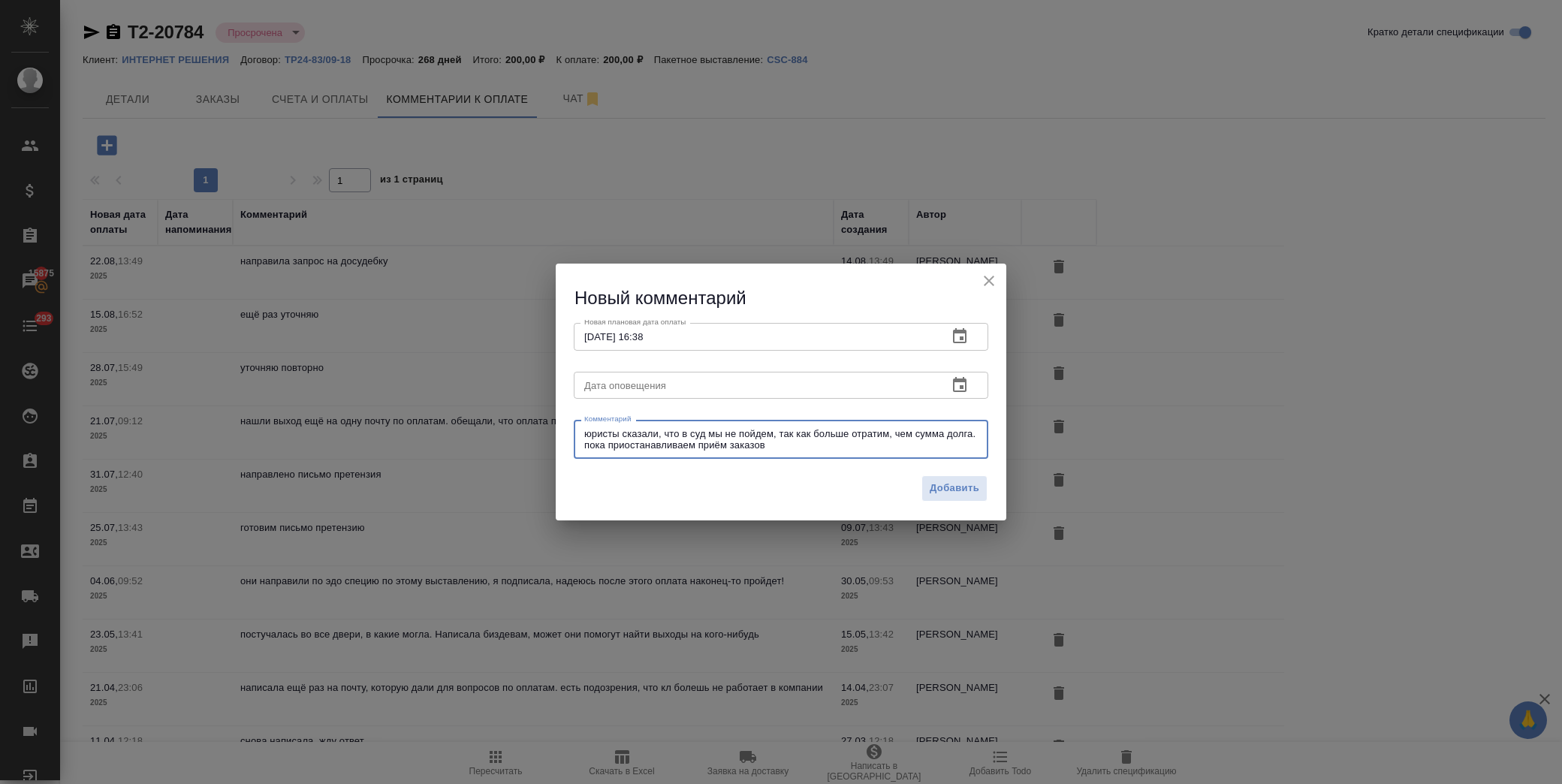
click at [851, 432] on textarea "юристы сказали, что в суд мы не пойдем, так как больше отратим, чем сумма долга…" at bounding box center [780, 439] width 393 height 23
click at [802, 446] on textarea "юристы сказали, что в суд мы не пойдем, так как больше потратим, чем сумма долг…" at bounding box center [780, 439] width 393 height 23
type textarea "юристы сказали, что в суд мы не пойдем, так как больше потратим, чем сумма долг…"
drag, startPoint x: 819, startPoint y: 451, endPoint x: 569, endPoint y: 426, distance: 251.2
click at [569, 426] on div "Комментарий юристы сказали, что в суд мы не пойдем, так как больше потратим, че…" at bounding box center [781, 437] width 426 height 60
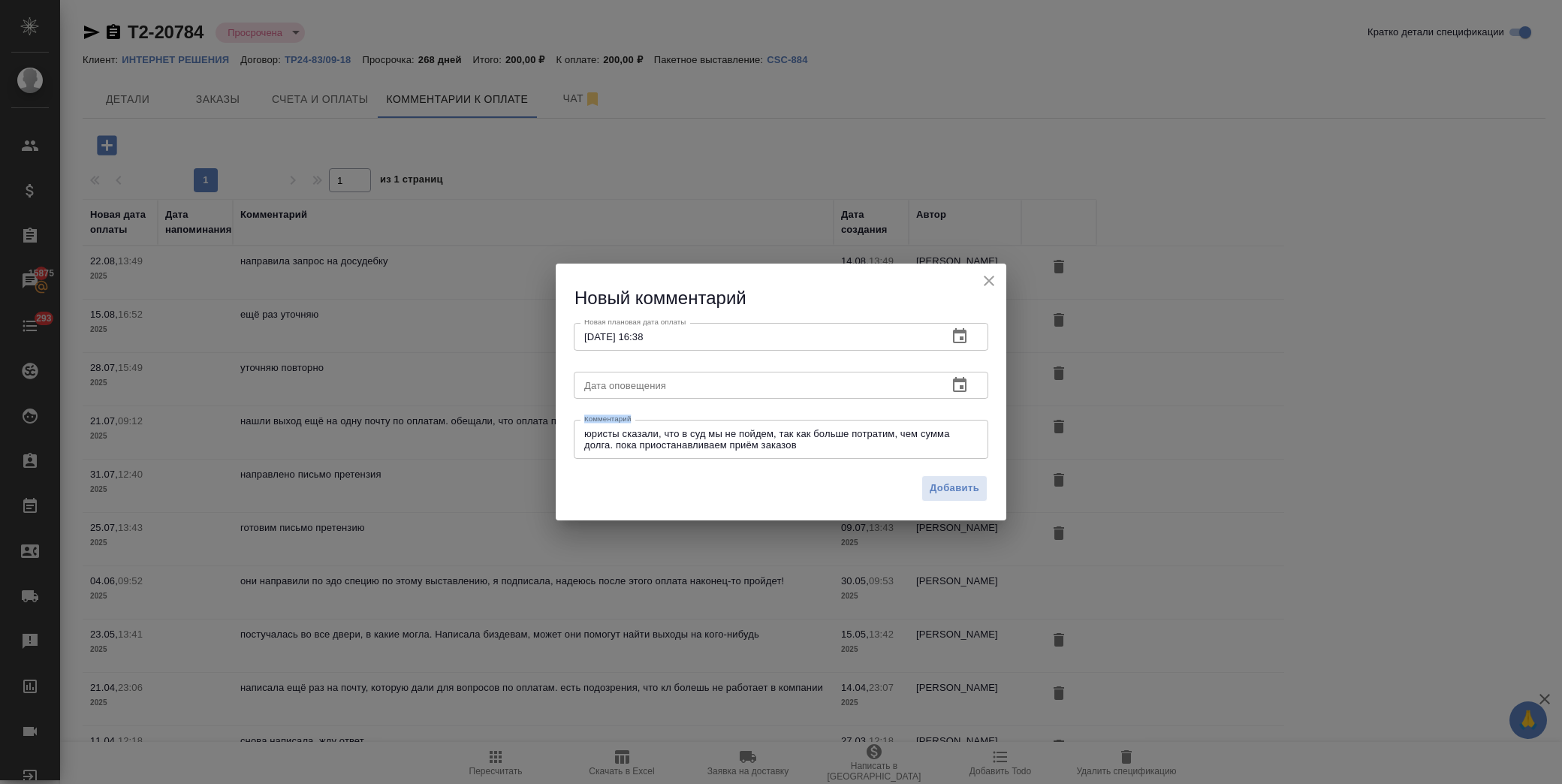
drag, startPoint x: 752, startPoint y: 434, endPoint x: 768, endPoint y: 447, distance: 20.6
click at [752, 434] on textarea "юристы сказали, что в суд мы не пойдем, так как больше потратим, чем сумма долг…" at bounding box center [780, 439] width 393 height 23
drag, startPoint x: 800, startPoint y: 451, endPoint x: 577, endPoint y: 428, distance: 224.2
click at [577, 428] on div "юристы сказали, что в суд мы не пойдем, так как больше потратим, чем сумма долг…" at bounding box center [780, 439] width 414 height 39
click at [802, 447] on textarea "юристы сказали, что в суд мы не пойдем, так как больше потратим, чем сумма долг…" at bounding box center [780, 439] width 393 height 23
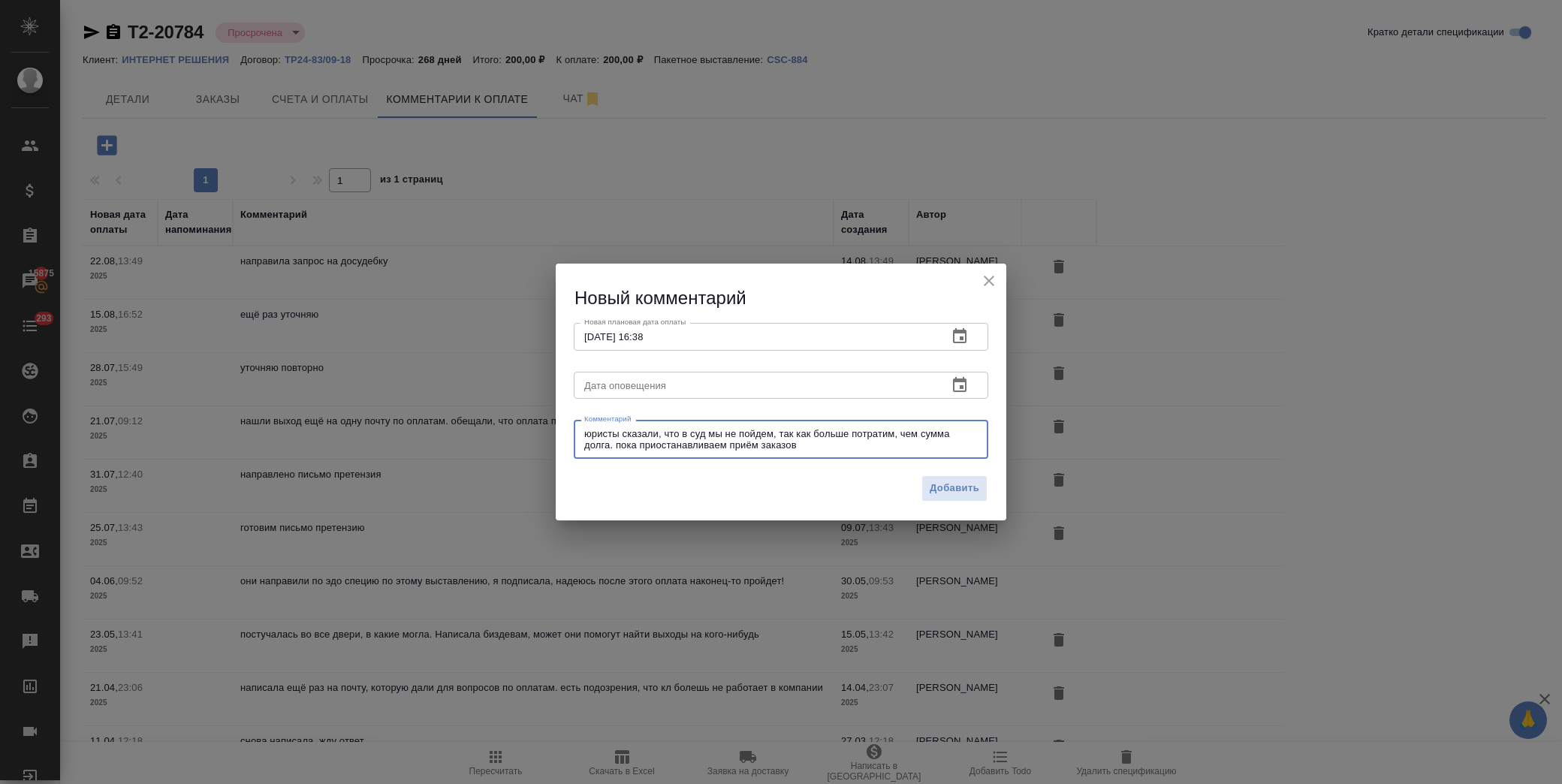
drag, startPoint x: 803, startPoint y: 446, endPoint x: 590, endPoint y: 432, distance: 213.5
click at [590, 432] on textarea "юристы сказали, что в суд мы не пойдем, так как больше потратим, чем сумма долг…" at bounding box center [780, 439] width 393 height 23
click at [940, 481] on span "Добавить" at bounding box center [954, 488] width 50 height 18
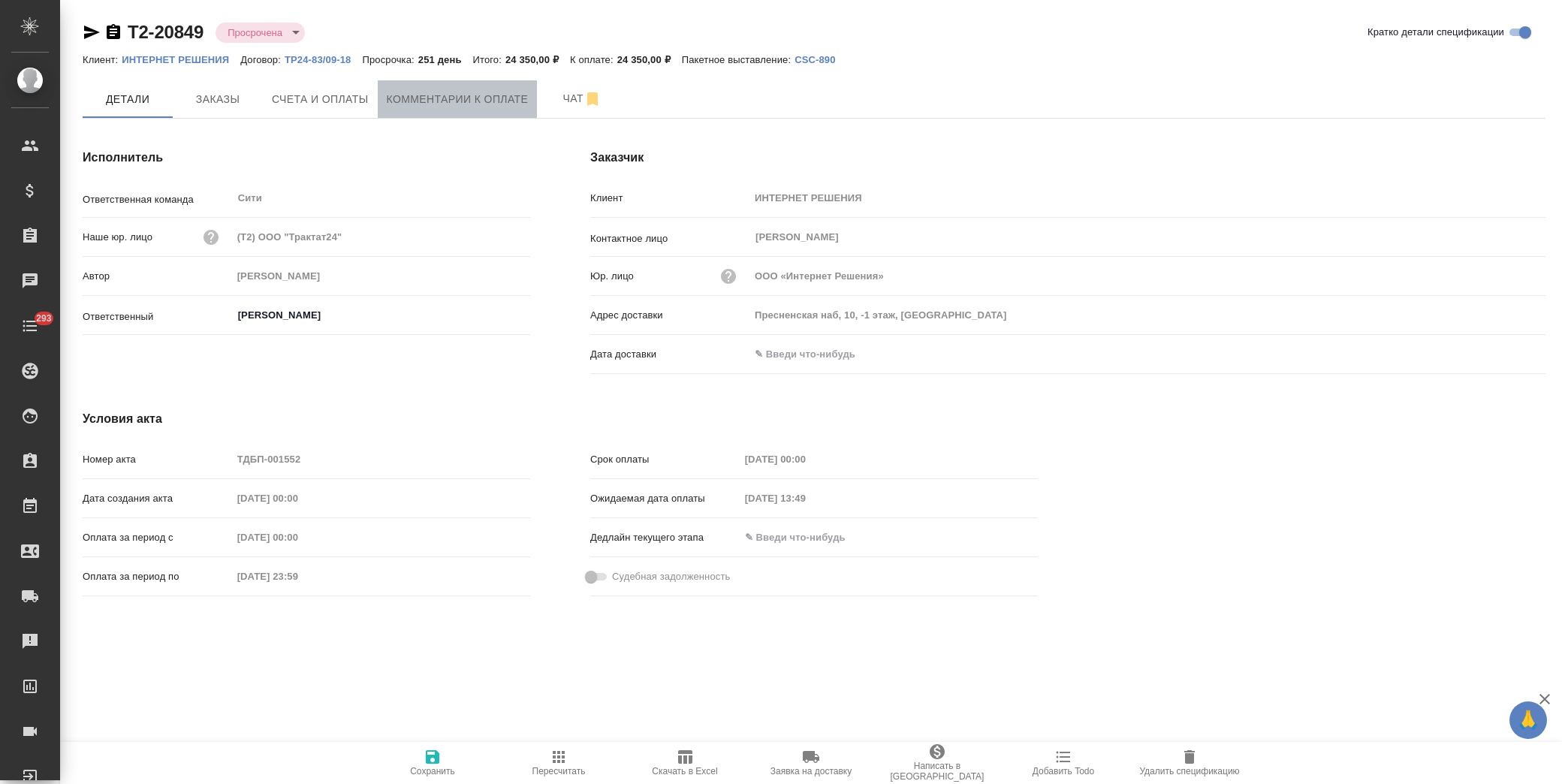
click at [469, 92] on span "Комментарии к оплате" at bounding box center [457, 99] width 142 height 18
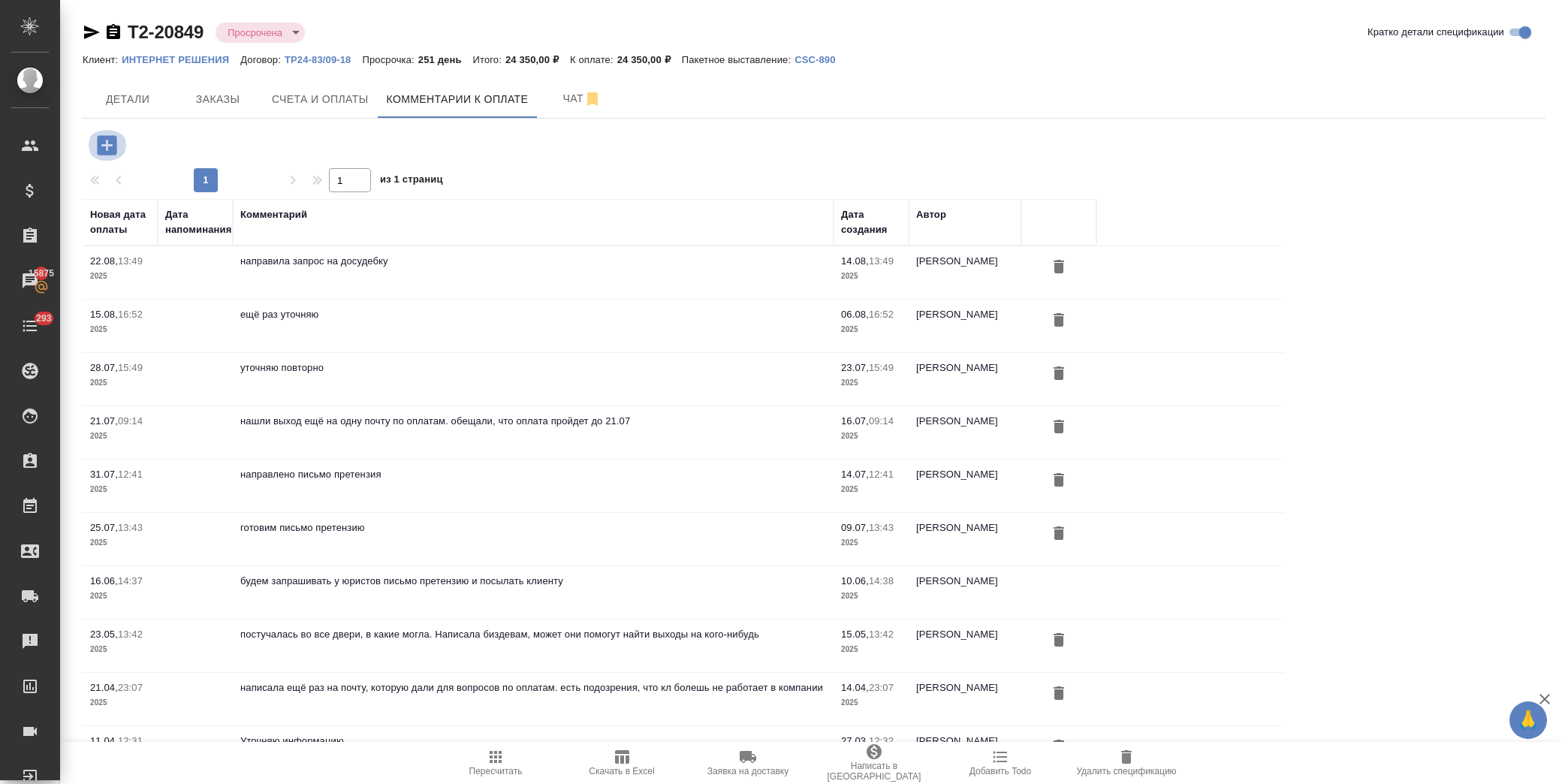
click at [109, 145] on icon "button" at bounding box center [107, 145] width 26 height 26
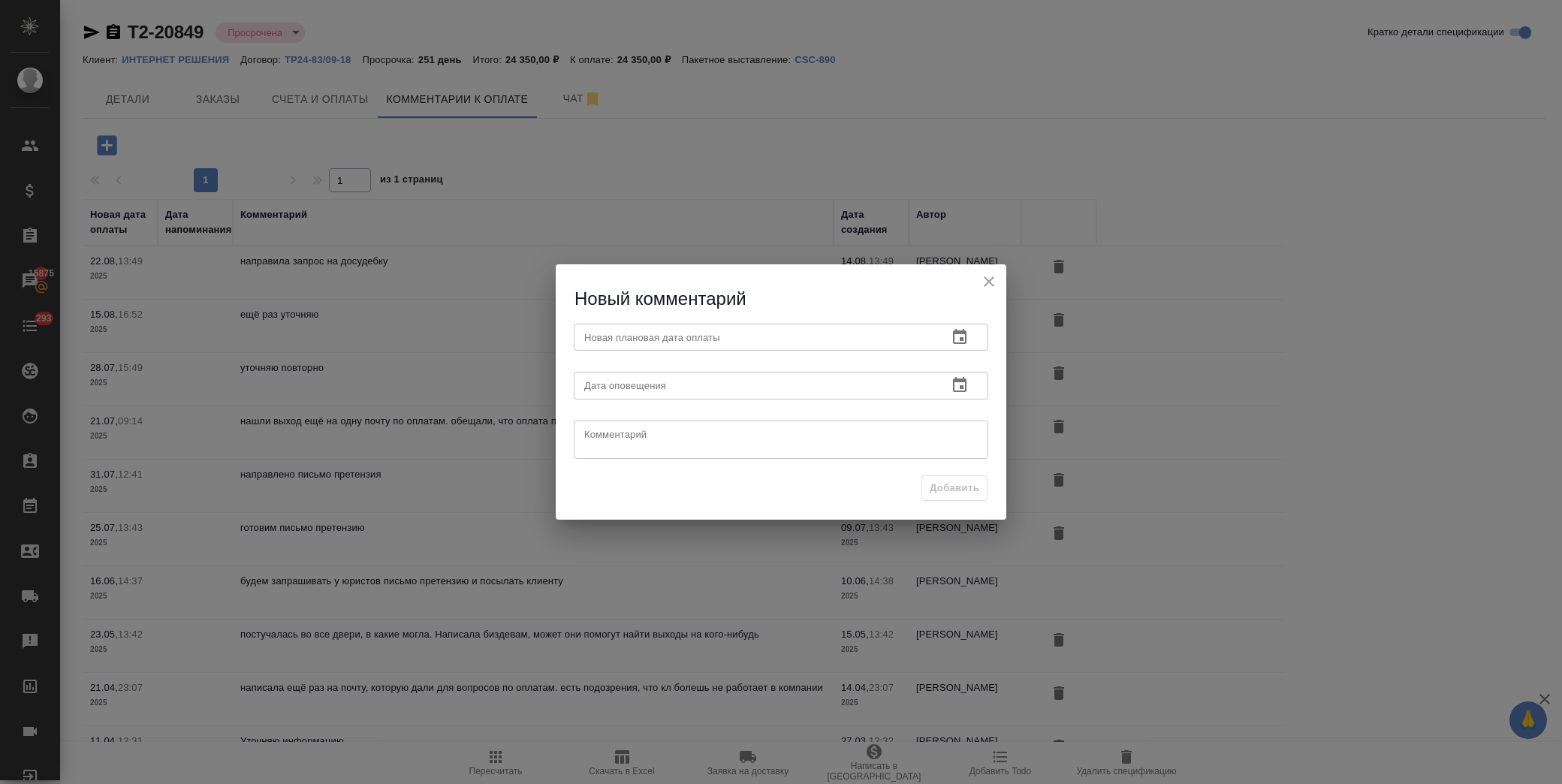
click at [767, 331] on input "text" at bounding box center [755, 337] width 362 height 27
click at [956, 336] on icon "button" at bounding box center [960, 337] width 18 height 18
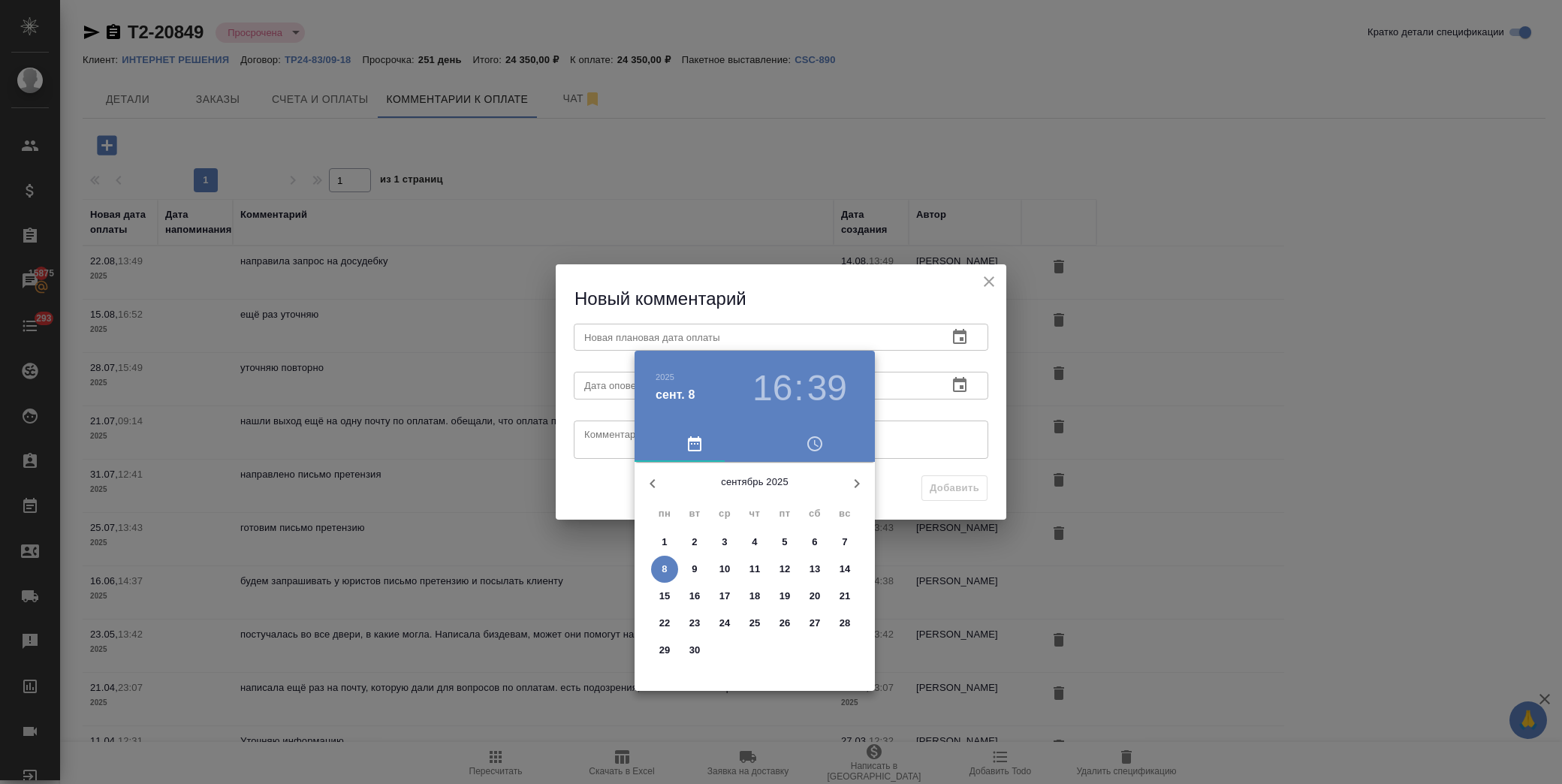
click at [665, 617] on p "22" at bounding box center [665, 623] width 11 height 15
type input "[DATE] 16:39"
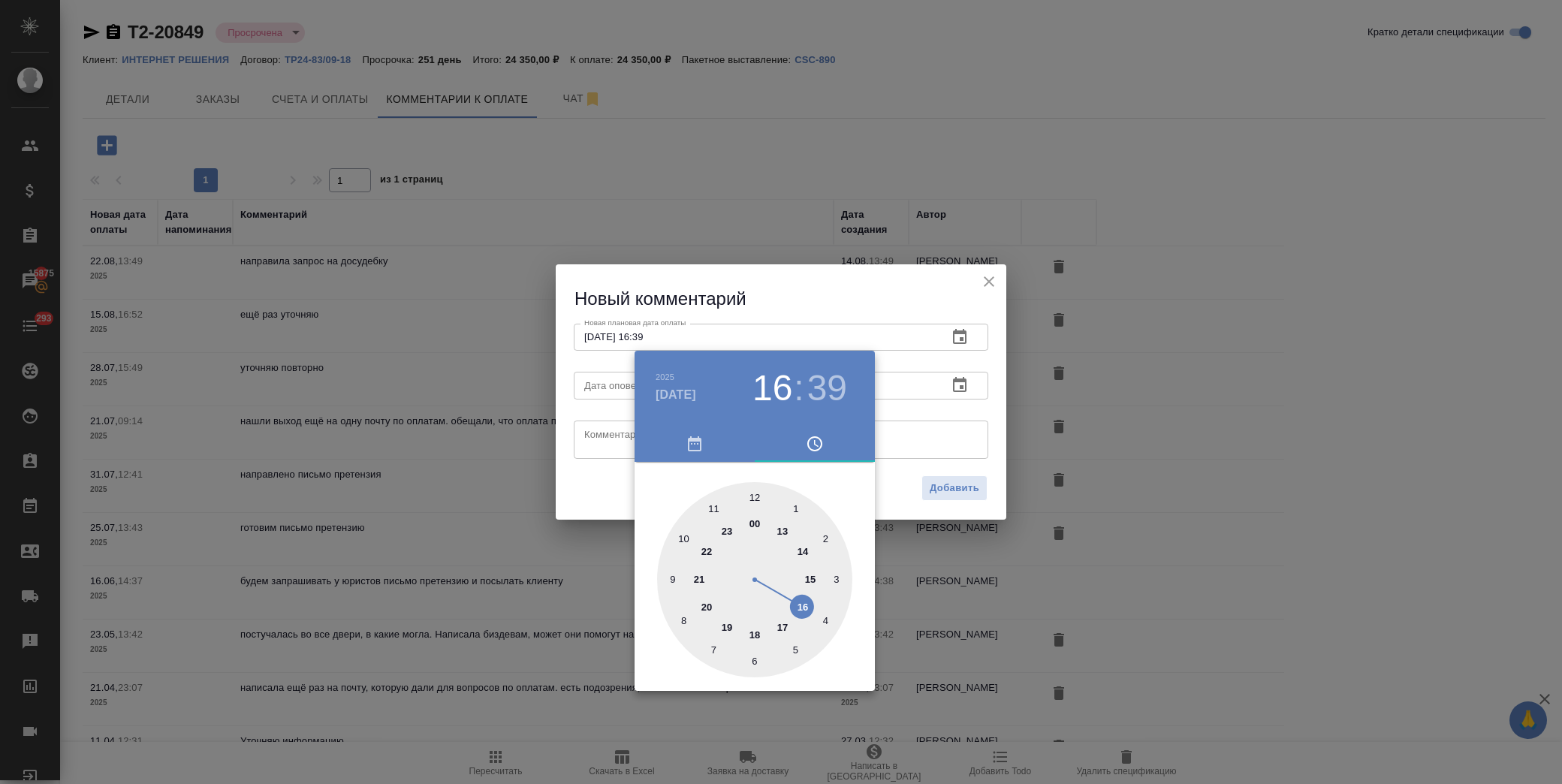
click at [604, 443] on div at bounding box center [781, 392] width 1562 height 784
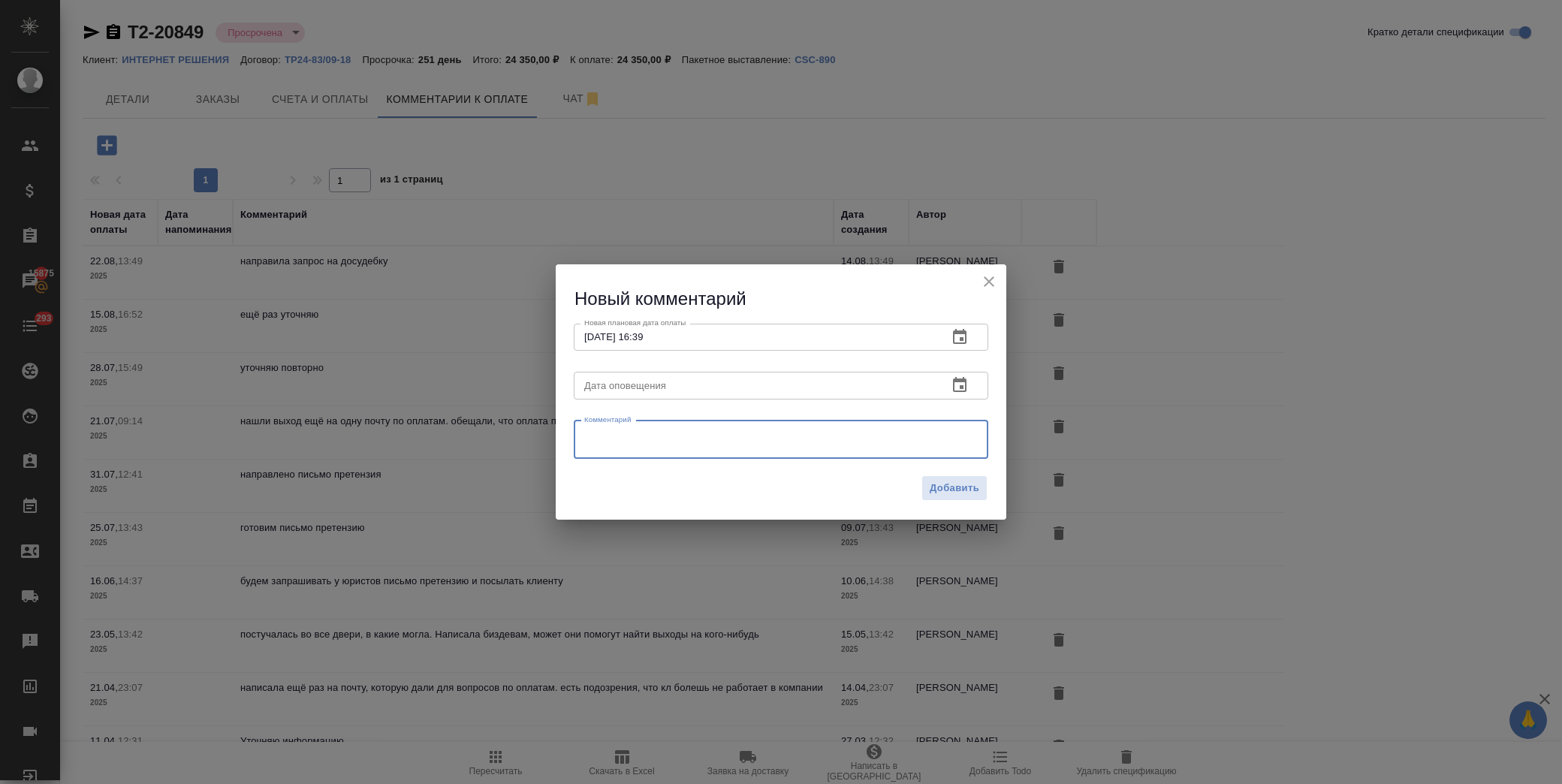
click at [630, 436] on textarea at bounding box center [780, 439] width 393 height 22
paste textarea "юристы сказали, что в суд мы не пойдем, так как больше потратим, чем сумма долг…"
type textarea "юристы сказали, что в суд мы не пойдем, так как больше потратим, чем сумма долг…"
click at [935, 491] on span "Добавить" at bounding box center [954, 488] width 50 height 18
